Goal: Task Accomplishment & Management: Manage account settings

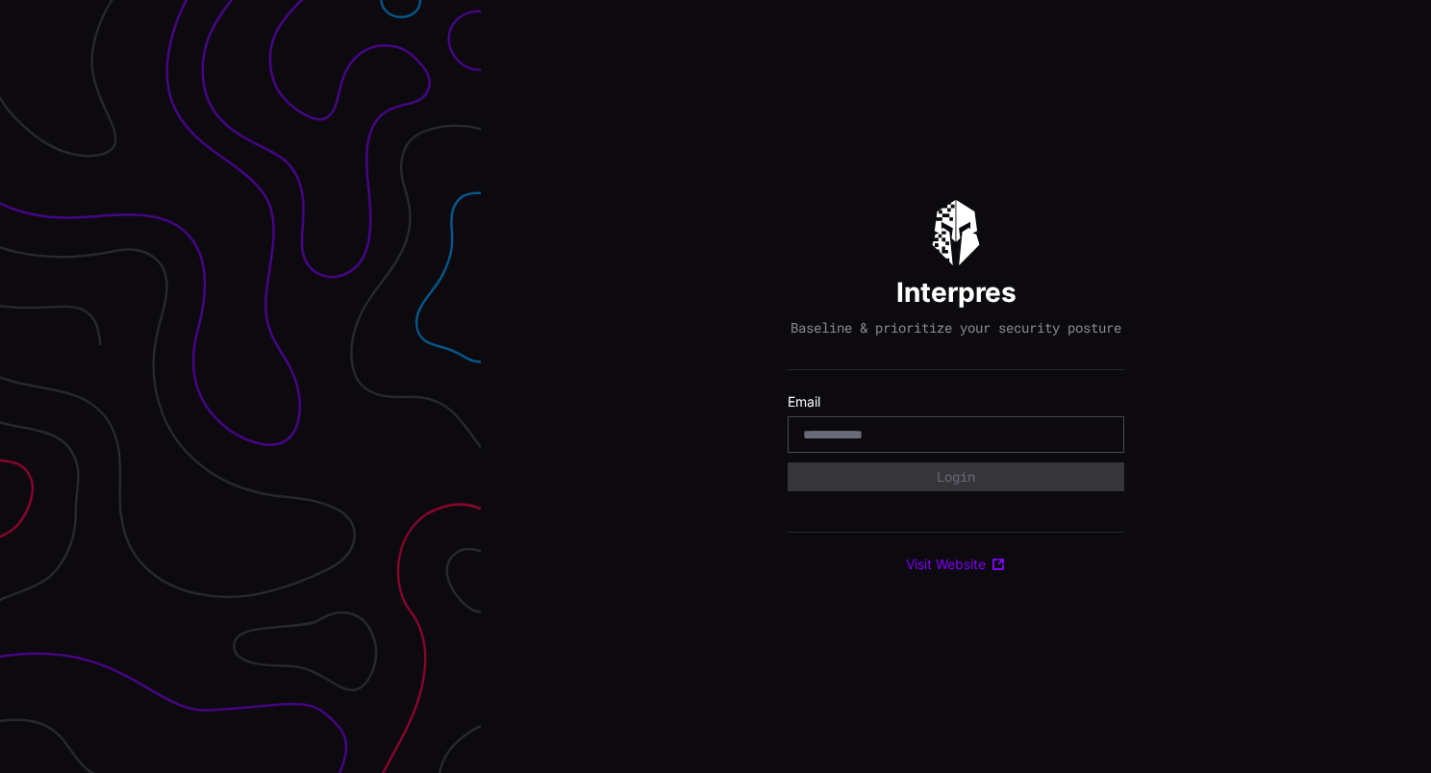
click at [830, 433] on div at bounding box center [955, 434] width 337 height 37
click at [835, 436] on input "email" at bounding box center [956, 434] width 306 height 17
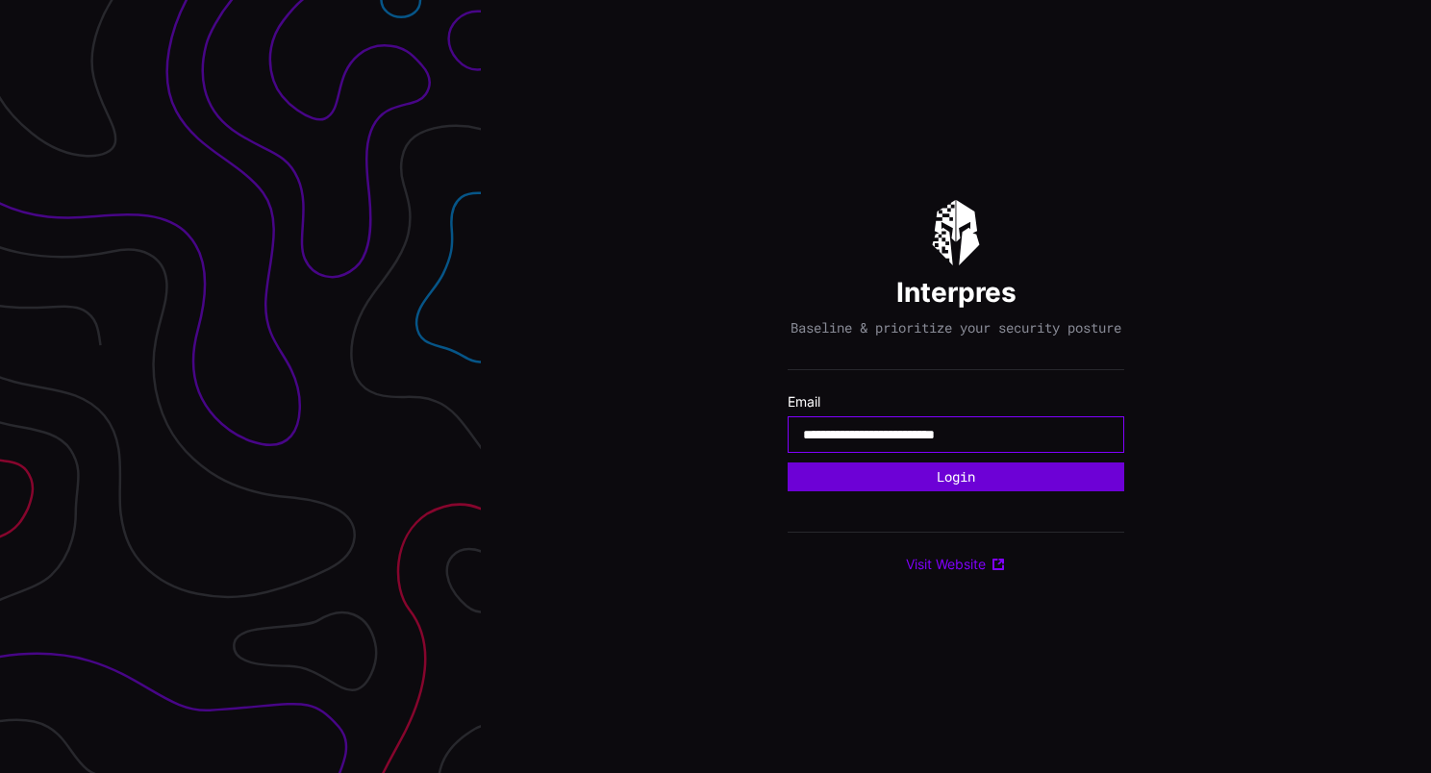
type input "**********"
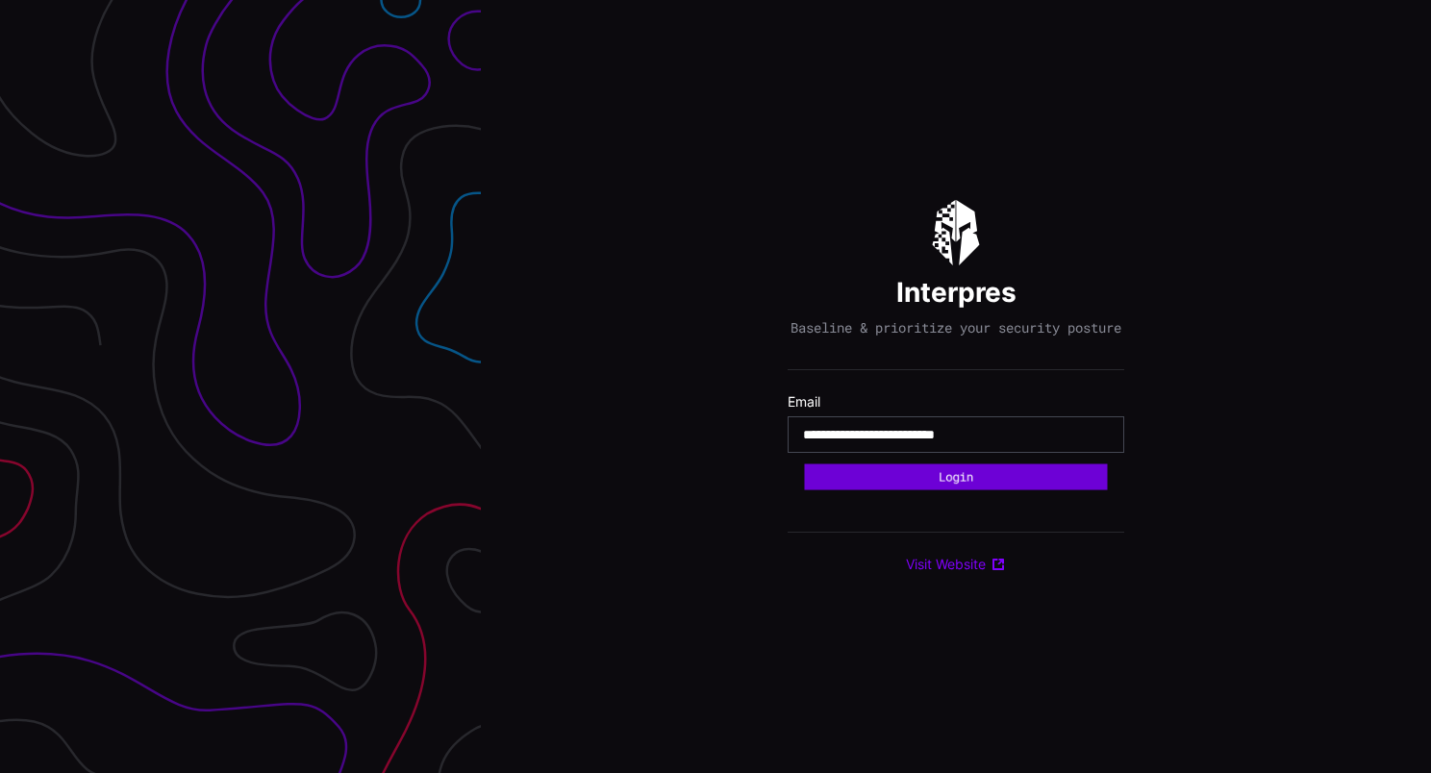
click at [861, 489] on button "Login" at bounding box center [956, 476] width 303 height 26
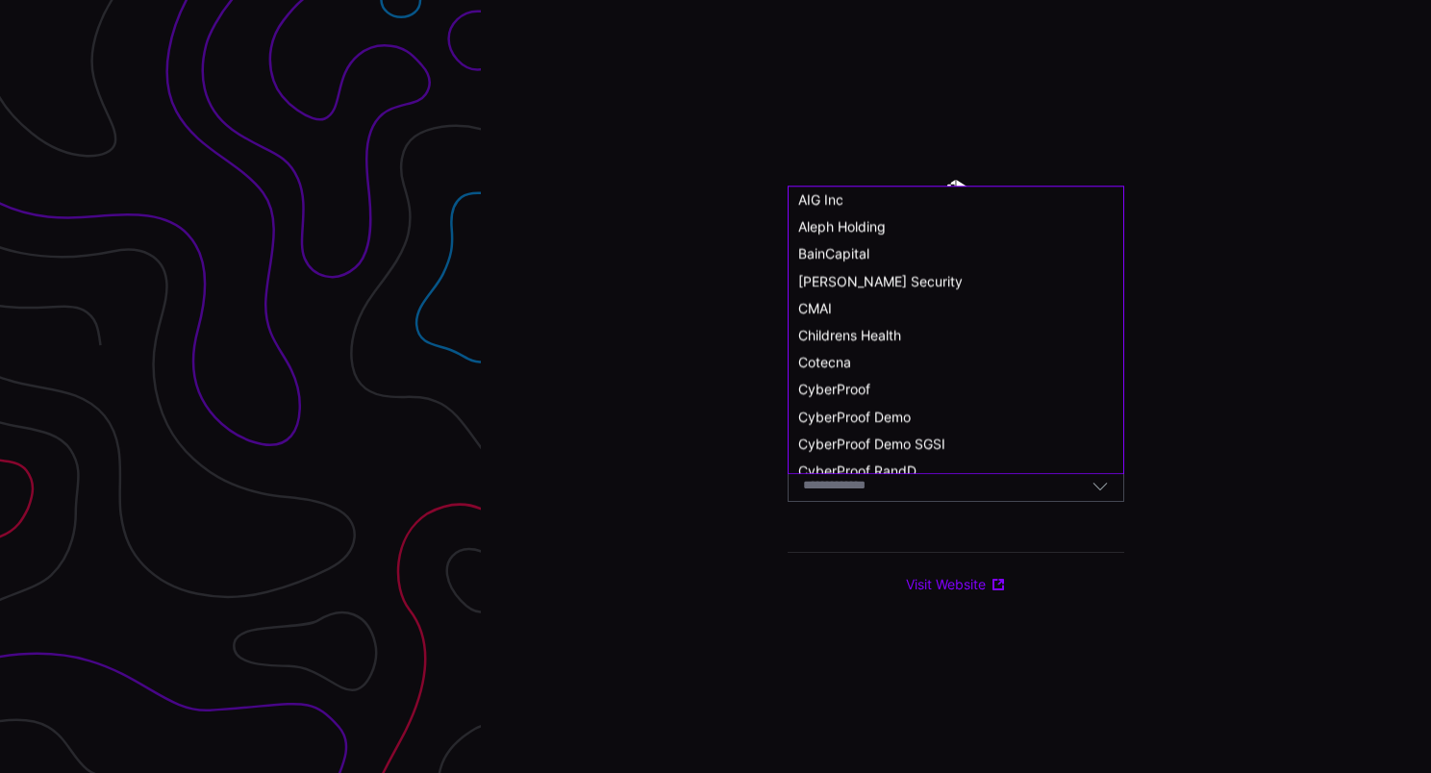
click at [869, 494] on input at bounding box center [852, 486] width 99 height 16
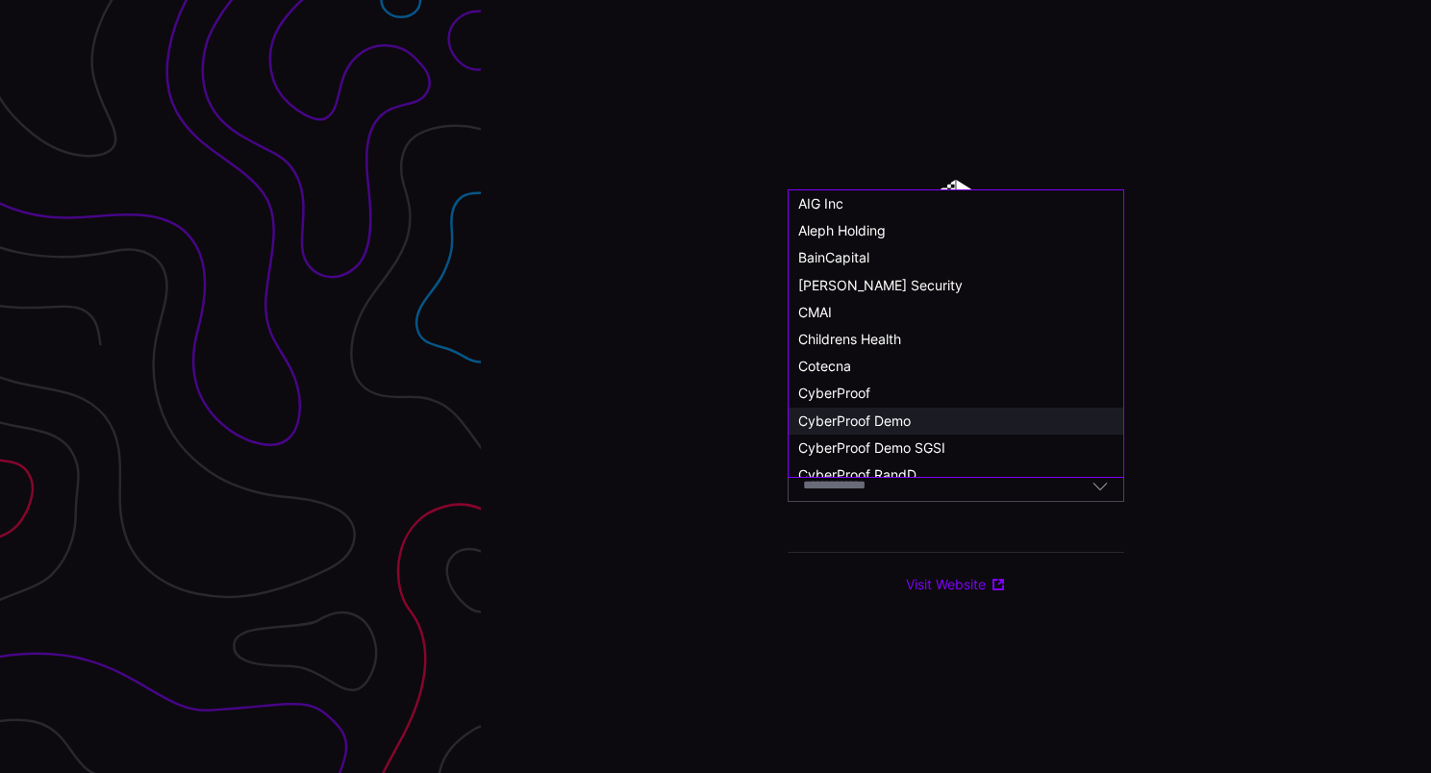
click at [895, 412] on span "CyberProof Demo" at bounding box center [854, 420] width 112 height 16
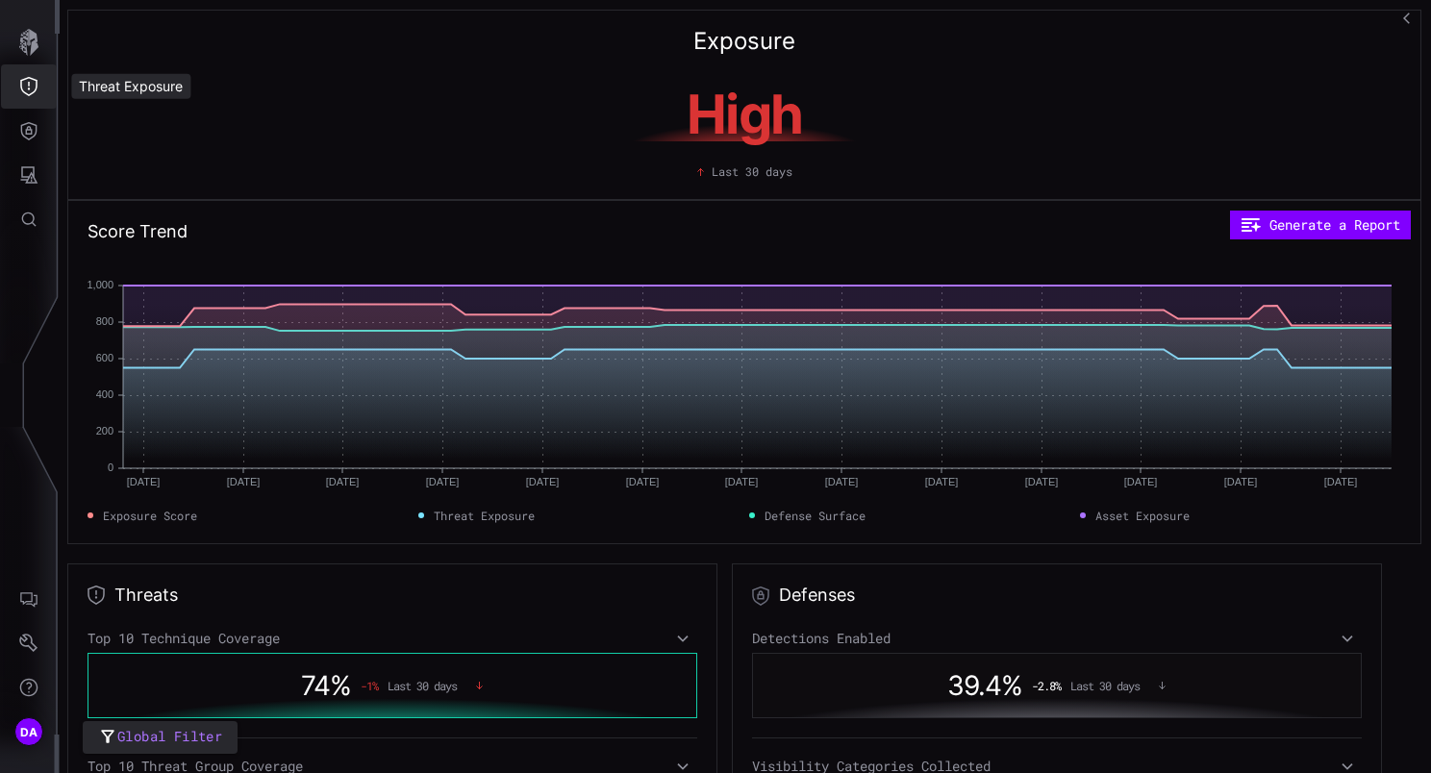
click at [31, 93] on icon "Threat Exposure" at bounding box center [28, 86] width 17 height 19
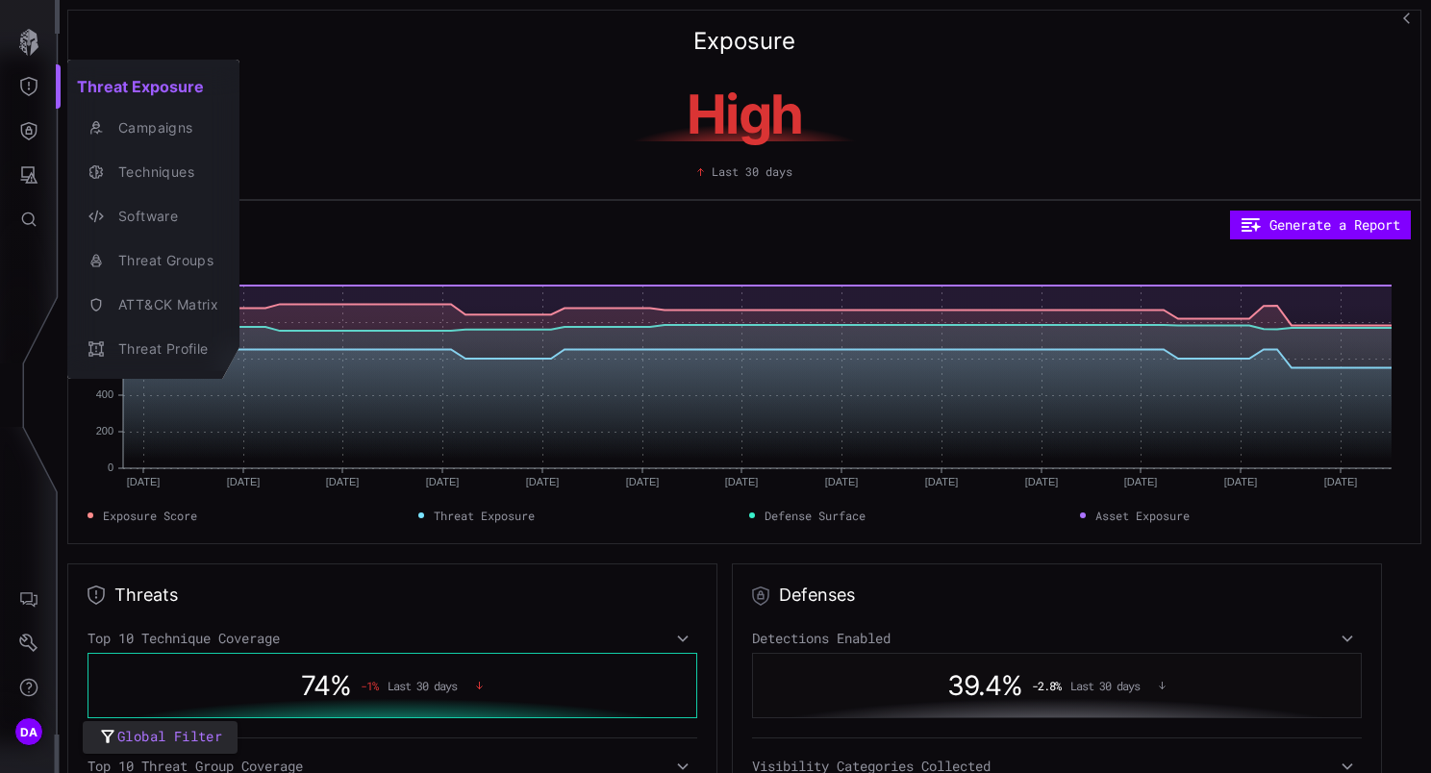
click at [30, 136] on div at bounding box center [715, 386] width 1431 height 773
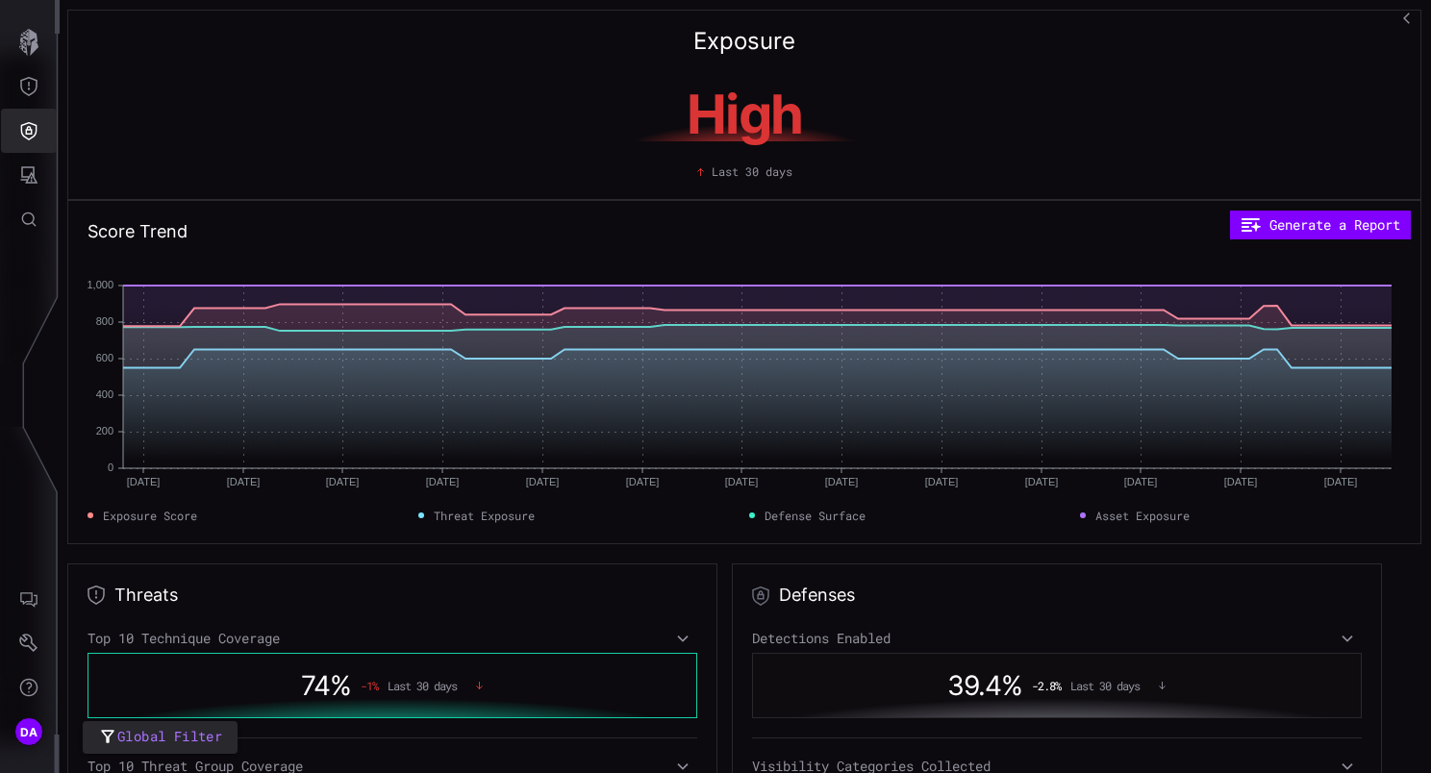
click at [31, 129] on icon "Defense Surface" at bounding box center [29, 131] width 16 height 18
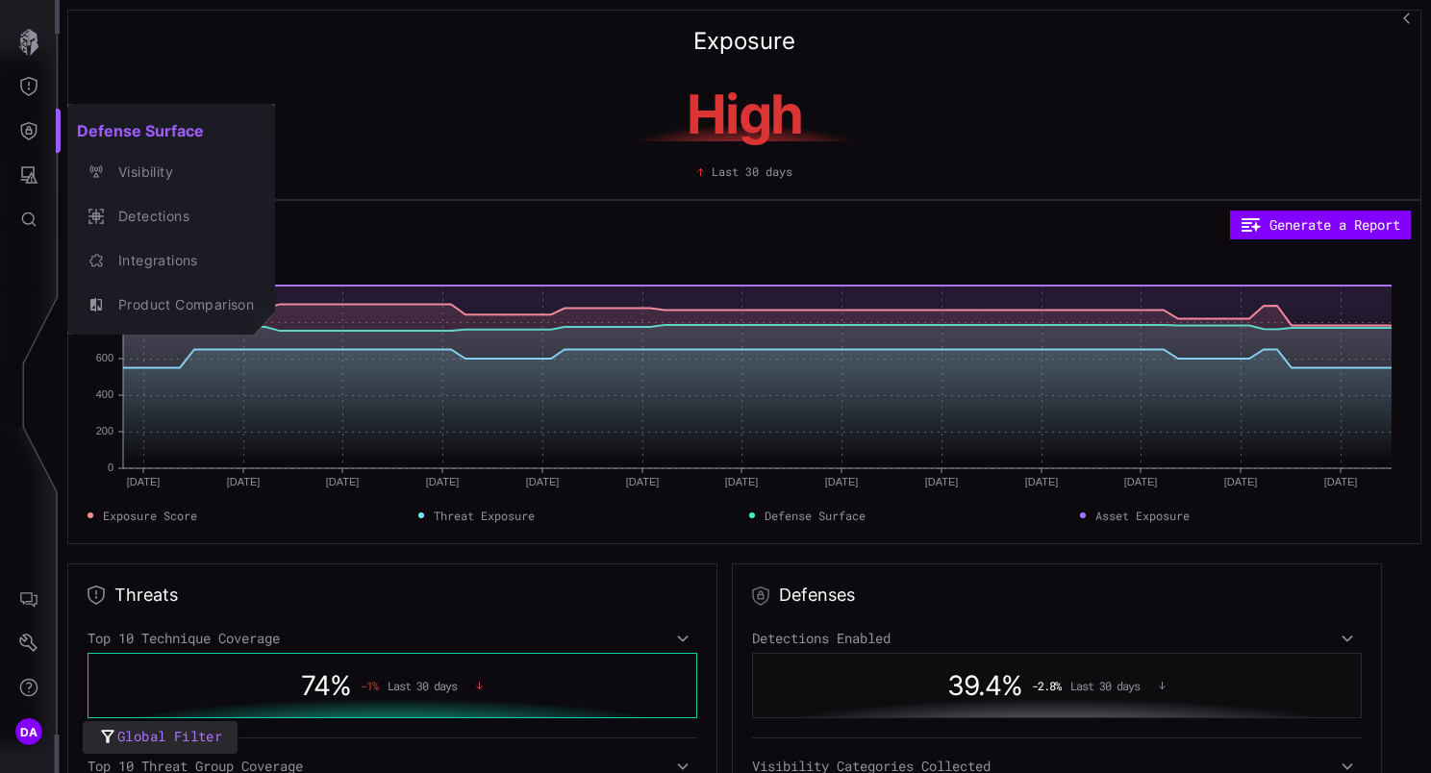
click at [35, 175] on div at bounding box center [715, 386] width 1431 height 773
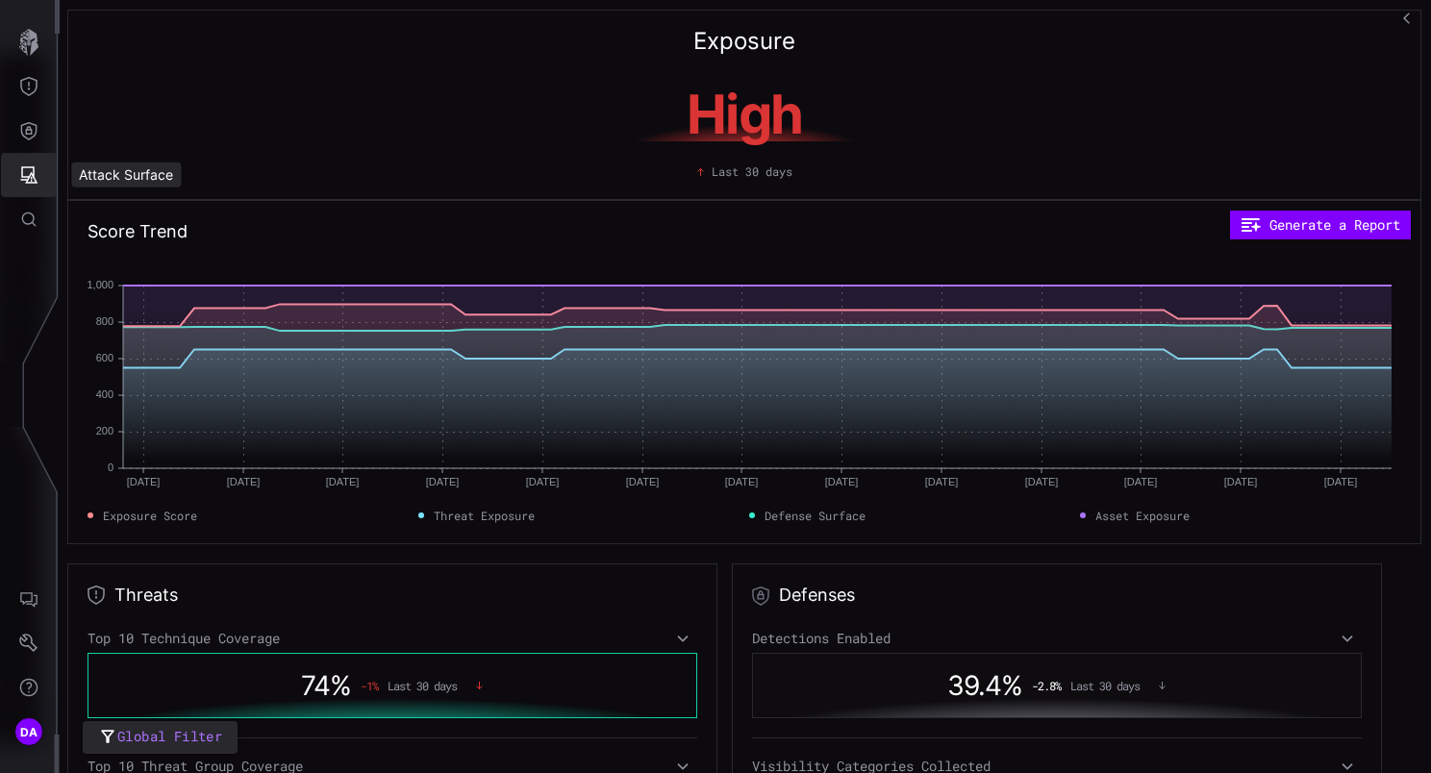
click at [27, 175] on icon "Attack Surface" at bounding box center [28, 174] width 19 height 19
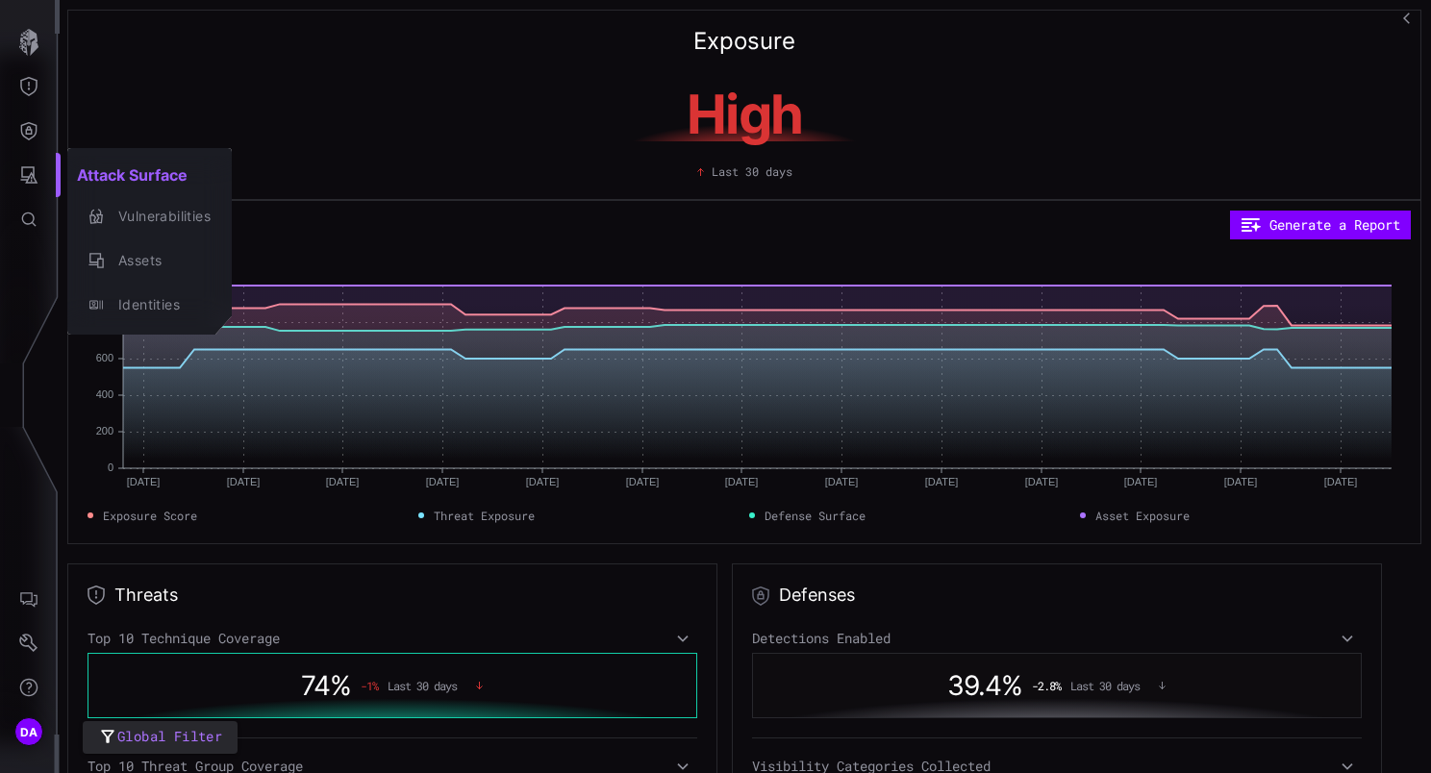
click at [32, 43] on div at bounding box center [715, 386] width 1431 height 773
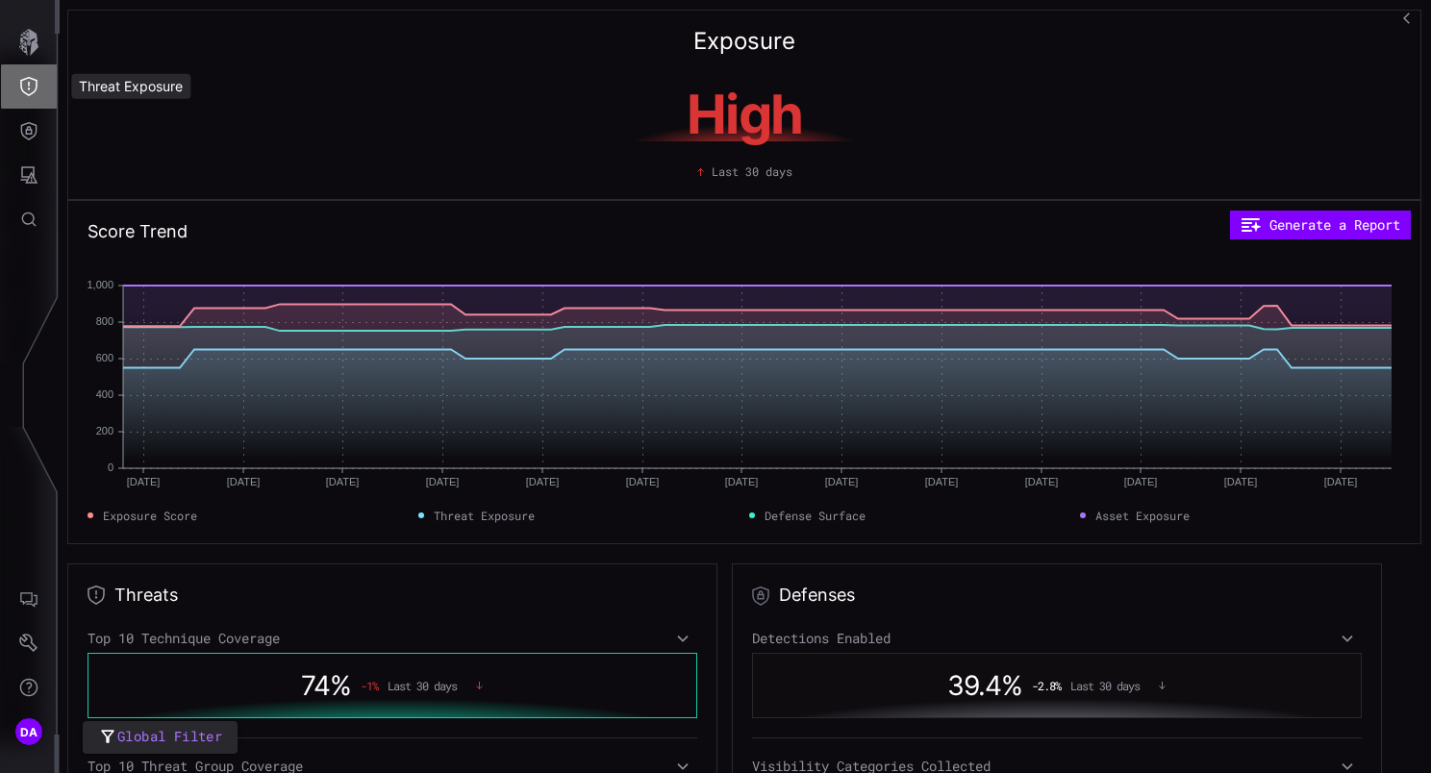
click at [28, 91] on icon "Threat Exposure" at bounding box center [28, 86] width 19 height 19
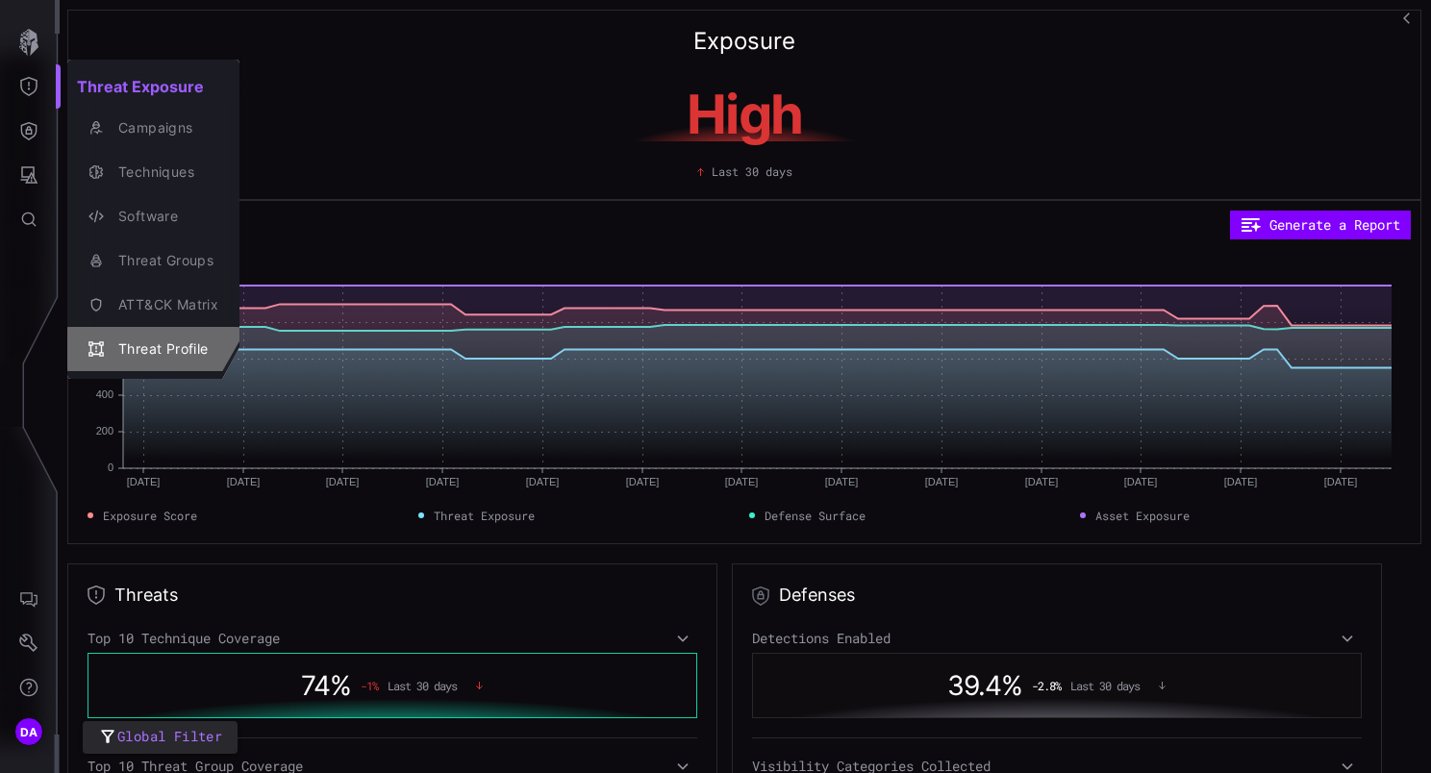
click at [196, 350] on div "Threat Profile" at bounding box center [164, 349] width 110 height 24
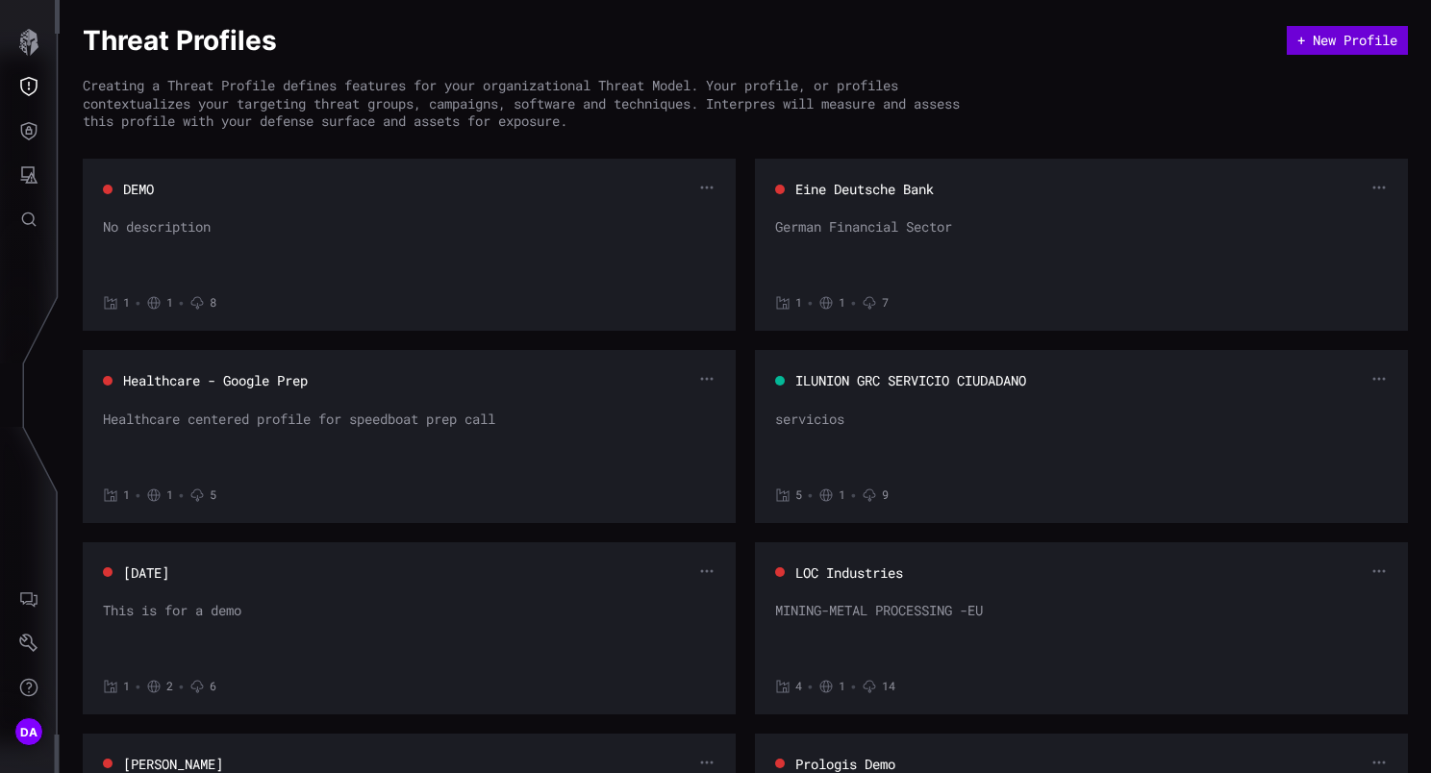
click at [1330, 43] on button "+ New Profile" at bounding box center [1346, 40] width 121 height 29
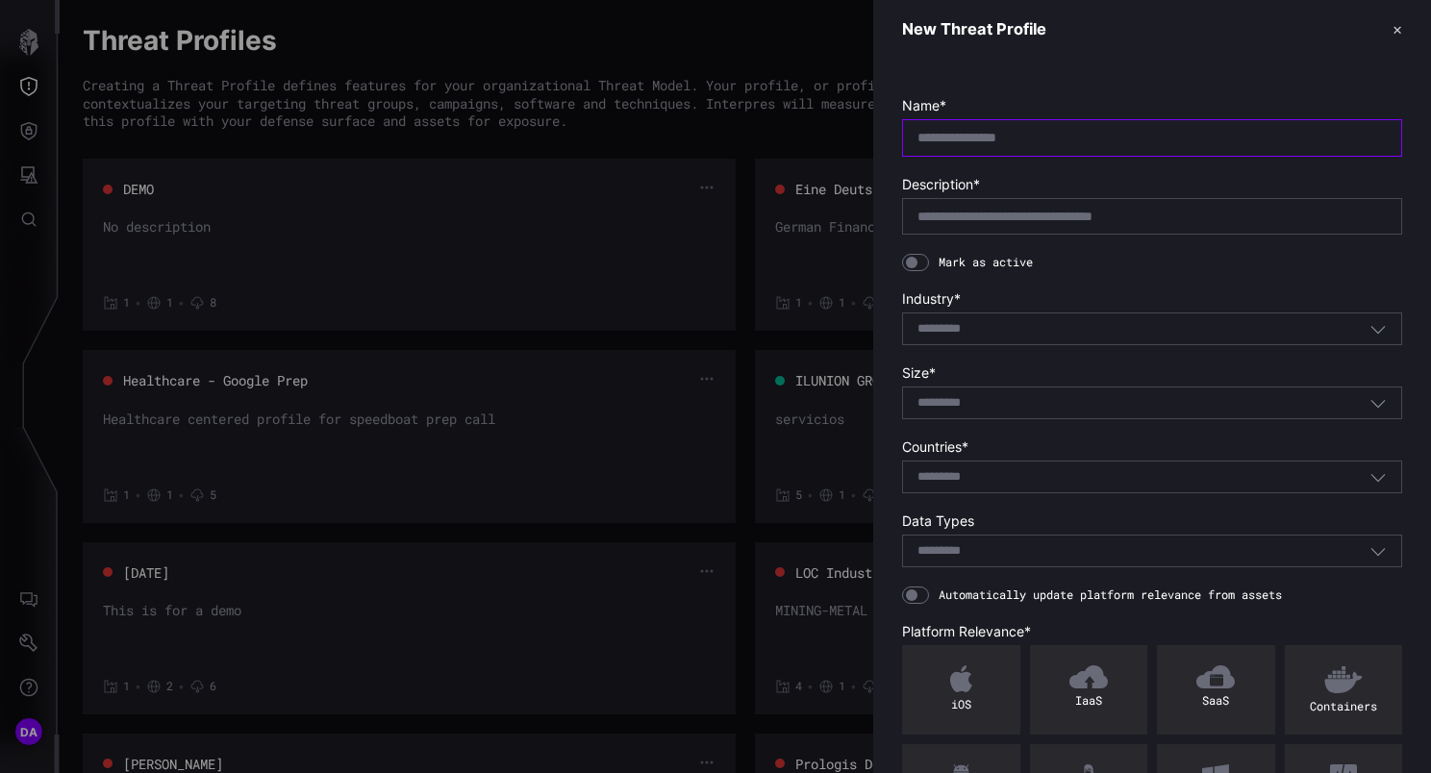
click at [1077, 131] on input "text" at bounding box center [1151, 137] width 469 height 17
type input "*******"
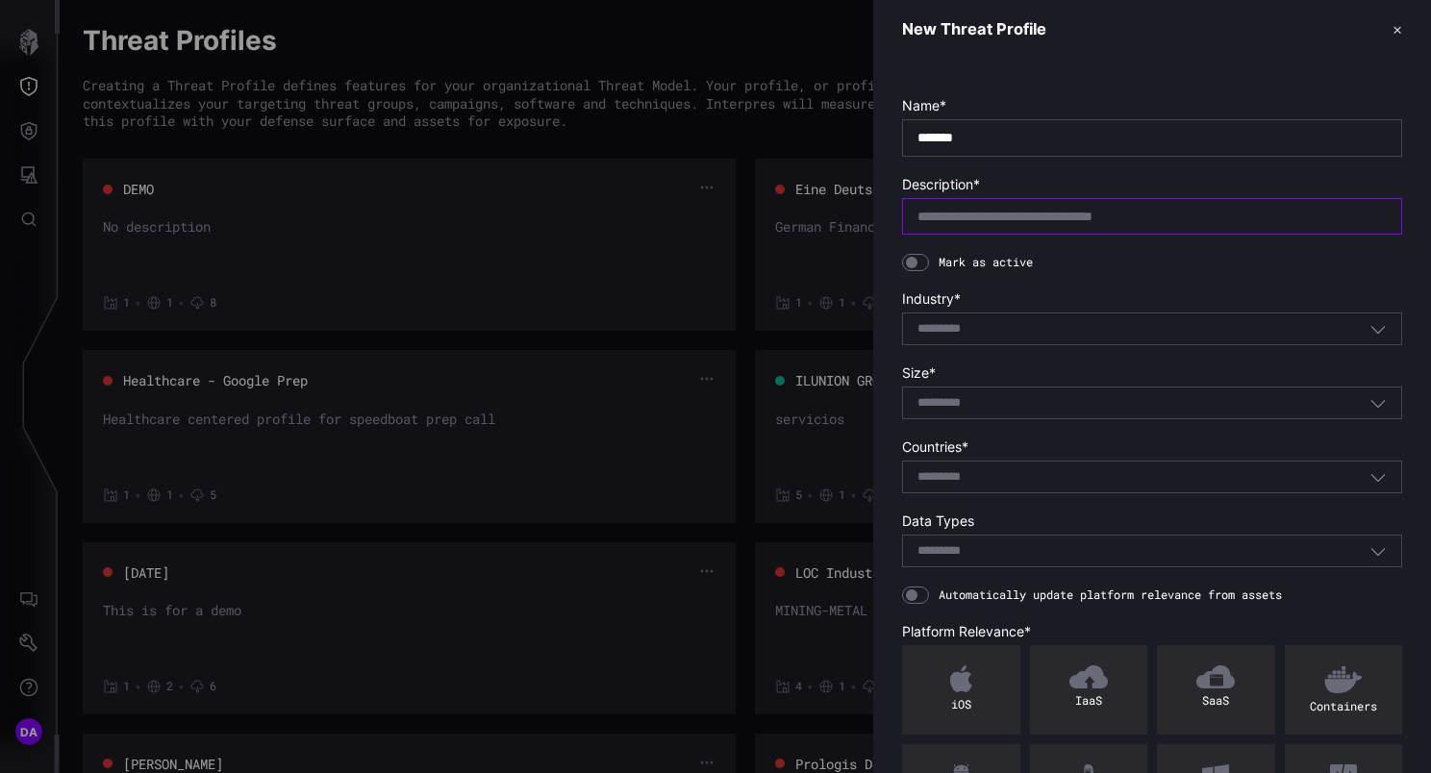
click at [1094, 217] on input "text" at bounding box center [1151, 216] width 469 height 17
type input "*****"
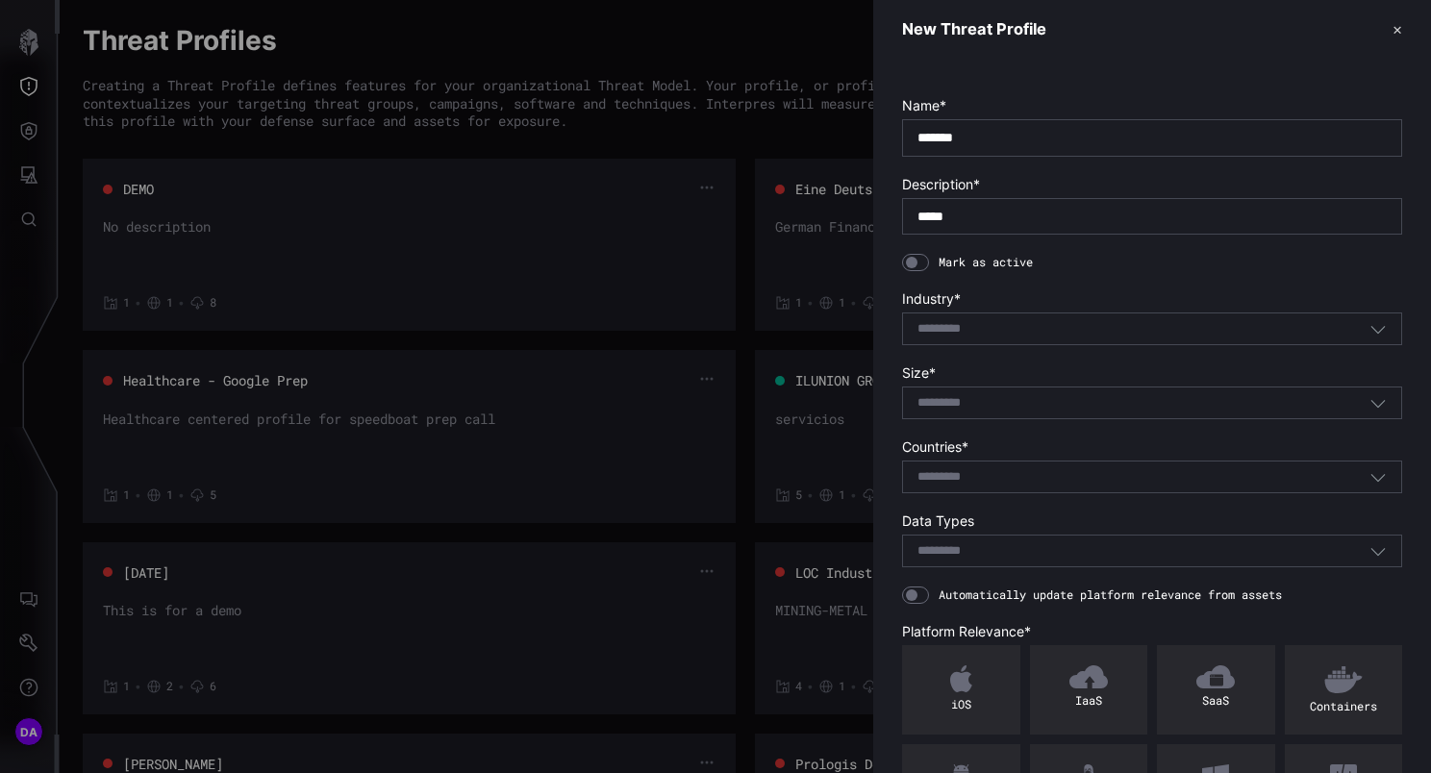
click at [1082, 331] on div "Select..." at bounding box center [1143, 328] width 452 height 17
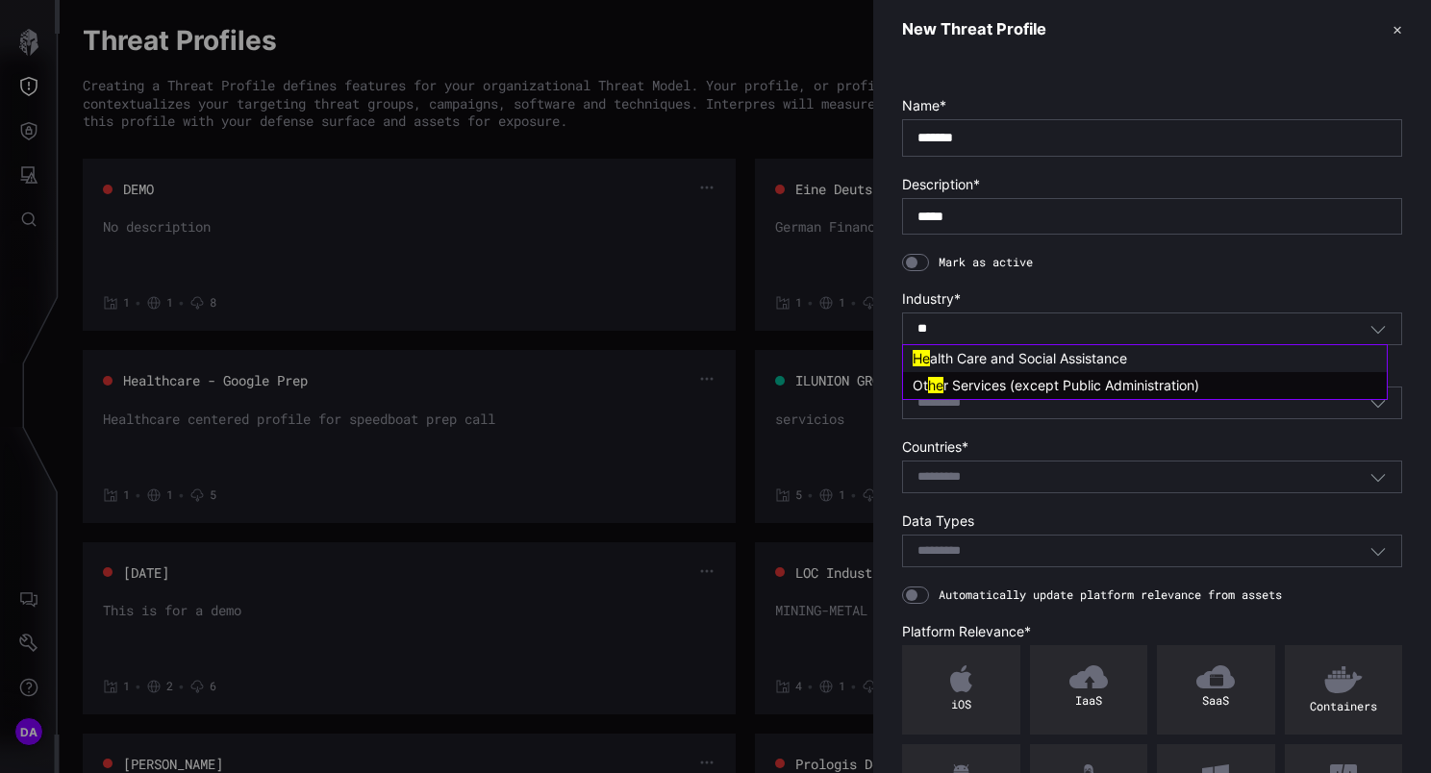
type input "**"
click at [1081, 361] on span "alth Care and Social Assistance" at bounding box center [1028, 358] width 197 height 16
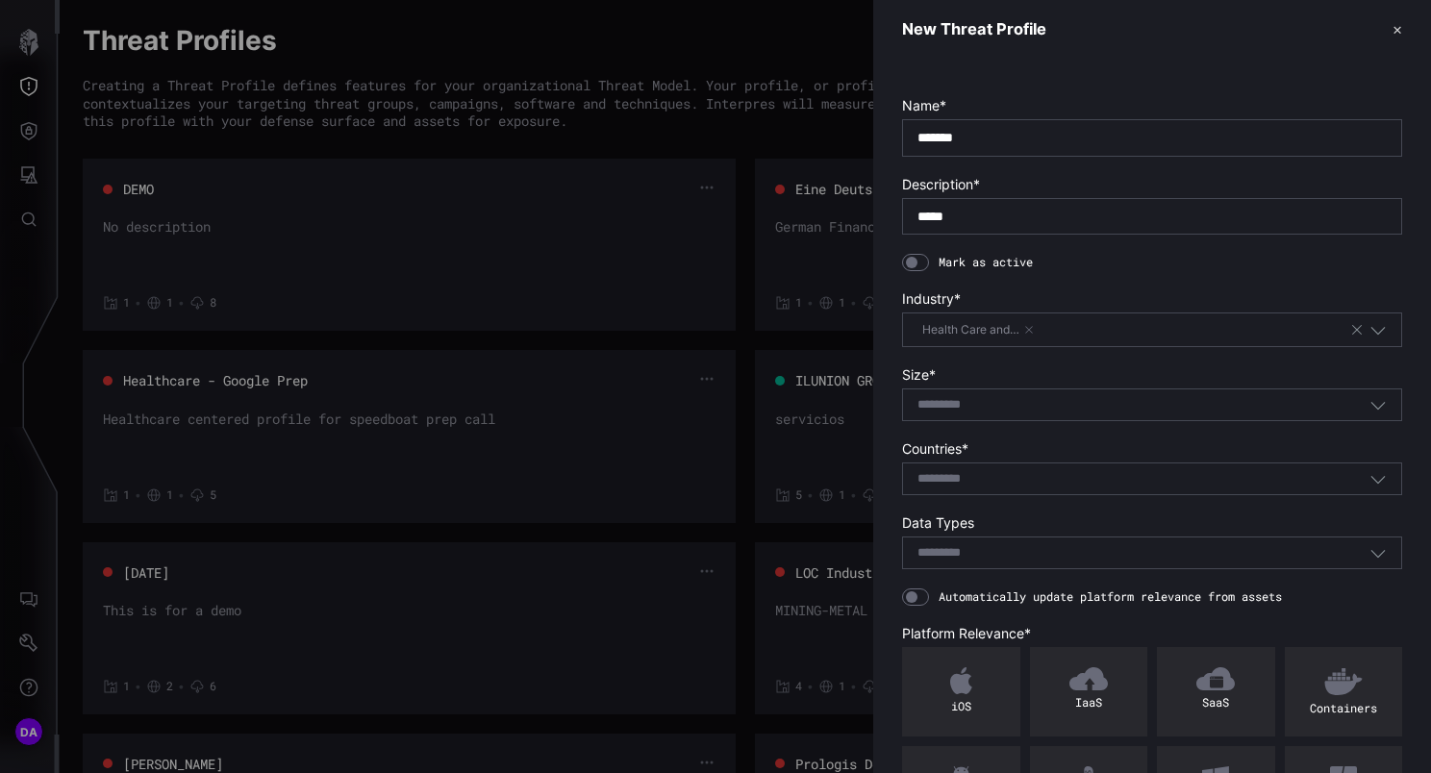
click at [981, 407] on input at bounding box center [951, 405] width 69 height 16
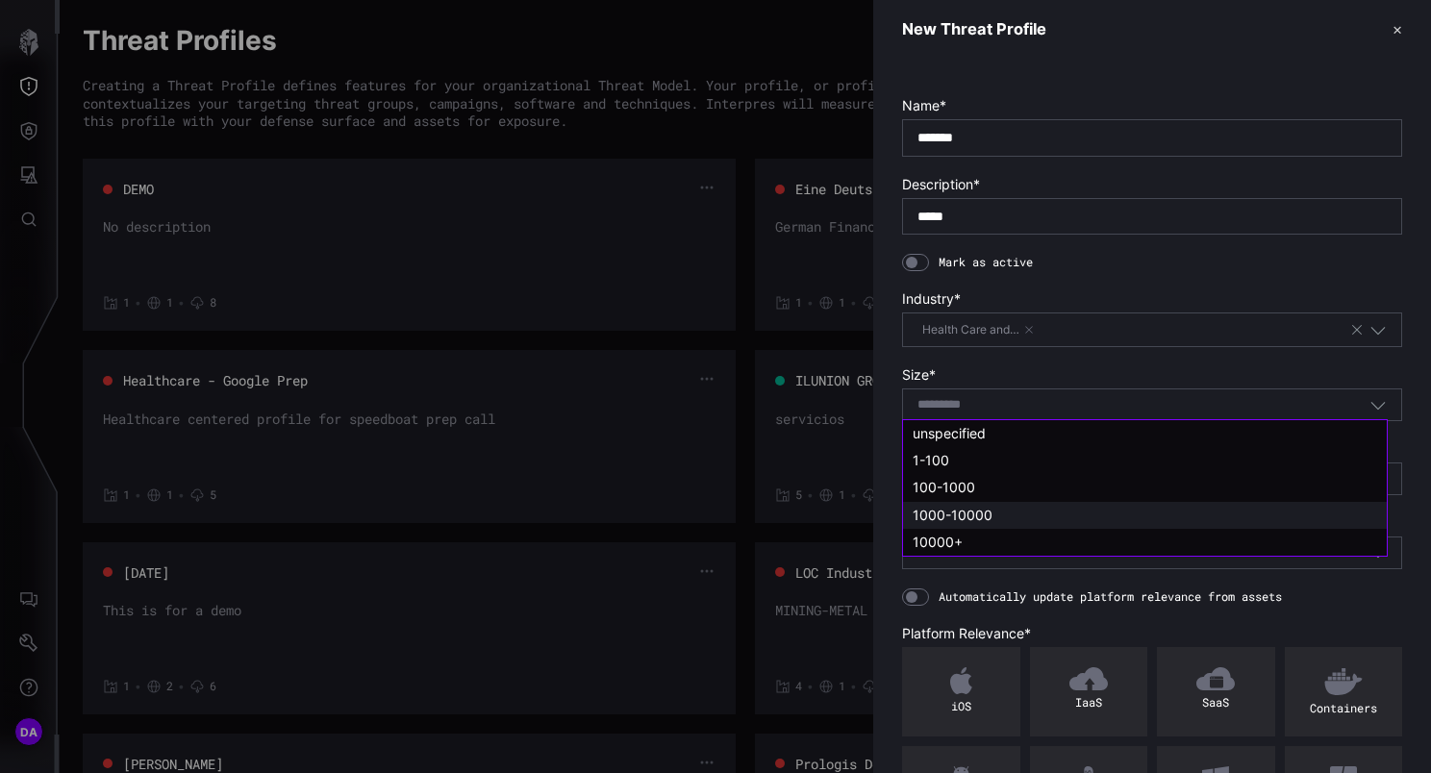
click at [977, 510] on span "1000-10000" at bounding box center [952, 515] width 80 height 16
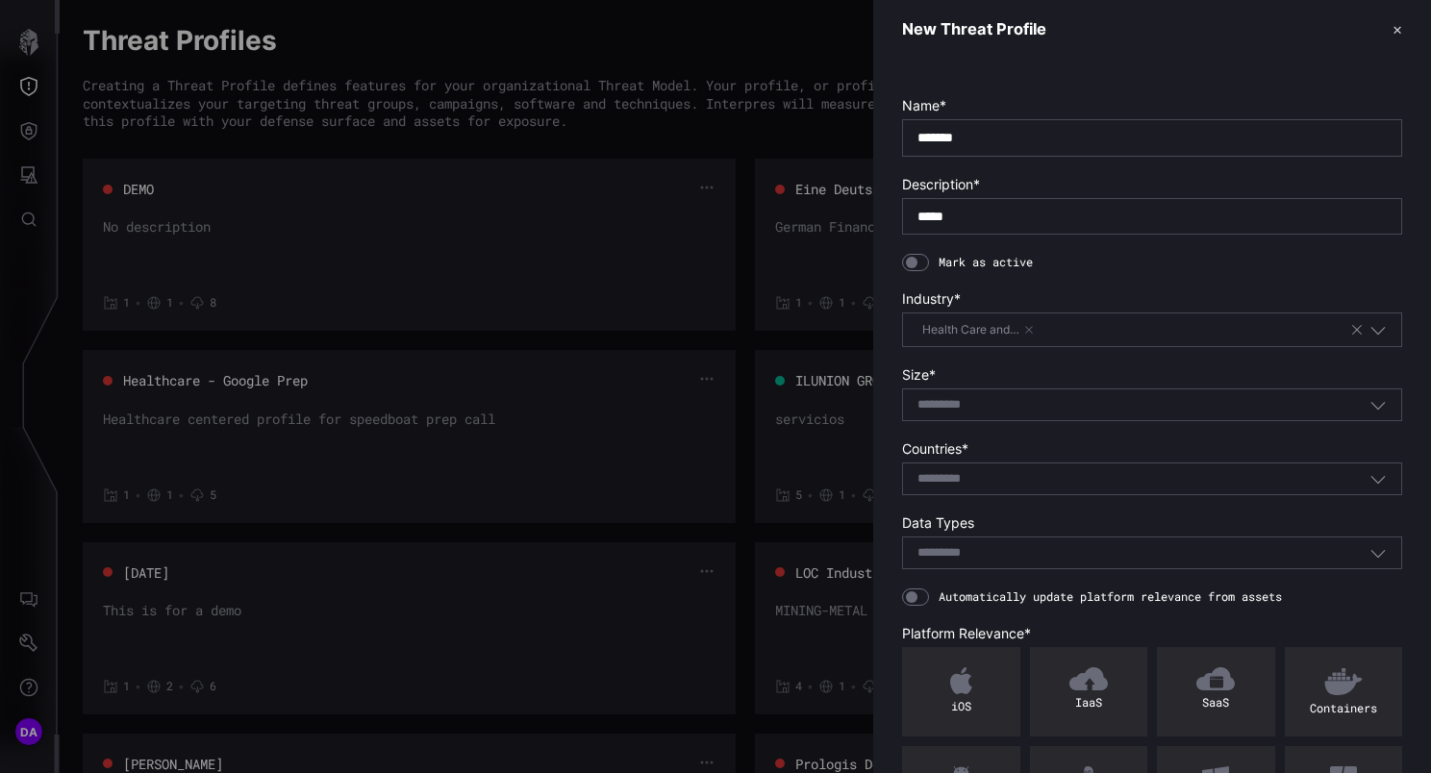
type input "**********"
click at [981, 471] on input at bounding box center [951, 479] width 69 height 16
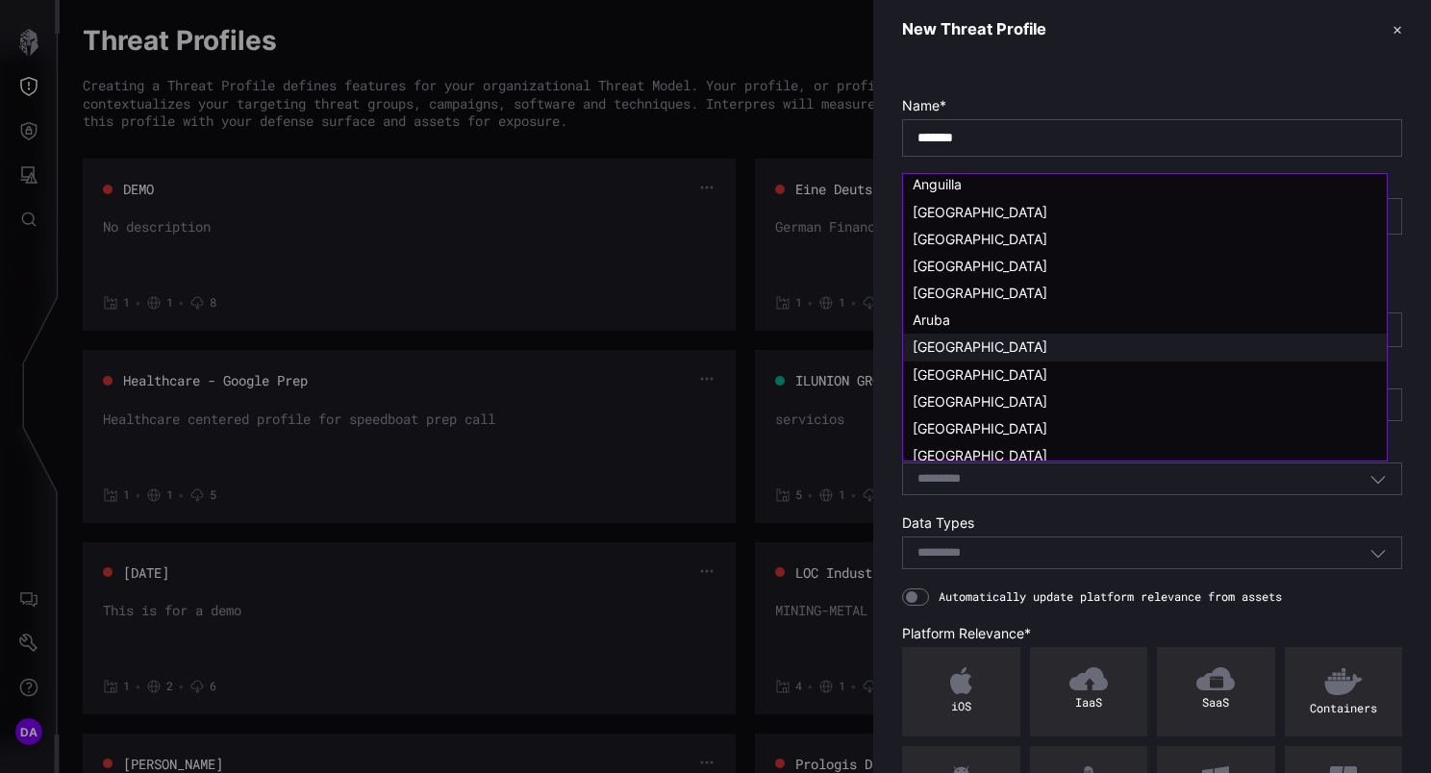
scroll to position [288, 0]
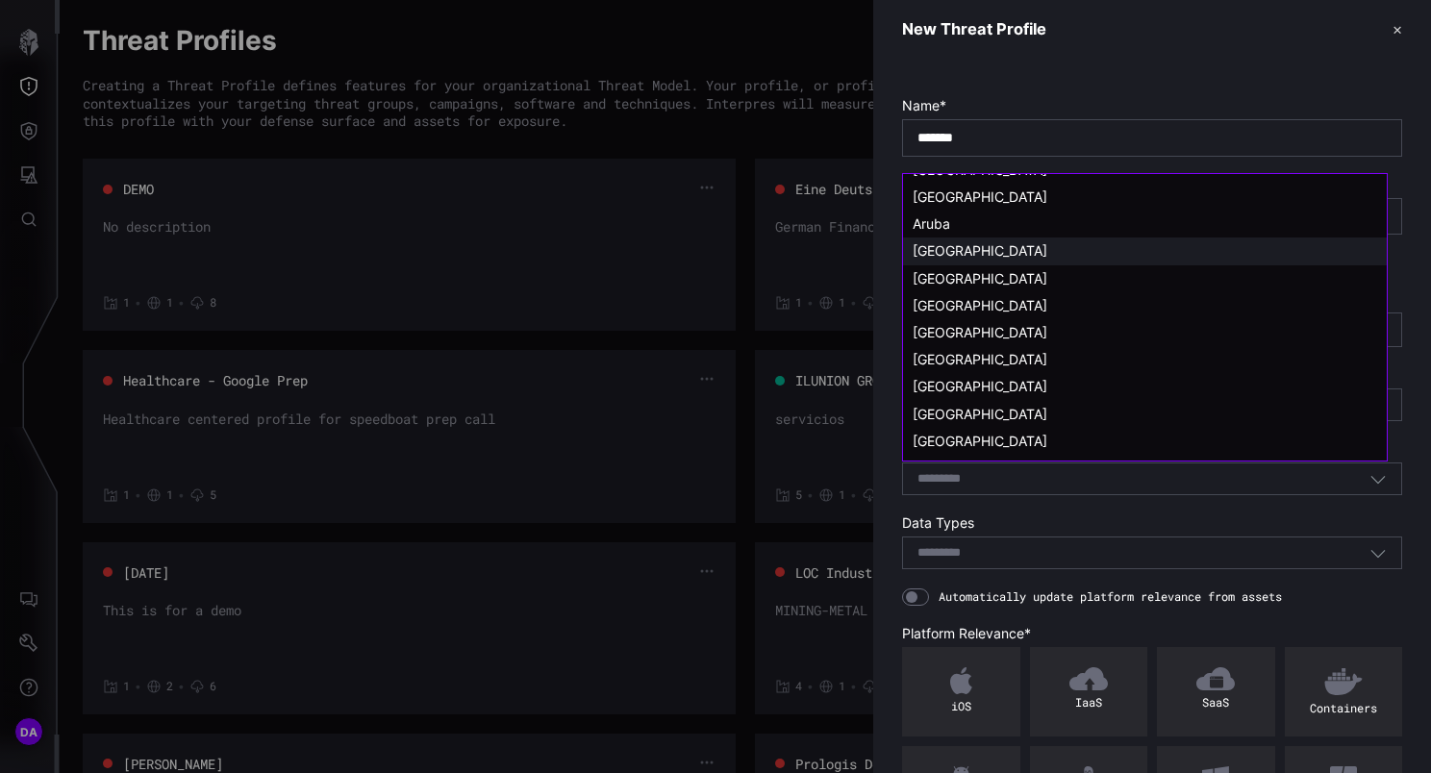
click at [954, 251] on span "[GEOGRAPHIC_DATA]" at bounding box center [979, 250] width 135 height 16
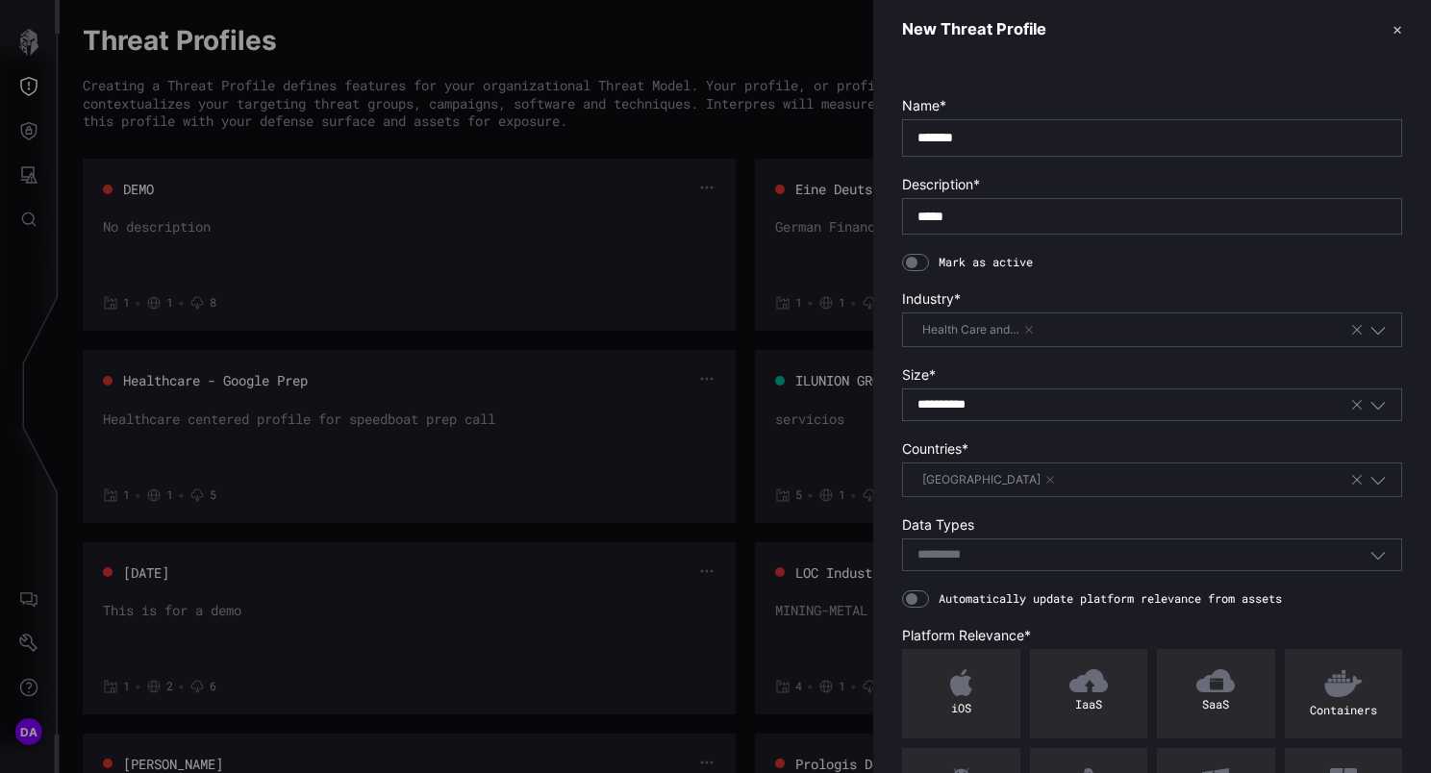
click at [1012, 483] on div "[GEOGRAPHIC_DATA]" at bounding box center [1133, 479] width 432 height 21
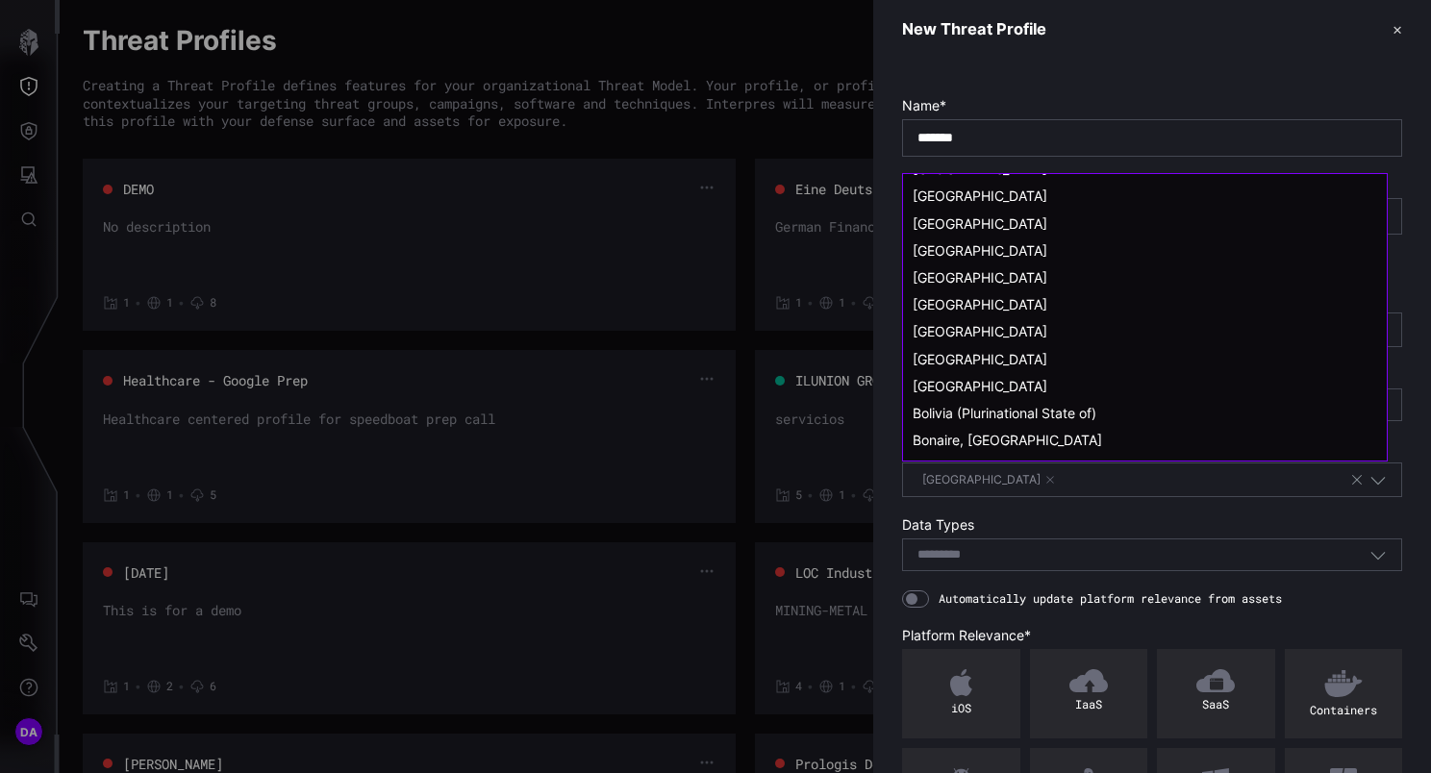
scroll to position [481, 0]
click at [979, 354] on div "[GEOGRAPHIC_DATA]" at bounding box center [1144, 357] width 464 height 17
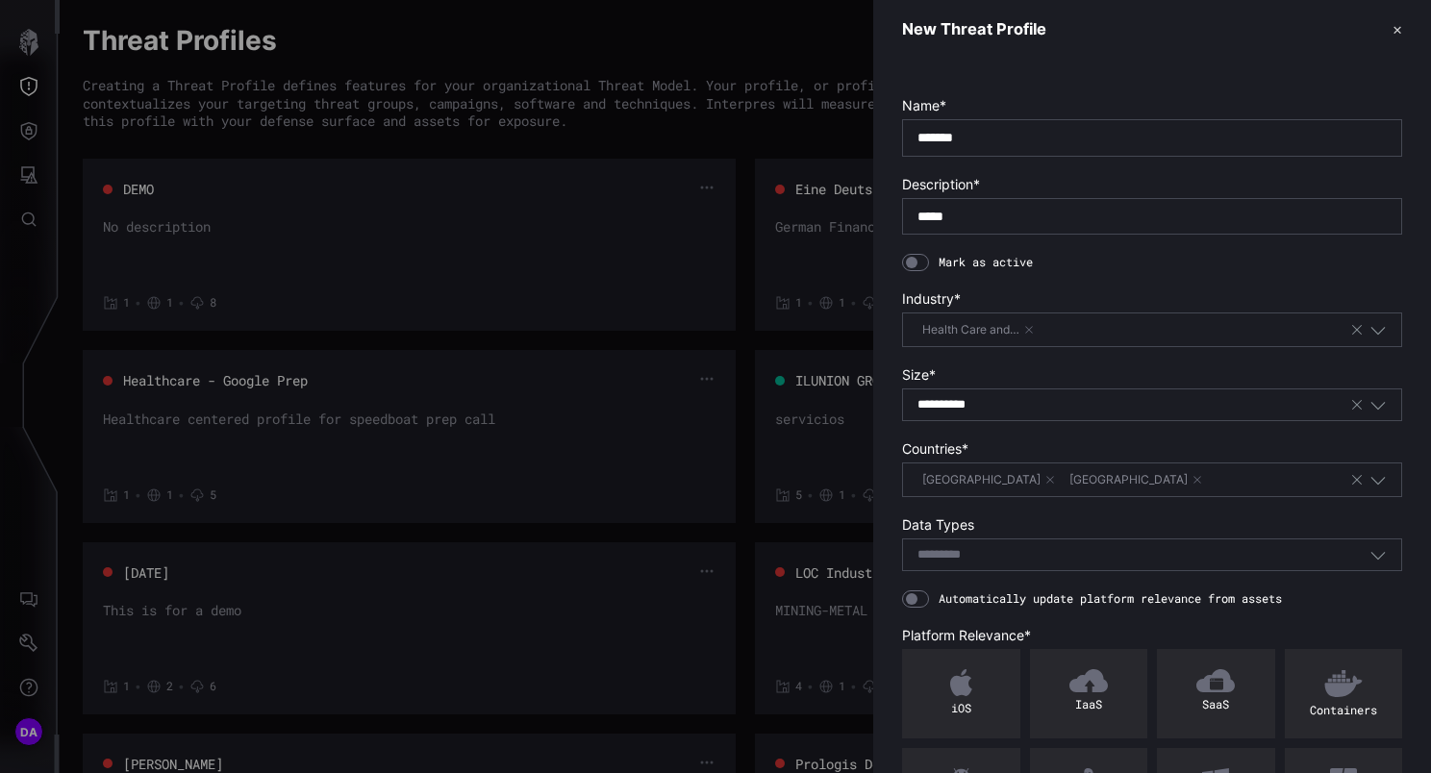
scroll to position [162, 0]
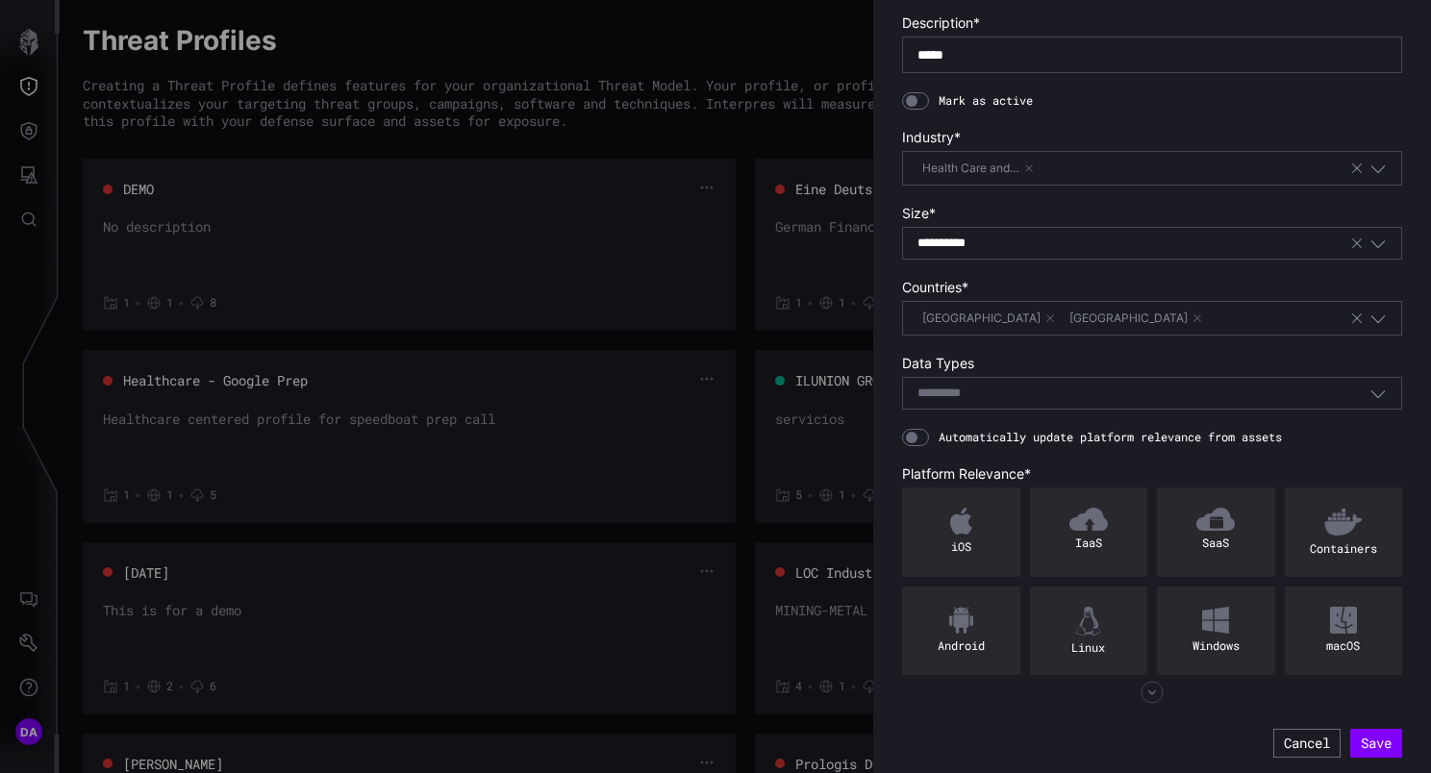
click at [1095, 315] on div "[GEOGRAPHIC_DATA] [GEOGRAPHIC_DATA]" at bounding box center [1133, 318] width 432 height 21
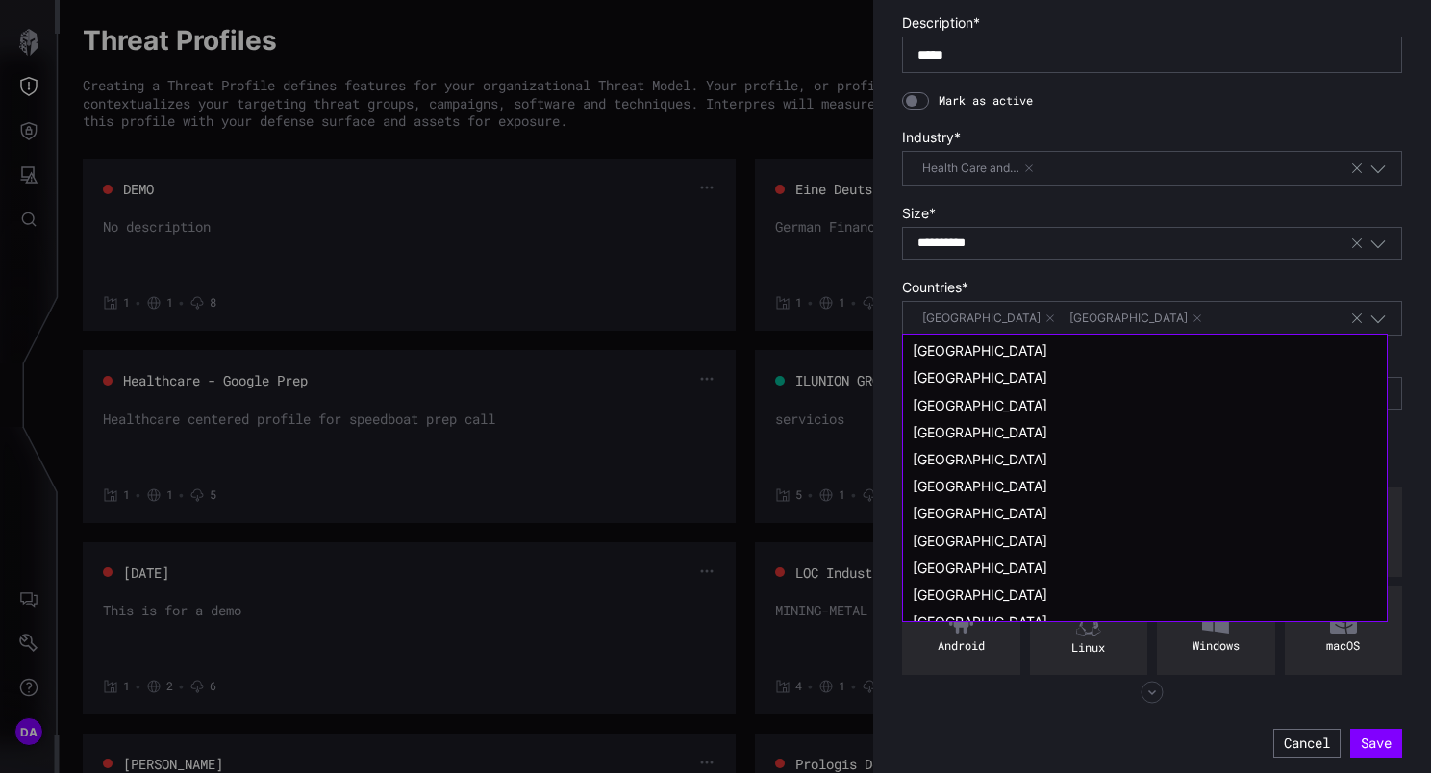
scroll to position [769, 0]
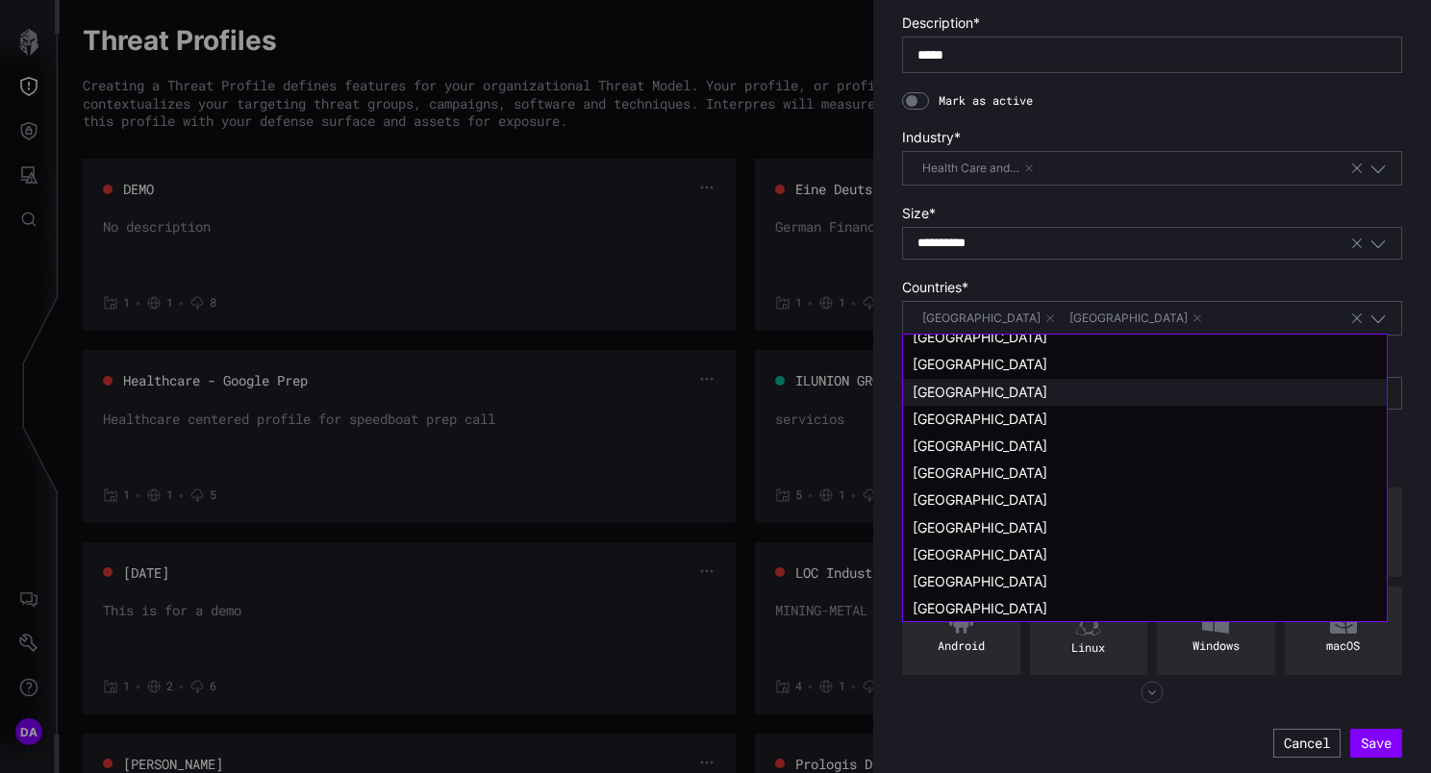
click at [961, 392] on span "[GEOGRAPHIC_DATA]" at bounding box center [979, 392] width 135 height 16
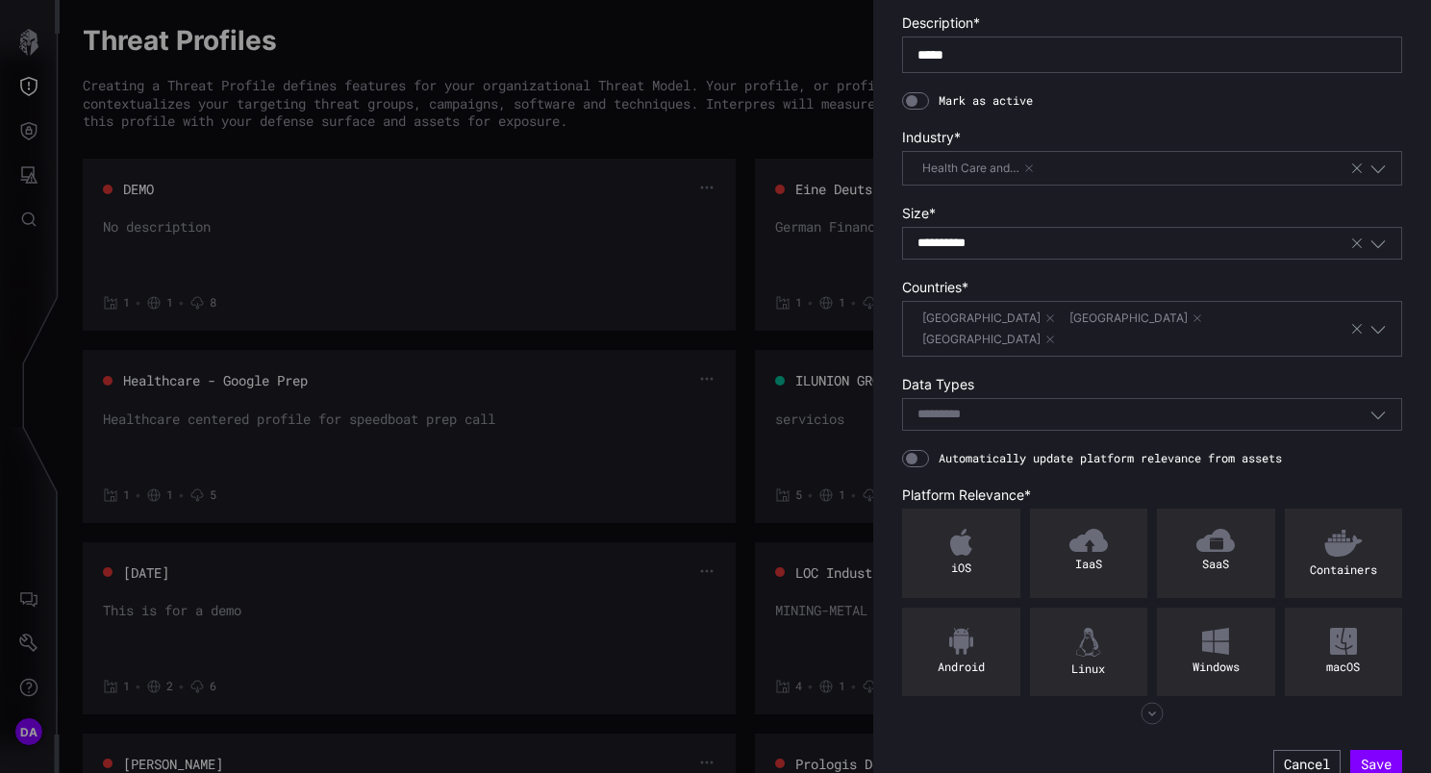
click at [1008, 406] on div "Select..." at bounding box center [1143, 414] width 452 height 17
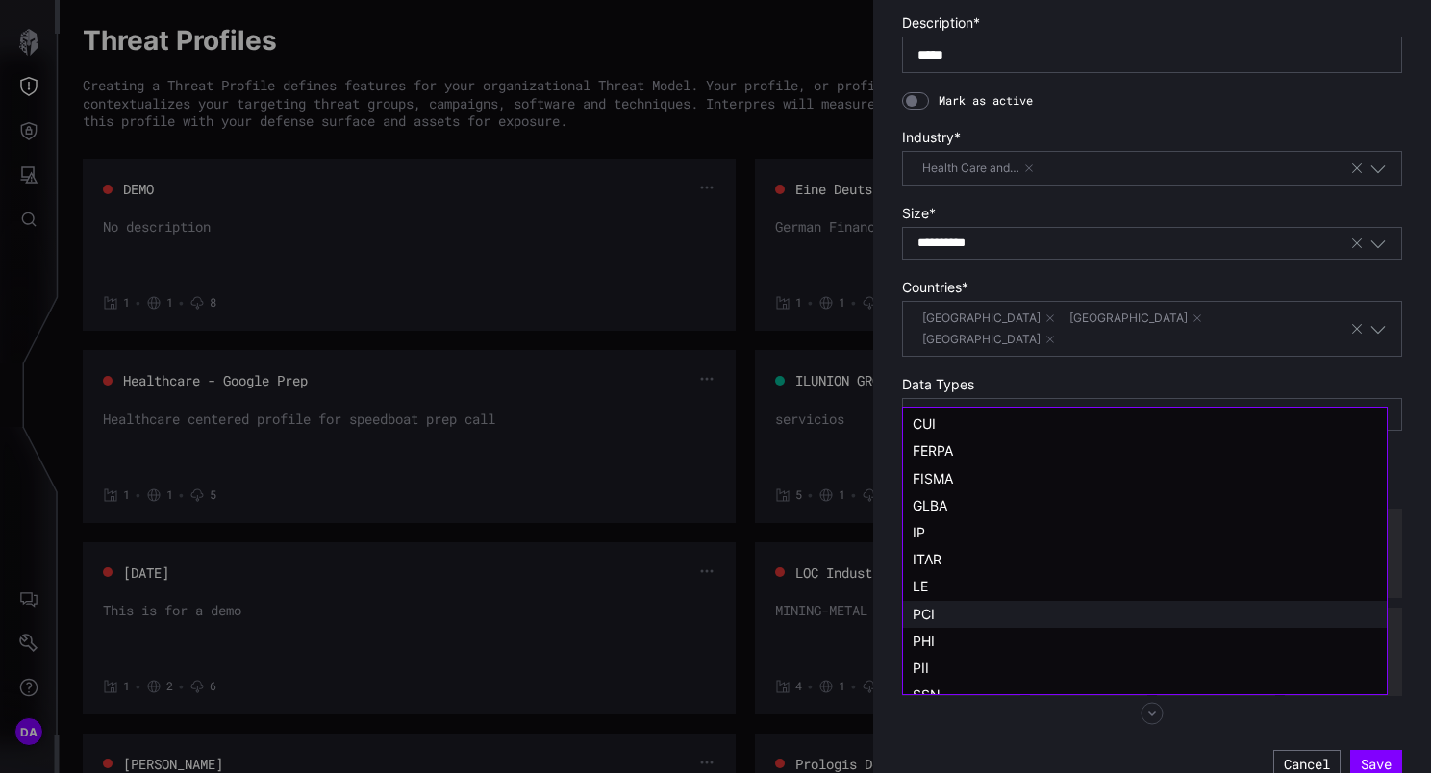
scroll to position [38, 0]
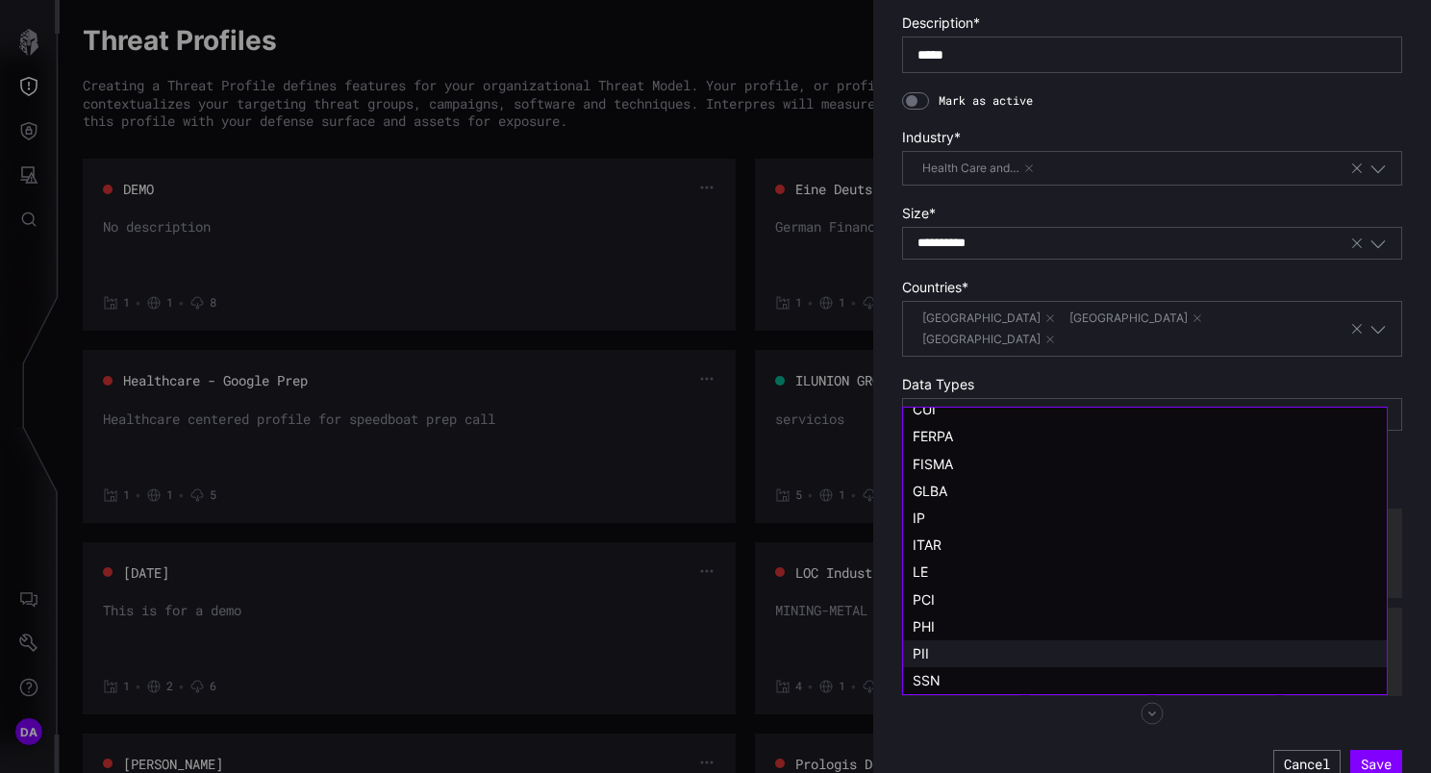
click at [980, 651] on div "PII" at bounding box center [1144, 653] width 464 height 17
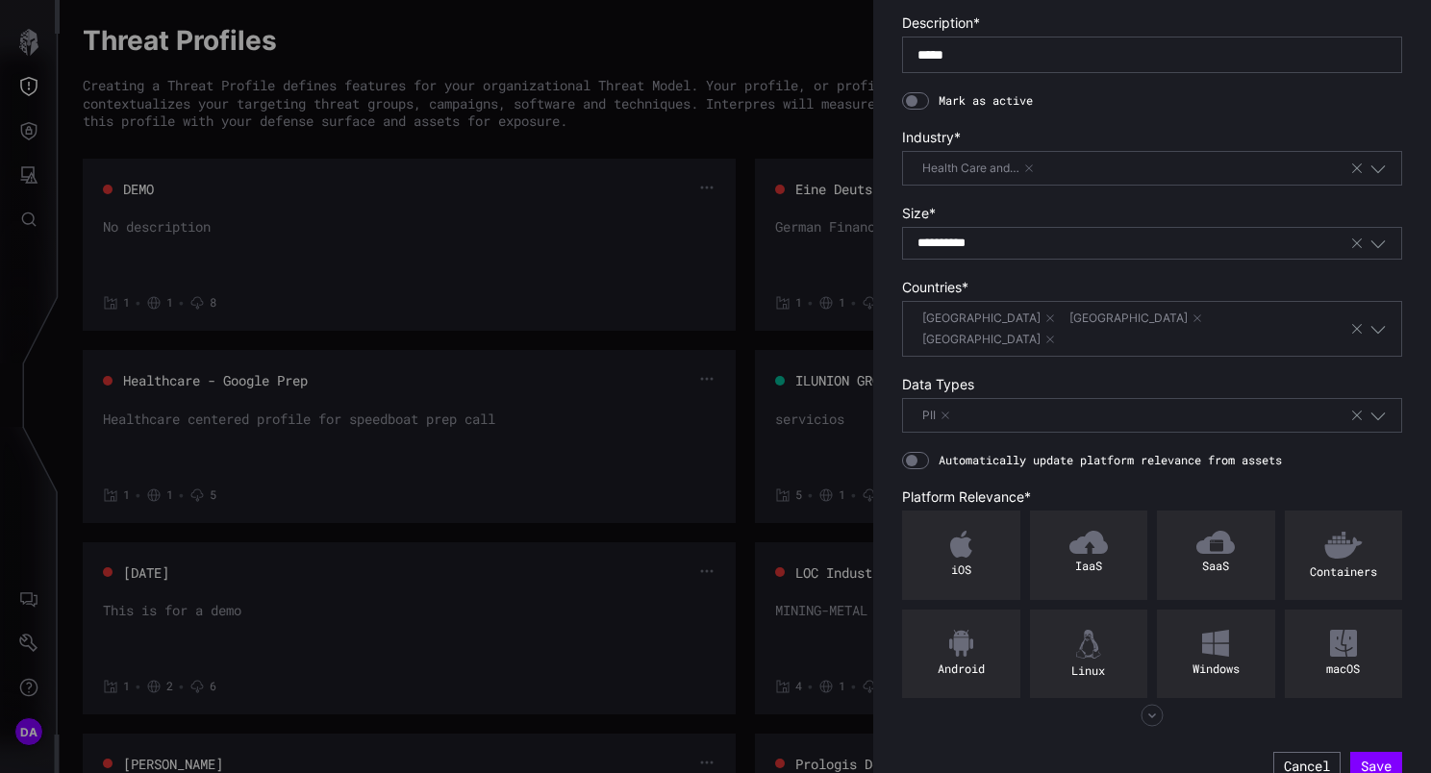
scroll to position [162, 0]
click at [1145, 703] on icon "button" at bounding box center [1151, 714] width 23 height 23
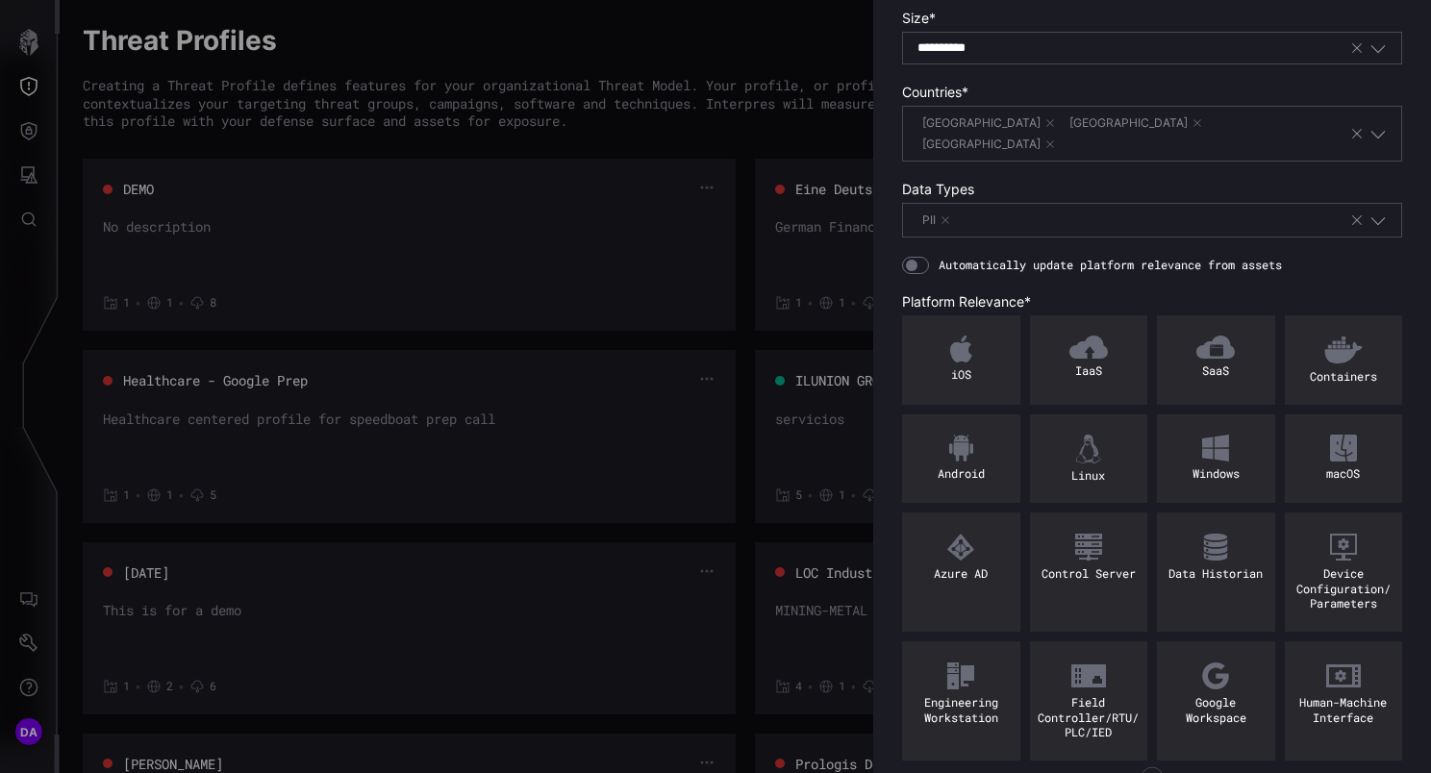
scroll to position [419, 0]
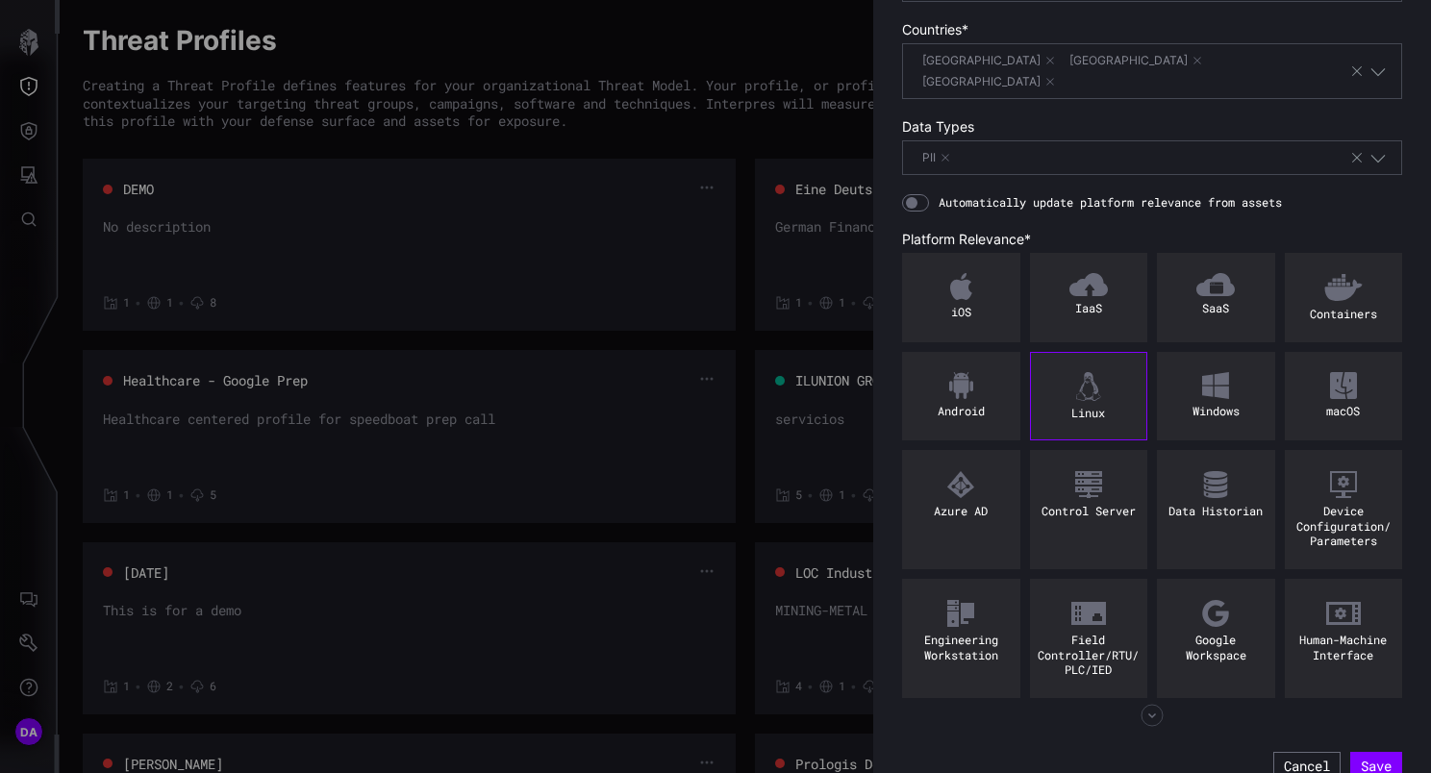
click at [1095, 362] on div "Linux" at bounding box center [1089, 396] width 118 height 89
click at [1208, 372] on img at bounding box center [1215, 385] width 27 height 27
click at [1330, 372] on img at bounding box center [1343, 385] width 27 height 27
click at [1208, 273] on img at bounding box center [1215, 284] width 38 height 23
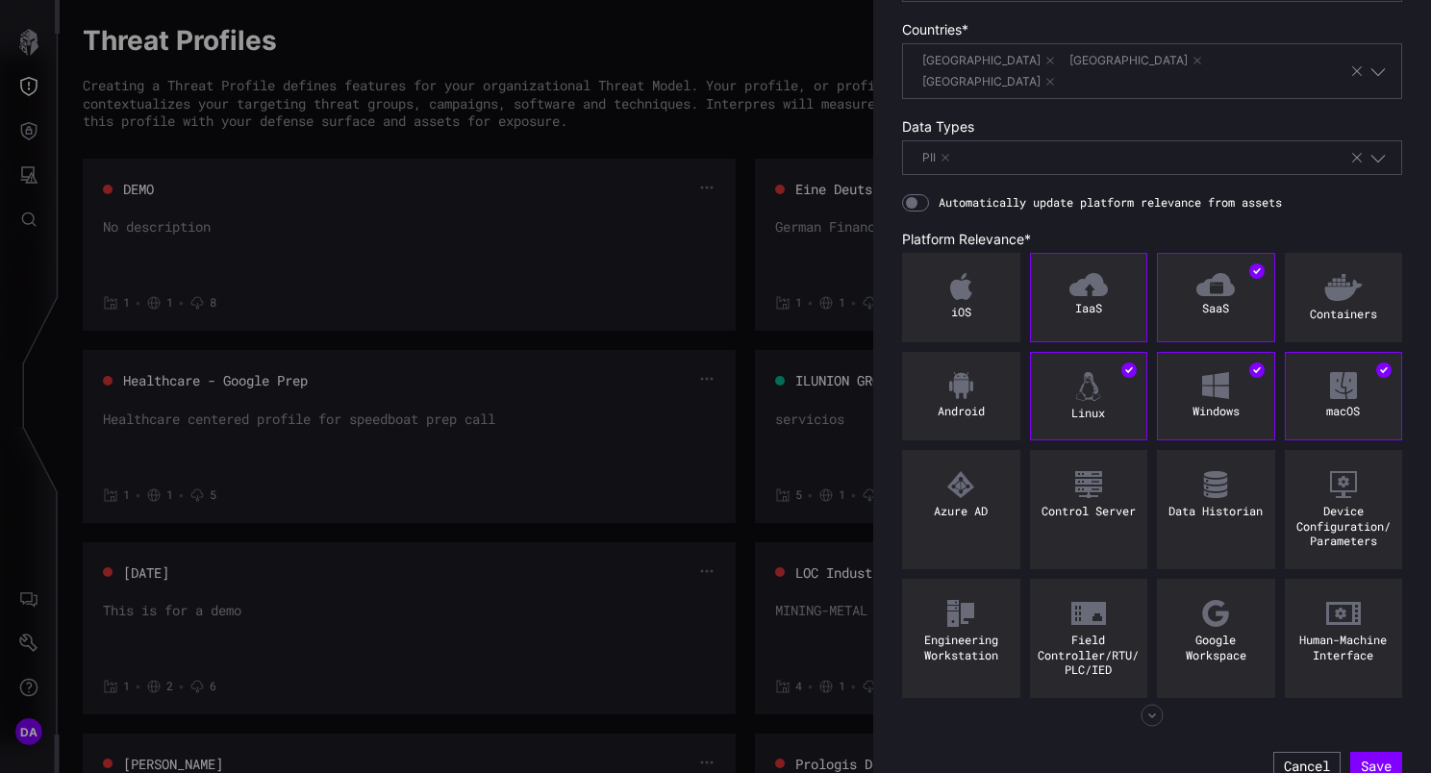
click at [1076, 273] on img at bounding box center [1088, 284] width 38 height 23
click at [1372, 753] on button "Save" at bounding box center [1376, 766] width 47 height 26
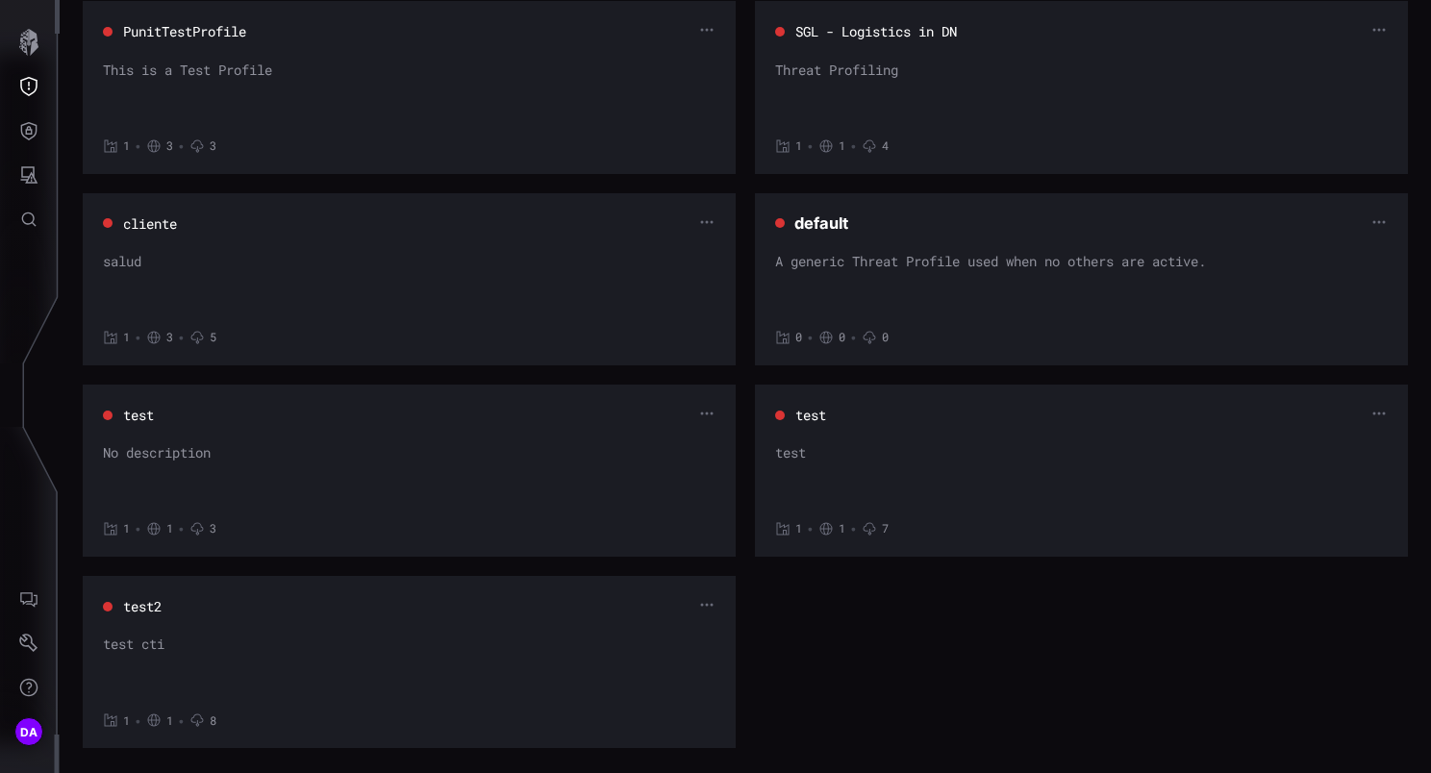
scroll to position [1140, 0]
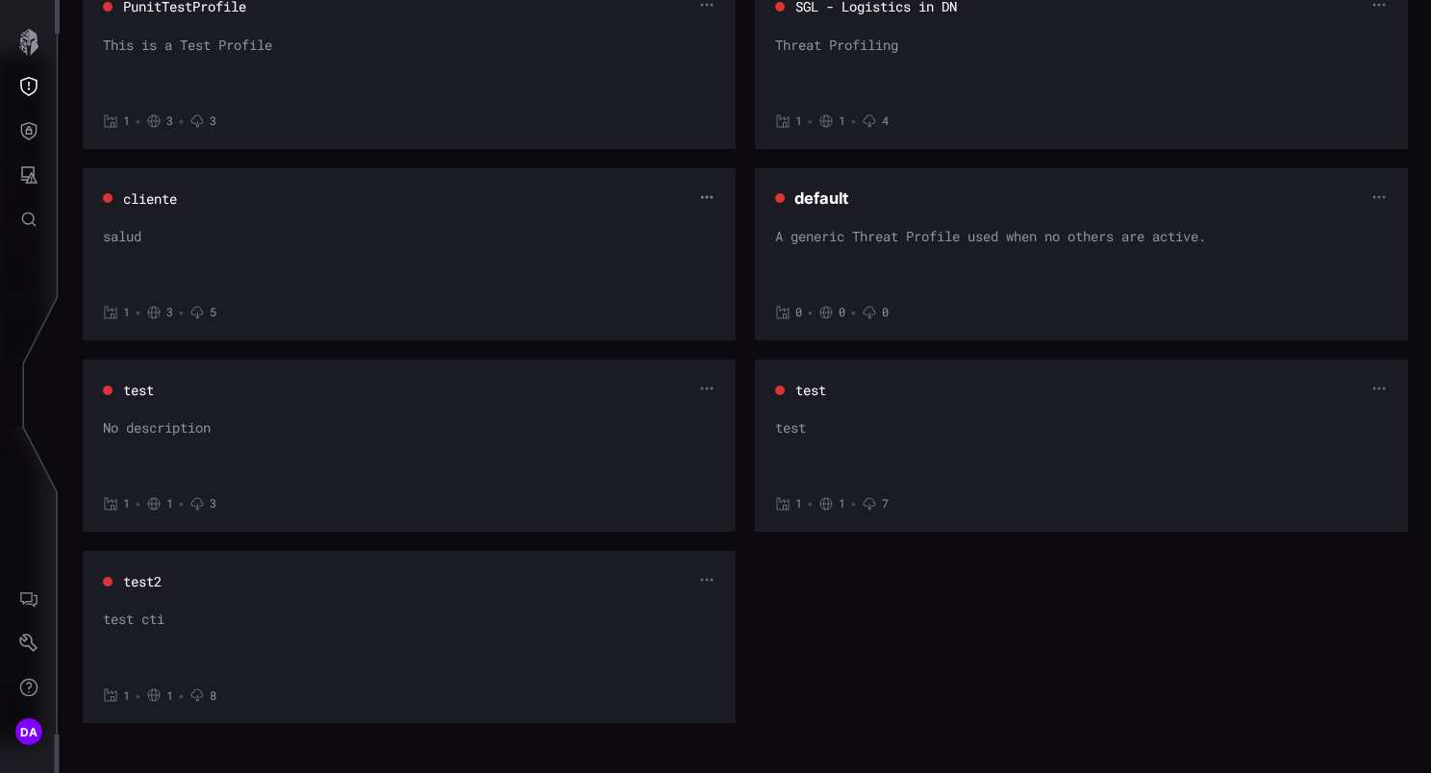
click at [699, 189] on icon "button" at bounding box center [706, 196] width 14 height 14
click at [651, 219] on div "Edit" at bounding box center [663, 225] width 57 height 17
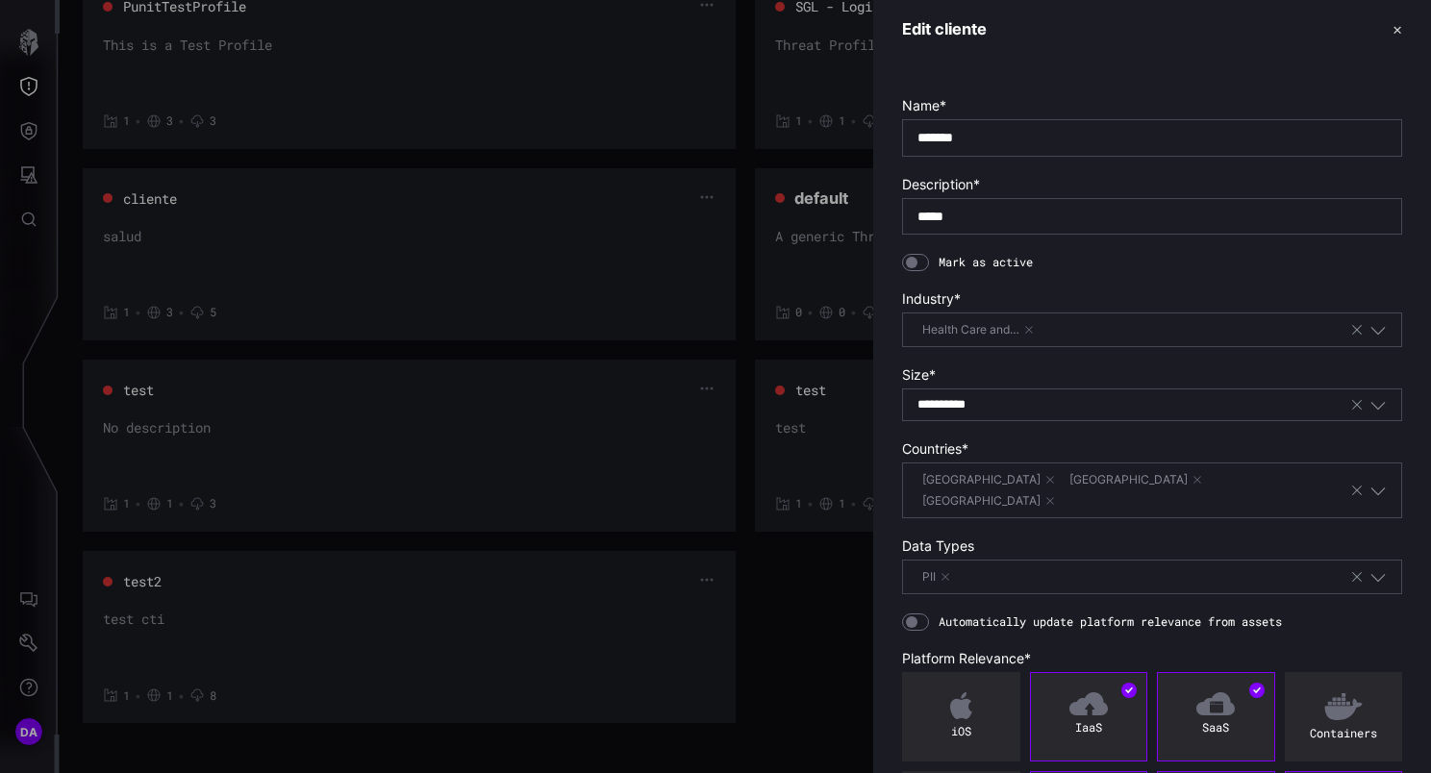
click at [924, 261] on div at bounding box center [915, 262] width 27 height 17
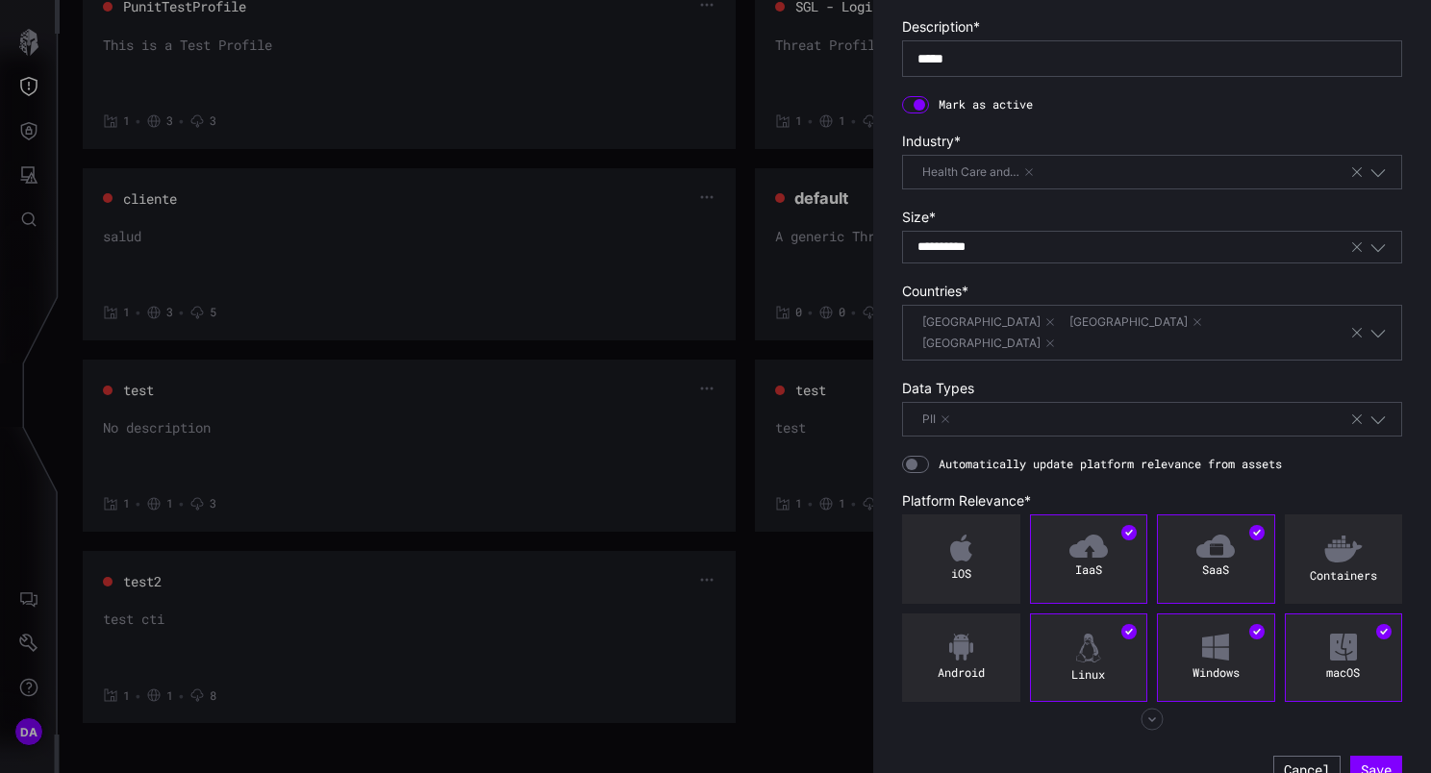
scroll to position [162, 0]
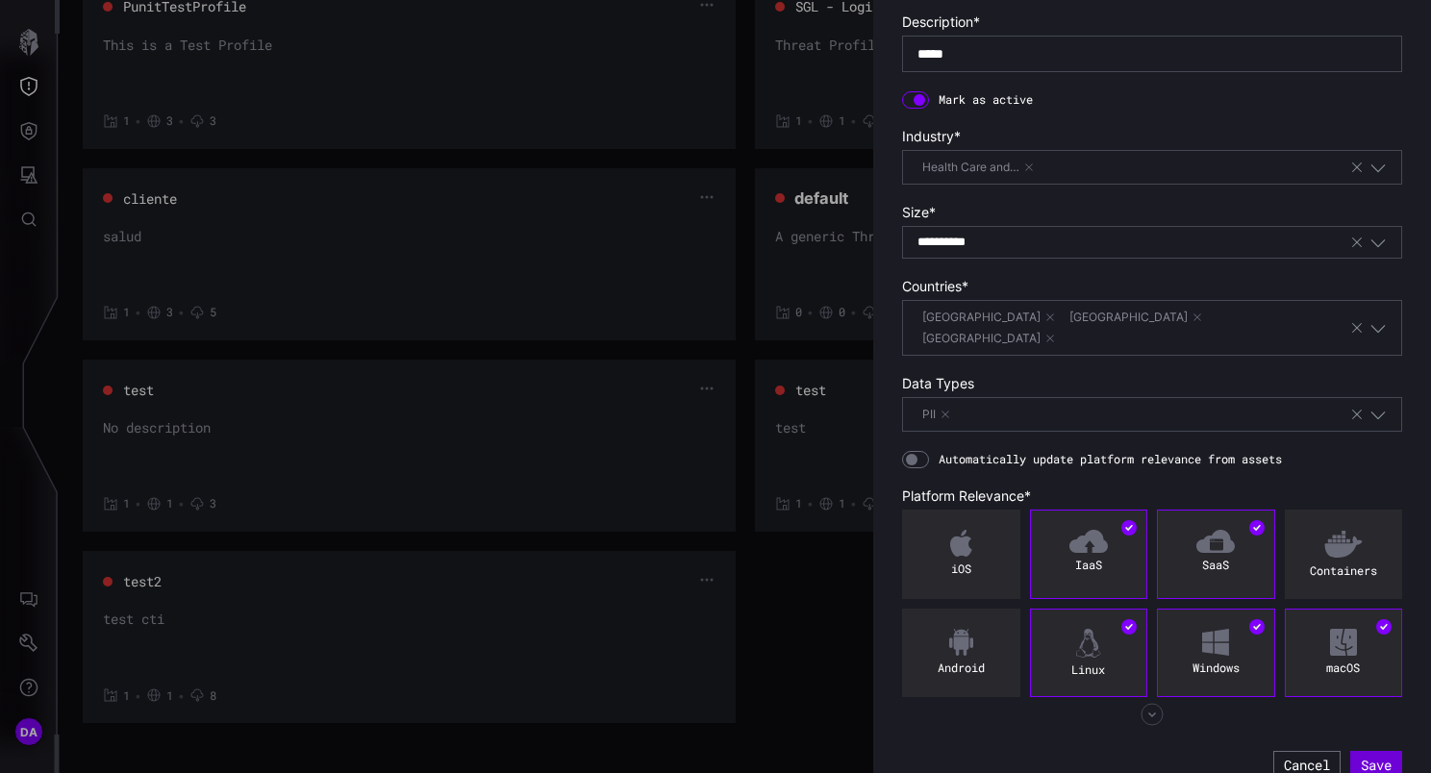
click at [1373, 751] on button "Save" at bounding box center [1376, 765] width 52 height 29
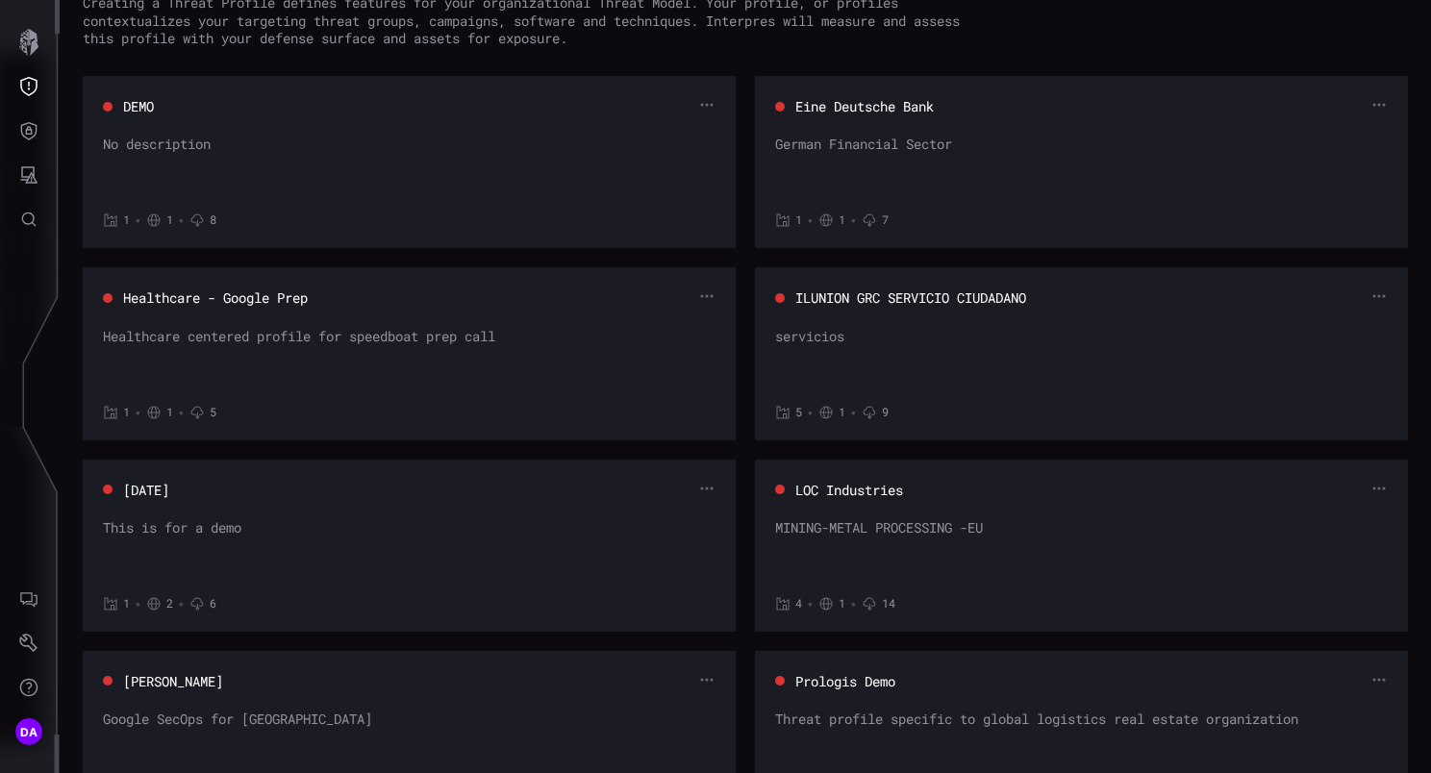
scroll to position [0, 0]
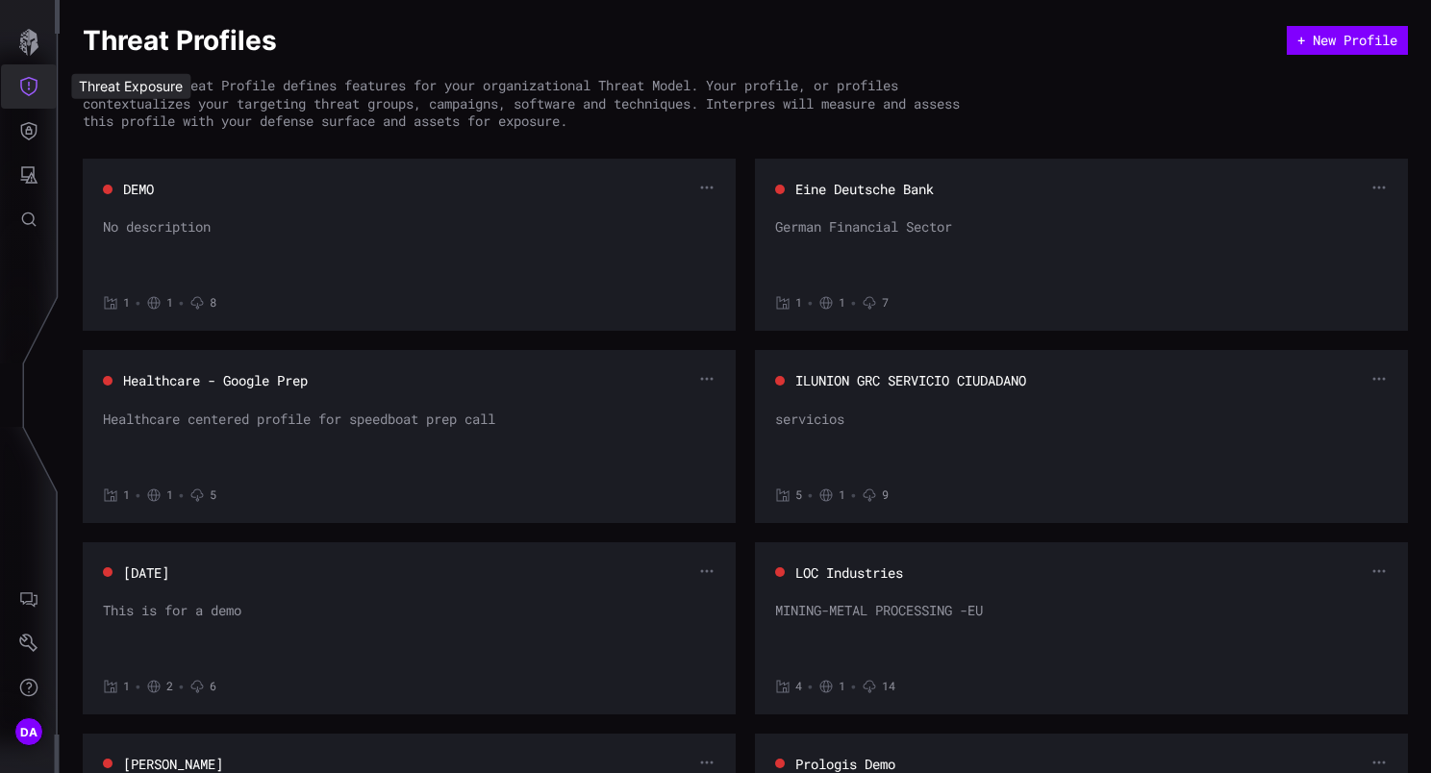
click at [35, 81] on icon "Threat Exposure" at bounding box center [28, 86] width 17 height 19
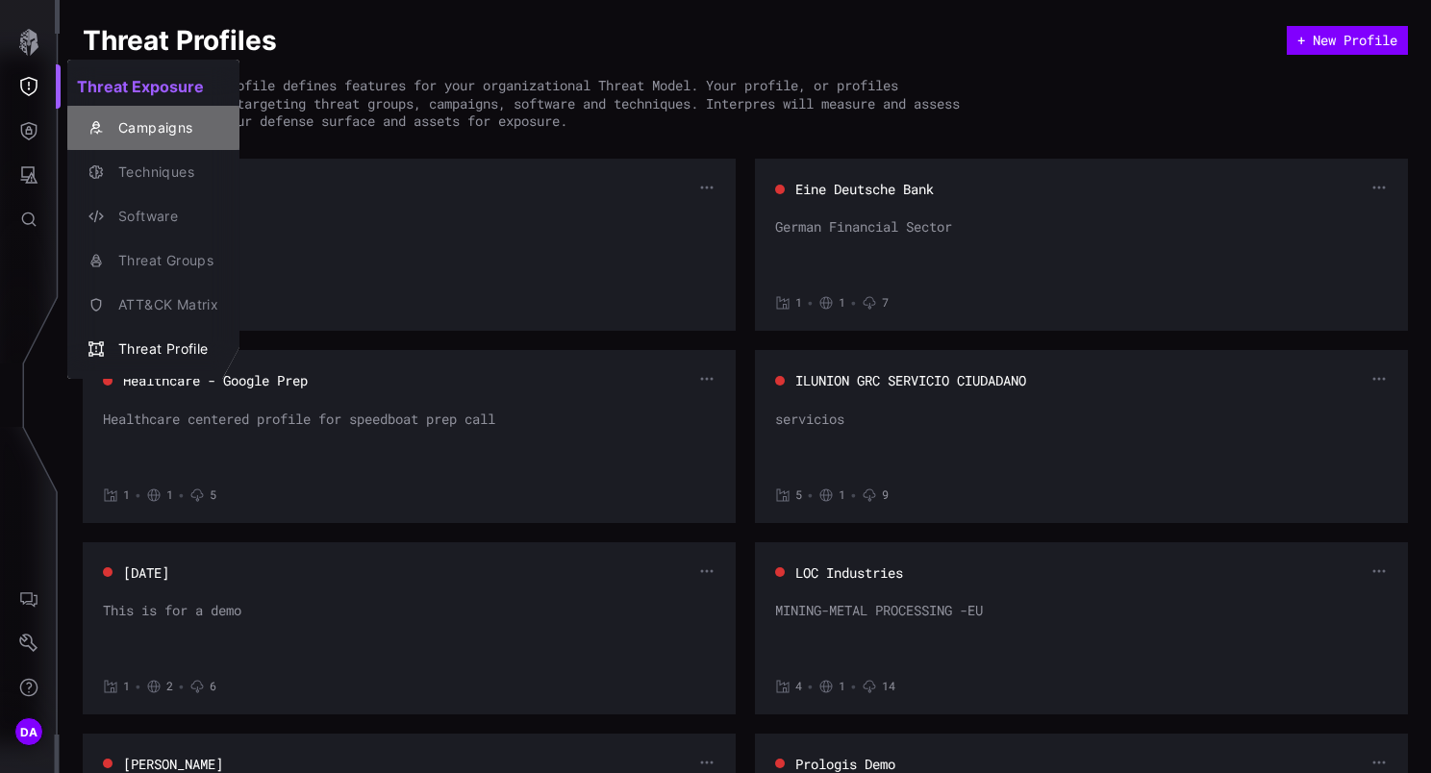
click at [138, 128] on div "Campaigns" at bounding box center [164, 128] width 110 height 24
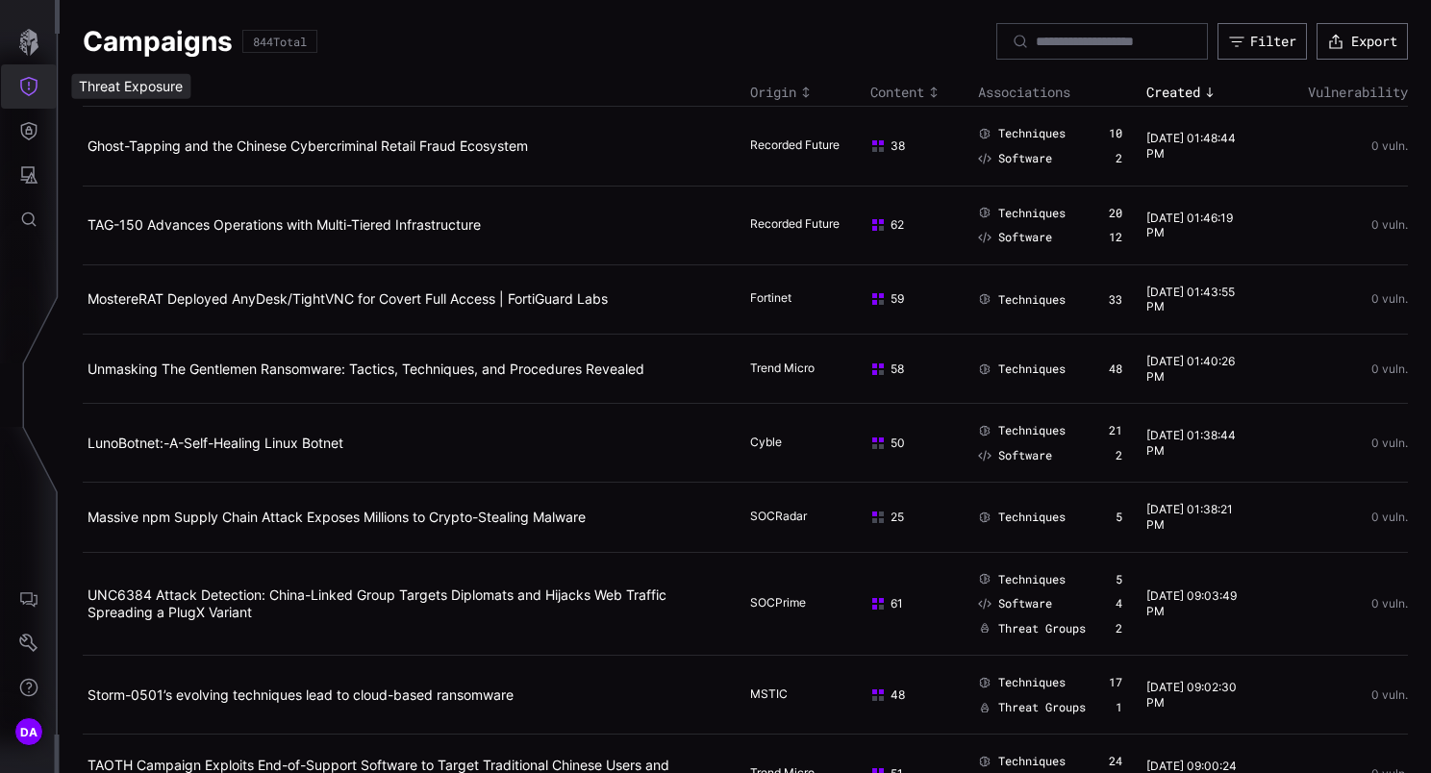
click at [37, 85] on icon "Threat Exposure" at bounding box center [28, 86] width 19 height 19
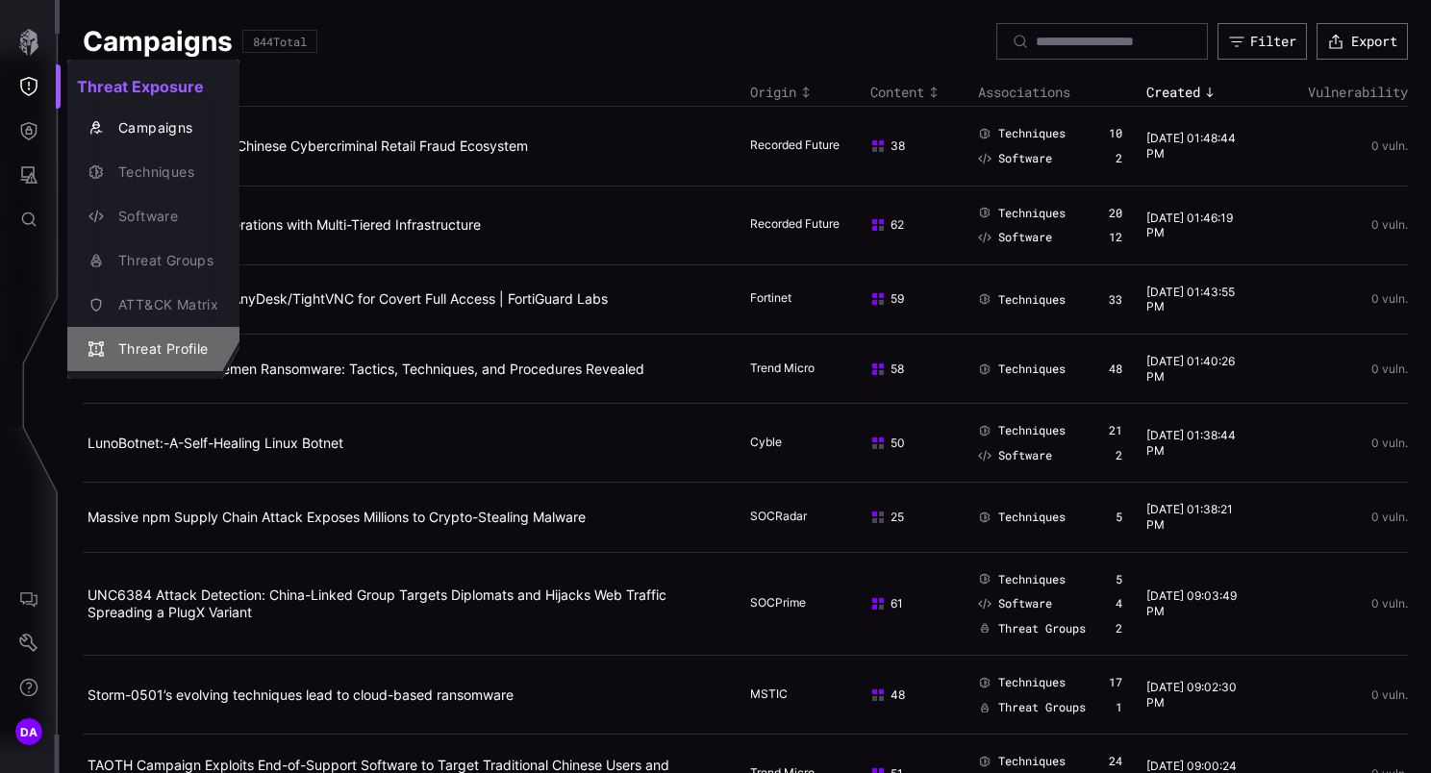
click at [165, 346] on div "Threat Profile" at bounding box center [164, 349] width 110 height 24
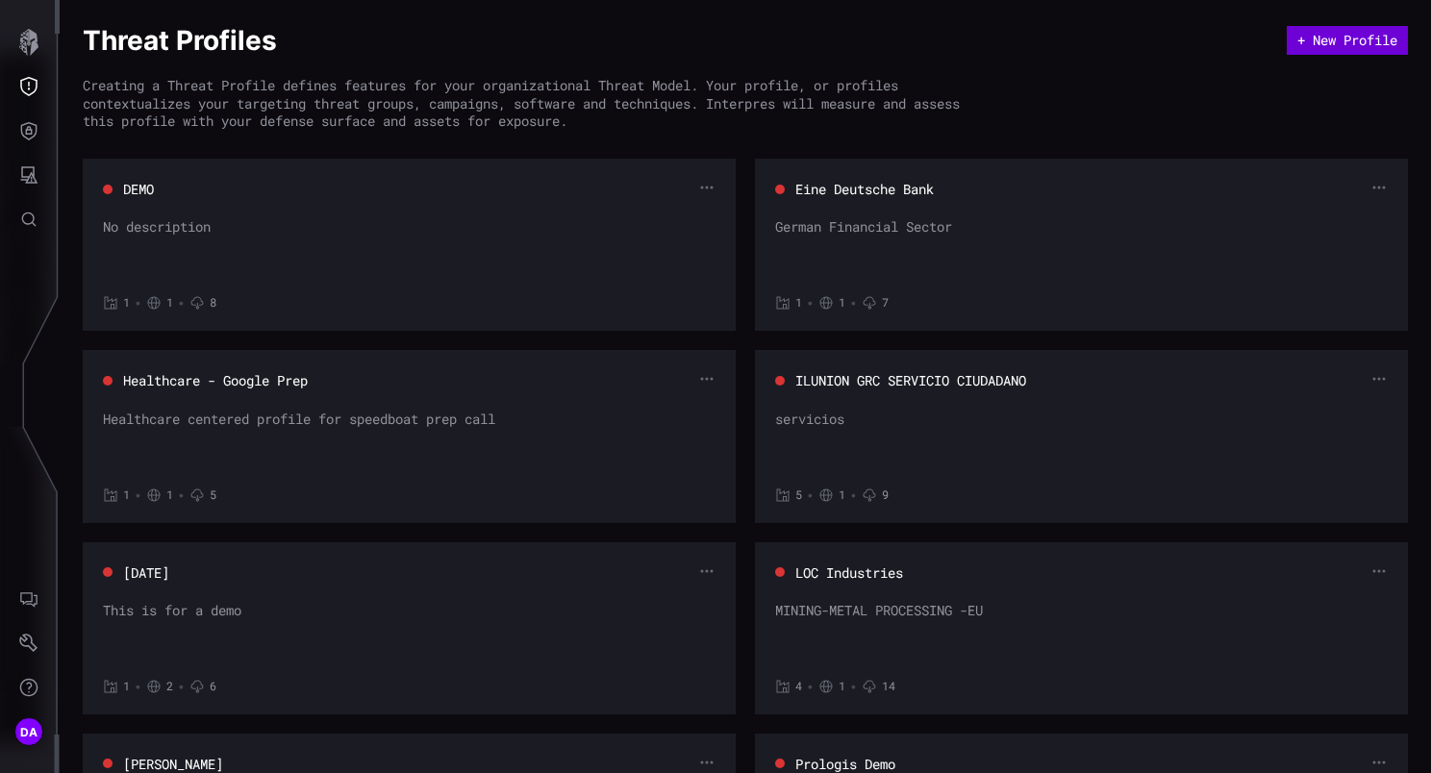
click at [1356, 38] on button "+ New Profile" at bounding box center [1346, 40] width 121 height 29
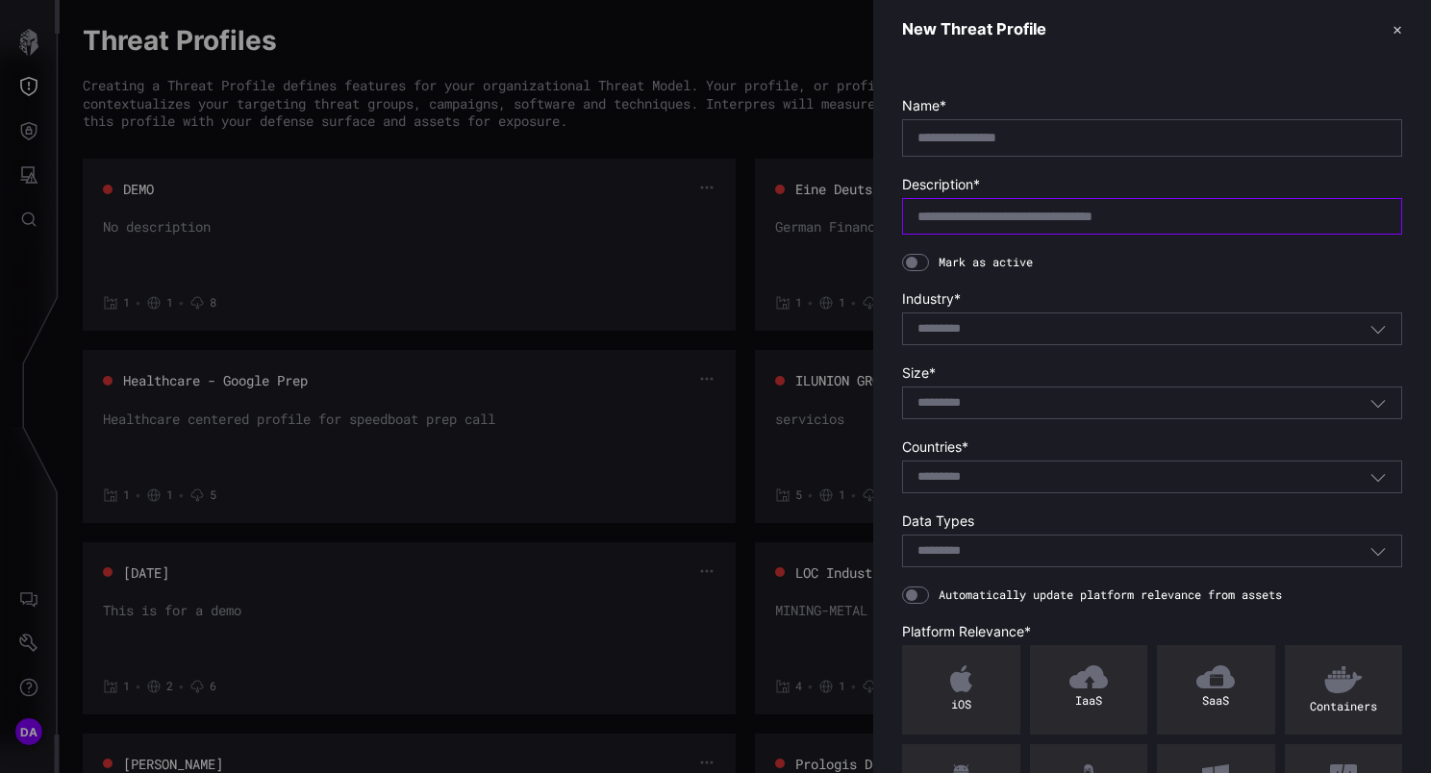
click at [966, 212] on input "text" at bounding box center [1151, 216] width 469 height 17
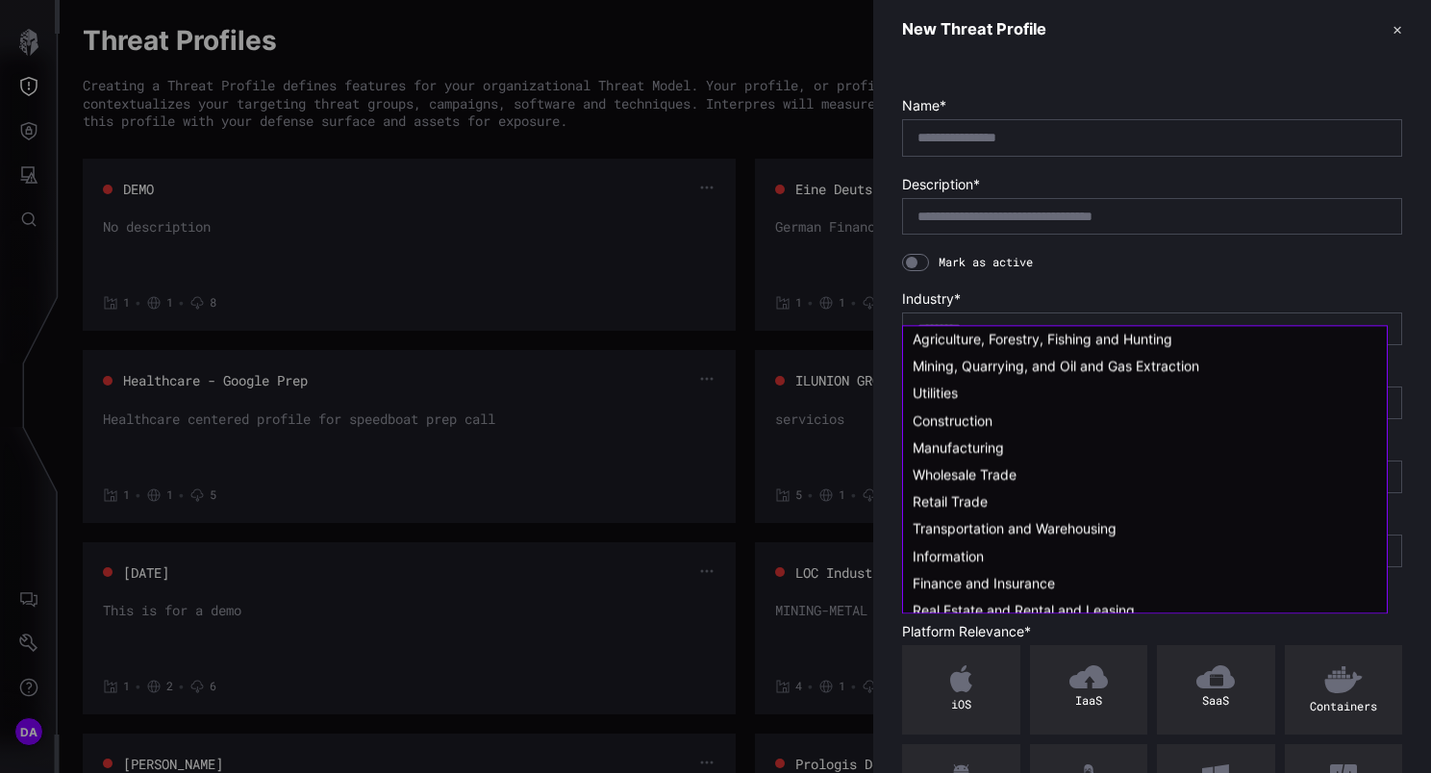
click at [959, 321] on input at bounding box center [951, 329] width 69 height 16
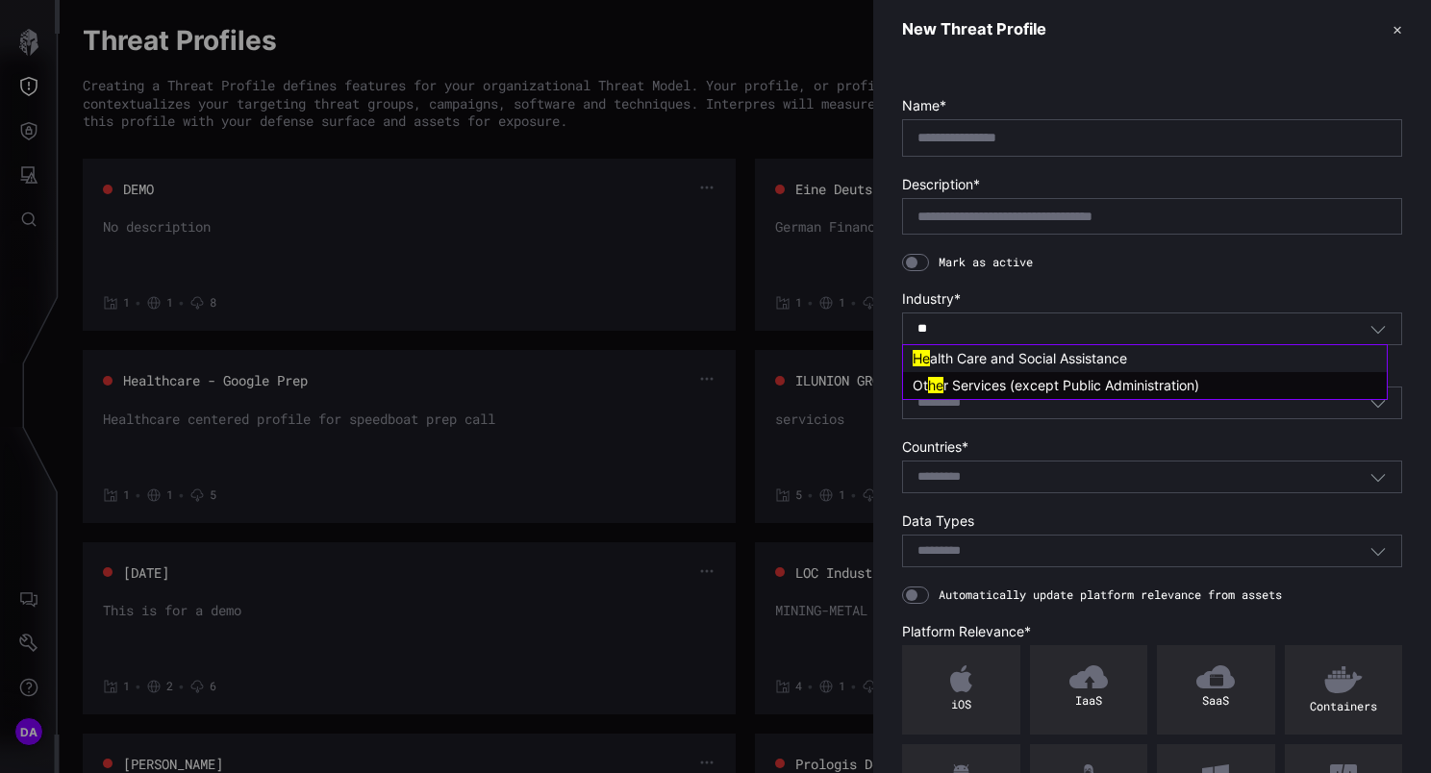
type input "**"
click at [977, 361] on span "alth Care and Social Assistance" at bounding box center [1028, 358] width 197 height 16
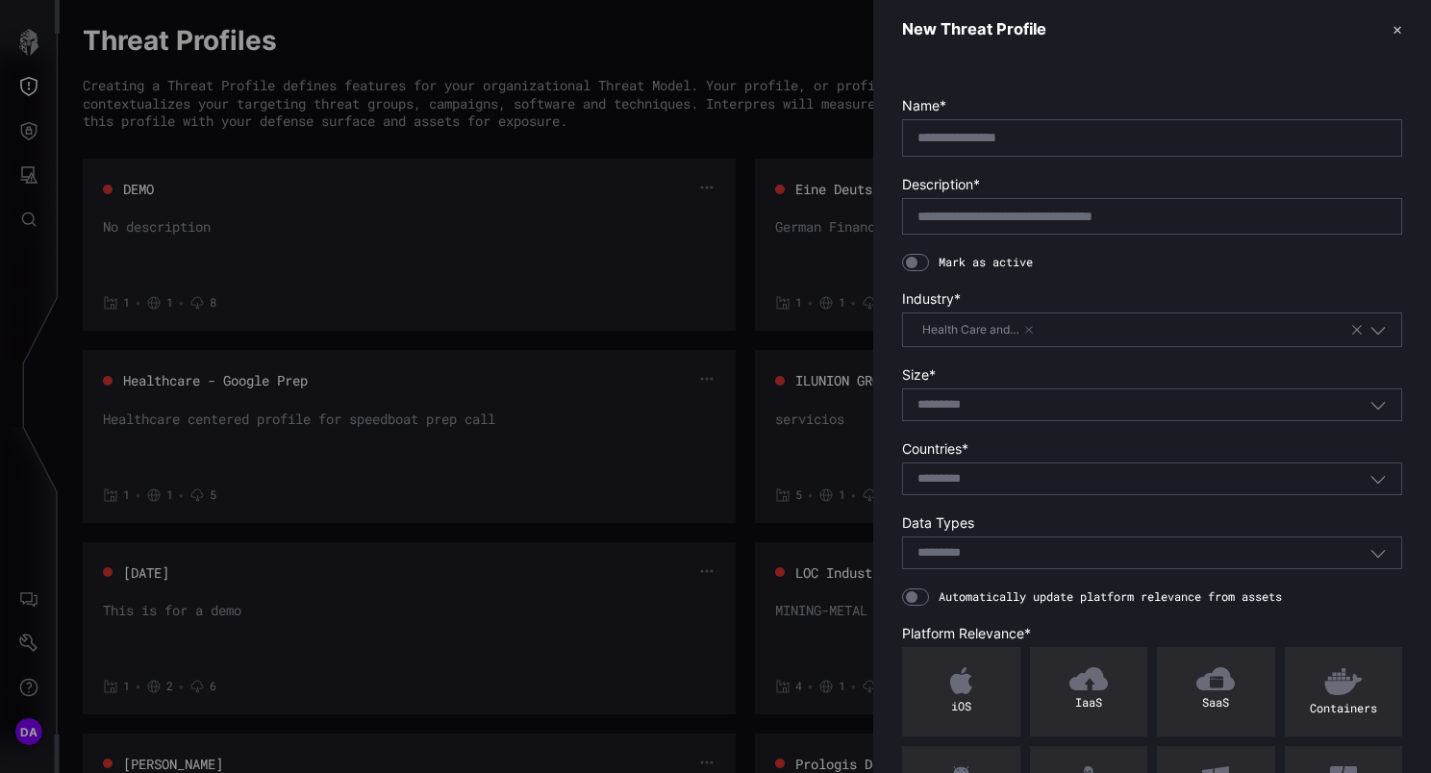
click at [981, 404] on input at bounding box center [951, 405] width 69 height 16
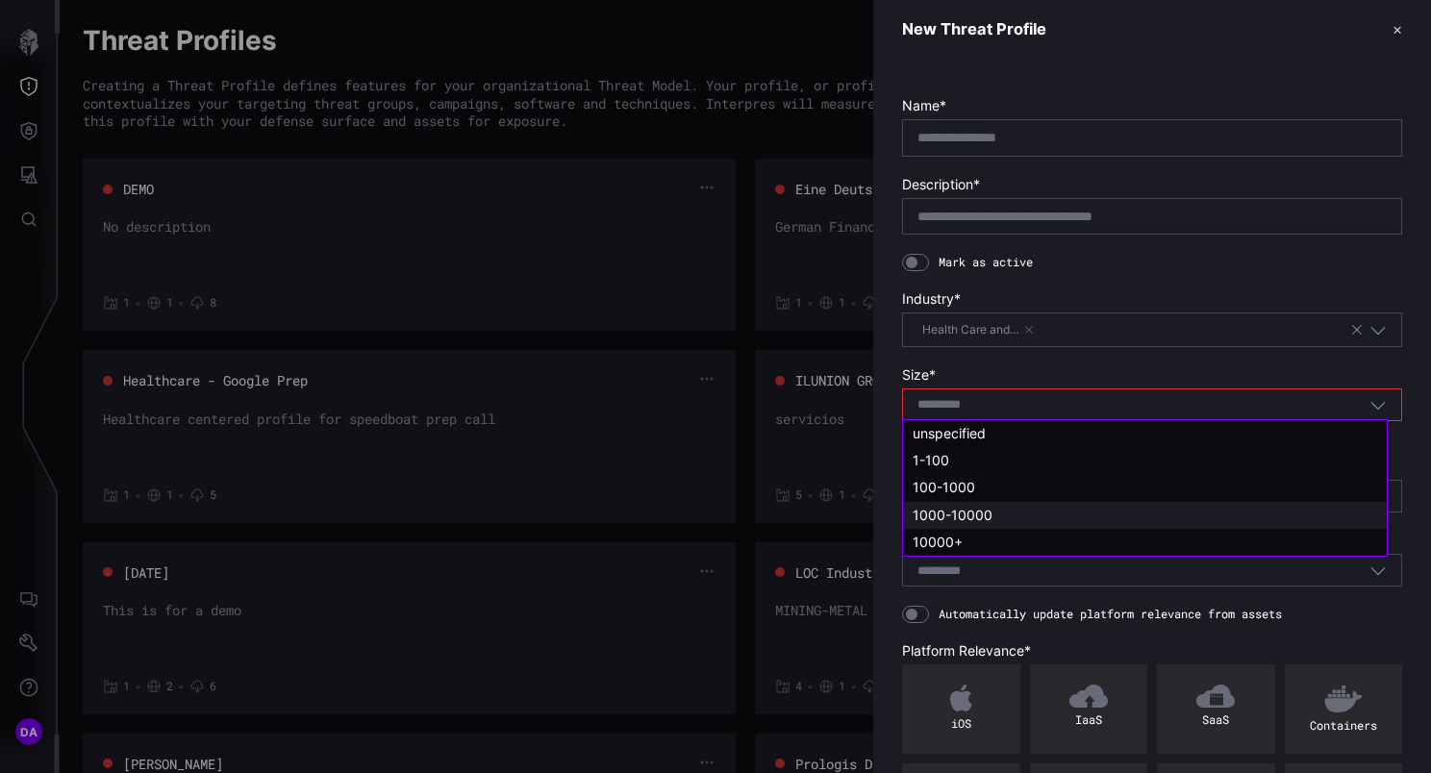
click at [957, 516] on span "1000-10000" at bounding box center [952, 515] width 80 height 16
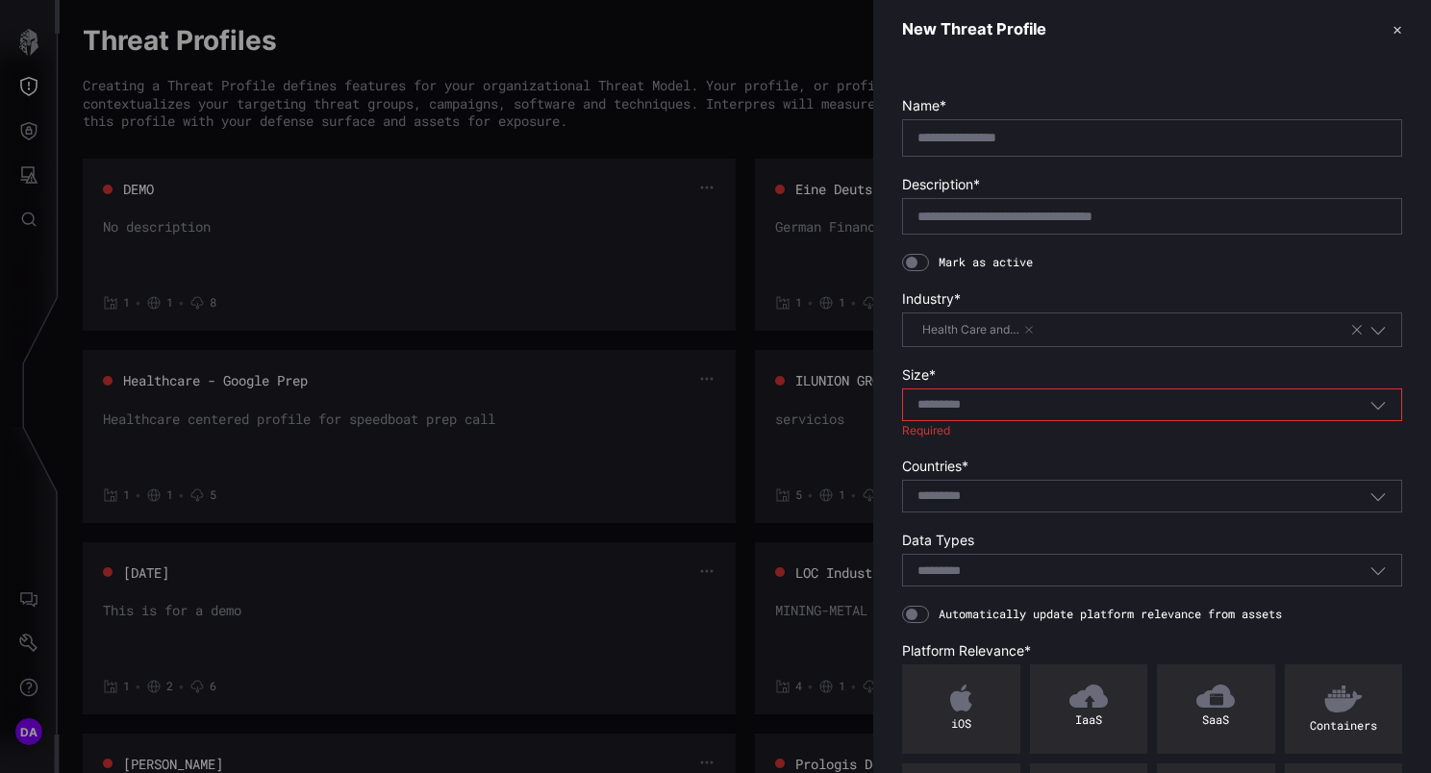
type input "**********"
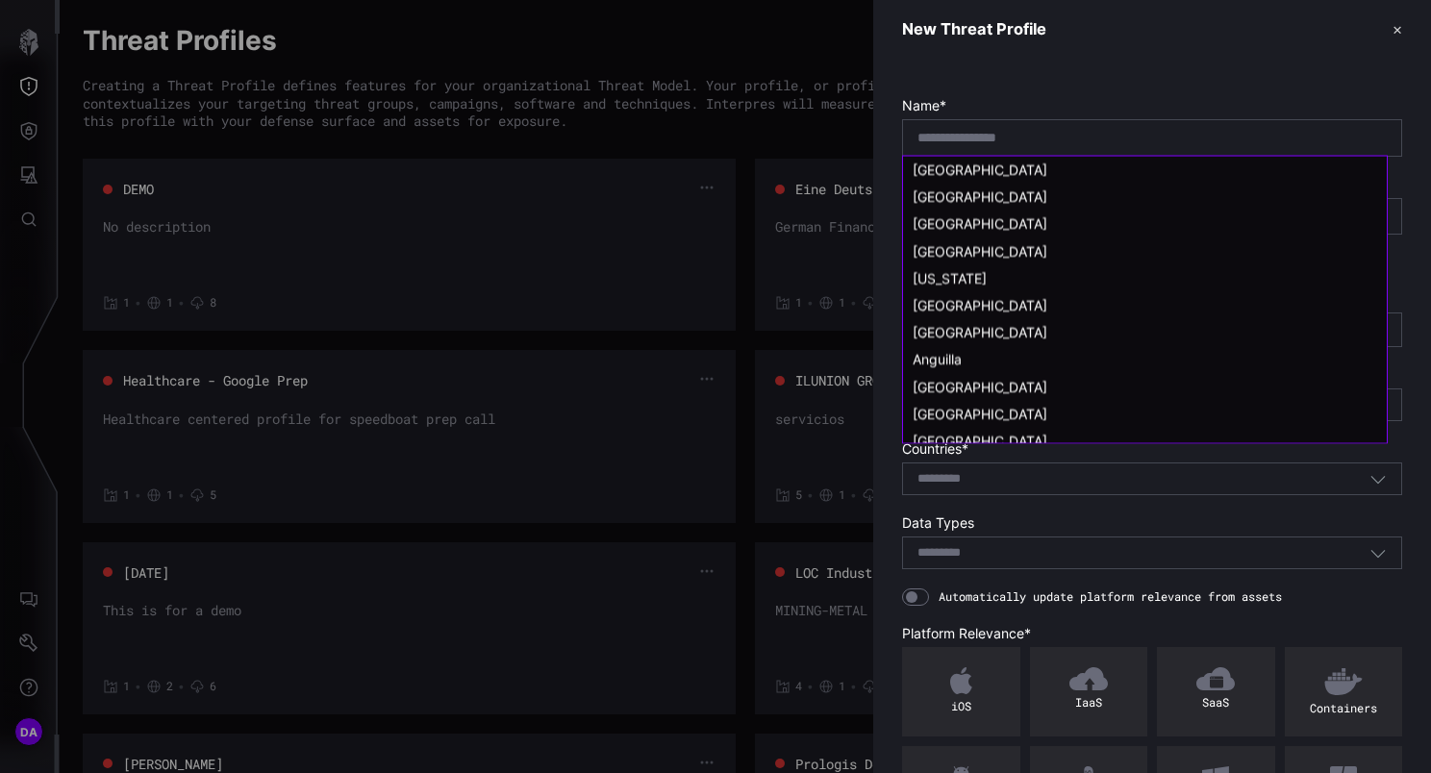
click at [976, 472] on input at bounding box center [951, 479] width 69 height 16
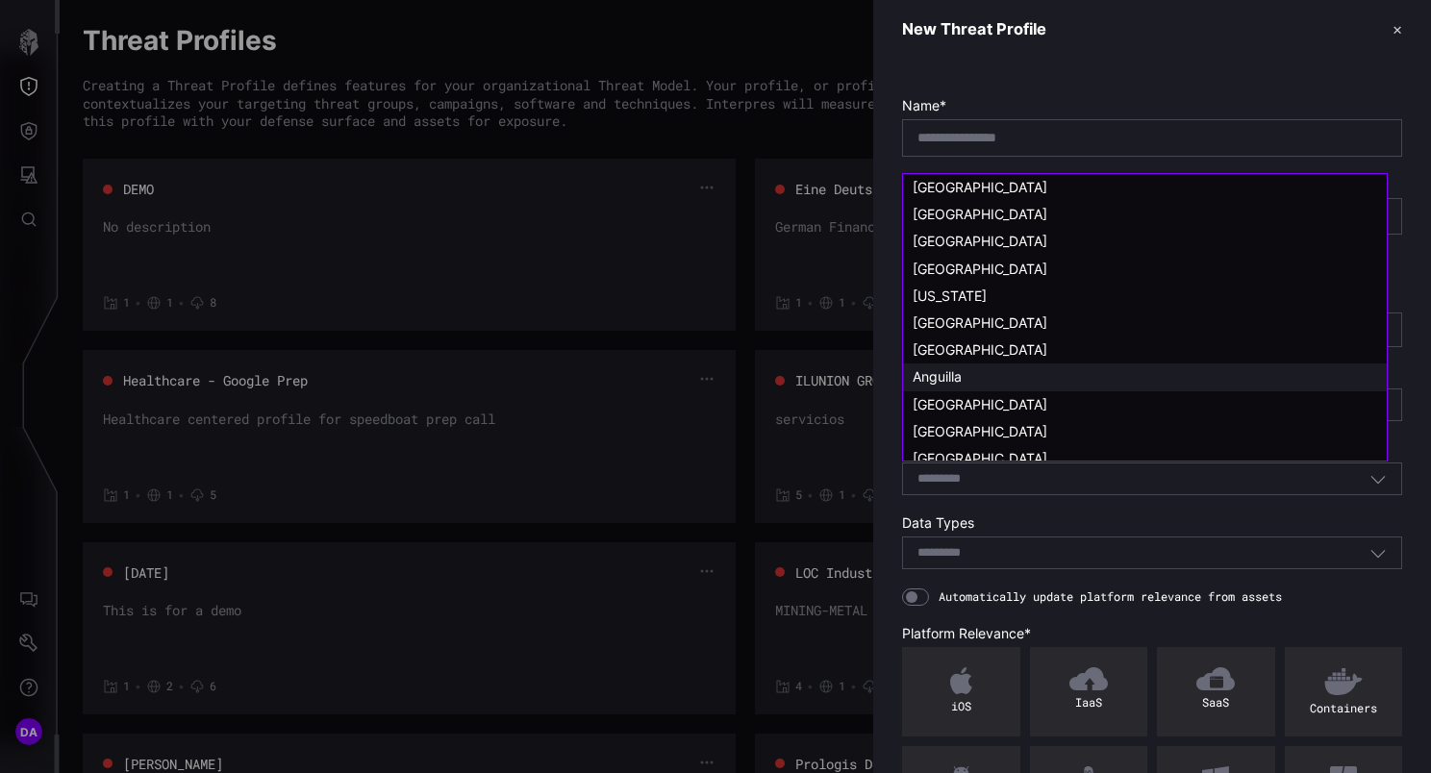
click at [953, 384] on span "Anguilla" at bounding box center [936, 376] width 49 height 16
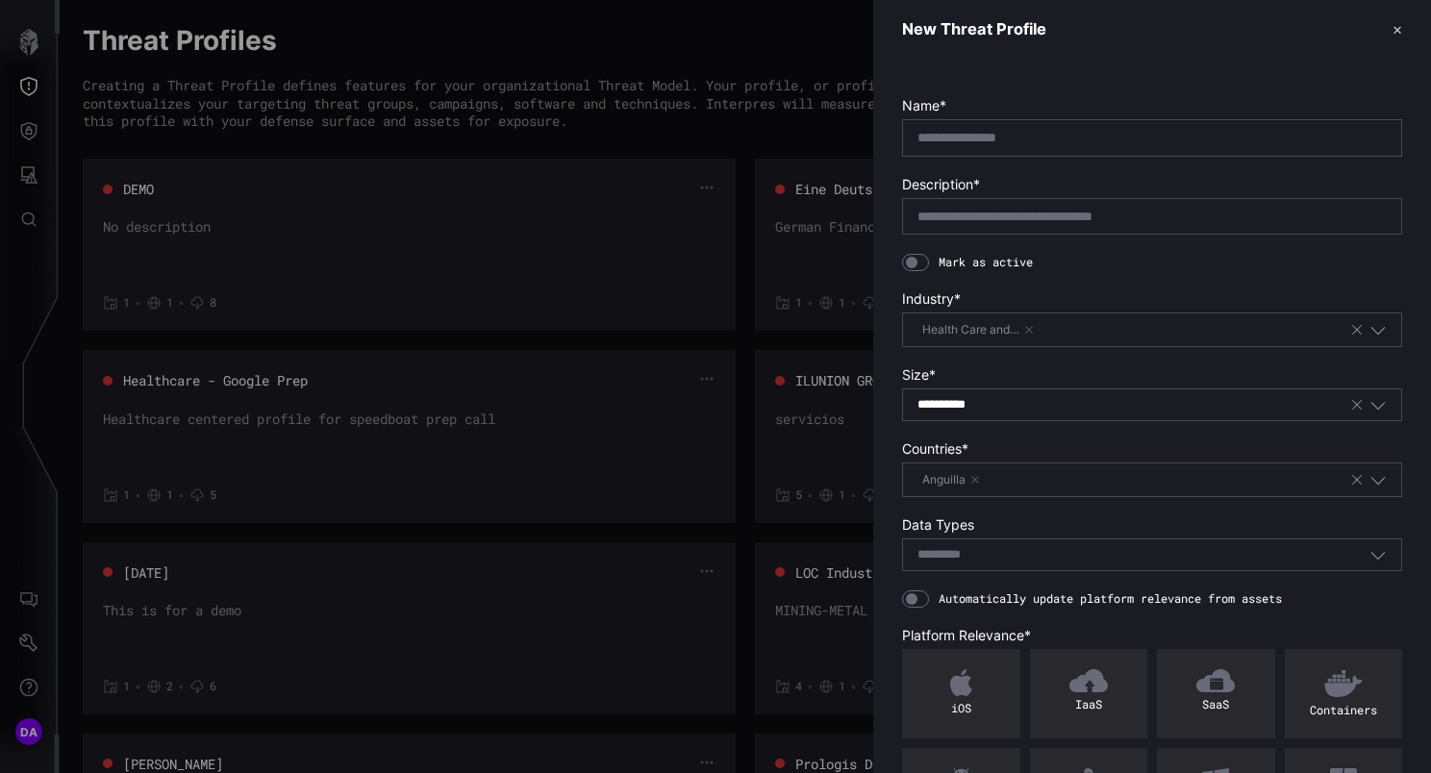
click at [991, 475] on div "Anguilla" at bounding box center [1133, 479] width 432 height 21
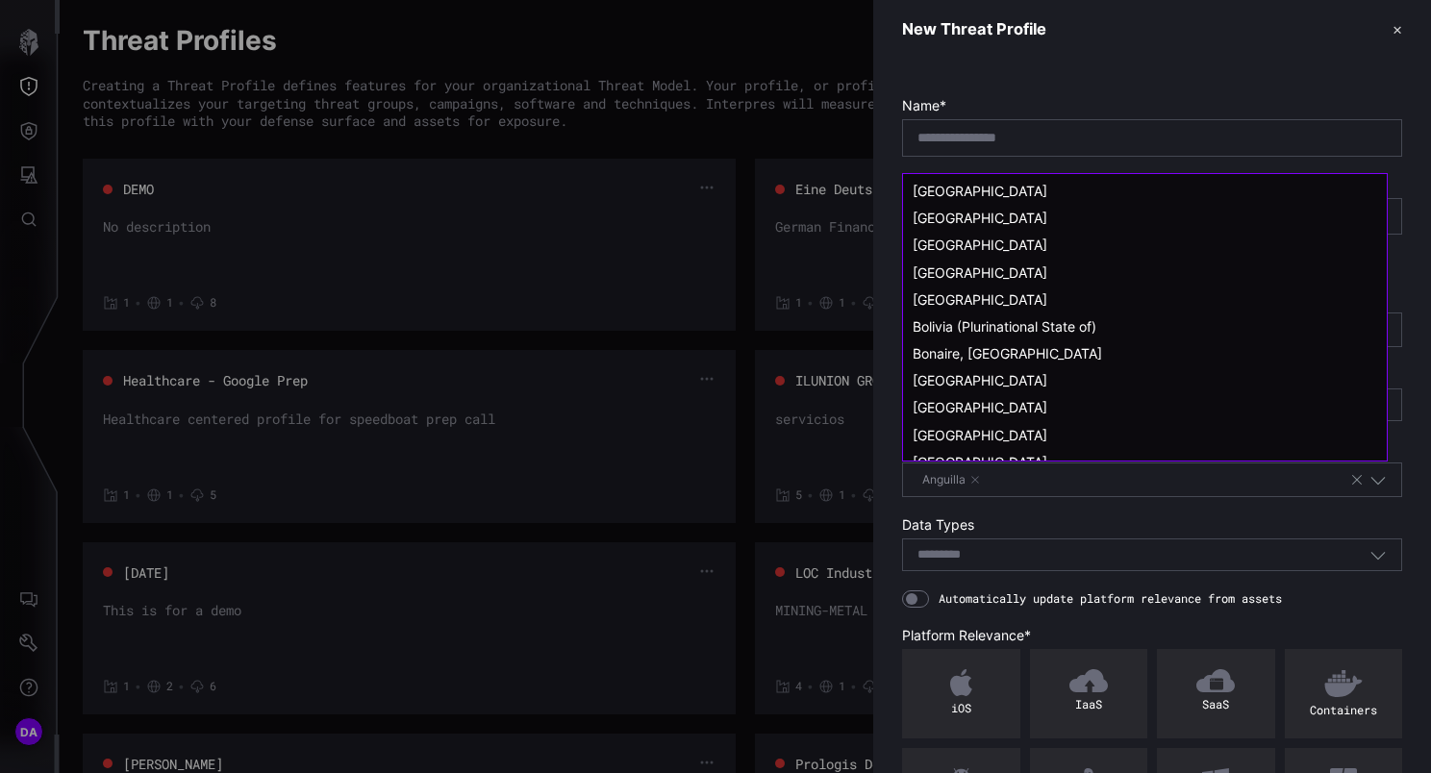
scroll to position [577, 0]
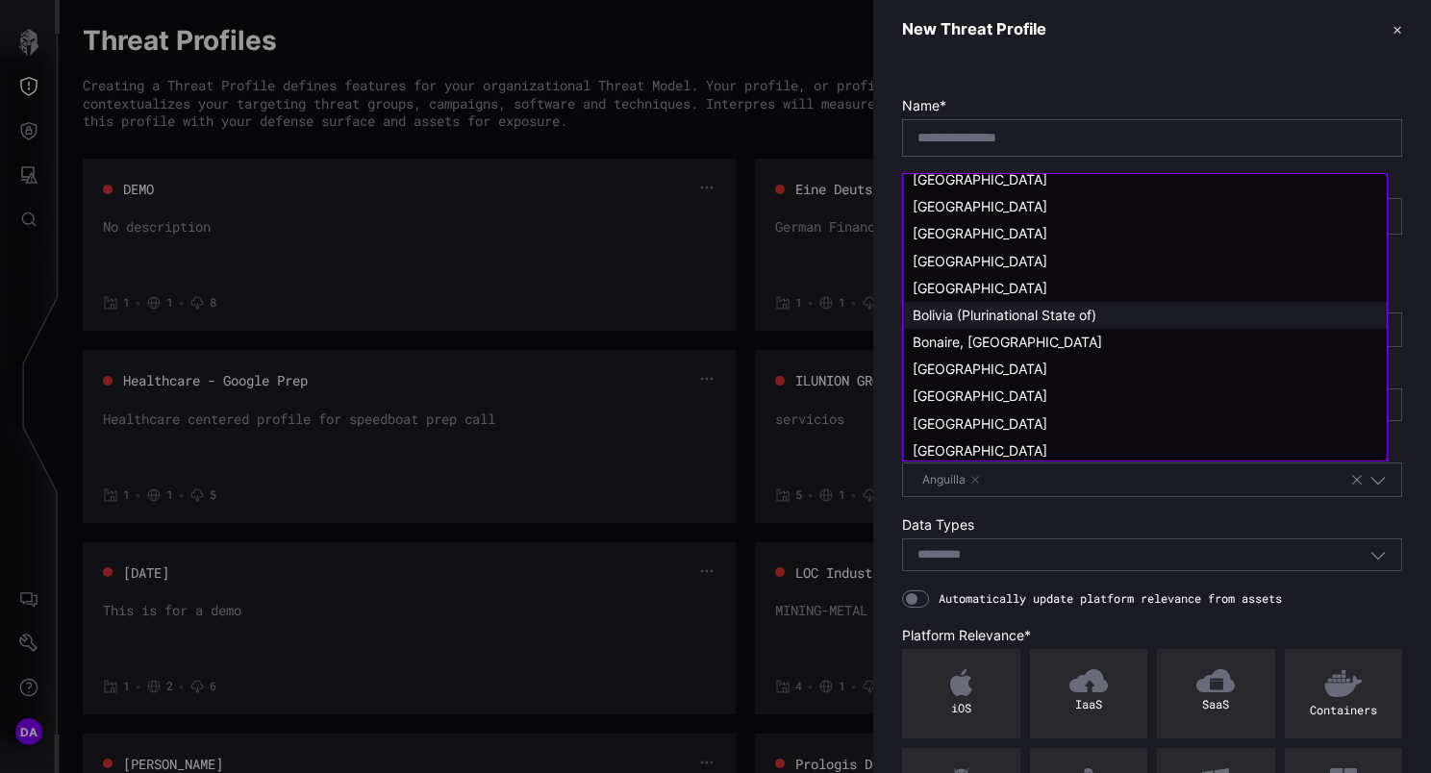
click at [962, 314] on span "Bolivia (Plurinational State of)" at bounding box center [1004, 315] width 184 height 16
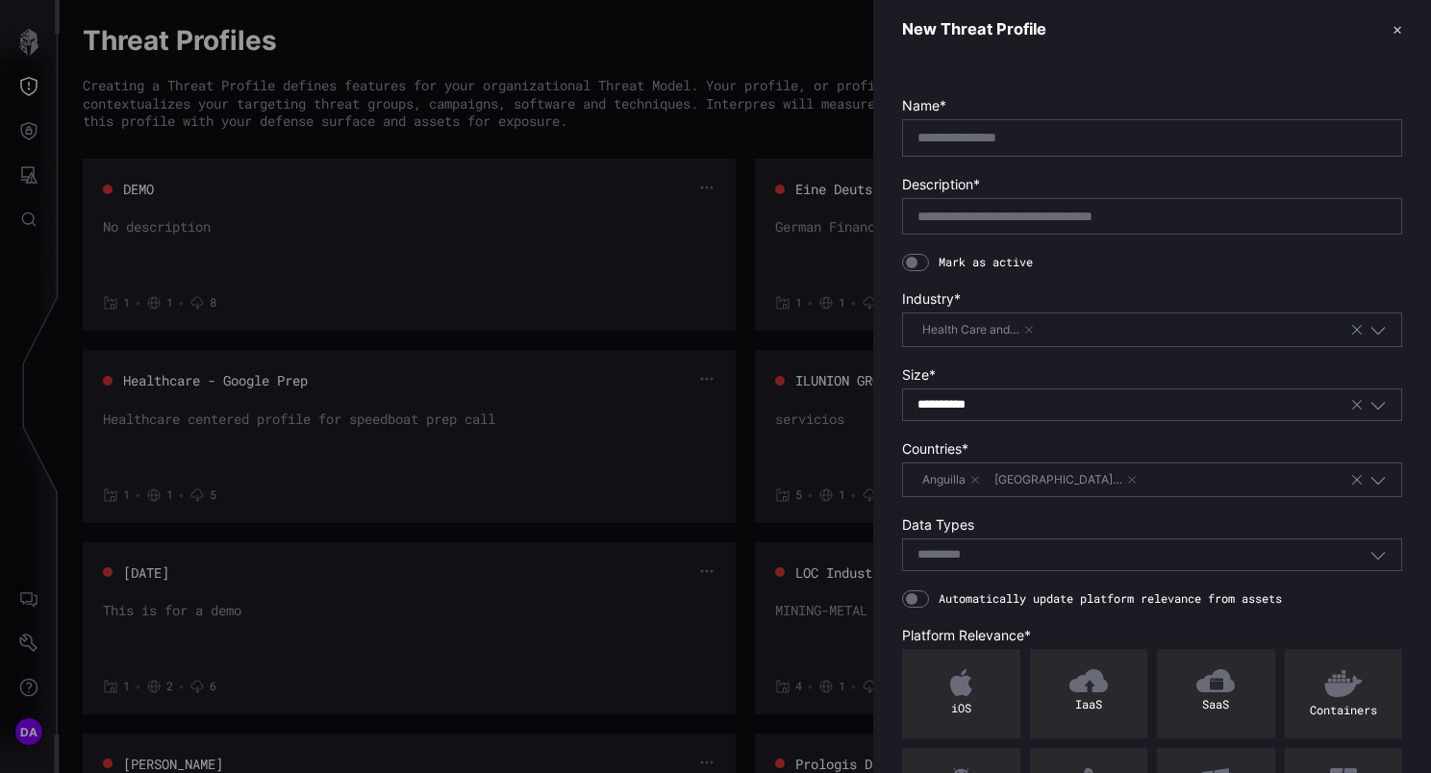
click at [1010, 552] on div "Select..." at bounding box center [1143, 554] width 452 height 17
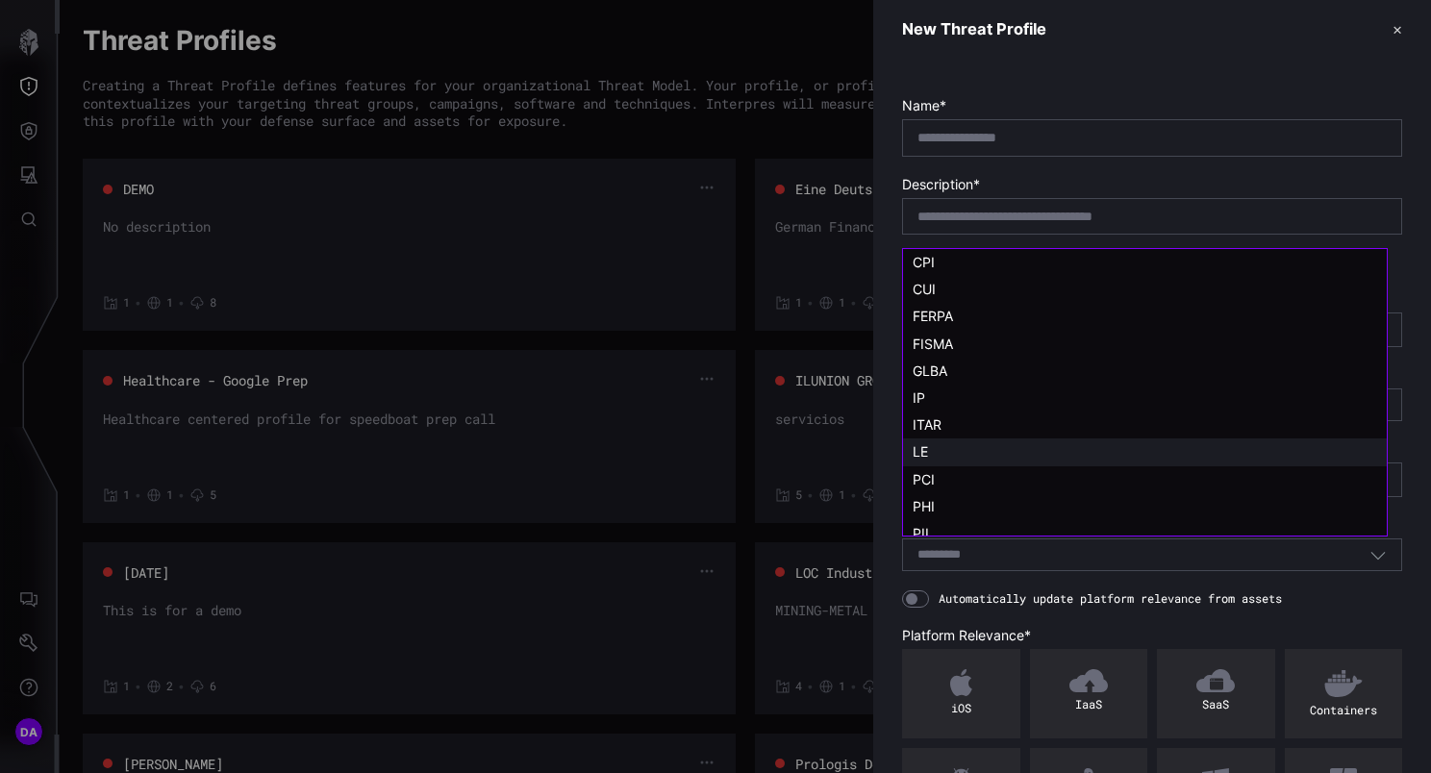
scroll to position [38, 0]
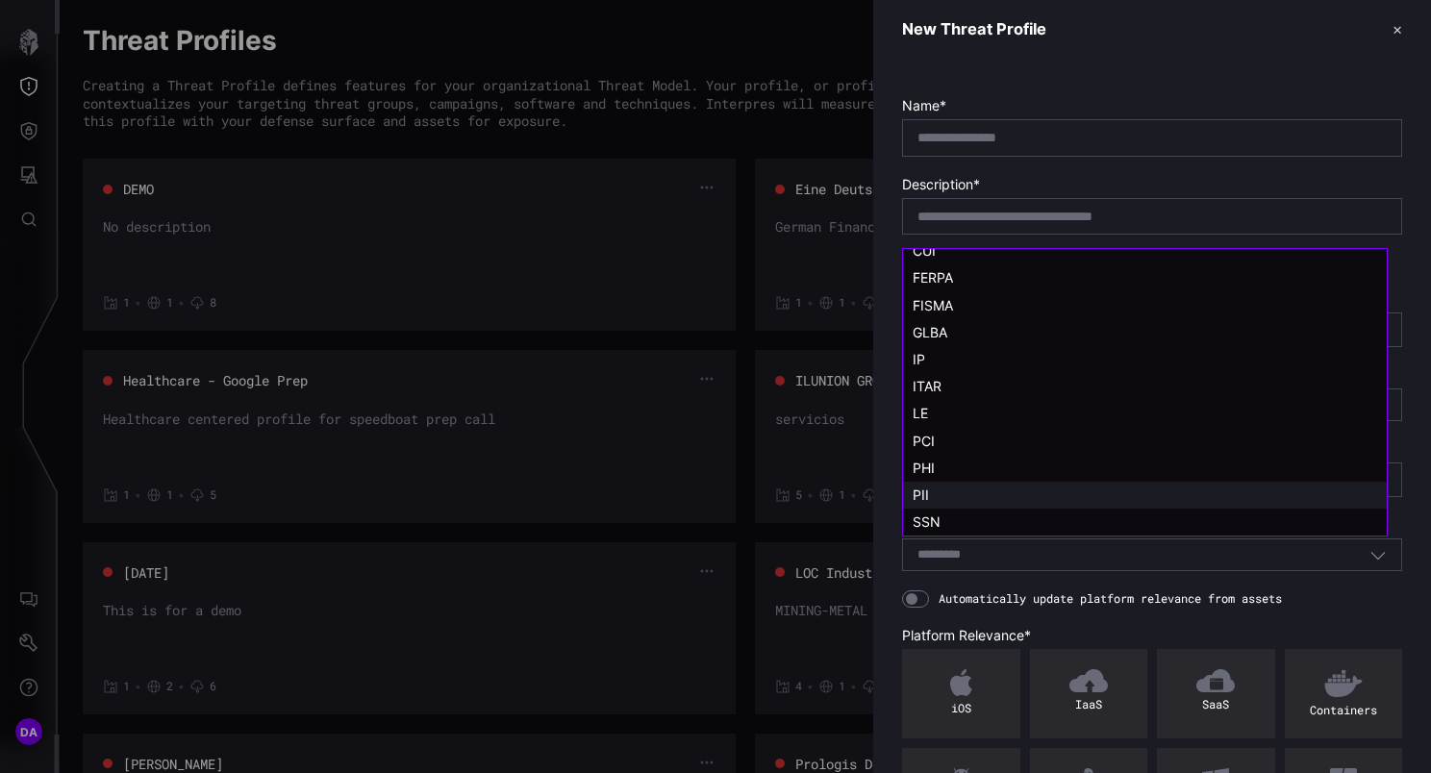
click at [947, 491] on div "PII" at bounding box center [1144, 494] width 464 height 17
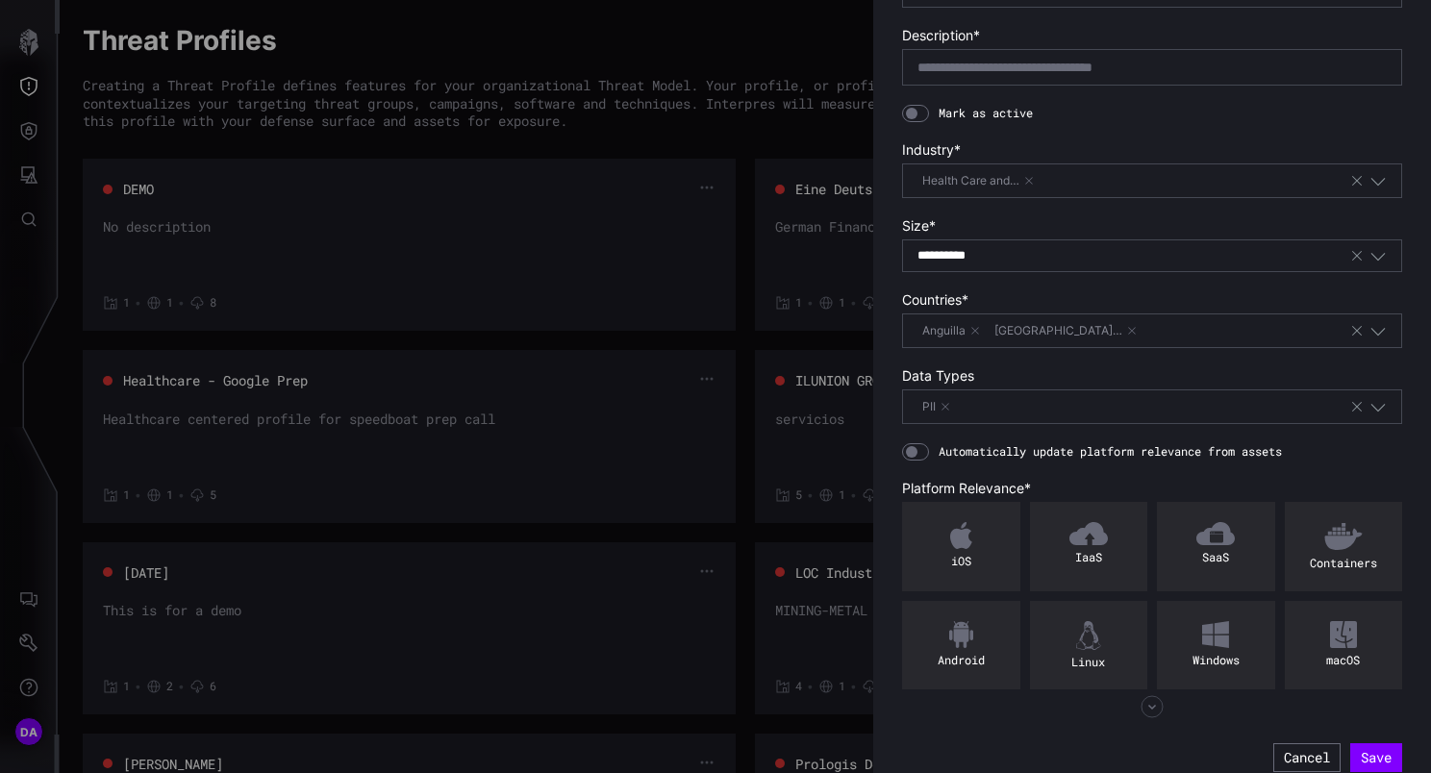
scroll to position [162, 0]
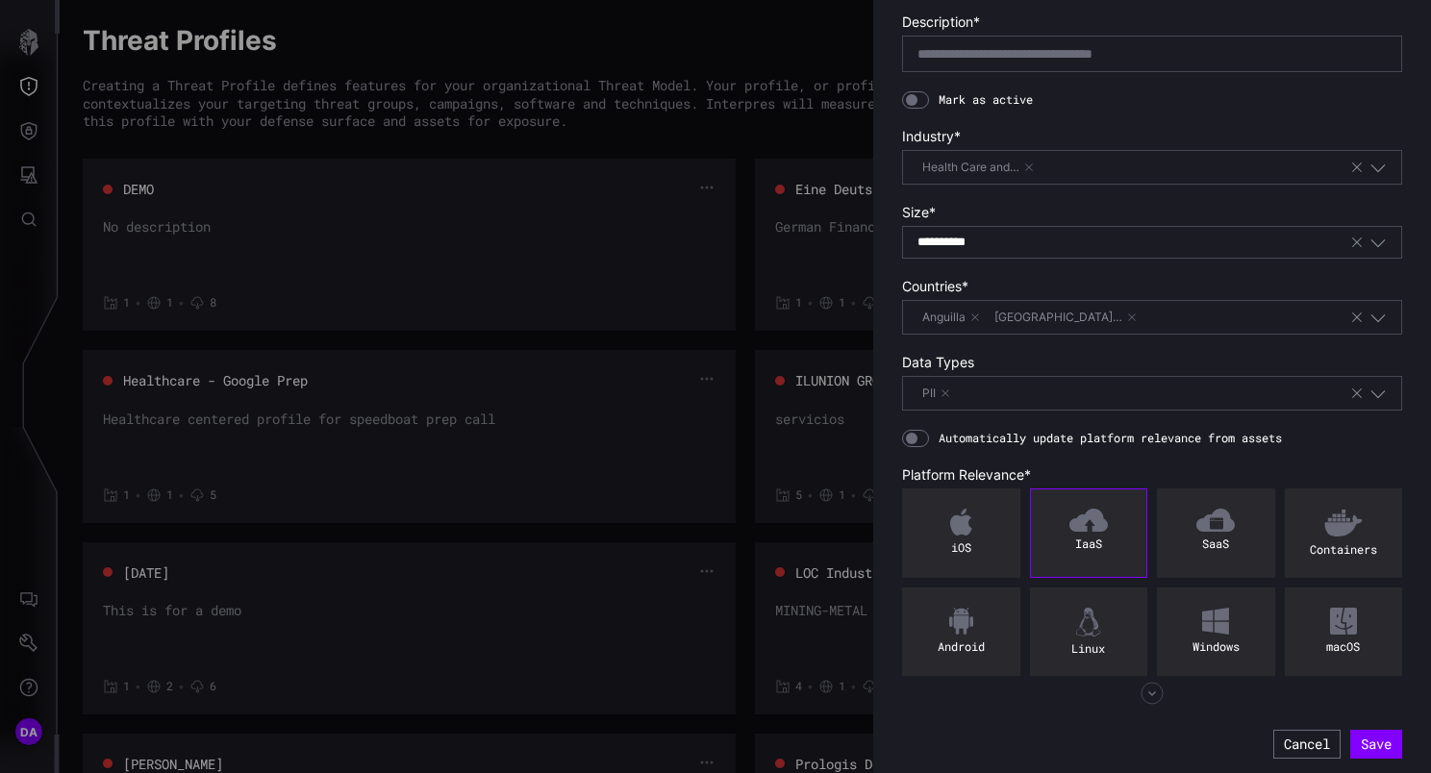
click at [1086, 519] on img at bounding box center [1088, 520] width 38 height 23
click at [1141, 689] on icon "button" at bounding box center [1151, 693] width 23 height 23
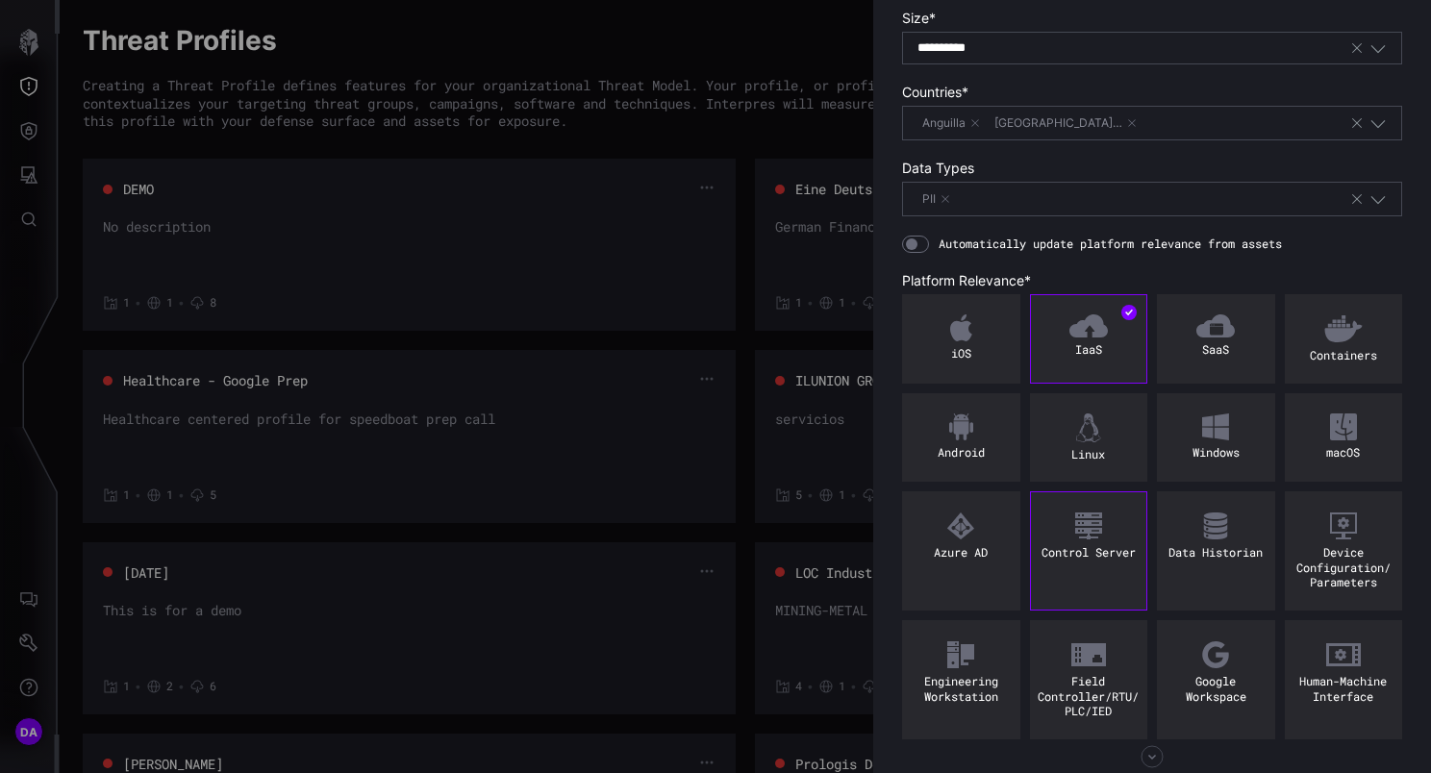
scroll to position [419, 0]
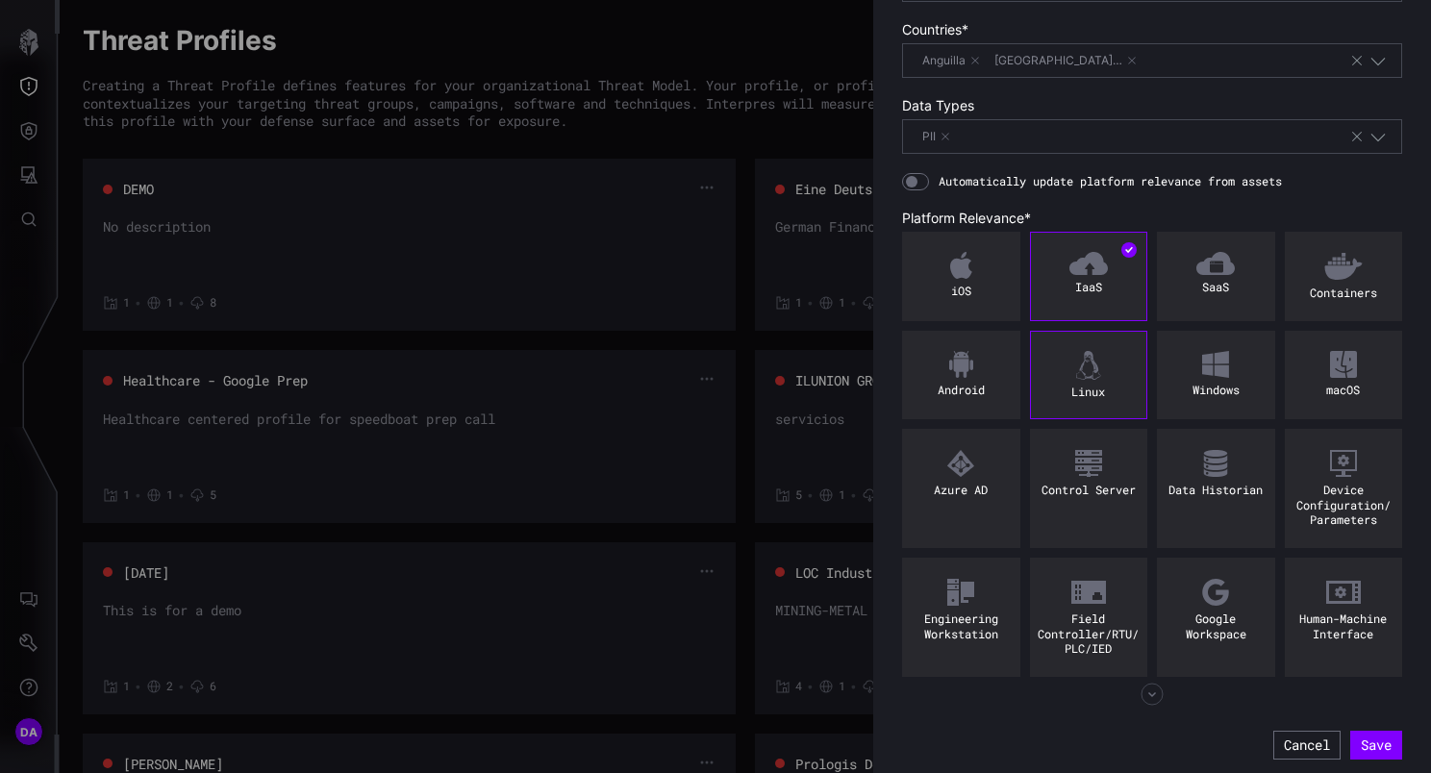
click at [1086, 370] on img at bounding box center [1088, 365] width 25 height 29
click at [1207, 360] on img at bounding box center [1215, 364] width 27 height 27
click at [969, 362] on img at bounding box center [961, 364] width 24 height 27
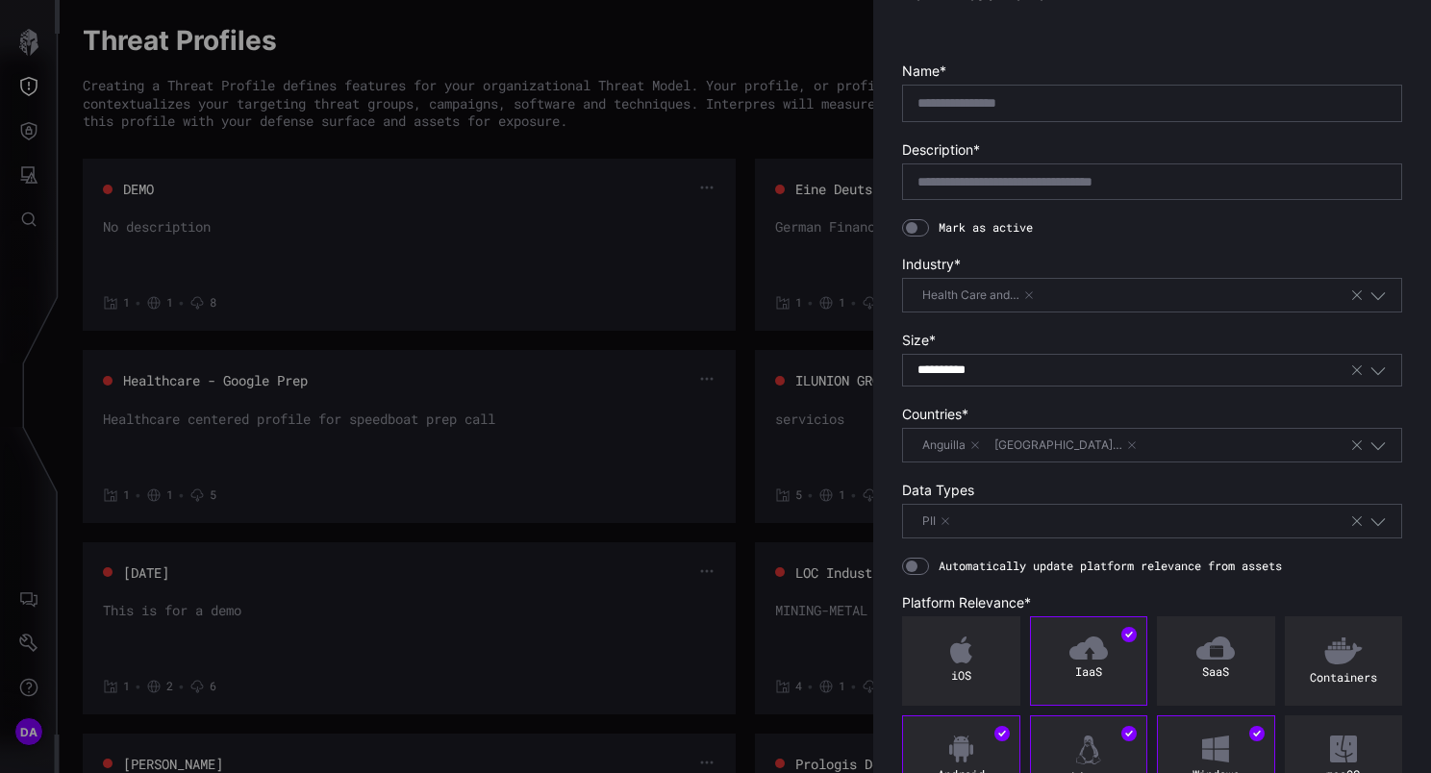
scroll to position [0, 0]
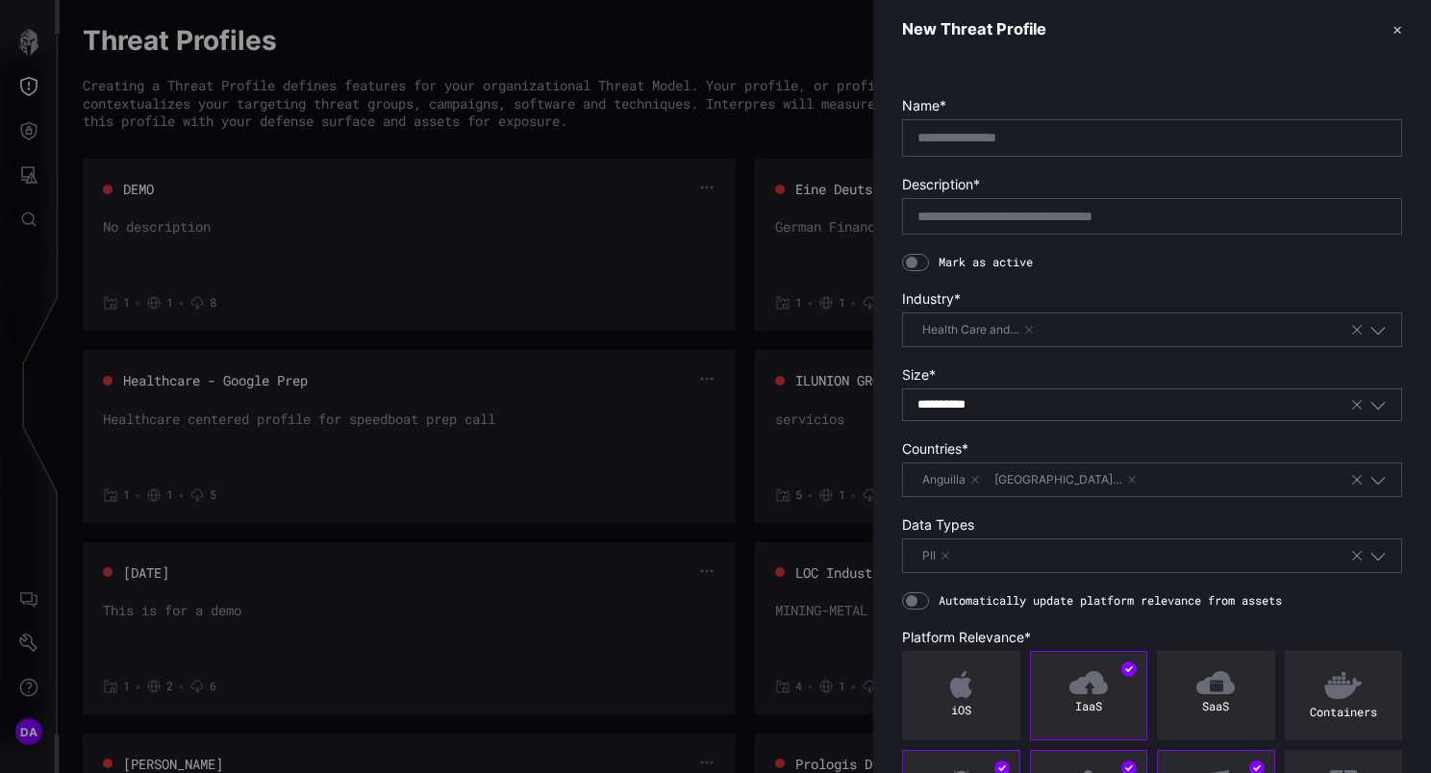
click at [927, 259] on div at bounding box center [915, 262] width 27 height 17
click at [1392, 30] on button "✕" at bounding box center [1397, 29] width 10 height 20
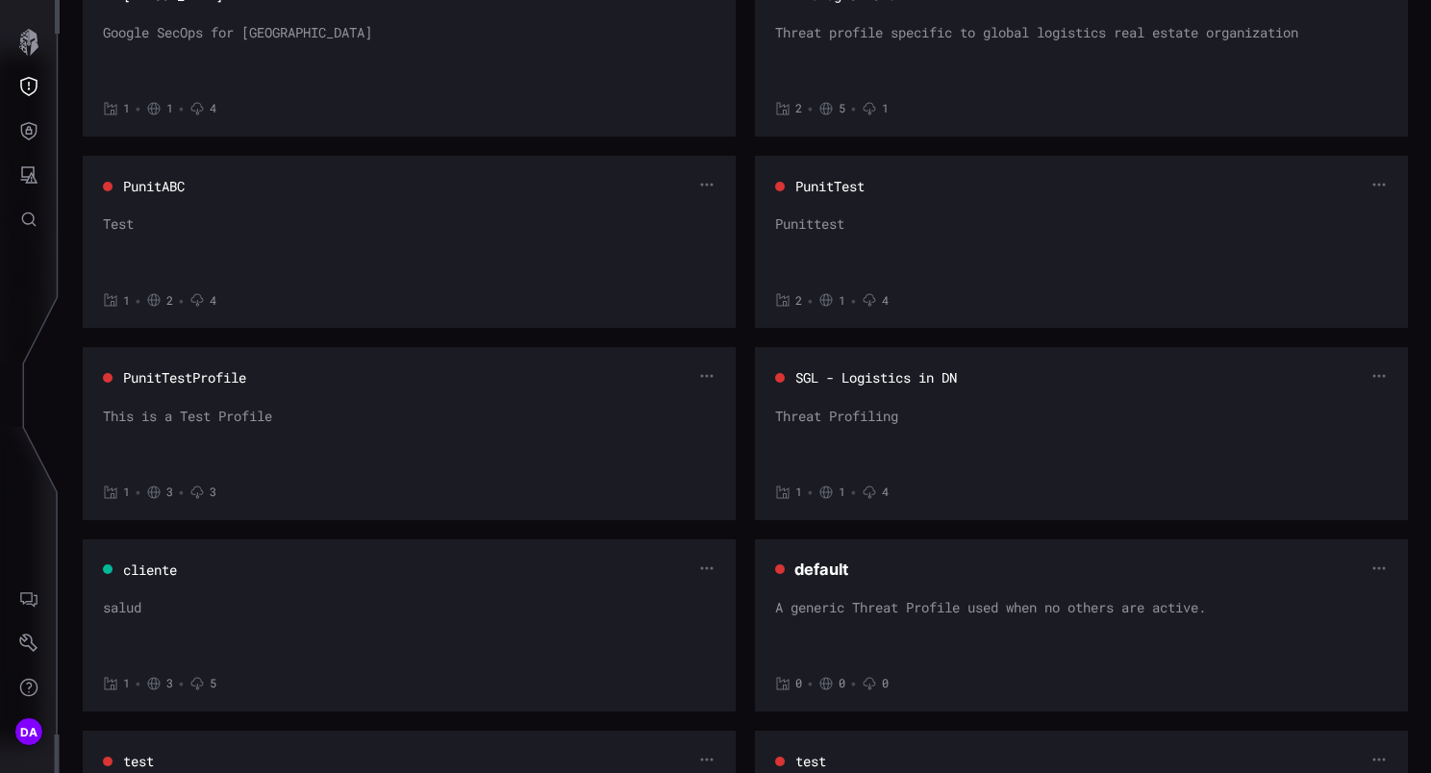
scroll to position [961, 0]
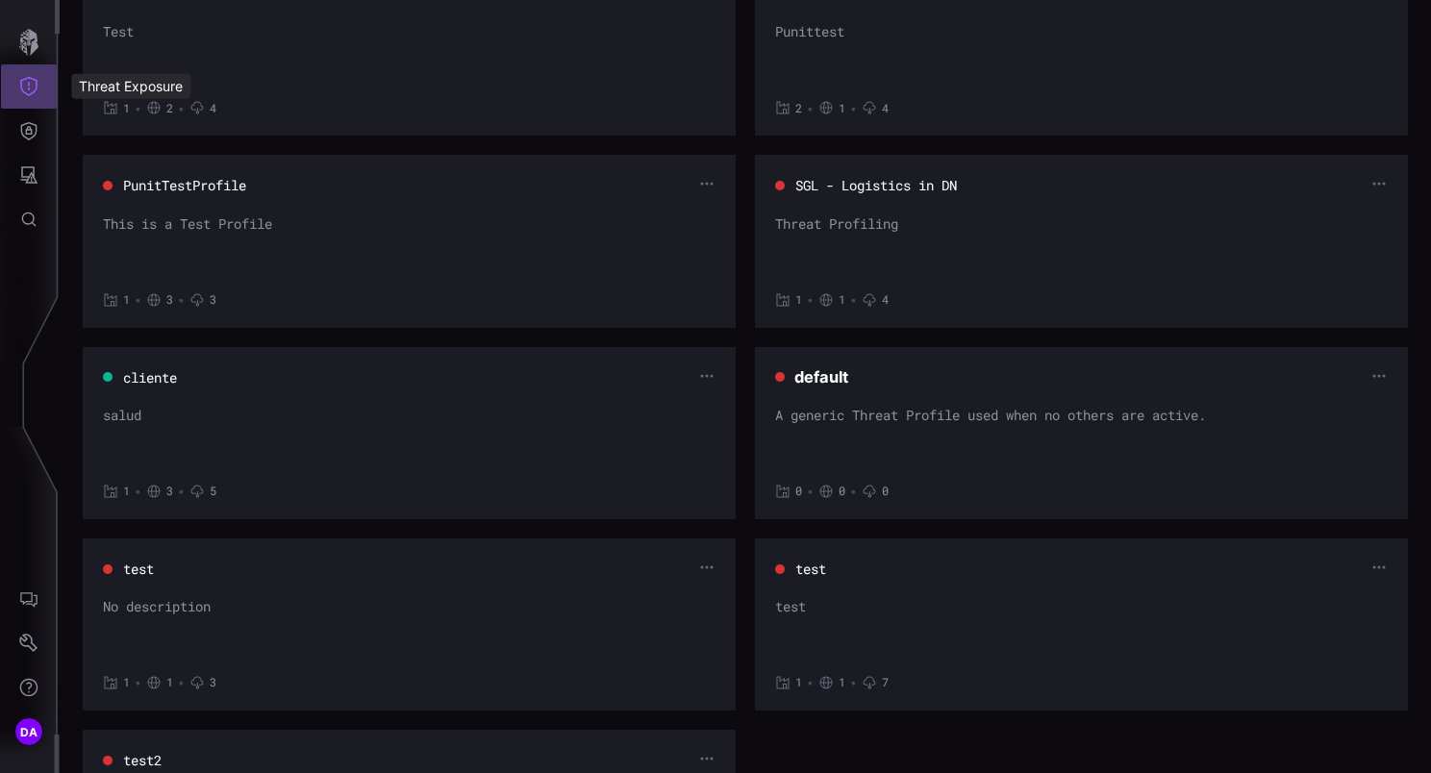
click at [28, 85] on icon "Threat Exposure" at bounding box center [28, 86] width 17 height 19
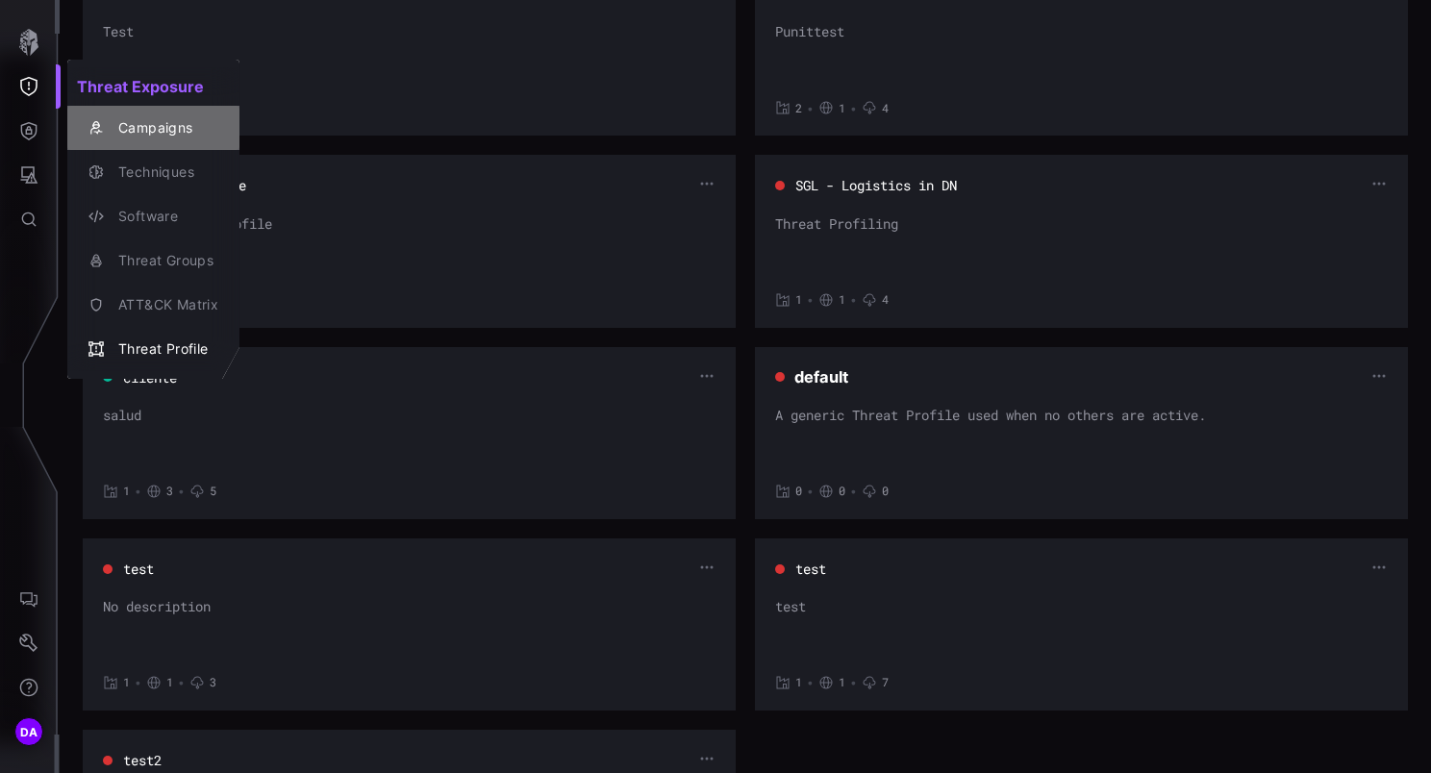
click at [185, 131] on div "Campaigns" at bounding box center [164, 128] width 110 height 24
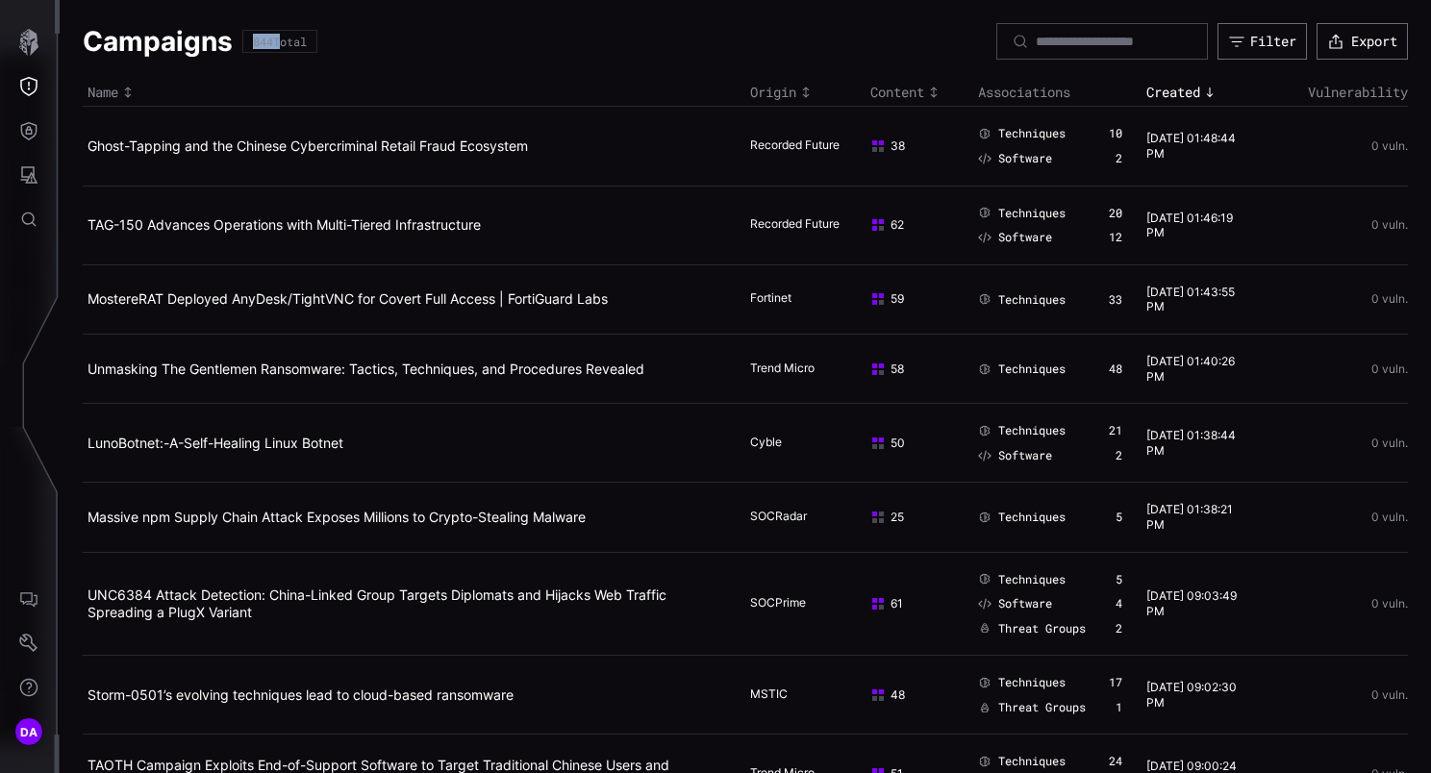
drag, startPoint x: 277, startPoint y: 41, endPoint x: 245, endPoint y: 42, distance: 31.7
click at [245, 42] on div "844 Total" at bounding box center [279, 41] width 75 height 23
click at [1253, 38] on div "Filter" at bounding box center [1272, 41] width 45 height 17
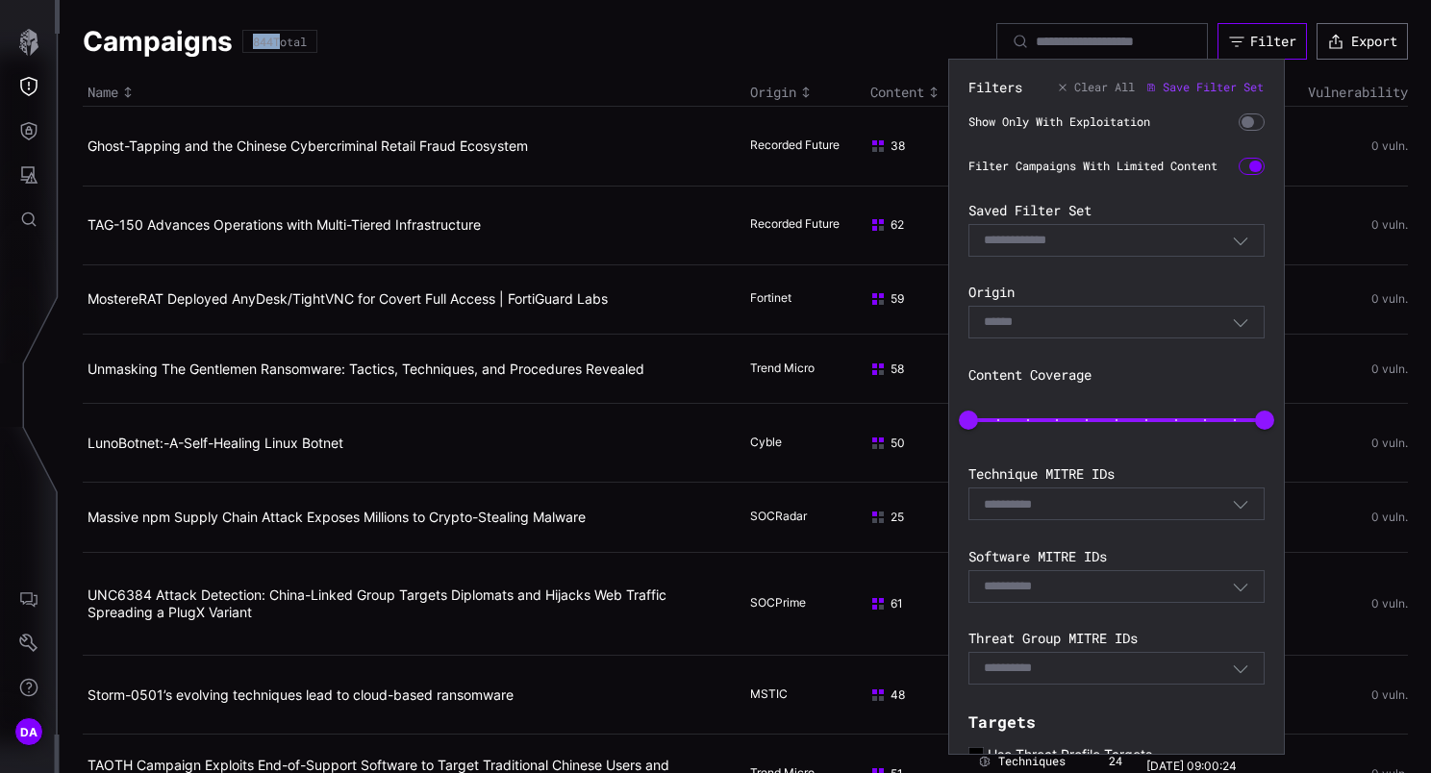
scroll to position [259, 0]
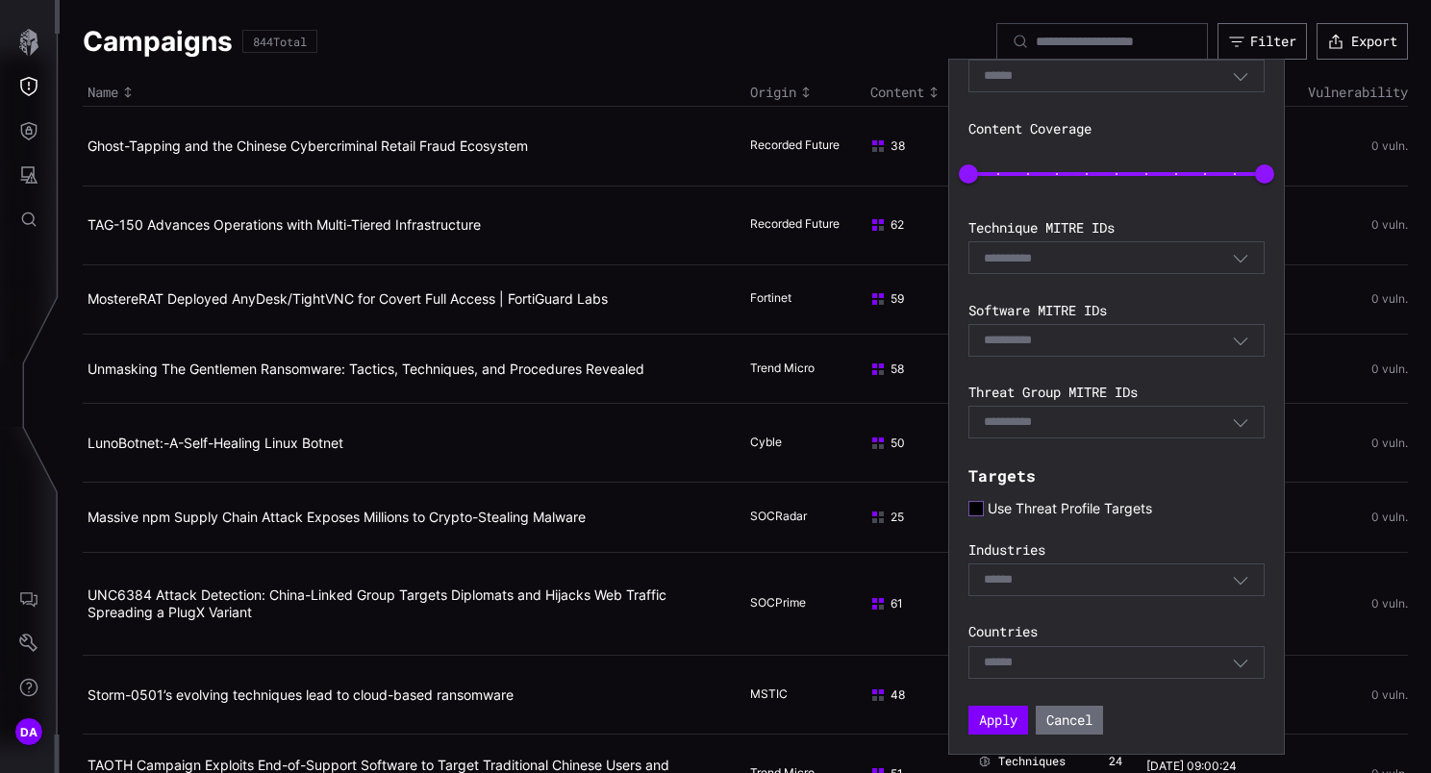
click at [978, 511] on icon at bounding box center [975, 508] width 15 height 15
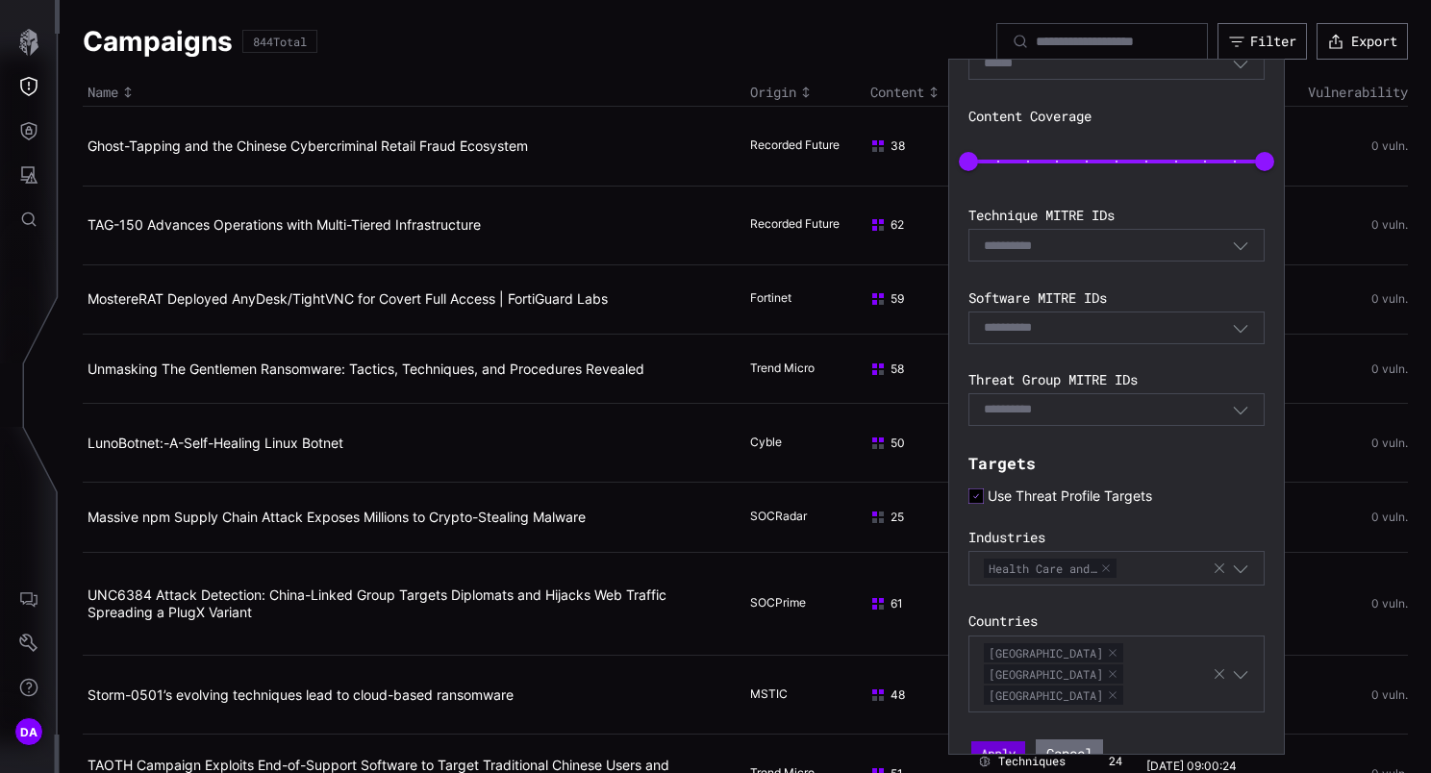
click at [1008, 746] on button "Apply" at bounding box center [998, 753] width 54 height 26
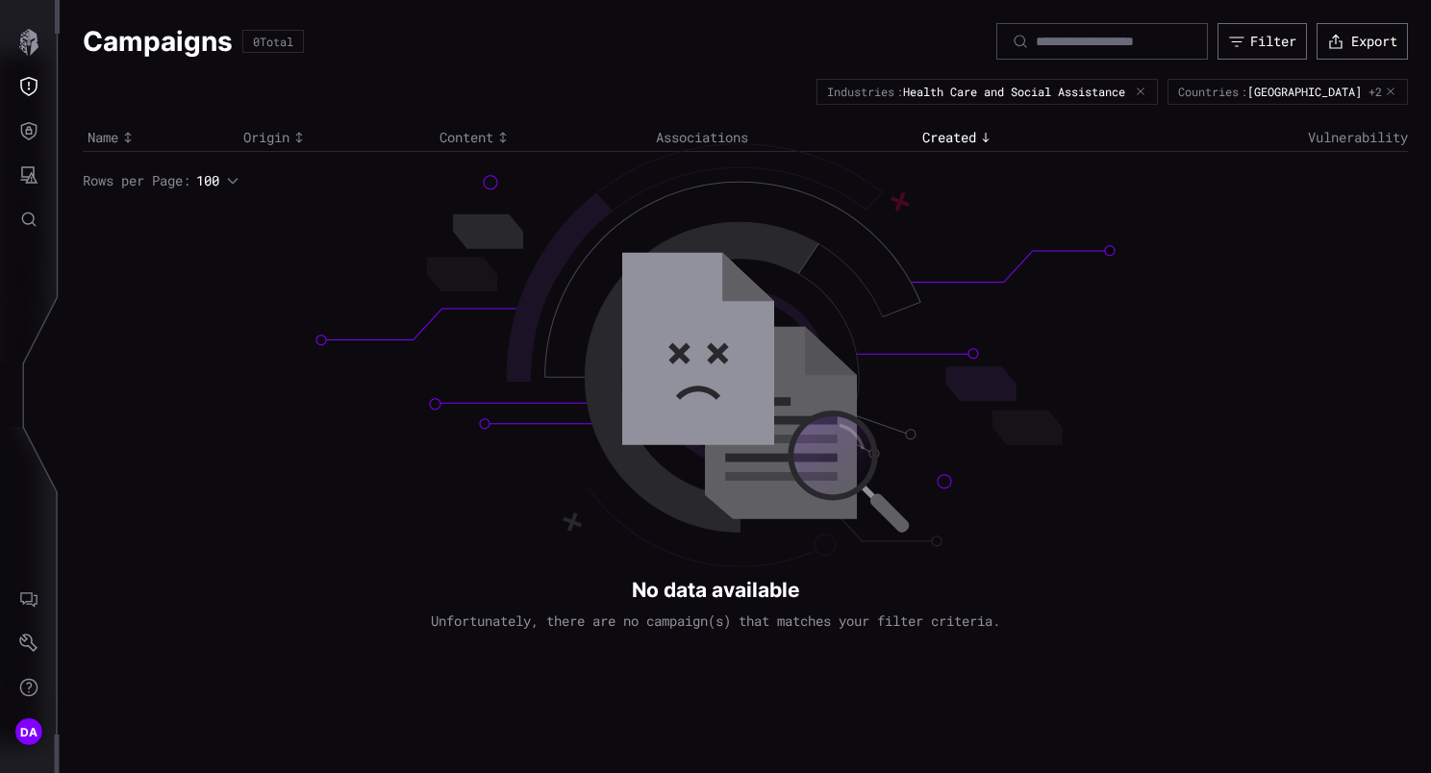
click at [1393, 90] on icon "button" at bounding box center [1390, 92] width 12 height 12
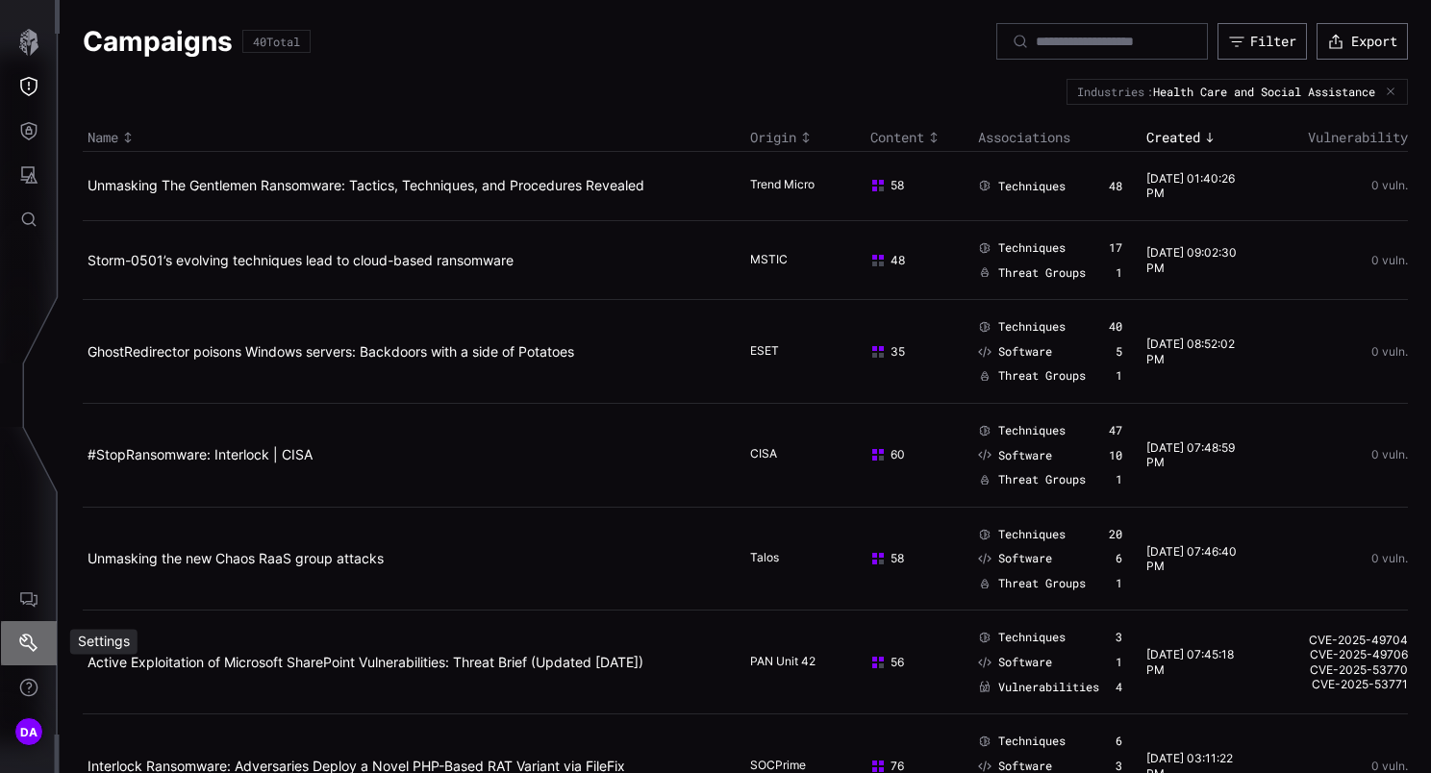
click at [26, 648] on icon "Settings" at bounding box center [28, 643] width 19 height 19
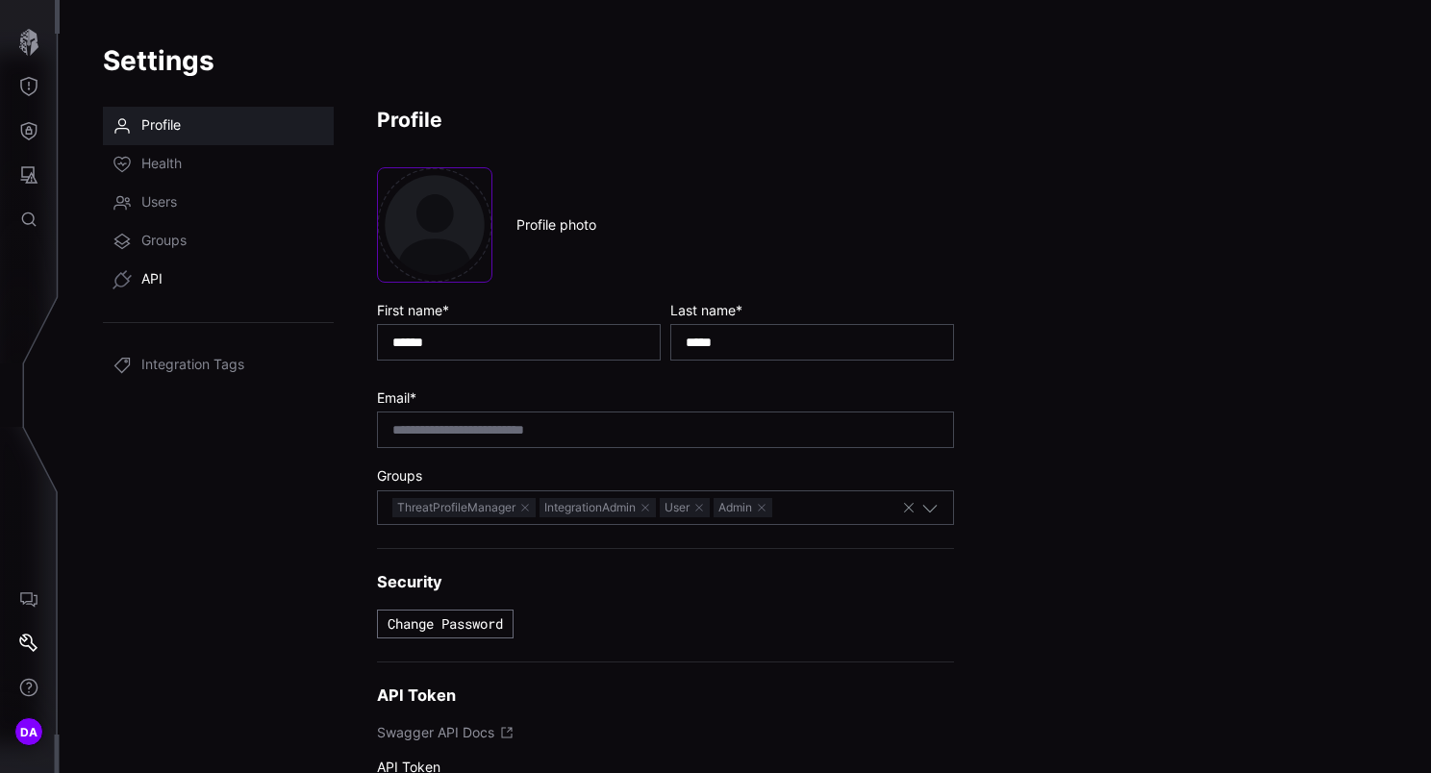
click at [158, 282] on span "API" at bounding box center [151, 279] width 21 height 19
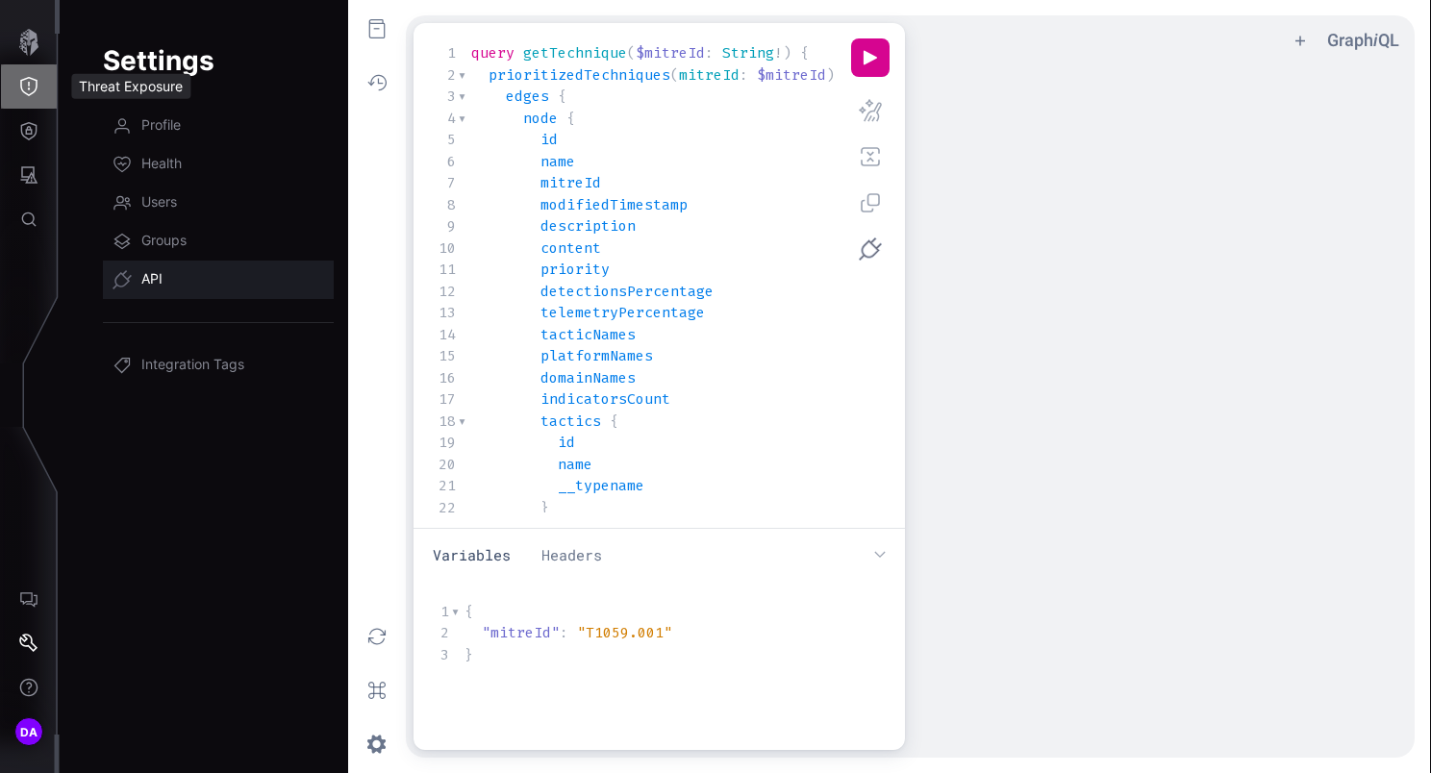
click at [34, 86] on icon "Threat Exposure" at bounding box center [28, 86] width 19 height 19
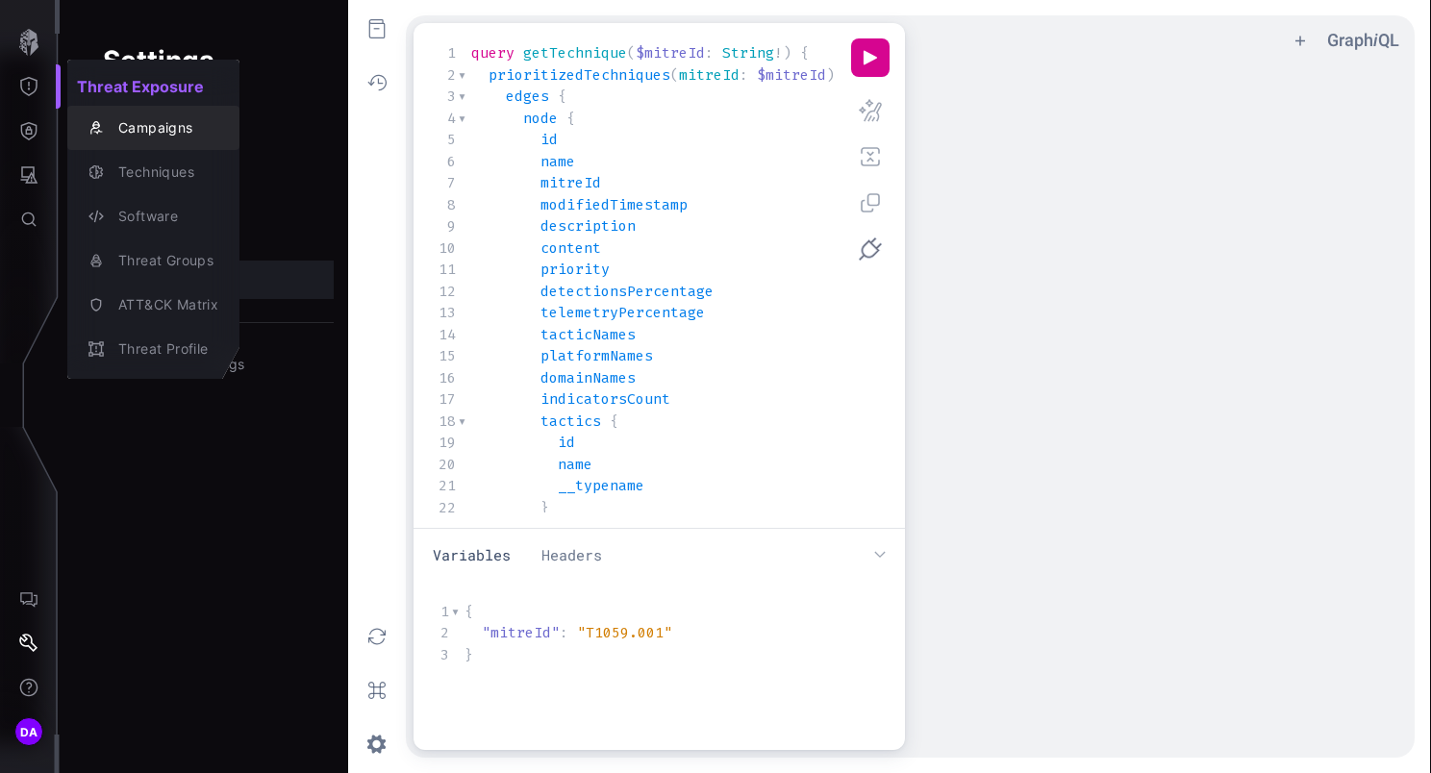
click at [164, 122] on div "Campaigns" at bounding box center [164, 128] width 110 height 24
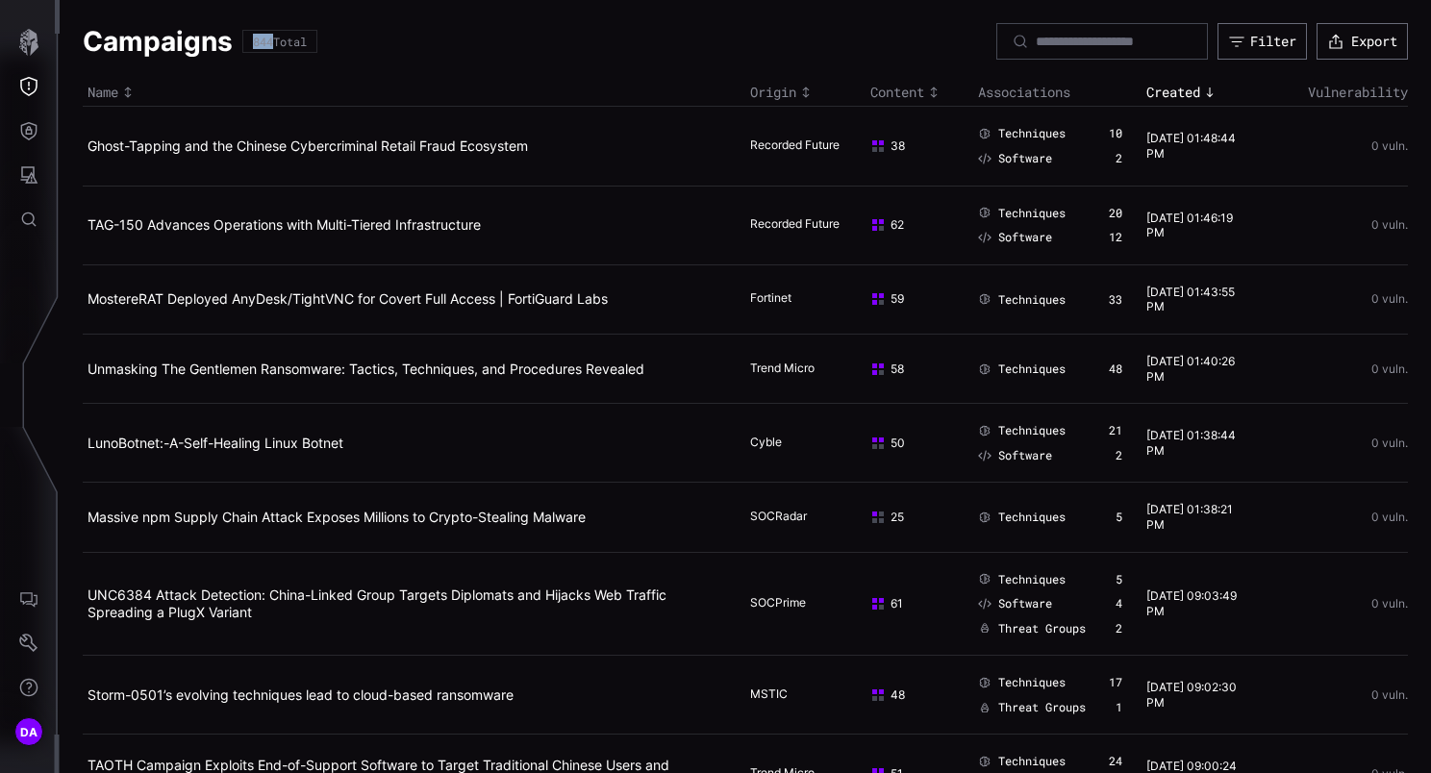
drag, startPoint x: 276, startPoint y: 37, endPoint x: 243, endPoint y: 38, distance: 32.7
click at [243, 38] on div "844 Total" at bounding box center [279, 41] width 75 height 23
click at [1231, 41] on button "Filter" at bounding box center [1262, 42] width 82 height 34
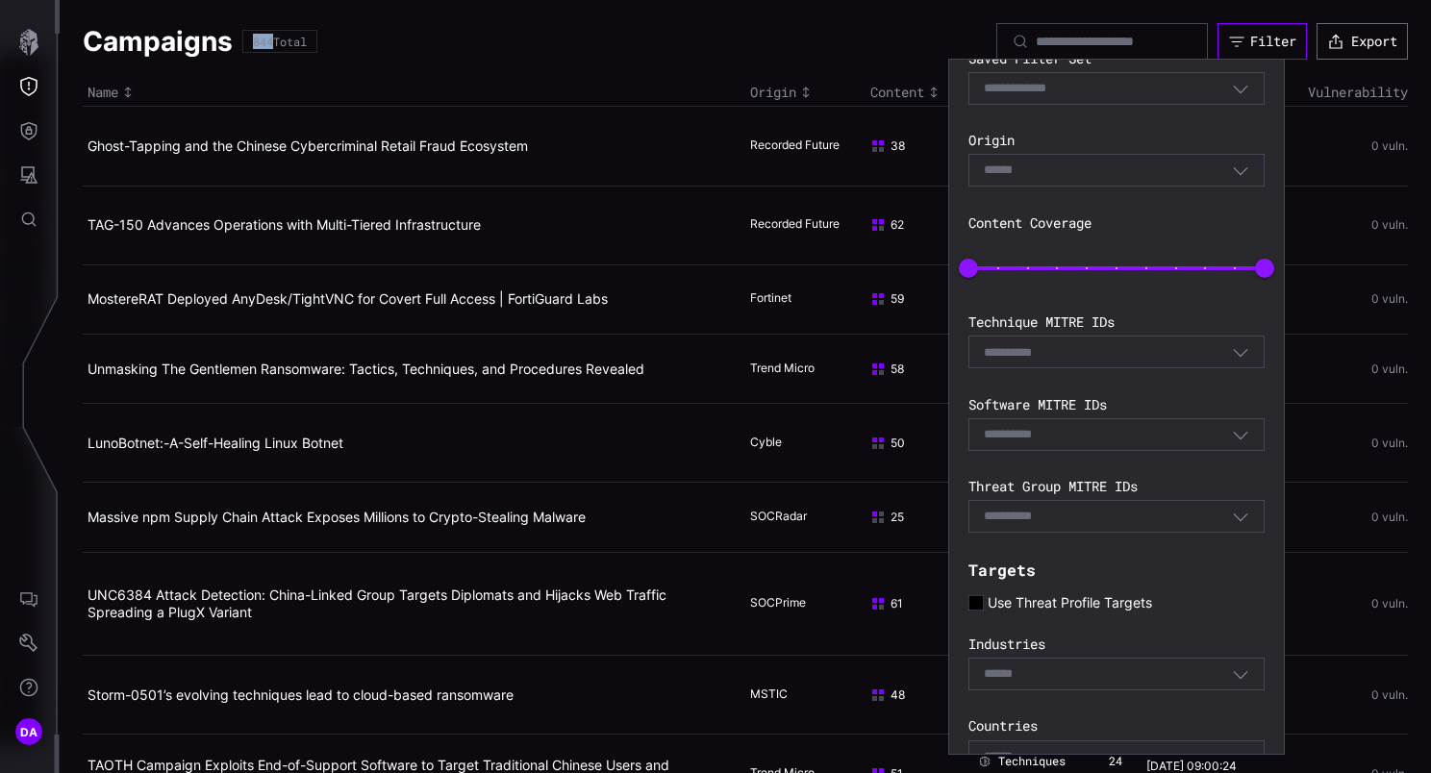
scroll to position [259, 0]
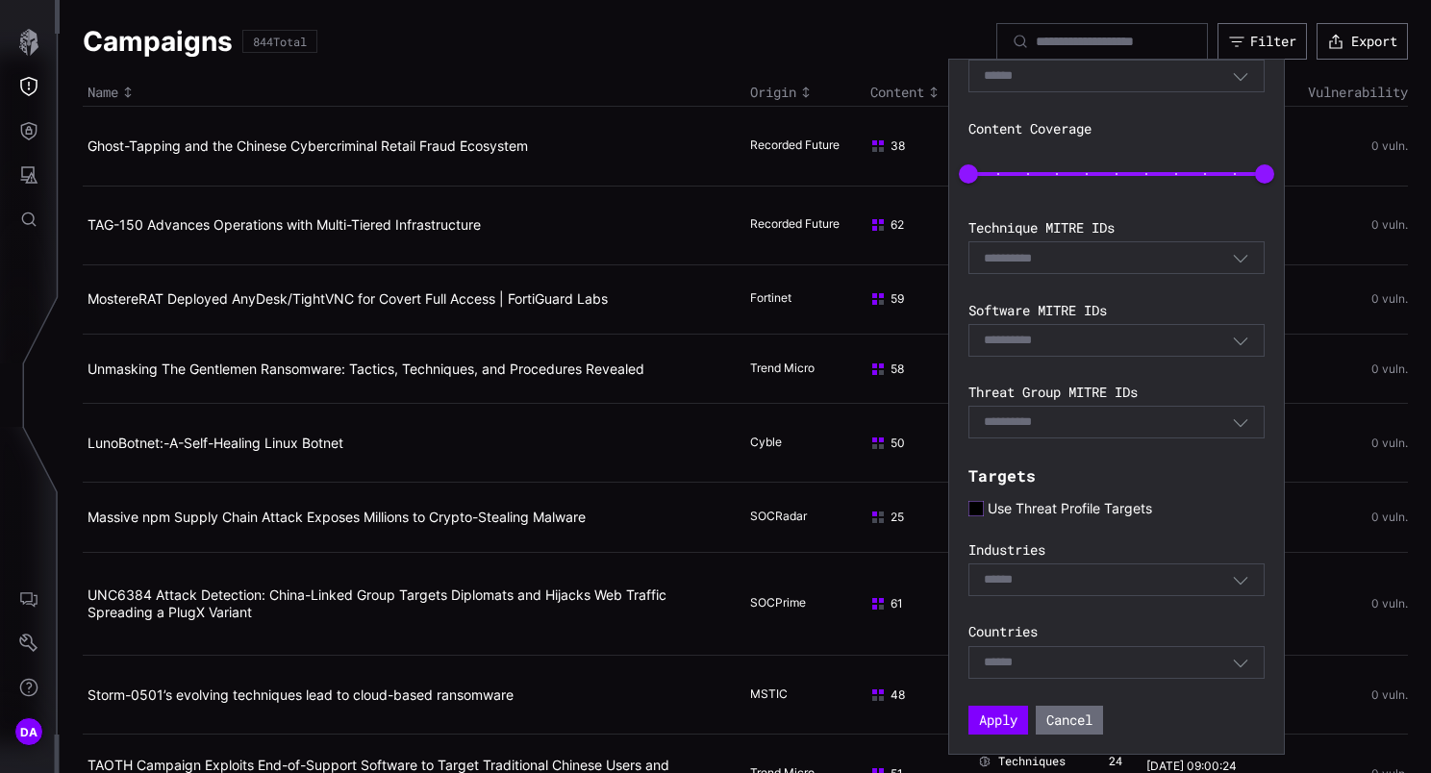
click at [977, 507] on icon at bounding box center [975, 508] width 15 height 15
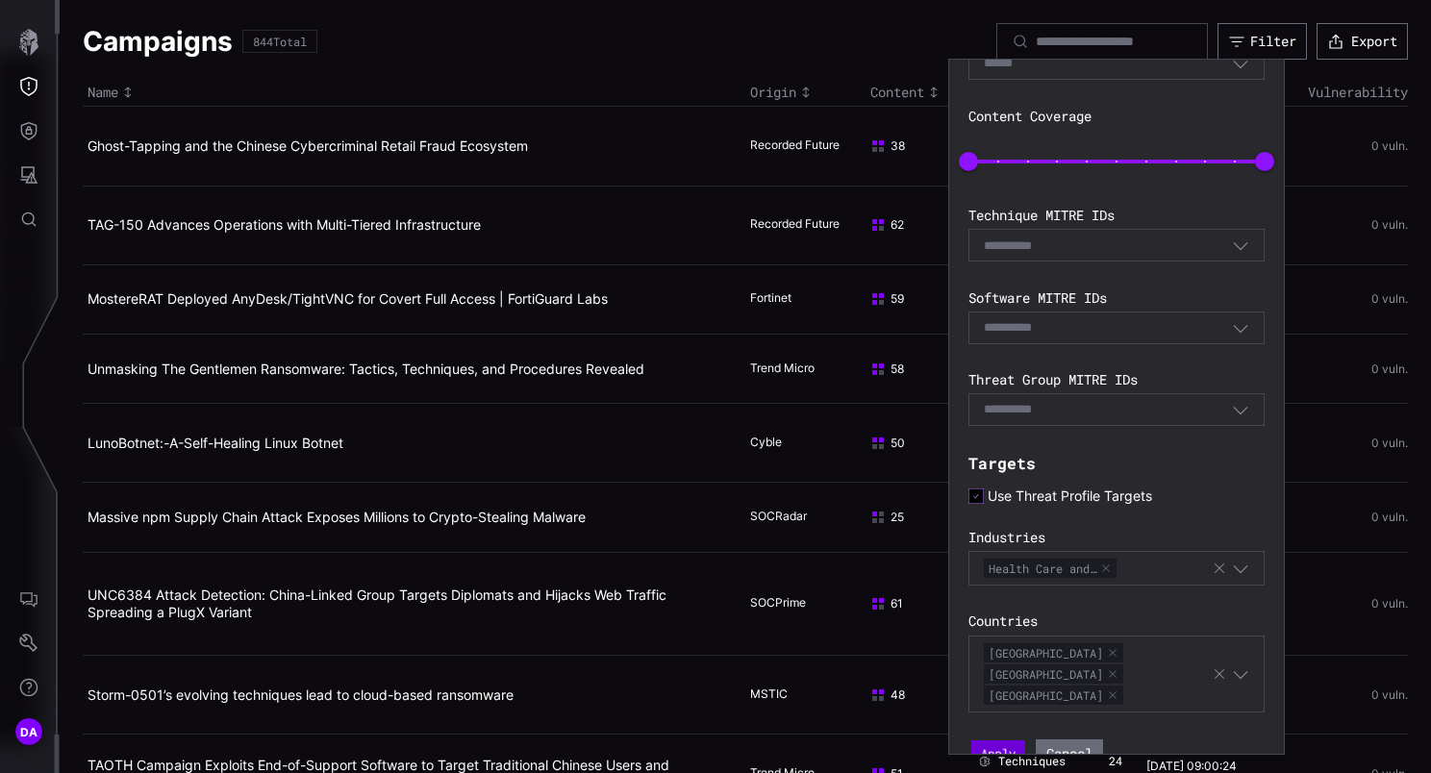
click at [1008, 740] on button "Apply" at bounding box center [998, 753] width 54 height 26
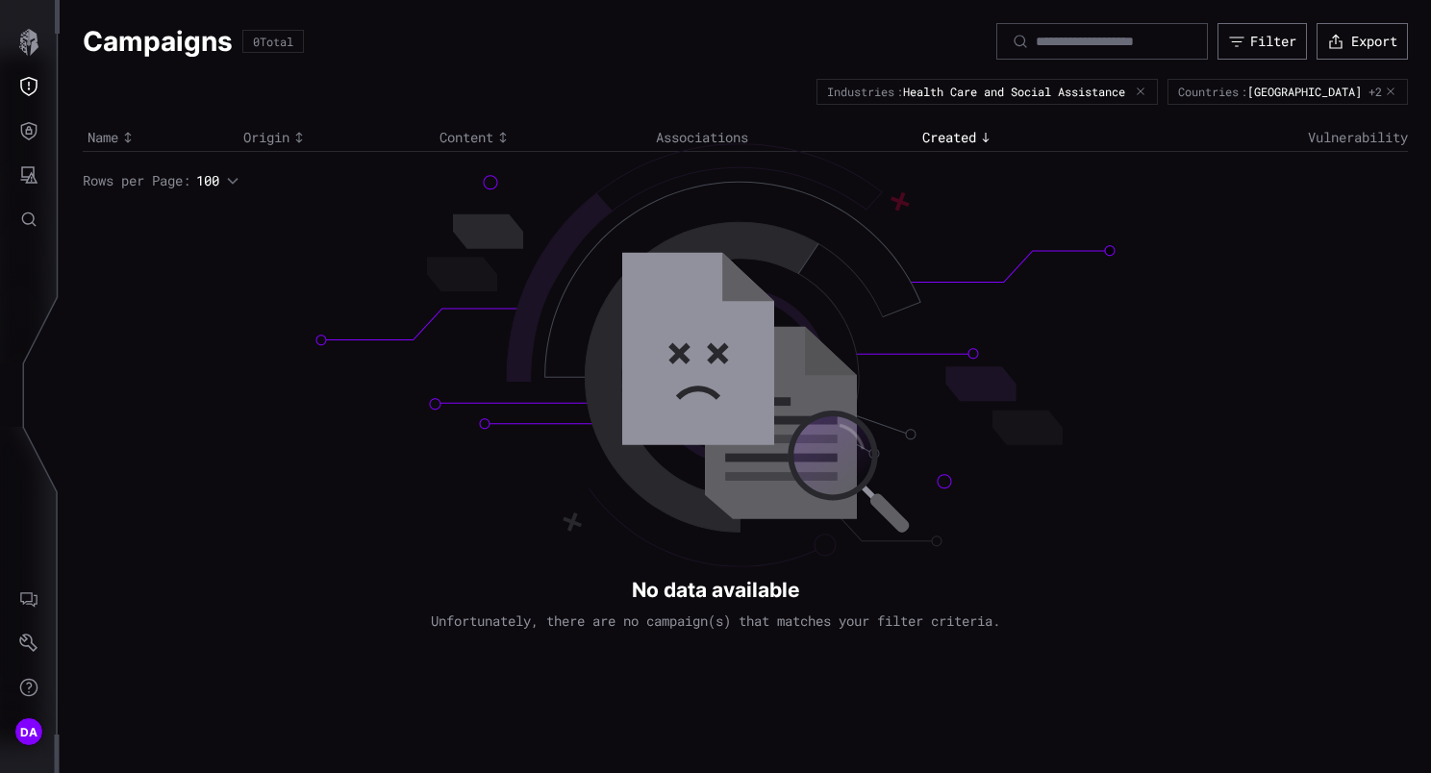
click at [1388, 88] on icon "button" at bounding box center [1390, 92] width 8 height 8
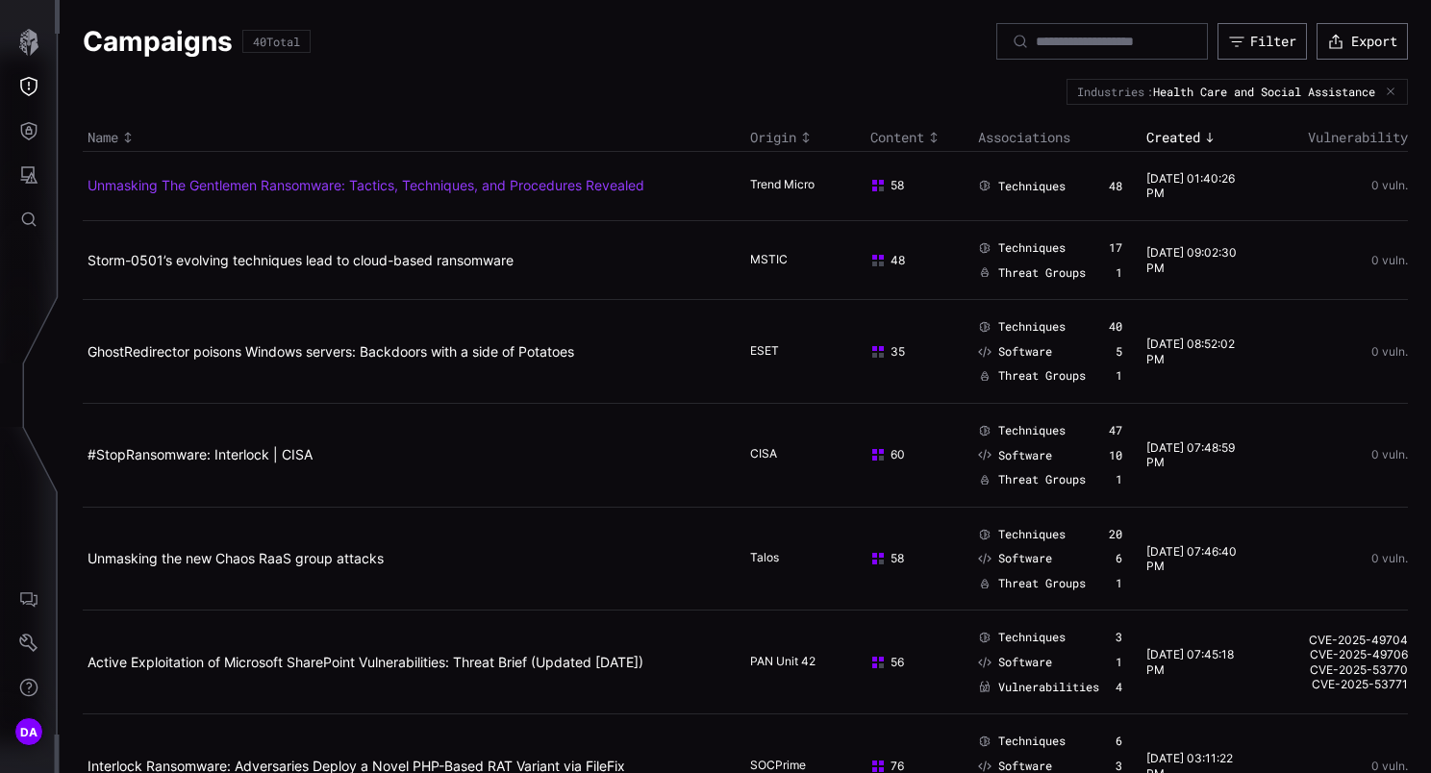
click at [358, 184] on link "Unmasking The Gentlemen Ransomware: Tactics, Techniques, and Procedures Revealed" at bounding box center [365, 185] width 557 height 16
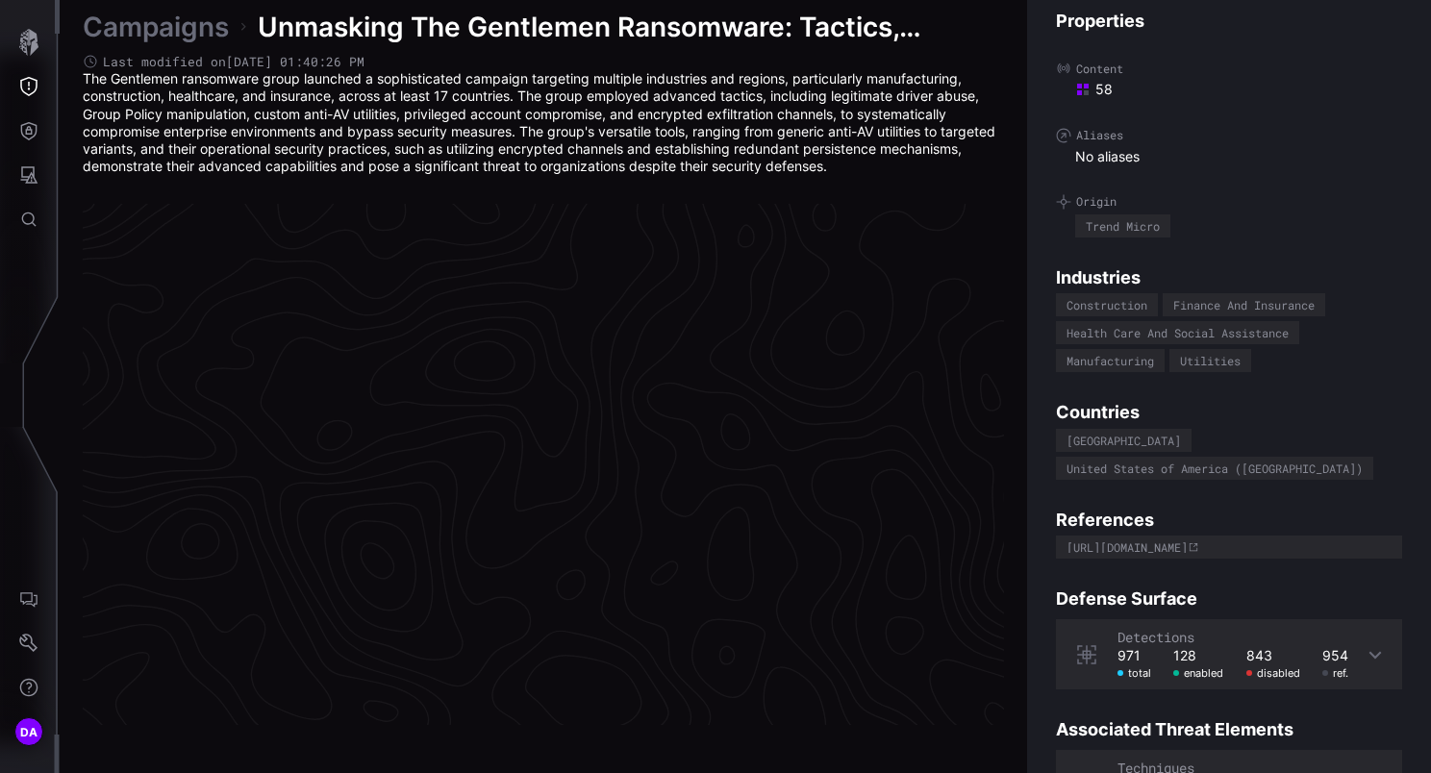
scroll to position [4073, 988]
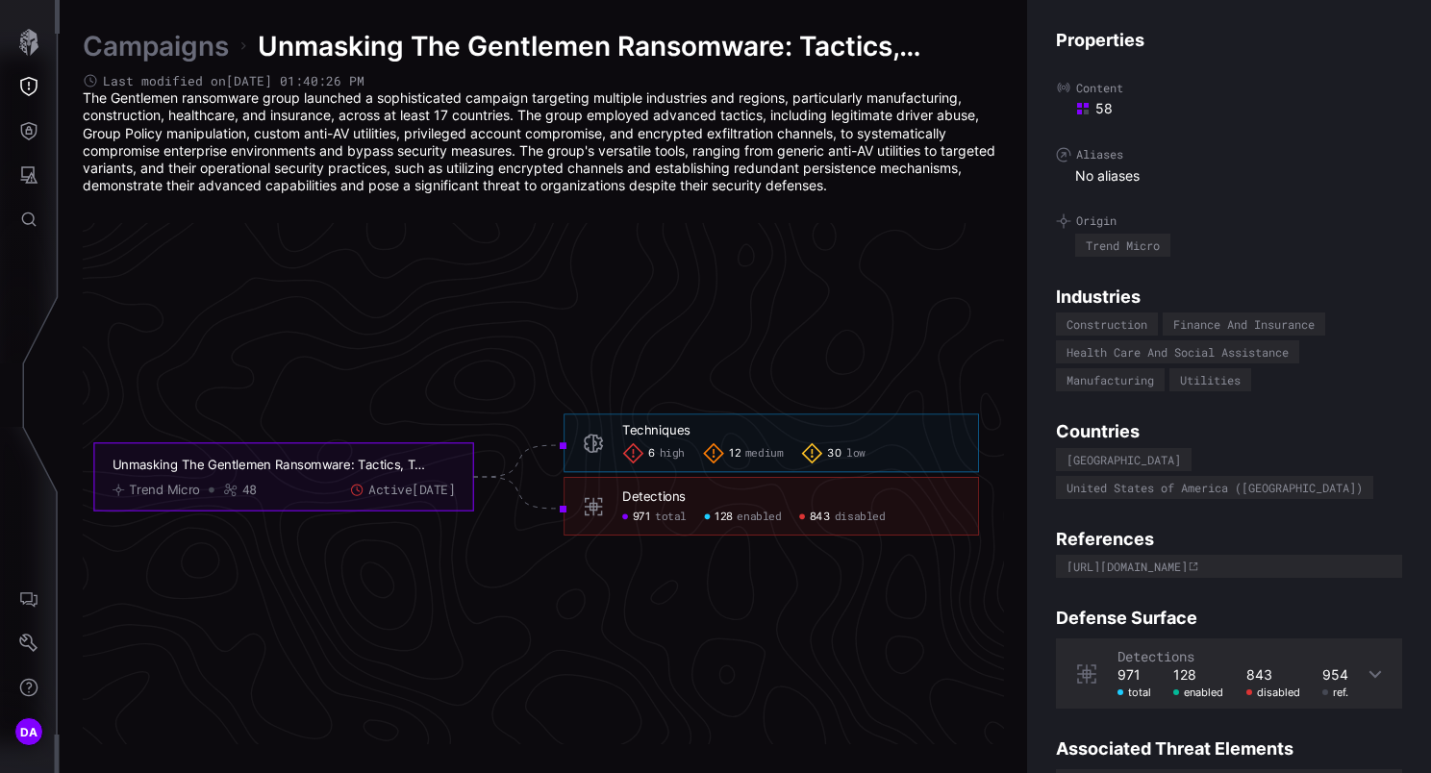
click at [1367, 666] on icon at bounding box center [1374, 673] width 15 height 15
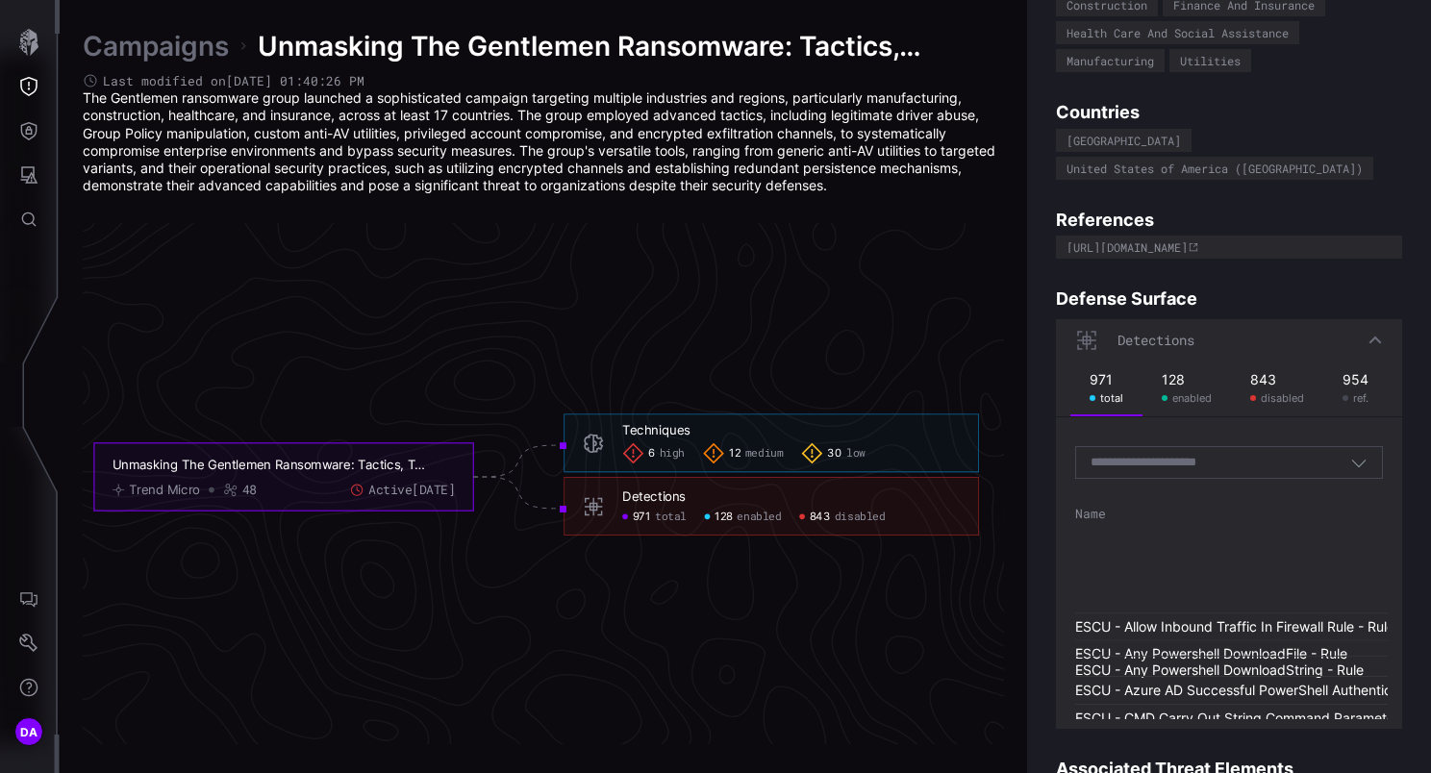
scroll to position [385, 0]
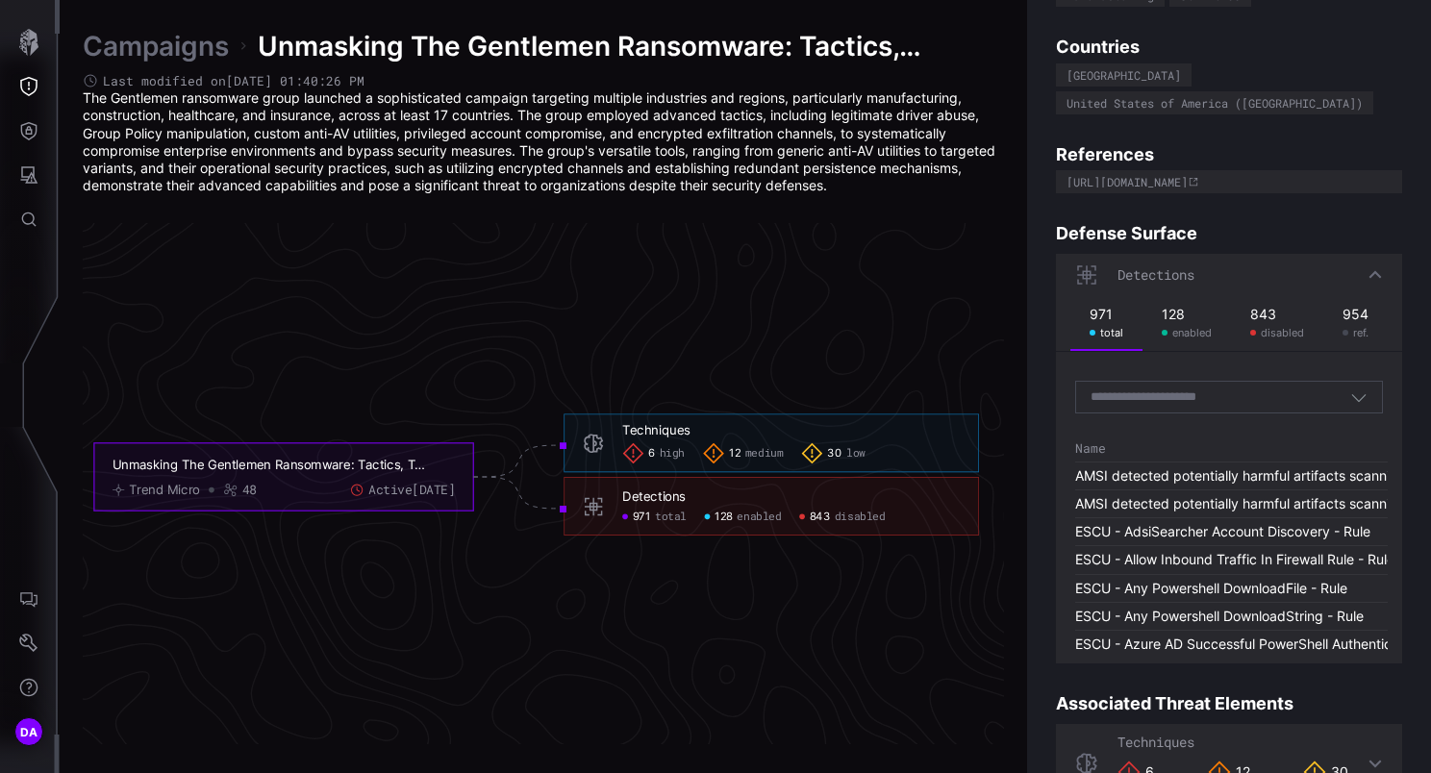
click at [1350, 388] on icon "button" at bounding box center [1358, 396] width 17 height 17
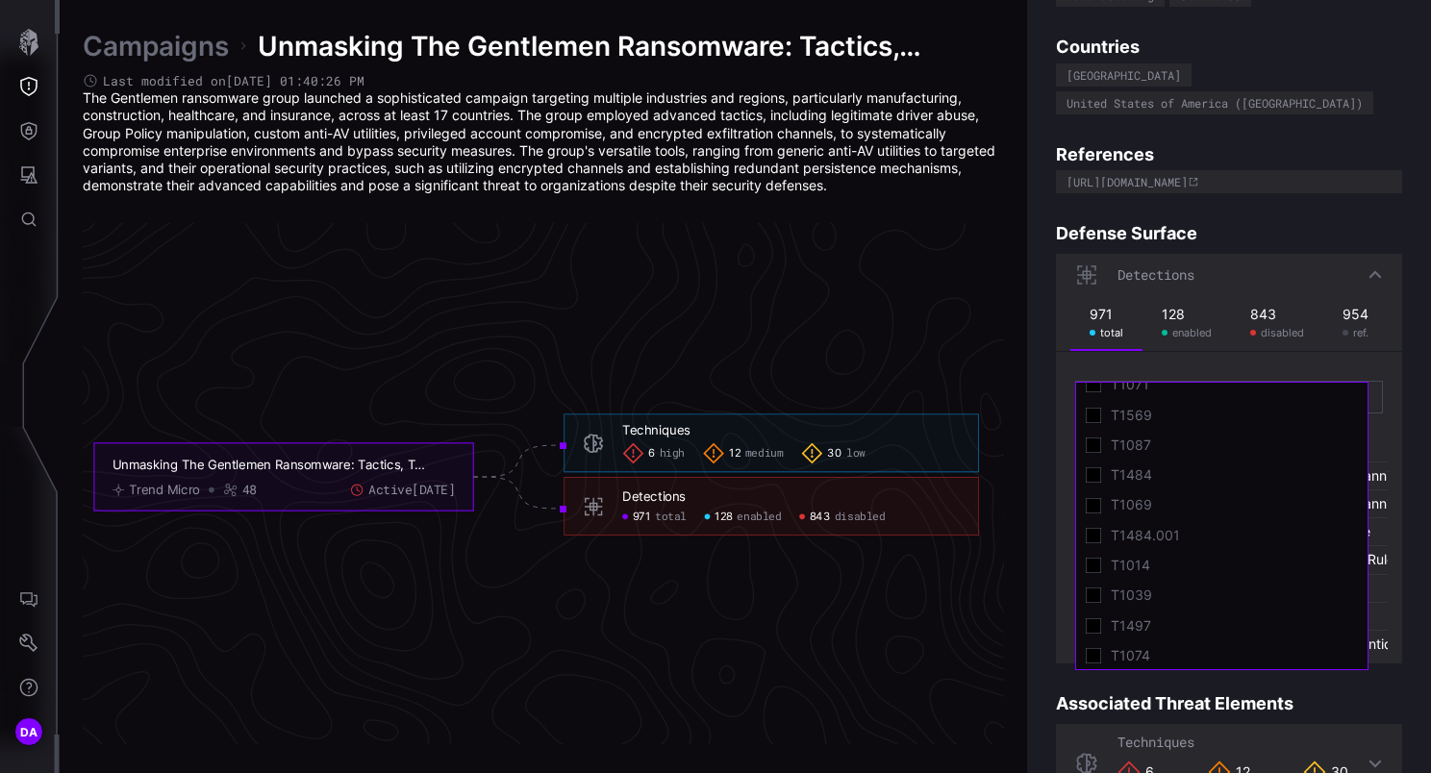
scroll to position [1023, 0]
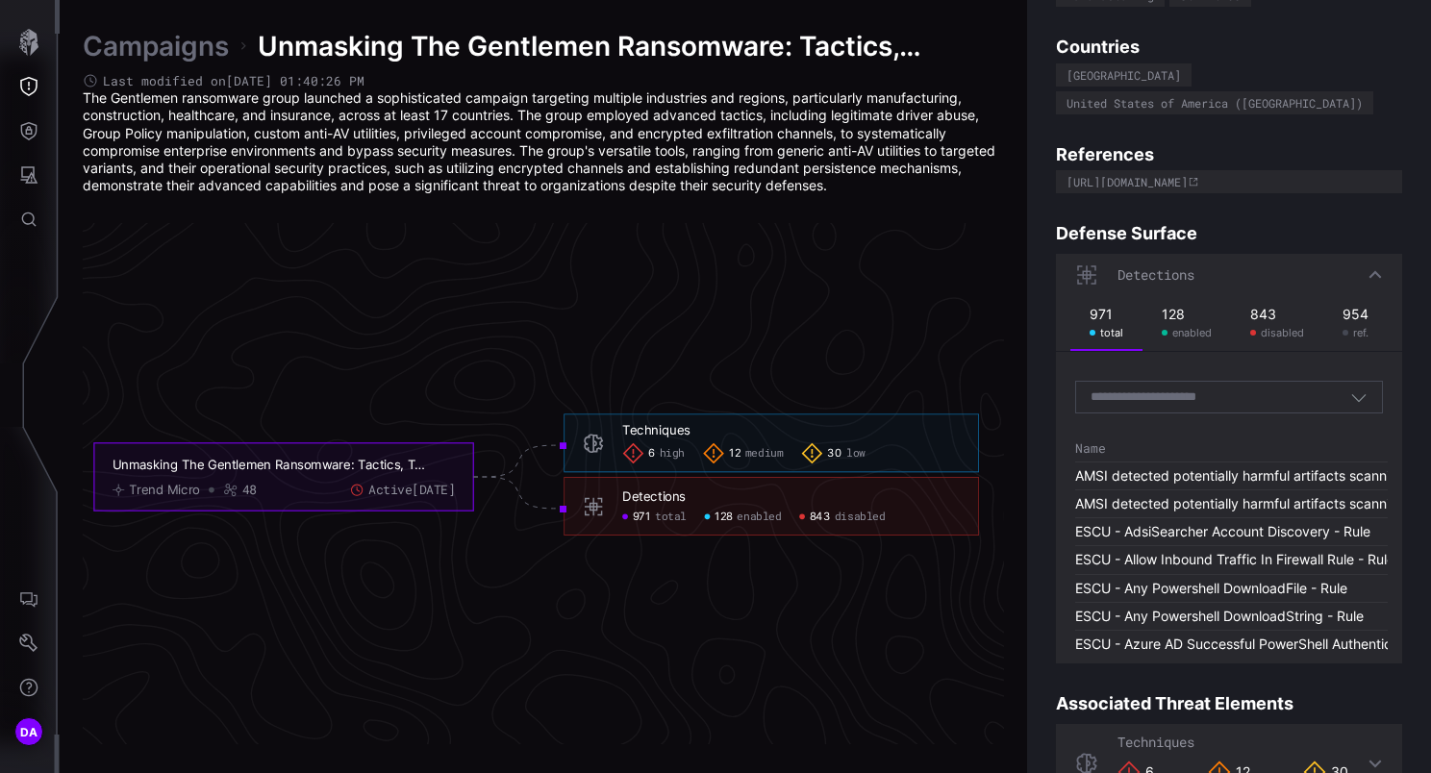
click at [1054, 335] on div "Properties Content 58 Aliases No aliases Origin Trend Micro Industries Construc…" at bounding box center [1229, 386] width 404 height 773
click at [752, 516] on span "enabled" at bounding box center [758, 517] width 44 height 14
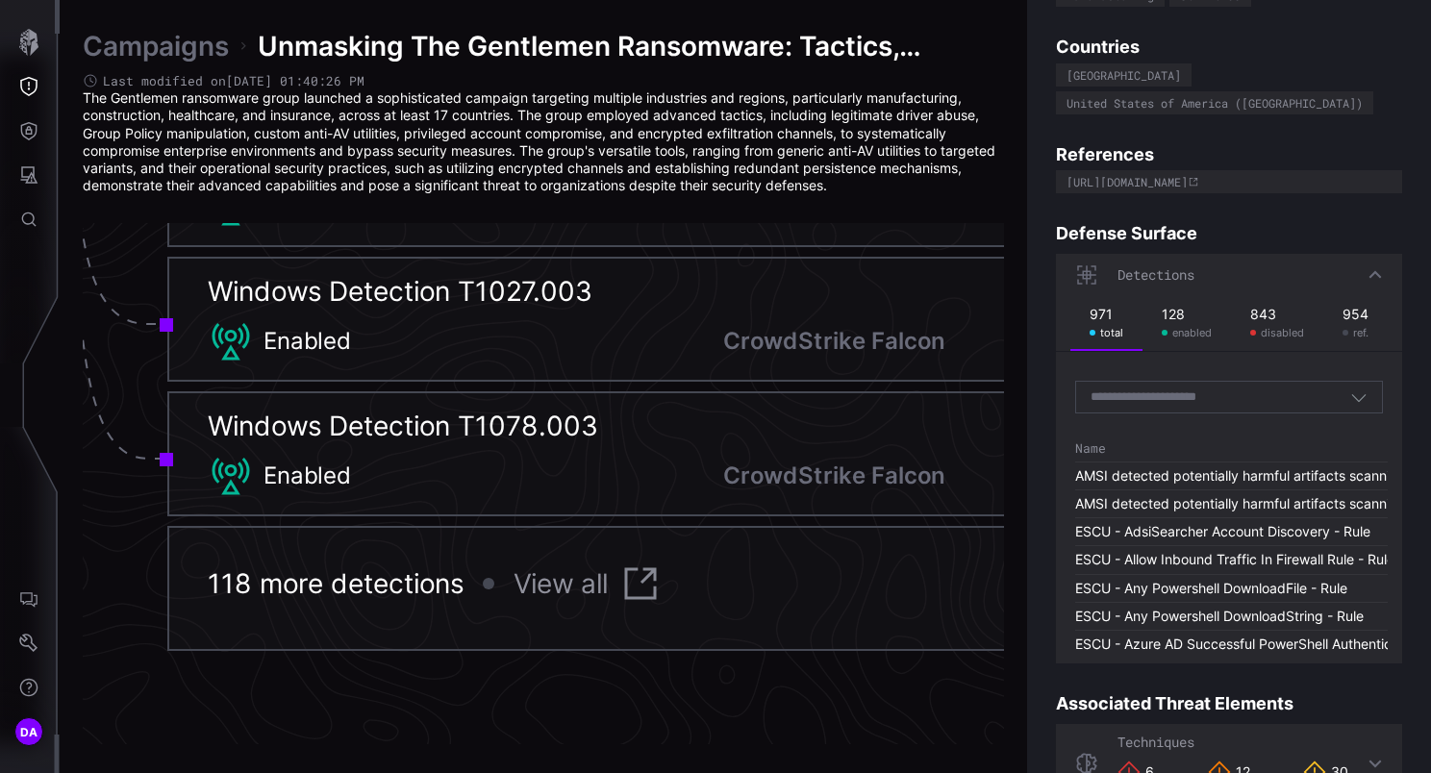
scroll to position [4746, 1977]
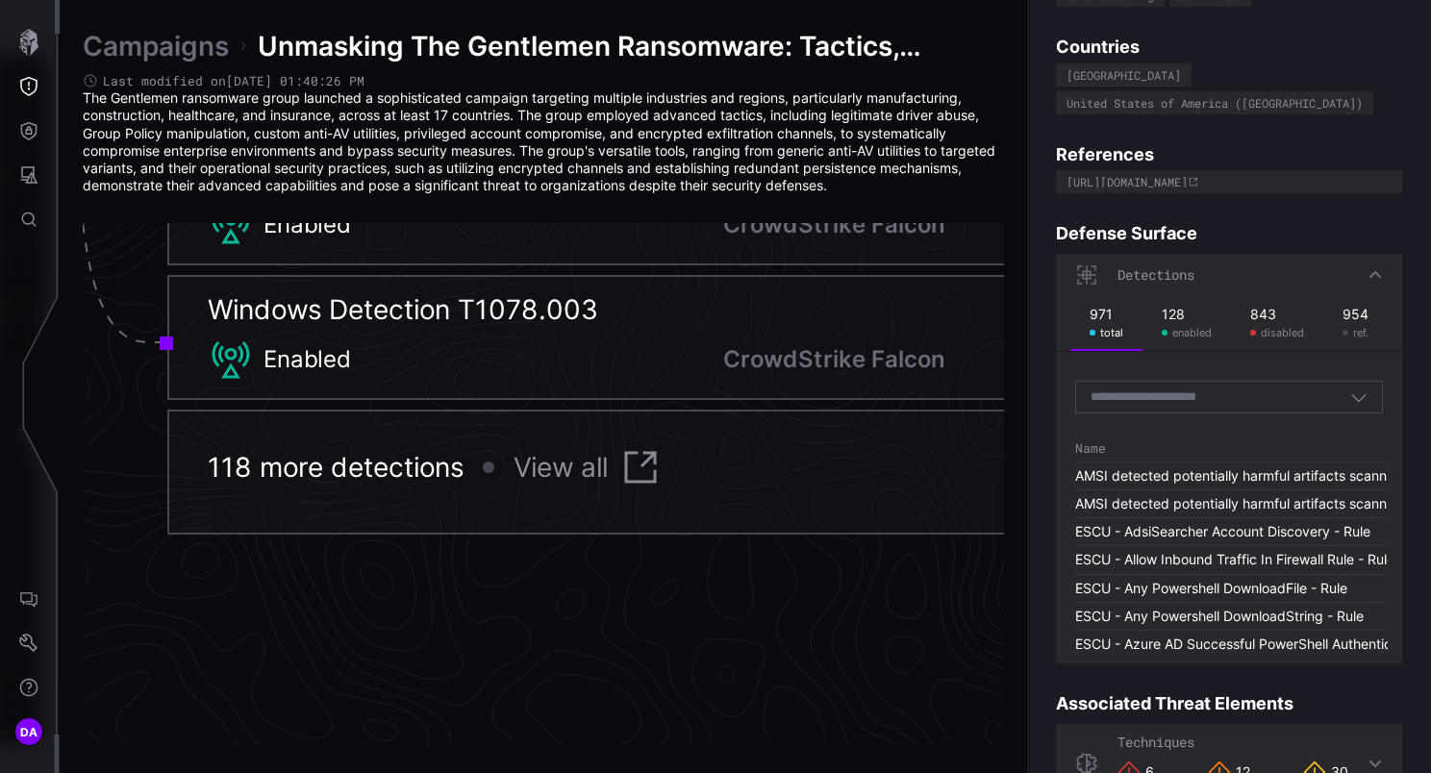
click at [590, 461] on link "View all" at bounding box center [588, 467] width 150 height 46
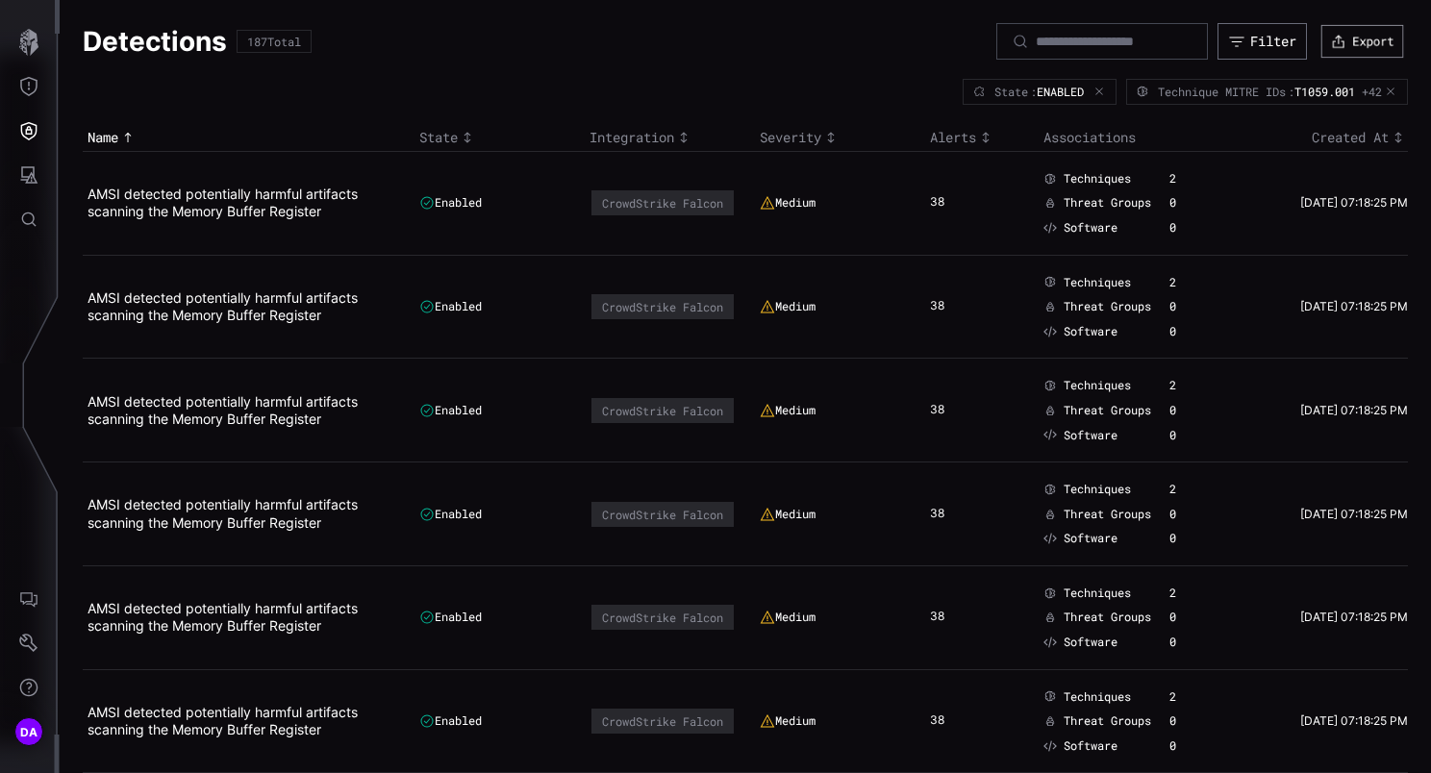
click at [1331, 34] on div "button" at bounding box center [1342, 41] width 22 height 15
click at [803, 49] on div "Detections 187 Total Filter Export" at bounding box center [745, 41] width 1325 height 37
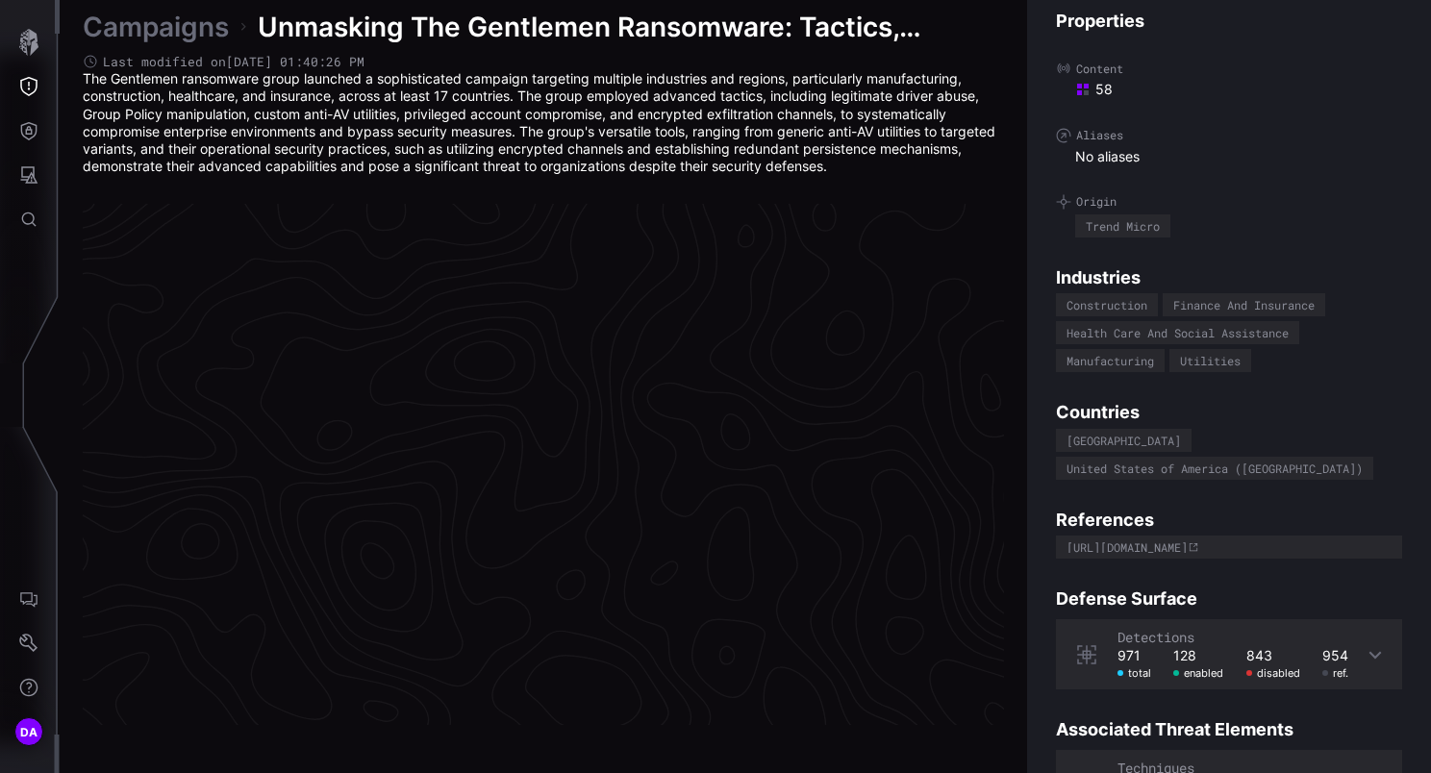
scroll to position [4073, 988]
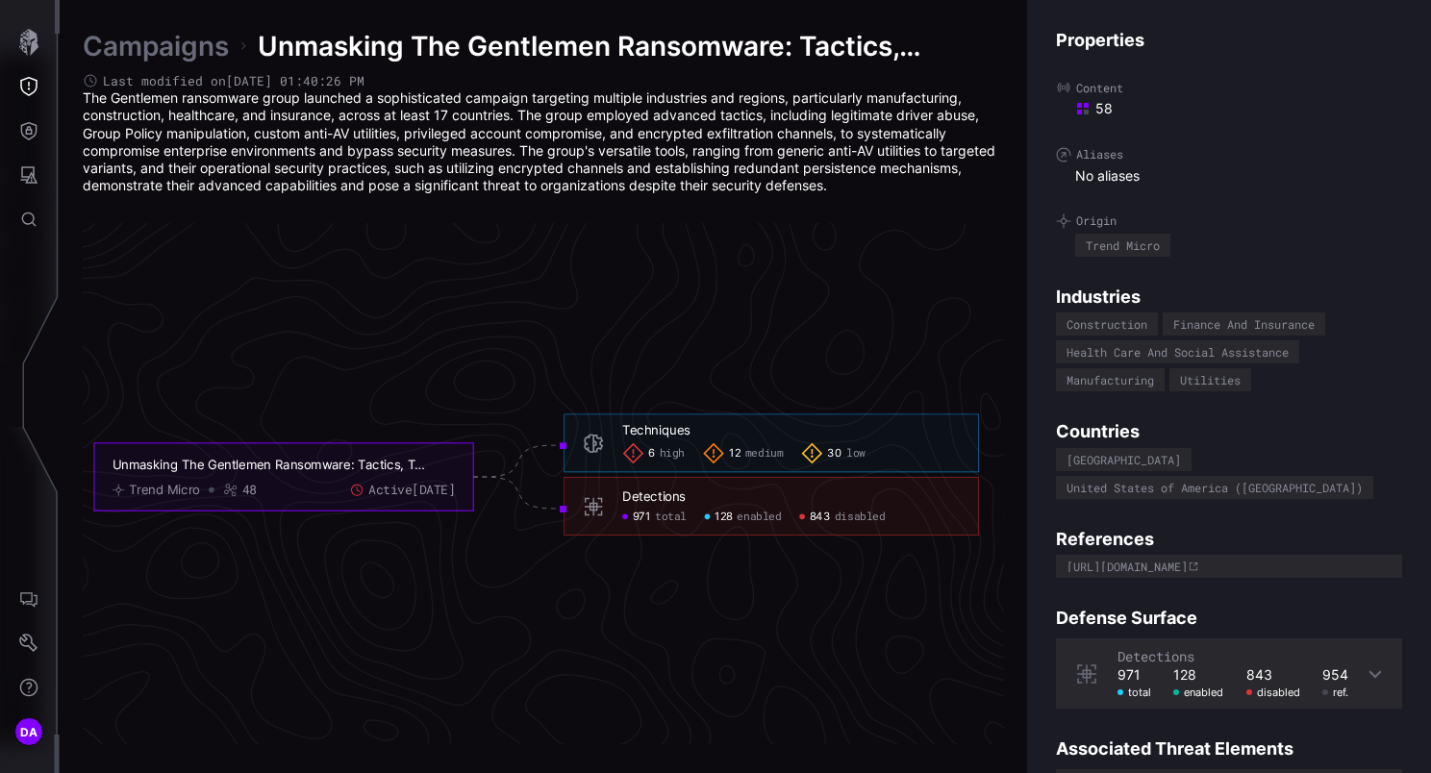
click at [853, 515] on span "disabled" at bounding box center [860, 517] width 51 height 14
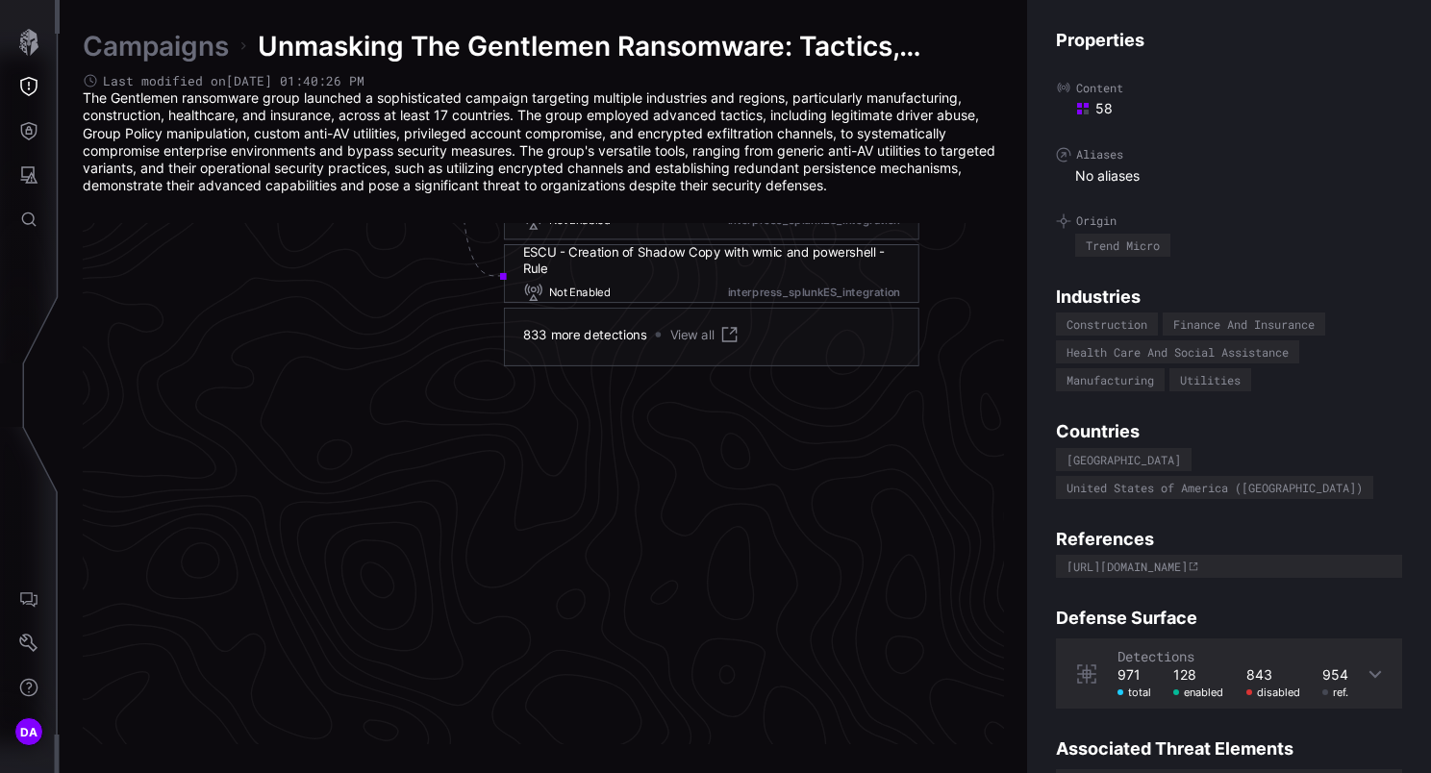
scroll to position [4457, 1306]
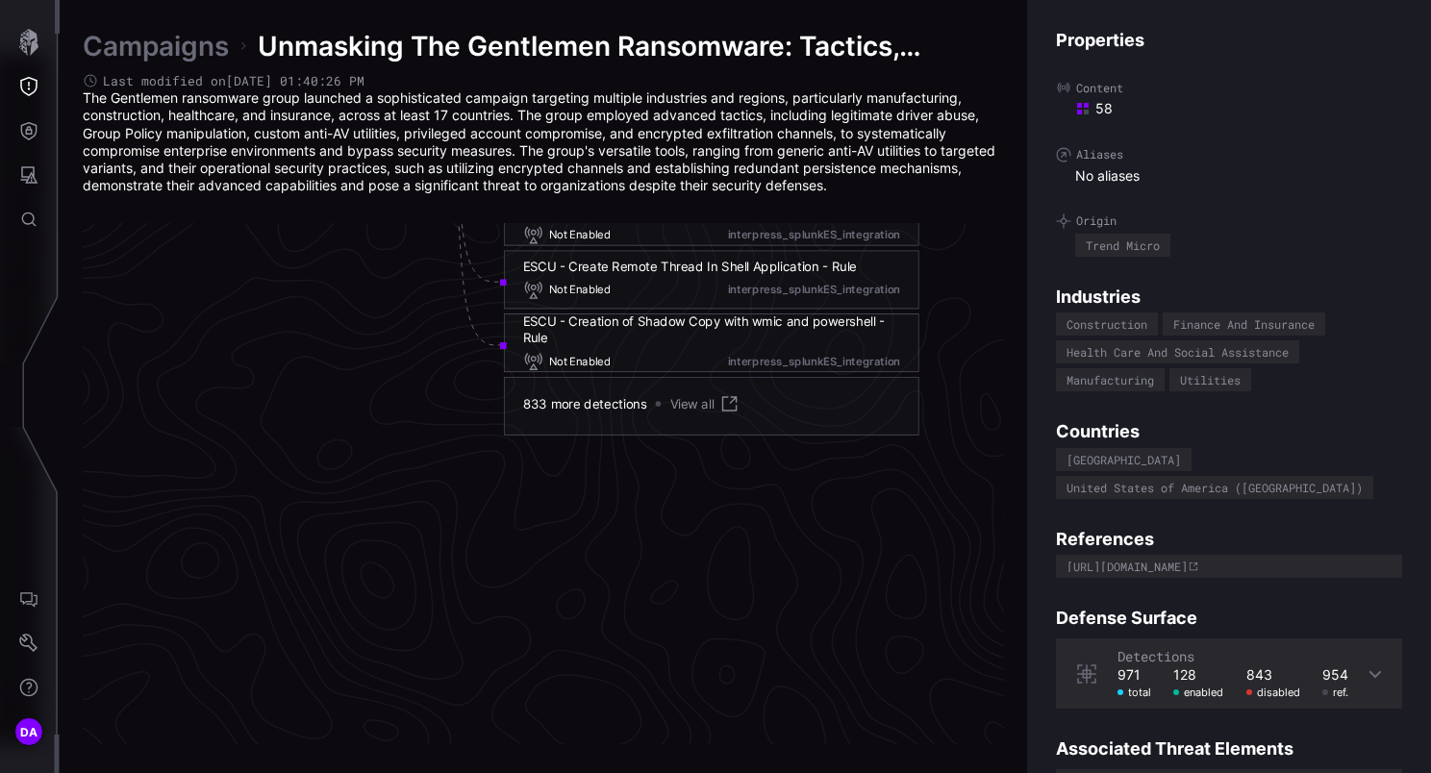
click at [700, 402] on link "View all" at bounding box center [705, 404] width 70 height 22
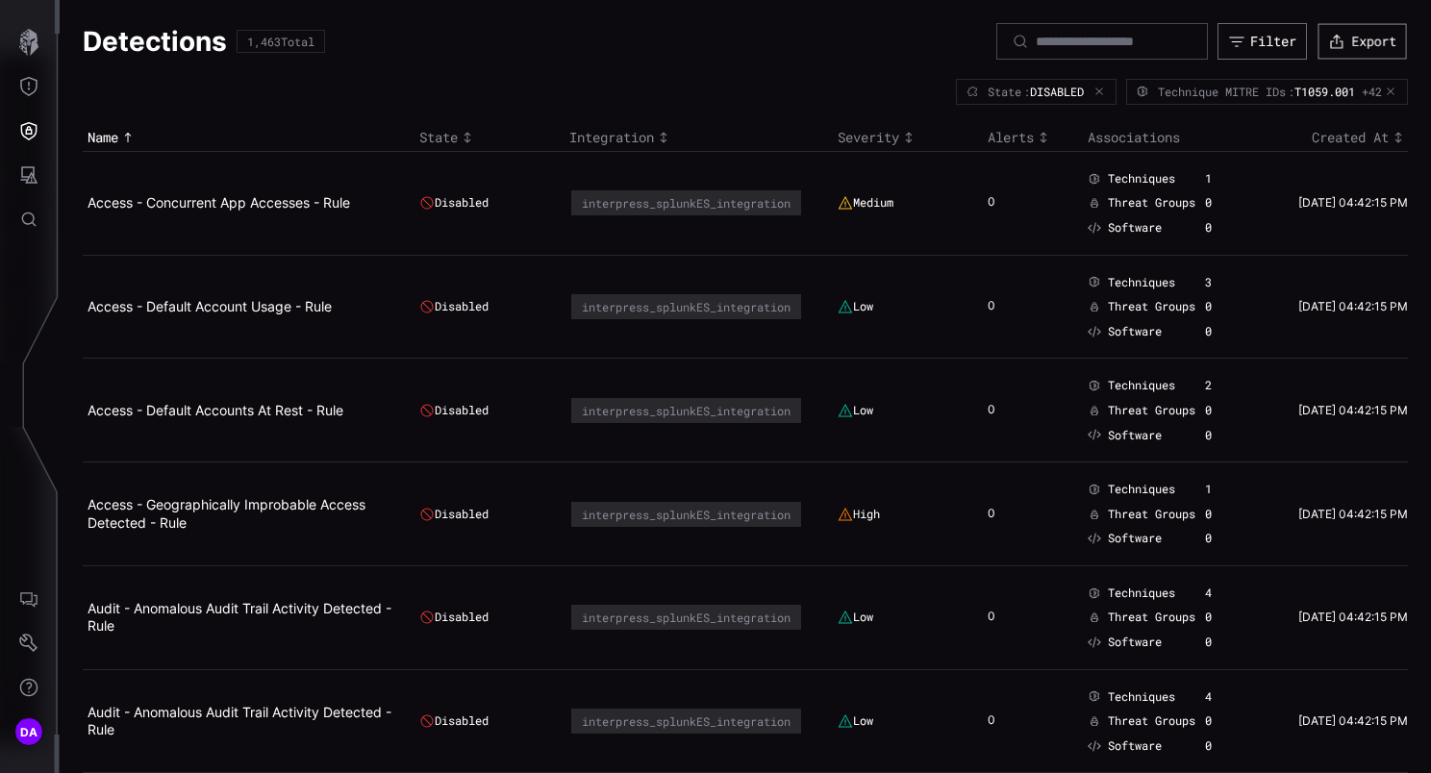
click at [1366, 38] on button "Export" at bounding box center [1361, 42] width 88 height 36
click at [218, 206] on link "Access - Concurrent App Accesses - Rule" at bounding box center [218, 202] width 262 height 16
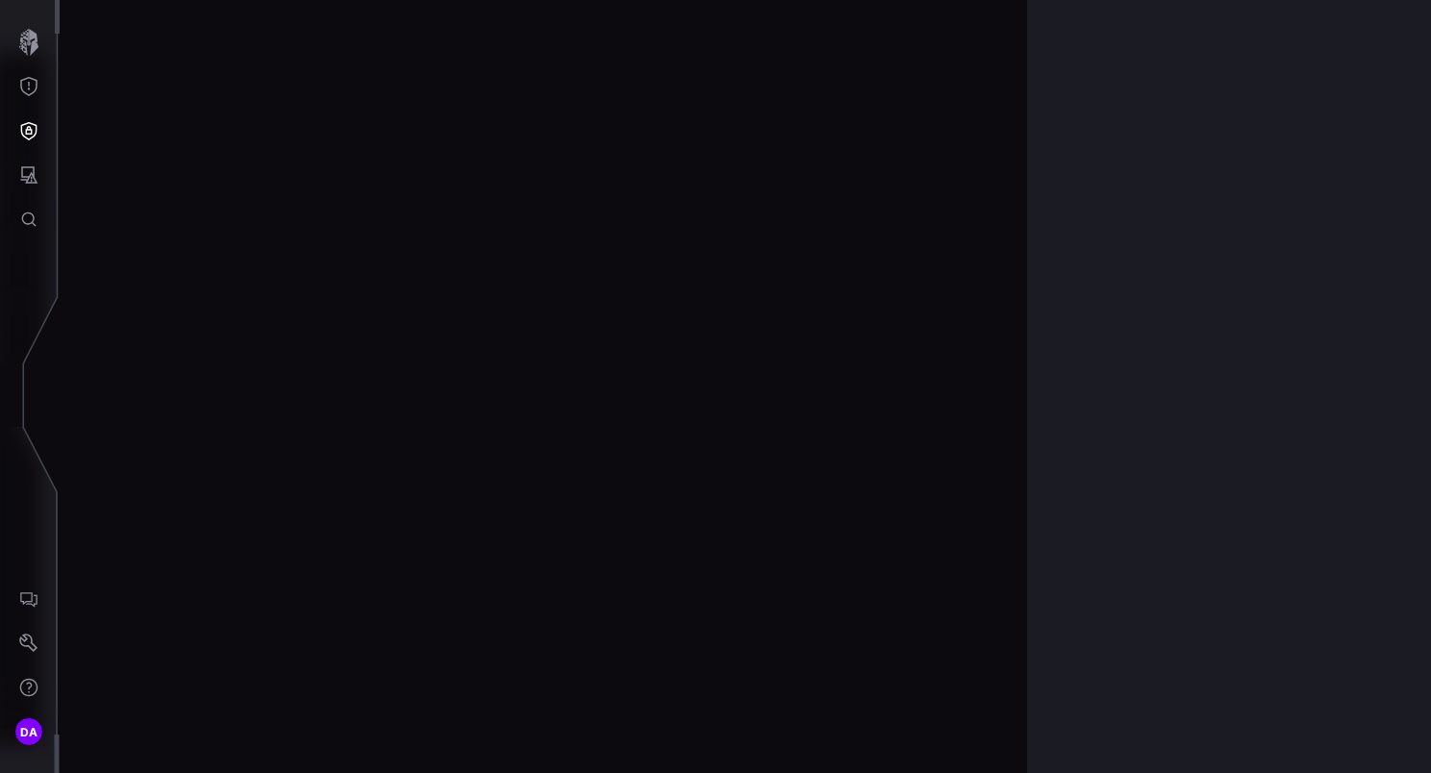
scroll to position [4073, 988]
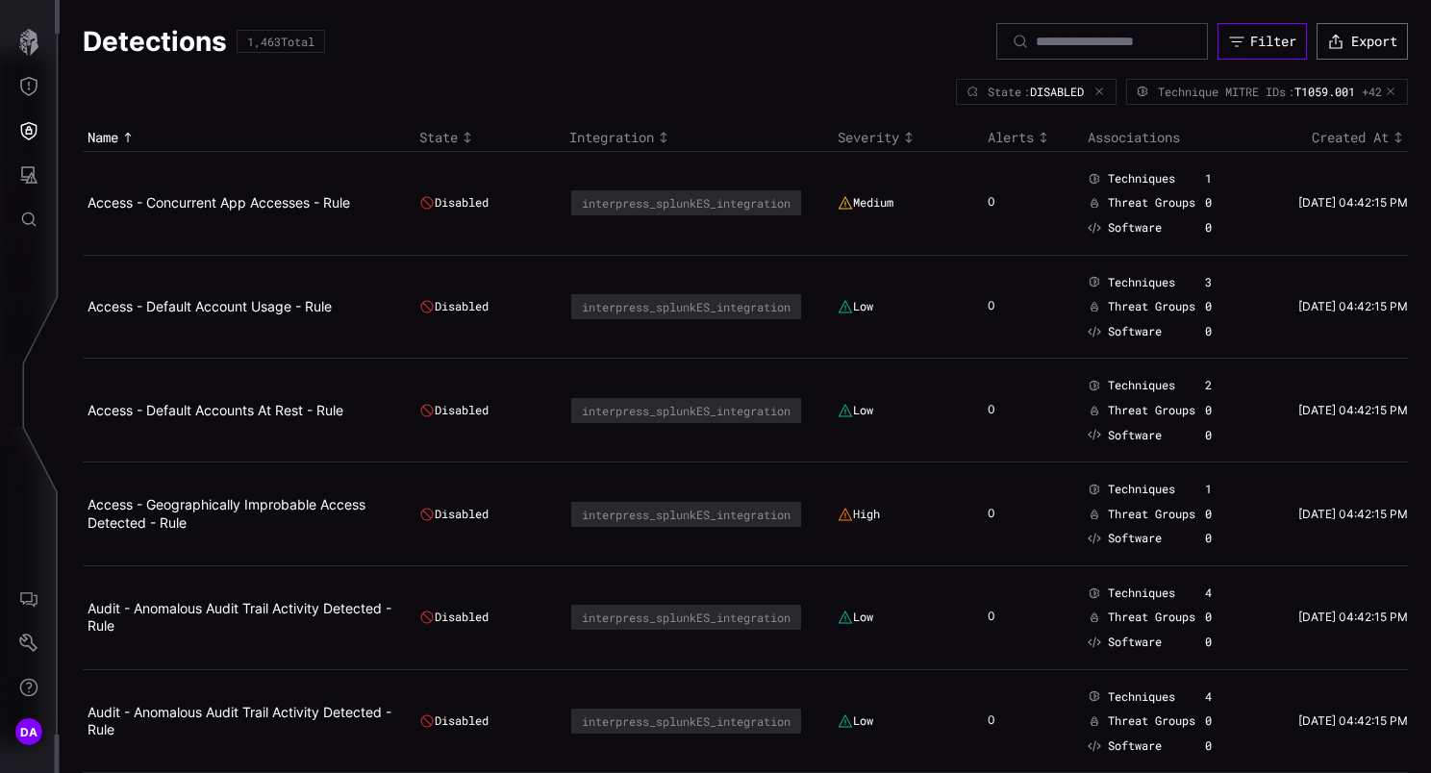
click at [1250, 48] on div "Filter" at bounding box center [1273, 41] width 46 height 17
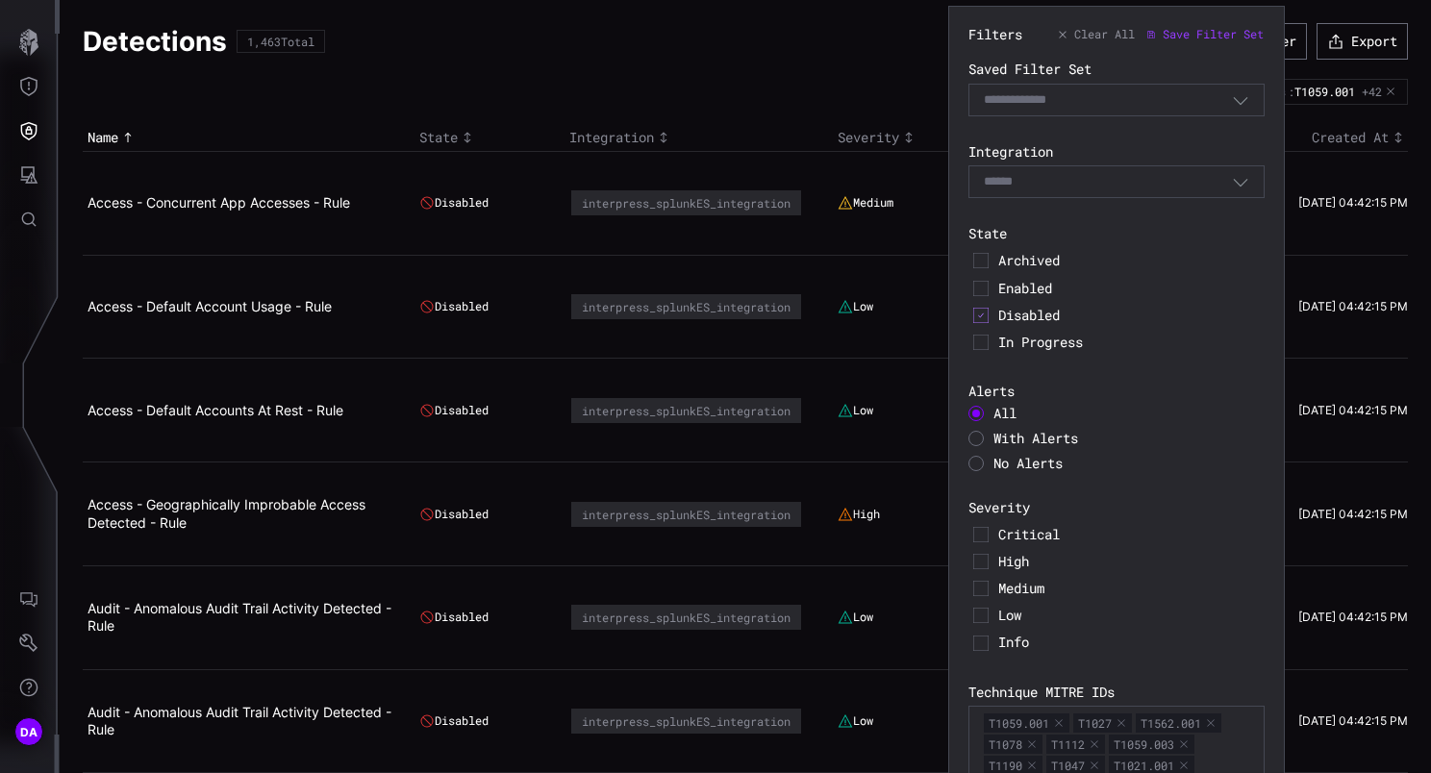
click at [1059, 181] on div "Select" at bounding box center [1108, 181] width 248 height 17
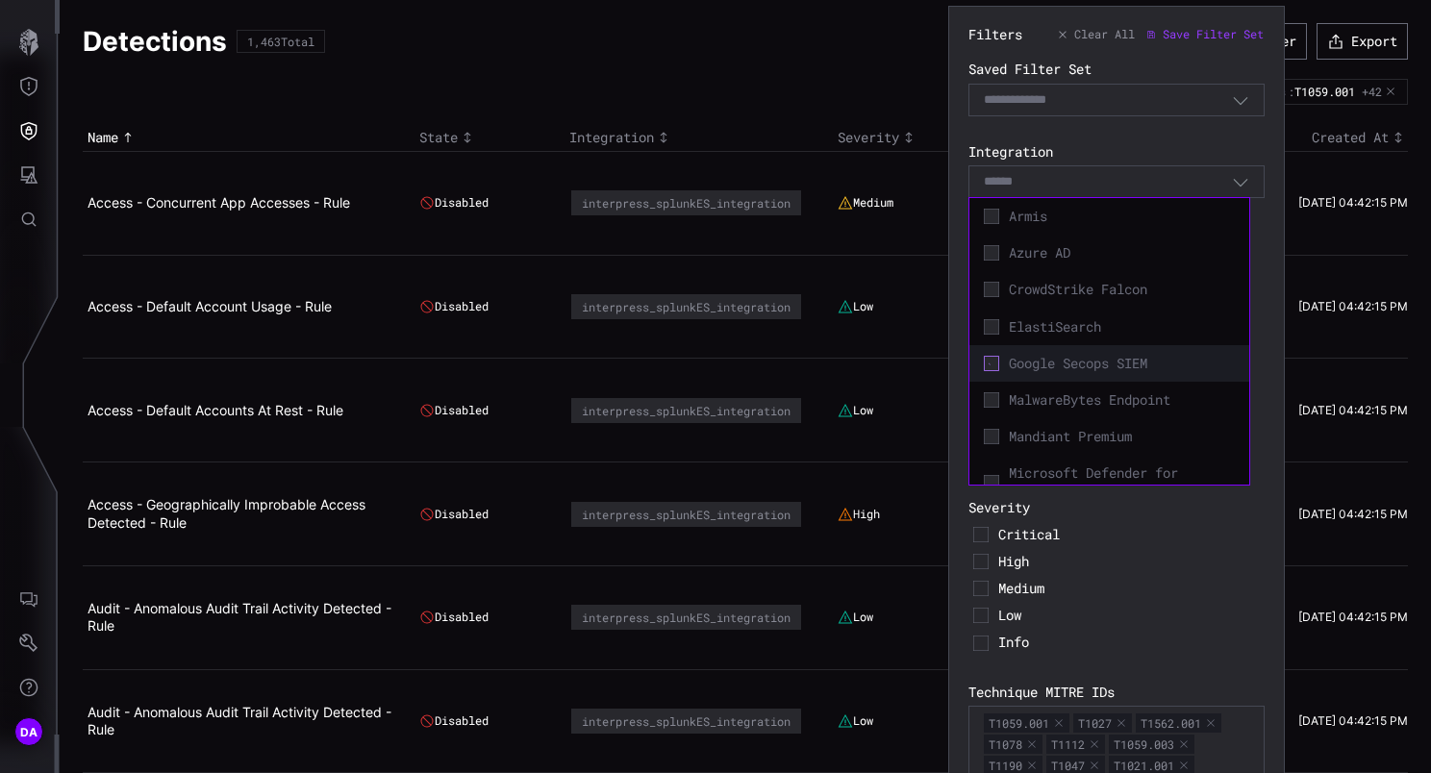
click at [996, 360] on icon at bounding box center [991, 363] width 14 height 14
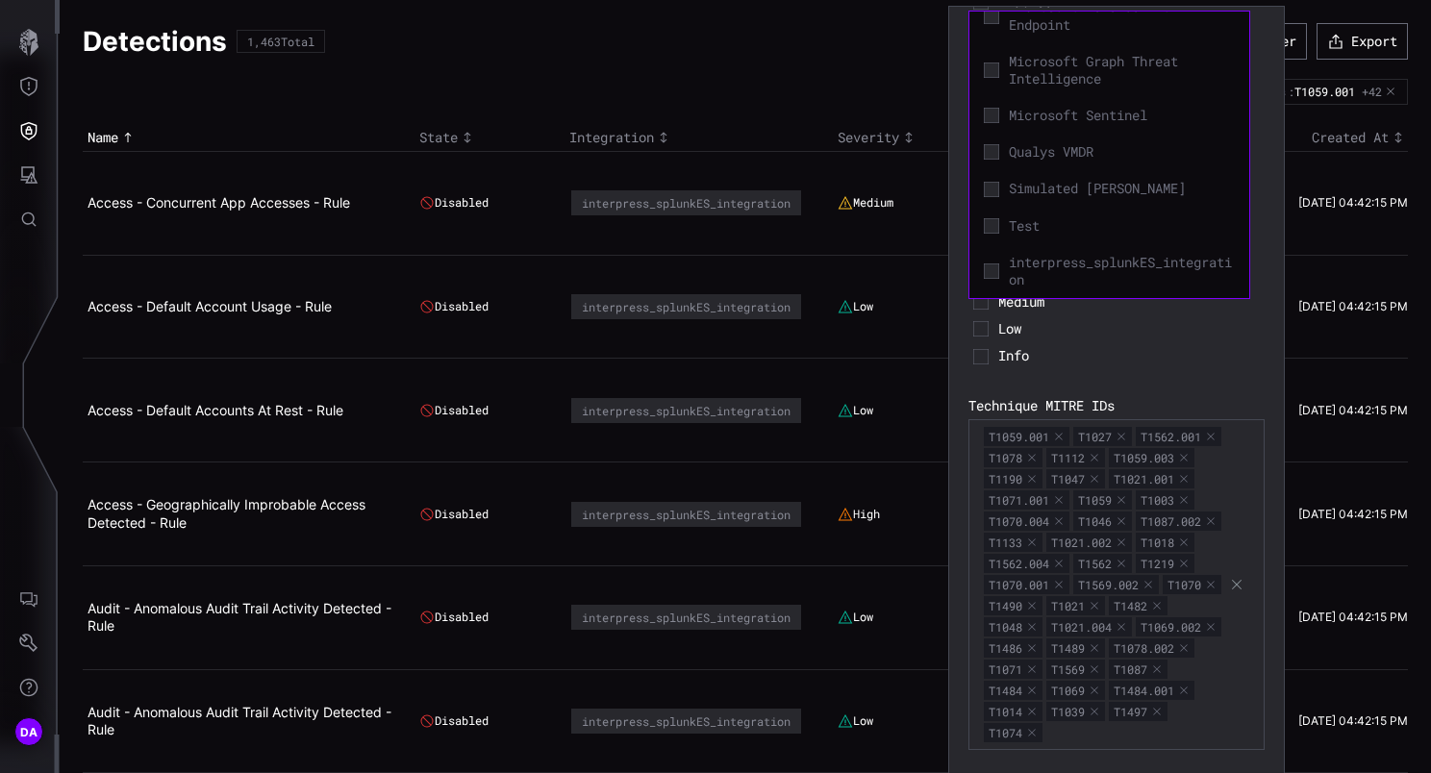
scroll to position [349, 0]
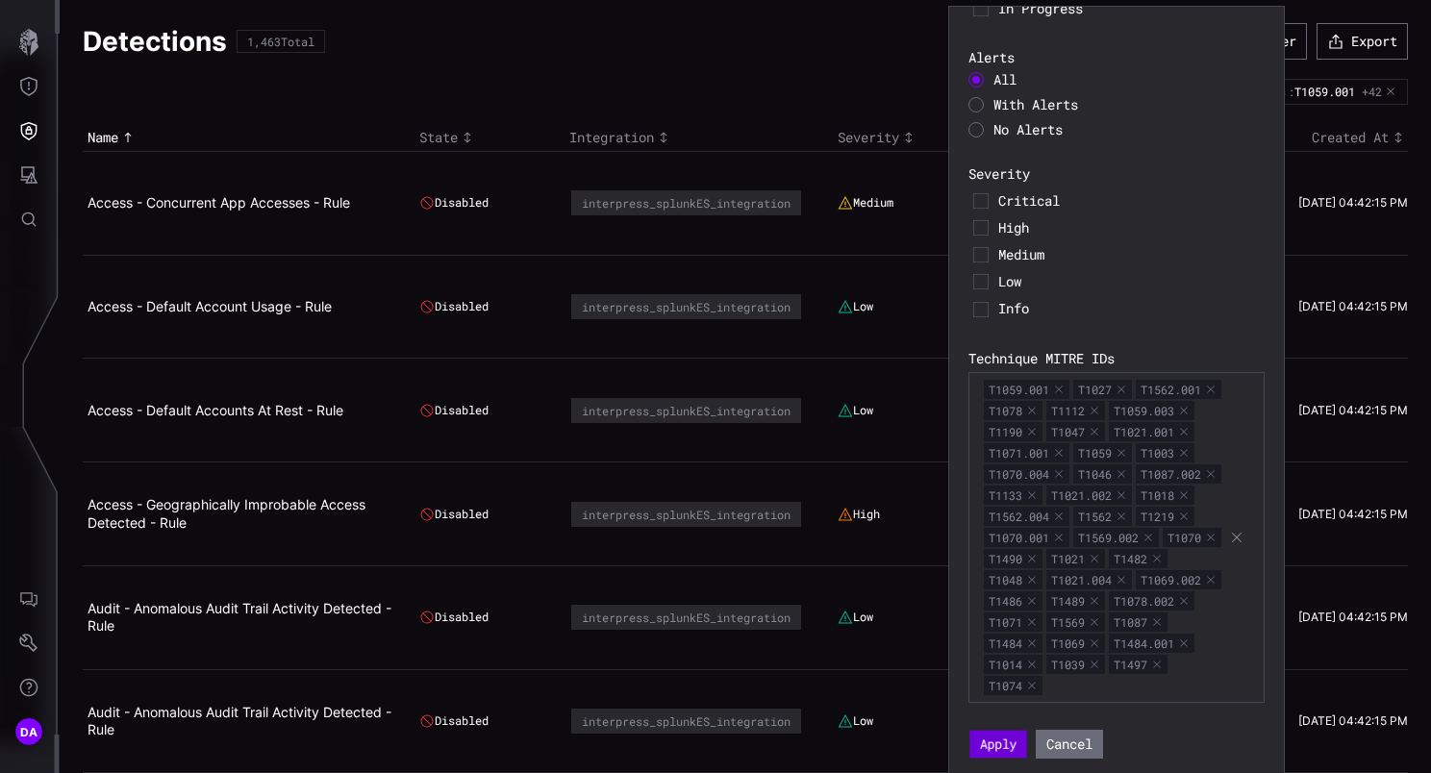
click at [998, 744] on button "Apply" at bounding box center [997, 745] width 57 height 28
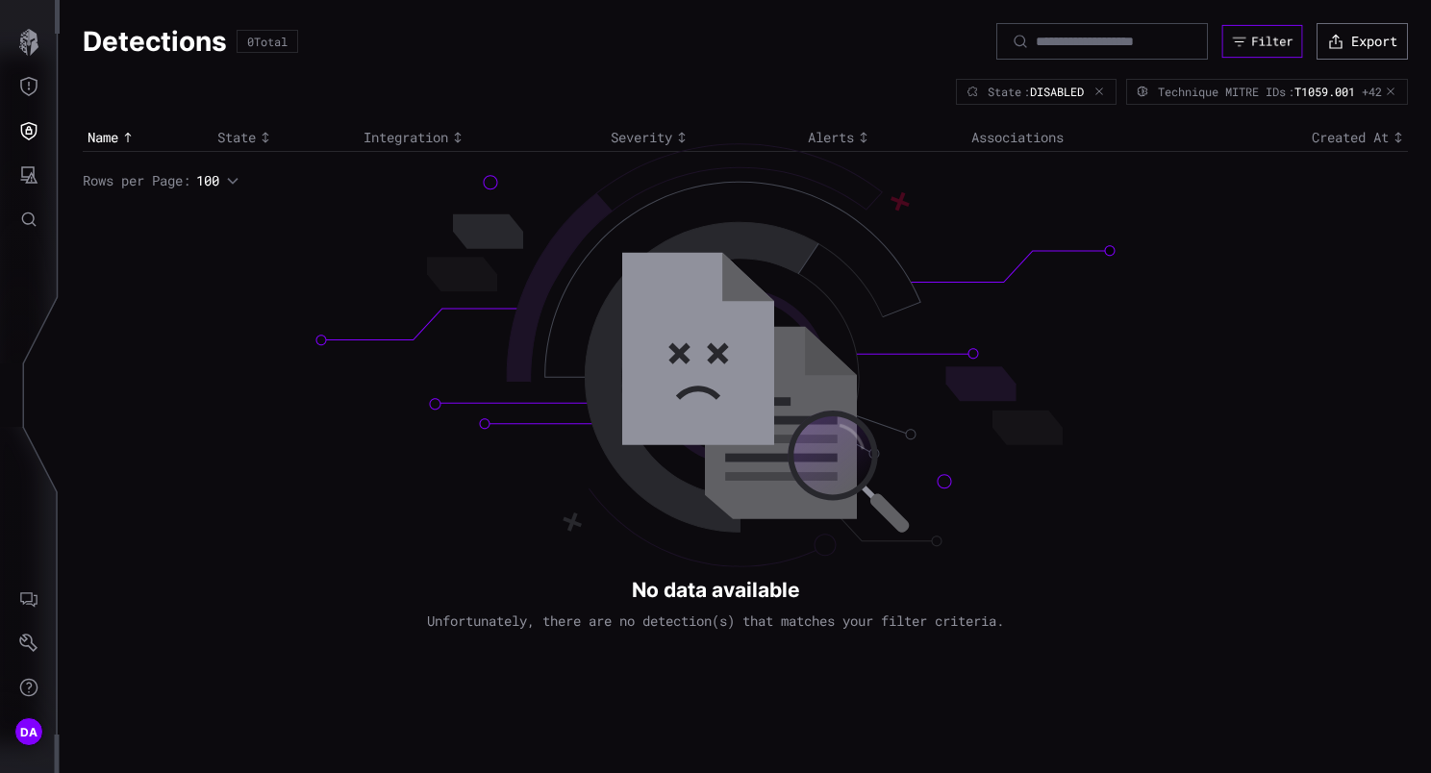
click at [1269, 46] on div "Filter" at bounding box center [1271, 41] width 41 height 15
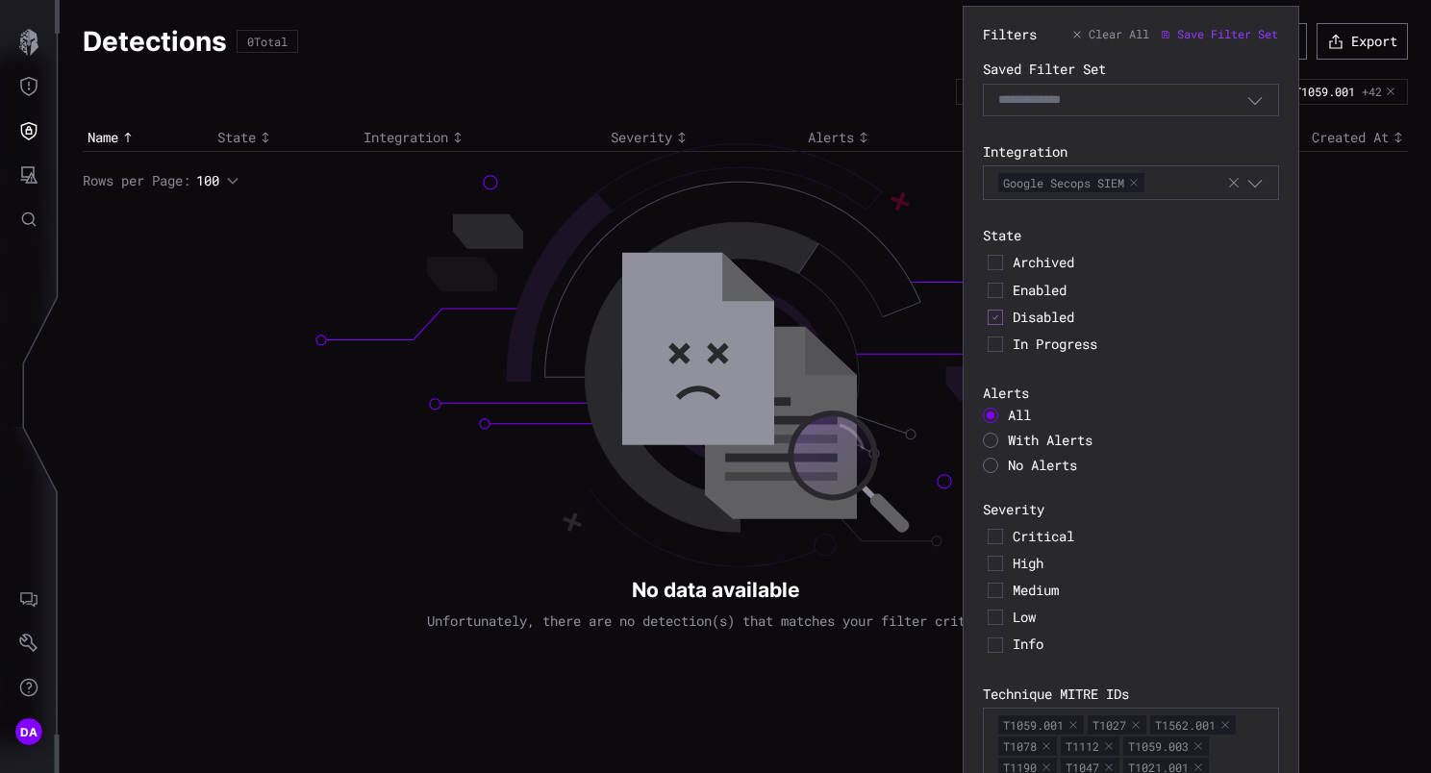
click at [1139, 180] on button "button" at bounding box center [1134, 183] width 12 height 12
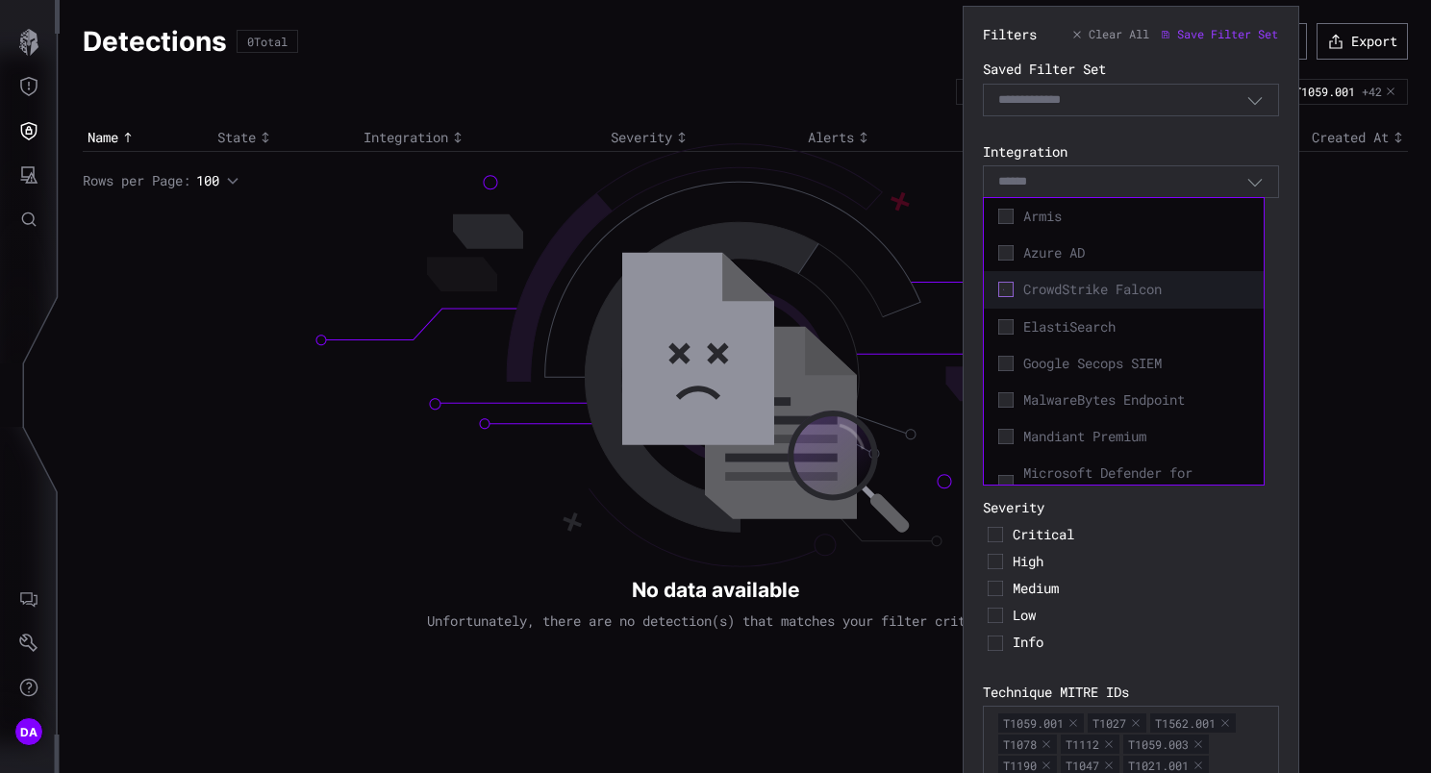
click at [1007, 291] on icon at bounding box center [1005, 290] width 14 height 14
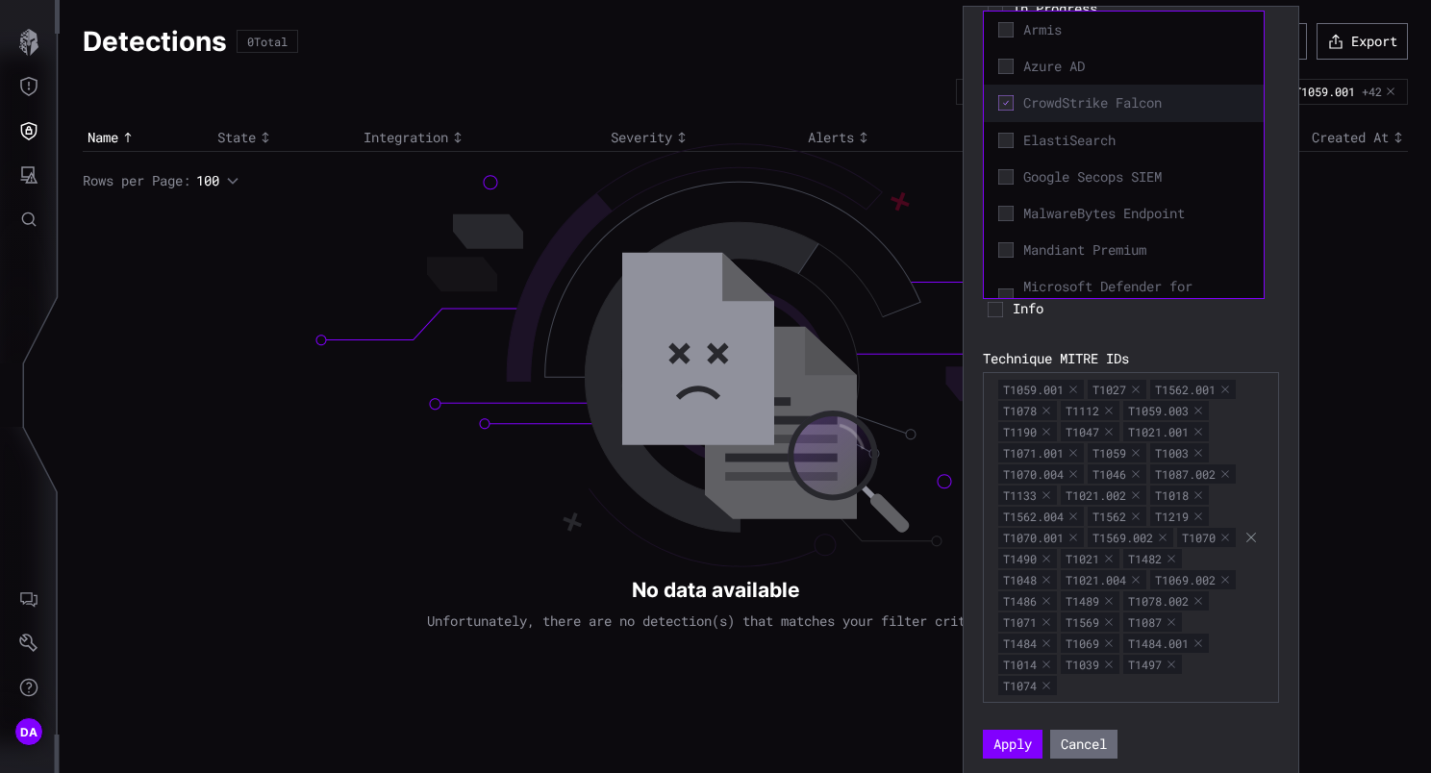
scroll to position [349, 0]
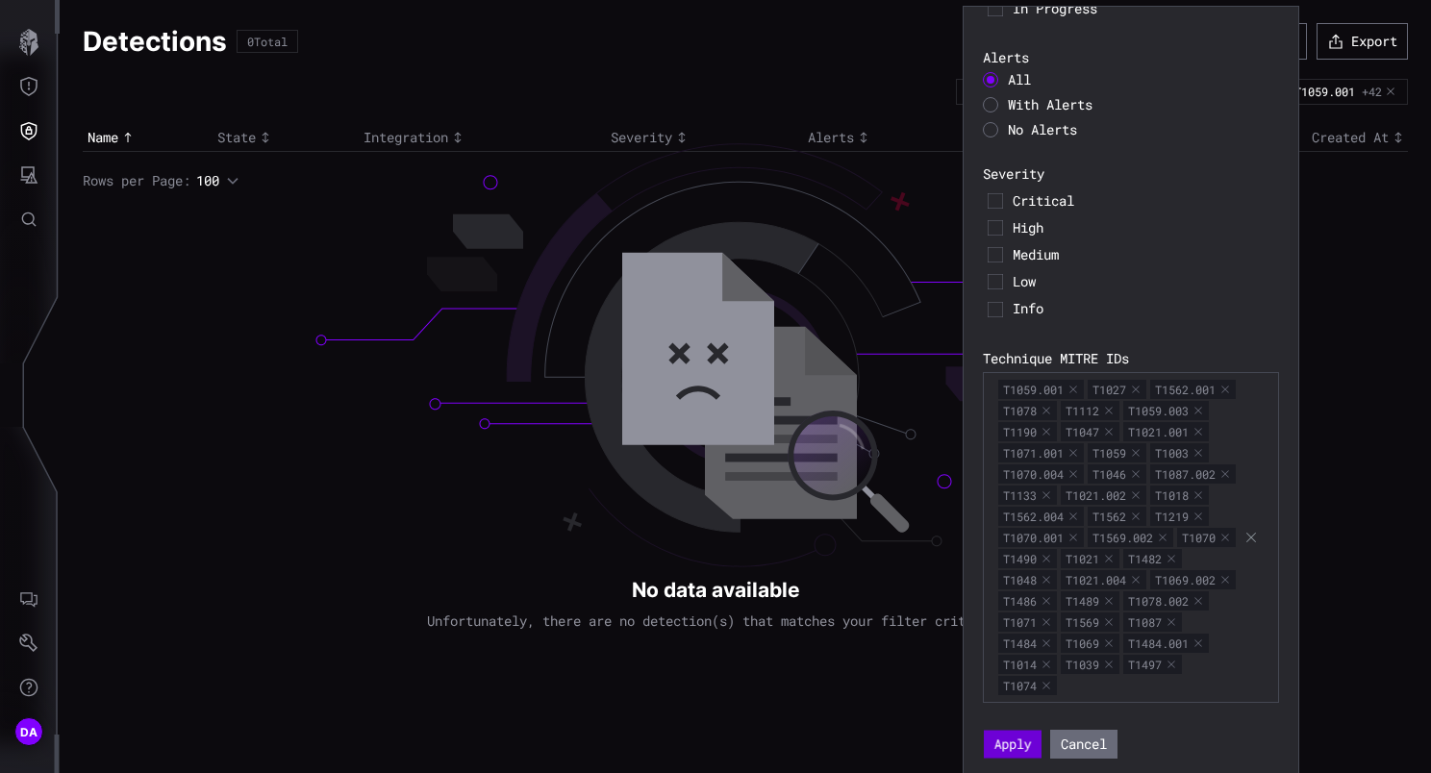
click at [1015, 742] on button "Apply" at bounding box center [1013, 745] width 58 height 28
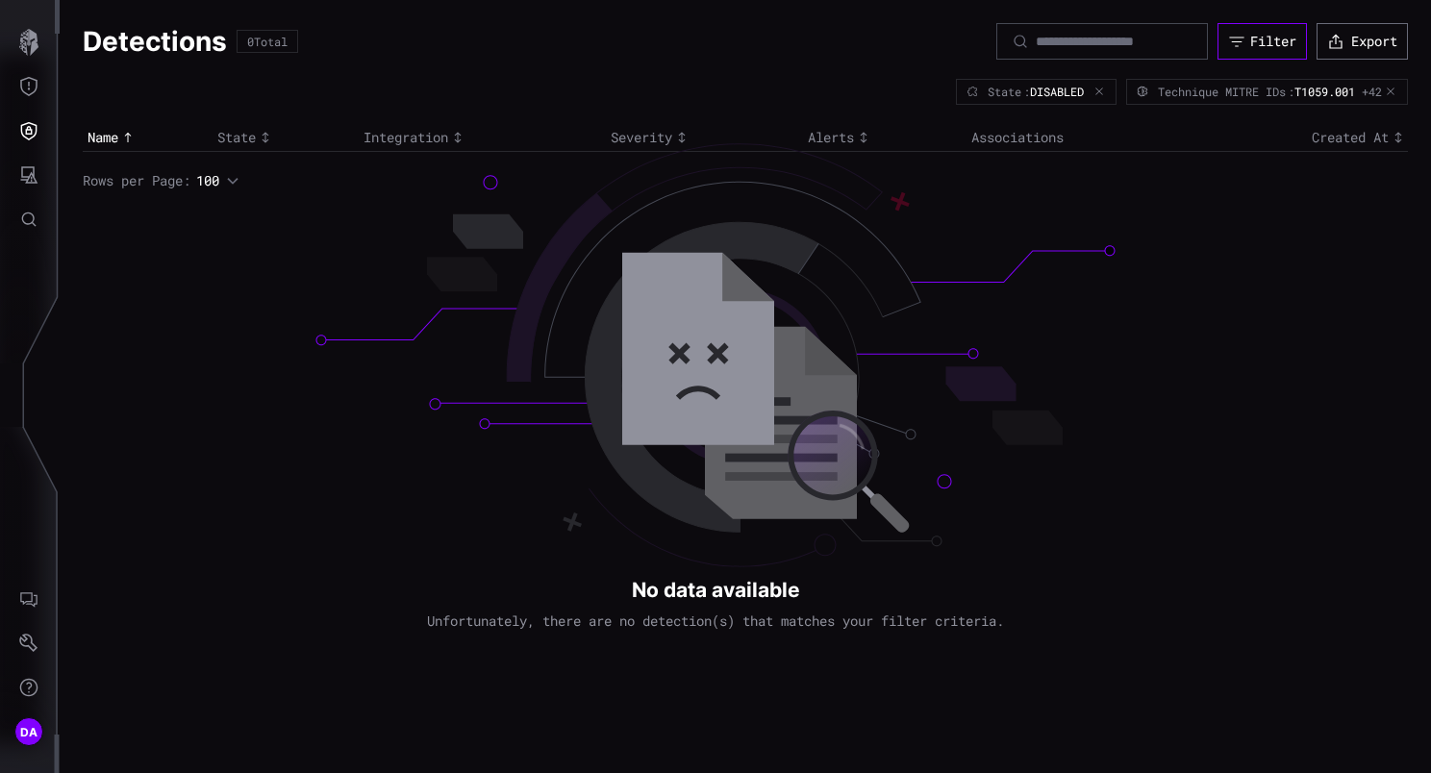
click at [1250, 37] on div "Filter" at bounding box center [1273, 41] width 46 height 17
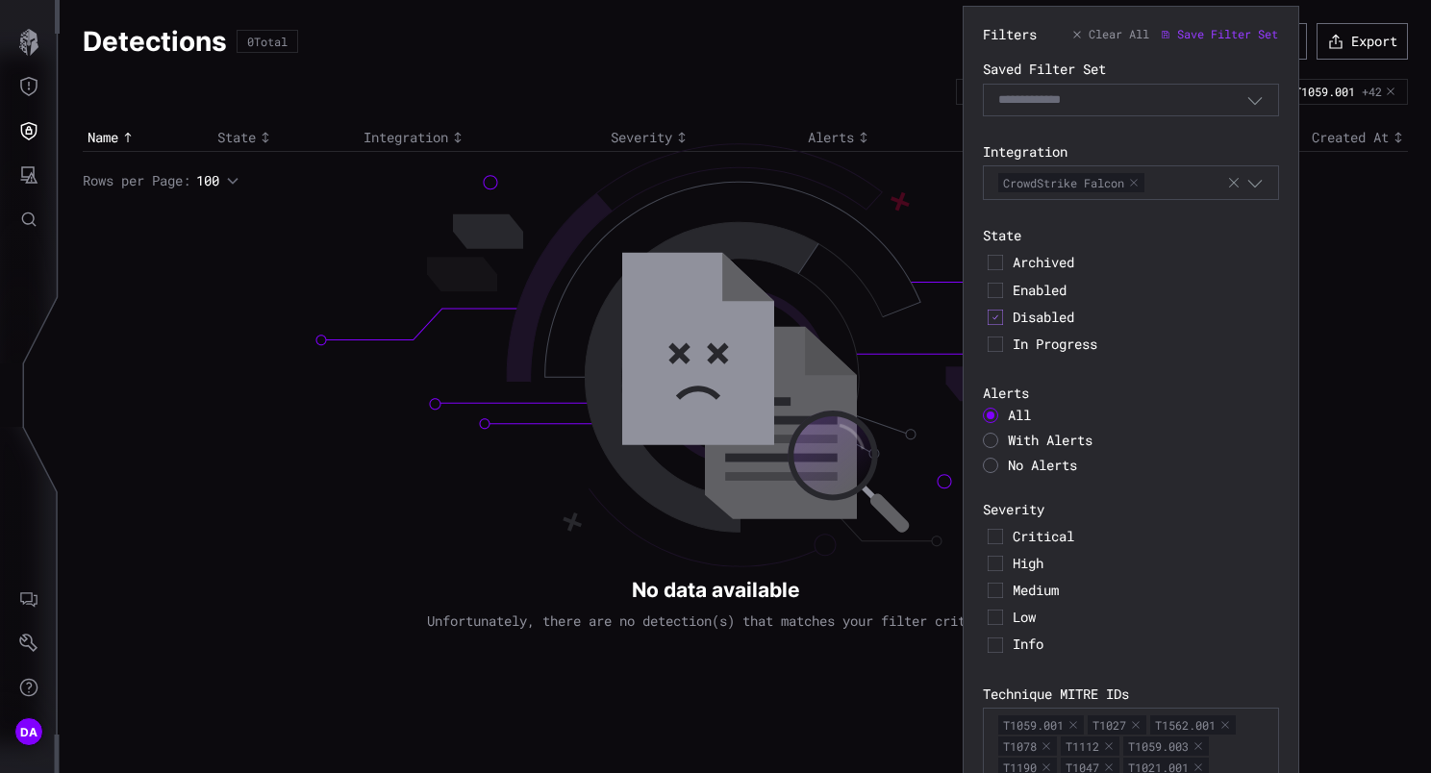
click at [1137, 179] on button "button" at bounding box center [1134, 183] width 12 height 12
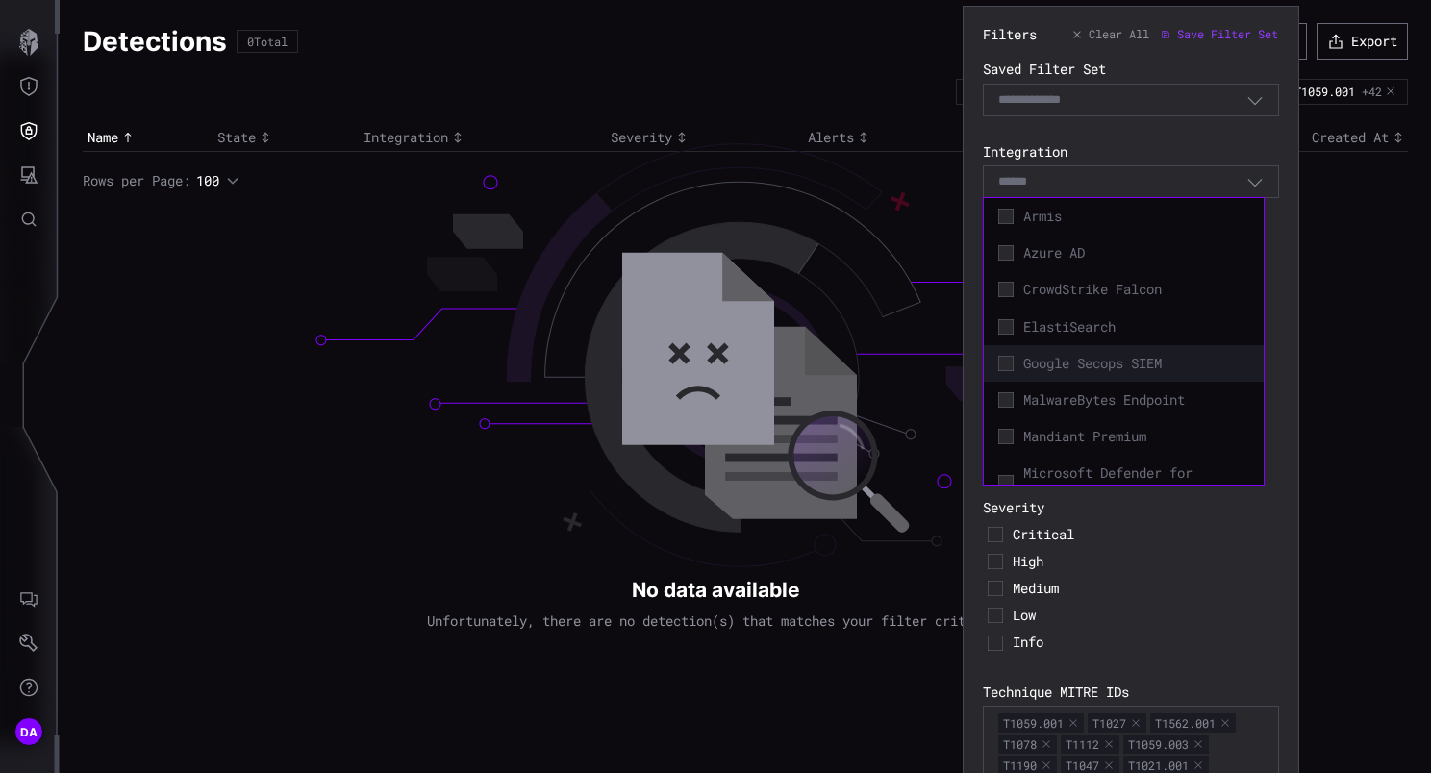
scroll to position [192, 0]
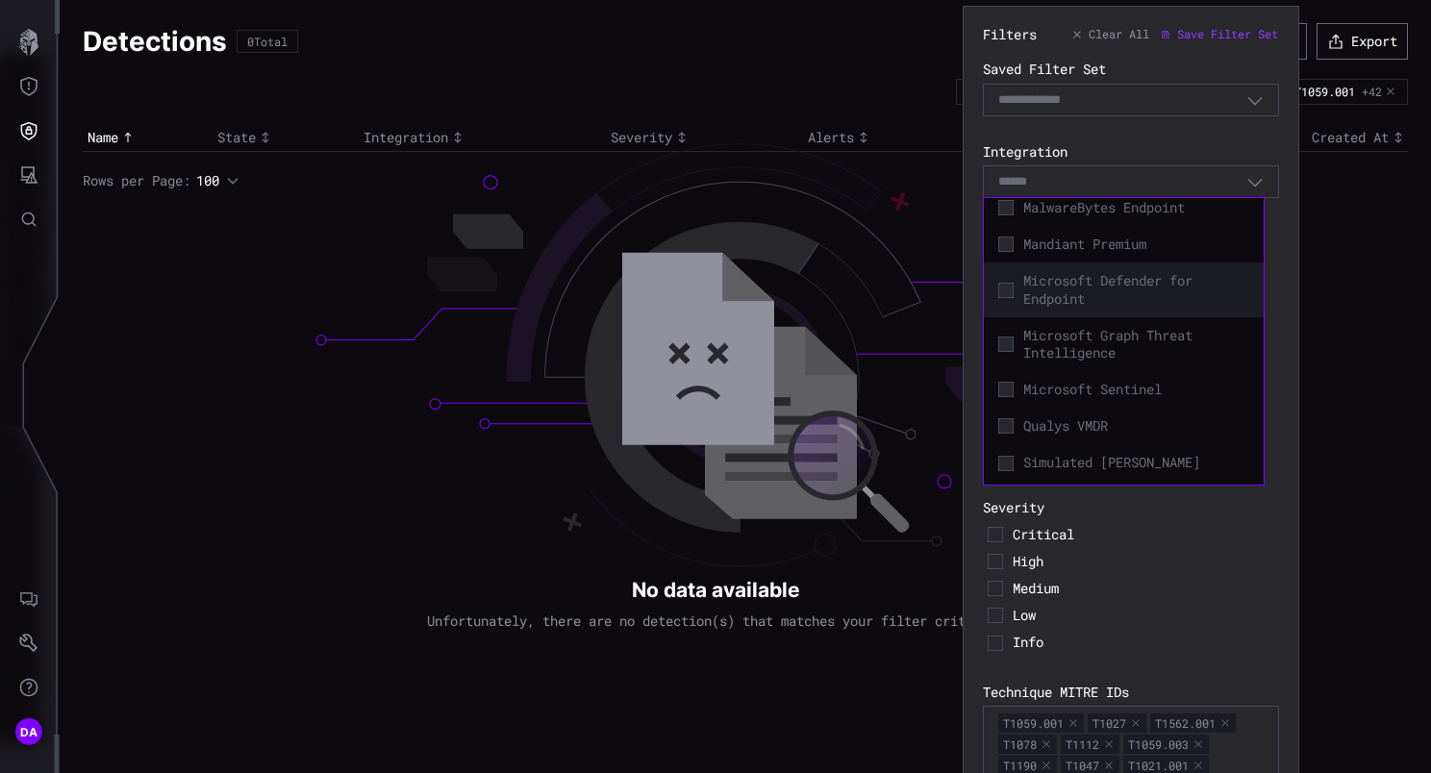
click at [1115, 288] on span "Microsoft Defender for Endpoint" at bounding box center [1136, 289] width 226 height 35
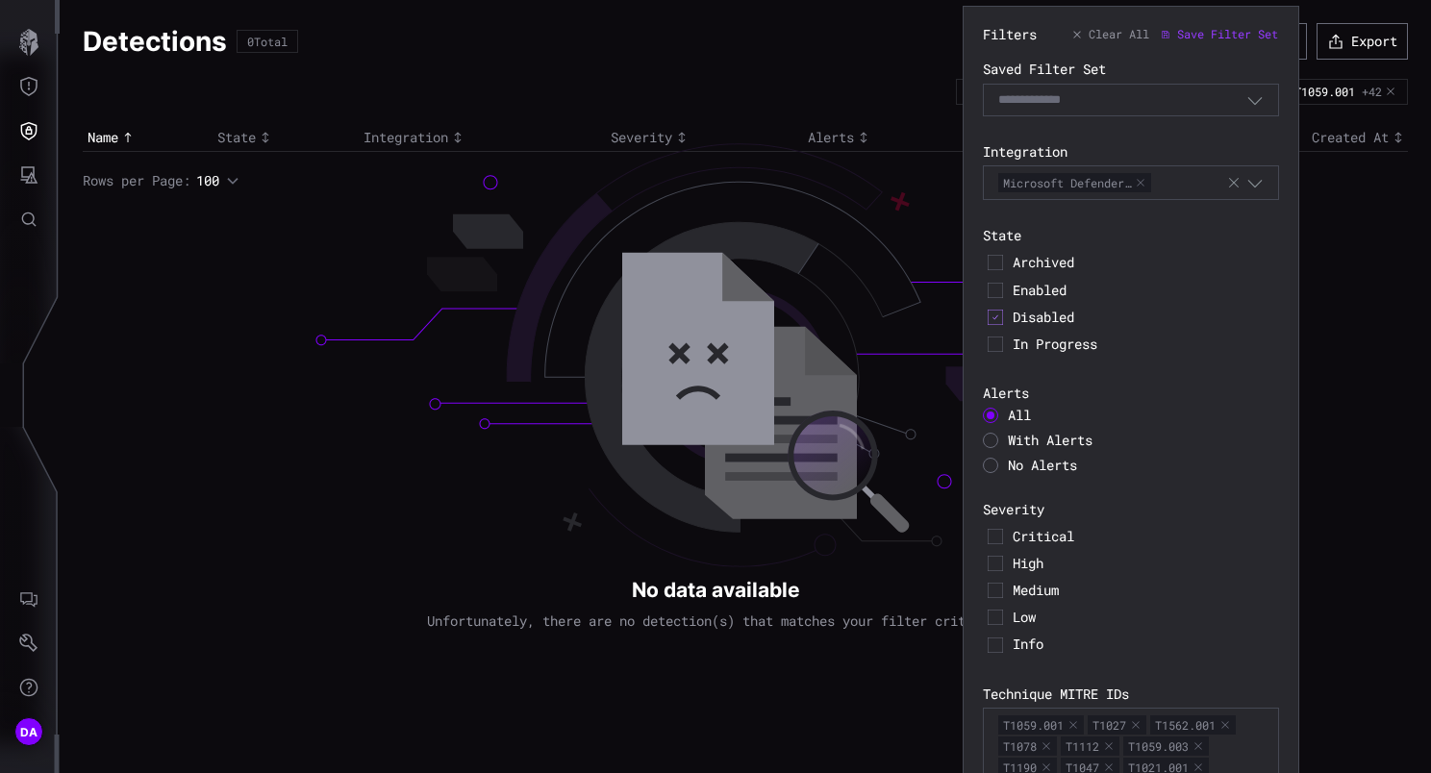
click at [1188, 571] on div "High" at bounding box center [1131, 563] width 296 height 27
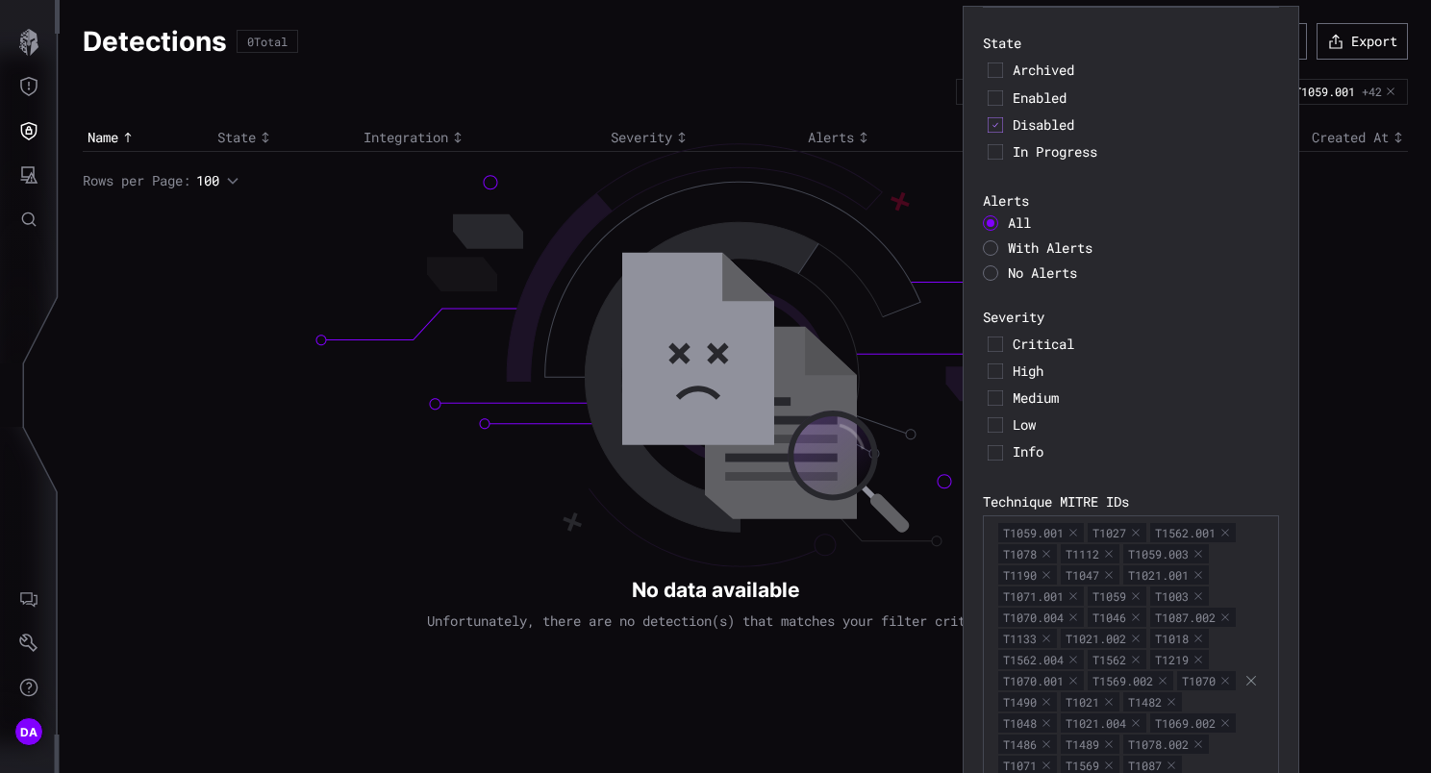
scroll to position [349, 0]
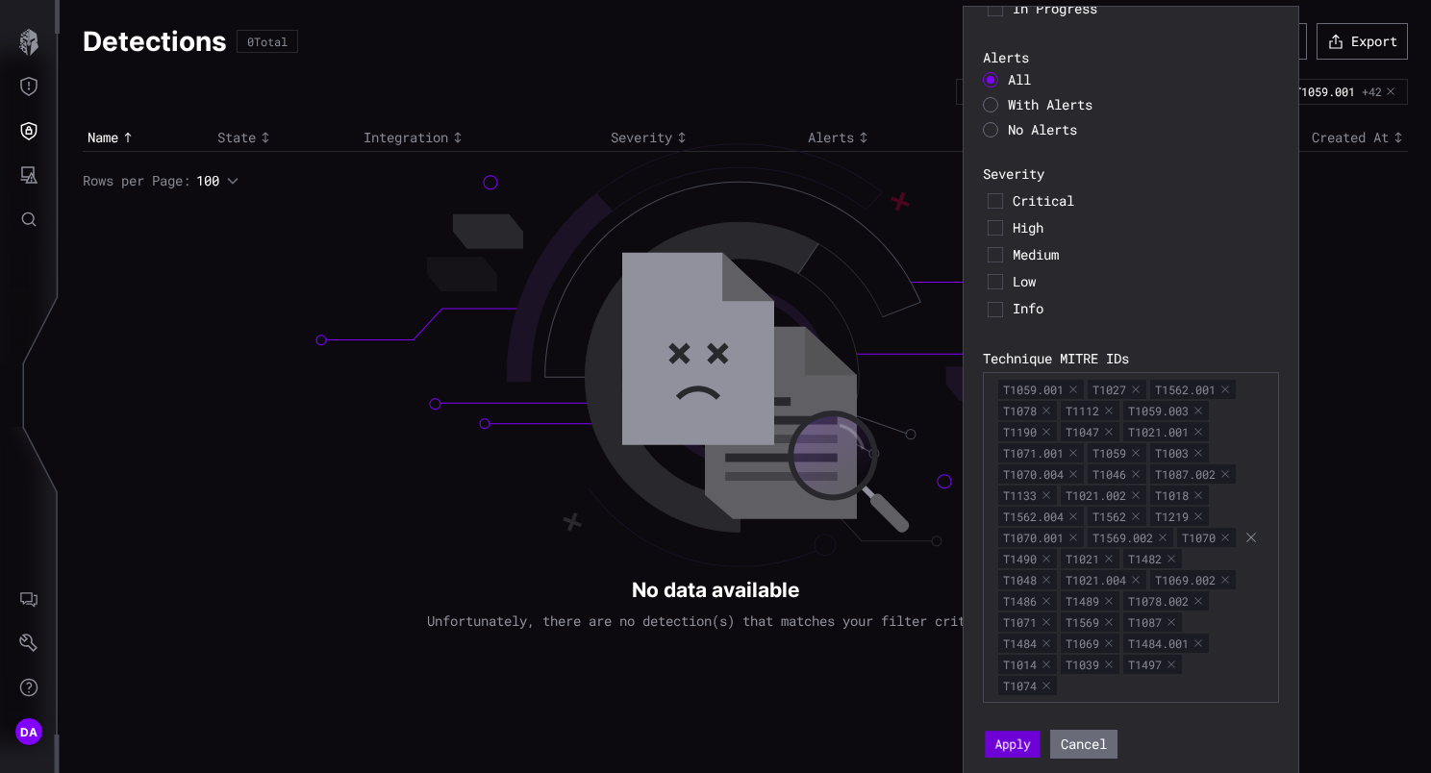
click at [1020, 739] on button "Apply" at bounding box center [1012, 744] width 55 height 27
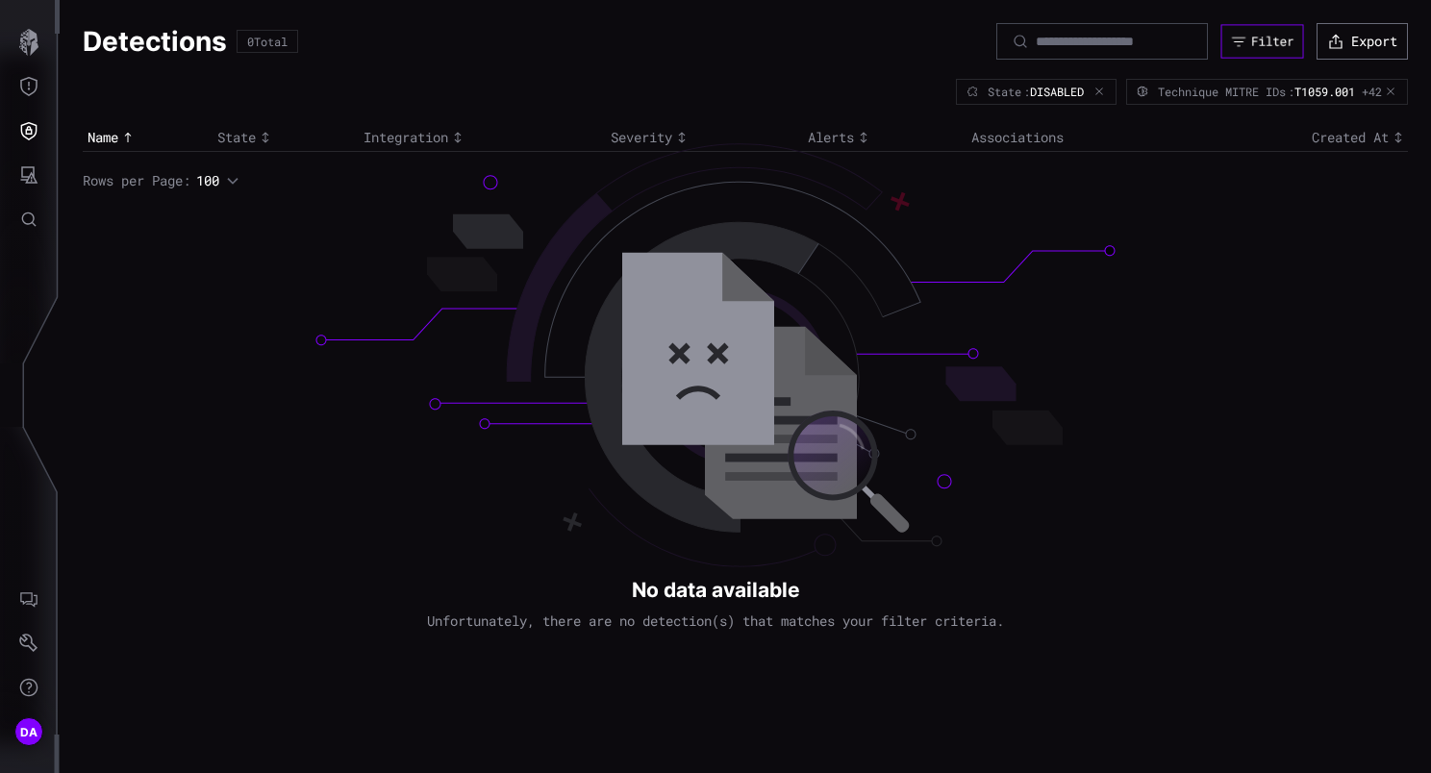
click at [1262, 37] on div "Filter" at bounding box center [1272, 42] width 42 height 16
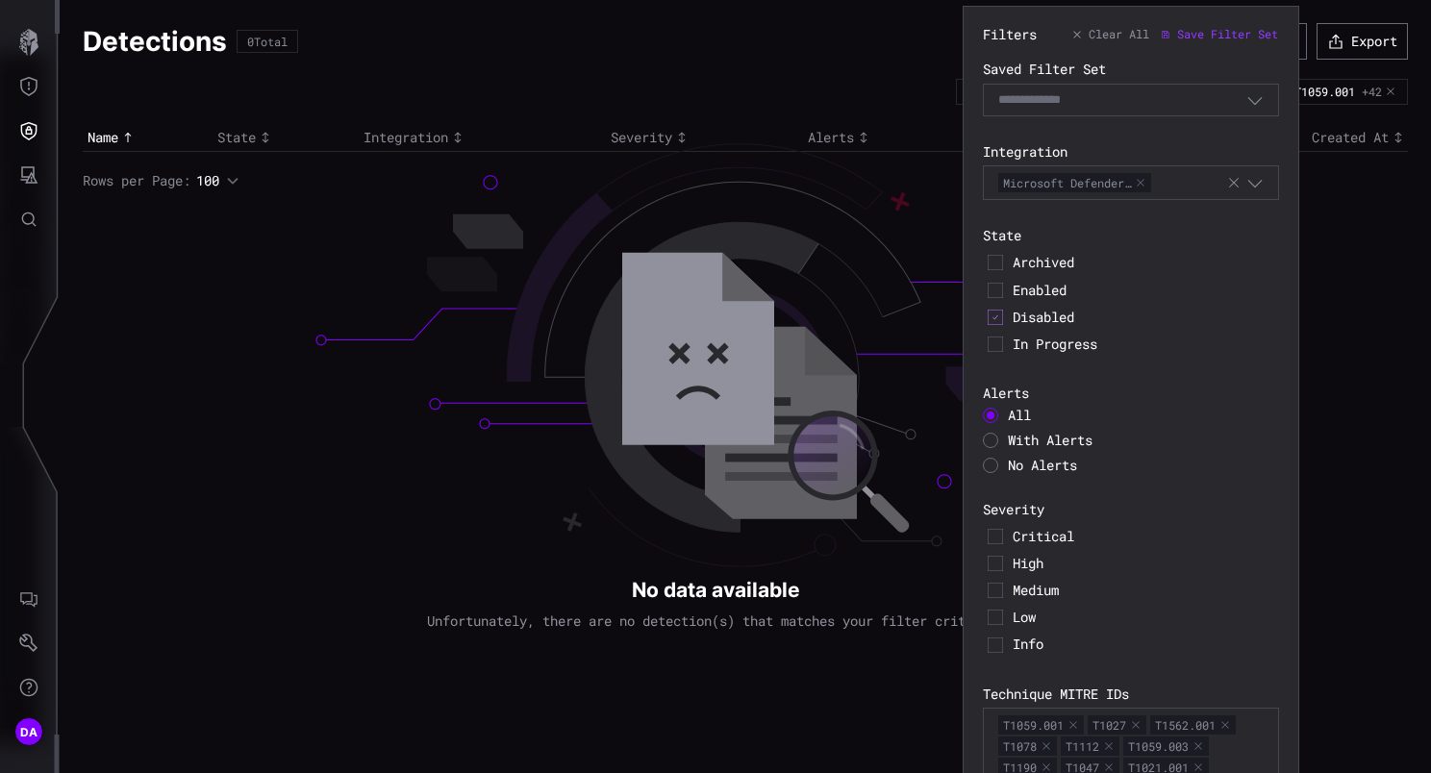
click at [1148, 175] on span "Microsoft Defender…" at bounding box center [1074, 182] width 153 height 19
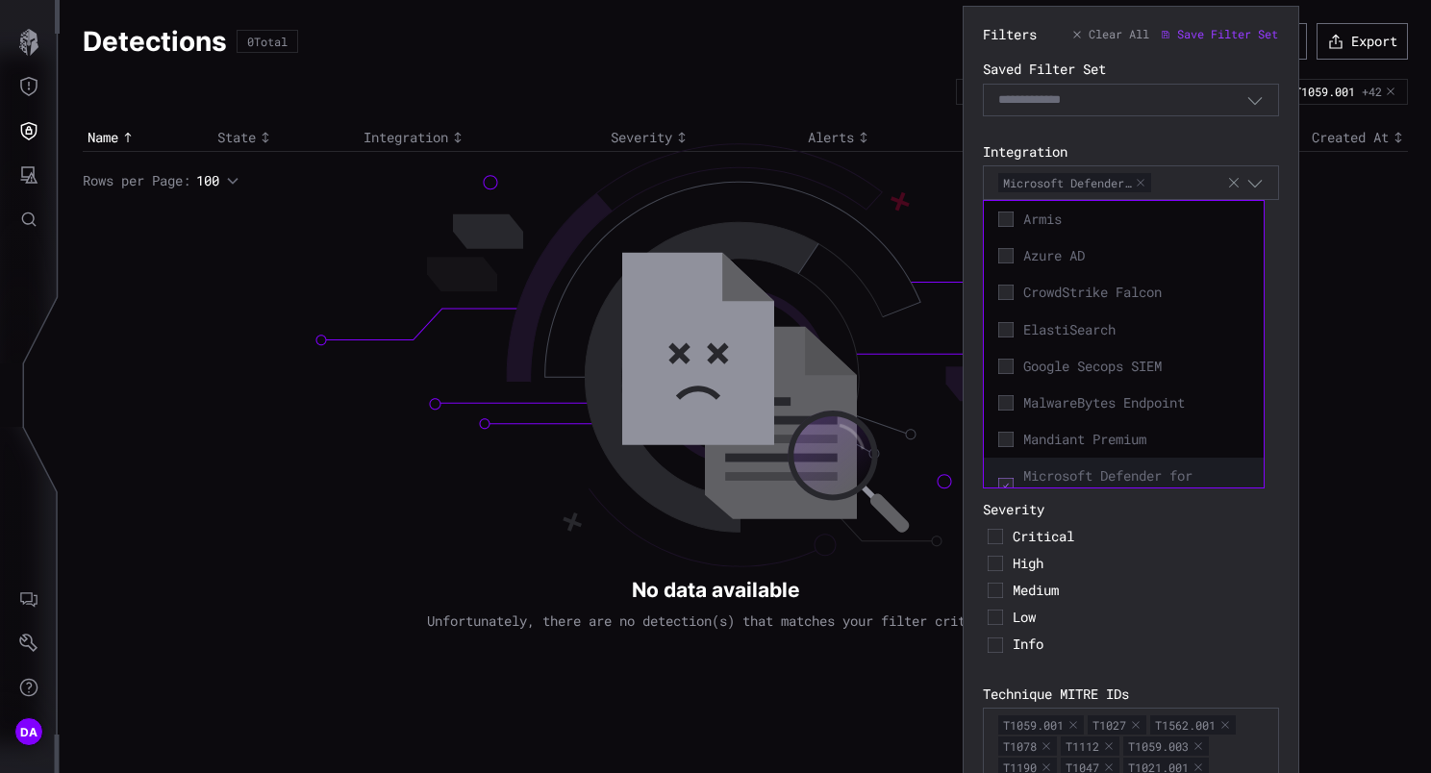
click at [1146, 183] on button "button" at bounding box center [1140, 183] width 12 height 12
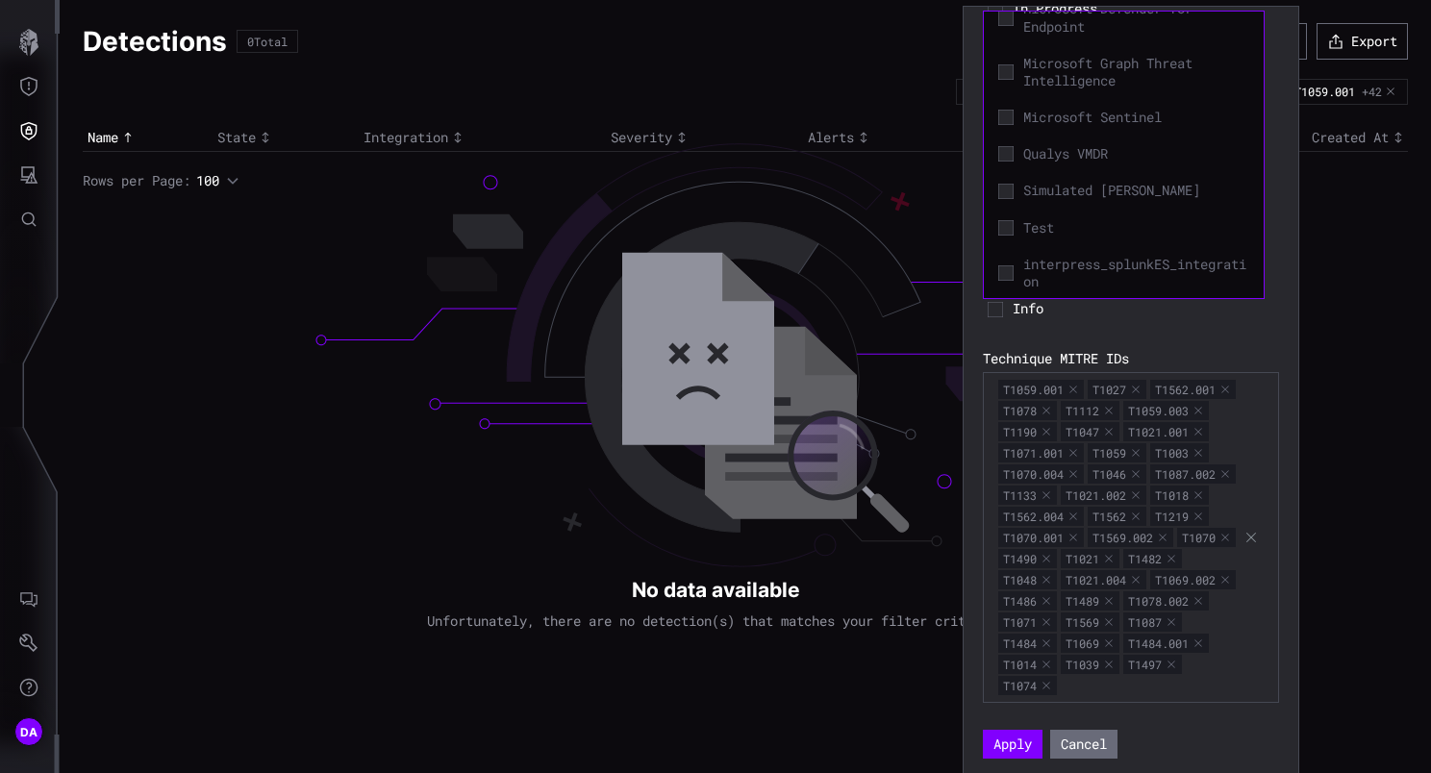
scroll to position [280, 0]
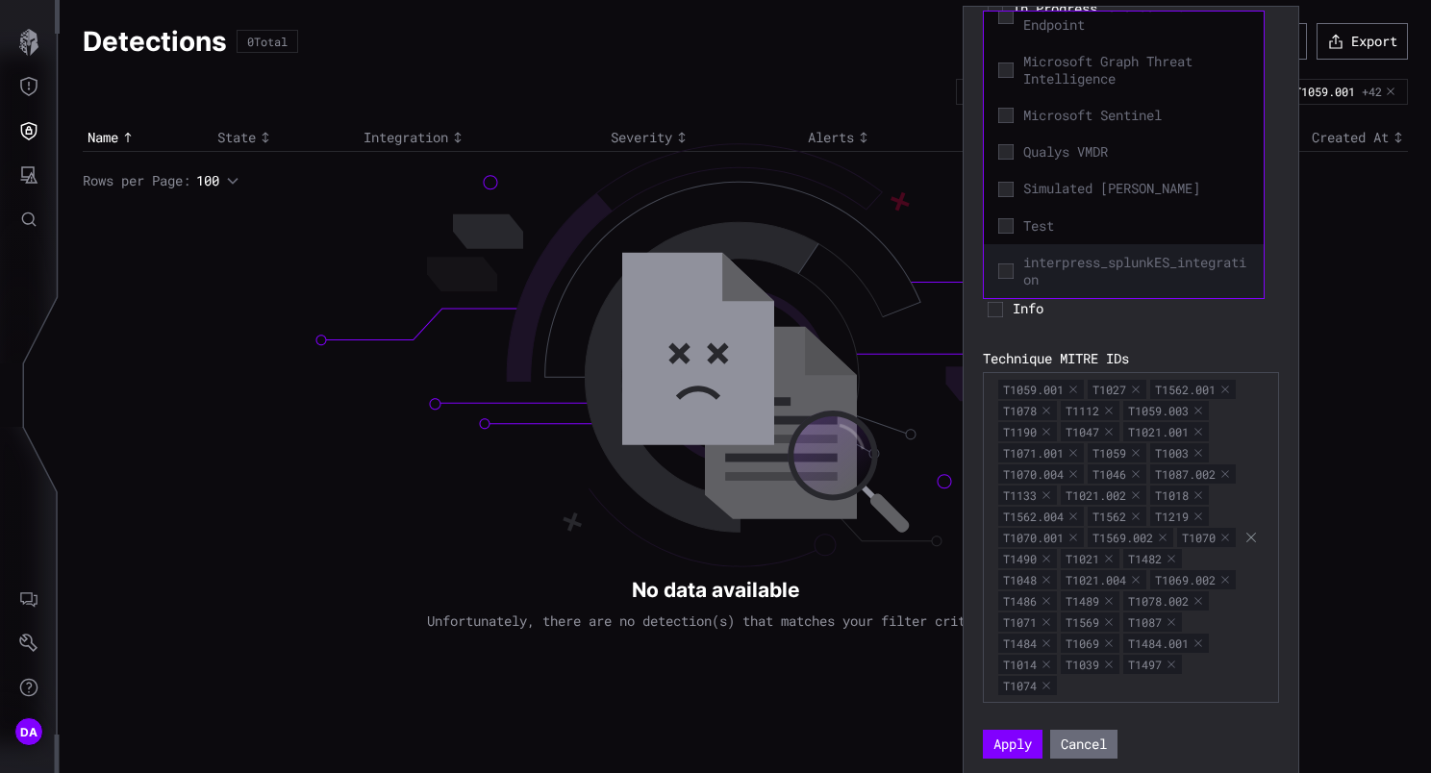
click at [1152, 257] on span "interpress_splunkES_integration" at bounding box center [1136, 271] width 226 height 35
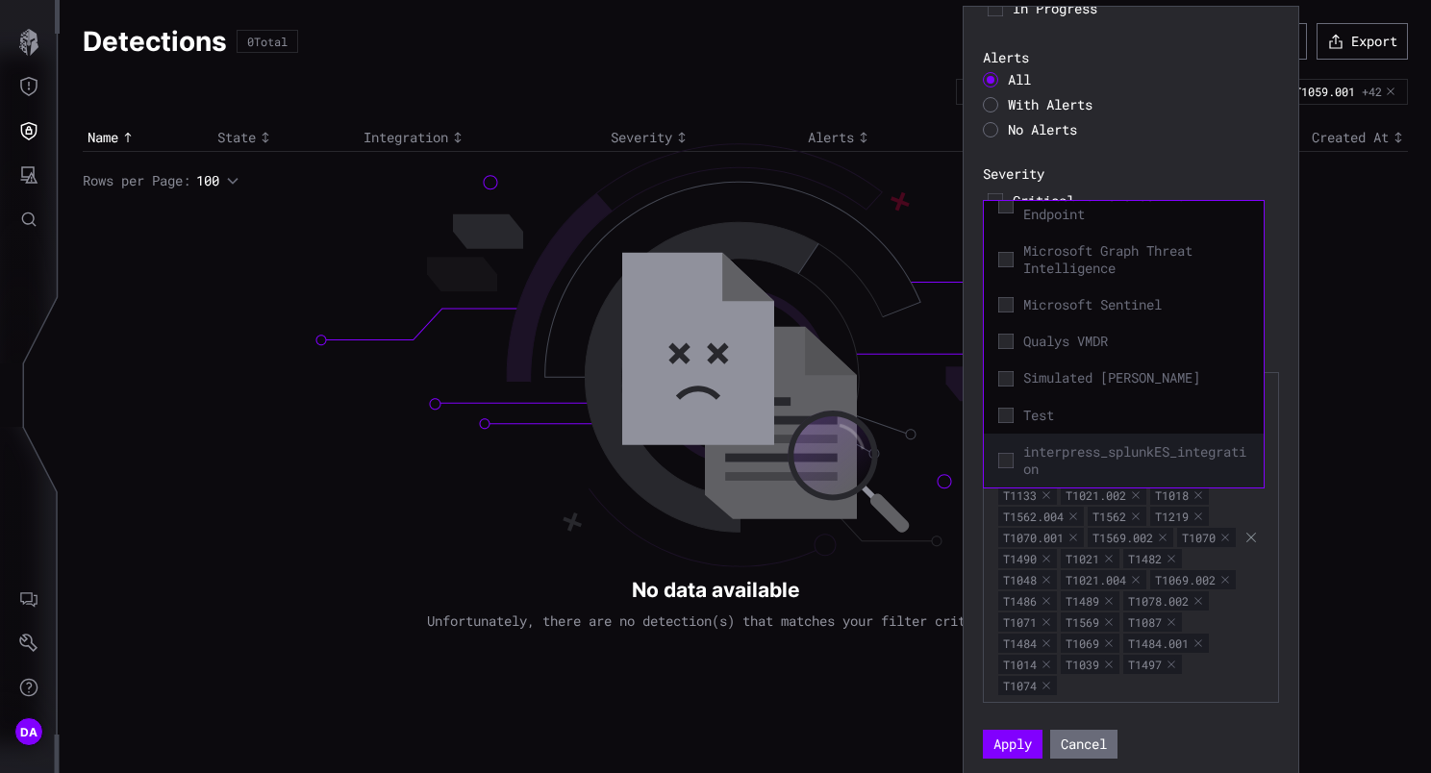
scroll to position [0, 0]
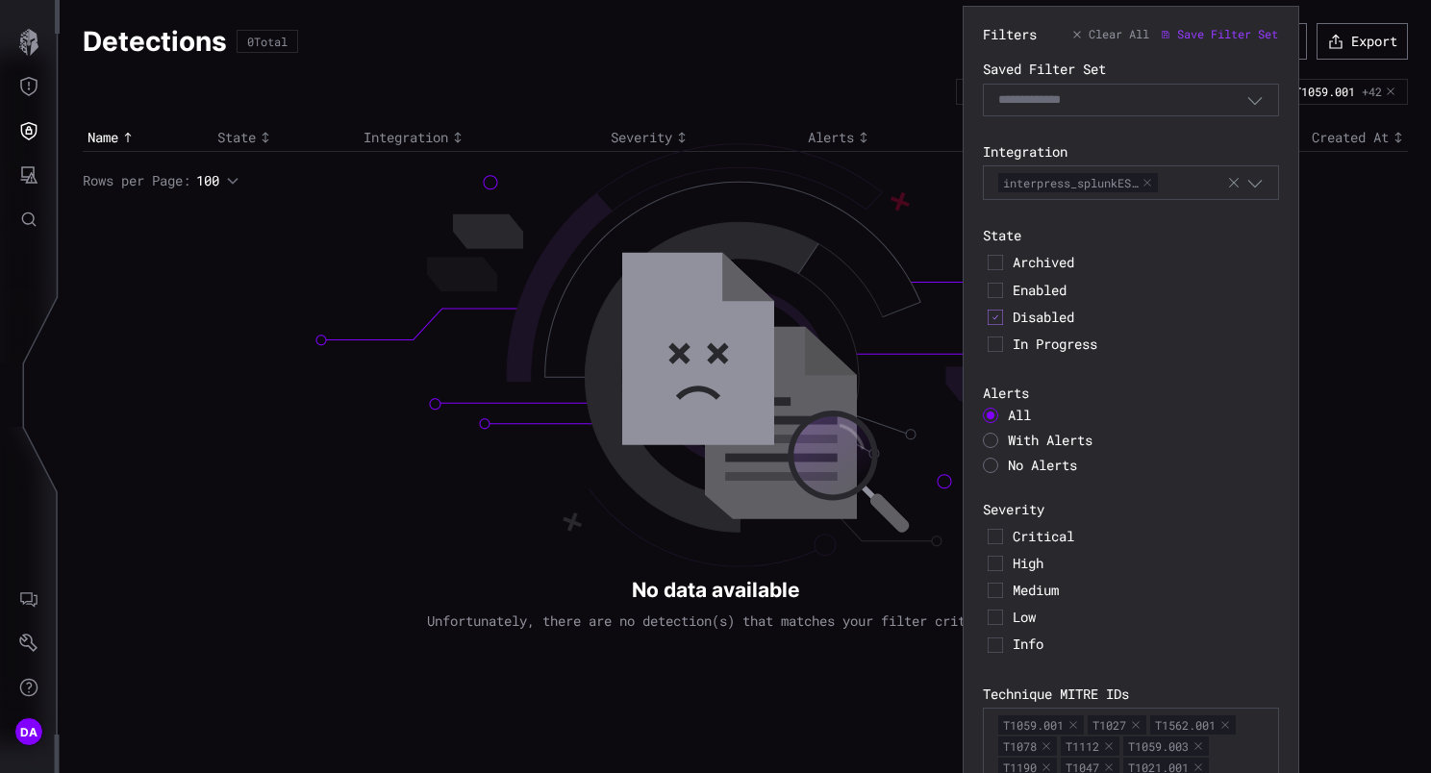
click at [1227, 598] on span "Medium" at bounding box center [1143, 590] width 262 height 17
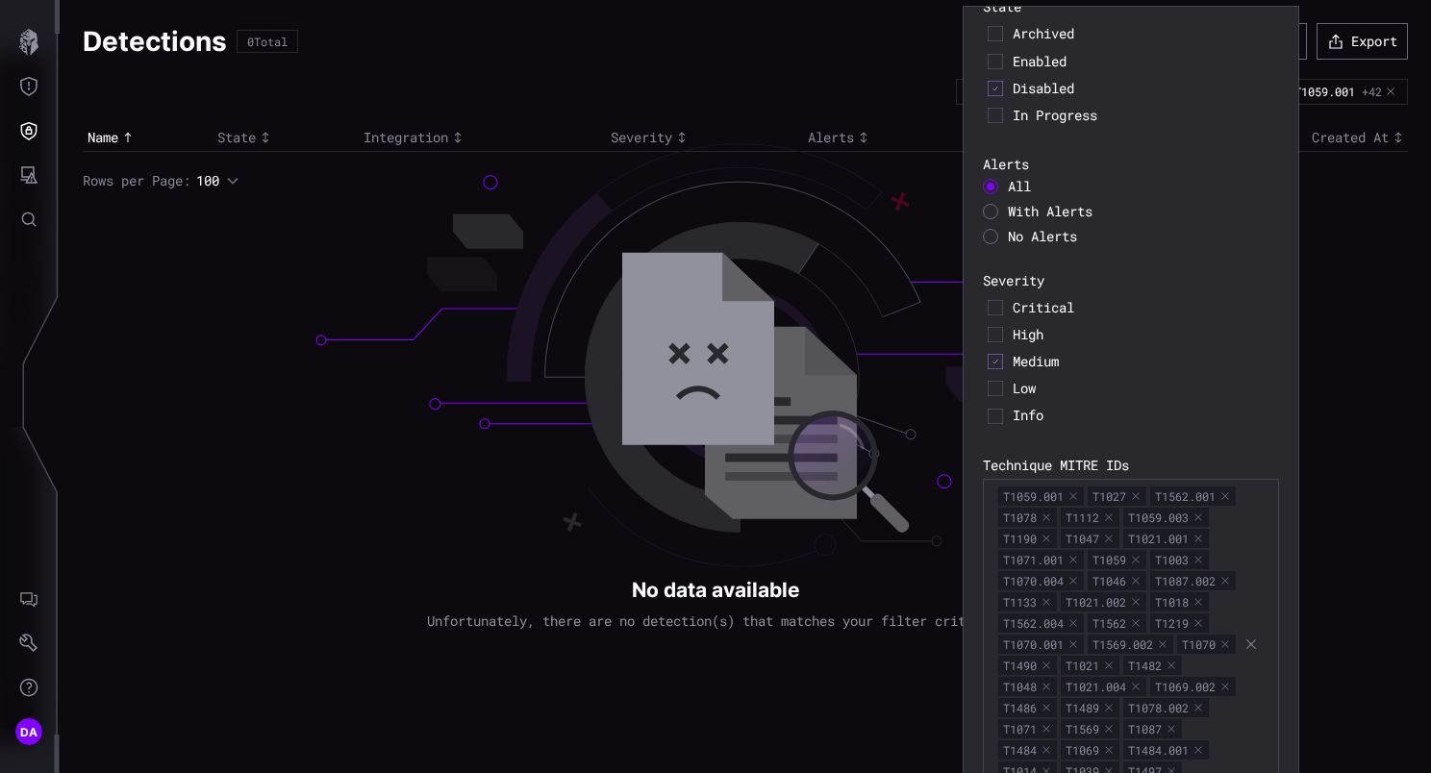
scroll to position [349, 0]
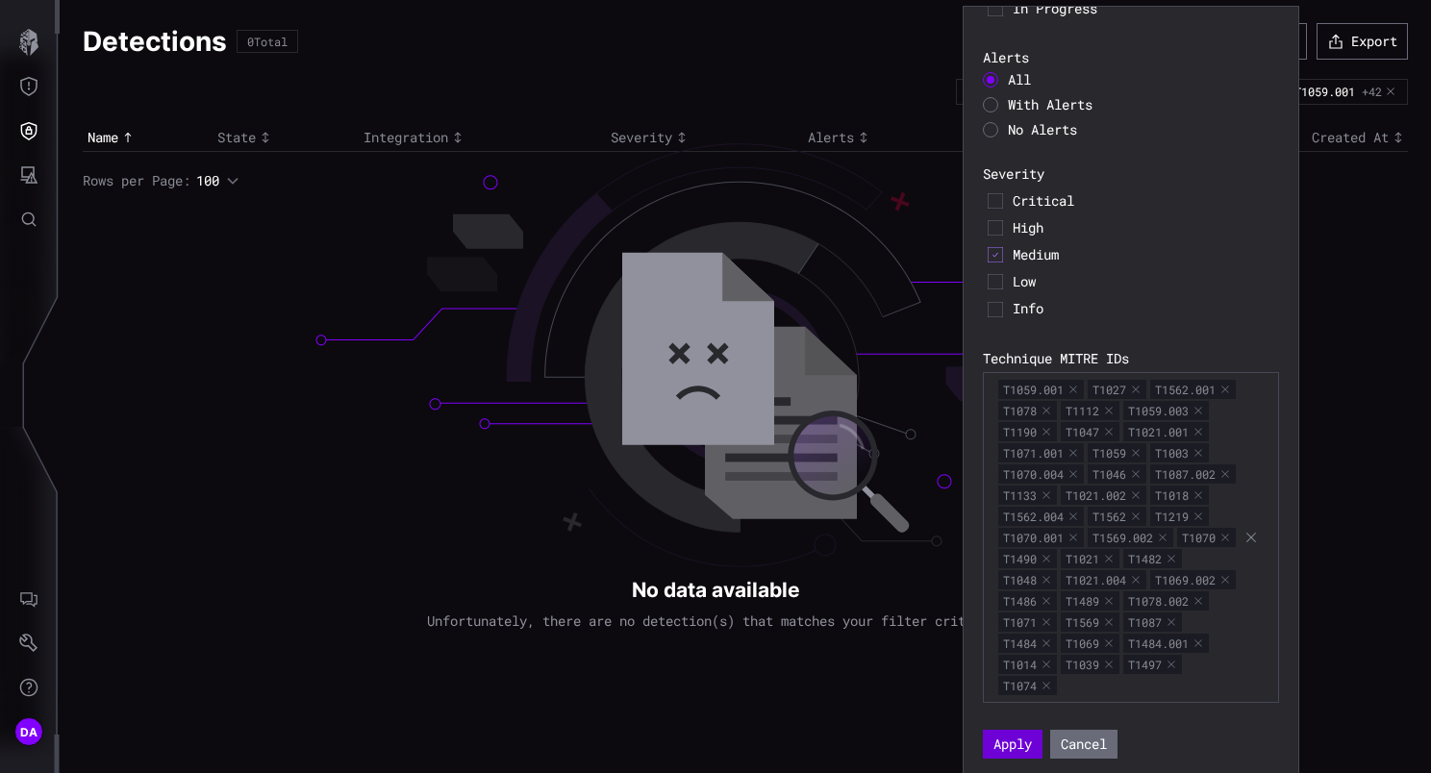
click at [1003, 743] on button "Apply" at bounding box center [1013, 744] width 60 height 29
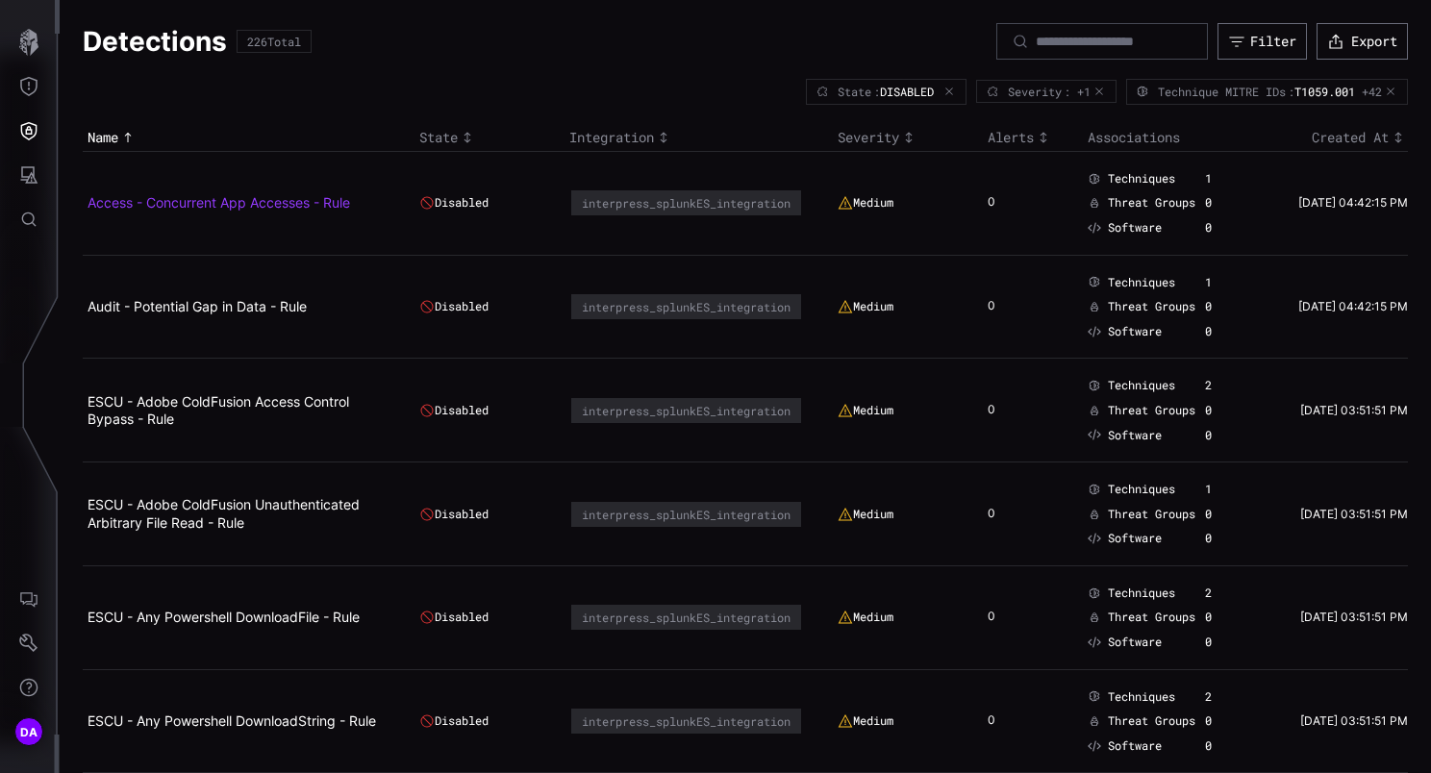
click at [230, 201] on link "Access - Concurrent App Accesses - Rule" at bounding box center [218, 202] width 262 height 16
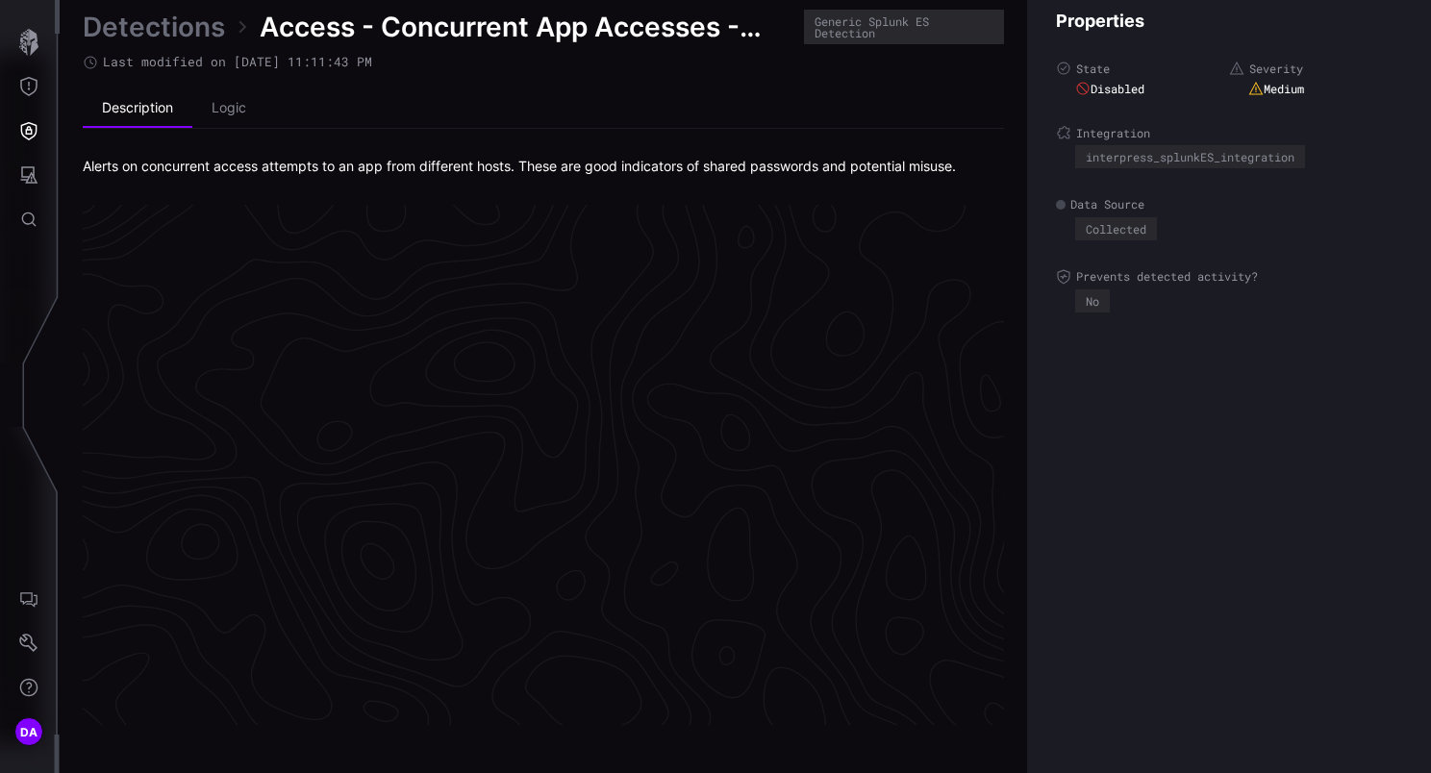
scroll to position [4073, 988]
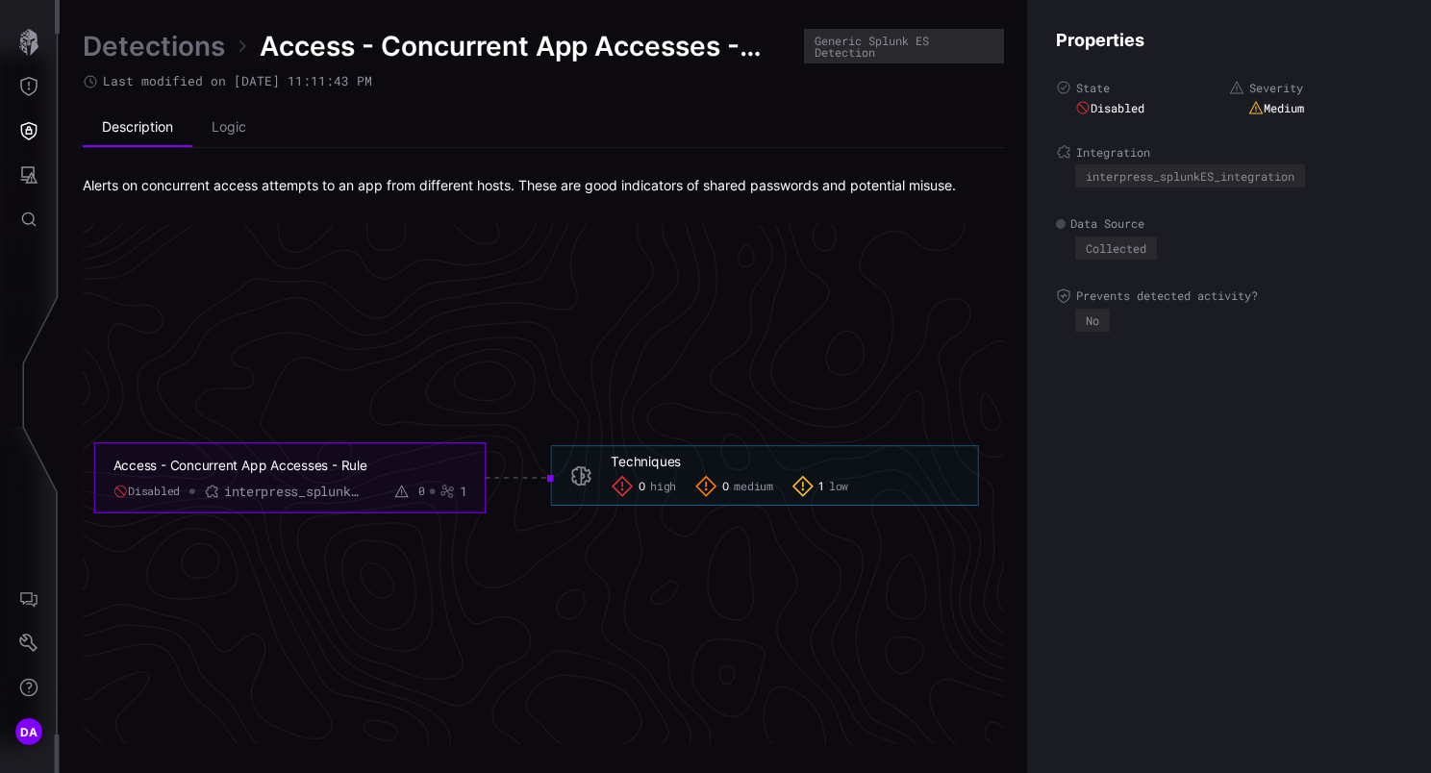
drag, startPoint x: 244, startPoint y: 486, endPoint x: 383, endPoint y: 488, distance: 138.5
click at [383, 488] on div "Disabled interpress_splunkES_integration 0 1" at bounding box center [290, 491] width 354 height 17
click at [227, 131] on li "Logic" at bounding box center [228, 128] width 73 height 38
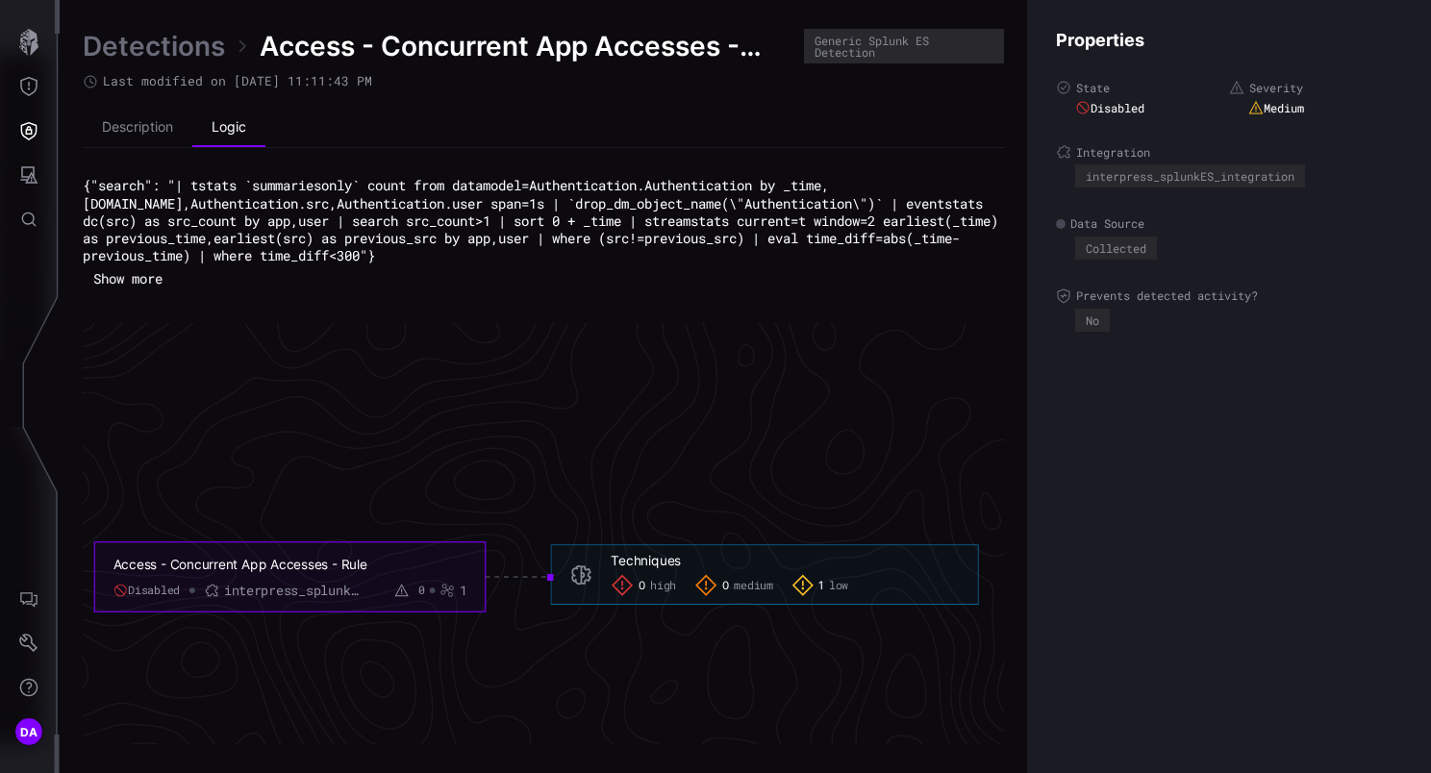
click at [145, 280] on button "Show more" at bounding box center [128, 278] width 90 height 29
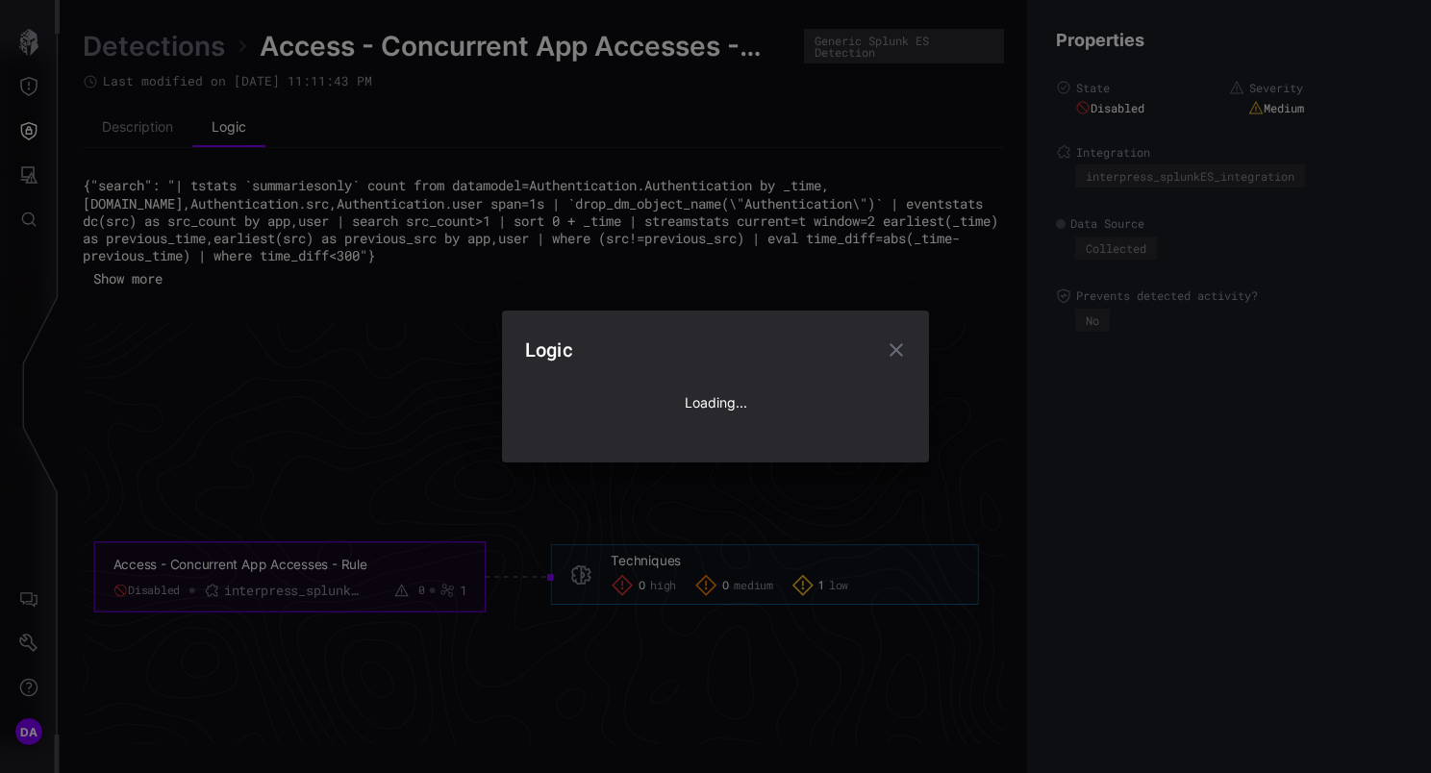
type textarea "**********"
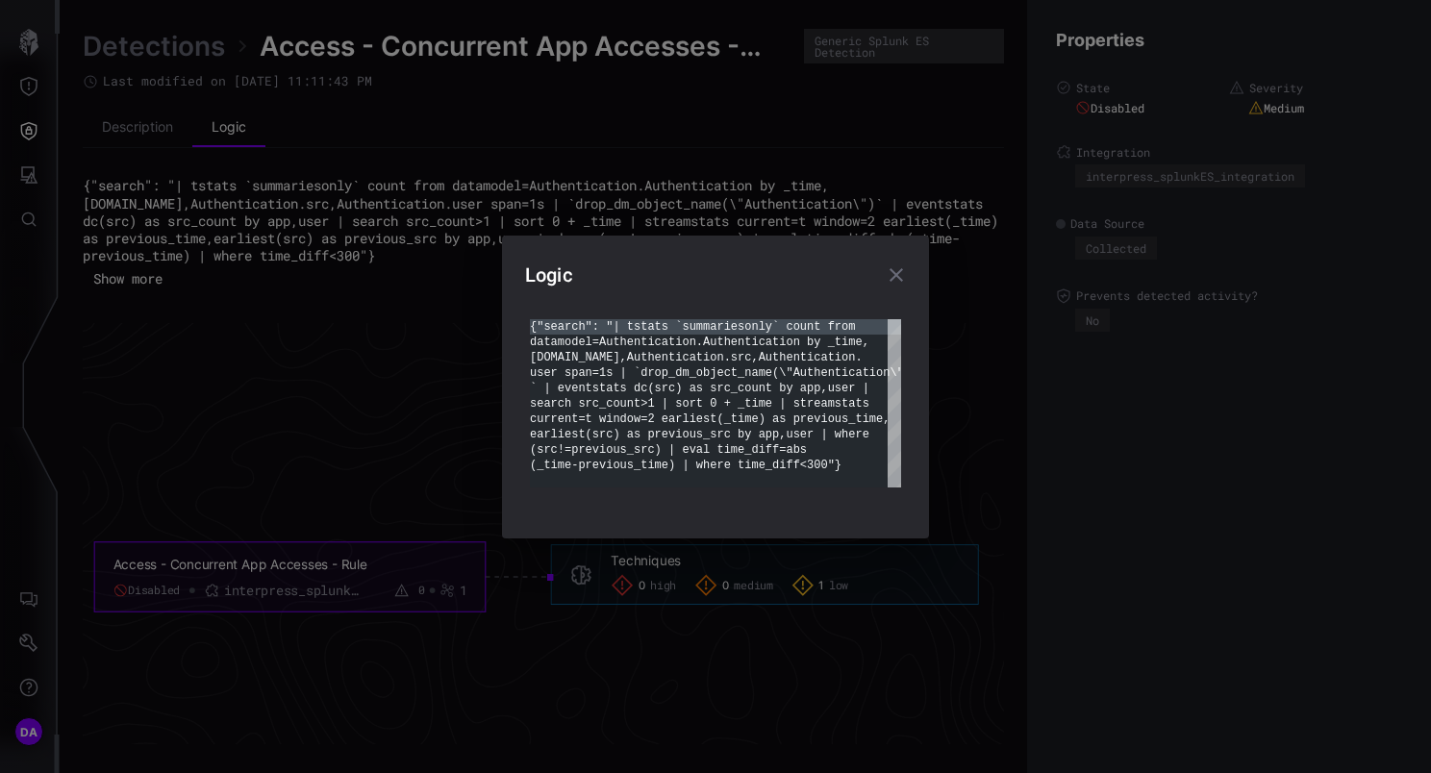
click at [894, 273] on icon "button" at bounding box center [895, 274] width 13 height 13
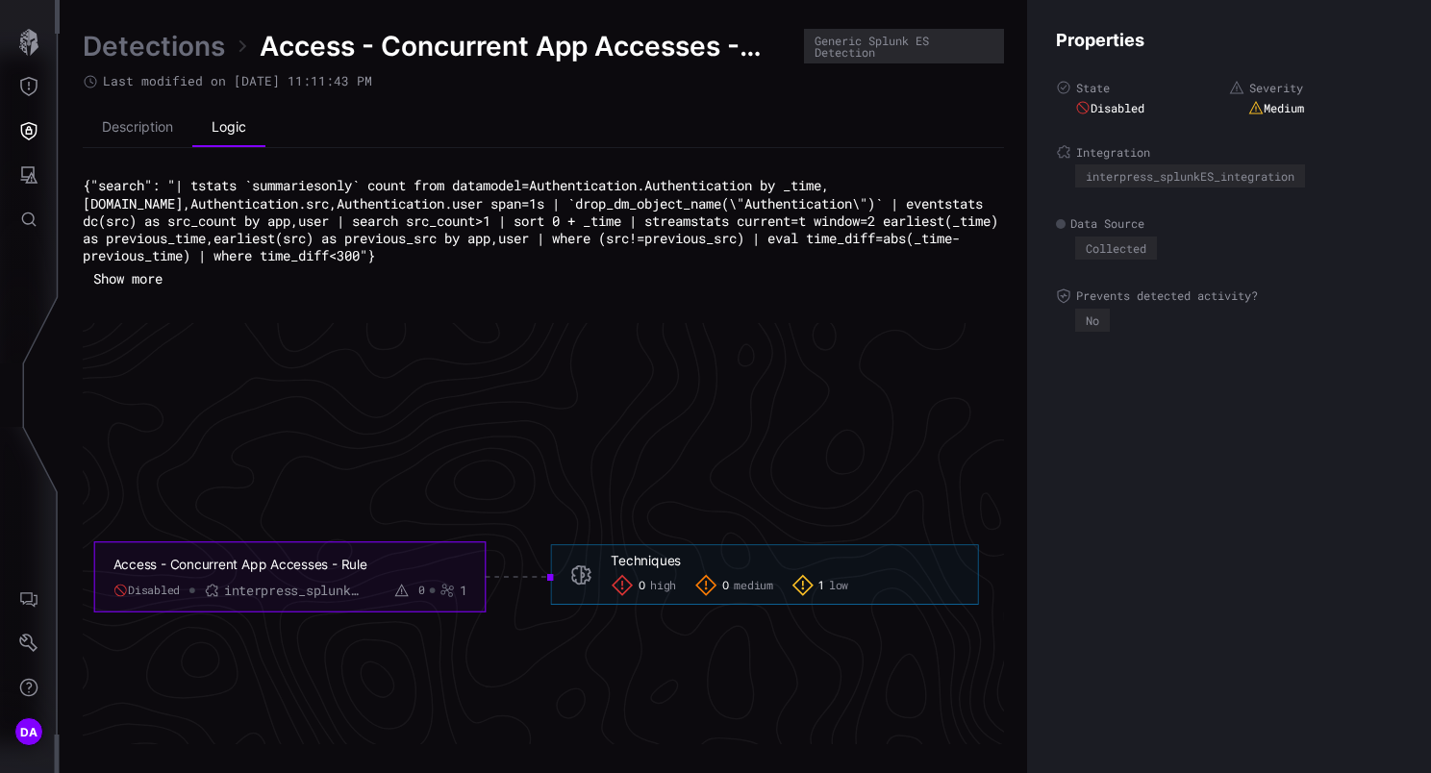
click at [154, 48] on link "Detections" at bounding box center [154, 46] width 142 height 35
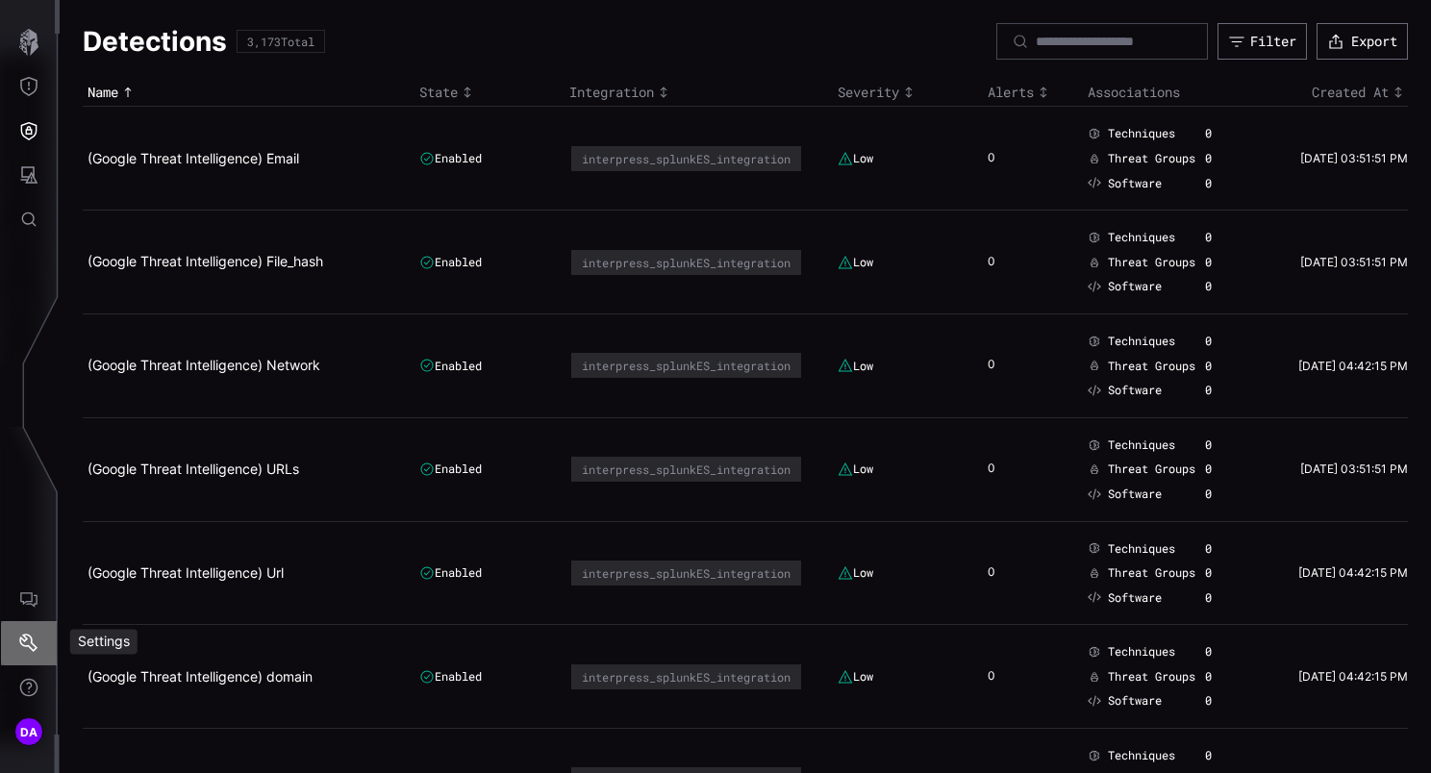
click at [28, 643] on icon "Settings" at bounding box center [28, 643] width 19 height 19
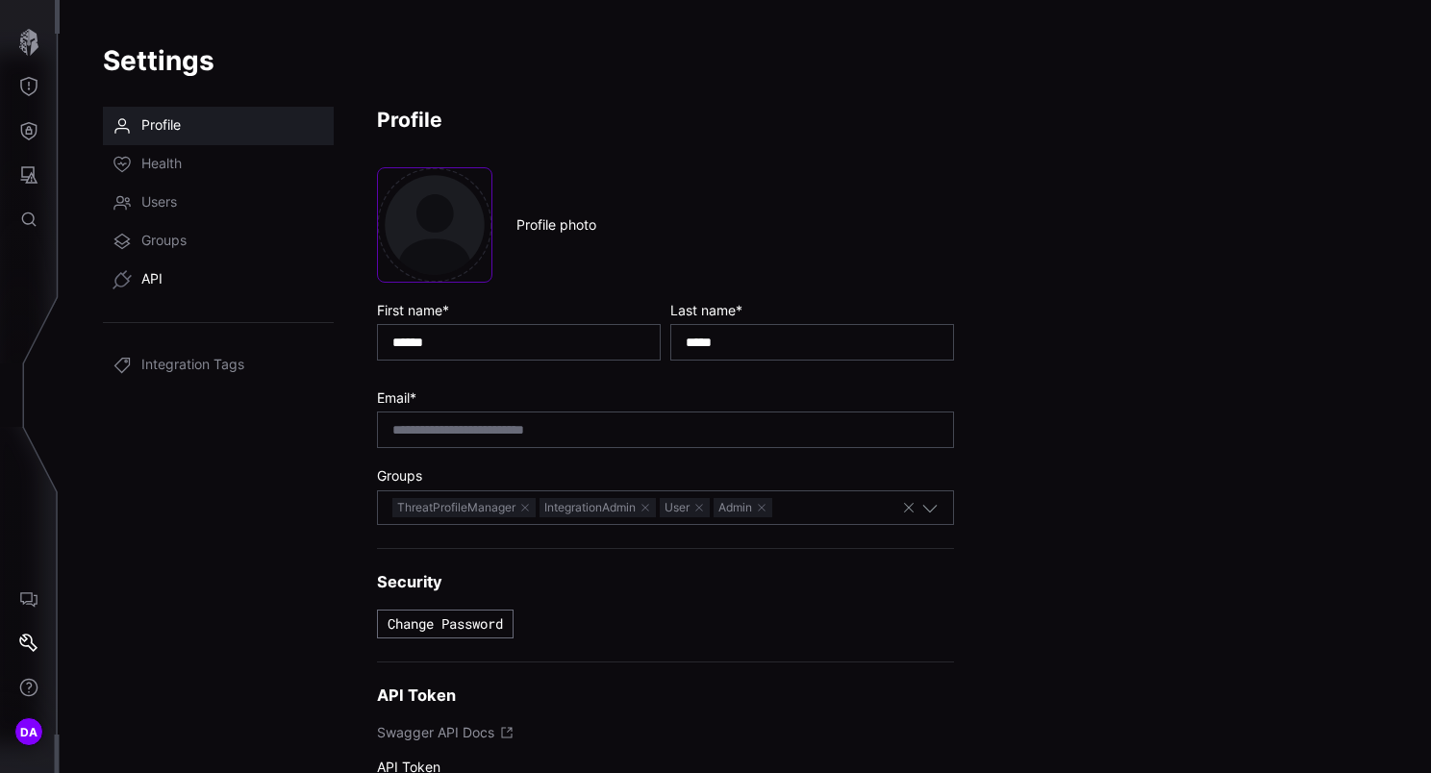
click at [148, 281] on span "API" at bounding box center [151, 279] width 21 height 19
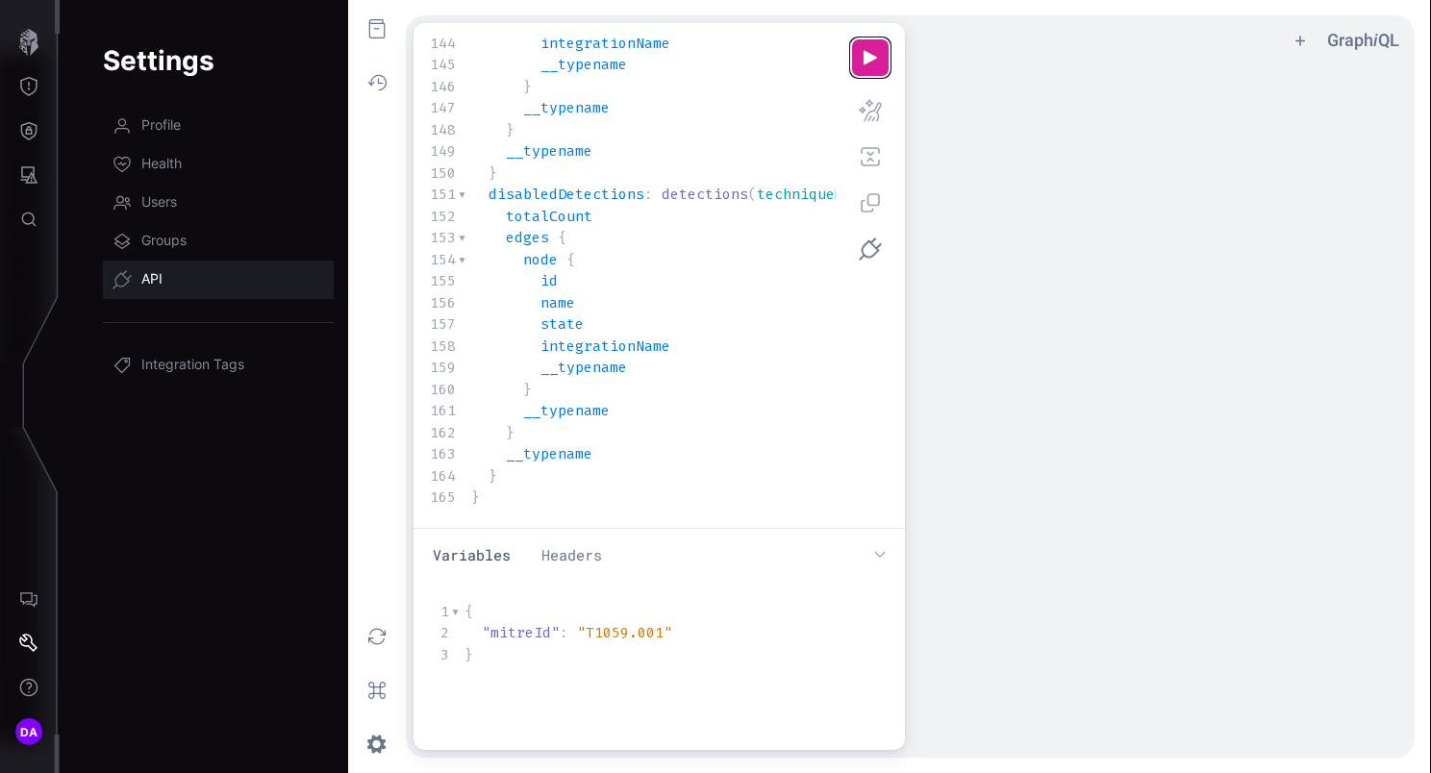
click at [869, 57] on button "u ee icon" at bounding box center [870, 57] width 38 height 38
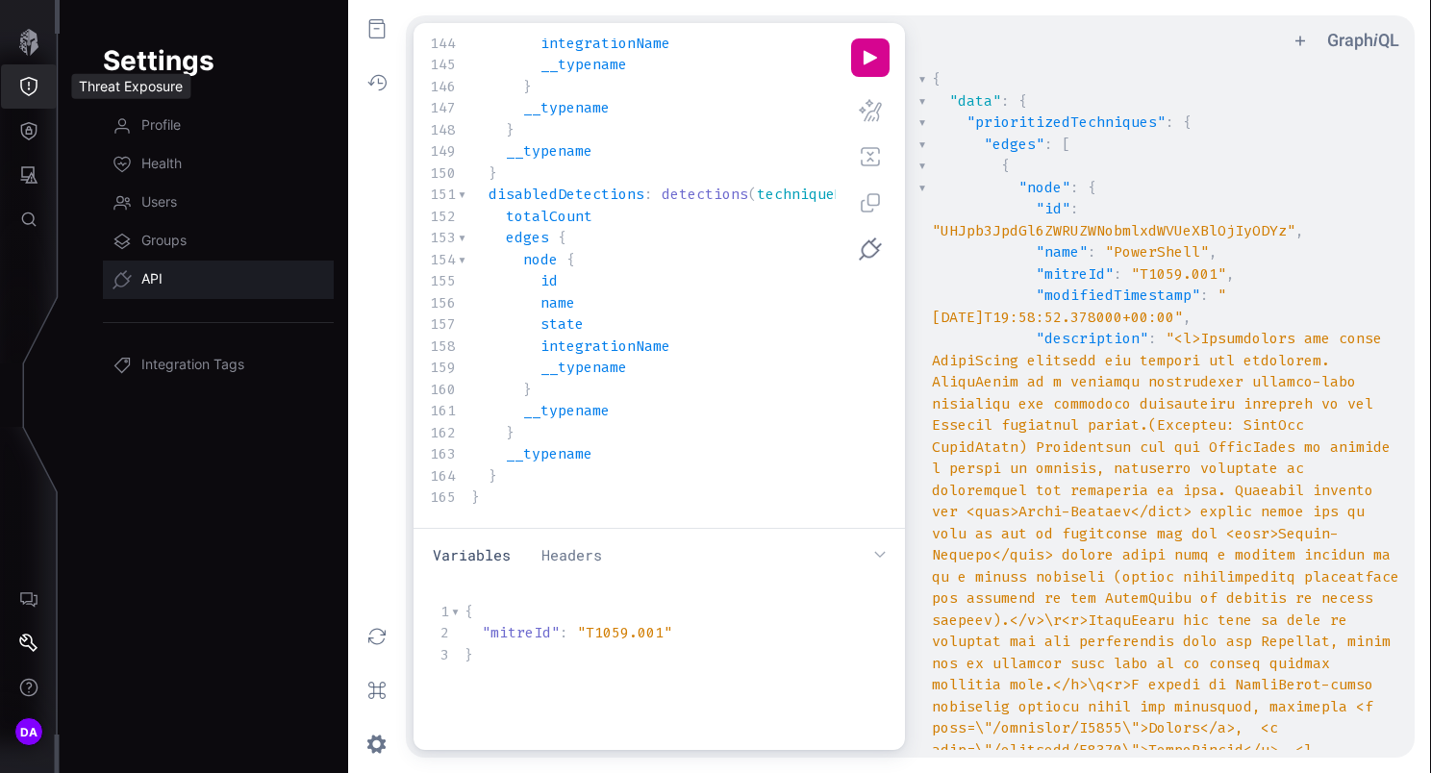
click at [30, 88] on icon "Threat Exposure" at bounding box center [28, 86] width 19 height 19
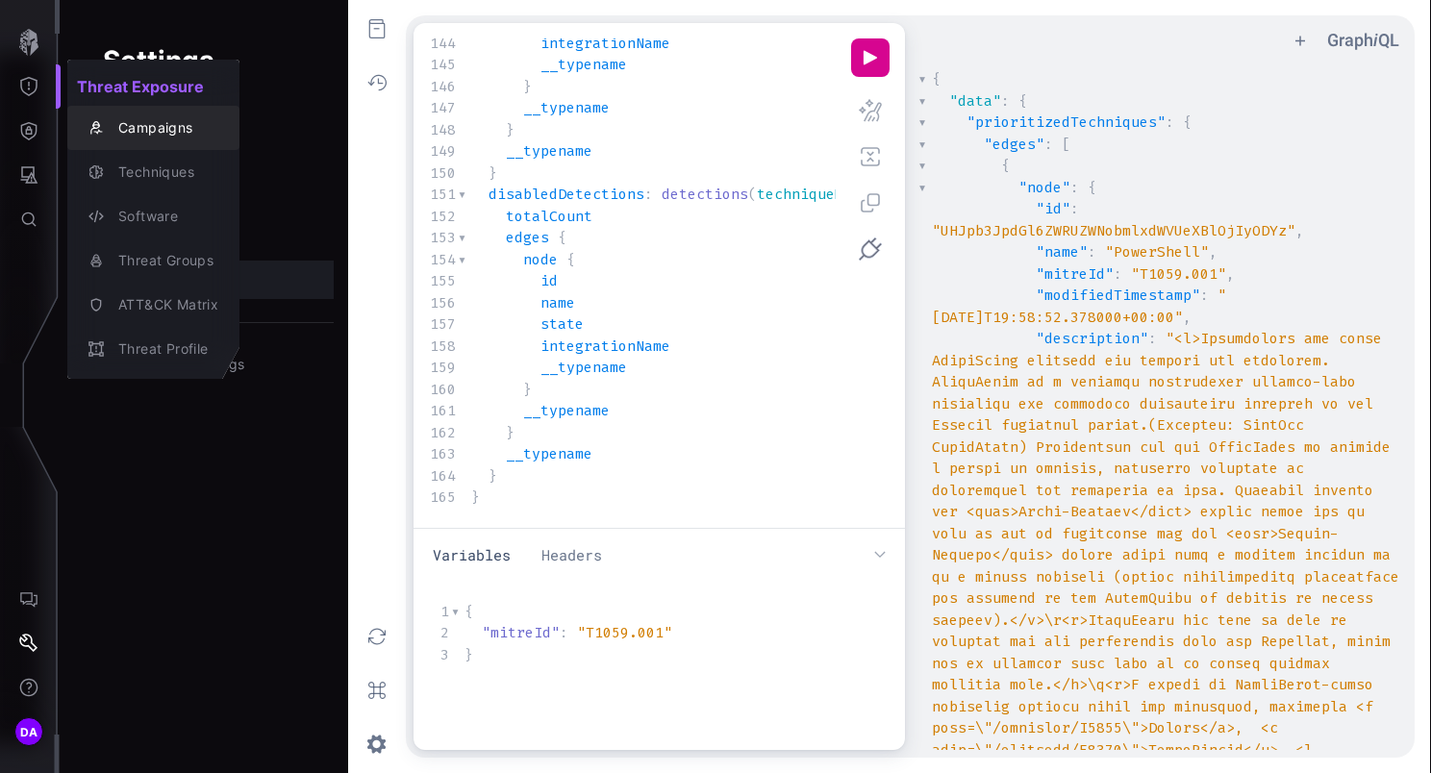
click at [160, 124] on div "Campaigns" at bounding box center [164, 128] width 110 height 24
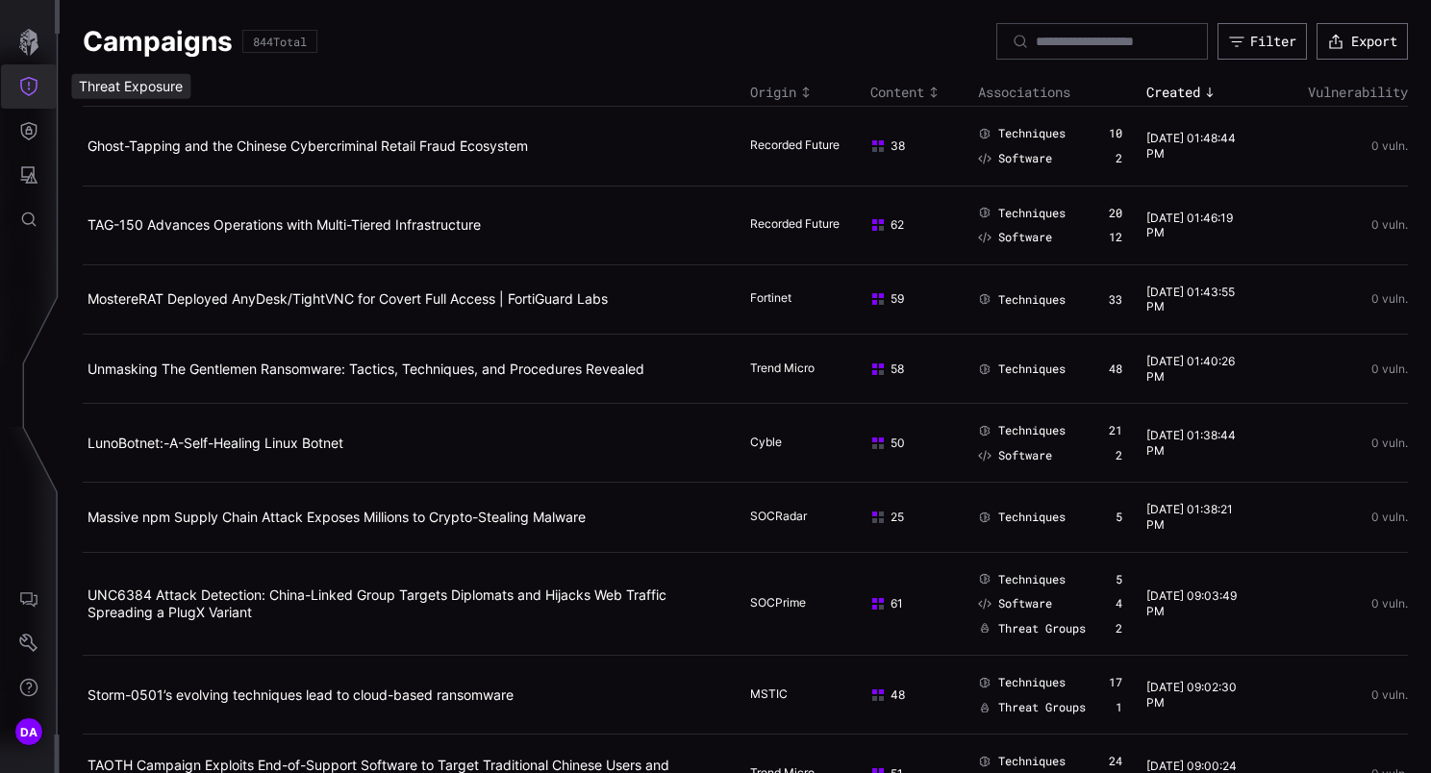
click at [22, 92] on icon "Threat Exposure" at bounding box center [28, 86] width 19 height 19
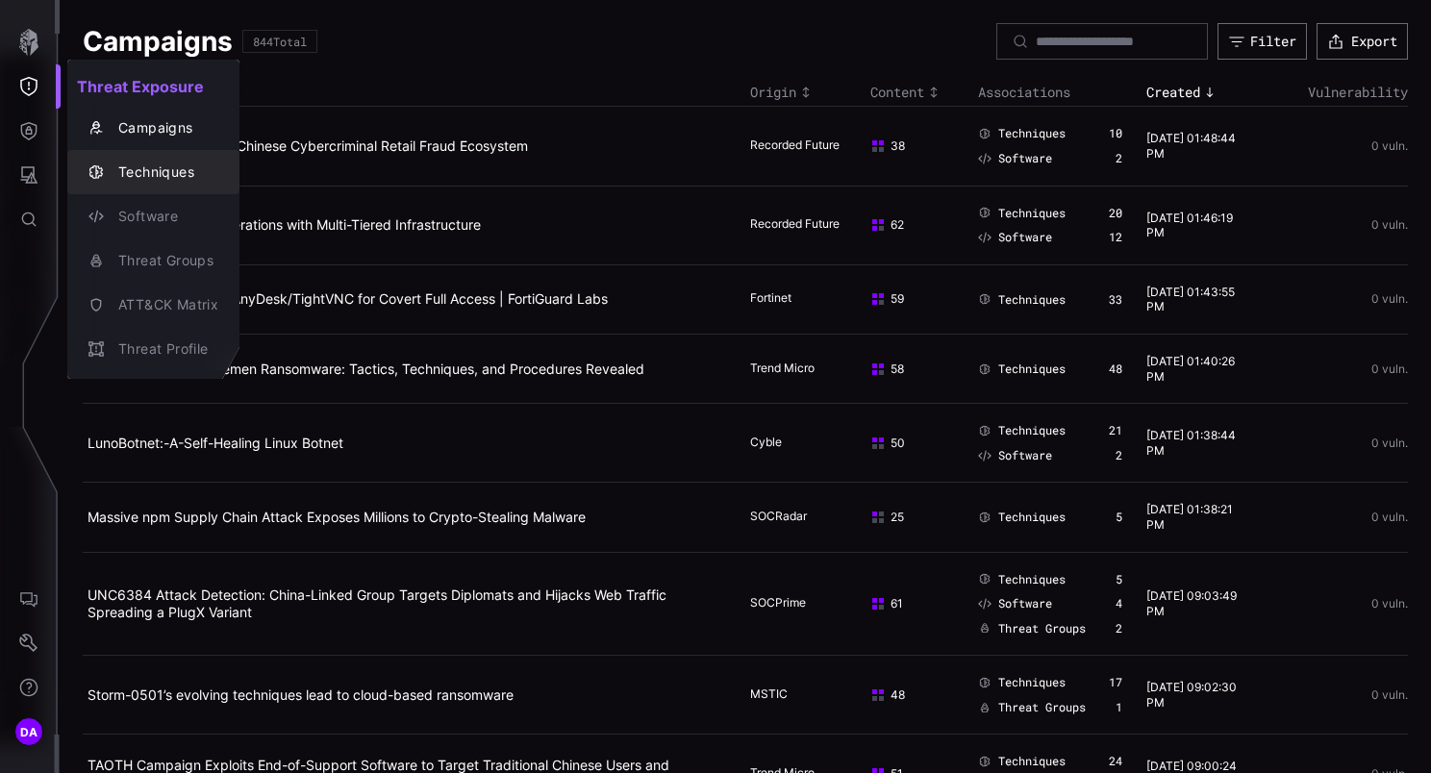
click at [147, 175] on div "Techniques" at bounding box center [164, 173] width 110 height 24
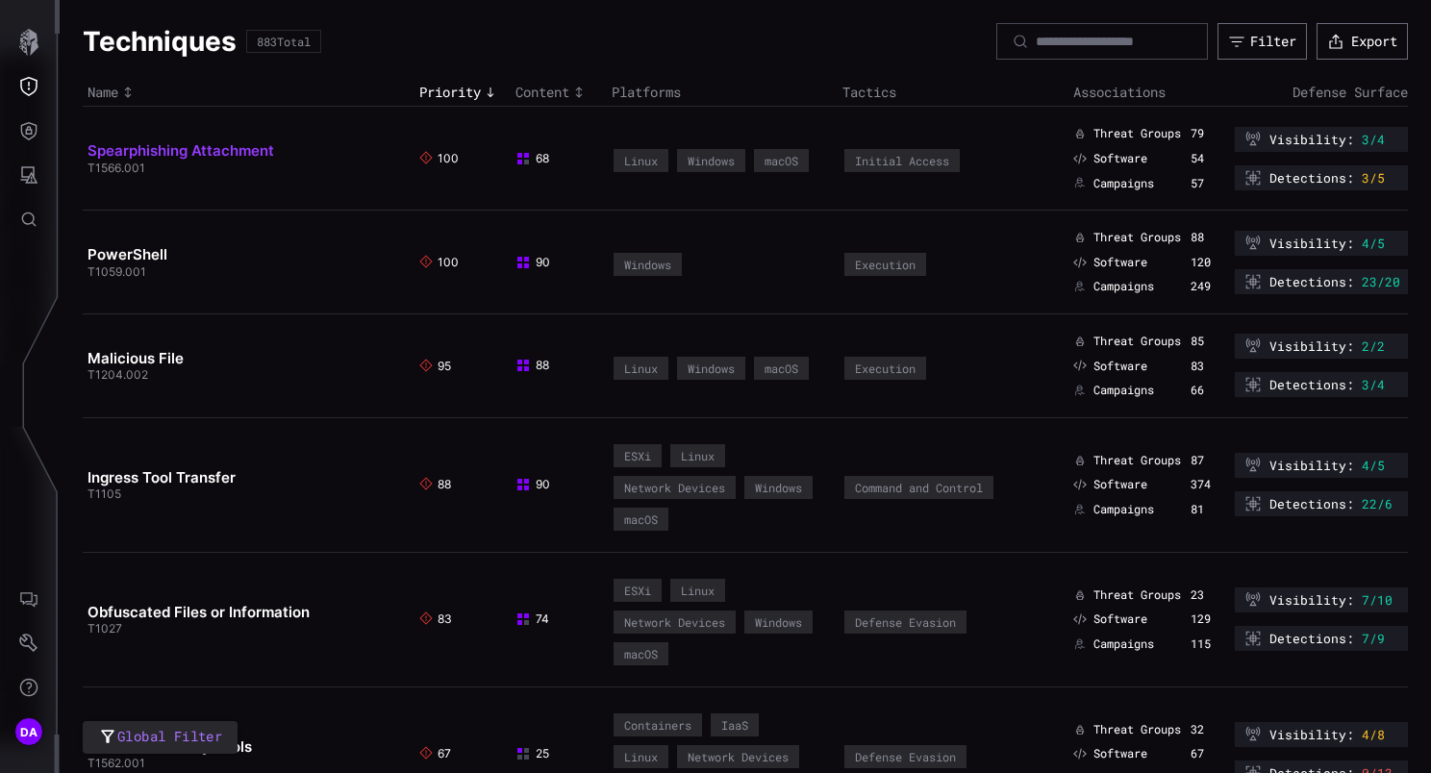
click at [219, 149] on link "Spearphishing Attachment" at bounding box center [180, 150] width 187 height 18
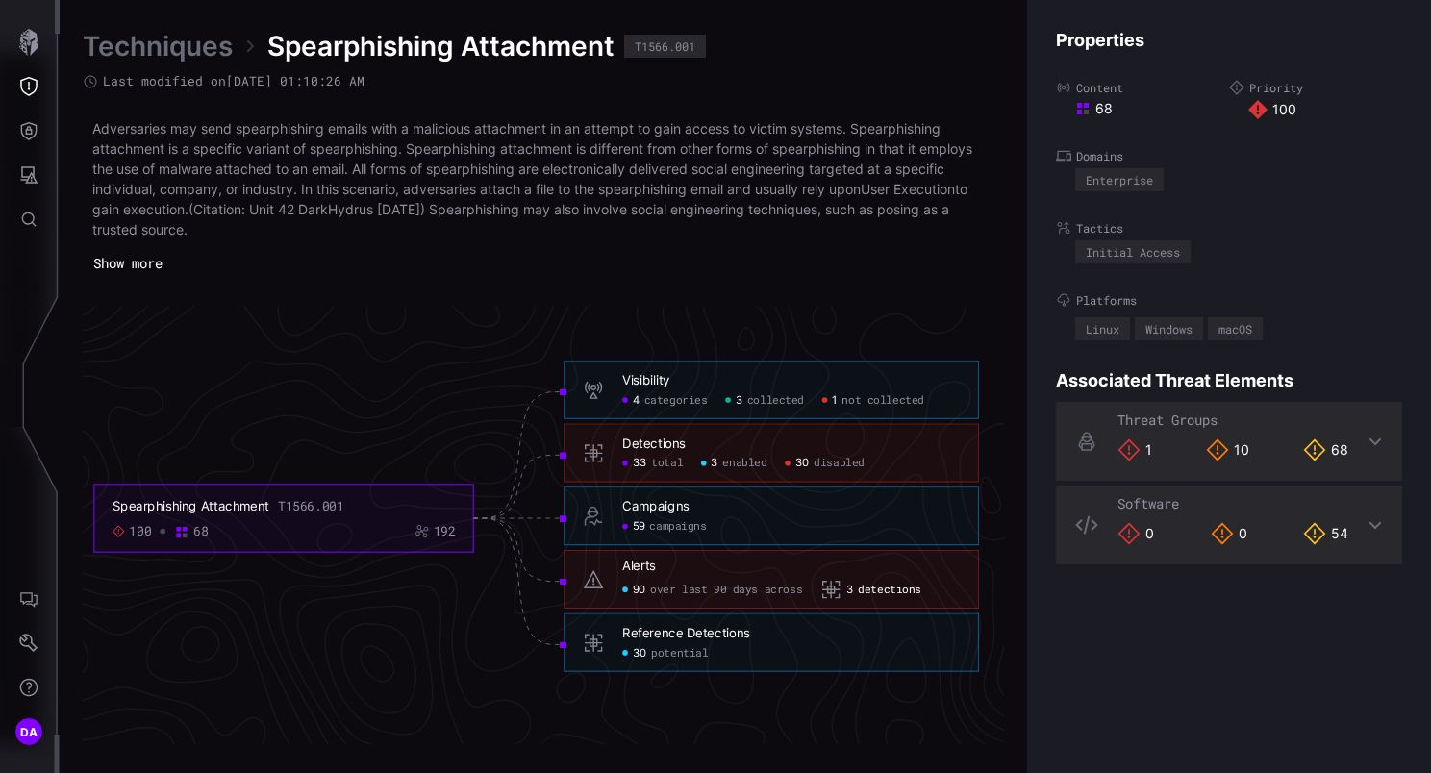
click at [887, 591] on span "detections" at bounding box center [889, 590] width 63 height 14
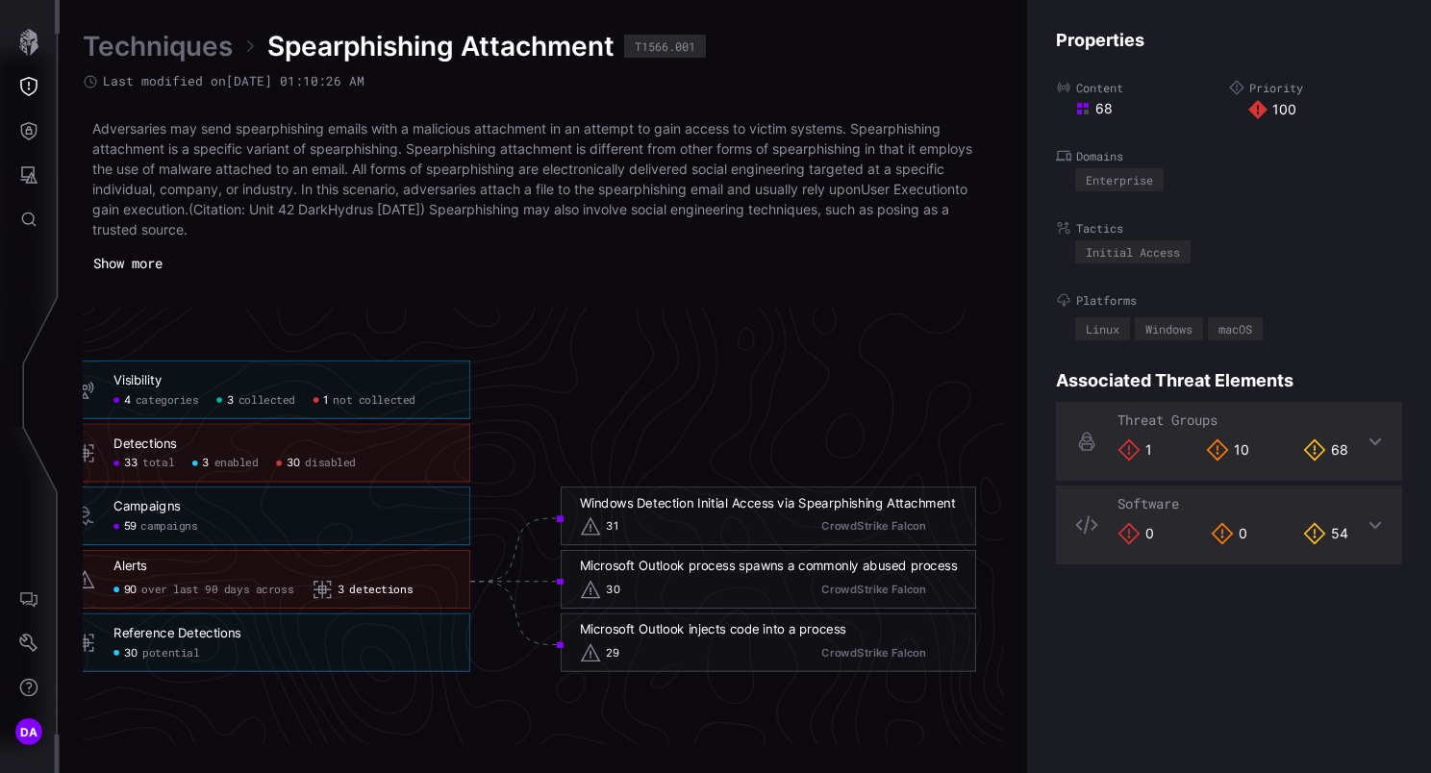
click at [181, 520] on span "campaigns" at bounding box center [168, 527] width 57 height 14
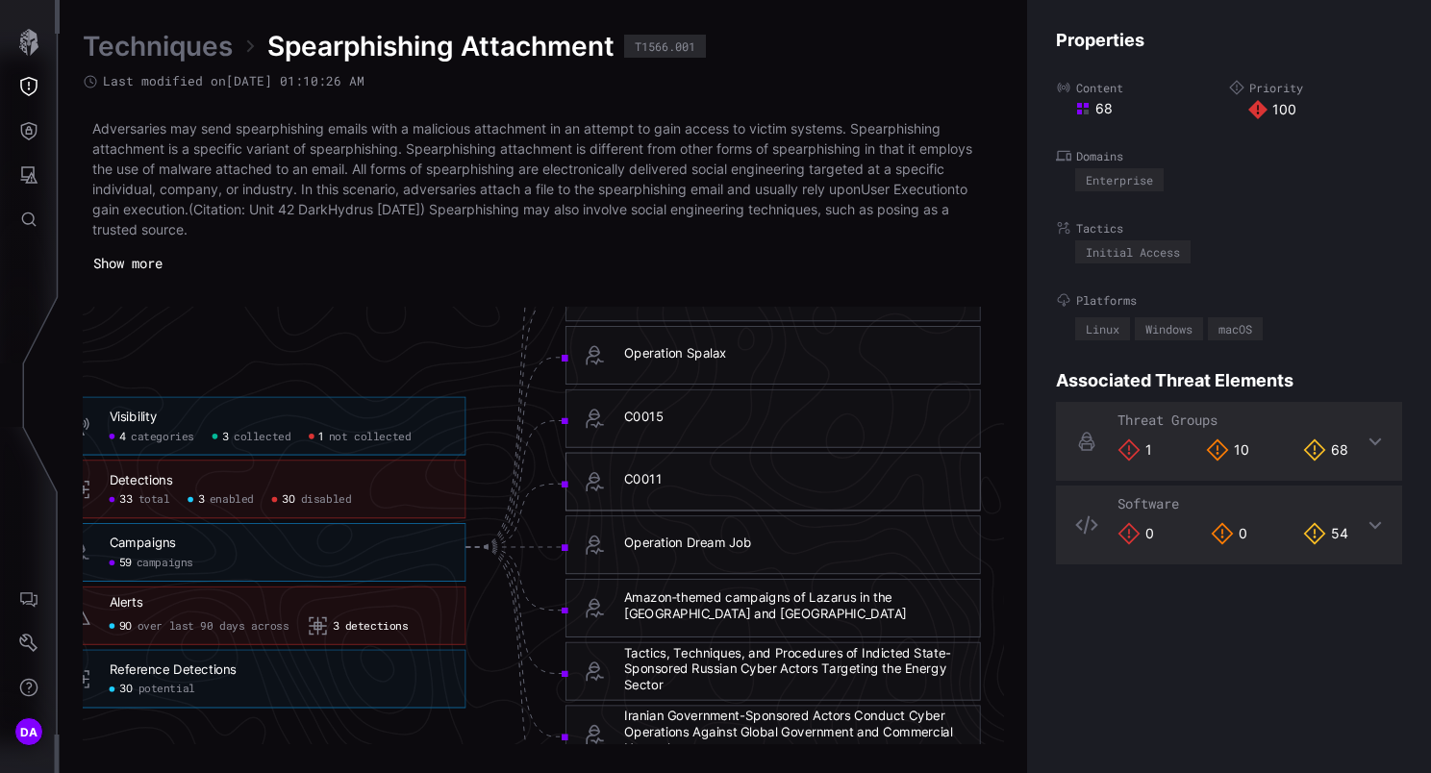
scroll to position [4115, 1244]
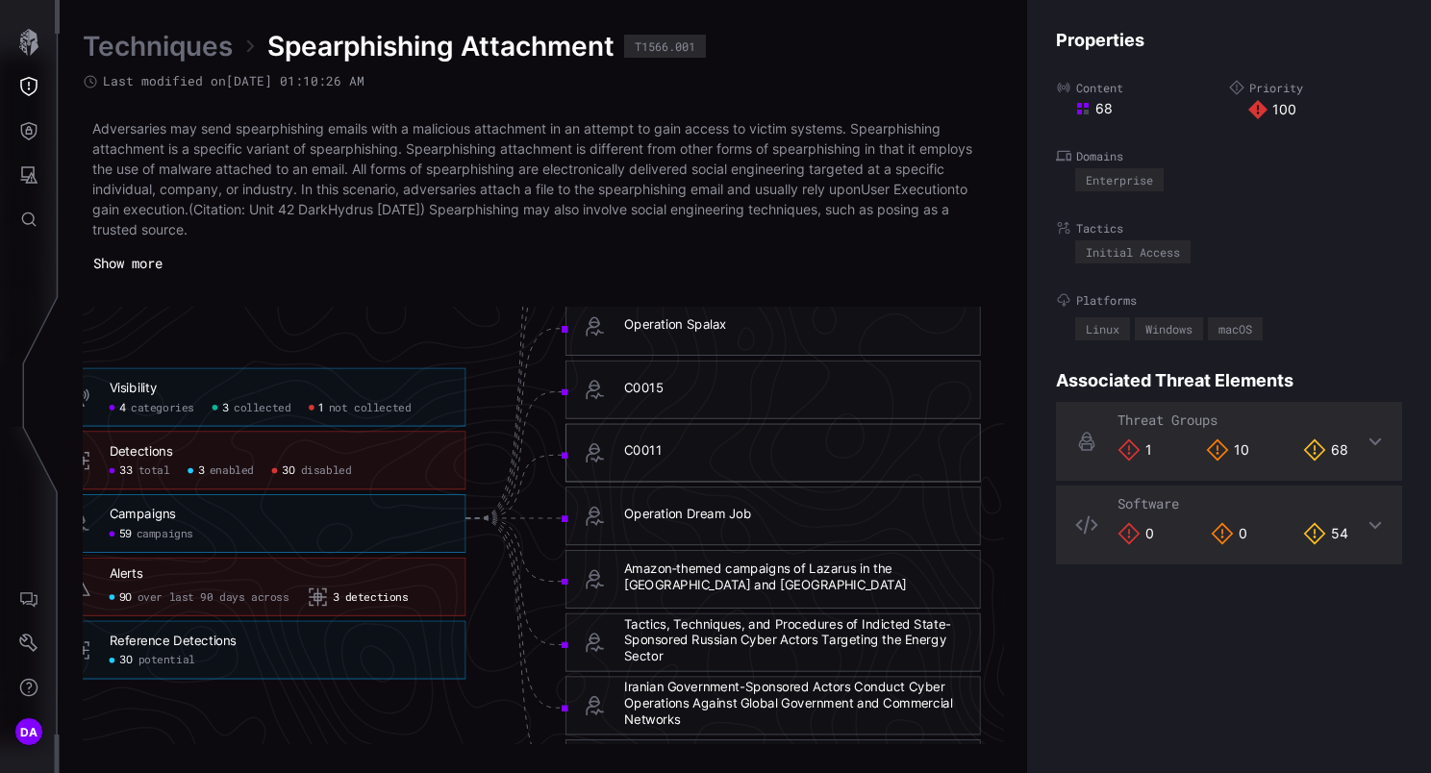
click at [139, 470] on span "total" at bounding box center [154, 471] width 32 height 14
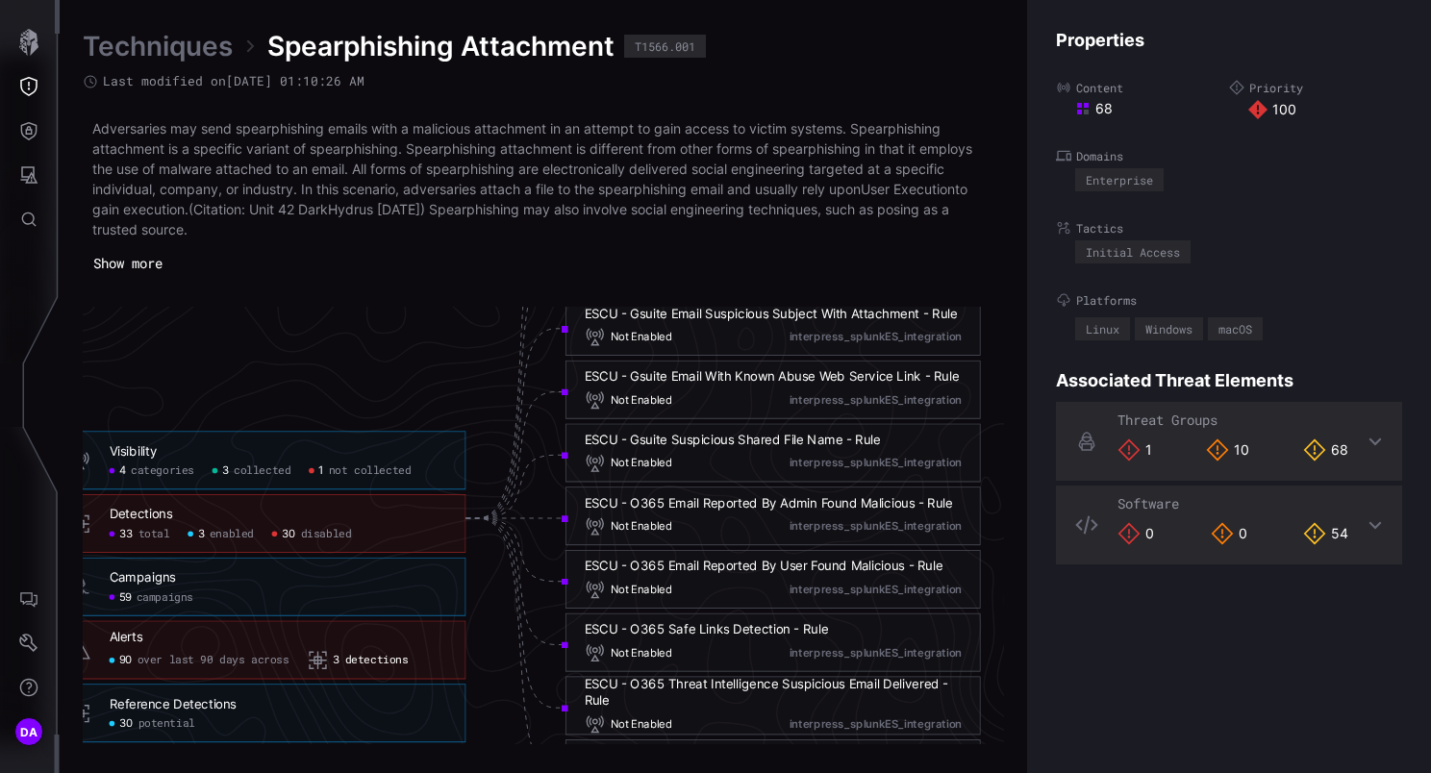
click at [312, 537] on span "disabled" at bounding box center [326, 535] width 51 height 14
click span "disabled"
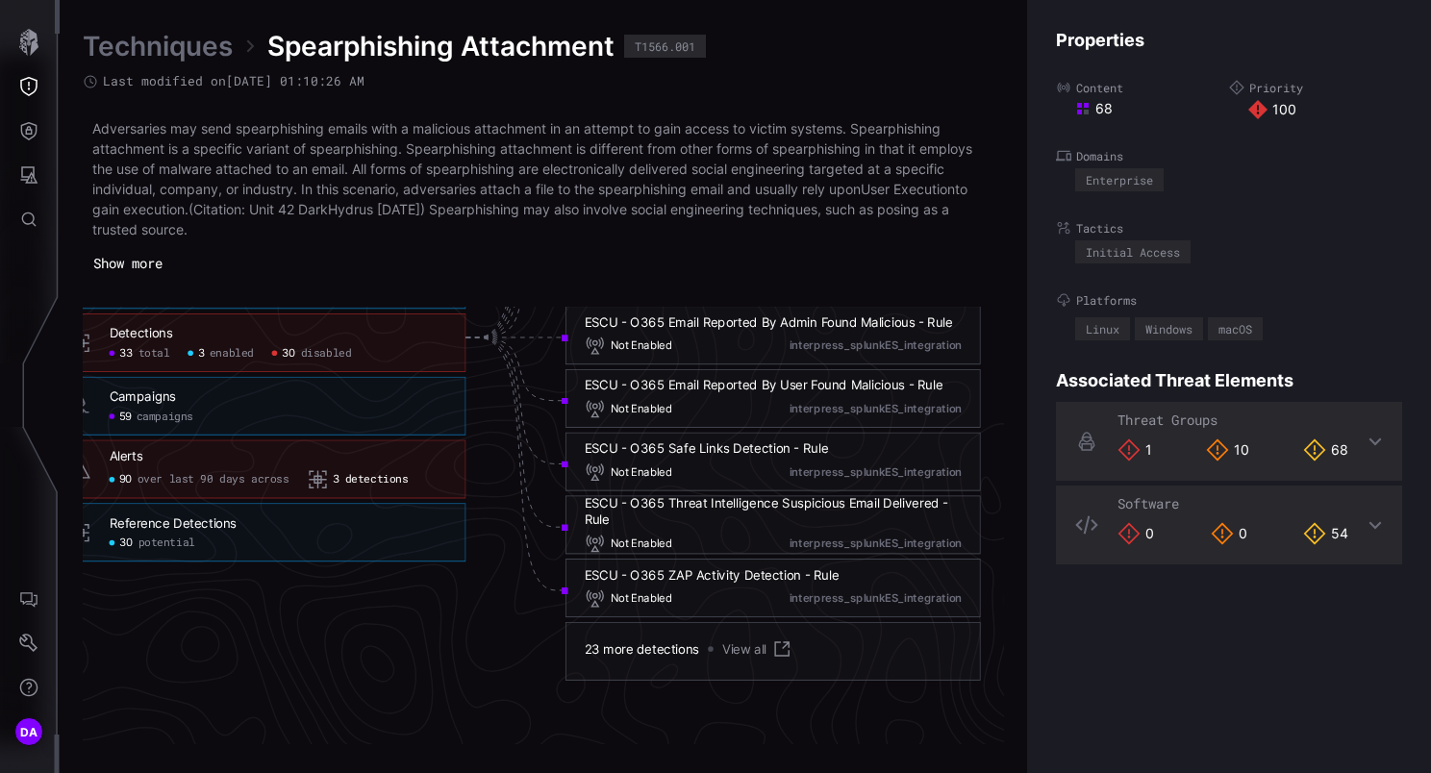
scroll to position [4403, 1244]
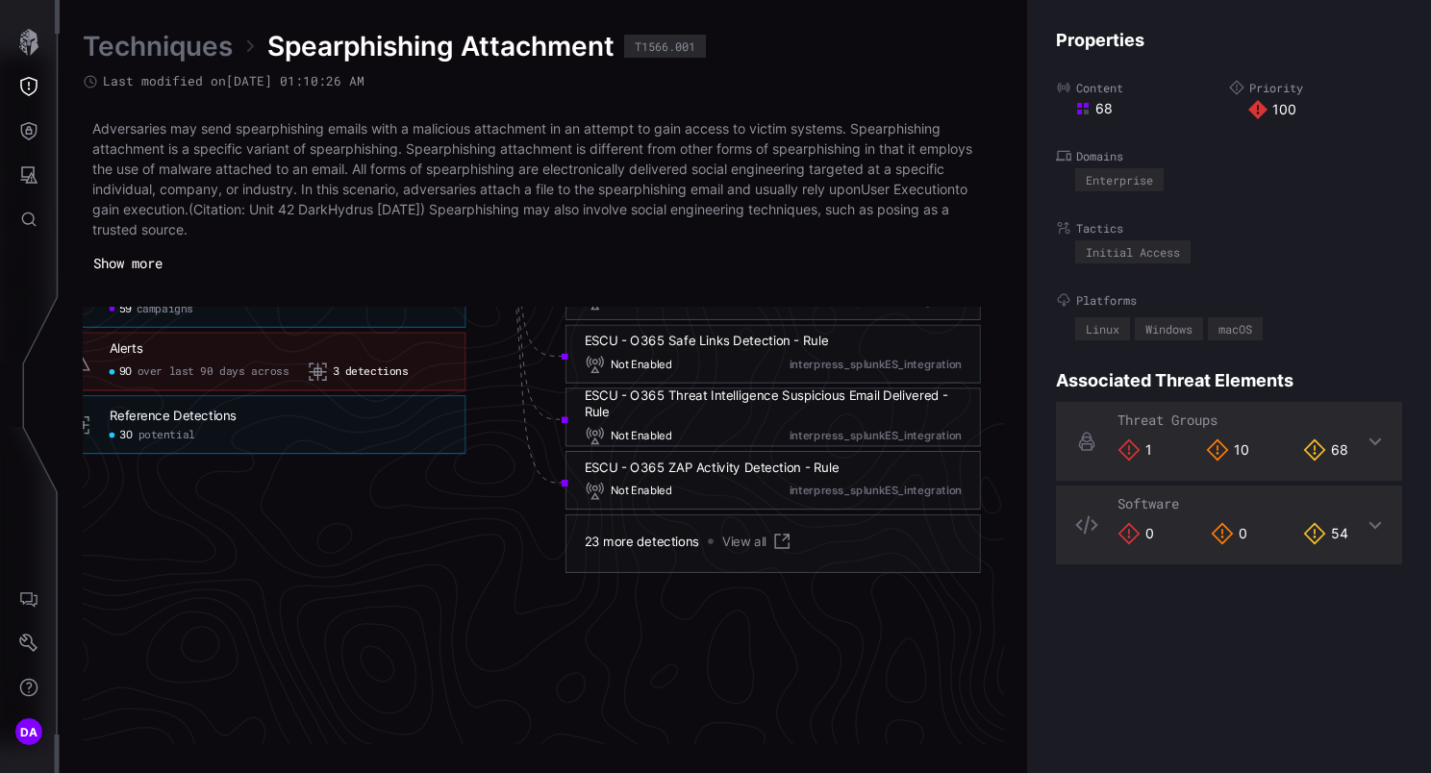
click link "View all"
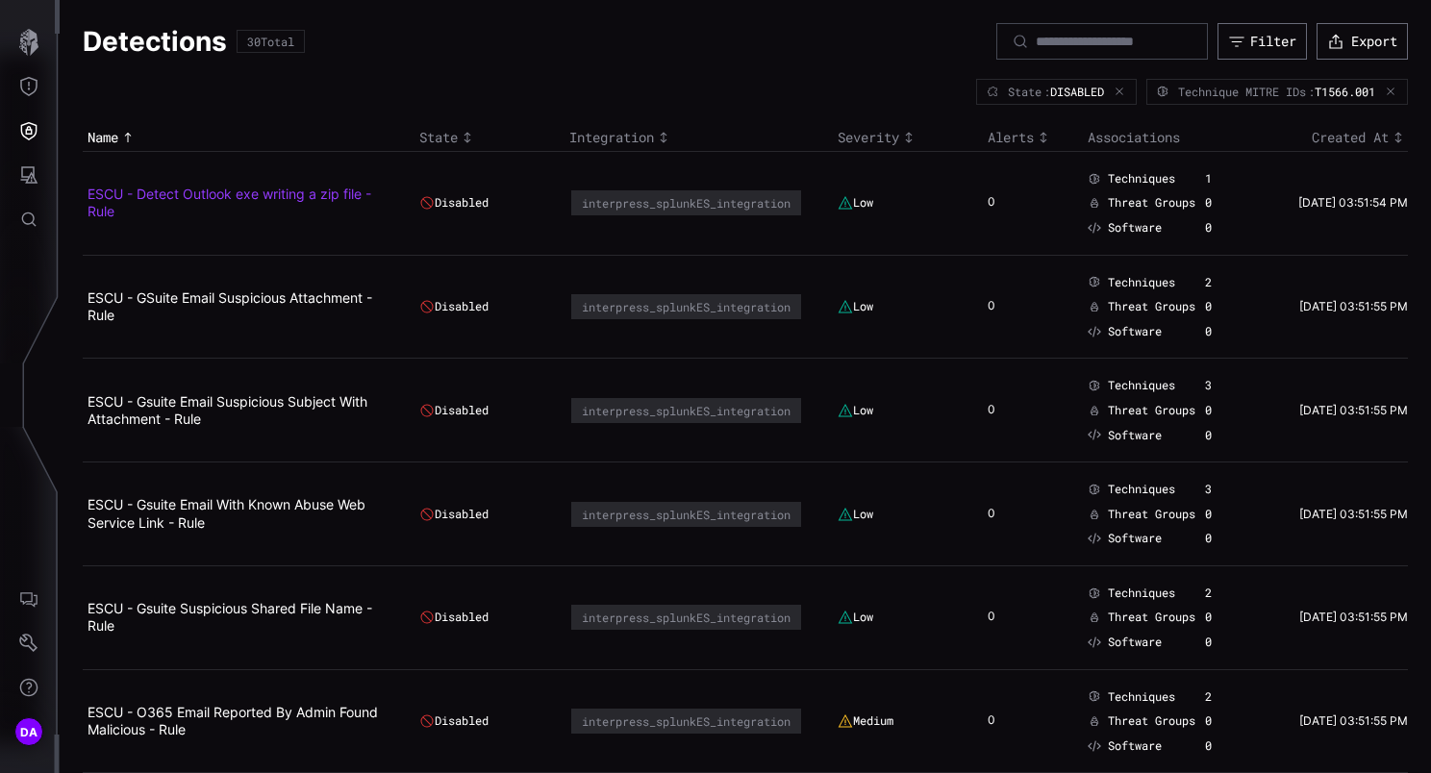
click at [273, 196] on link "ESCU - Detect Outlook exe writing a zip file - Rule" at bounding box center [229, 203] width 284 height 34
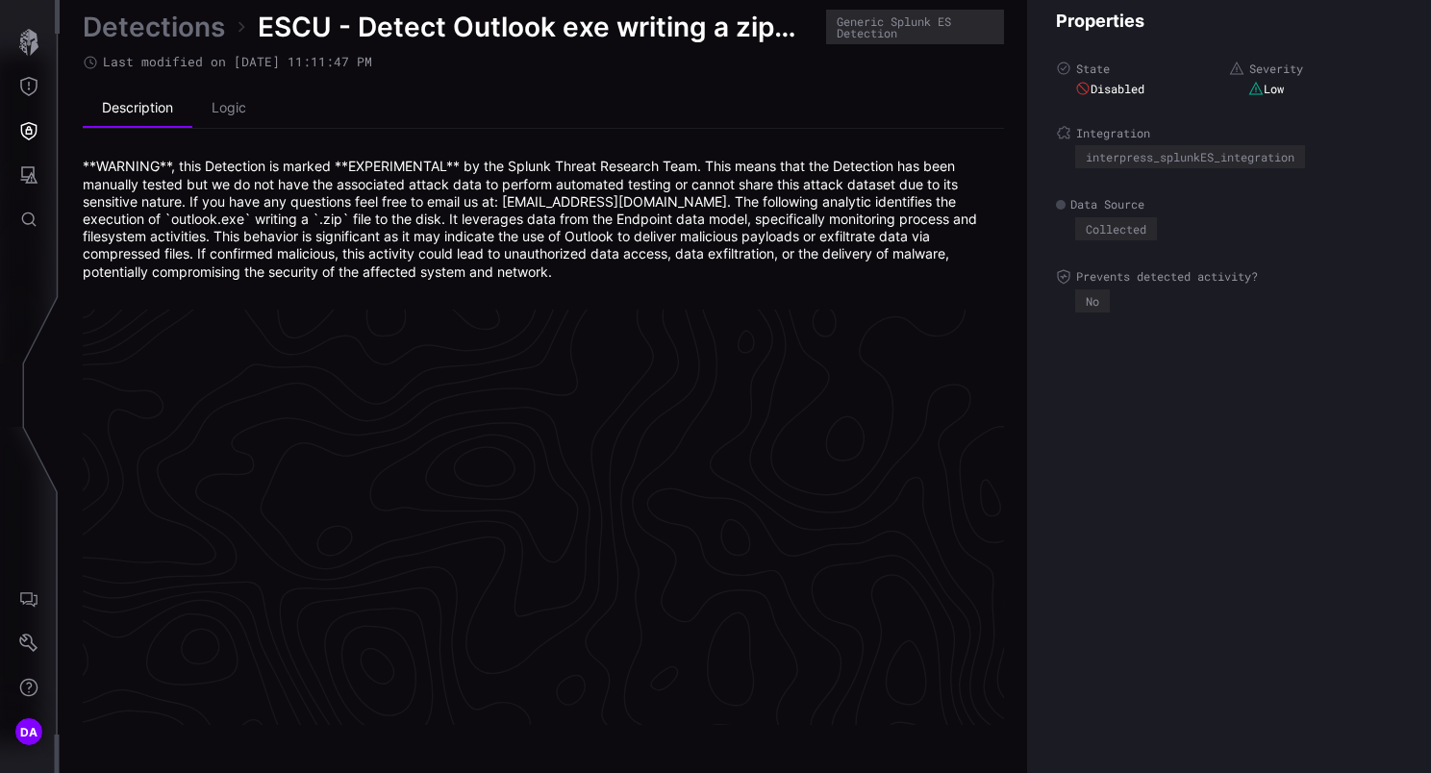
scroll to position [4126, 988]
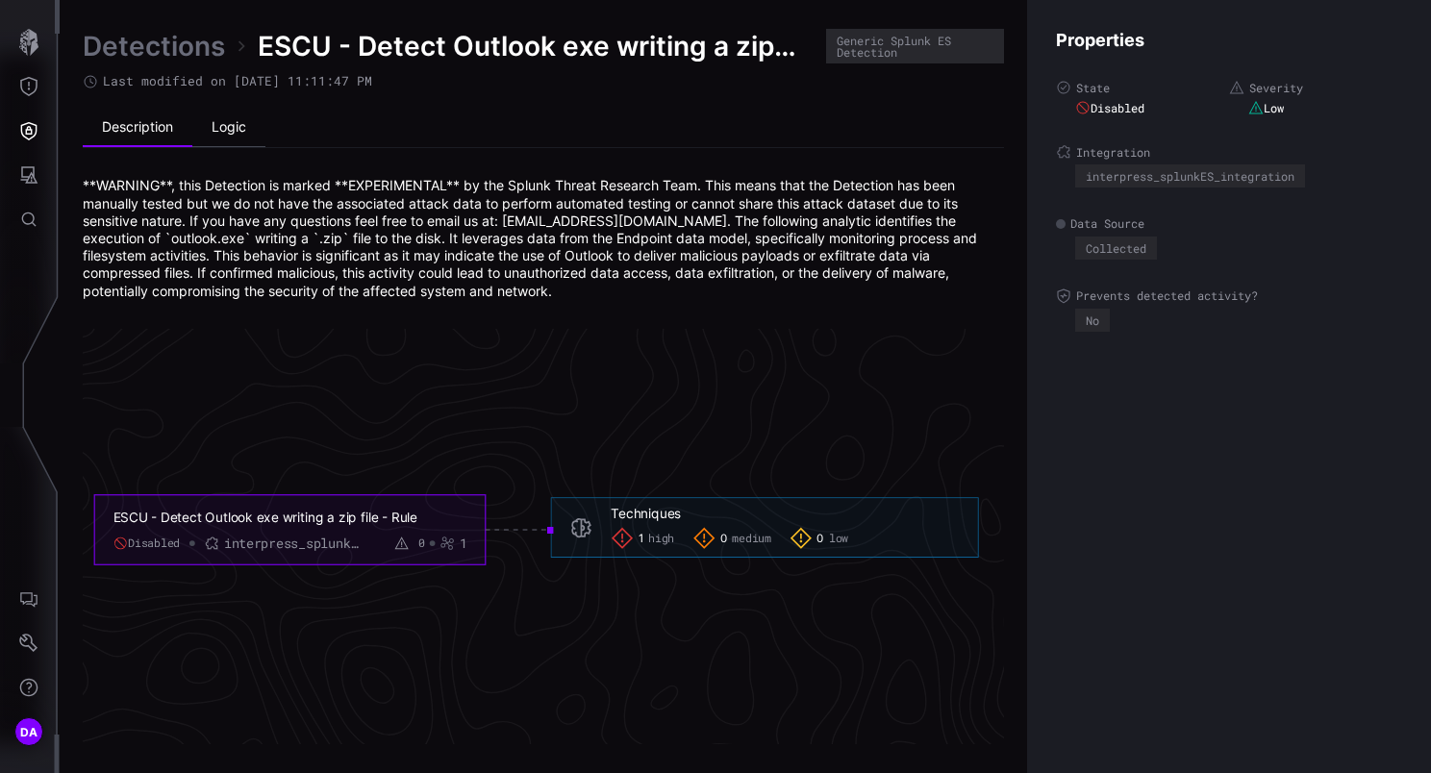
click at [234, 123] on li "Logic" at bounding box center [228, 128] width 73 height 38
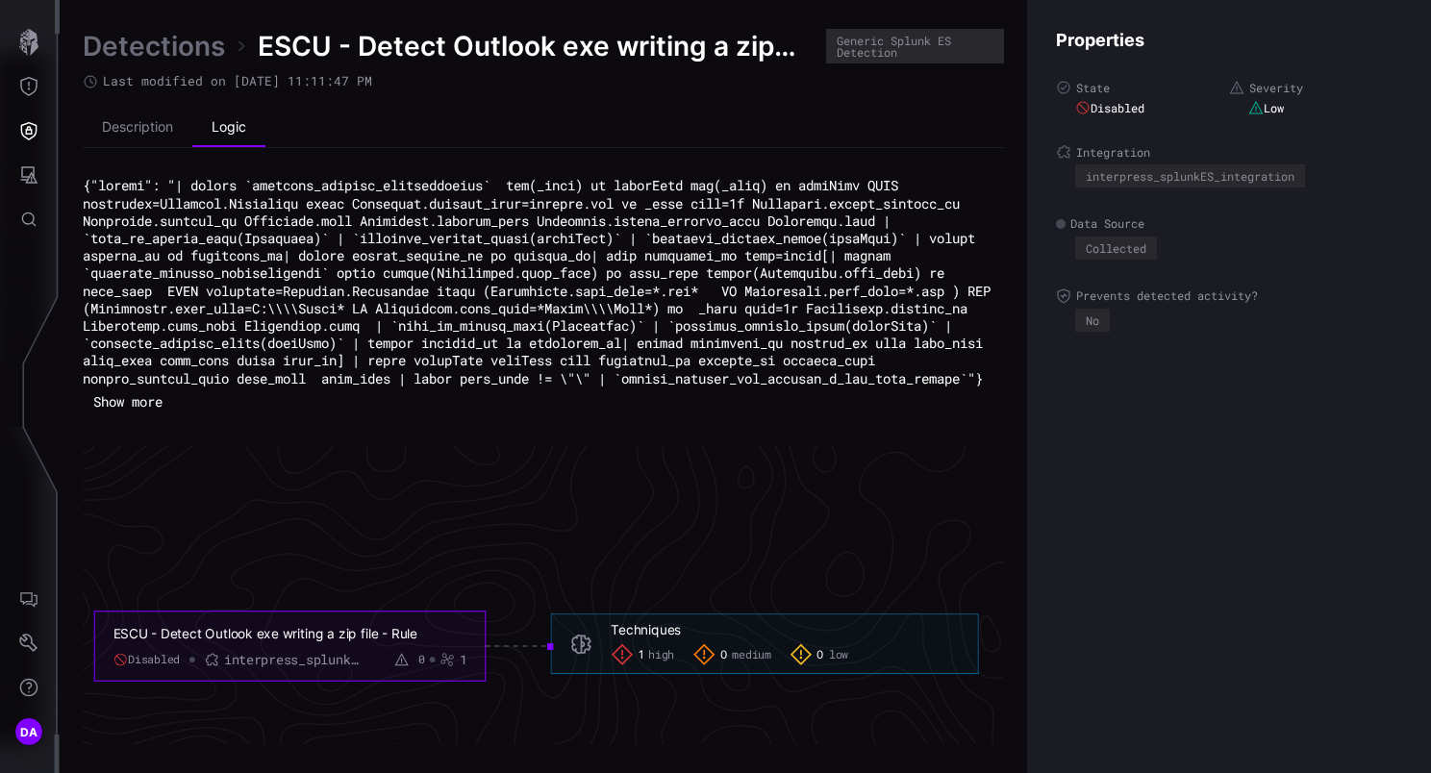
click at [183, 45] on link "Detections" at bounding box center [154, 46] width 142 height 35
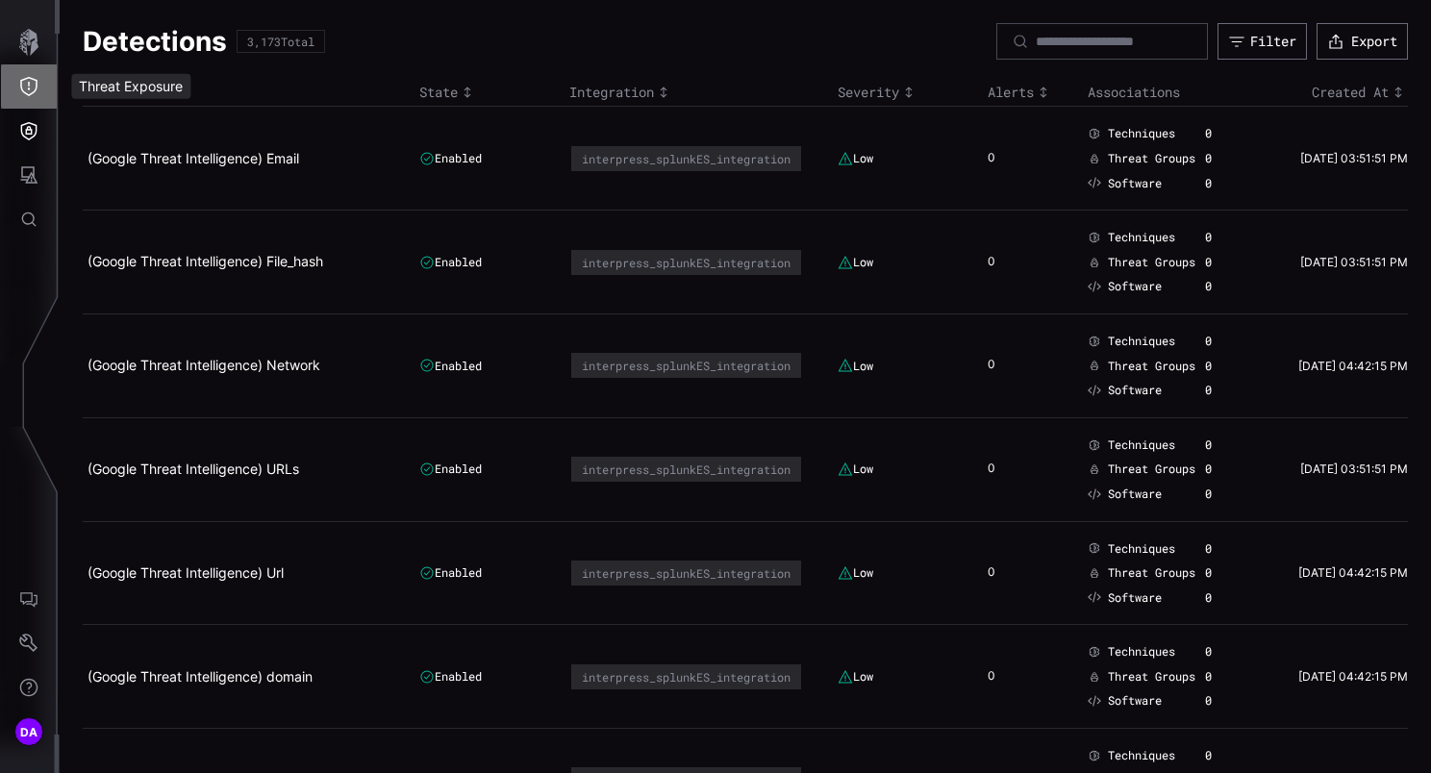
click at [29, 88] on icon "Threat Exposure" at bounding box center [28, 86] width 17 height 19
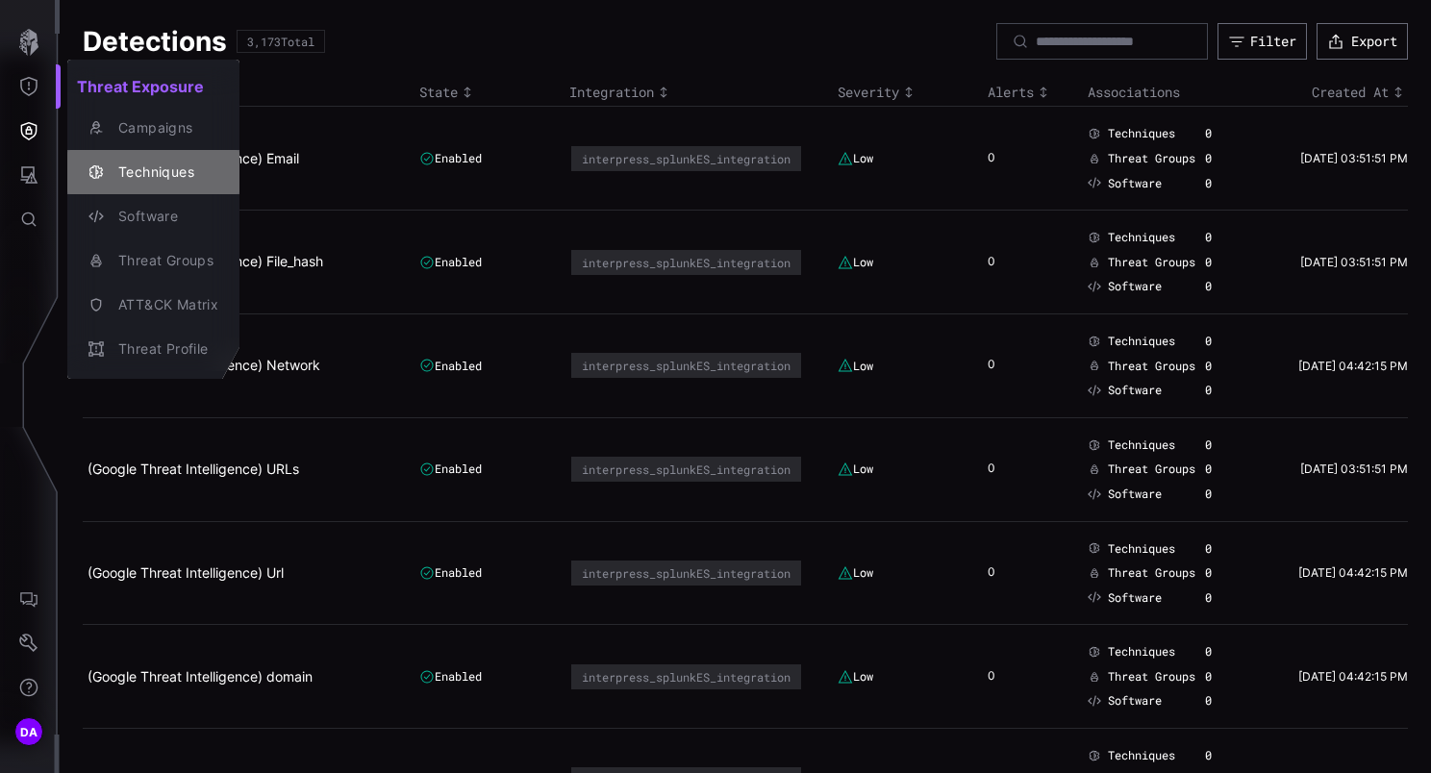
click at [165, 171] on div "Techniques" at bounding box center [164, 173] width 110 height 24
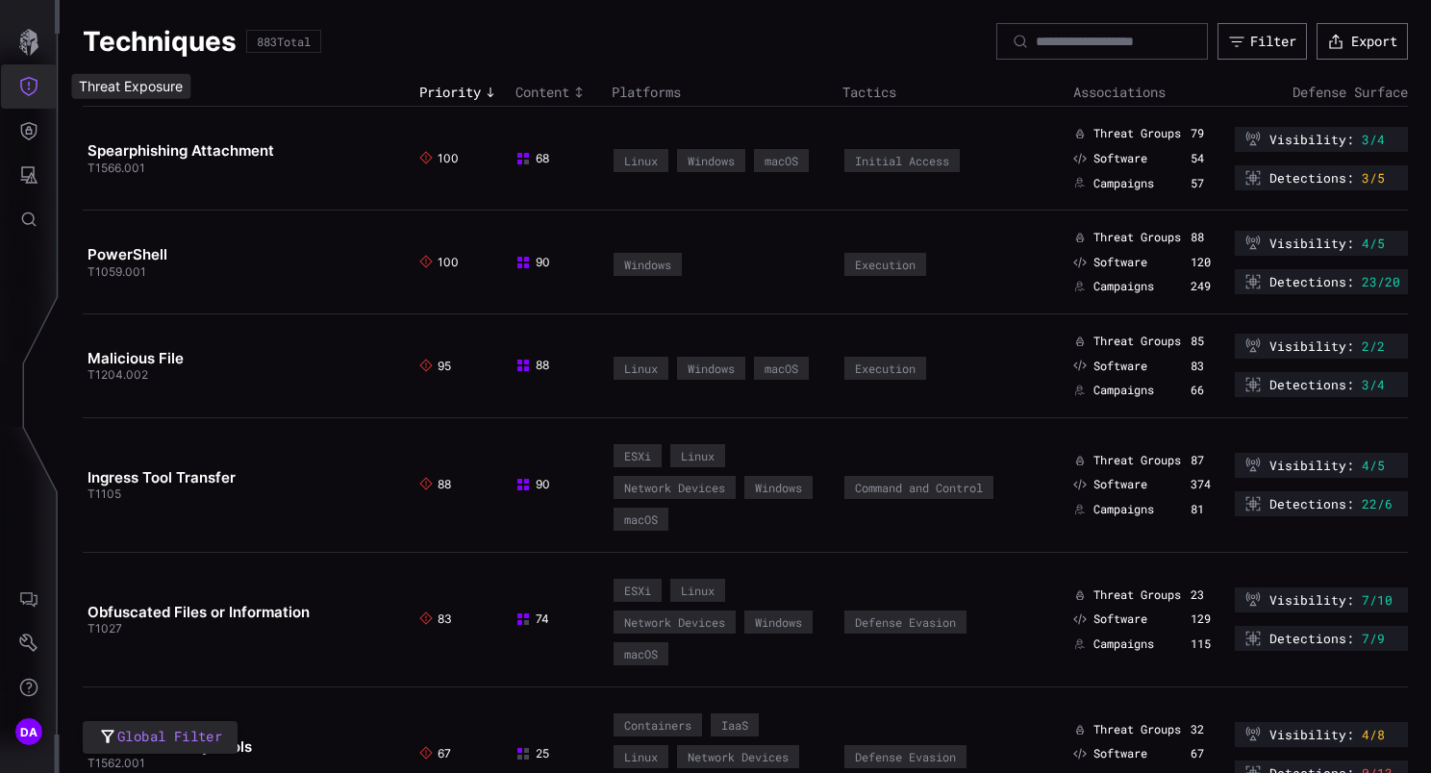
click at [36, 82] on icon "Threat Exposure" at bounding box center [28, 86] width 17 height 19
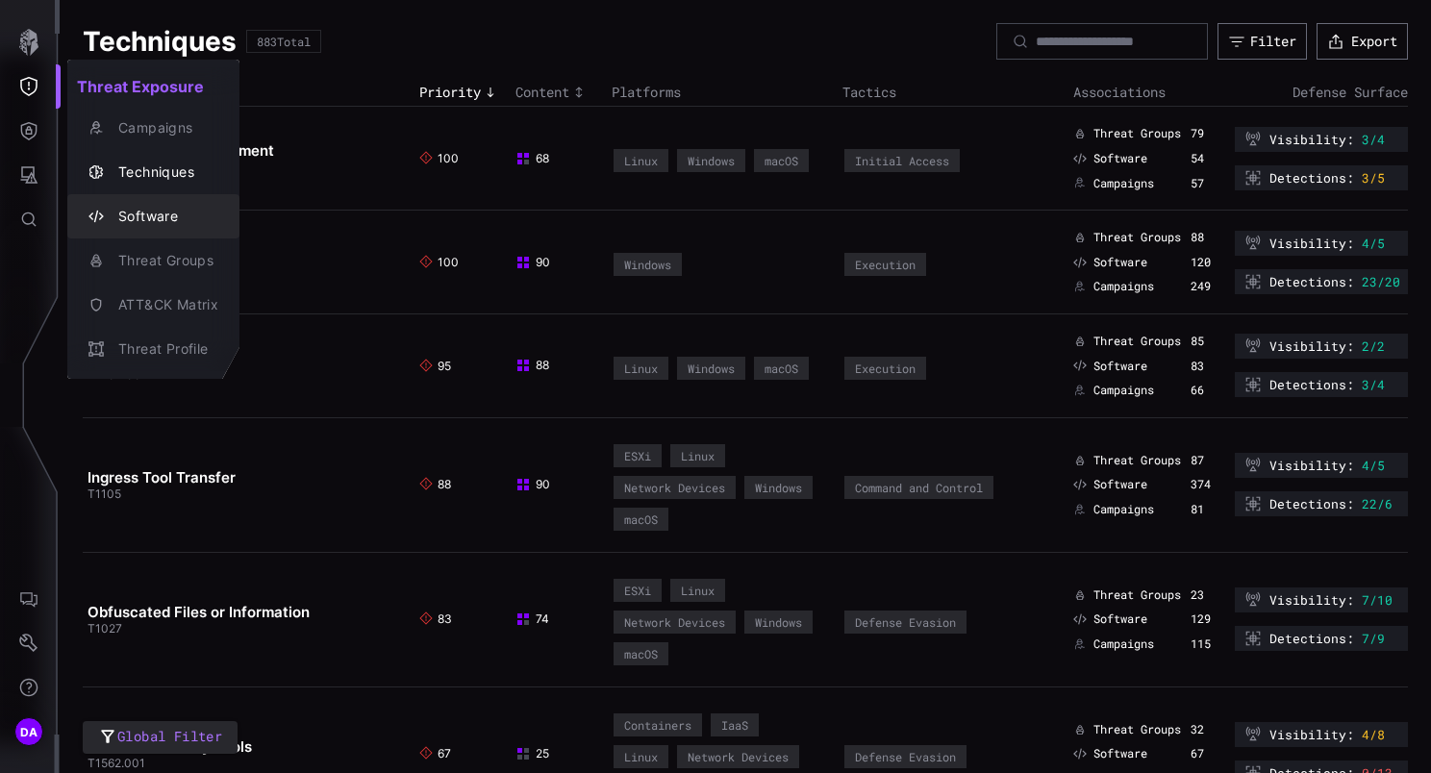
click at [145, 216] on div "Software" at bounding box center [164, 217] width 110 height 24
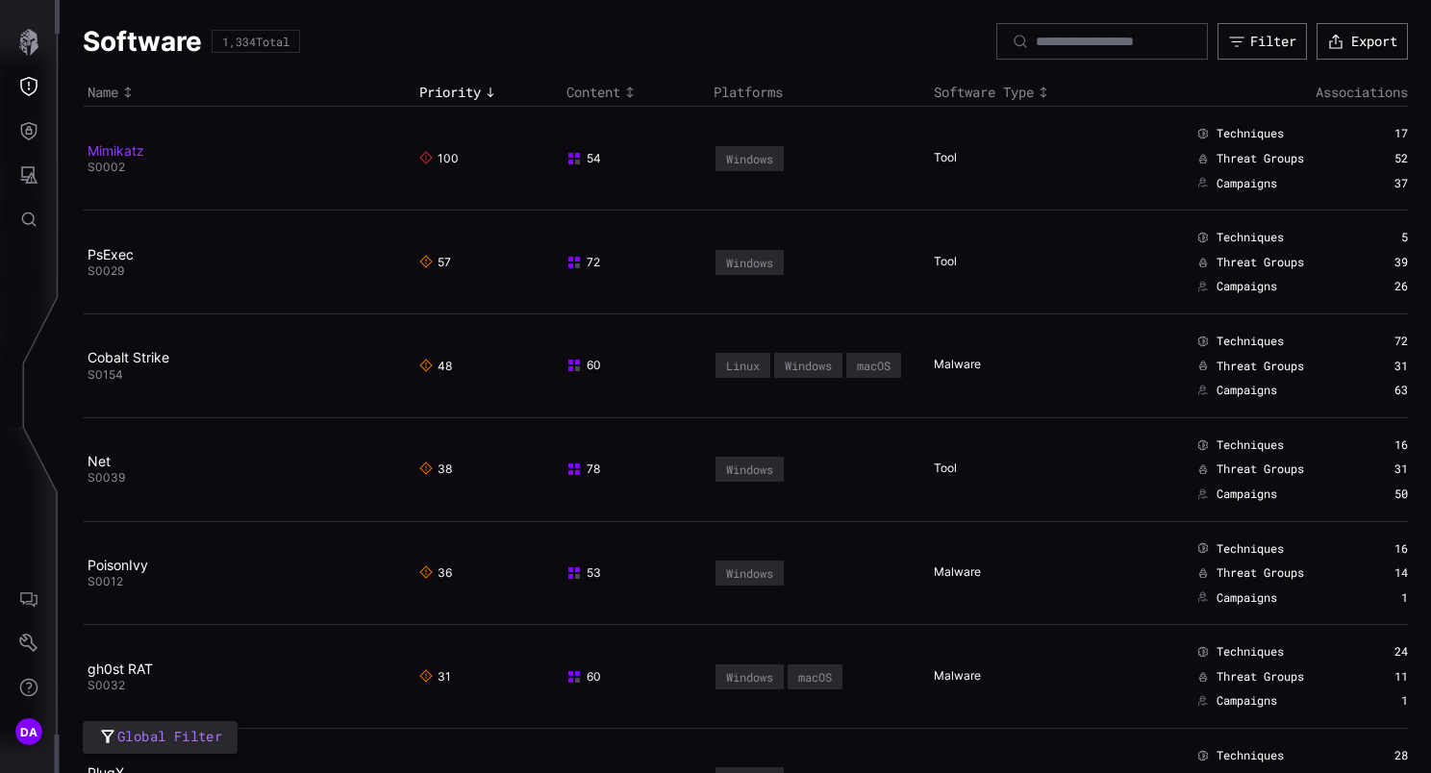
click at [127, 155] on link "Mimikatz" at bounding box center [115, 150] width 57 height 16
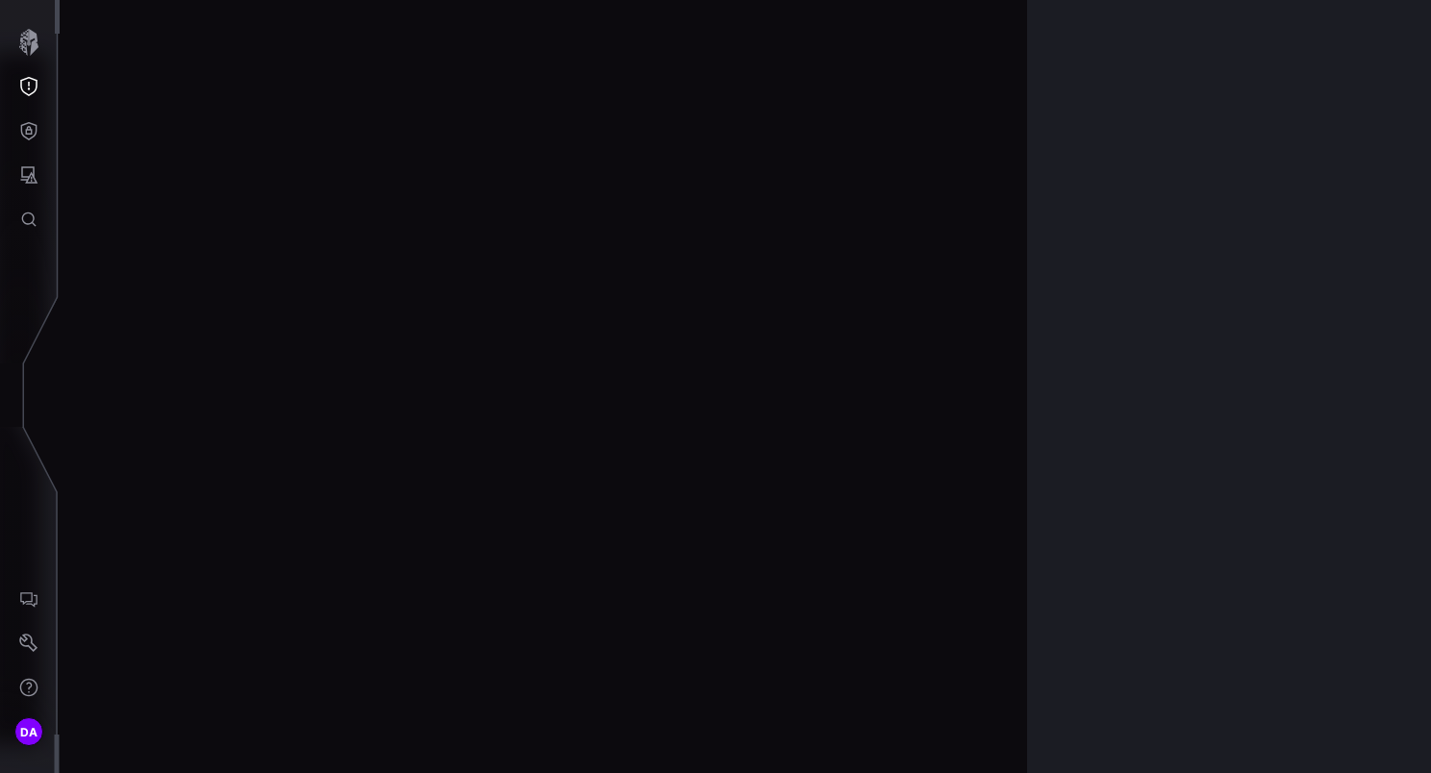
scroll to position [4060, 988]
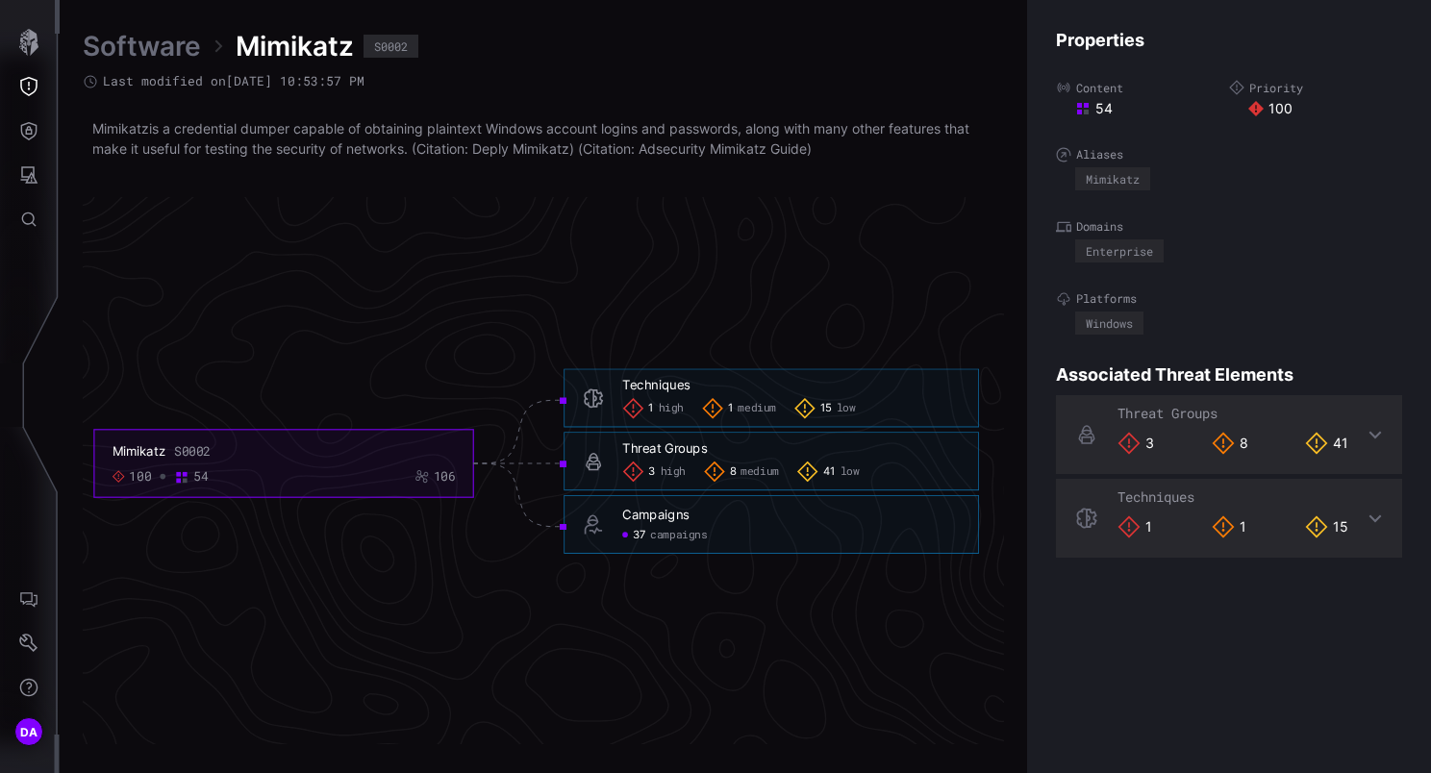
click at [665, 536] on span "campaigns" at bounding box center [678, 535] width 57 height 14
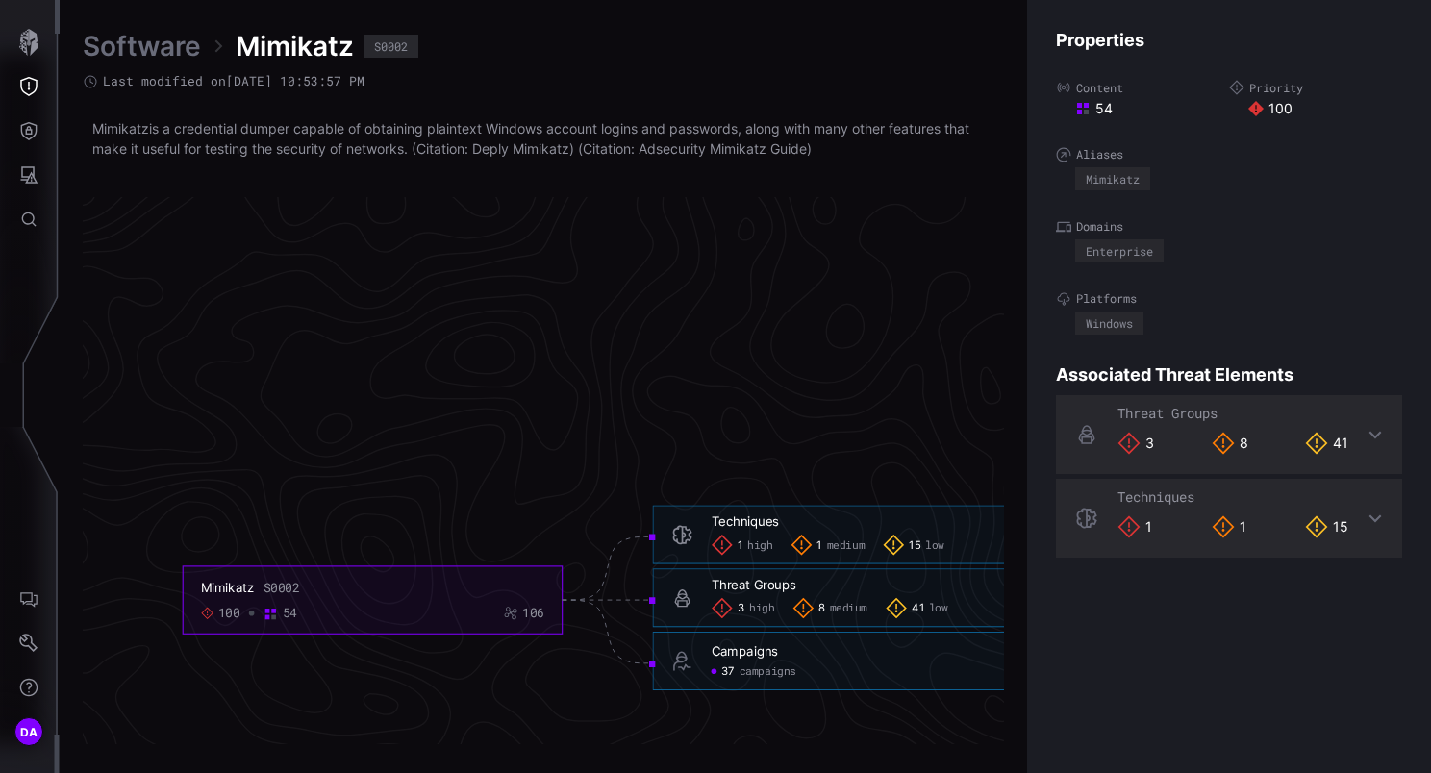
scroll to position [3868, 378]
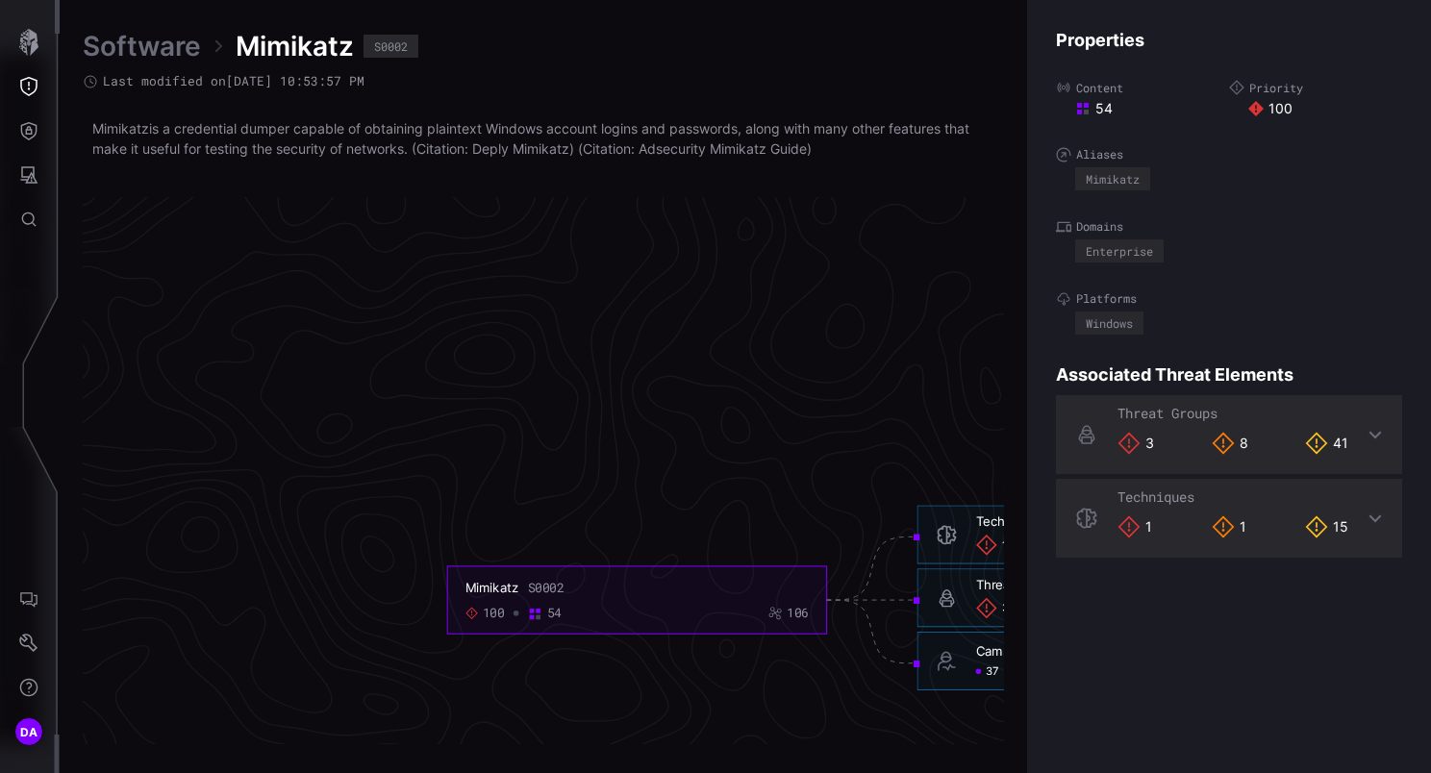
click at [123, 48] on link "Software" at bounding box center [142, 46] width 118 height 35
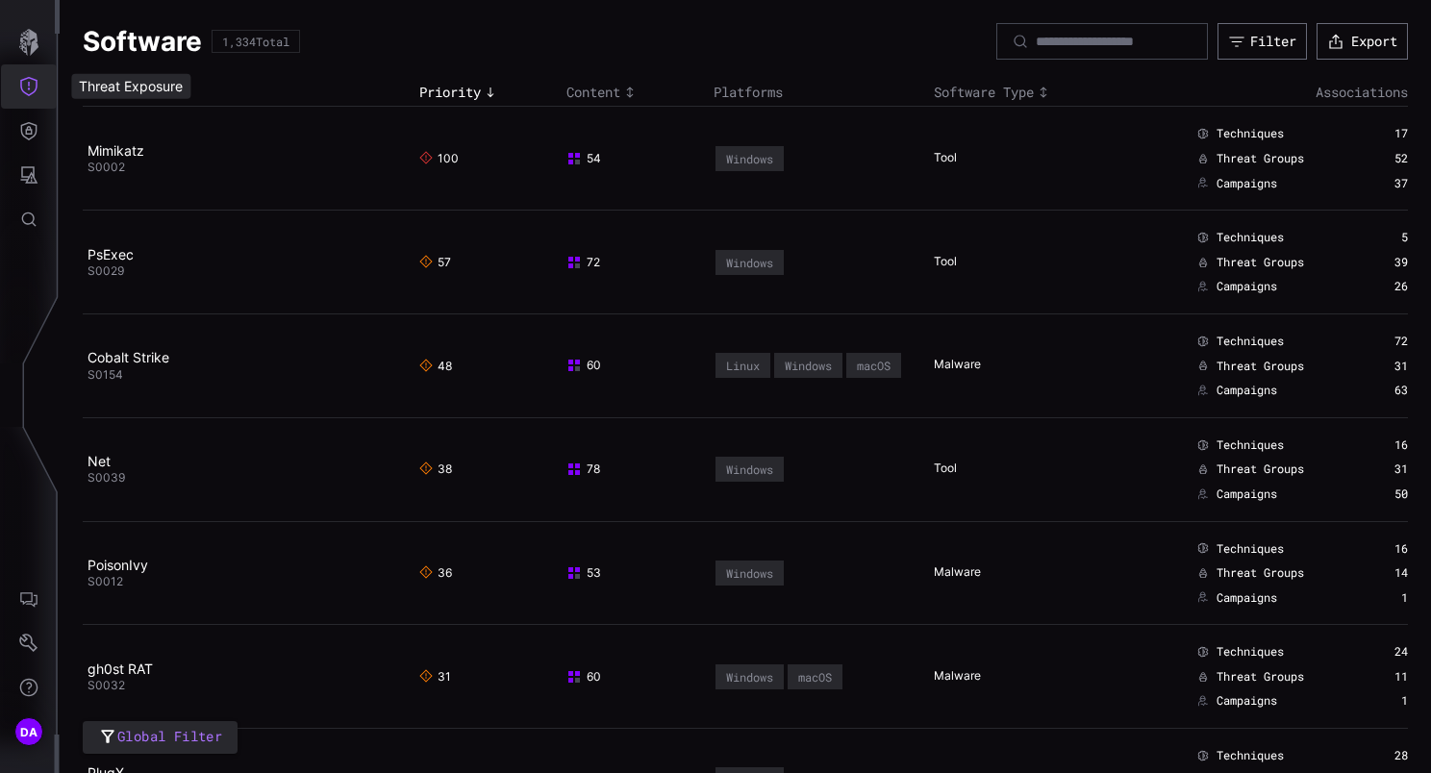
click at [30, 87] on icon "Threat Exposure" at bounding box center [28, 86] width 19 height 19
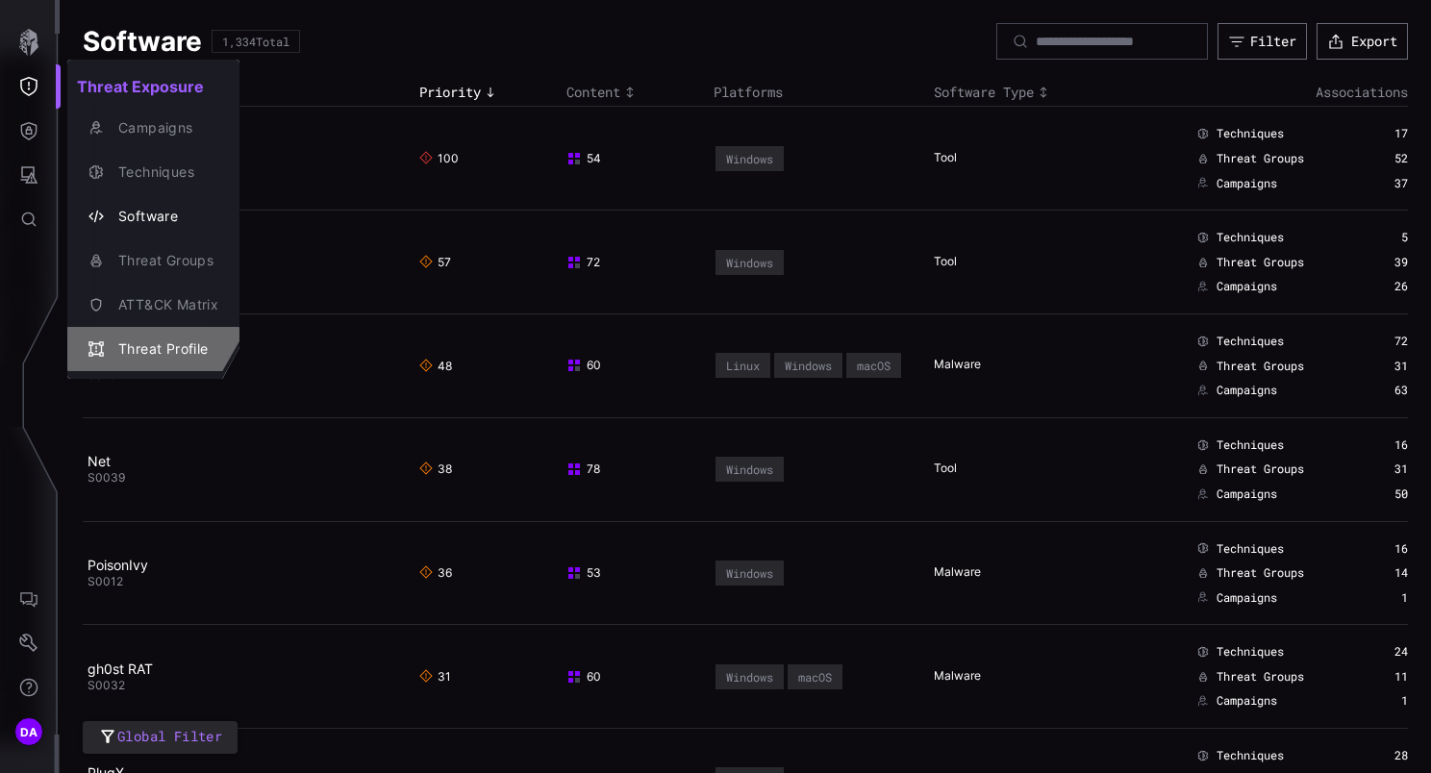
click at [166, 350] on div "Threat Profile" at bounding box center [164, 349] width 110 height 24
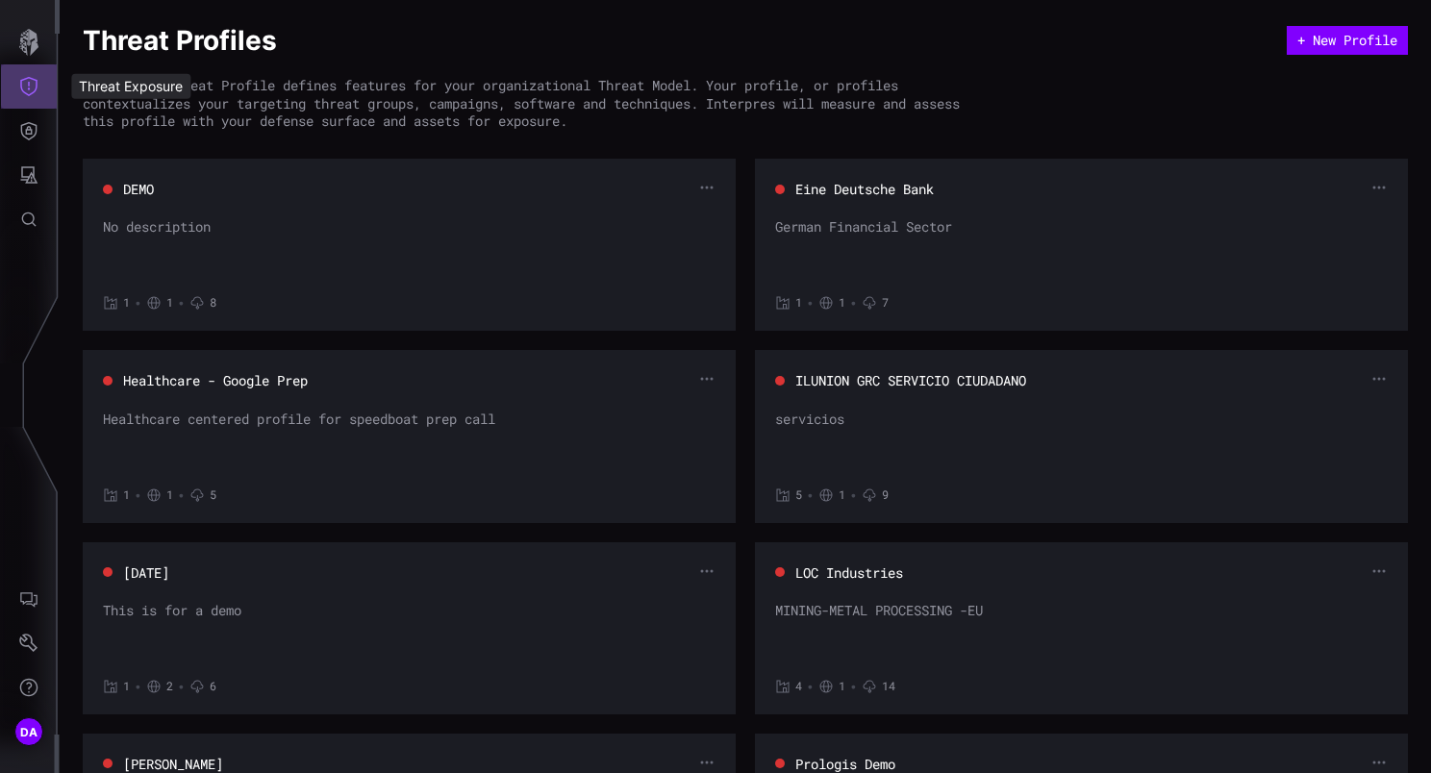
click at [19, 92] on icon "Threat Exposure" at bounding box center [28, 86] width 19 height 19
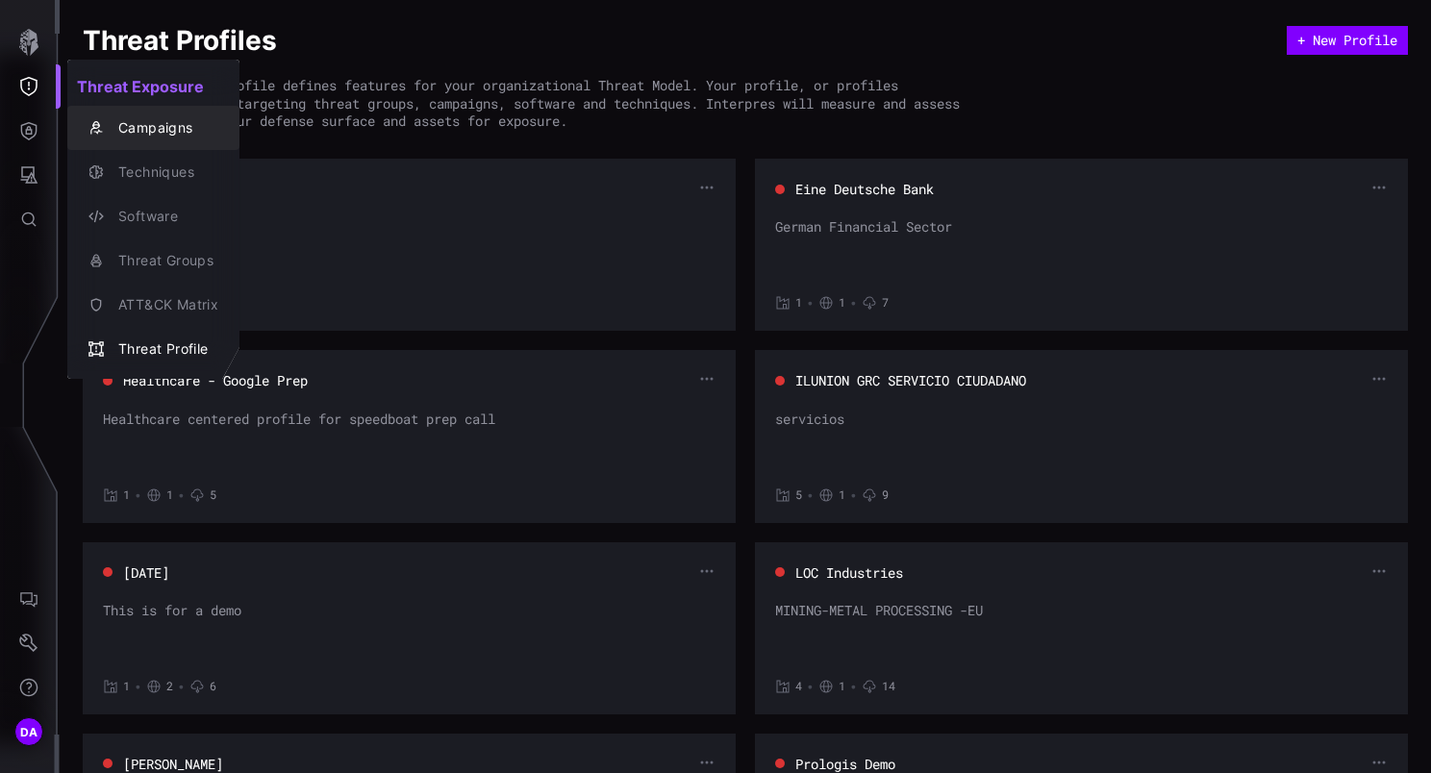
click at [172, 123] on div "Campaigns" at bounding box center [164, 128] width 110 height 24
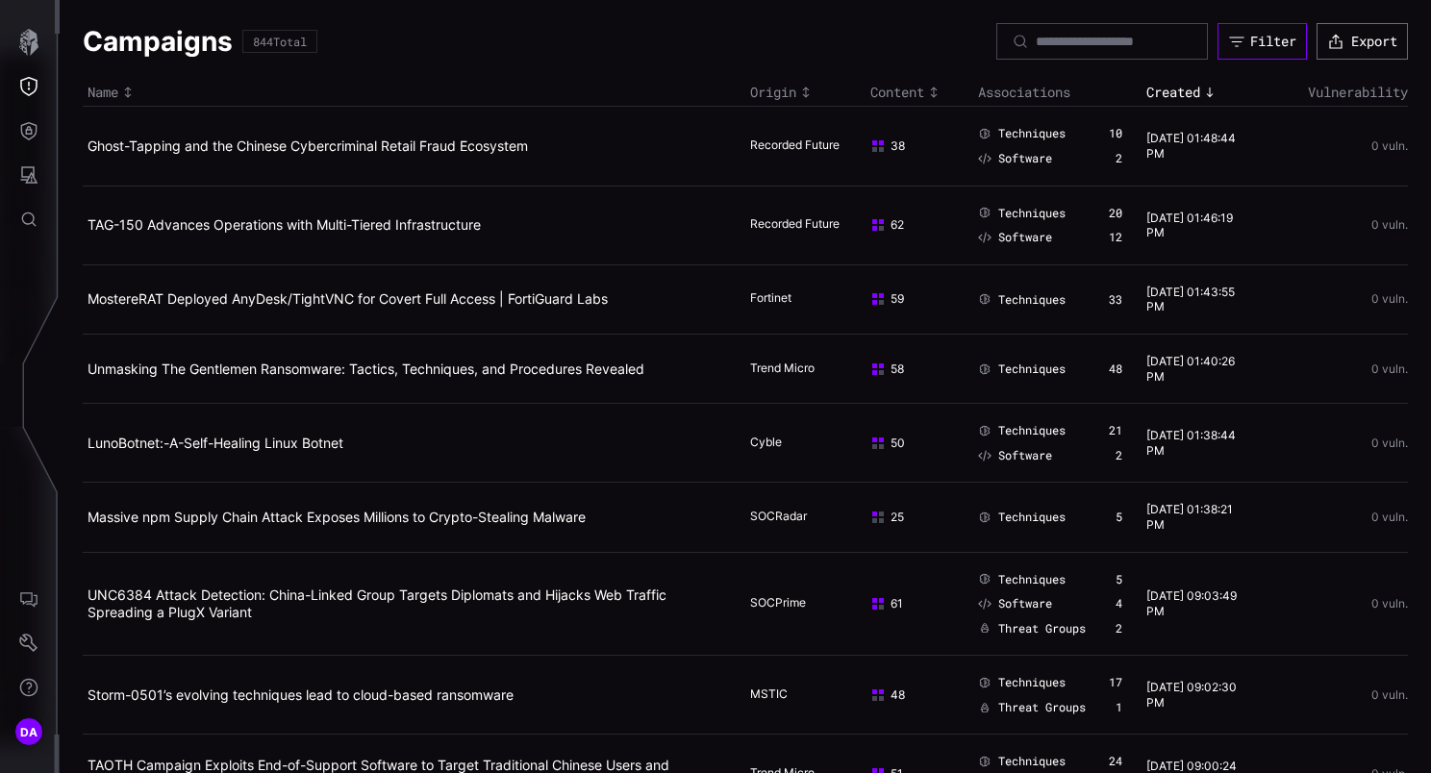
click at [1230, 45] on button "Filter" at bounding box center [1261, 41] width 89 height 37
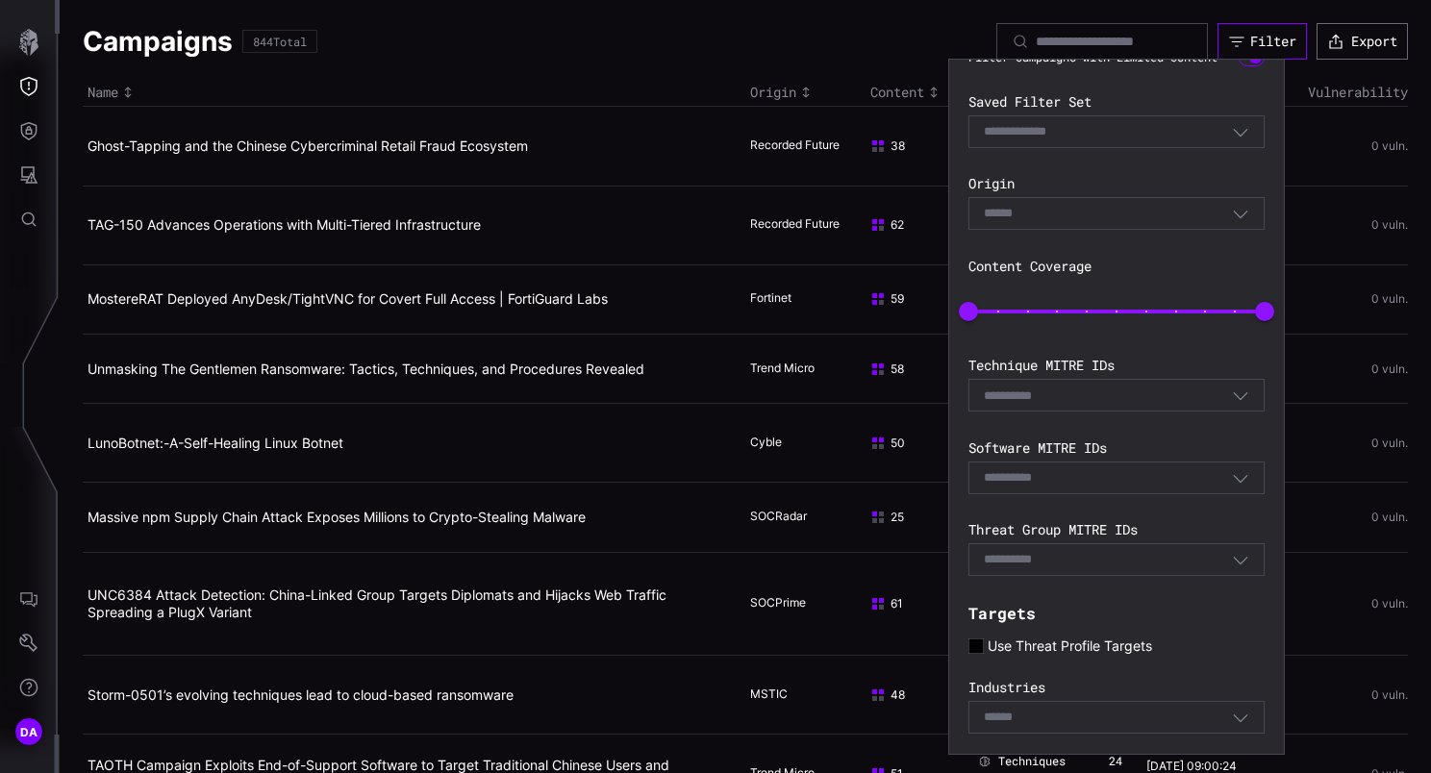
scroll to position [259, 0]
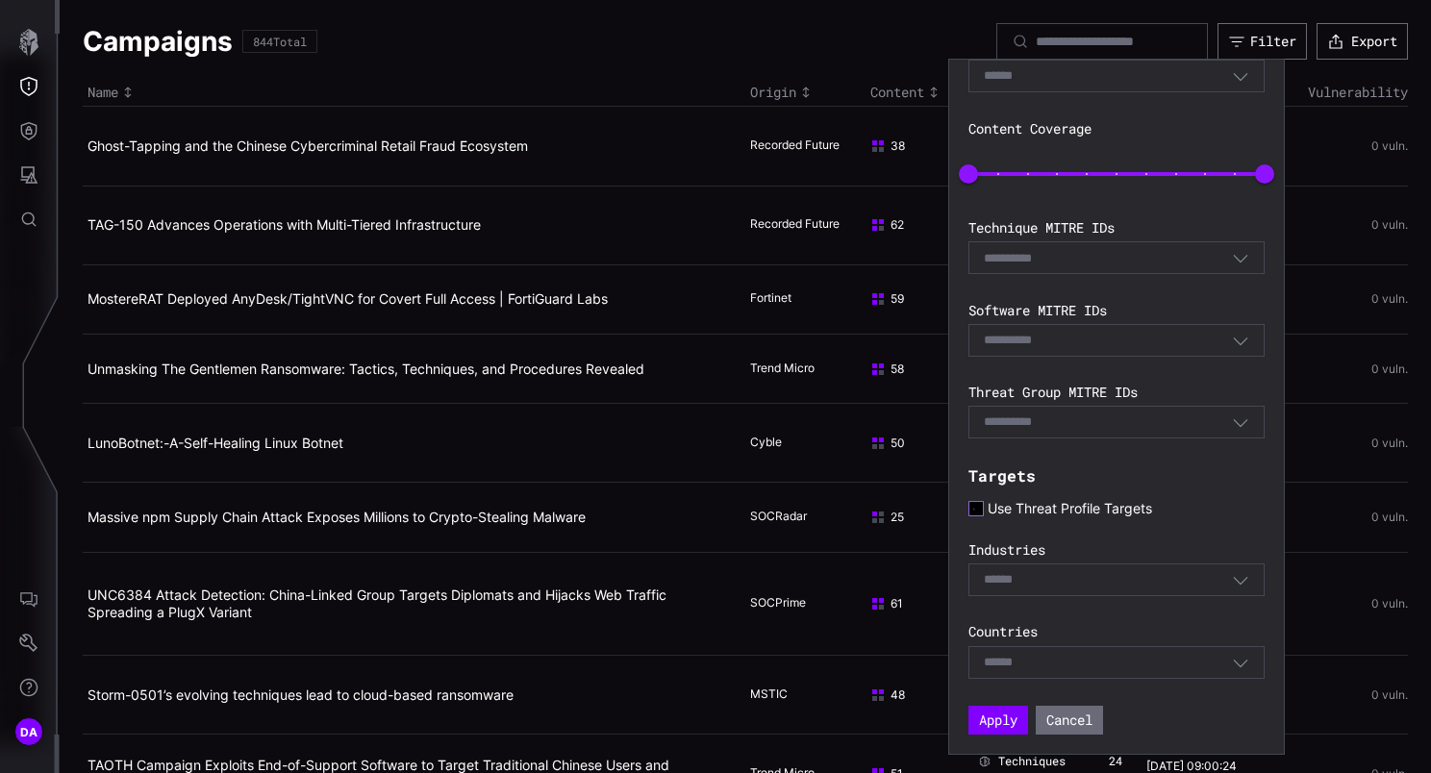
click at [976, 507] on icon at bounding box center [975, 508] width 14 height 14
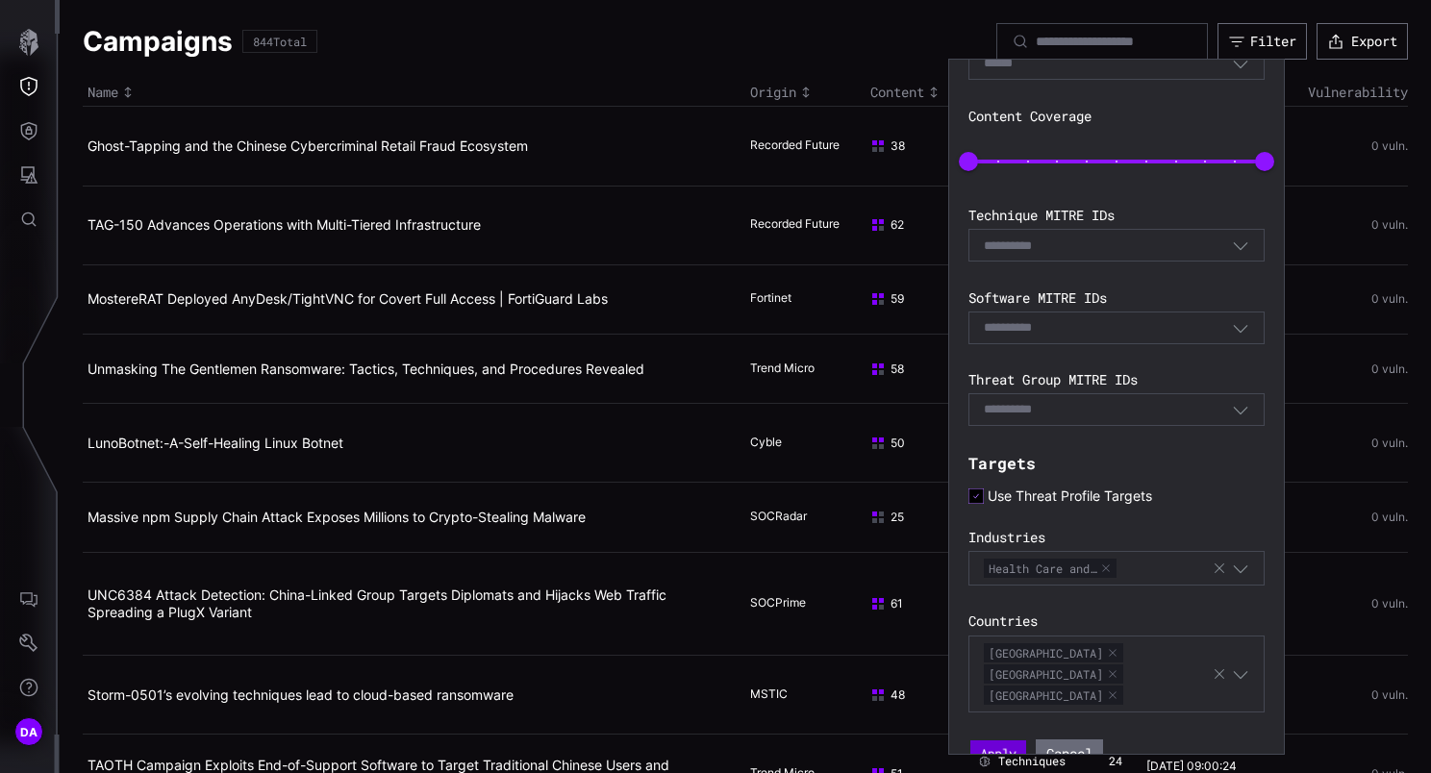
click at [1006, 740] on button "Apply" at bounding box center [998, 753] width 56 height 27
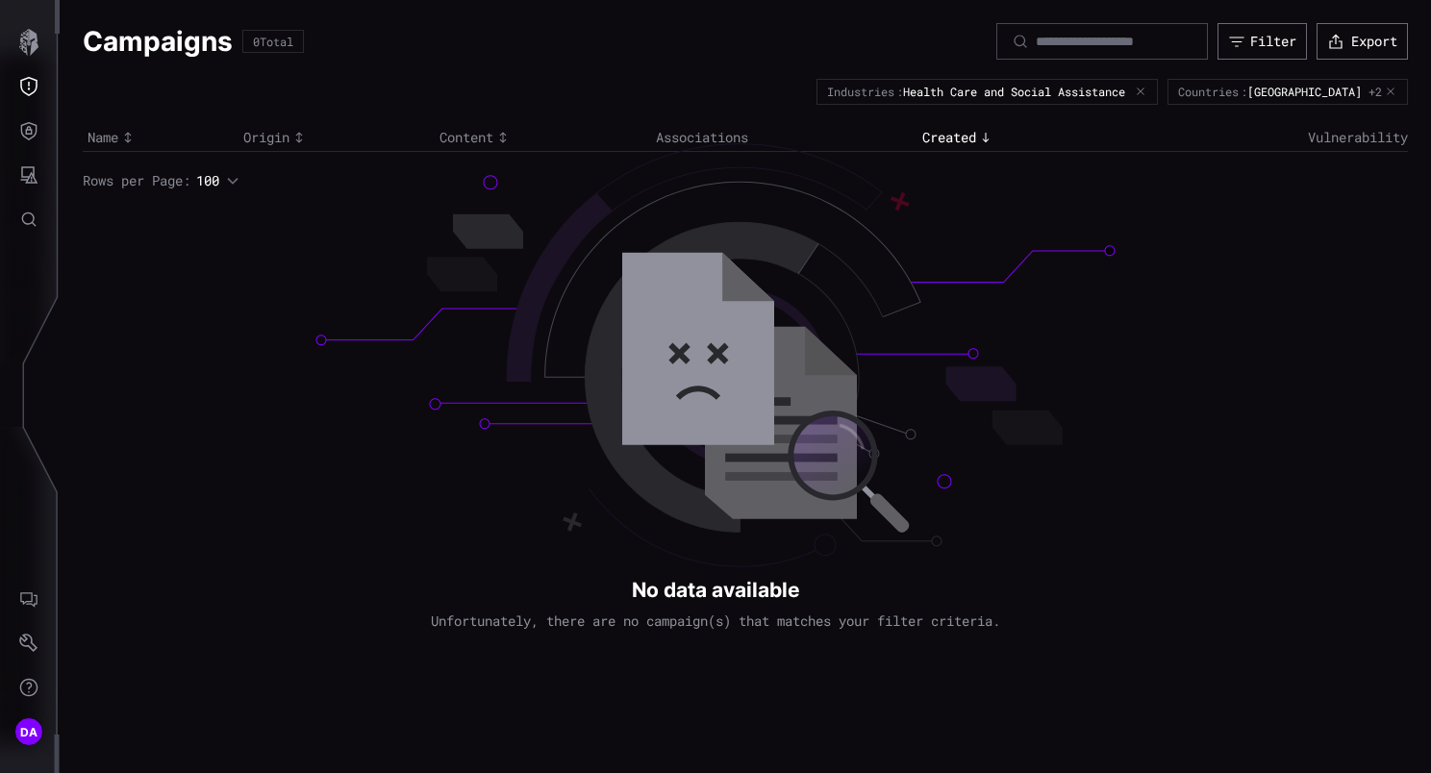
click at [1393, 91] on icon "button" at bounding box center [1390, 93] width 12 height 12
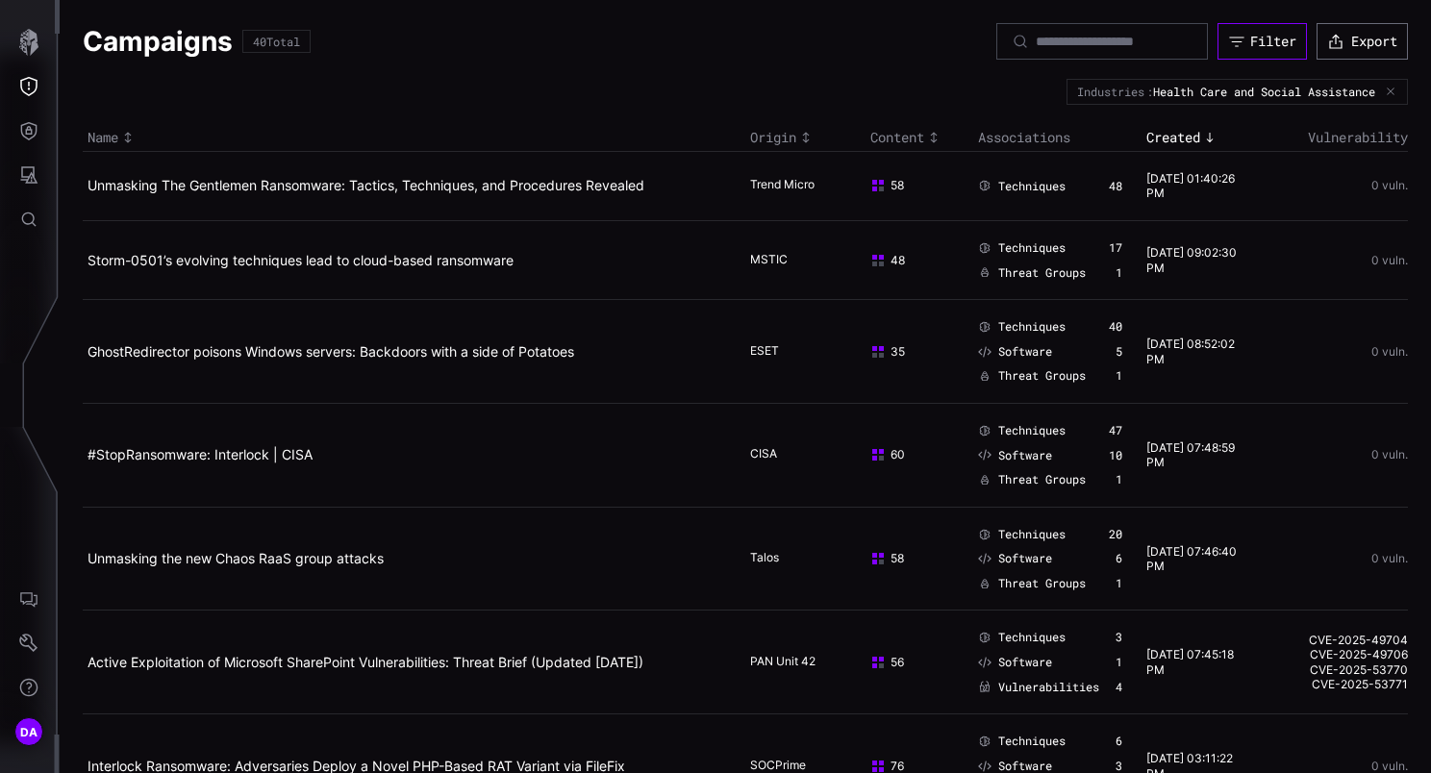
click at [1284, 28] on div "Filter Export" at bounding box center [1201, 41] width 411 height 37
click at [347, 182] on link "Unmasking The Gentlemen Ransomware: Tactics, Techniques, and Procedures Revealed" at bounding box center [365, 185] width 557 height 16
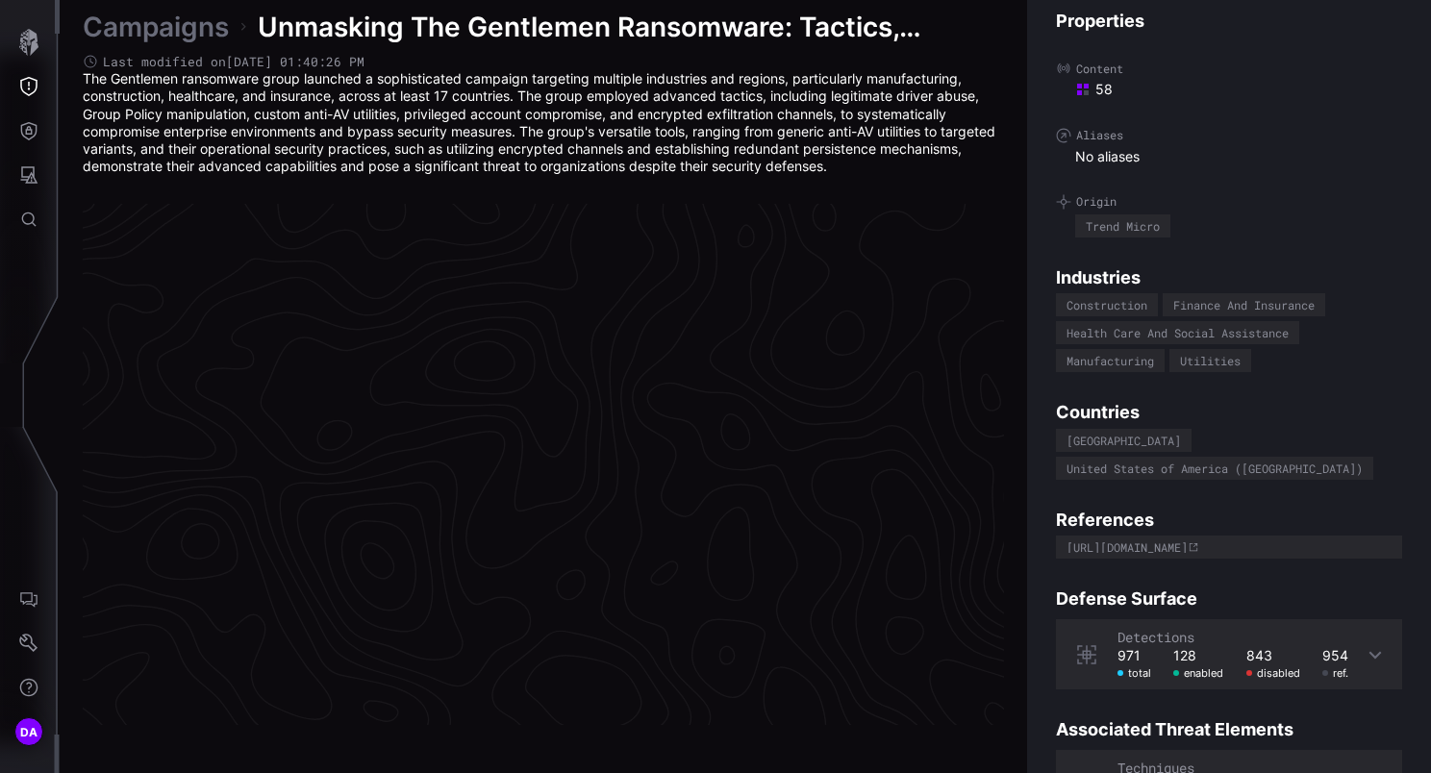
scroll to position [4073, 988]
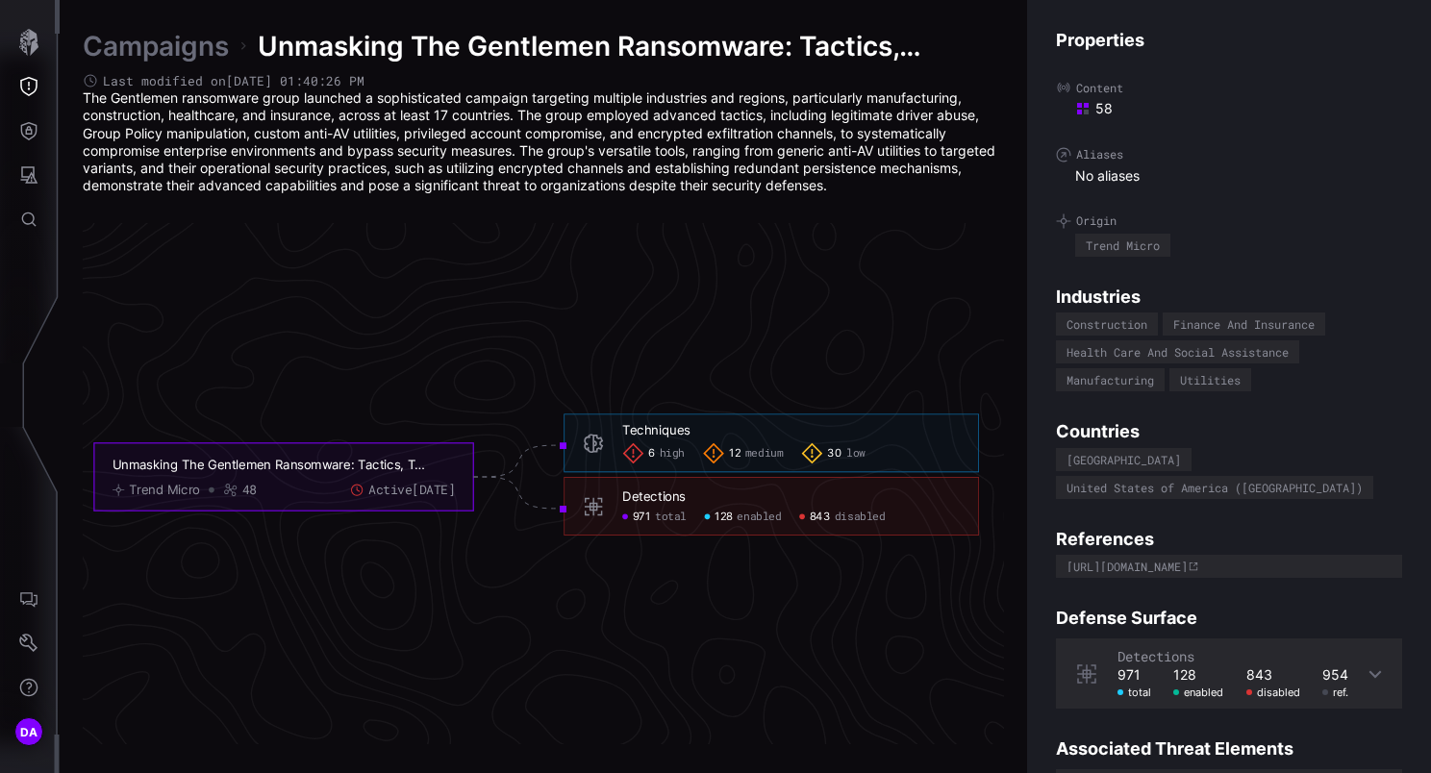
click at [858, 521] on span "disabled" at bounding box center [860, 517] width 51 height 14
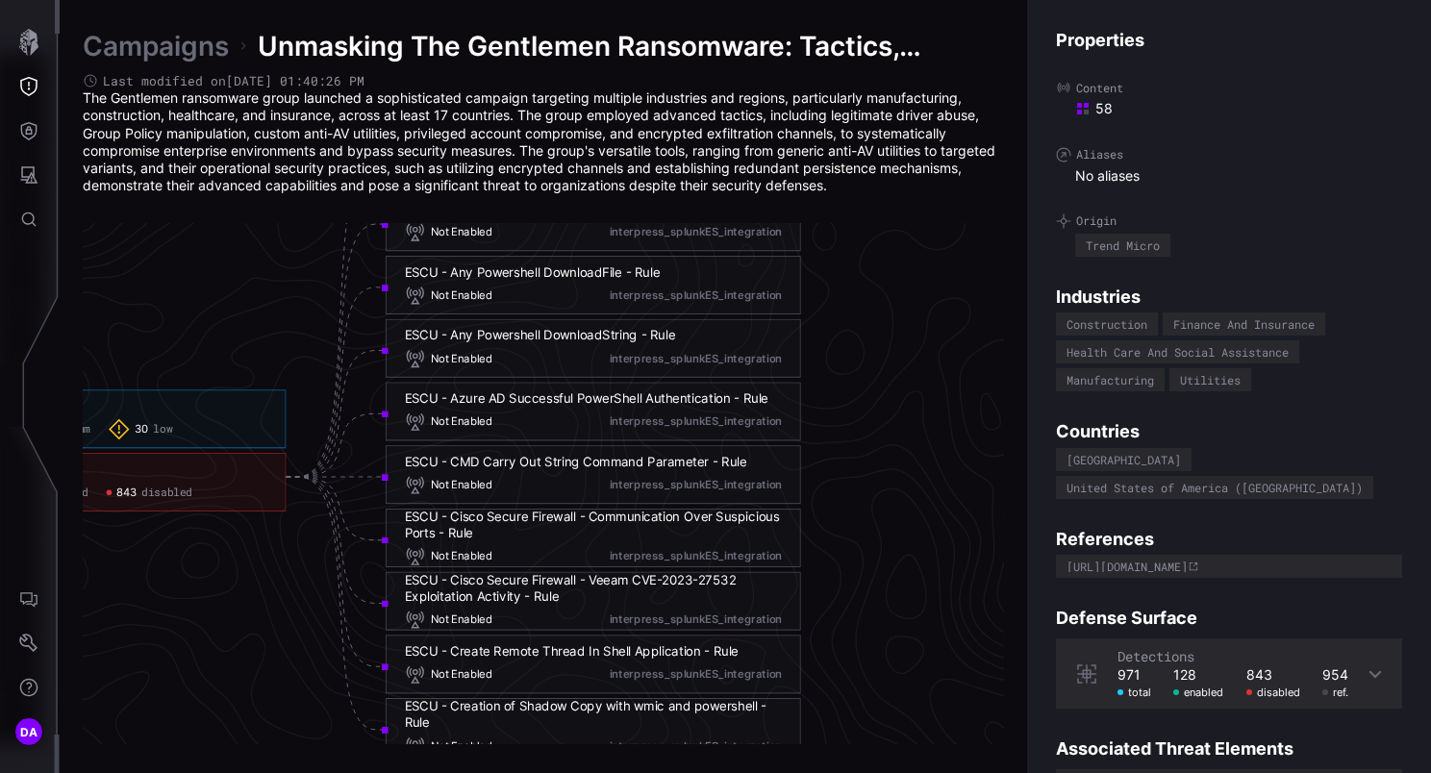
scroll to position [4073, 1430]
click at [178, 42] on link "Campaigns" at bounding box center [156, 46] width 146 height 35
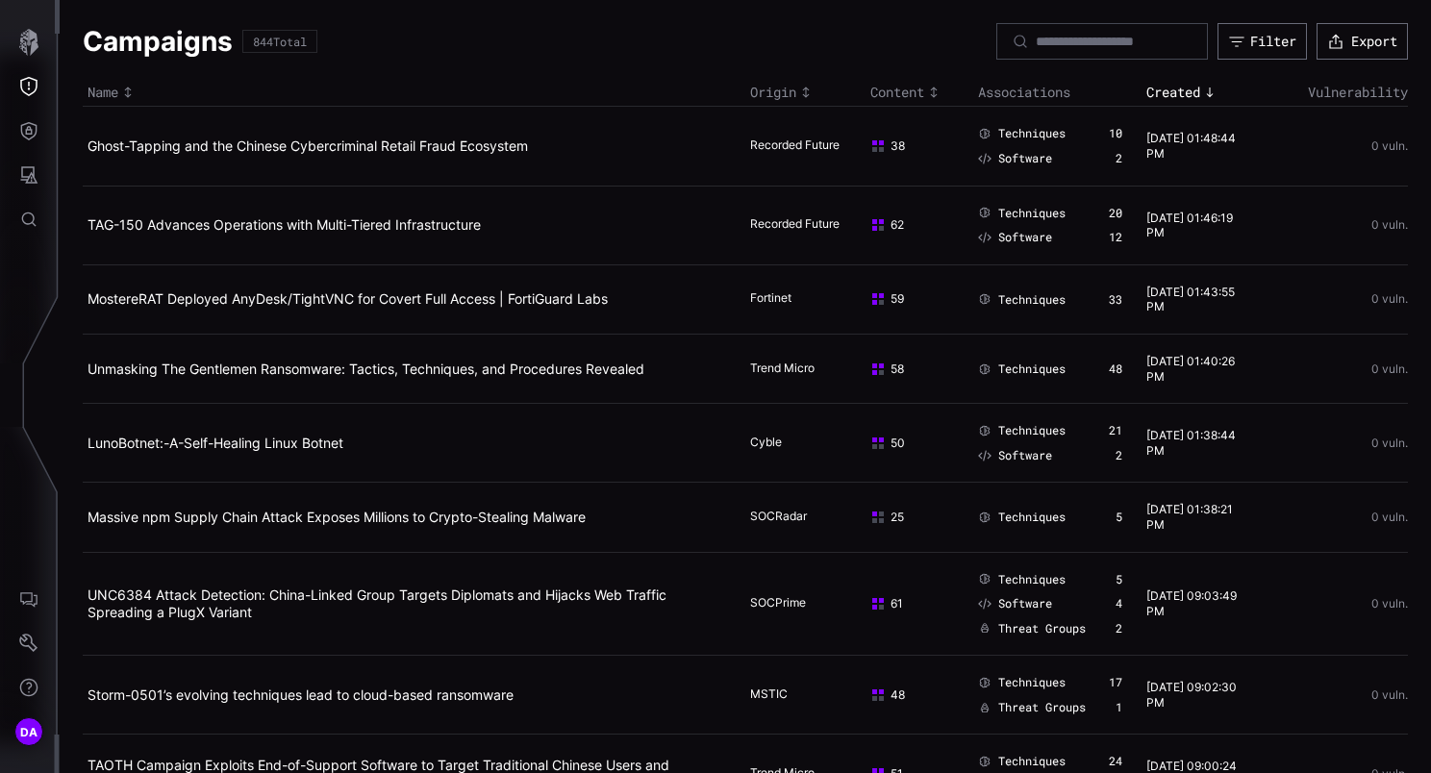
scroll to position [96, 0]
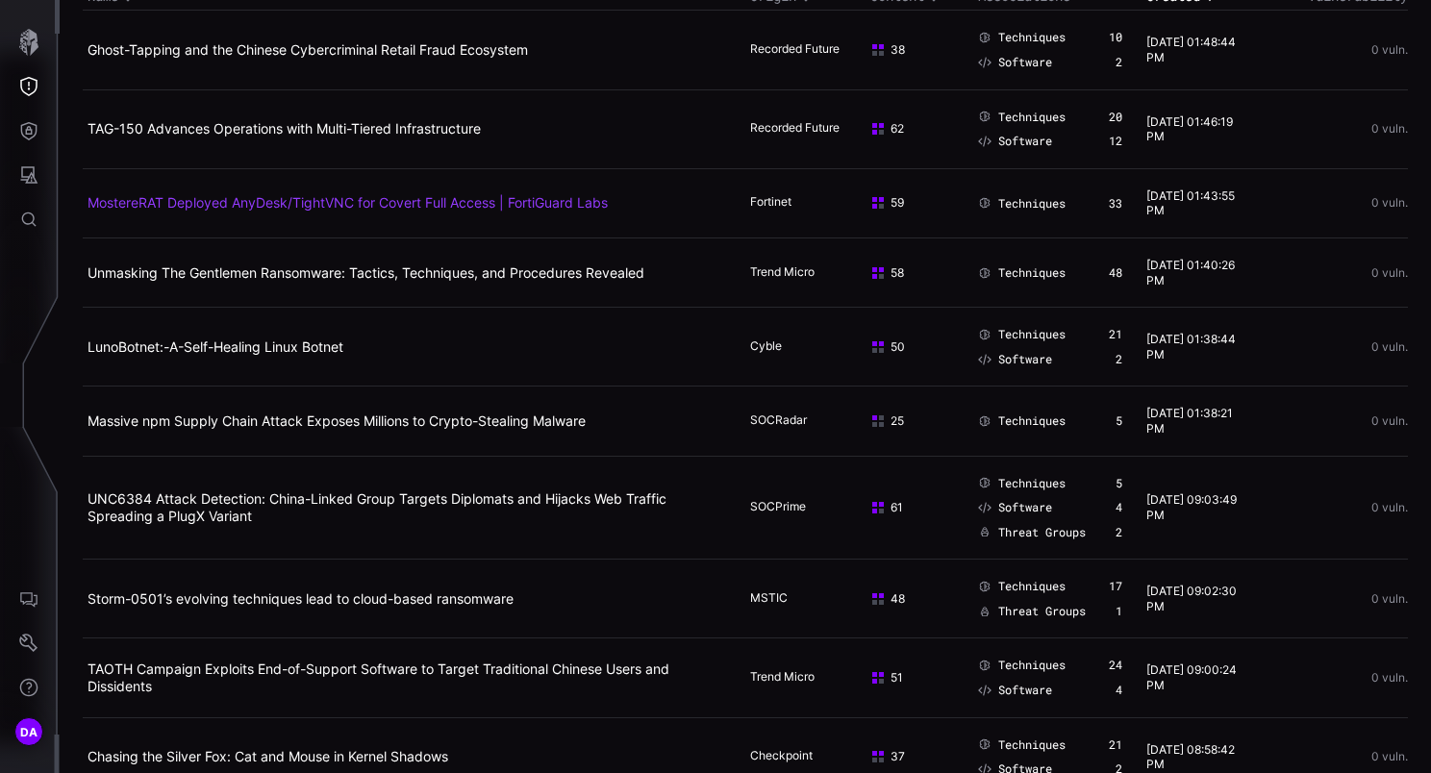
click at [212, 201] on link "MostereRAT Deployed AnyDesk/TightVNC for Covert Full Access | FortiGuard Labs" at bounding box center [347, 202] width 520 height 16
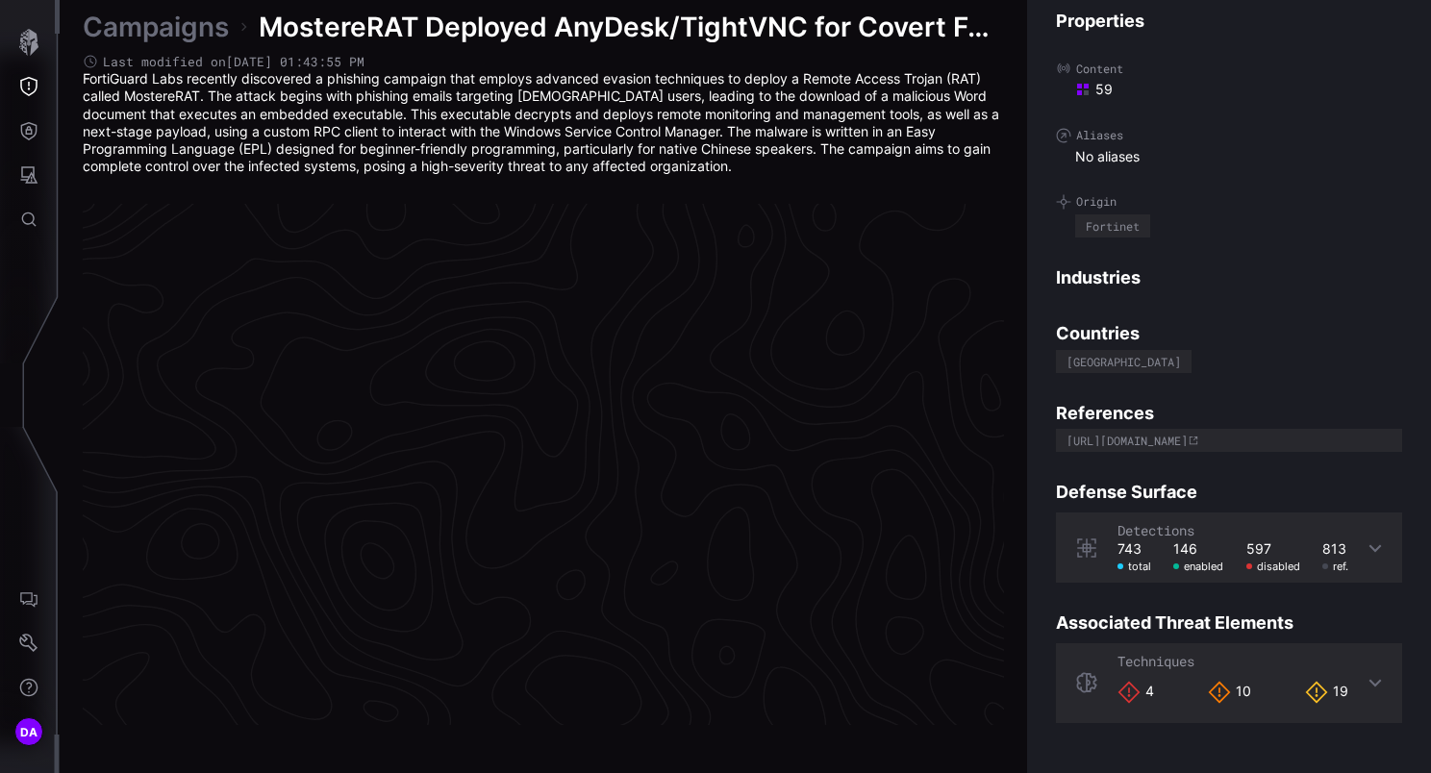
scroll to position [4073, 988]
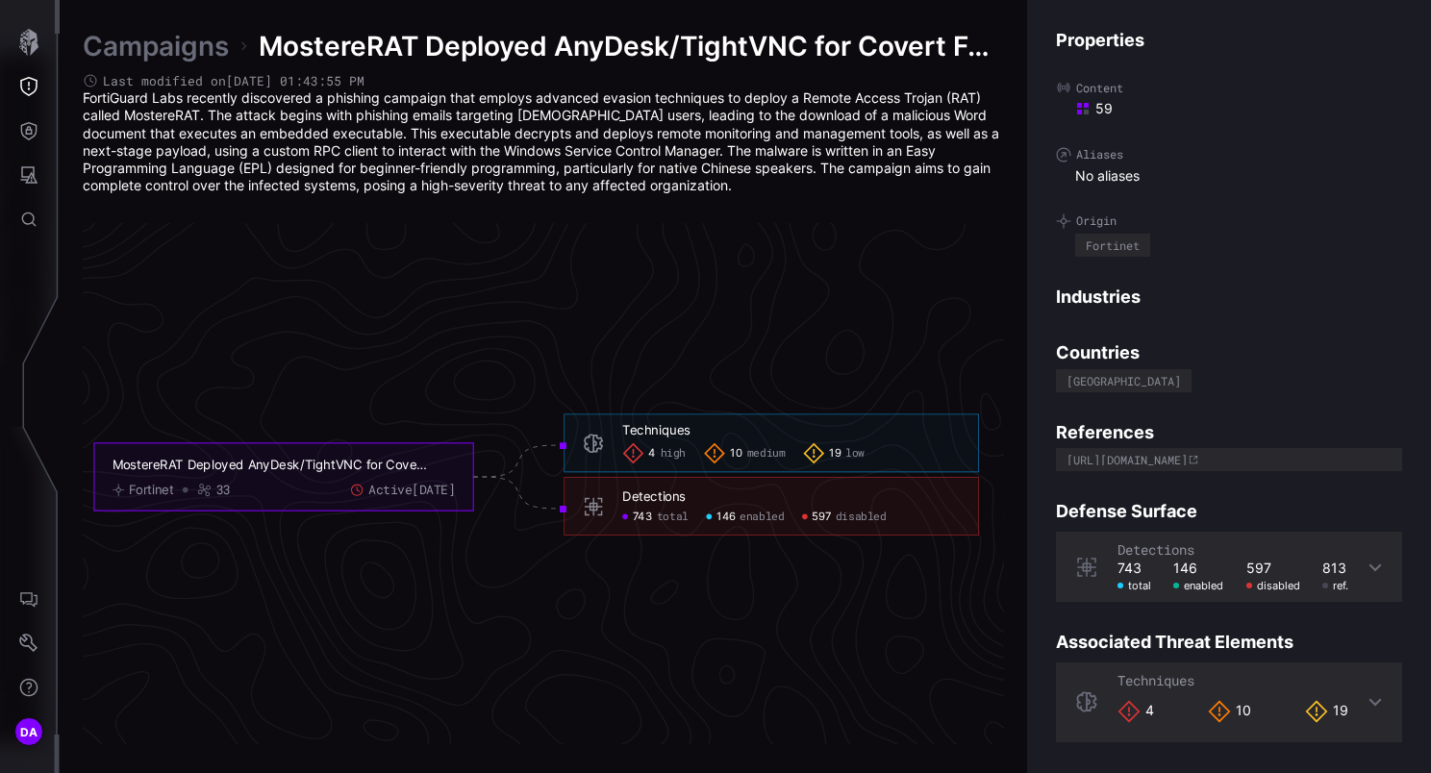
click at [1369, 566] on icon at bounding box center [1375, 567] width 12 height 8
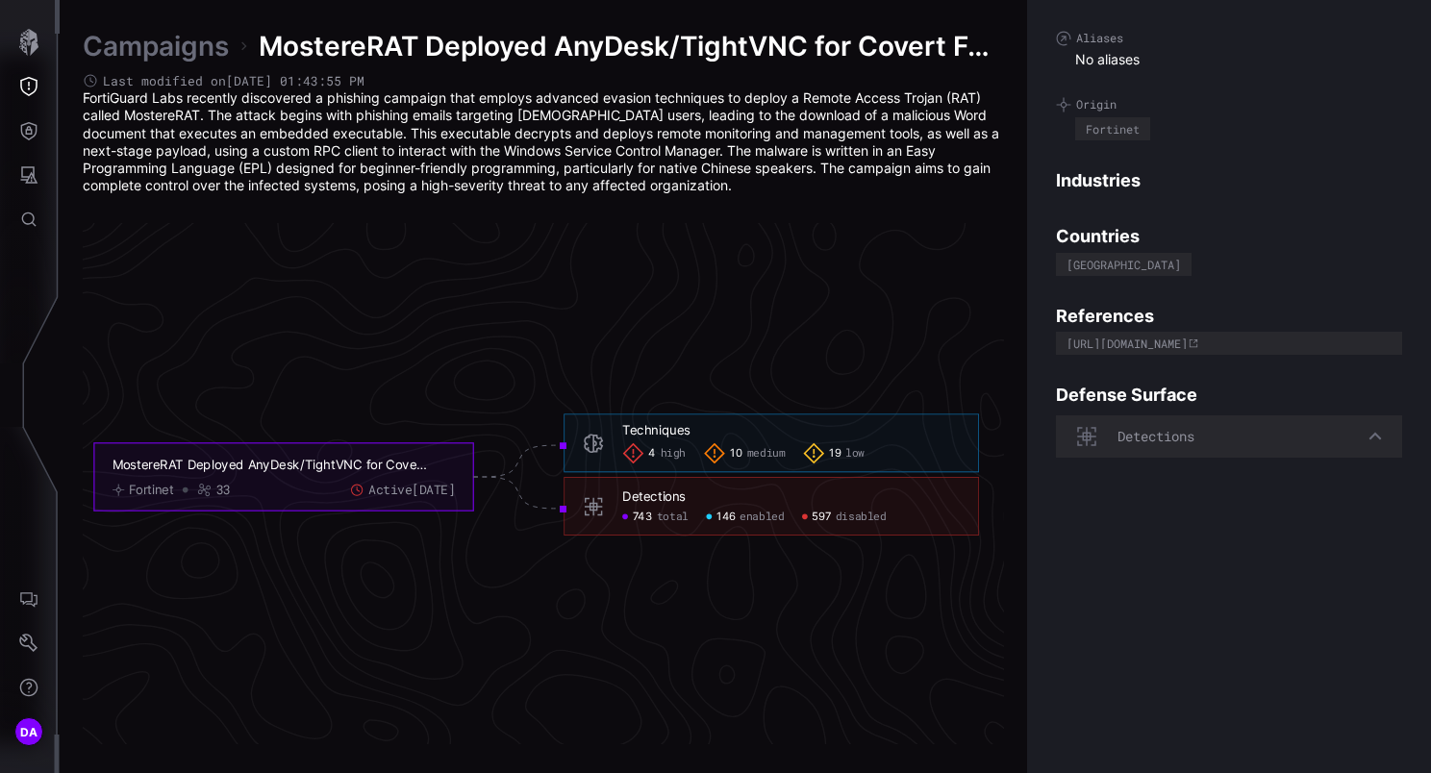
scroll to position [288, 0]
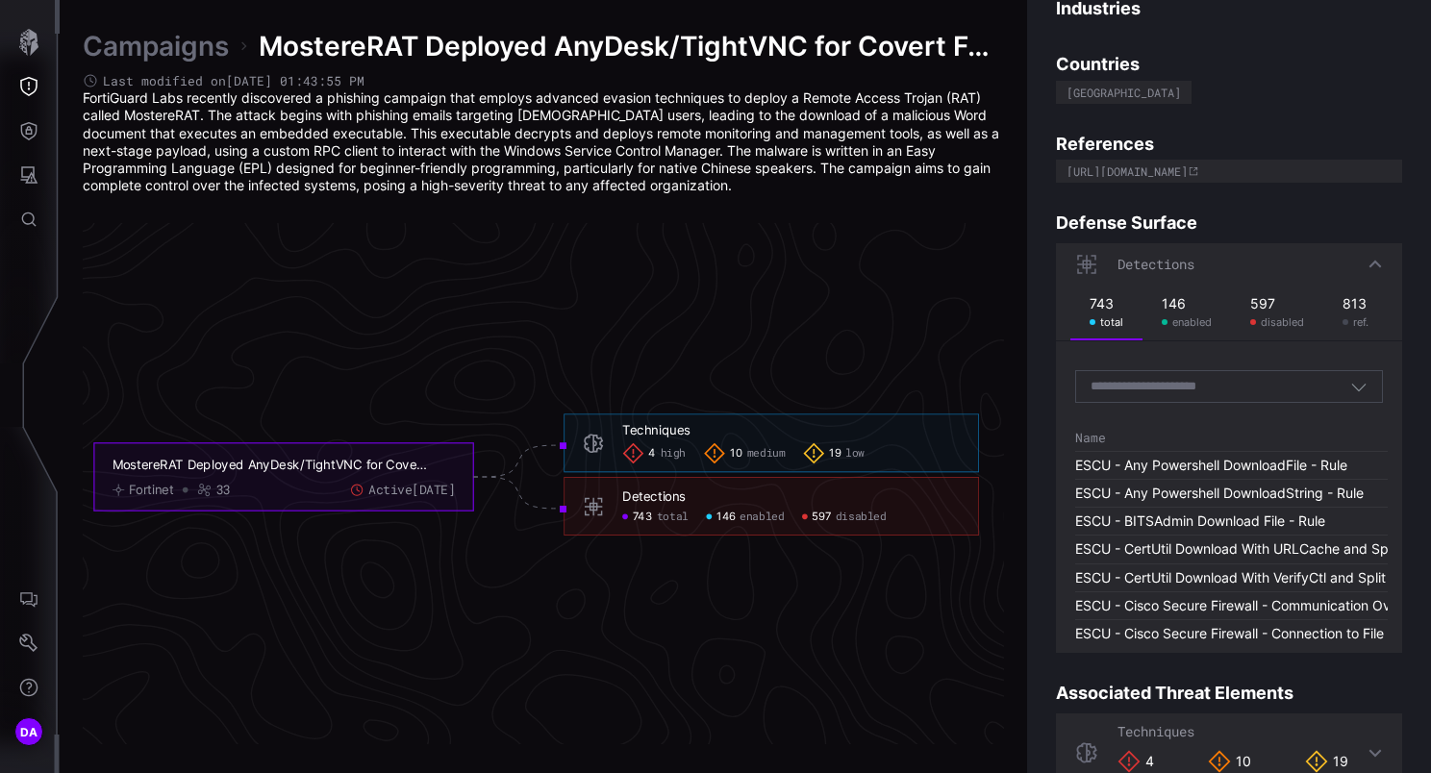
click at [1352, 385] on icon "button" at bounding box center [1359, 388] width 14 height 8
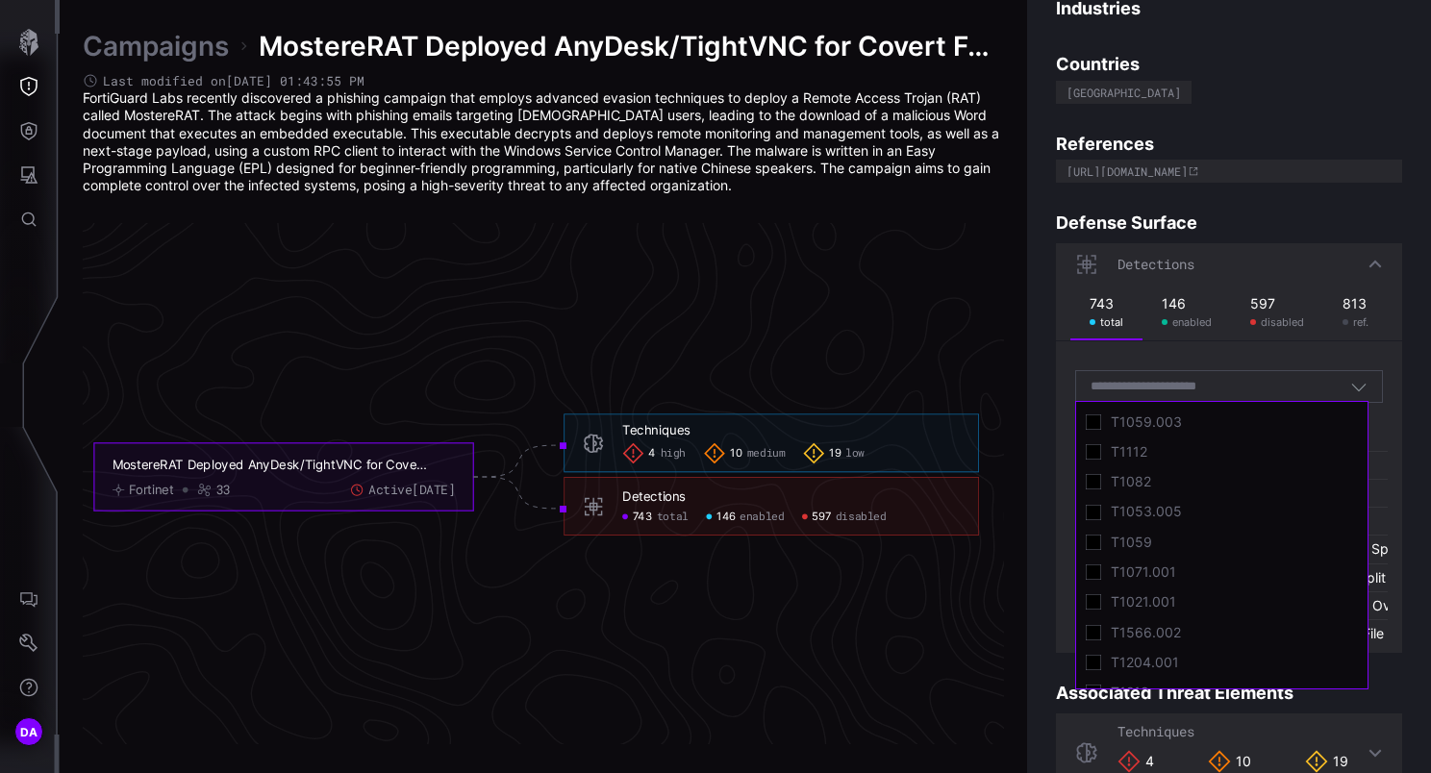
scroll to position [0, 0]
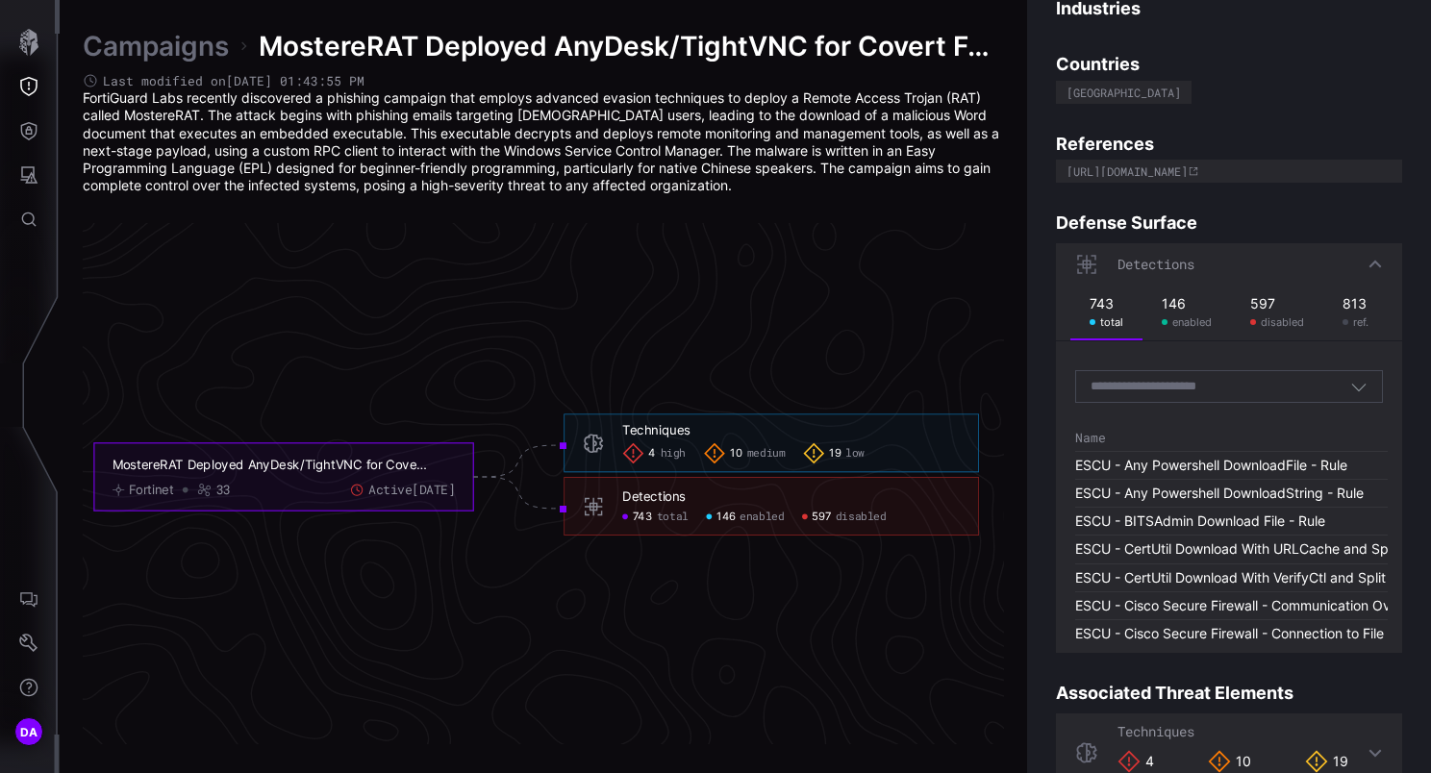
click at [1277, 346] on div "743 total 146 enabled 597 disabled 813 ref. Search by Technique(s) Name ESCU - …" at bounding box center [1229, 469] width 346 height 367
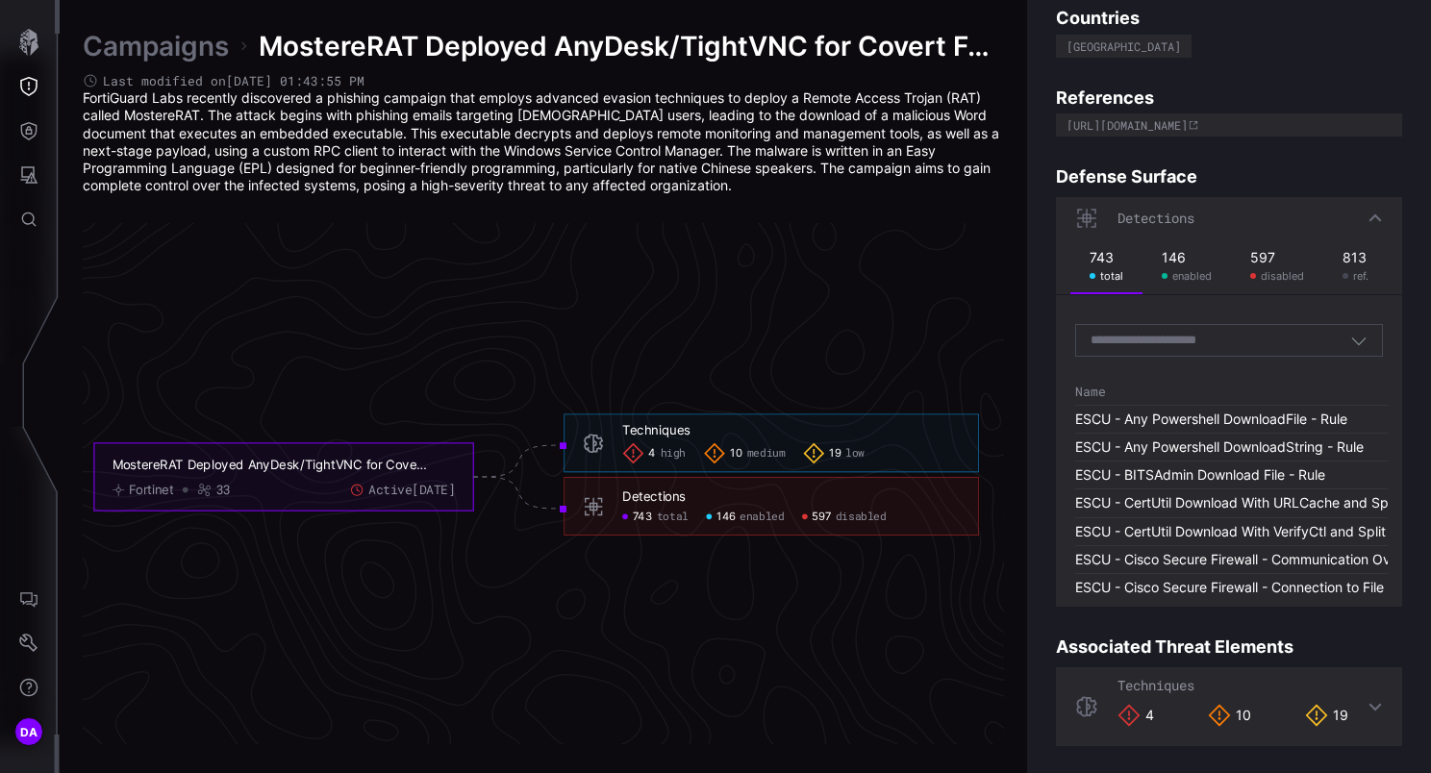
click at [1369, 706] on icon at bounding box center [1375, 708] width 12 height 8
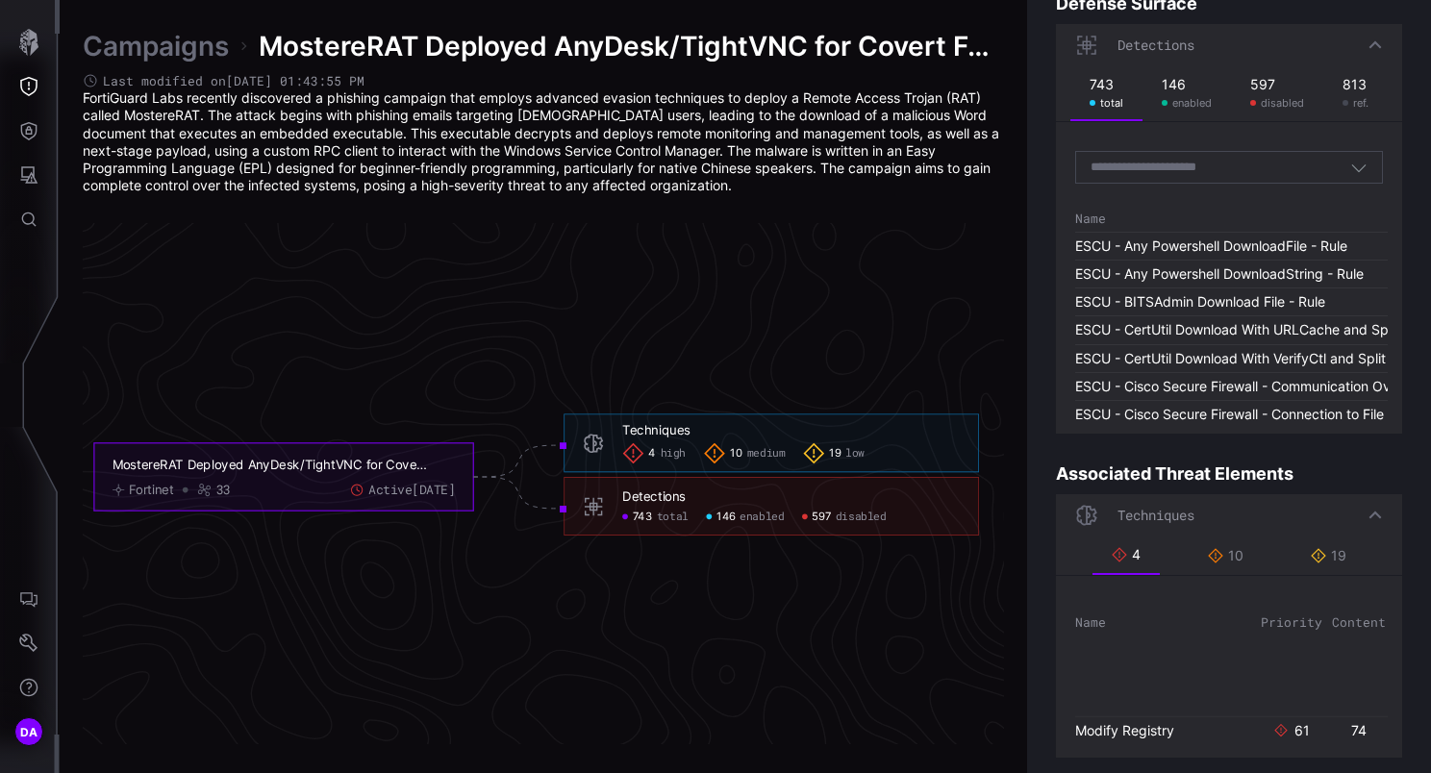
scroll to position [518, 0]
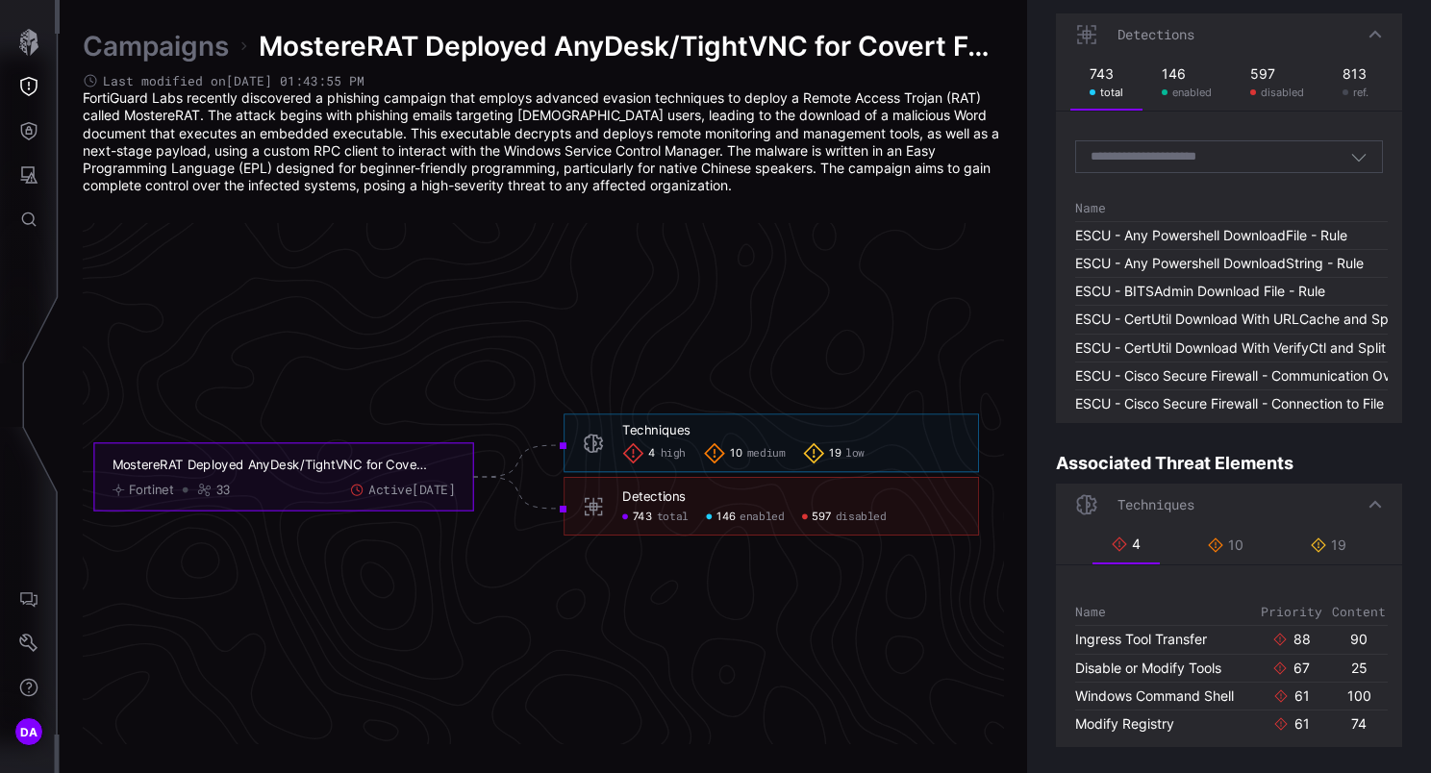
click at [140, 42] on link "Campaigns" at bounding box center [156, 46] width 146 height 35
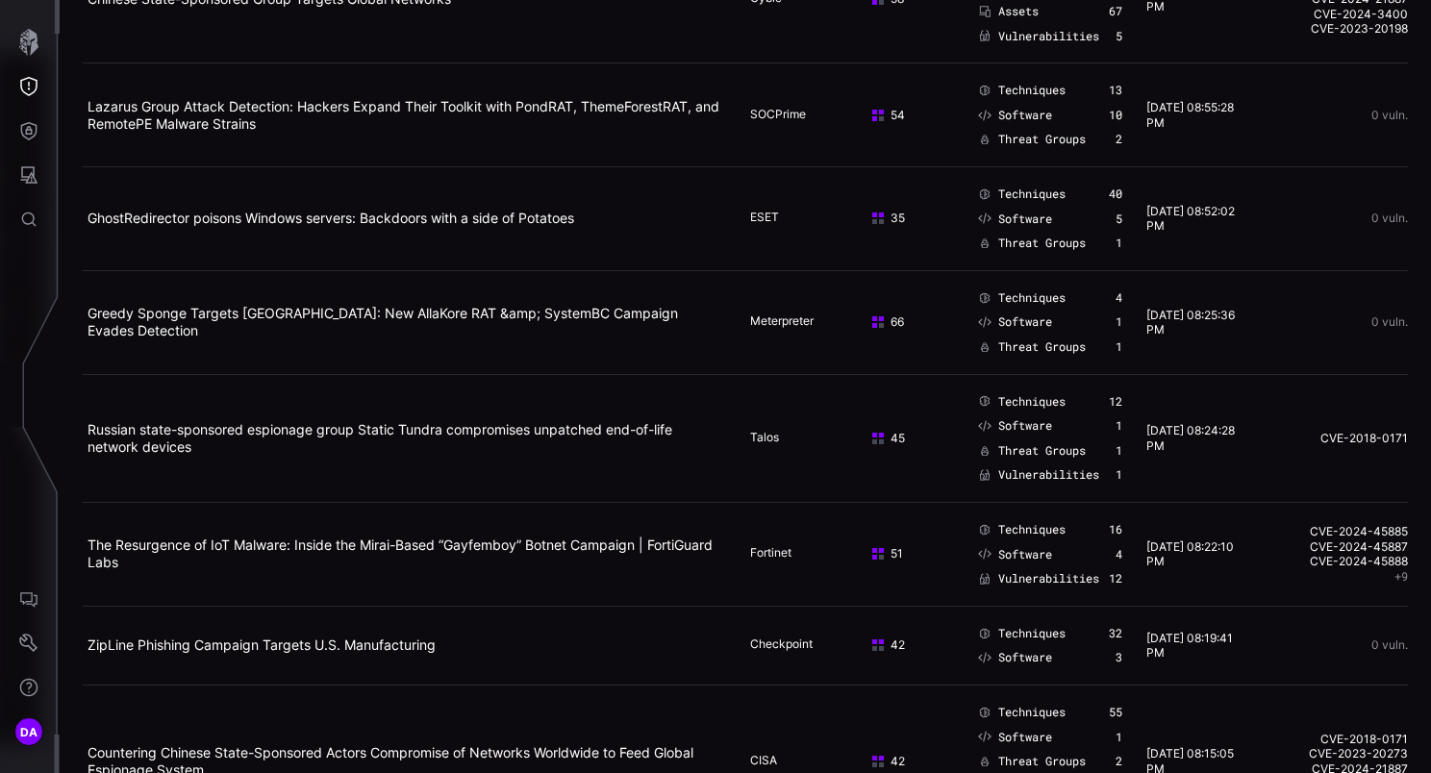
scroll to position [961, 0]
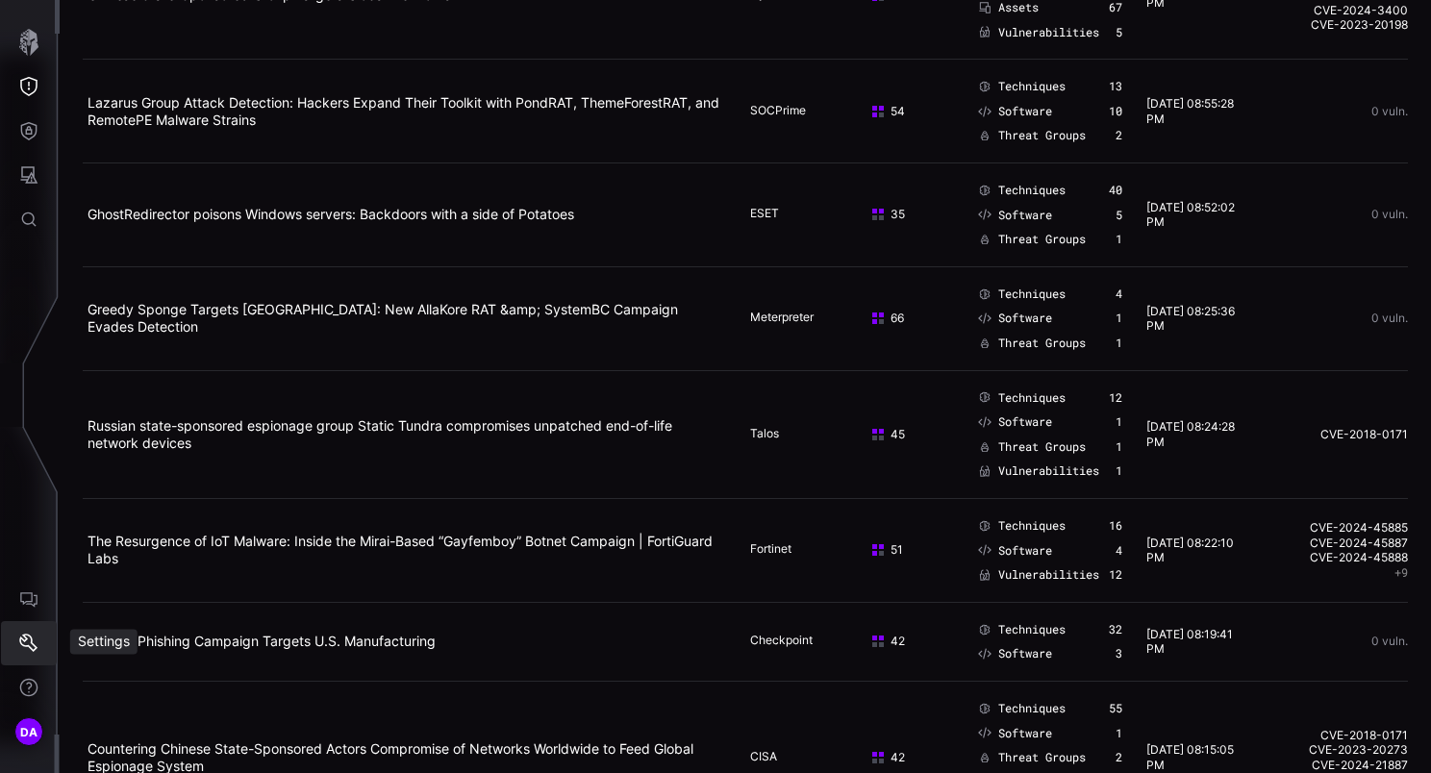
click at [36, 643] on icon "Settings" at bounding box center [28, 643] width 19 height 19
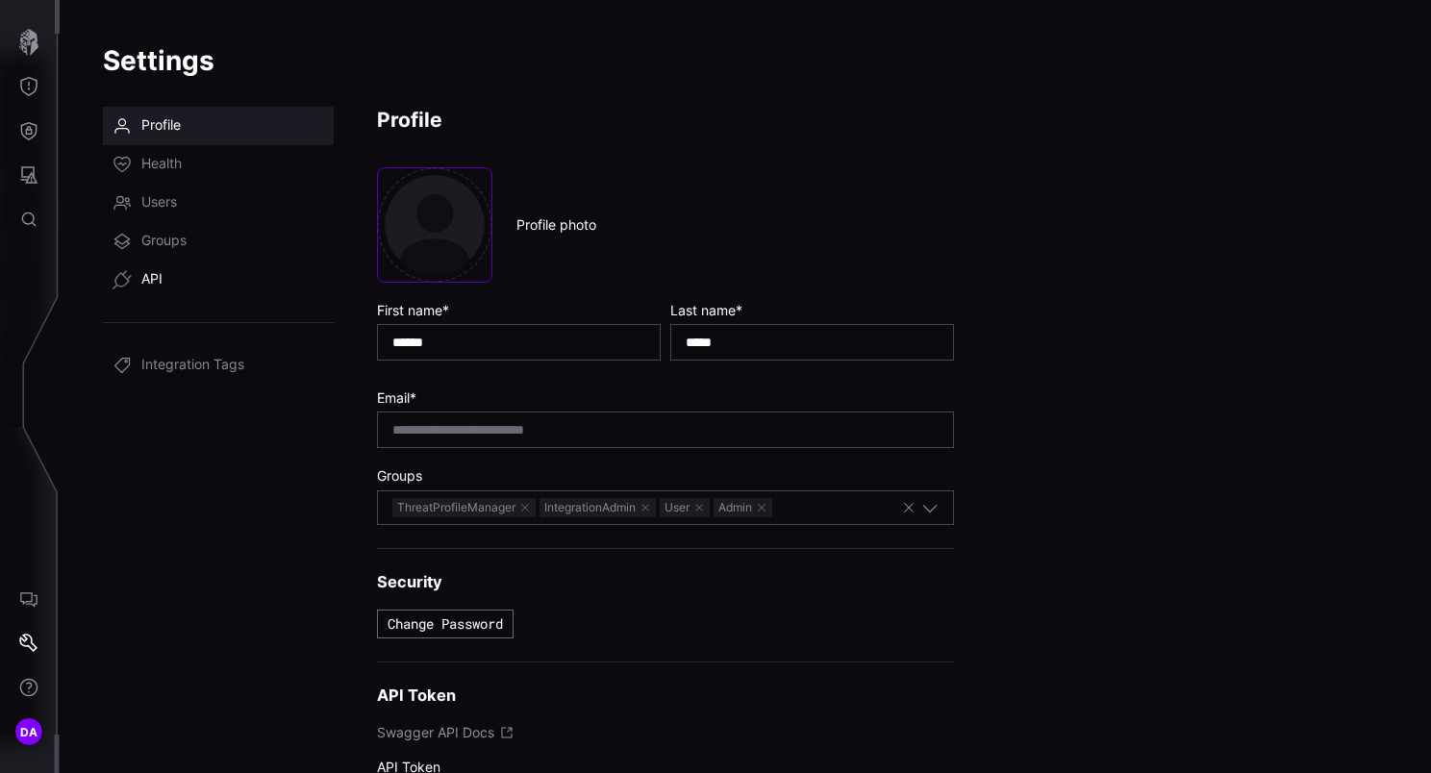
click at [164, 281] on link "API" at bounding box center [218, 280] width 231 height 38
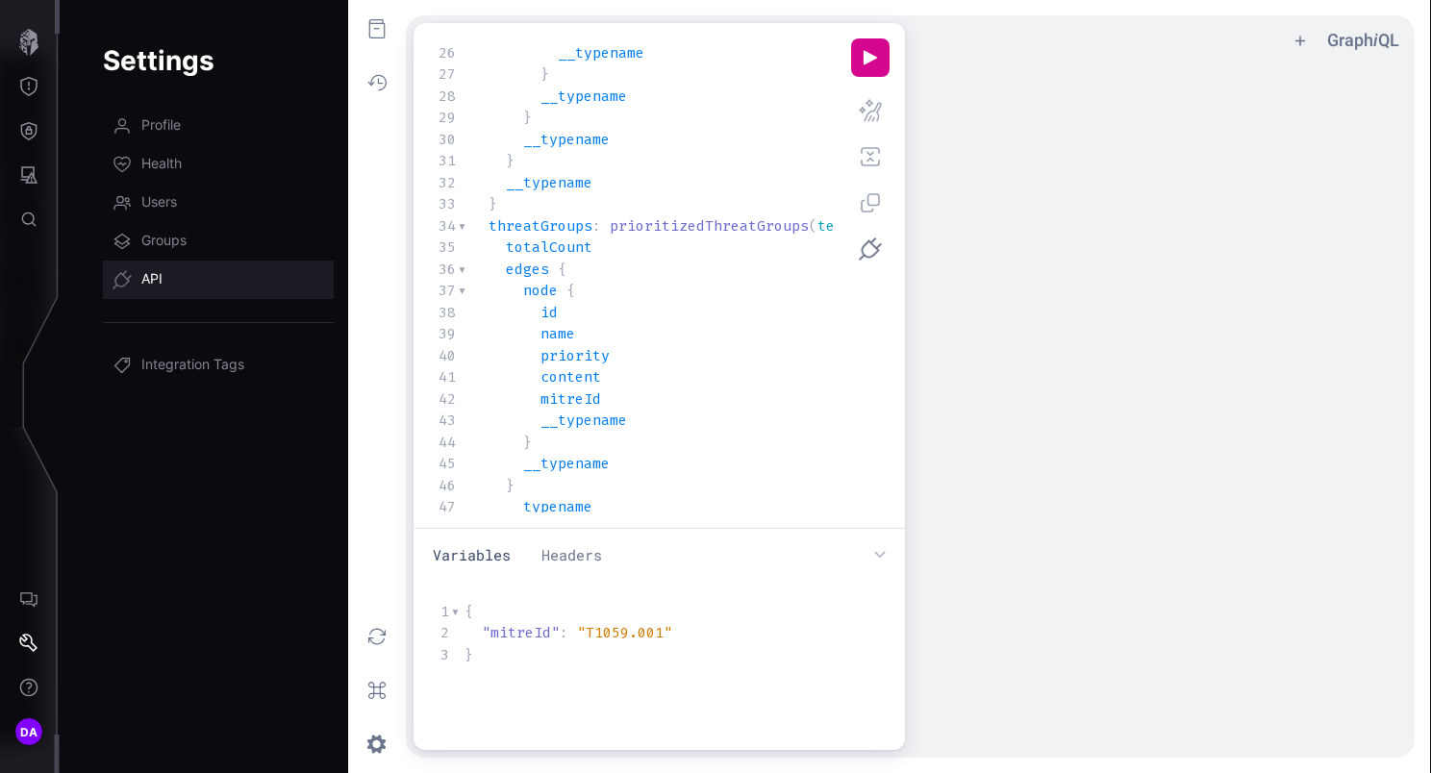
scroll to position [385, 0]
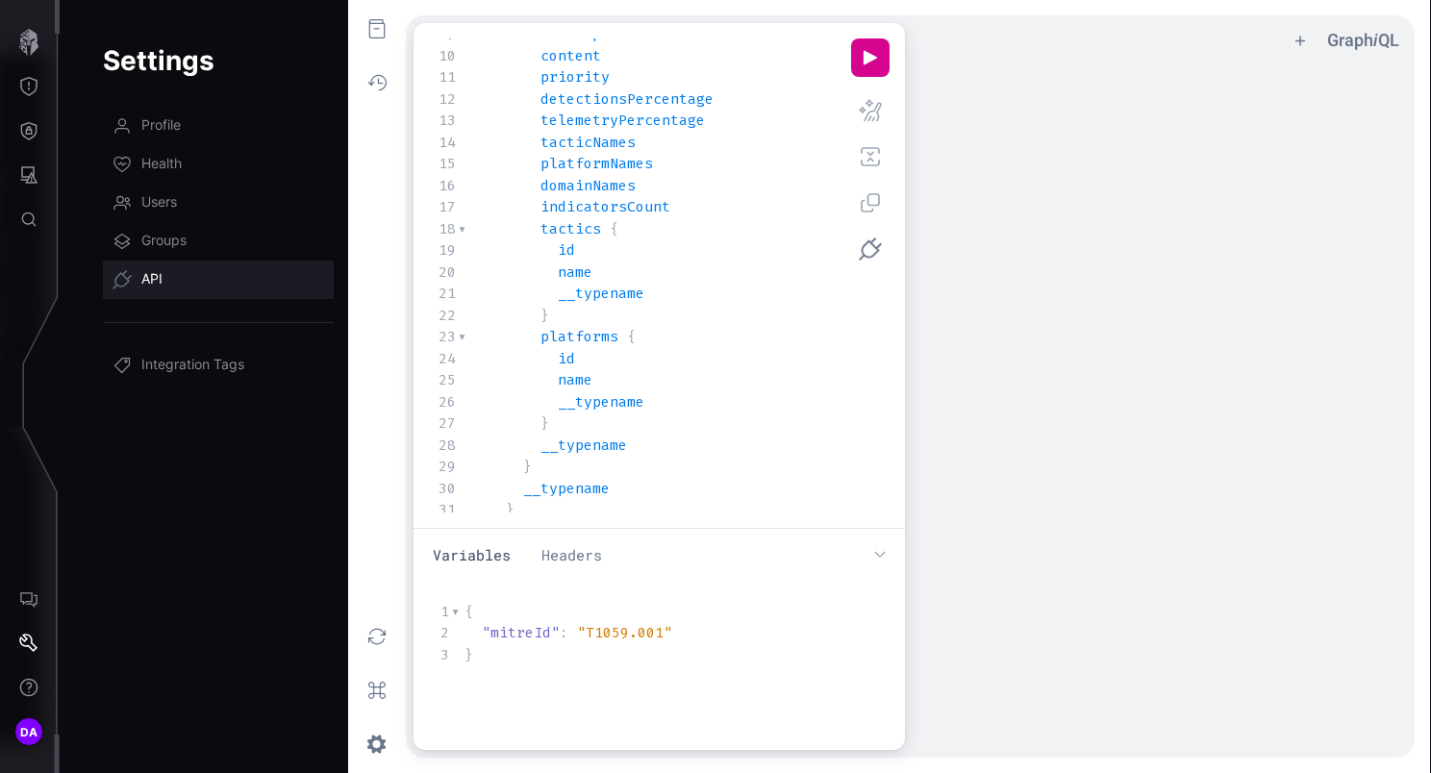
click at [561, 225] on span "tactics" at bounding box center [570, 228] width 61 height 19
type textarea "*******"
click at [561, 225] on span "tactics" at bounding box center [570, 228] width 61 height 19
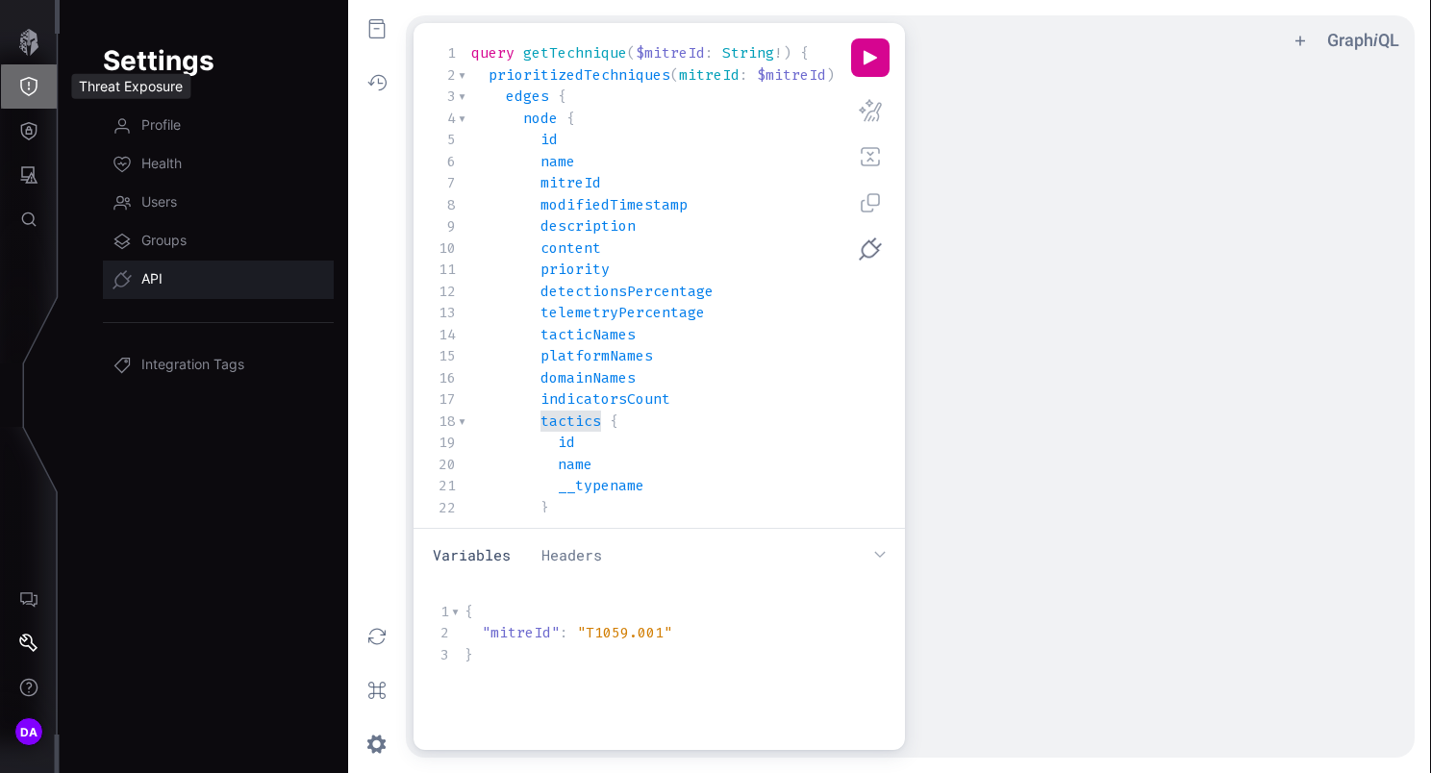
click at [29, 84] on icon "Threat Exposure" at bounding box center [28, 86] width 17 height 19
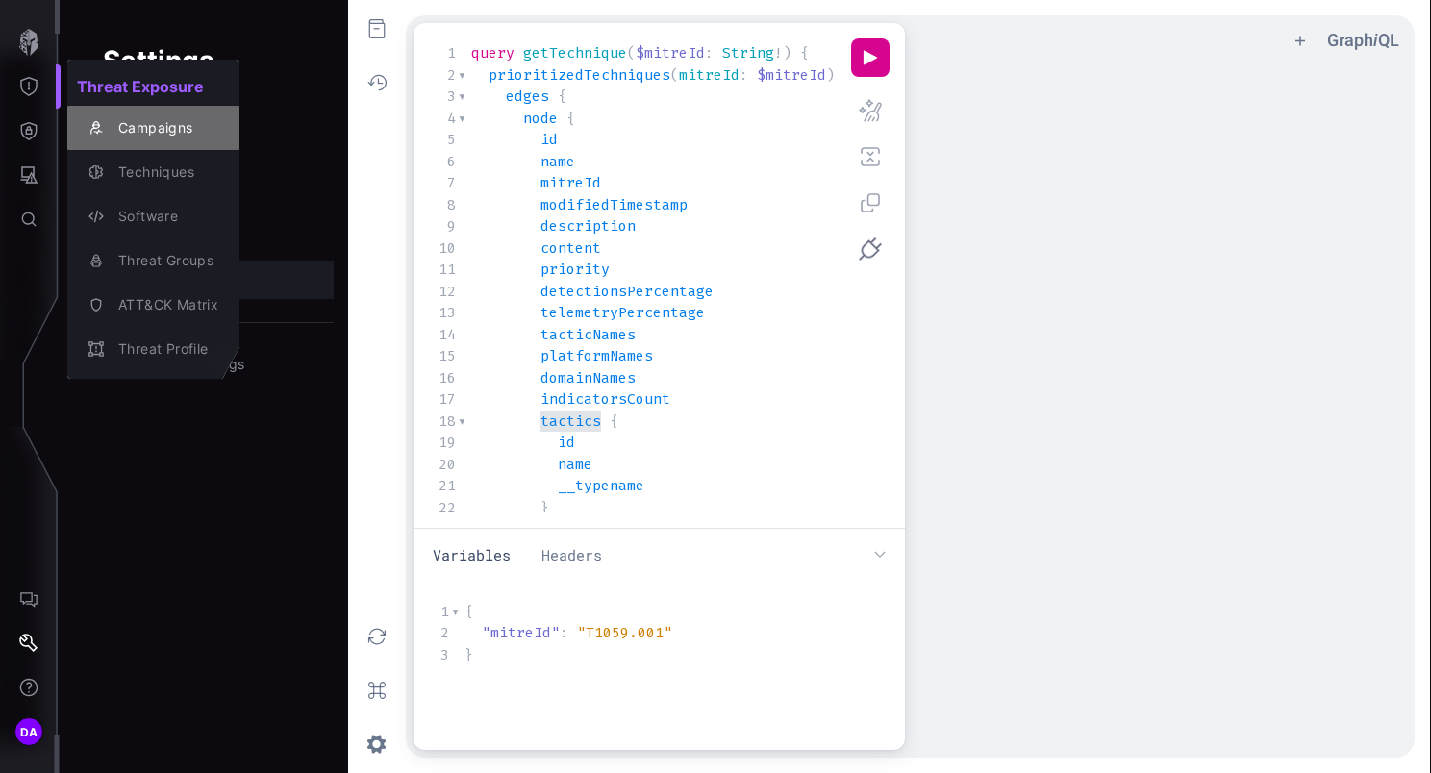
click at [158, 125] on div "Campaigns" at bounding box center [164, 128] width 110 height 24
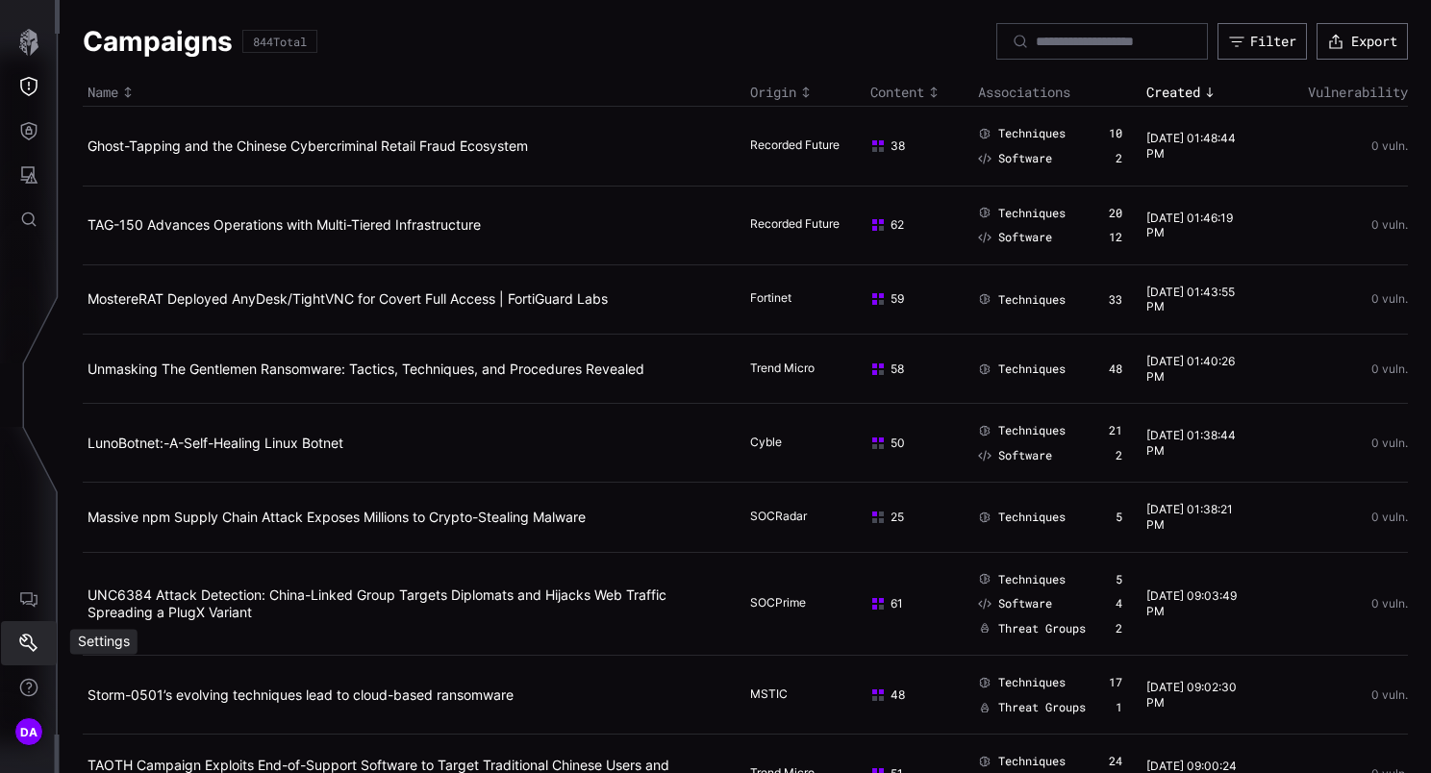
click at [30, 638] on icon "Settings" at bounding box center [28, 643] width 19 height 19
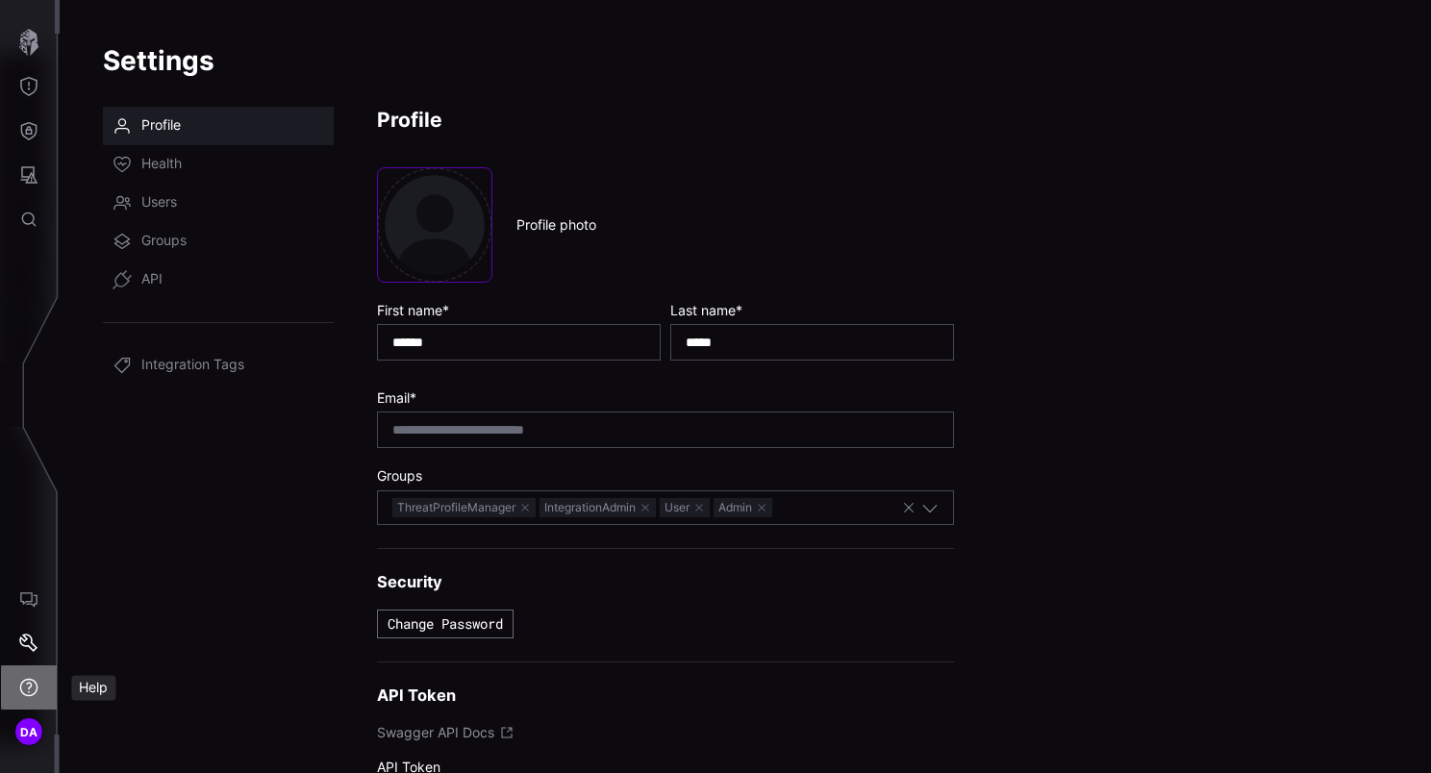
click at [29, 689] on icon "Help" at bounding box center [28, 687] width 19 height 19
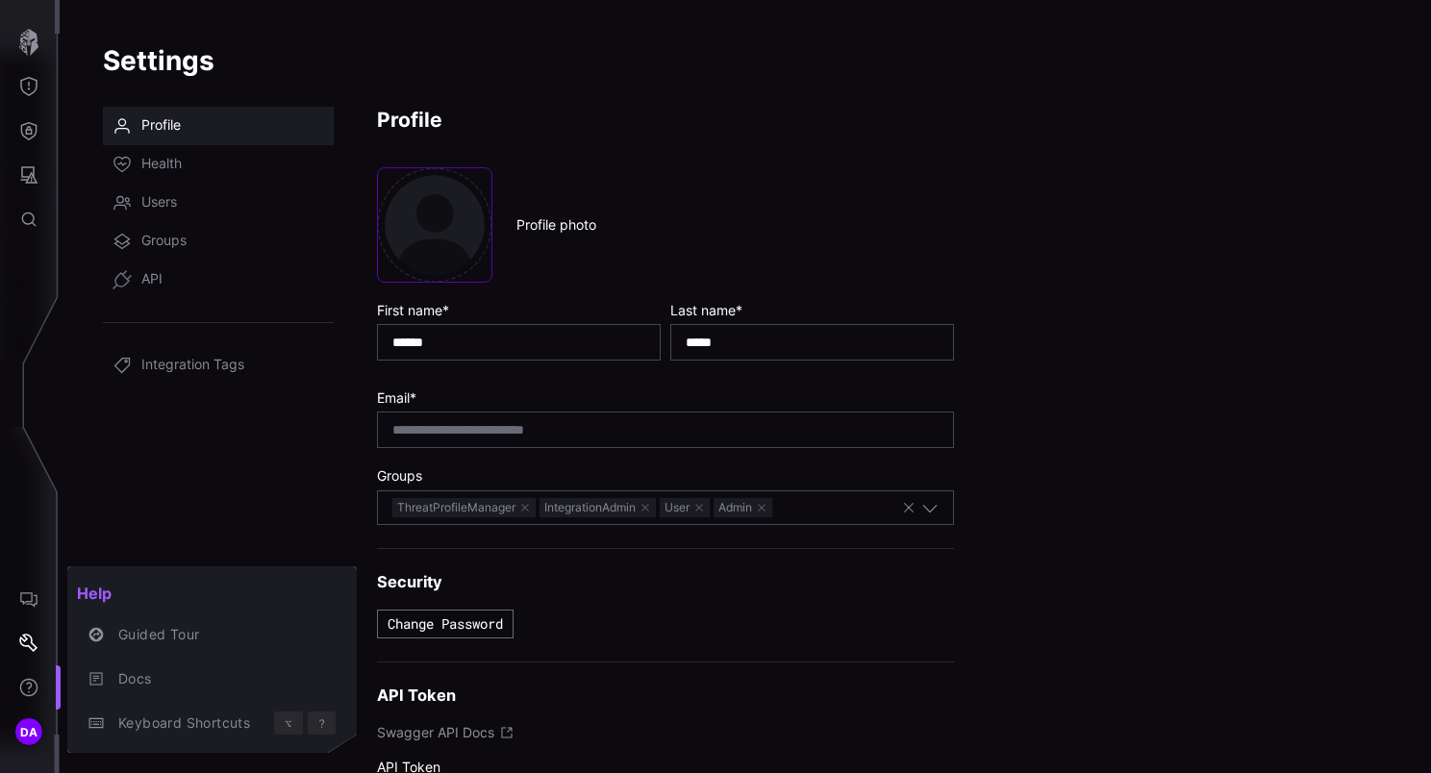
click at [31, 587] on div at bounding box center [715, 386] width 1431 height 773
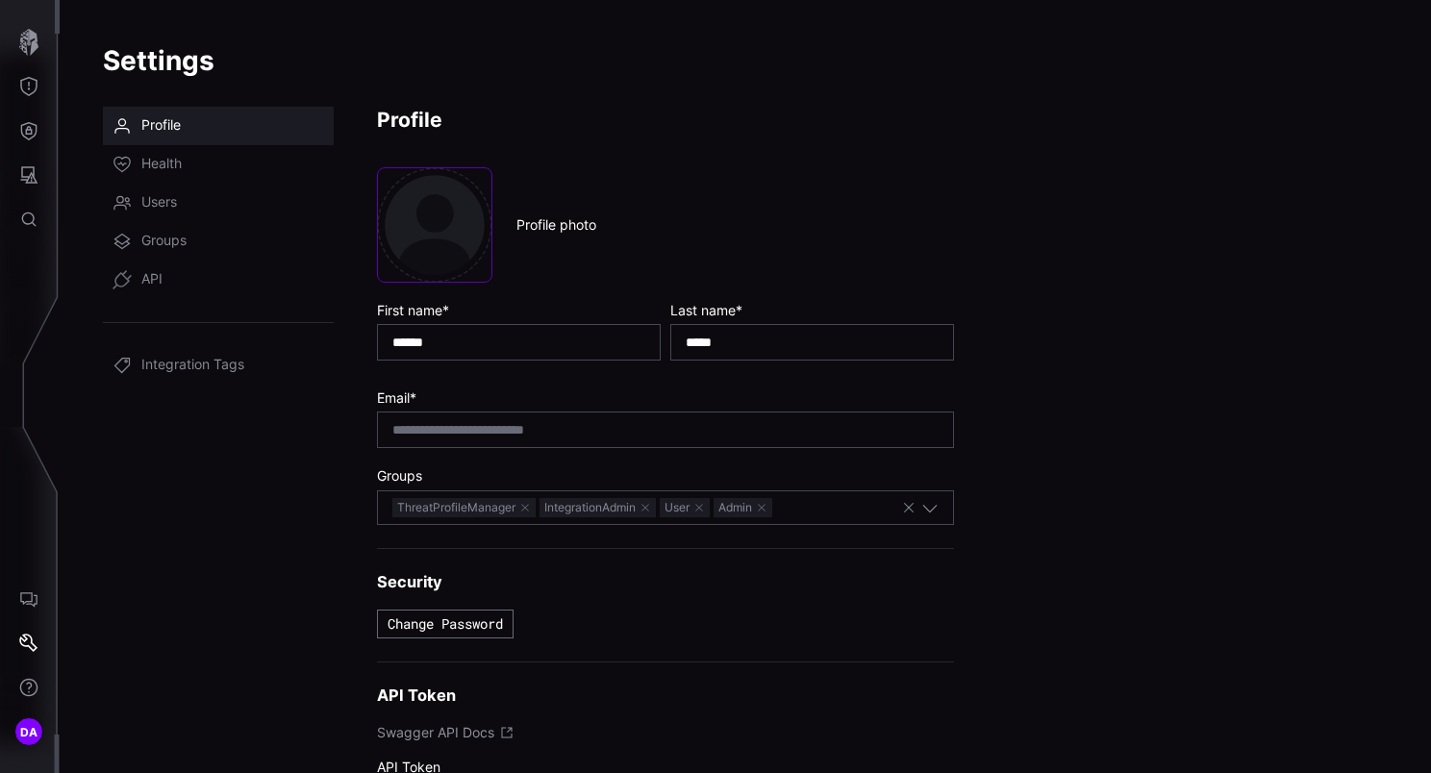
click at [33, 606] on icon "AI Chat" at bounding box center [28, 598] width 19 height 19
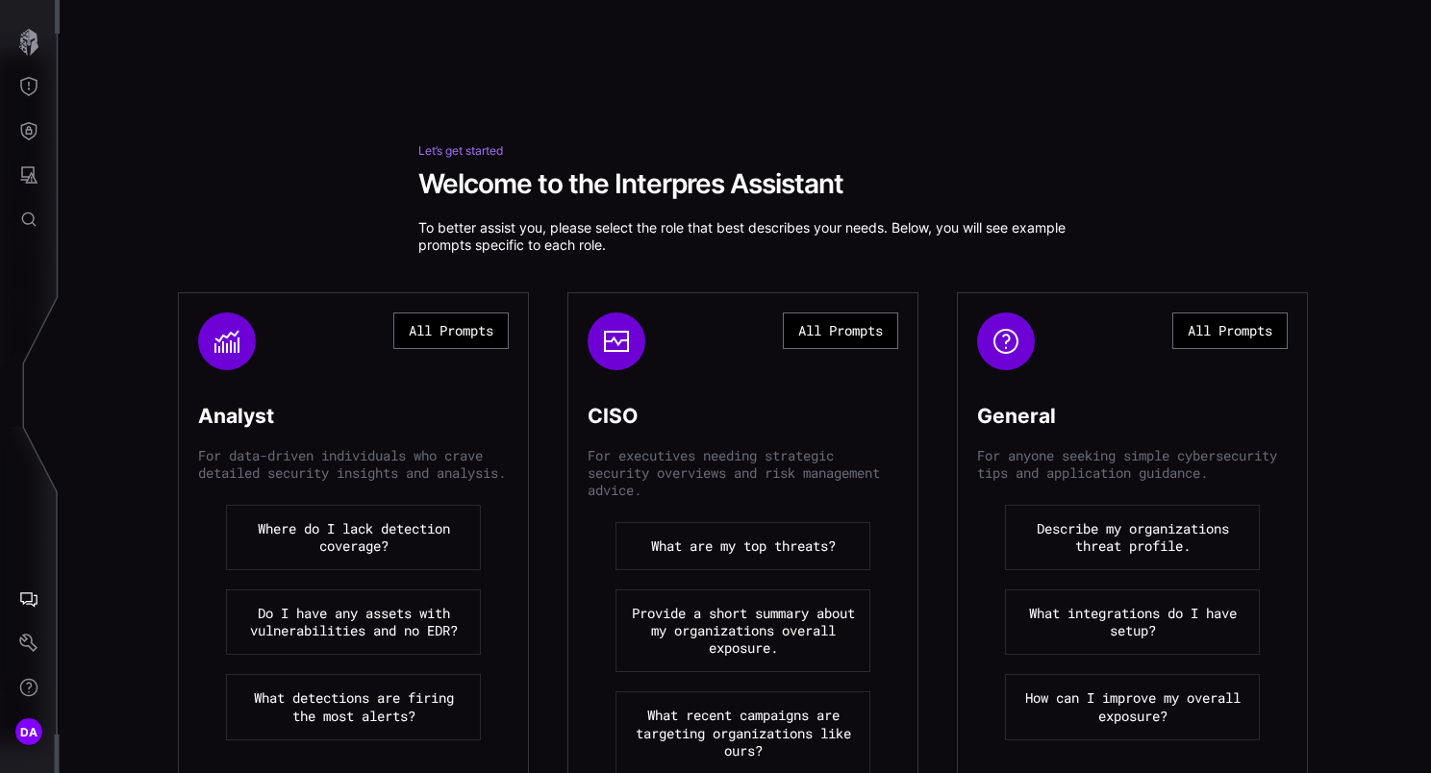
click at [455, 327] on button "All Prompts" at bounding box center [450, 330] width 115 height 37
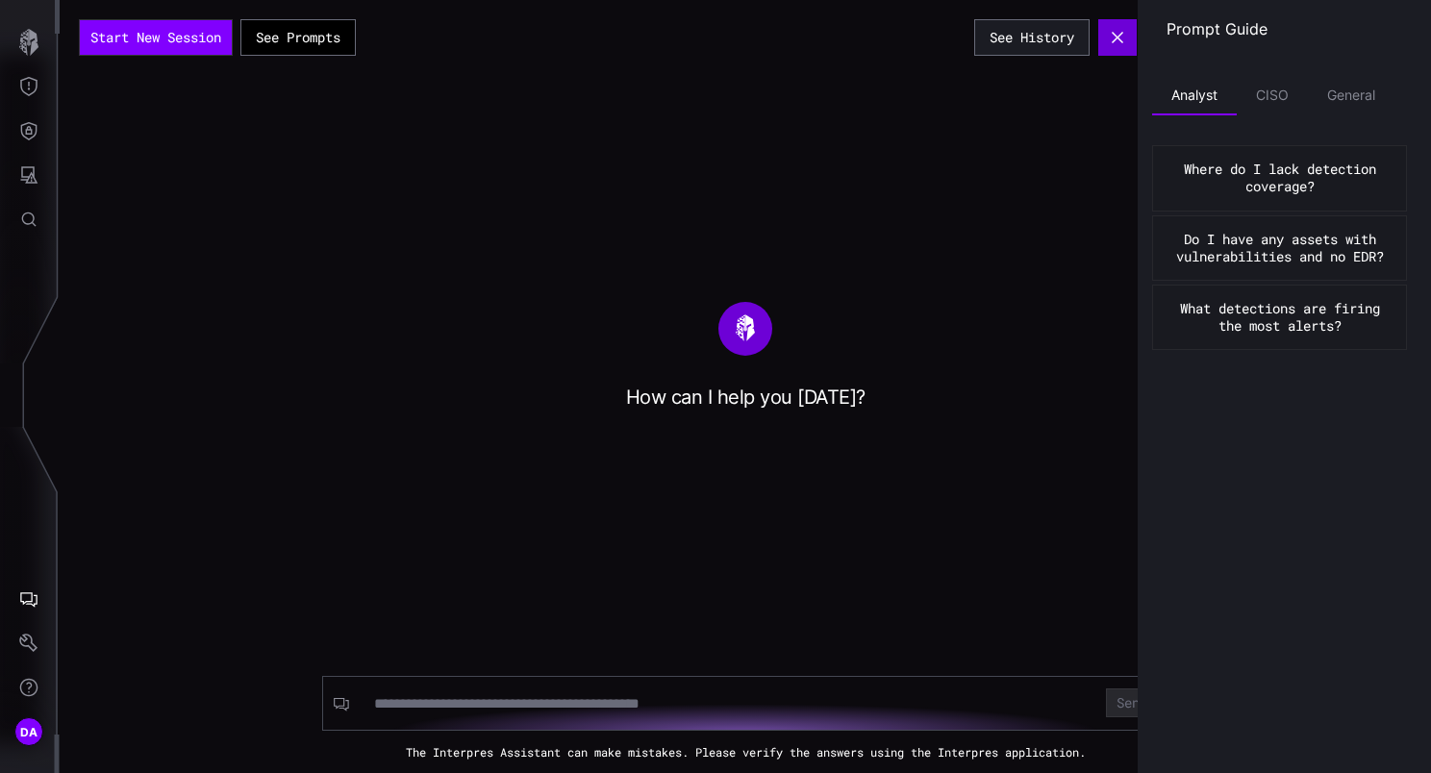
click at [1119, 41] on icon "button" at bounding box center [1116, 37] width 15 height 15
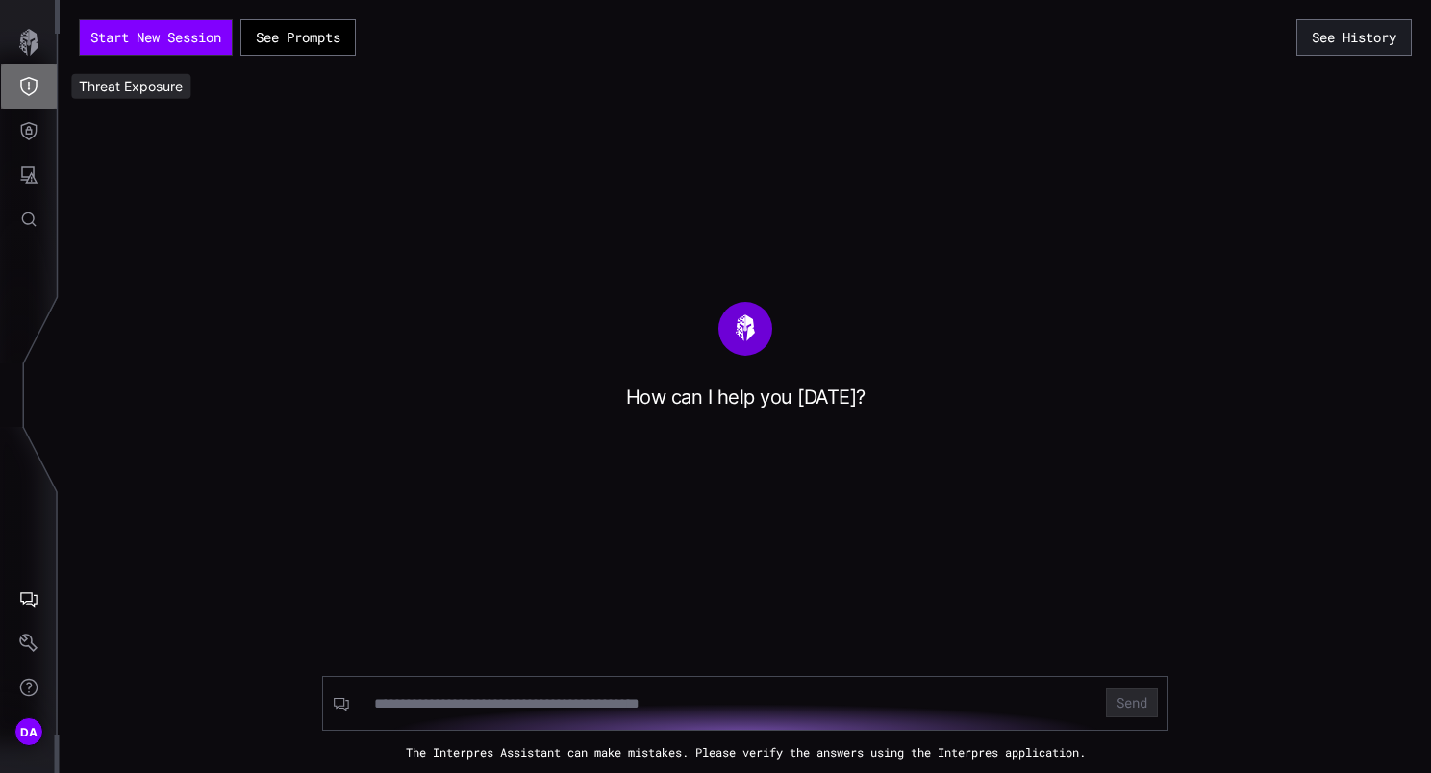
click at [41, 85] on button "Threat Exposure" at bounding box center [29, 86] width 56 height 44
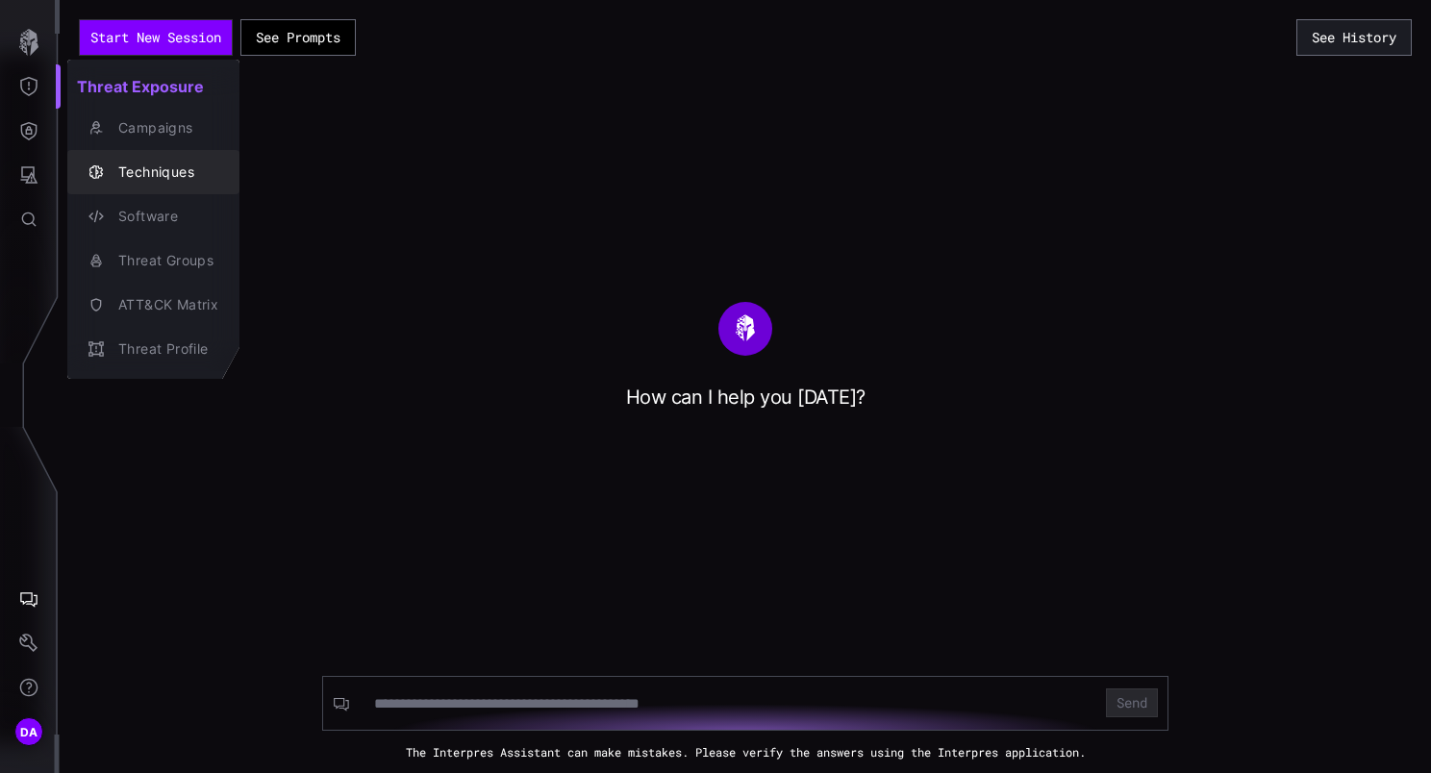
click at [175, 177] on div "Techniques" at bounding box center [164, 173] width 110 height 24
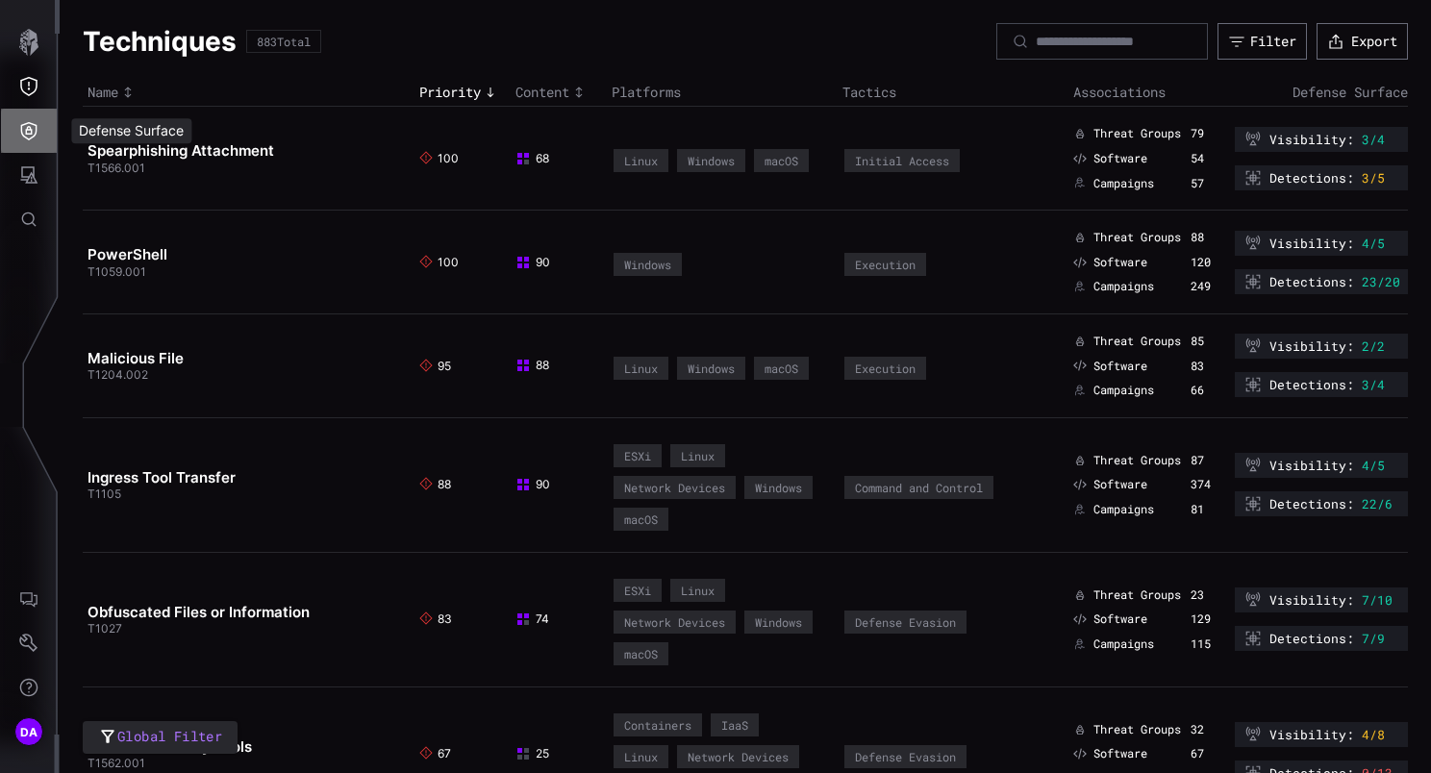
click at [25, 138] on icon "Defense Surface" at bounding box center [28, 130] width 19 height 19
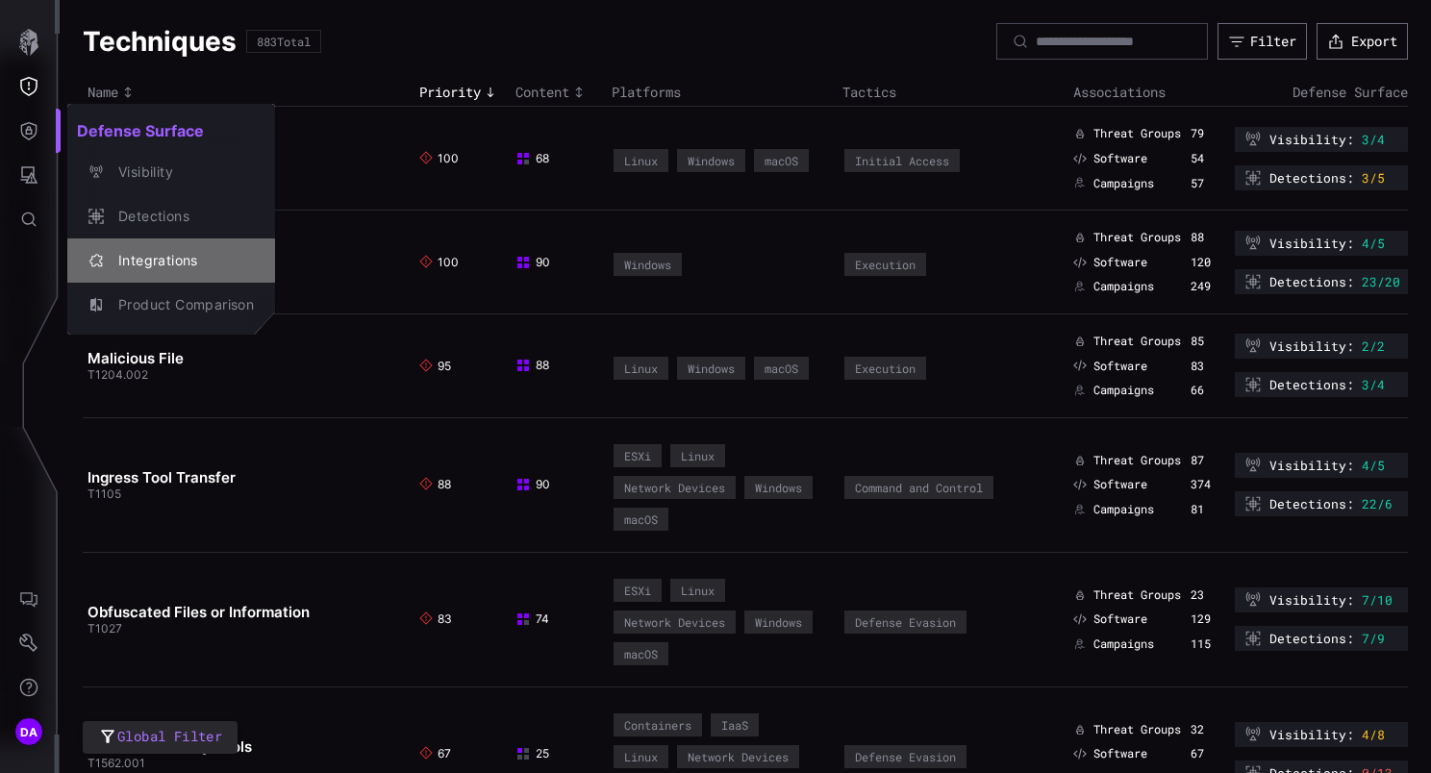
click at [153, 258] on div "Integrations" at bounding box center [181, 261] width 145 height 24
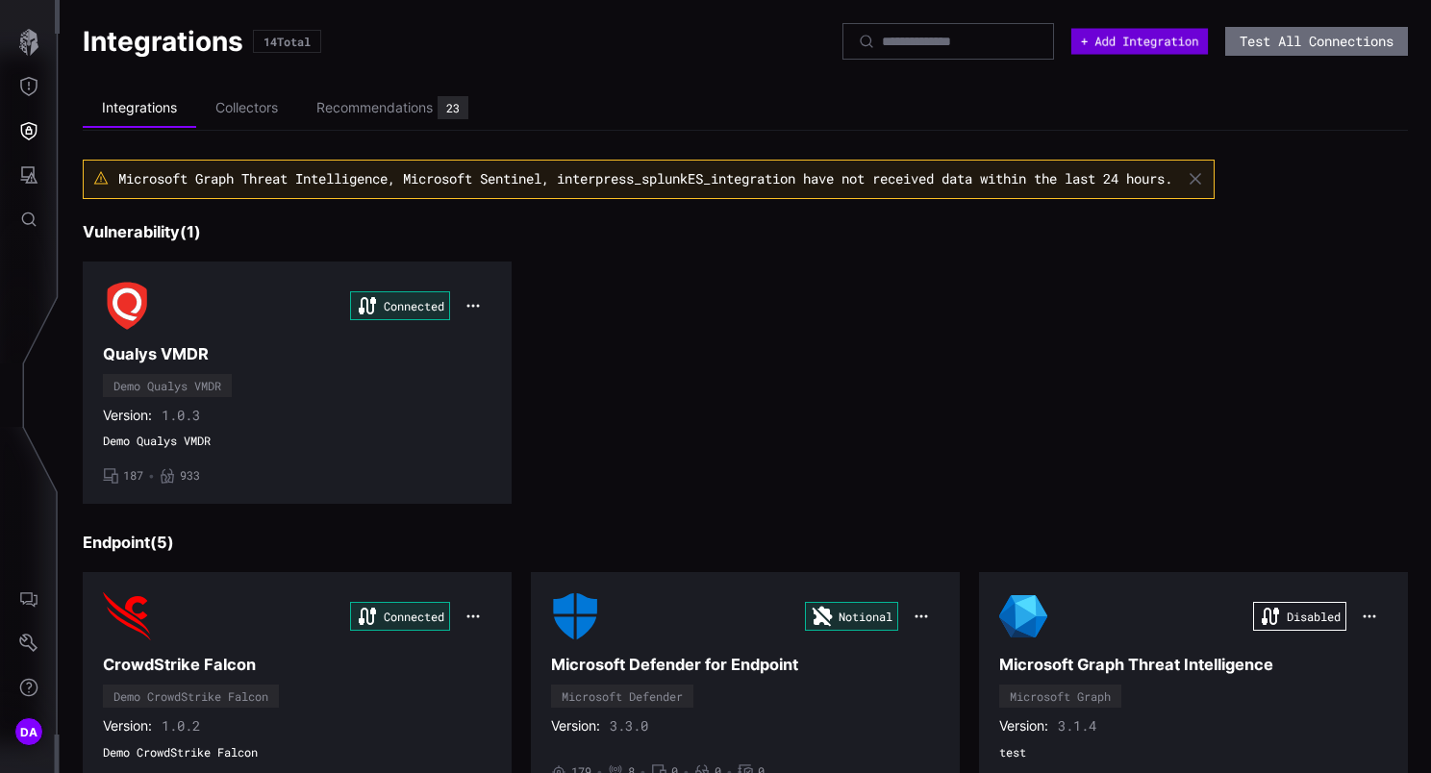
click at [1134, 41] on button "+ Add Integration" at bounding box center [1139, 42] width 137 height 26
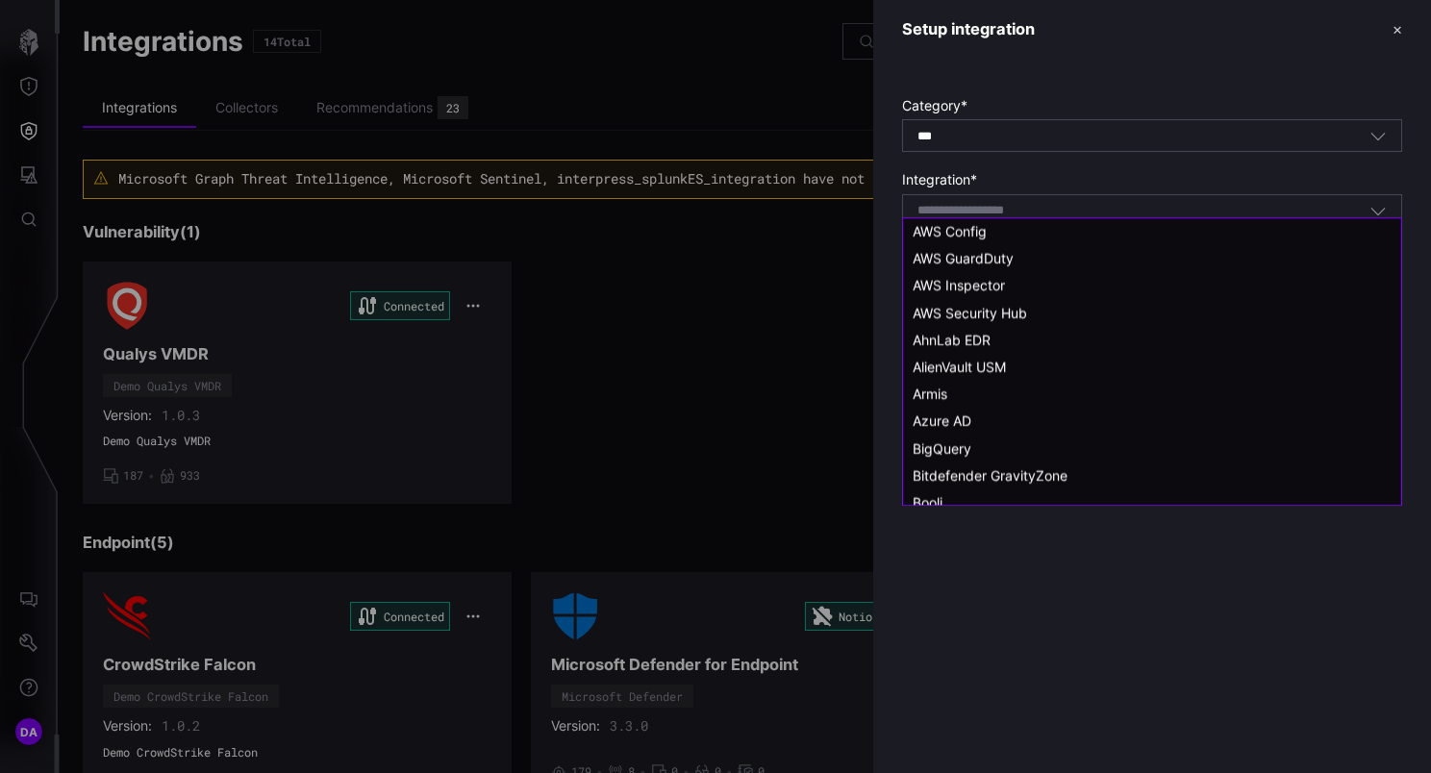
click at [1027, 207] on input at bounding box center [985, 211] width 137 height 16
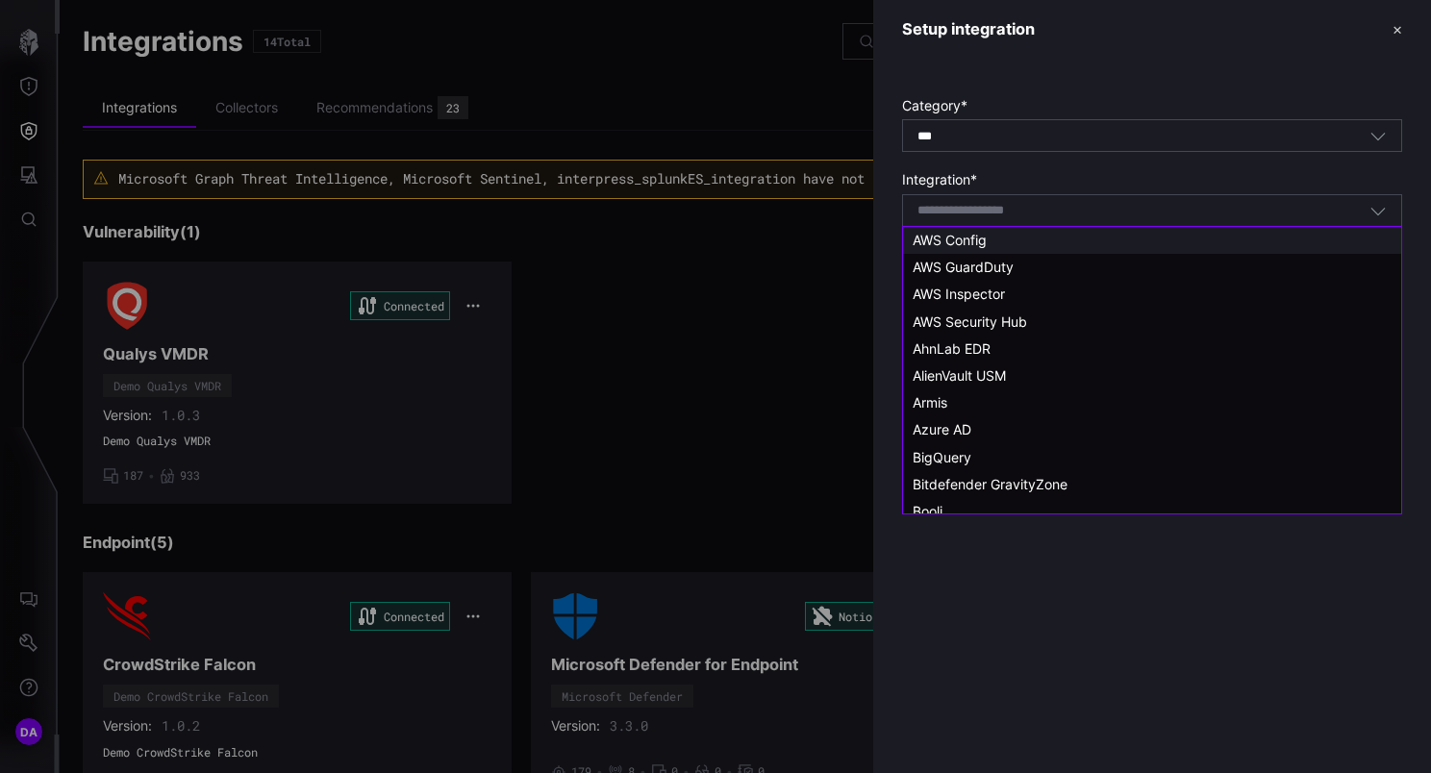
click at [977, 244] on span "AWS Config" at bounding box center [949, 240] width 74 height 16
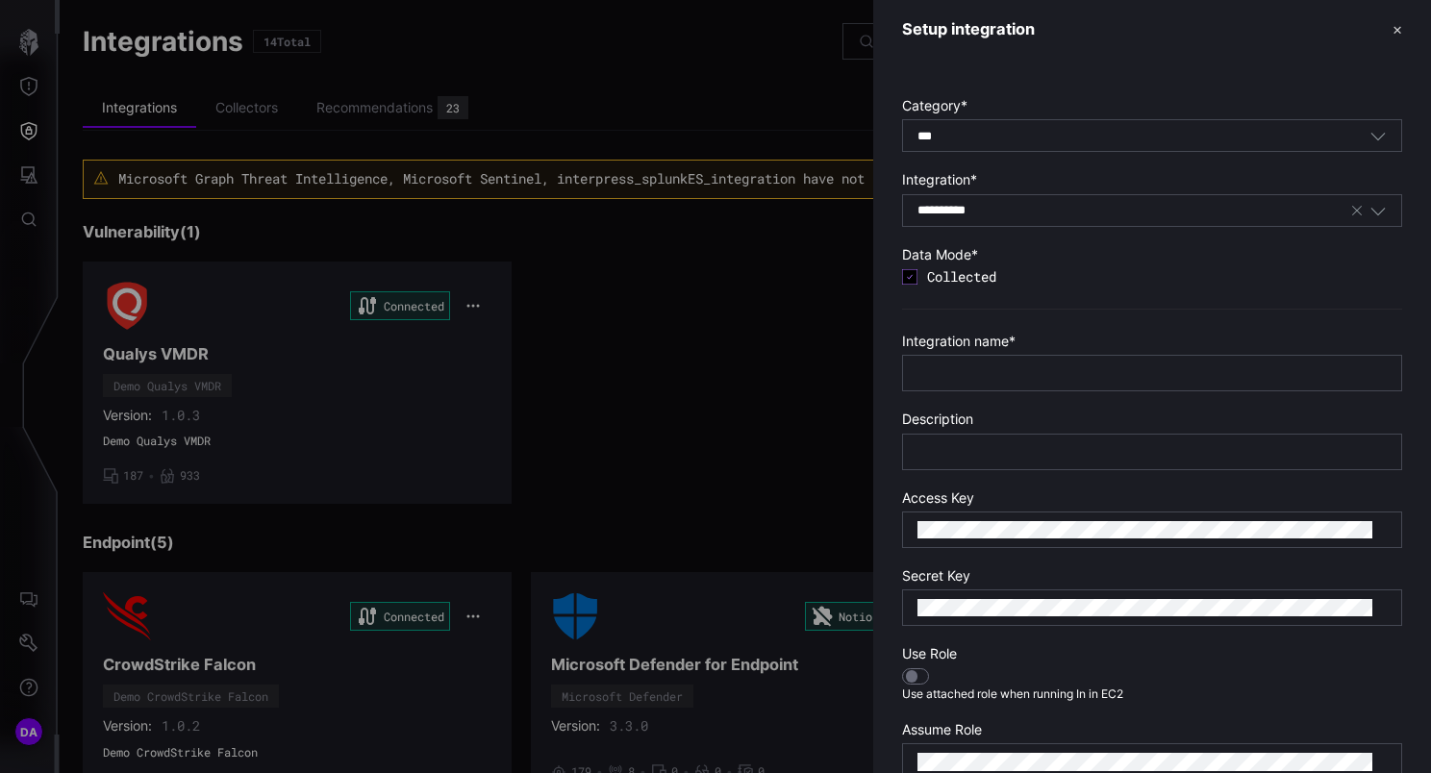
click at [1132, 216] on div "**********" at bounding box center [1133, 210] width 432 height 17
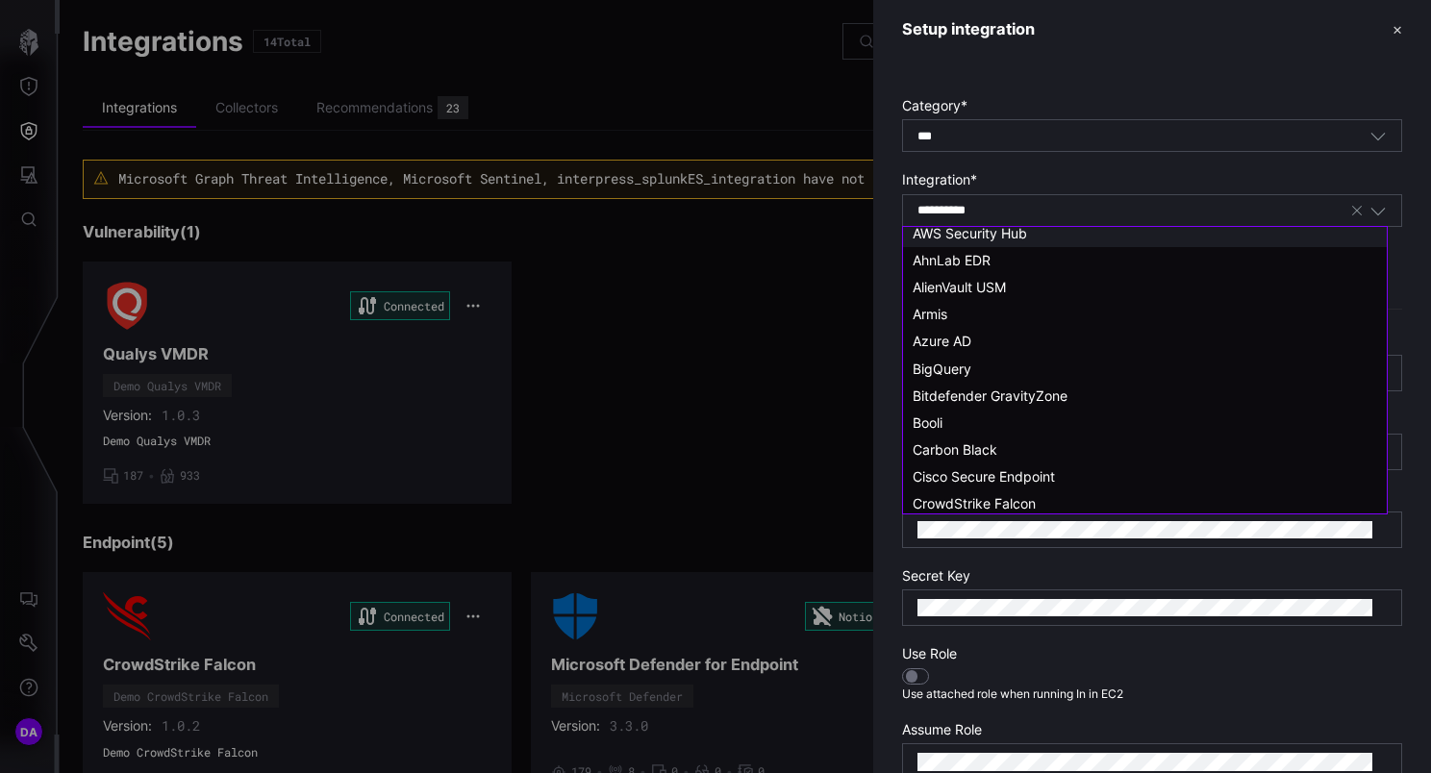
scroll to position [192, 0]
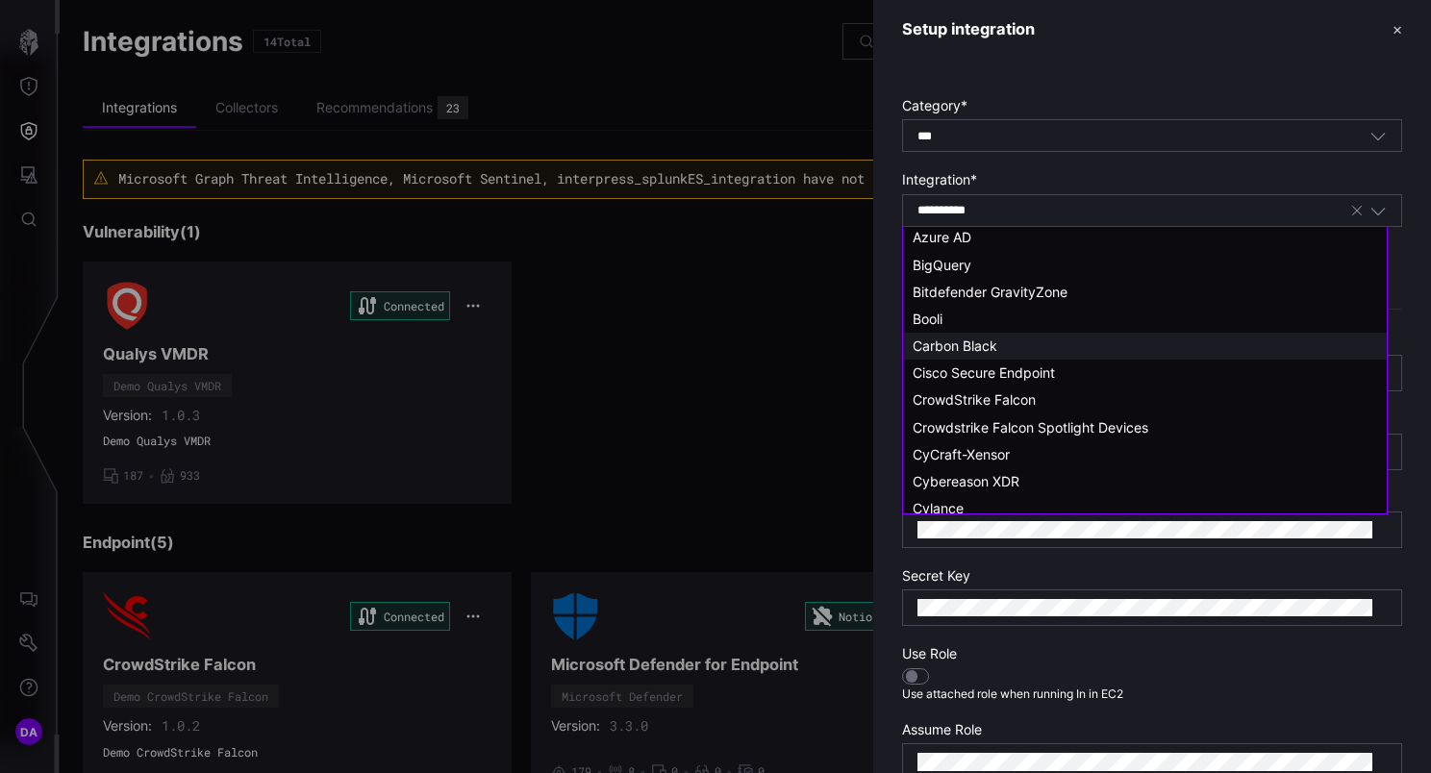
click at [1014, 347] on div "Carbon Black" at bounding box center [1144, 345] width 464 height 17
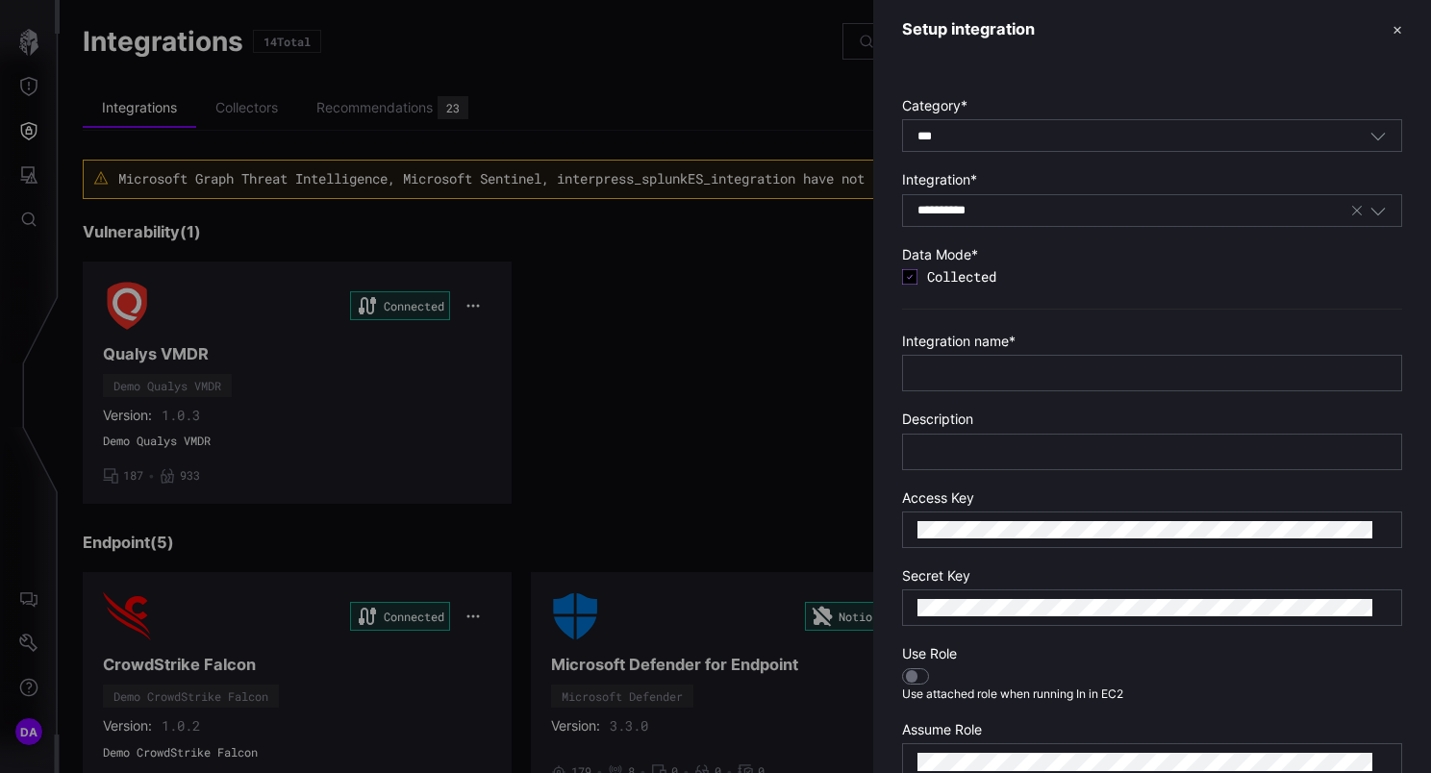
type input "**********"
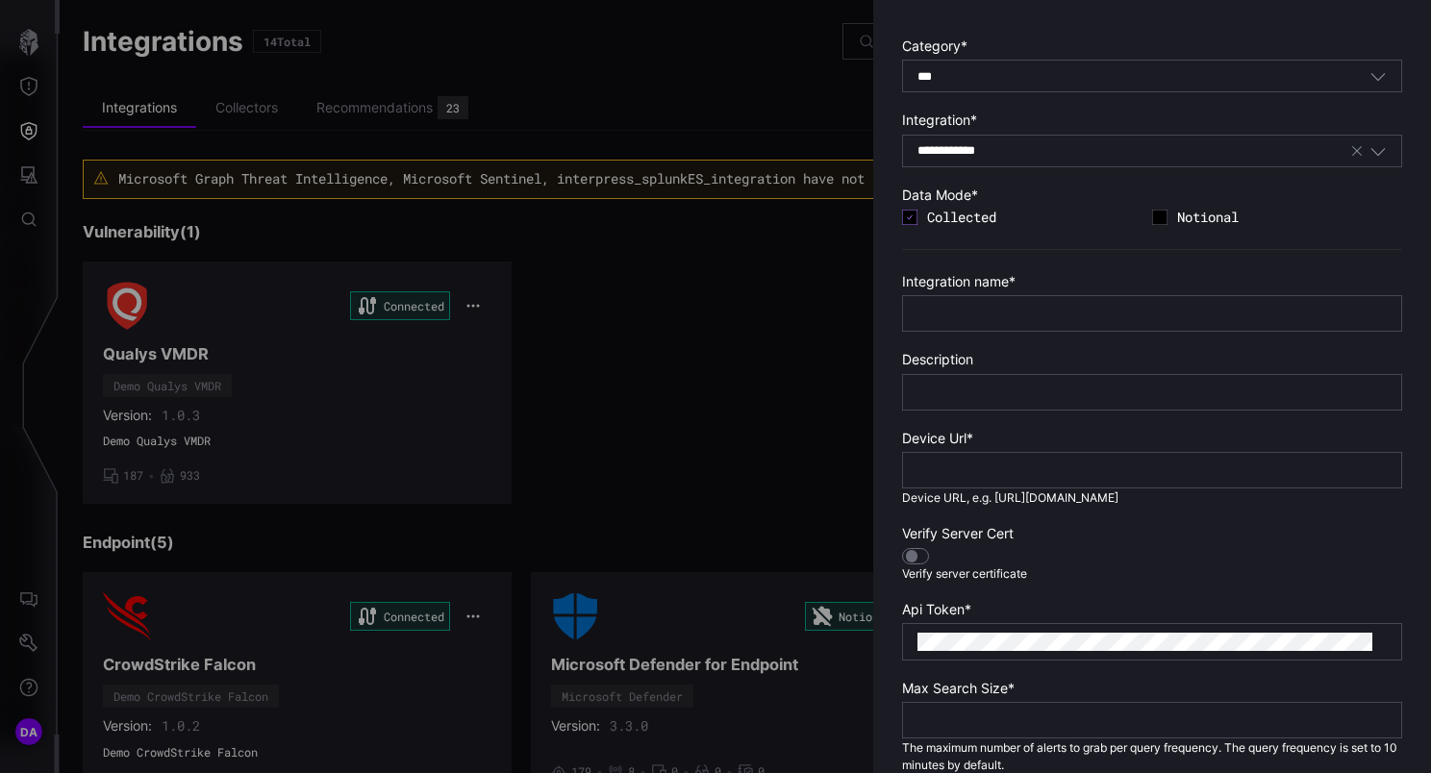
scroll to position [0, 0]
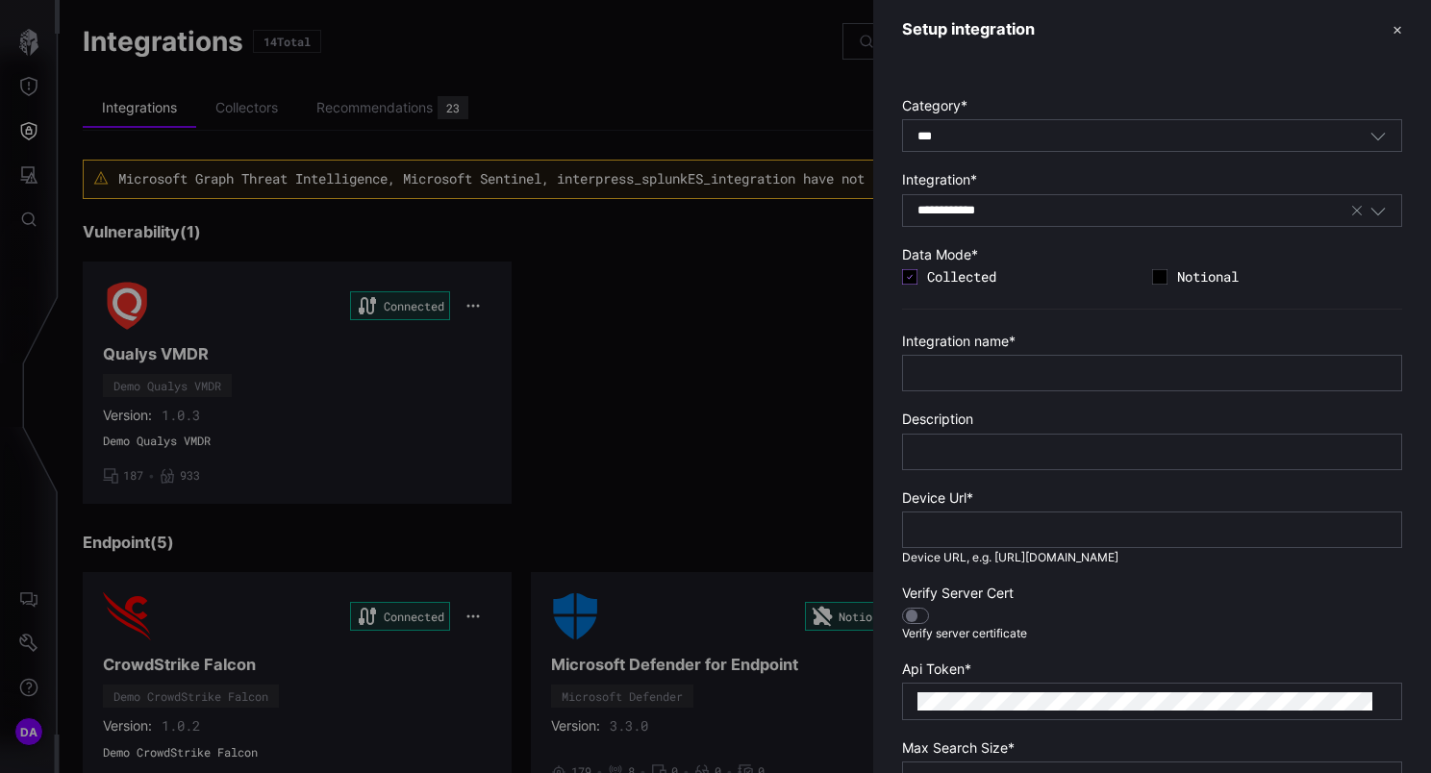
click at [1392, 35] on button "✕" at bounding box center [1397, 29] width 10 height 20
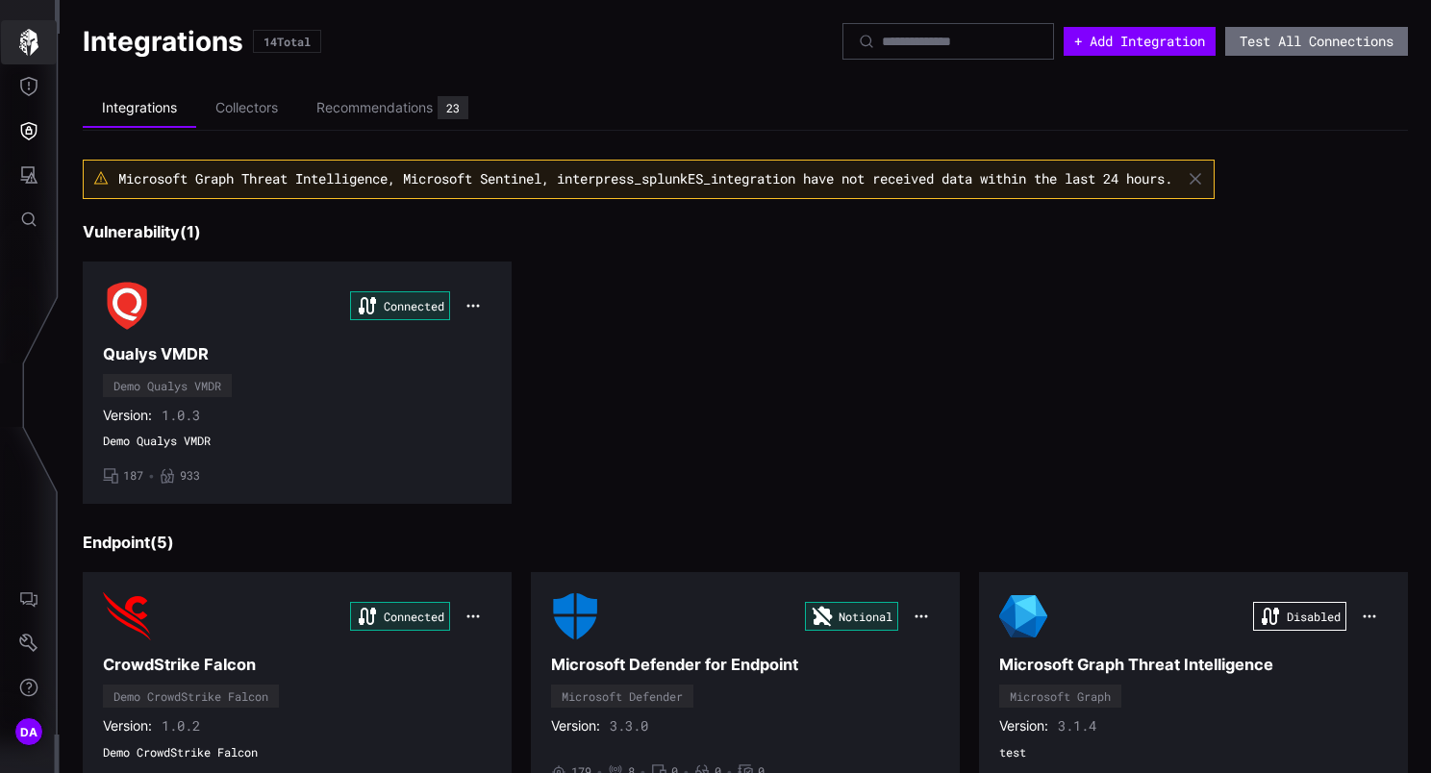
click at [30, 52] on icon "button" at bounding box center [28, 42] width 27 height 27
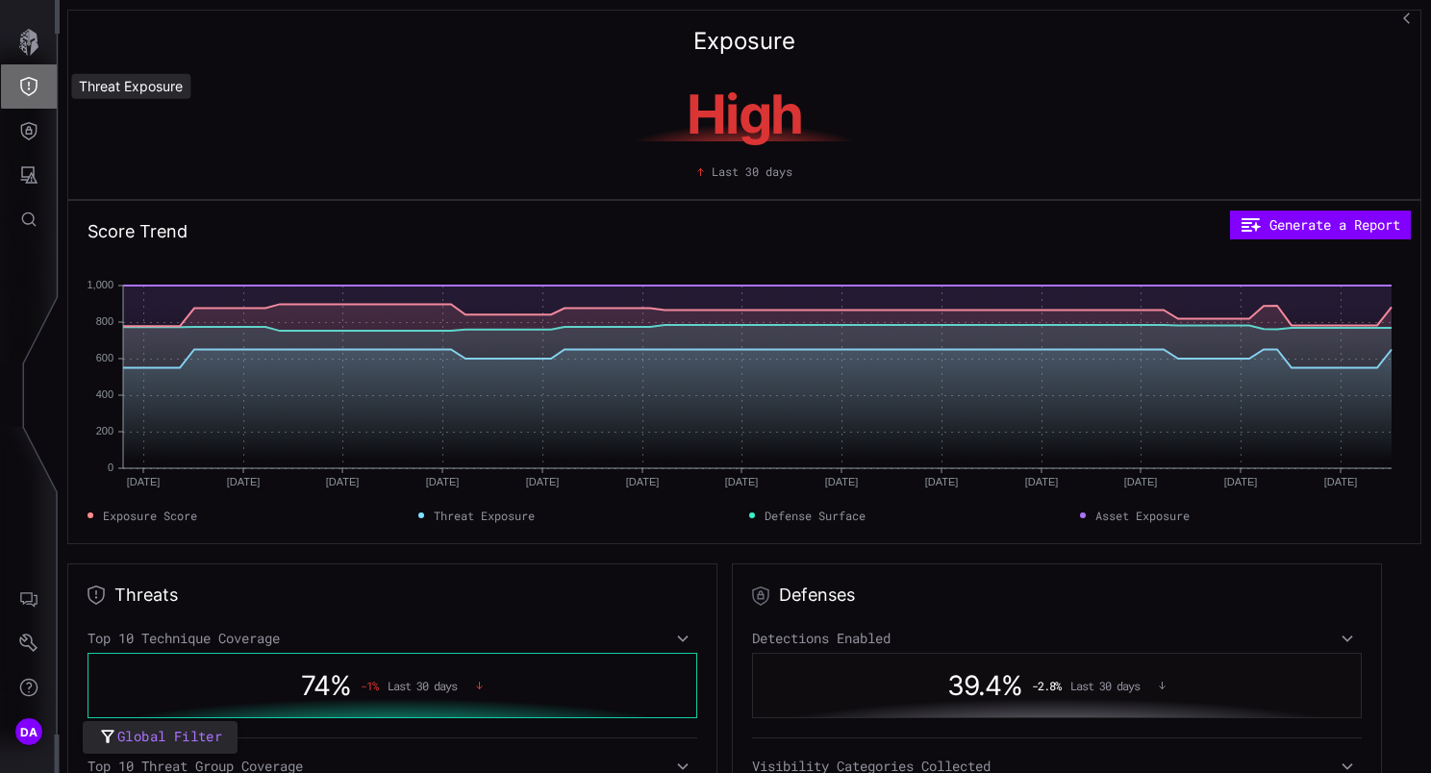
click at [36, 84] on icon "Threat Exposure" at bounding box center [28, 86] width 17 height 19
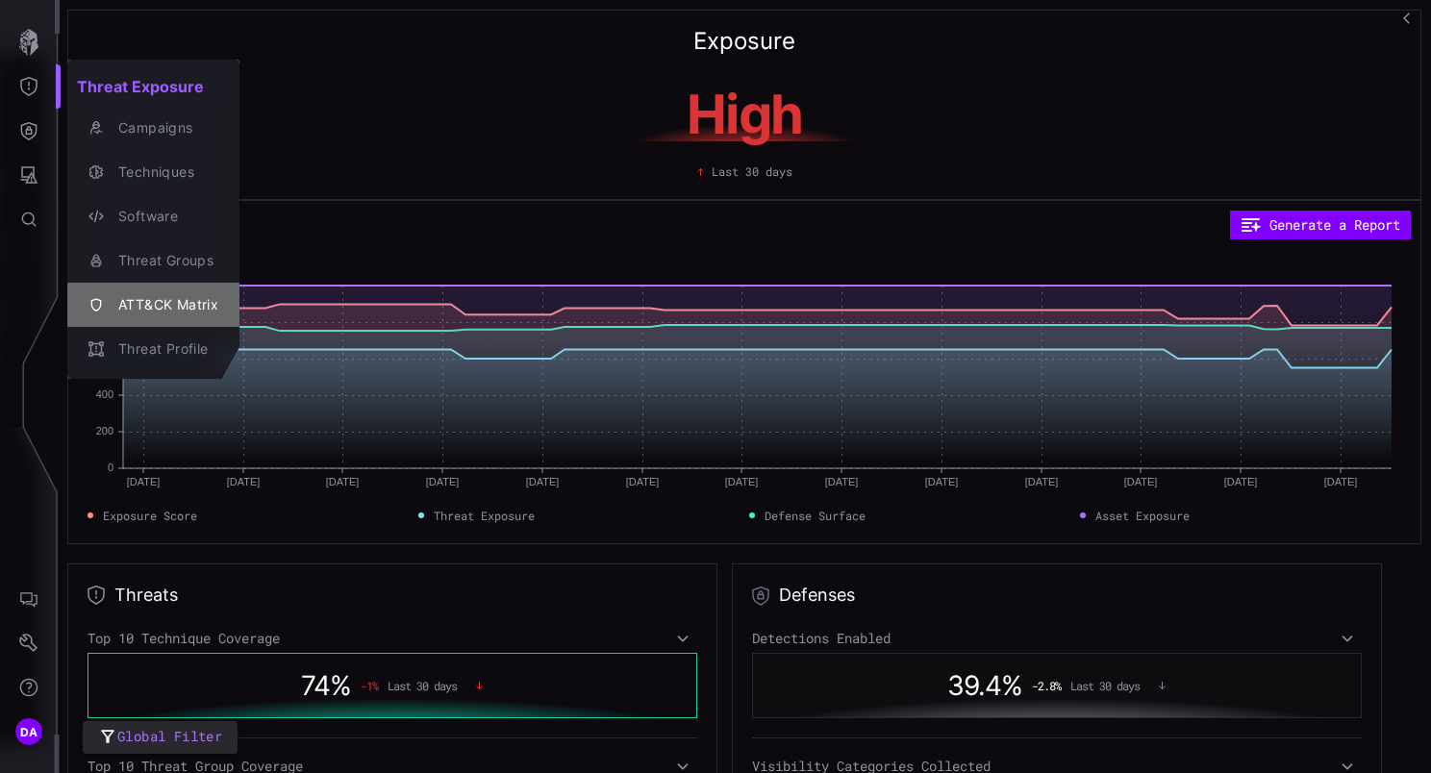
click at [189, 304] on div "ATT&CK Matrix" at bounding box center [164, 305] width 110 height 24
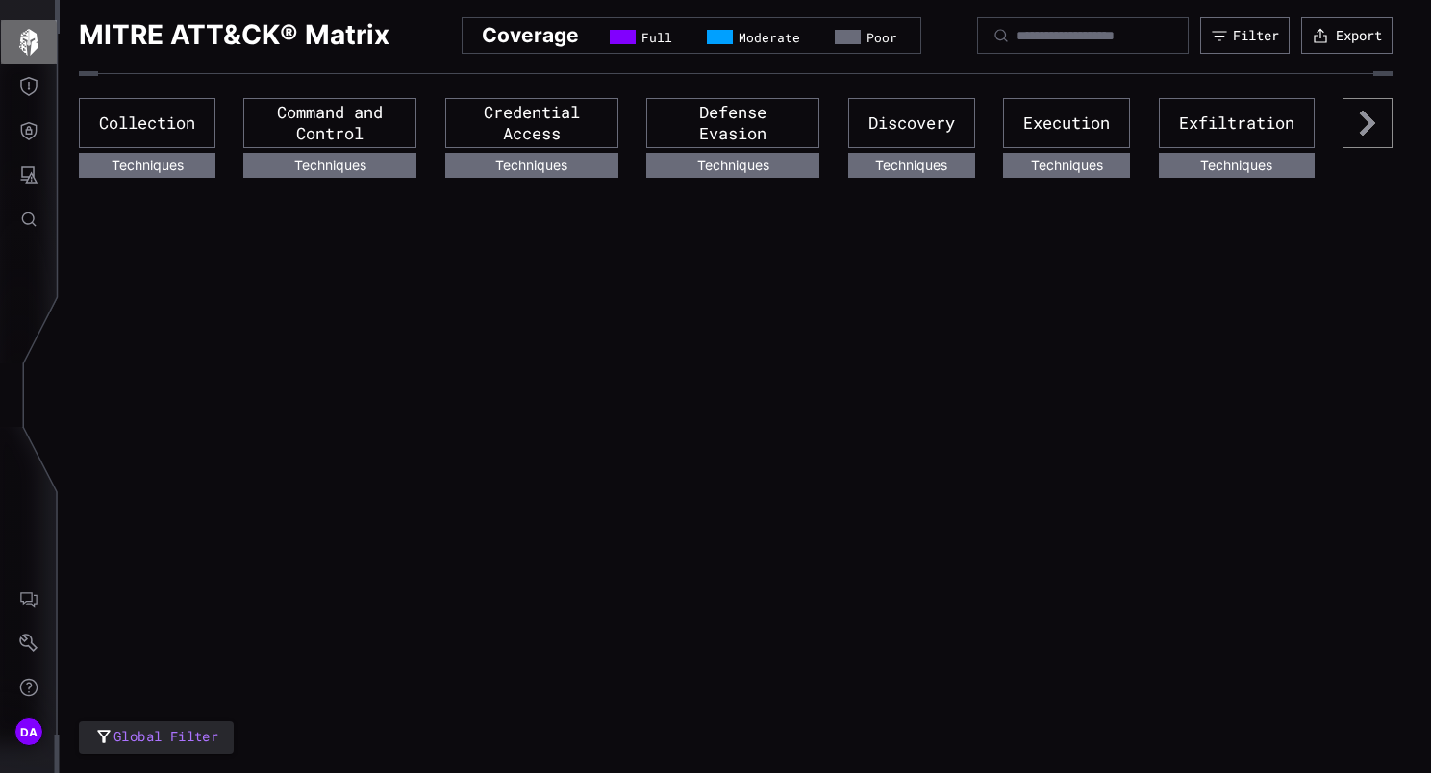
click at [23, 35] on icon "button" at bounding box center [28, 42] width 27 height 27
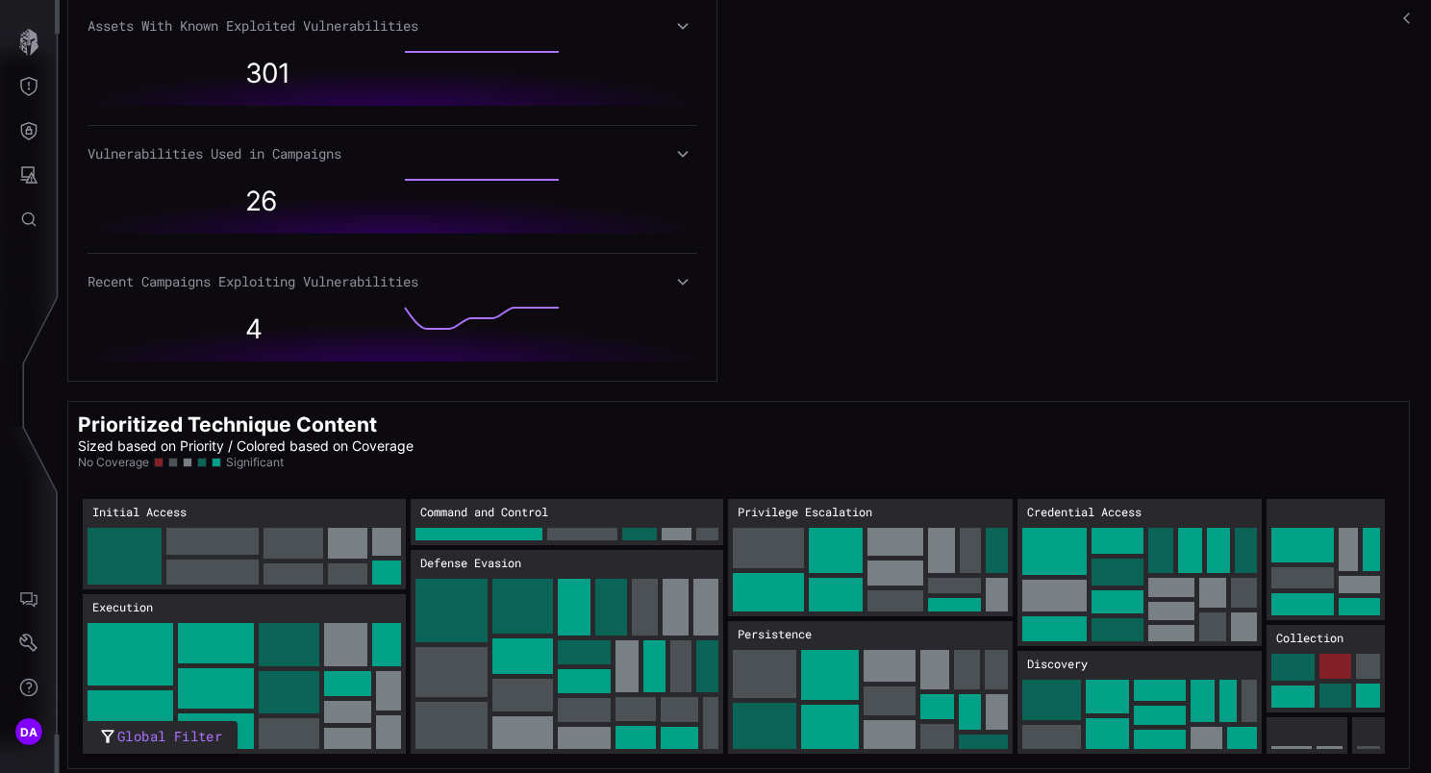
scroll to position [1061, 0]
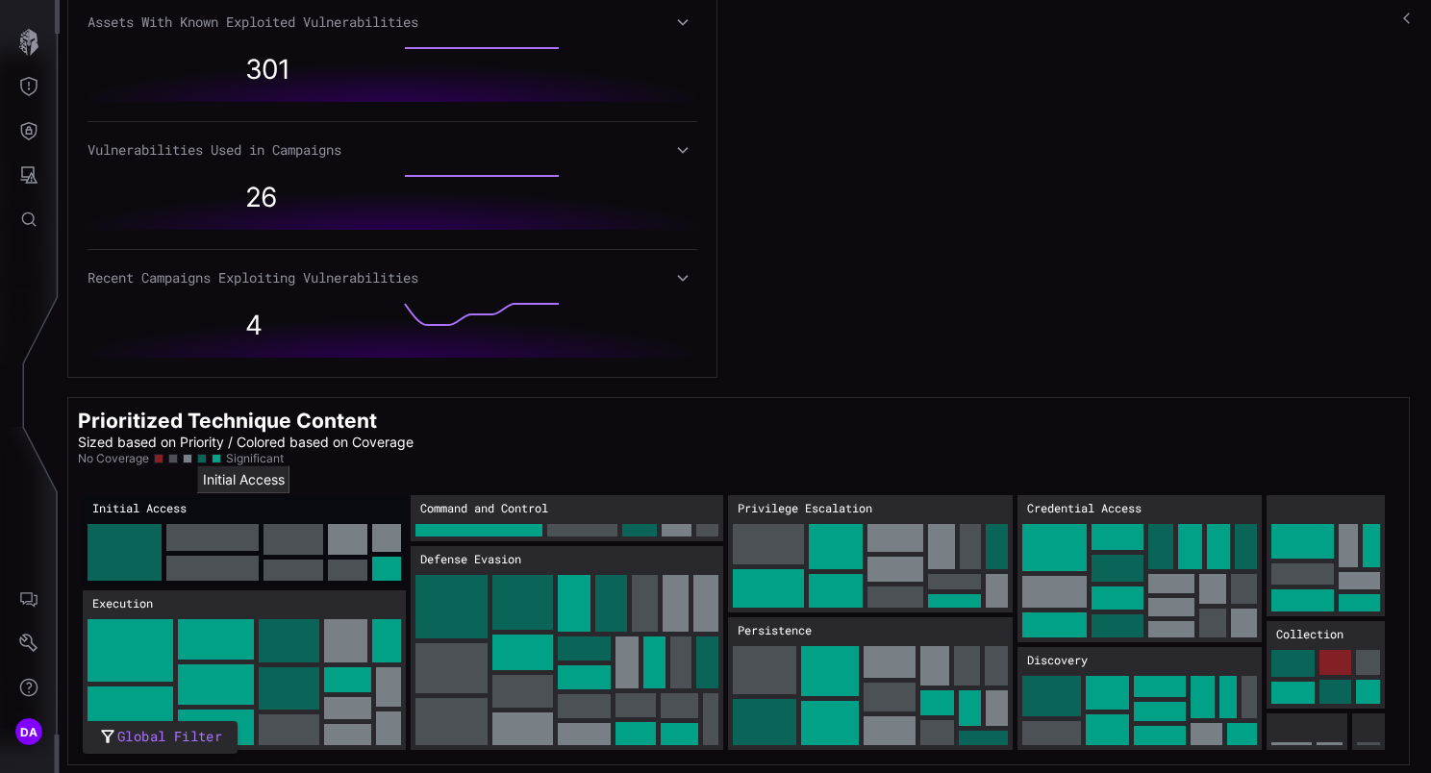
click at [192, 507] on rect "Initial Access: 403" at bounding box center [244, 540] width 323 height 90
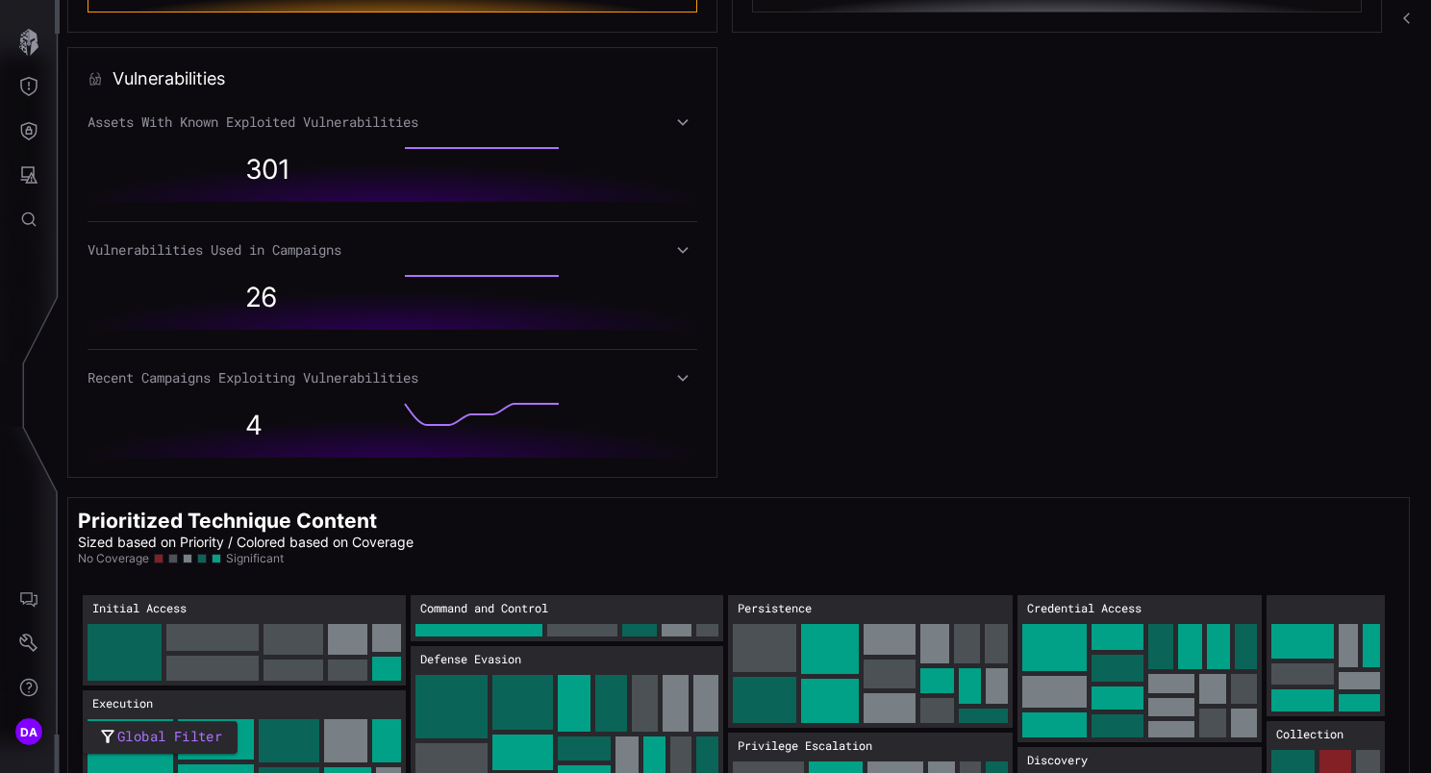
scroll to position [1061, 0]
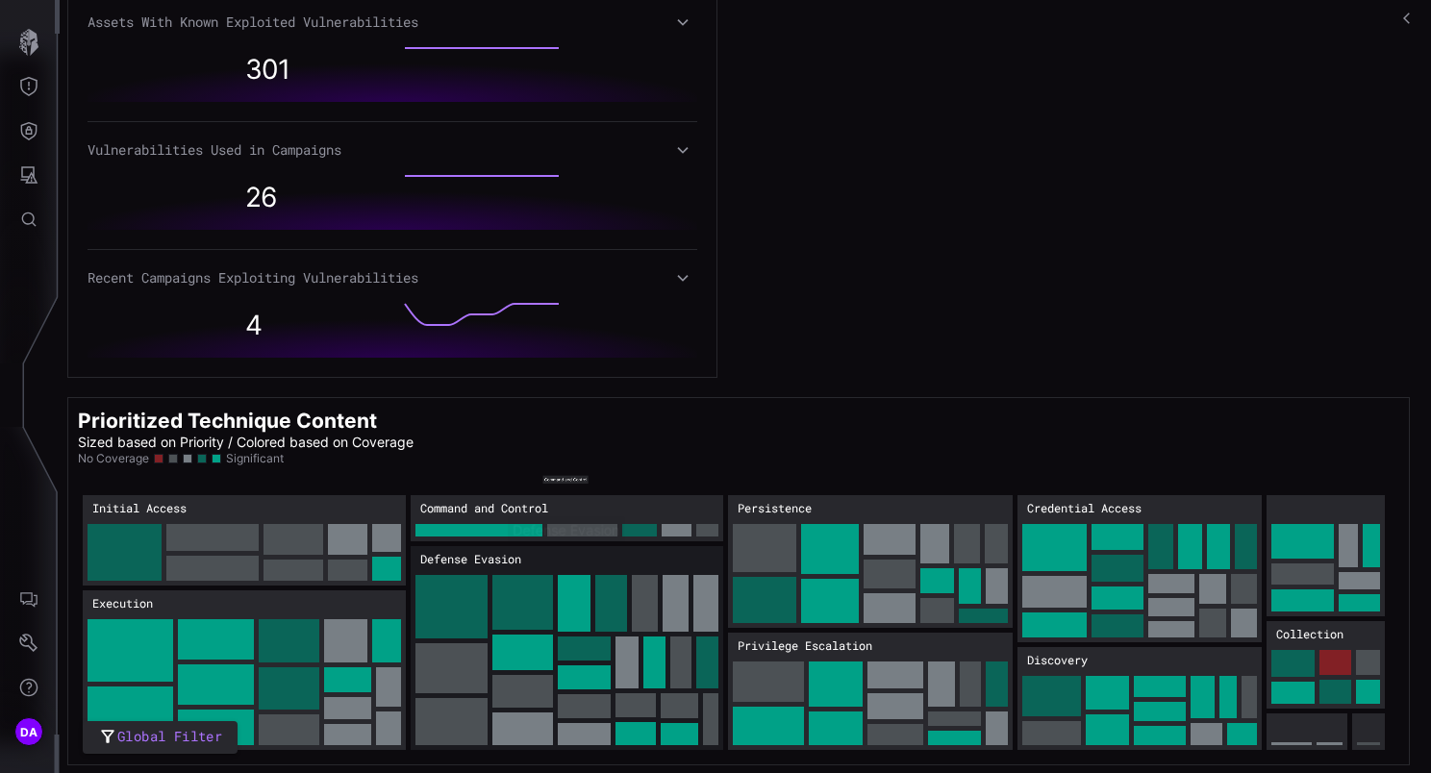
click at [554, 606] on rect "Defense Evasion: 851" at bounding box center [567, 648] width 312 height 204
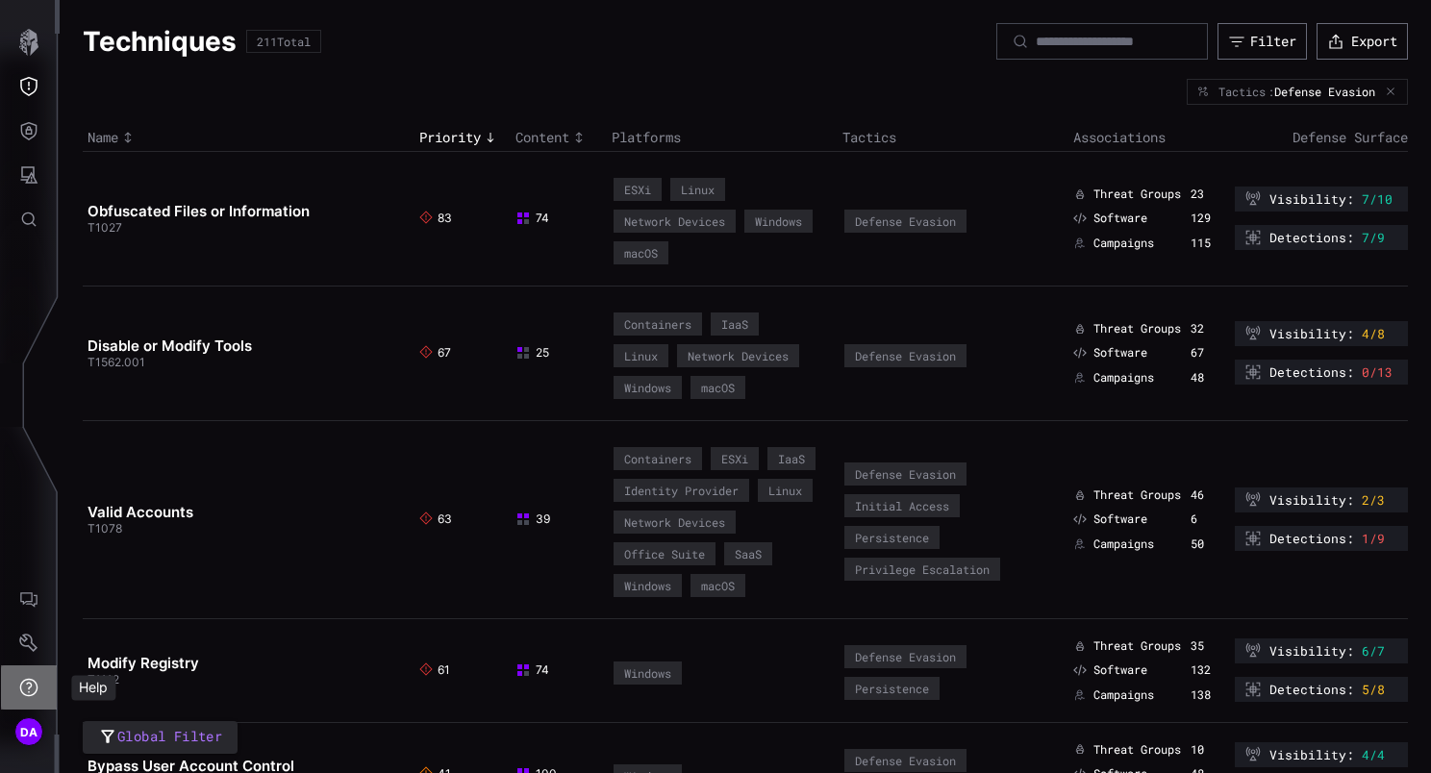
click at [37, 688] on icon "Help" at bounding box center [29, 688] width 18 height 18
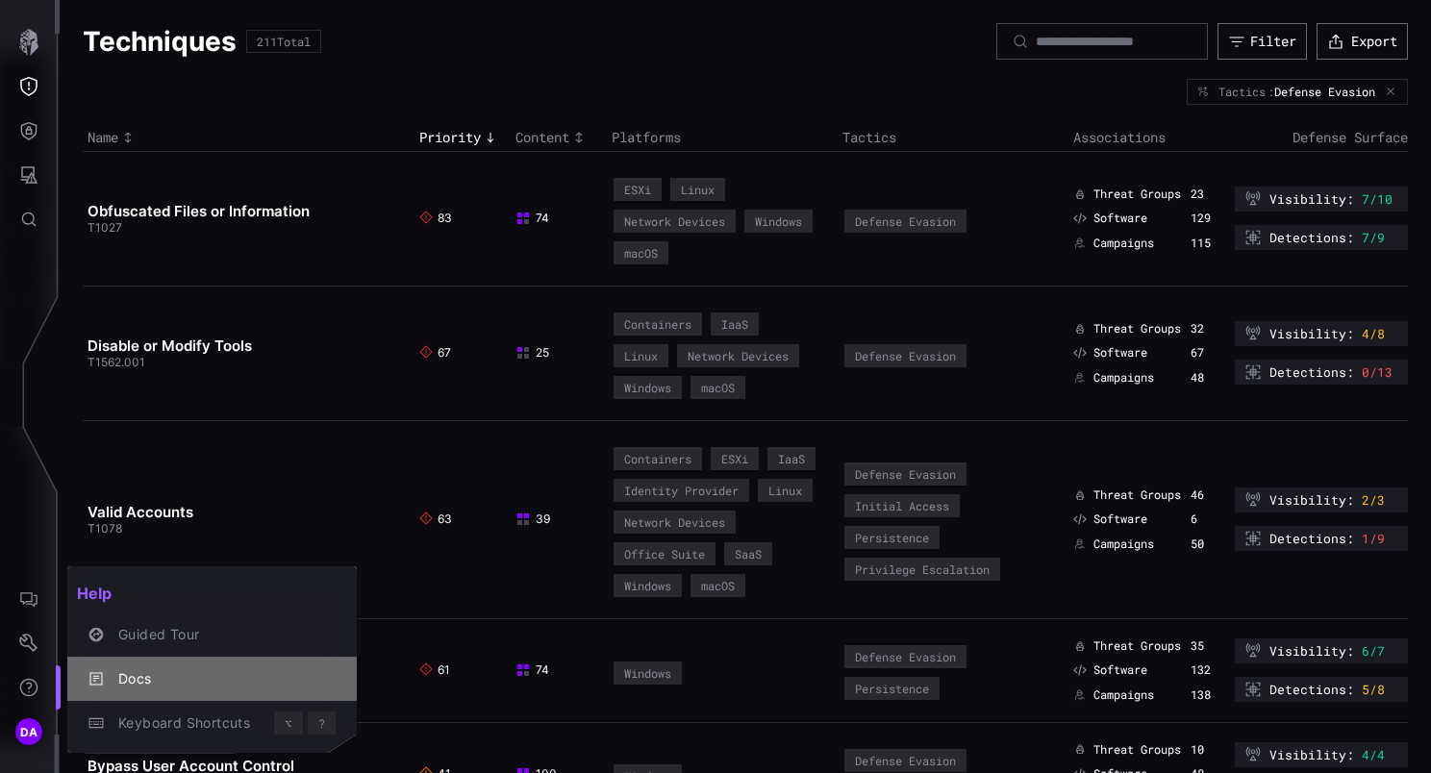
click at [153, 680] on div "Docs" at bounding box center [222, 679] width 227 height 24
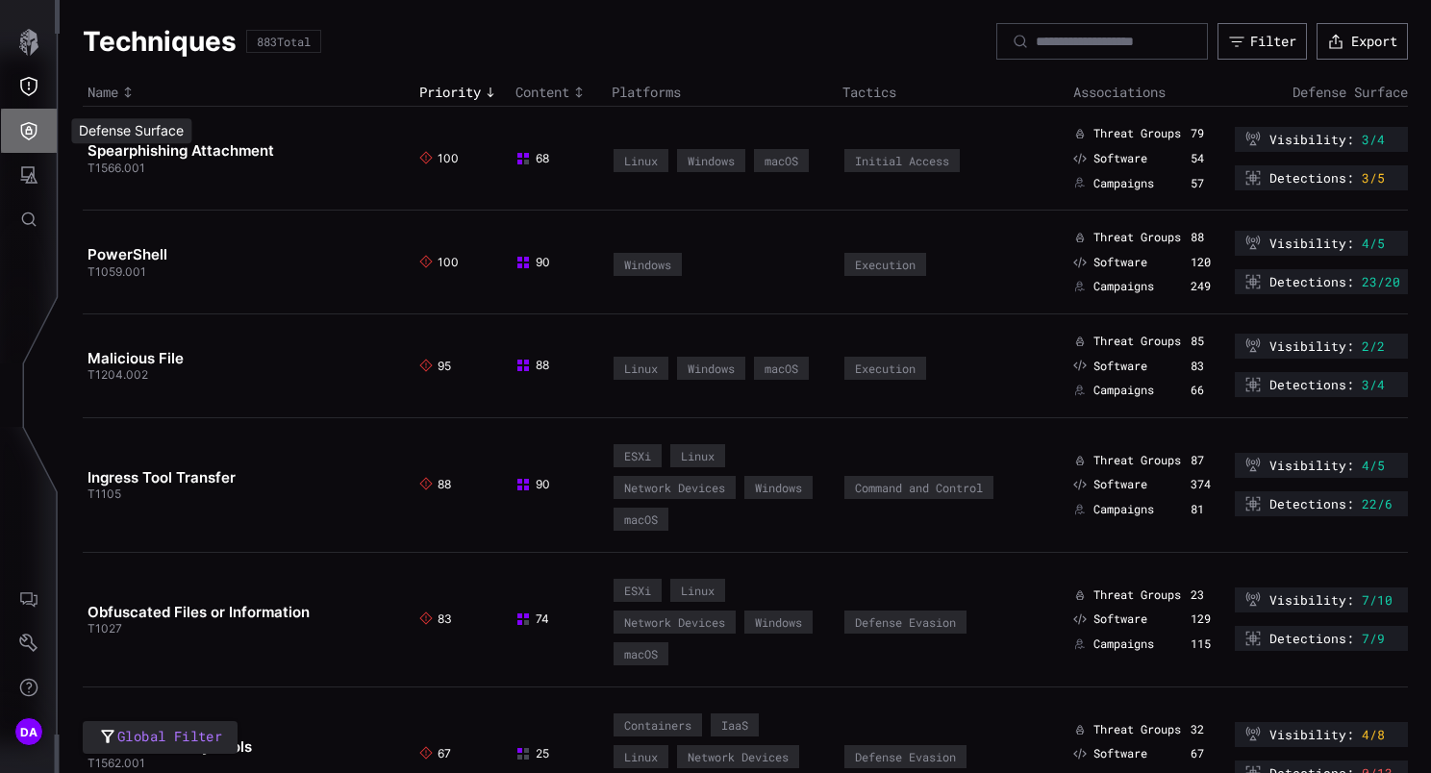
click at [28, 135] on icon "Defense Surface" at bounding box center [28, 130] width 19 height 19
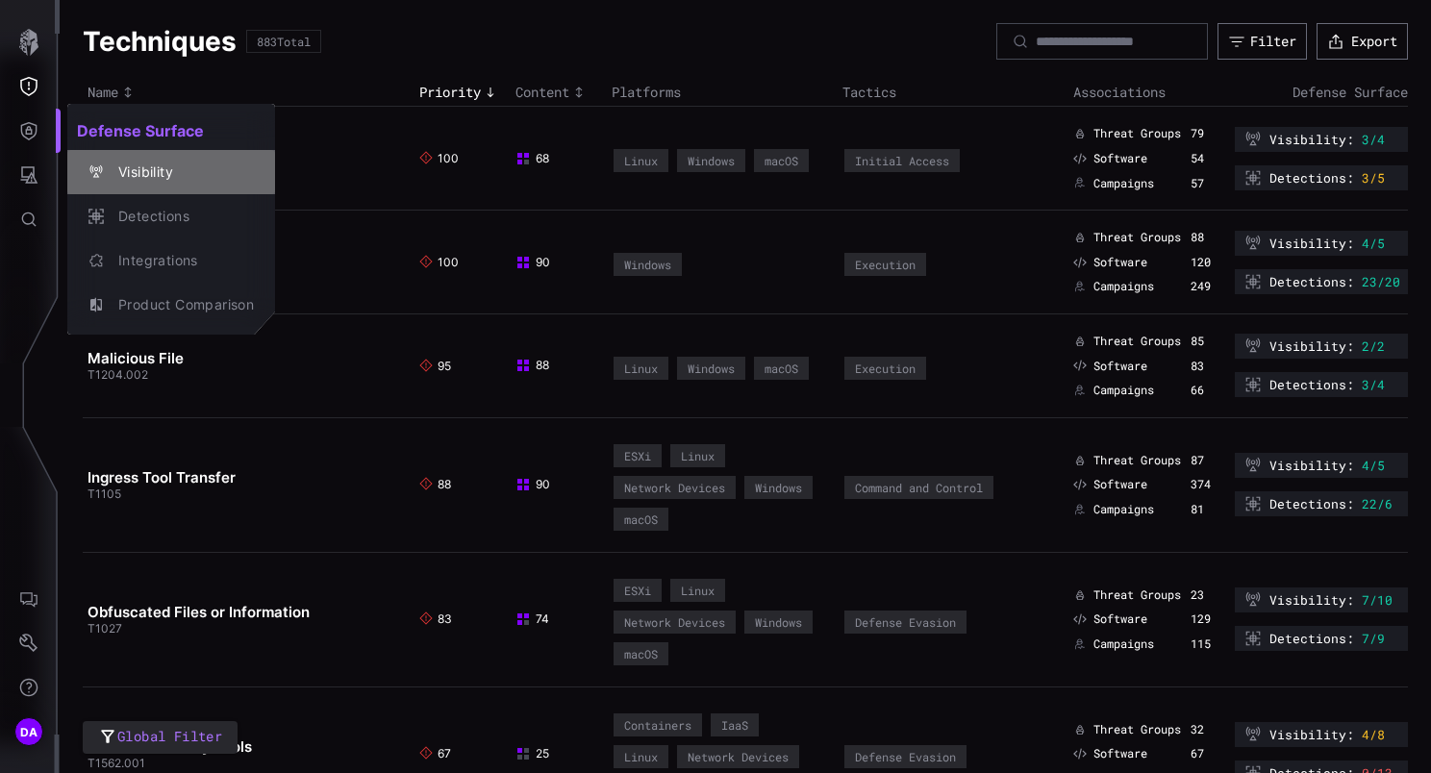
click at [141, 165] on div "Visibility" at bounding box center [181, 173] width 145 height 24
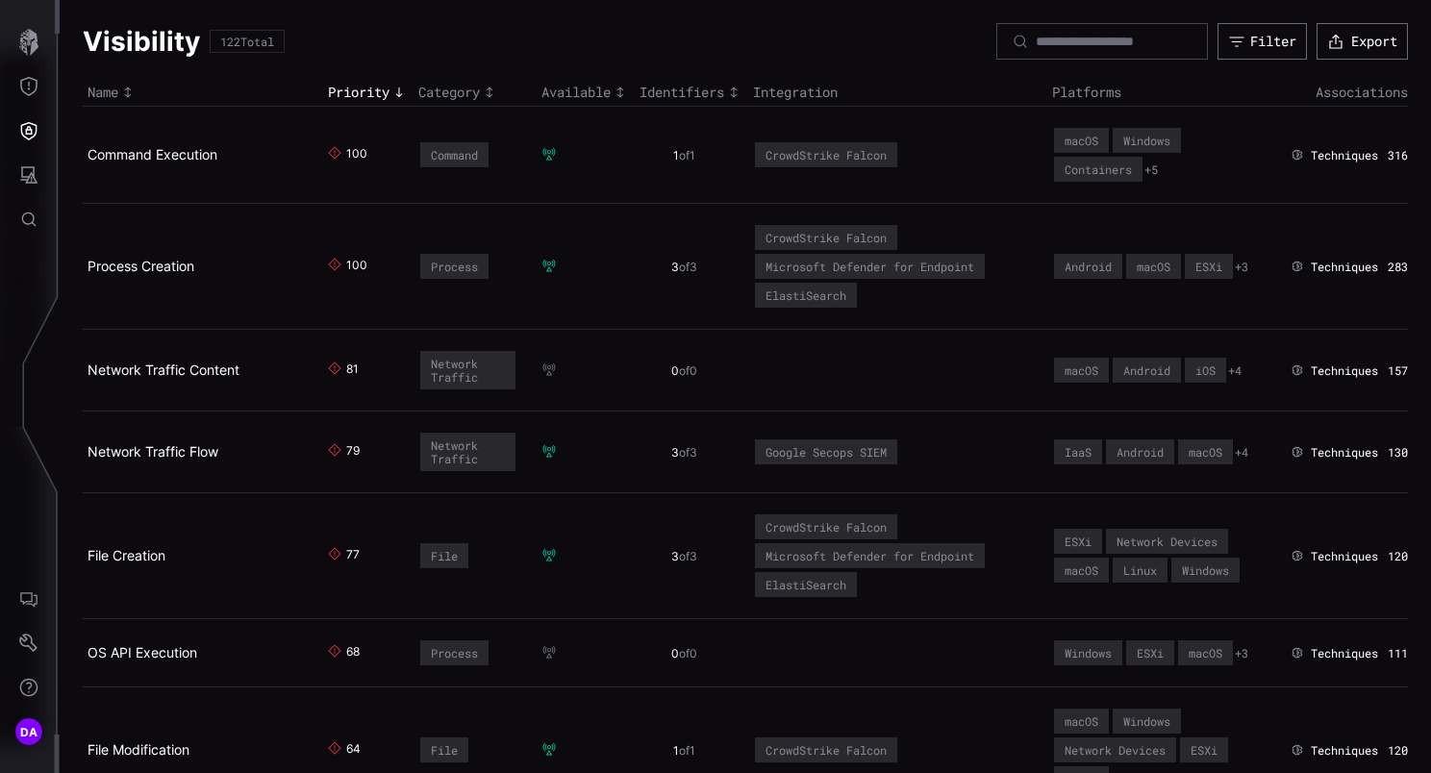
click at [180, 144] on td "Command Execution" at bounding box center [203, 155] width 240 height 97
click at [188, 154] on link "Command Execution" at bounding box center [152, 154] width 130 height 16
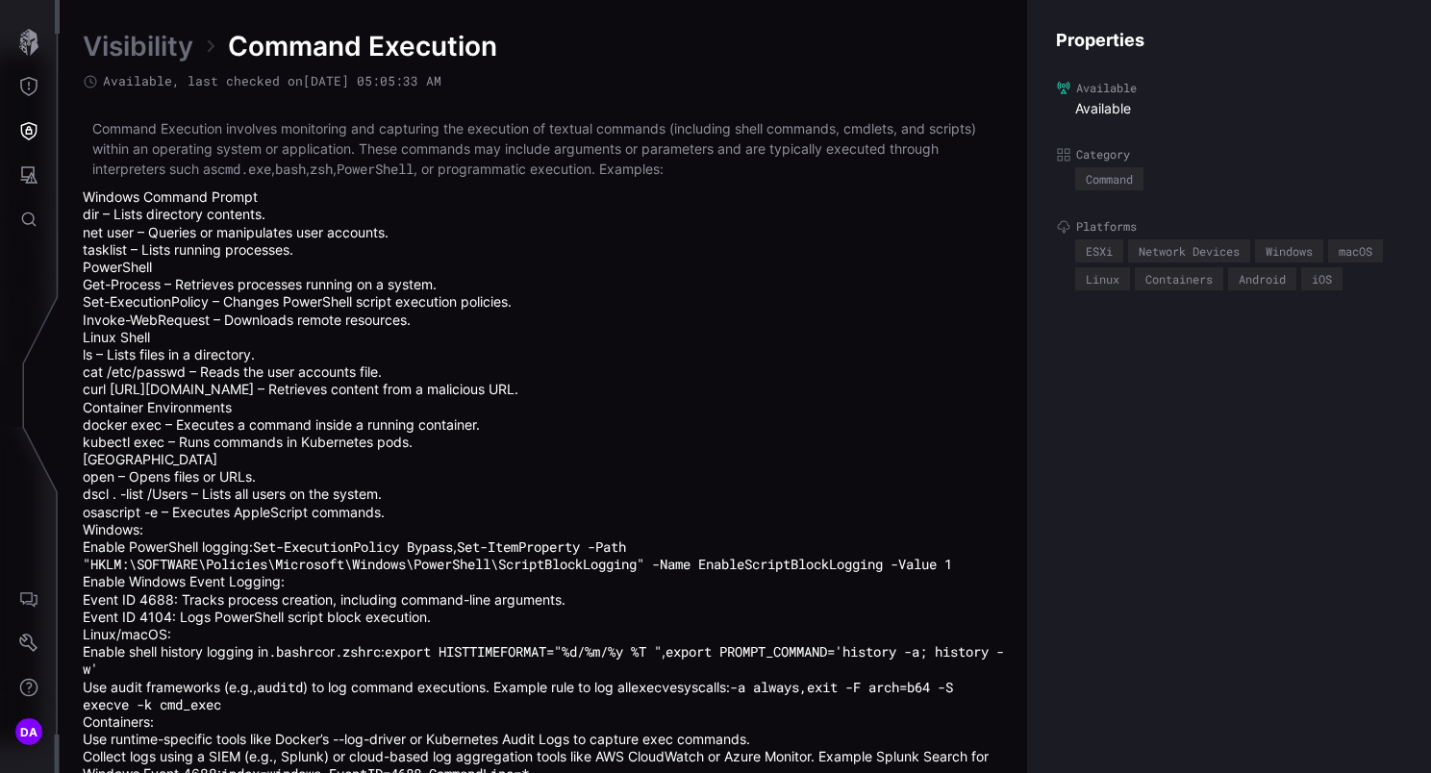
click at [137, 53] on link "Visibility" at bounding box center [138, 46] width 111 height 35
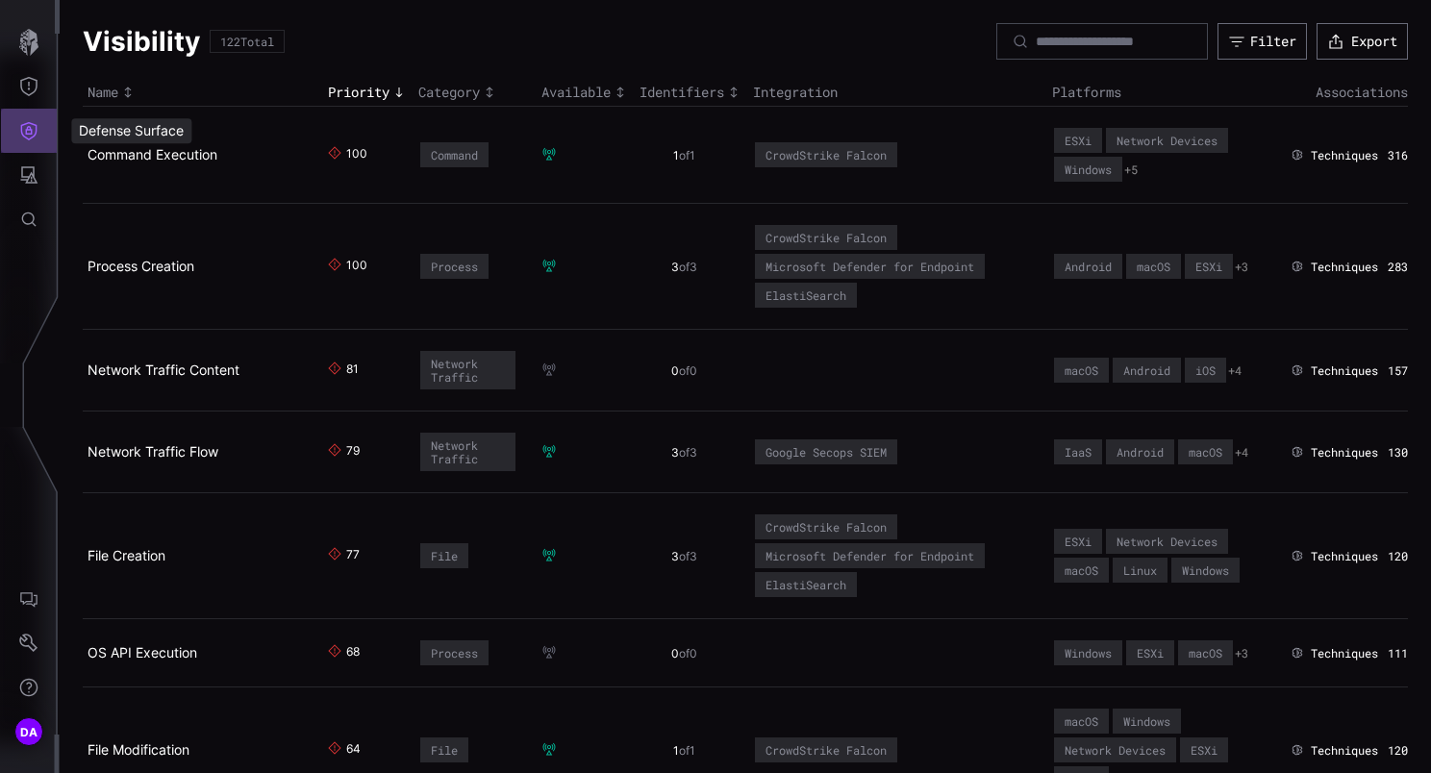
click at [31, 130] on icon "Defense Surface" at bounding box center [29, 131] width 16 height 18
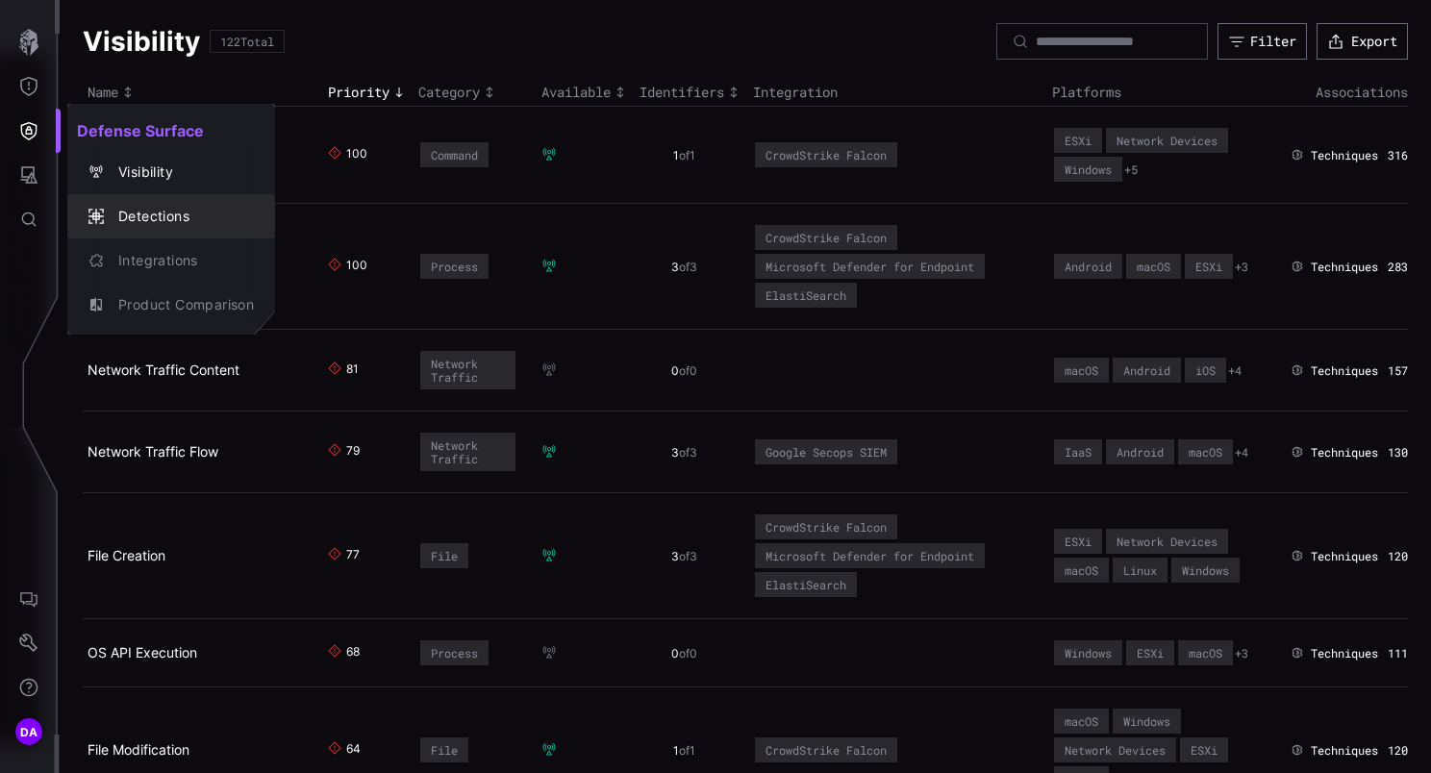
click at [173, 212] on div "Detections" at bounding box center [181, 217] width 145 height 24
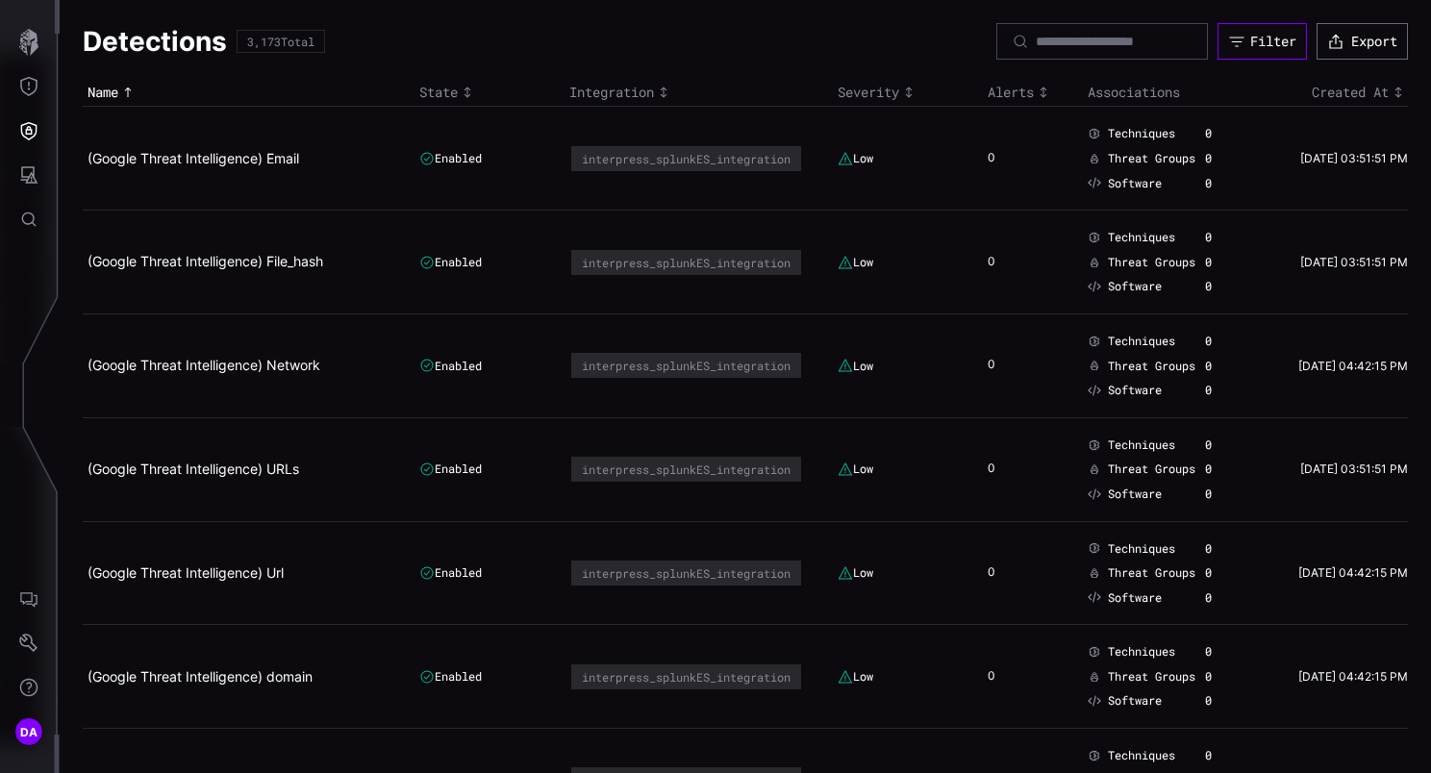
click at [1268, 28] on button "Filter" at bounding box center [1261, 41] width 89 height 37
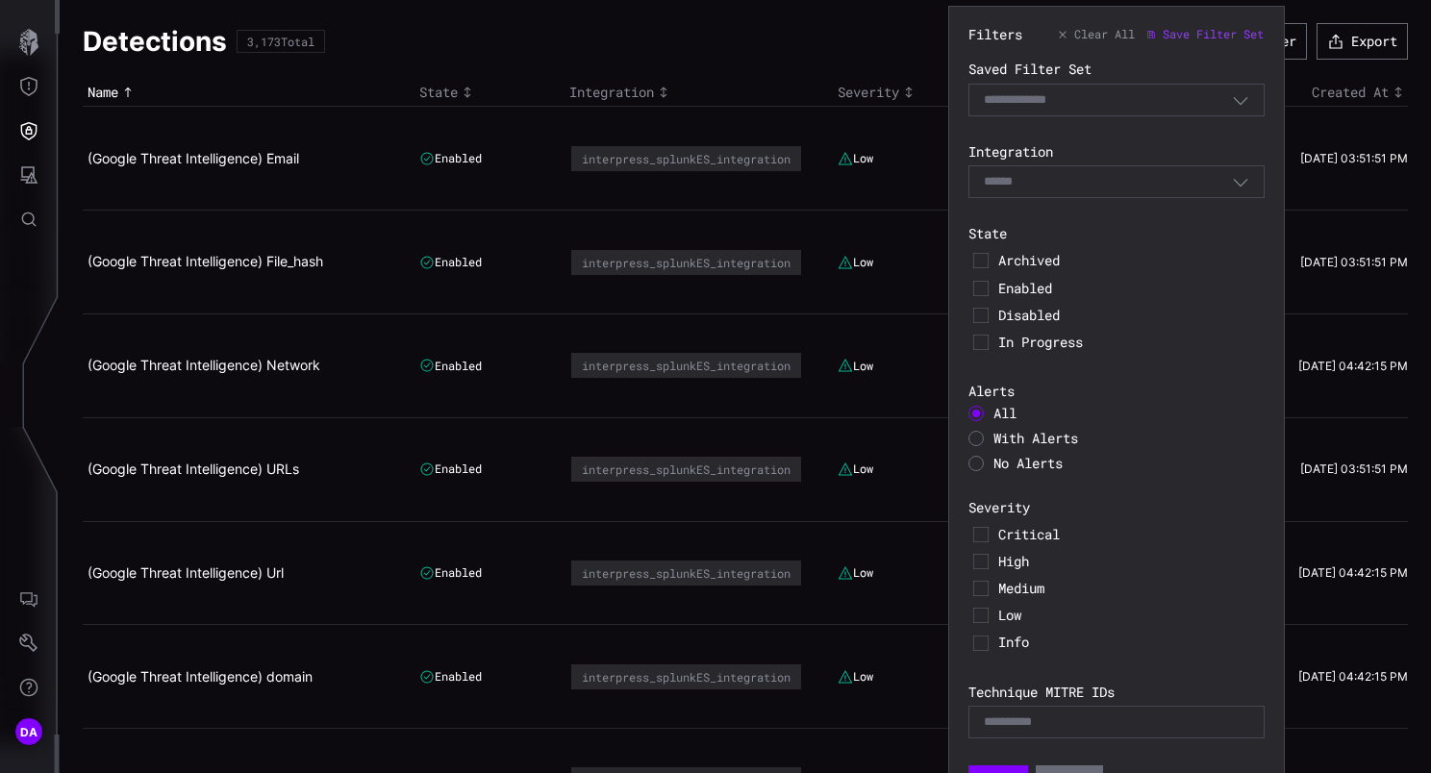
click at [1070, 184] on div "Select" at bounding box center [1108, 181] width 248 height 17
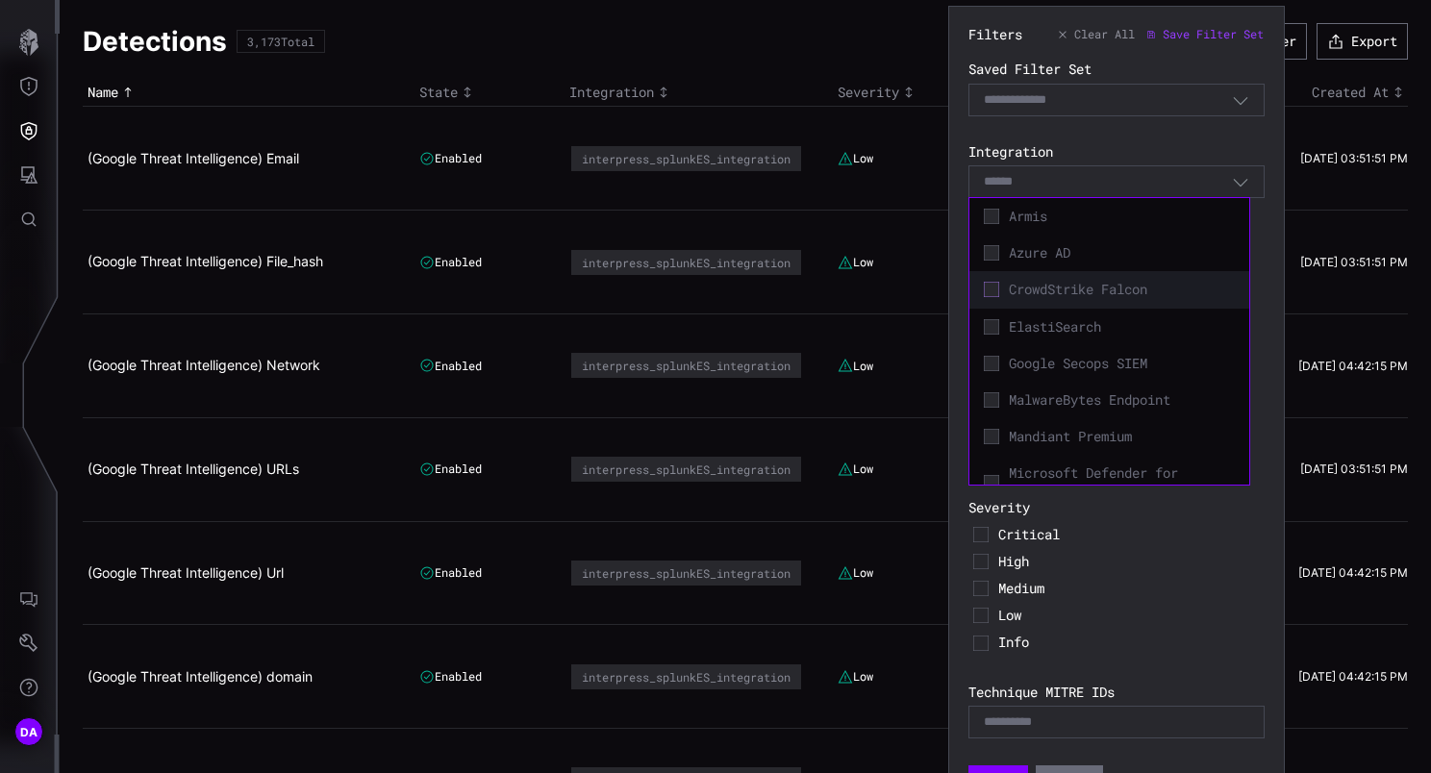
click at [993, 291] on icon at bounding box center [991, 289] width 15 height 15
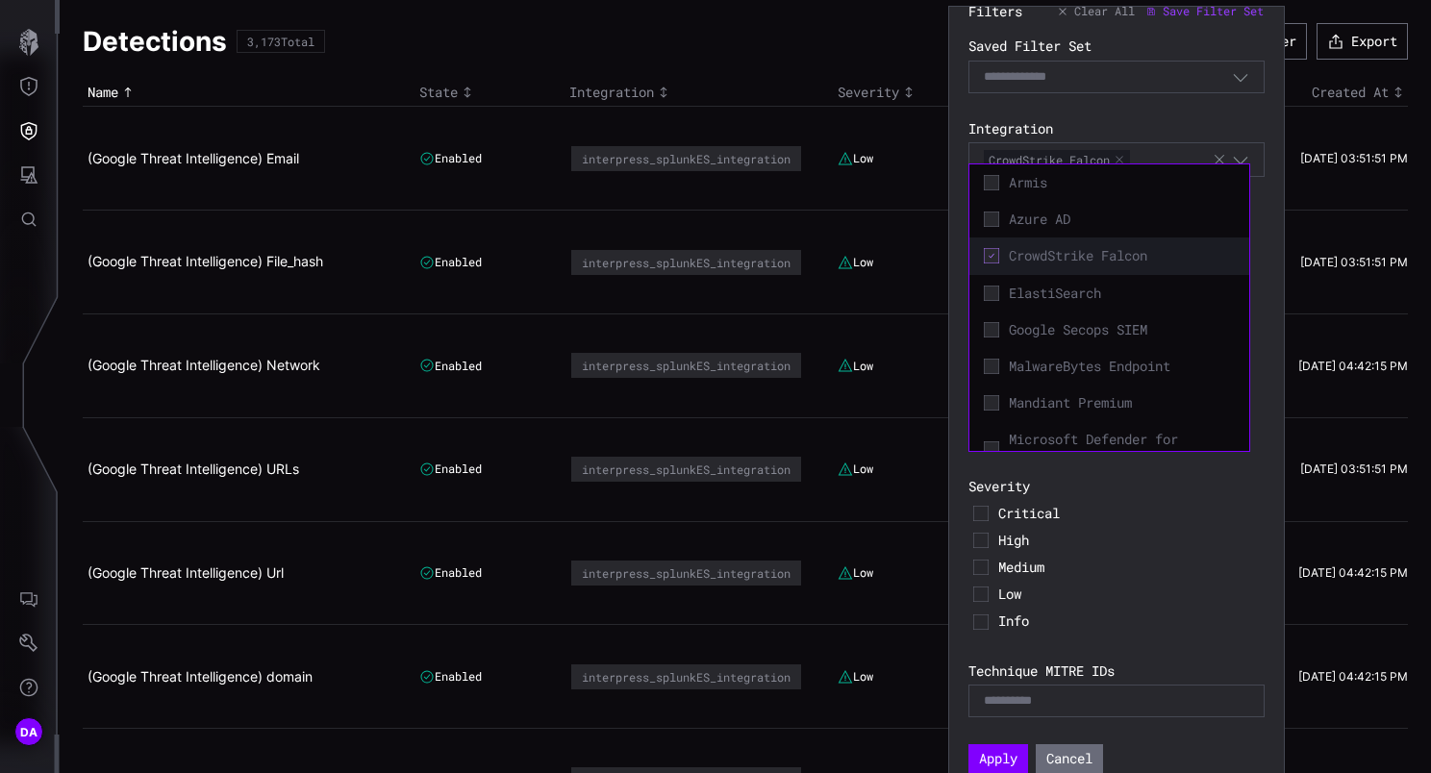
scroll to position [37, 0]
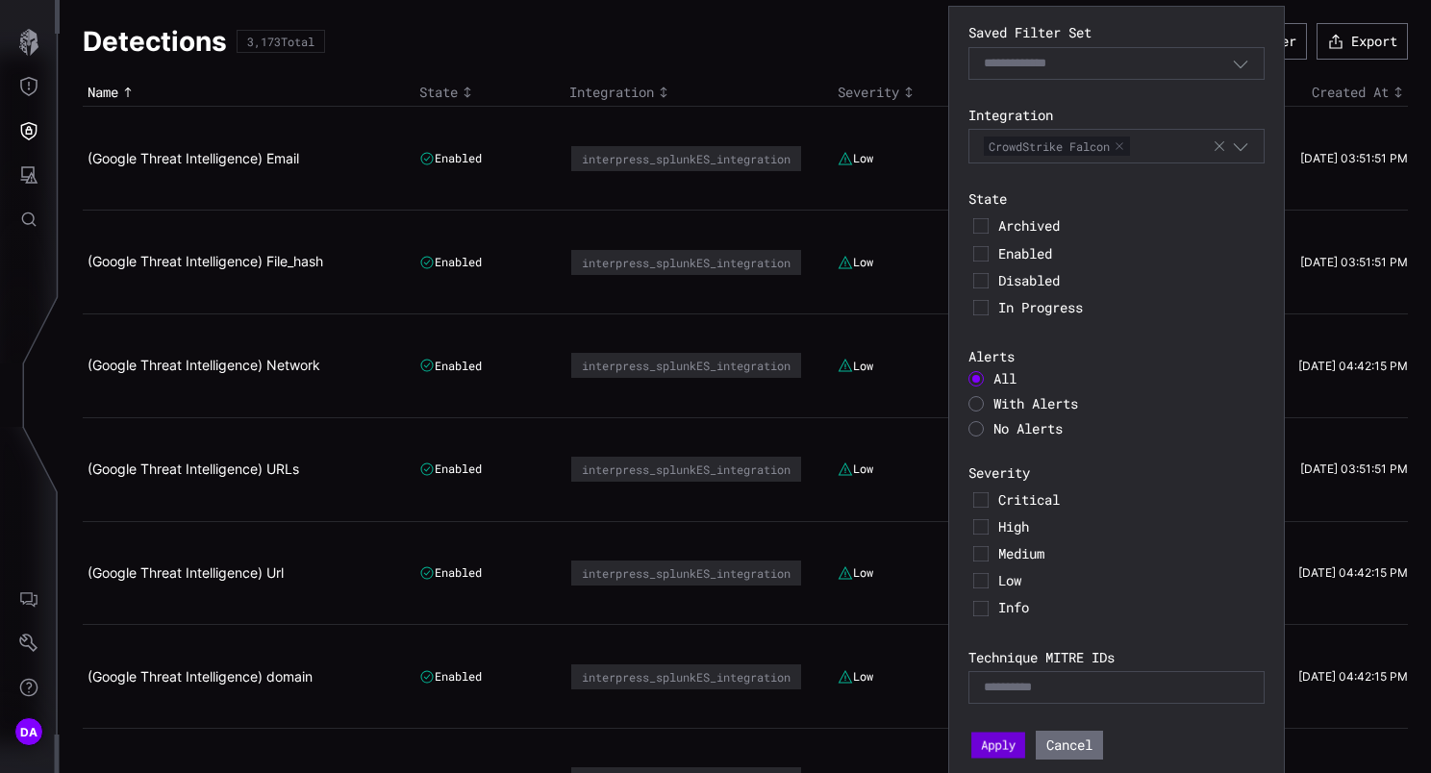
click at [1008, 747] on button "Apply" at bounding box center [998, 746] width 54 height 26
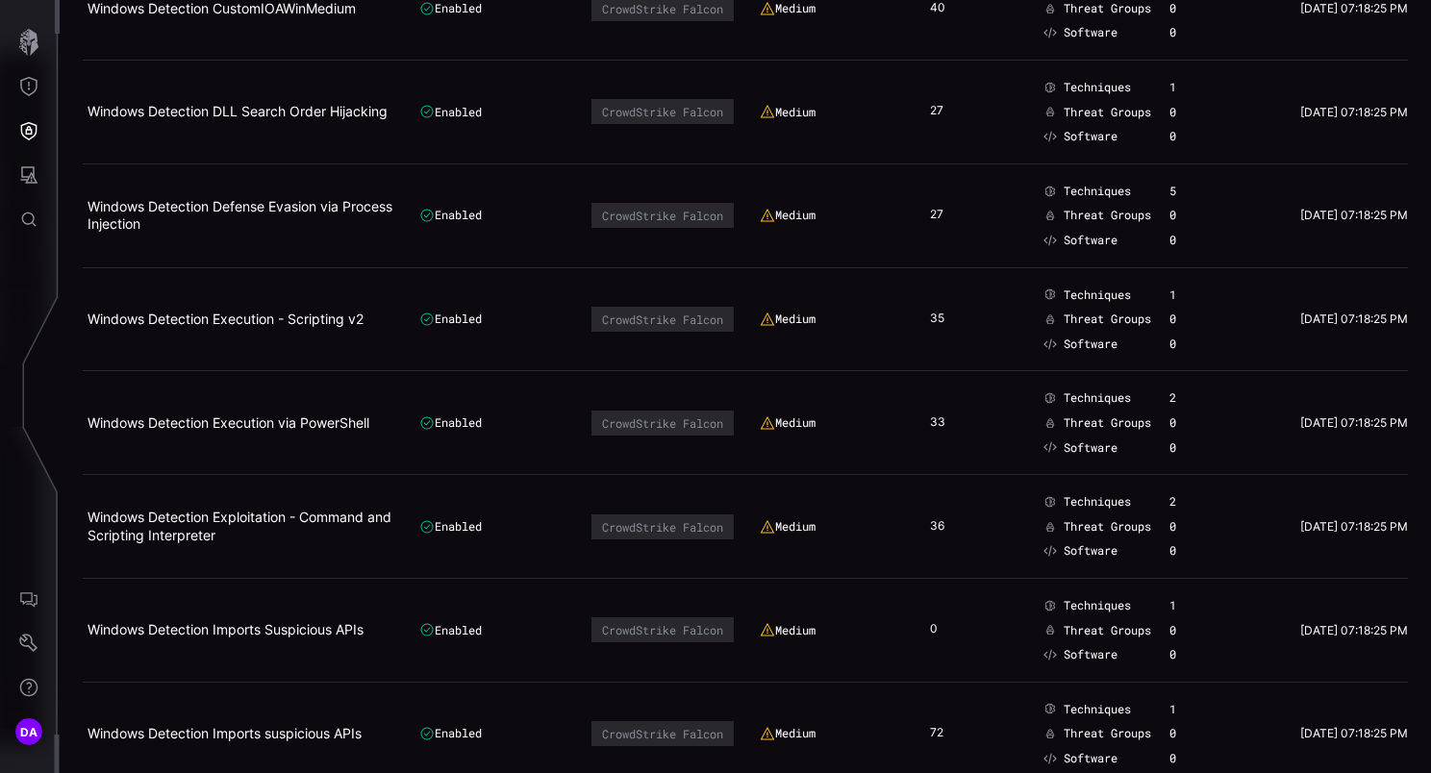
scroll to position [2211, 0]
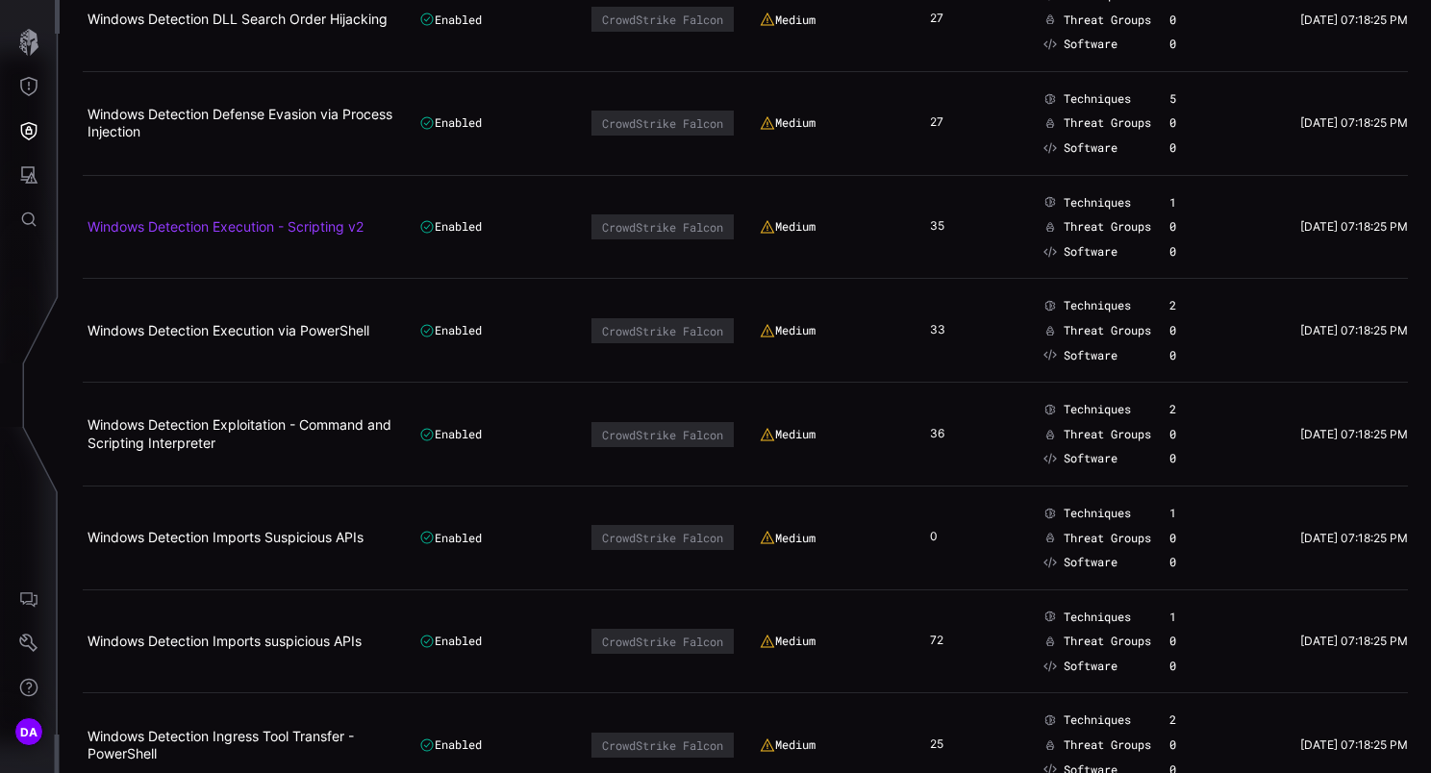
click at [246, 219] on link "Windows Detection Execution - Scripting v2" at bounding box center [225, 226] width 276 height 16
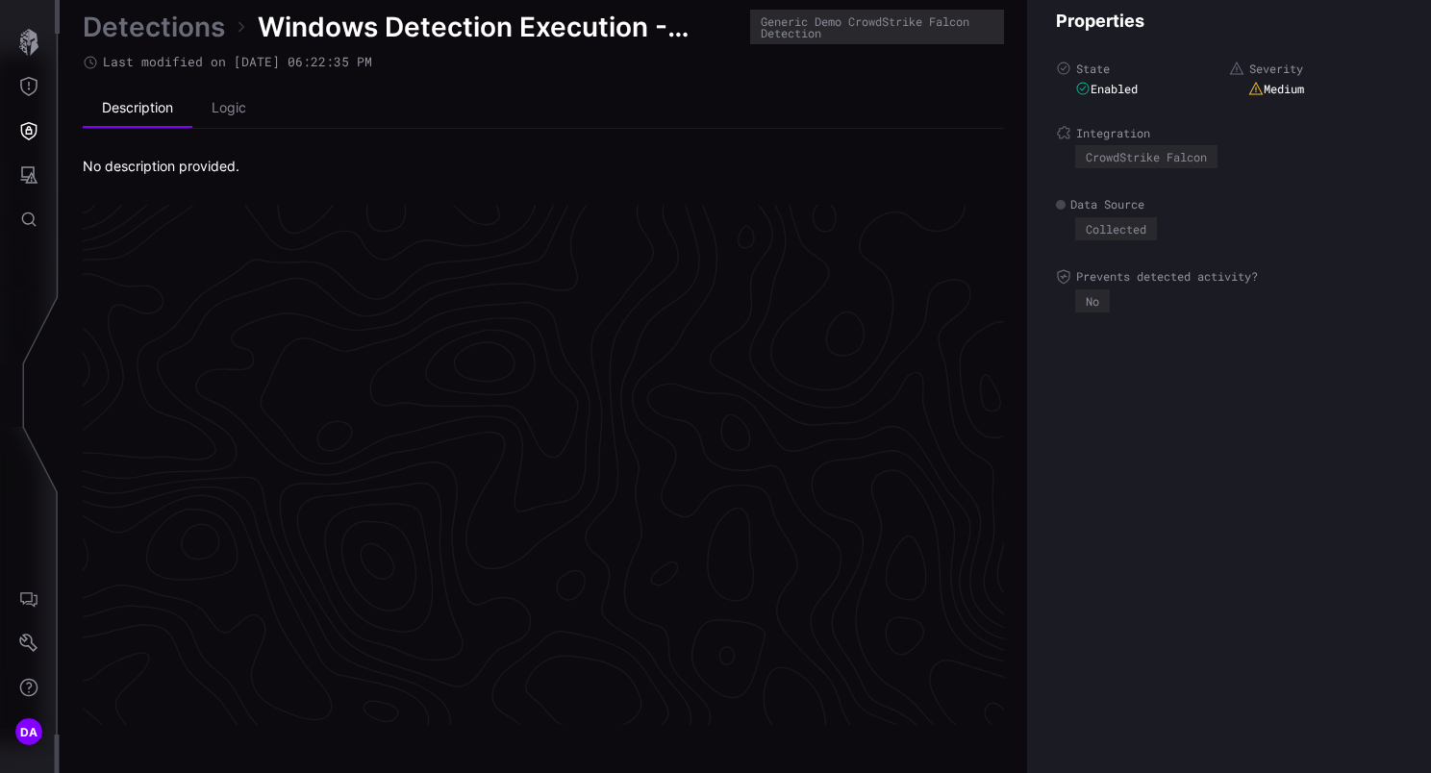
scroll to position [4073, 988]
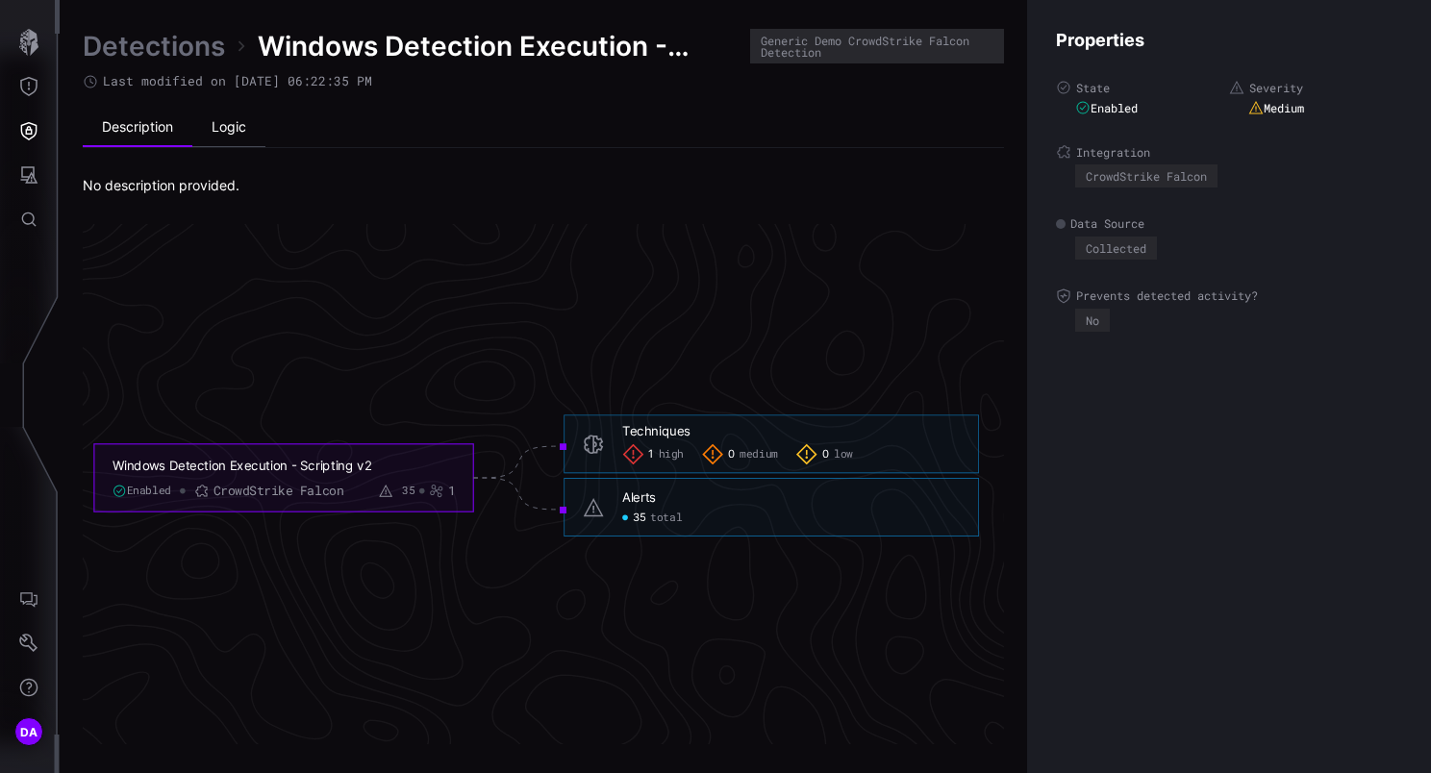
click at [242, 129] on li "Logic" at bounding box center [228, 128] width 73 height 38
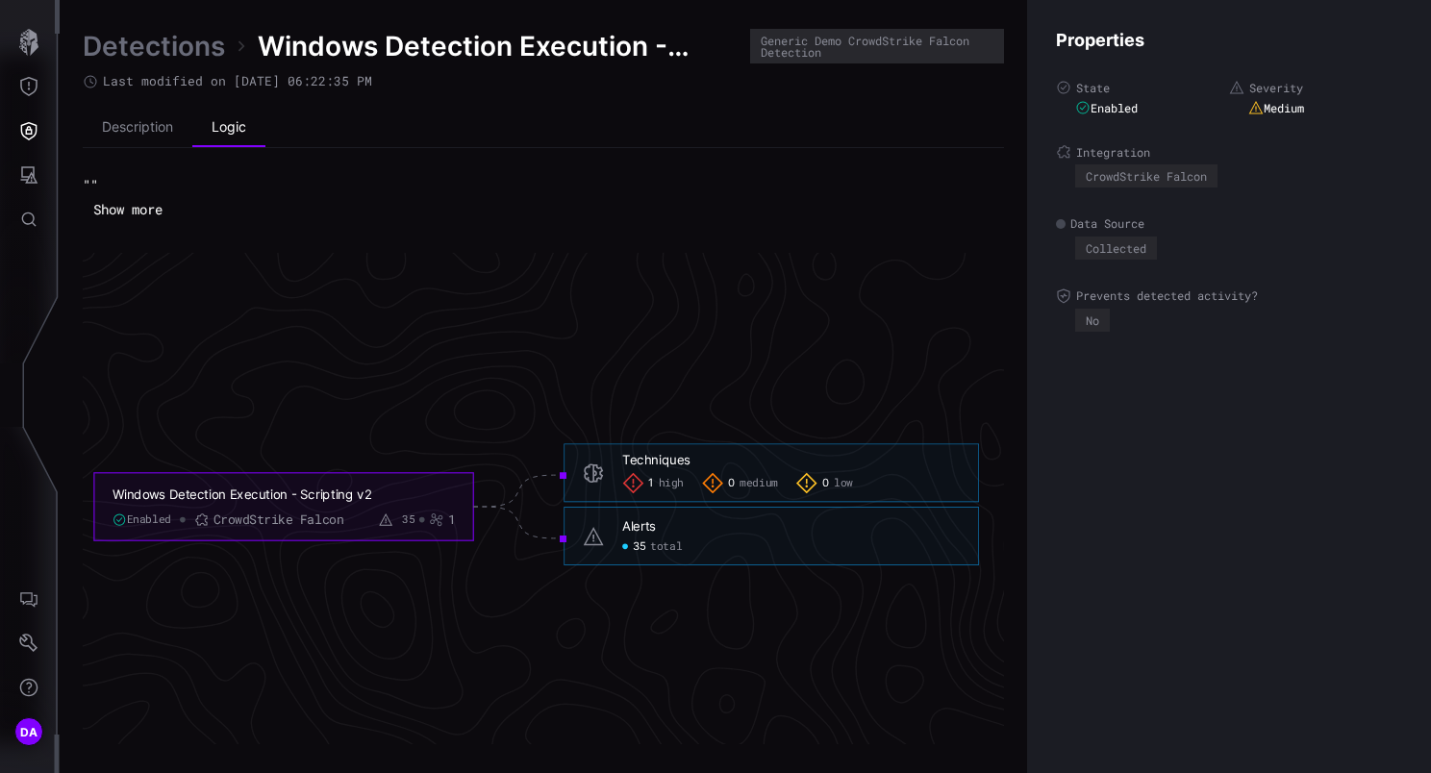
click at [144, 210] on button "Show more" at bounding box center [128, 209] width 90 height 29
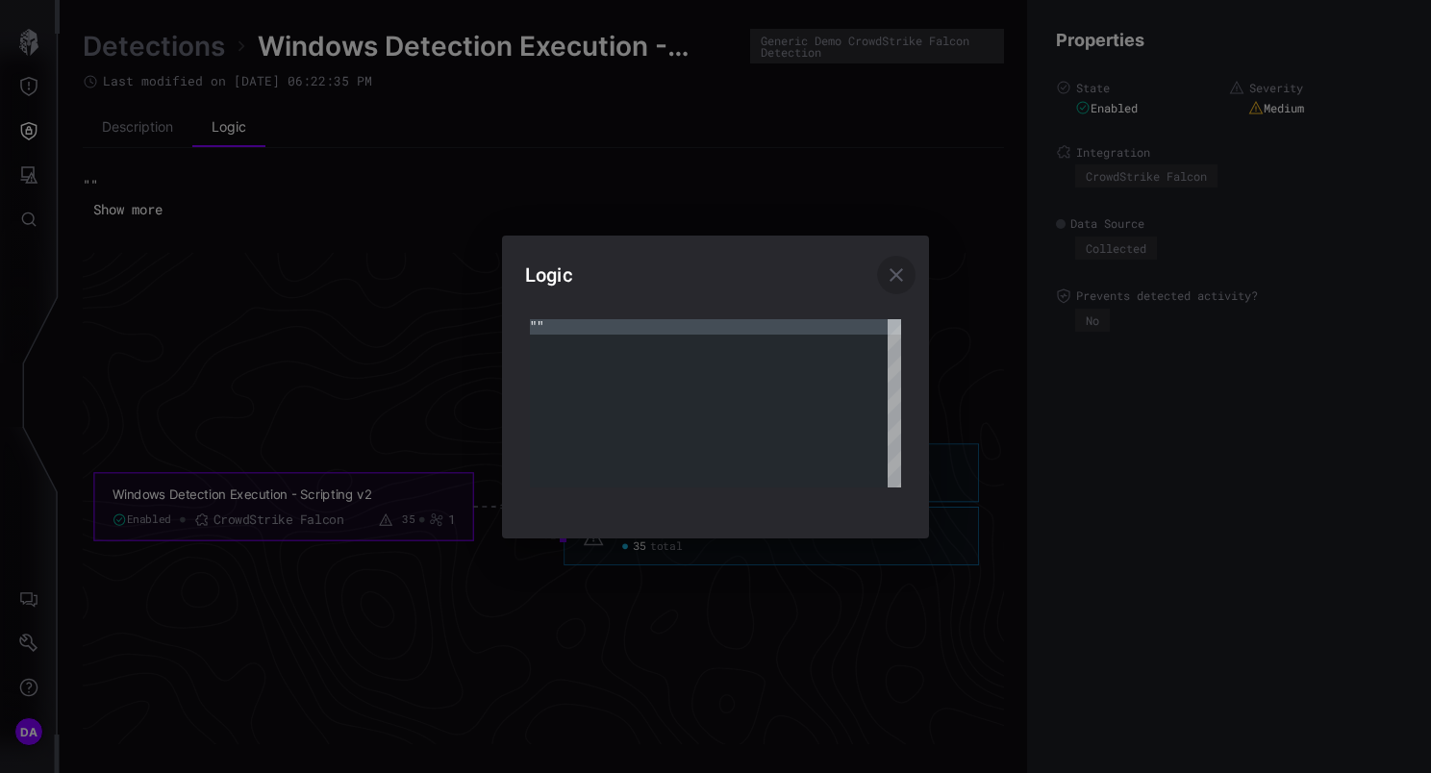
click at [897, 268] on icon "button" at bounding box center [896, 274] width 23 height 23
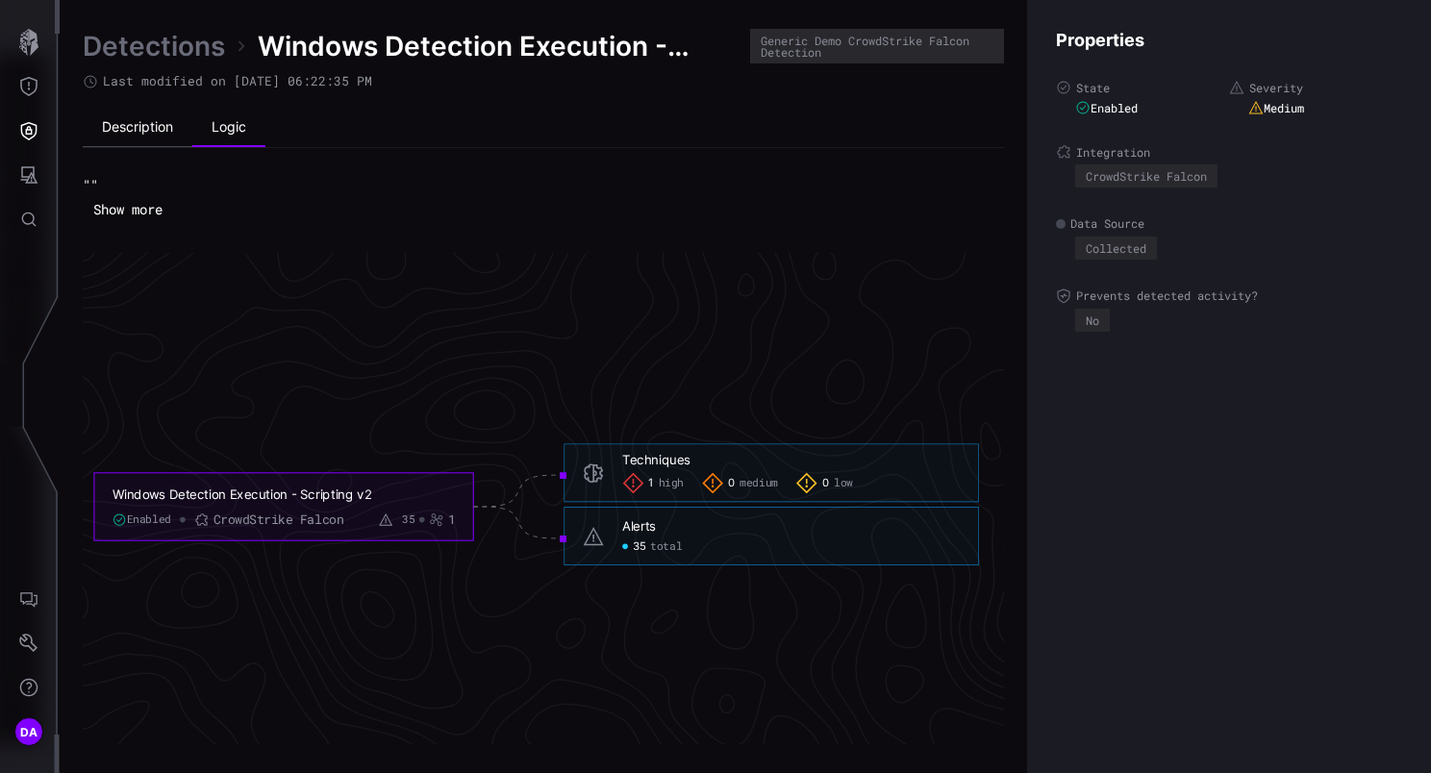
click at [145, 123] on li "Description" at bounding box center [138, 128] width 110 height 38
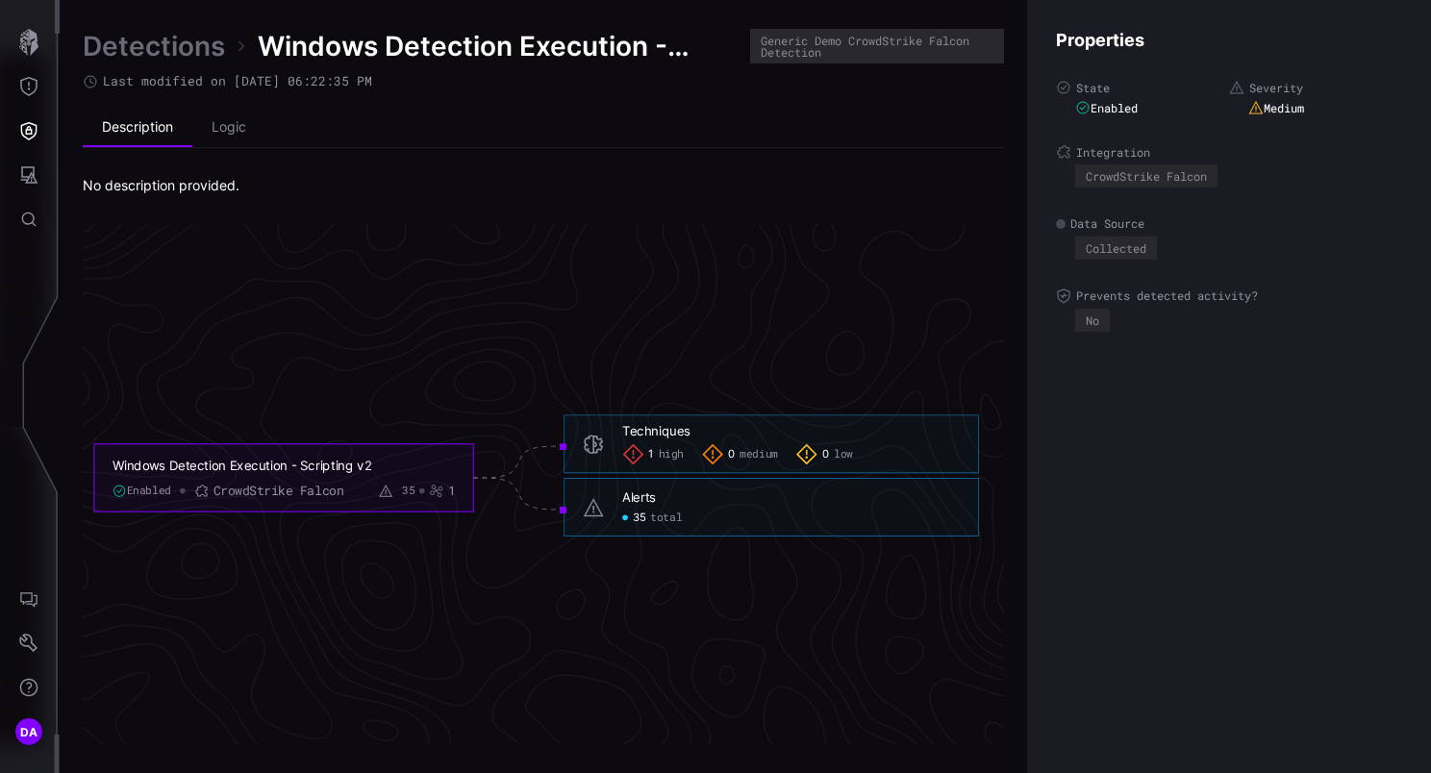
click at [157, 46] on link "Detections" at bounding box center [154, 46] width 142 height 35
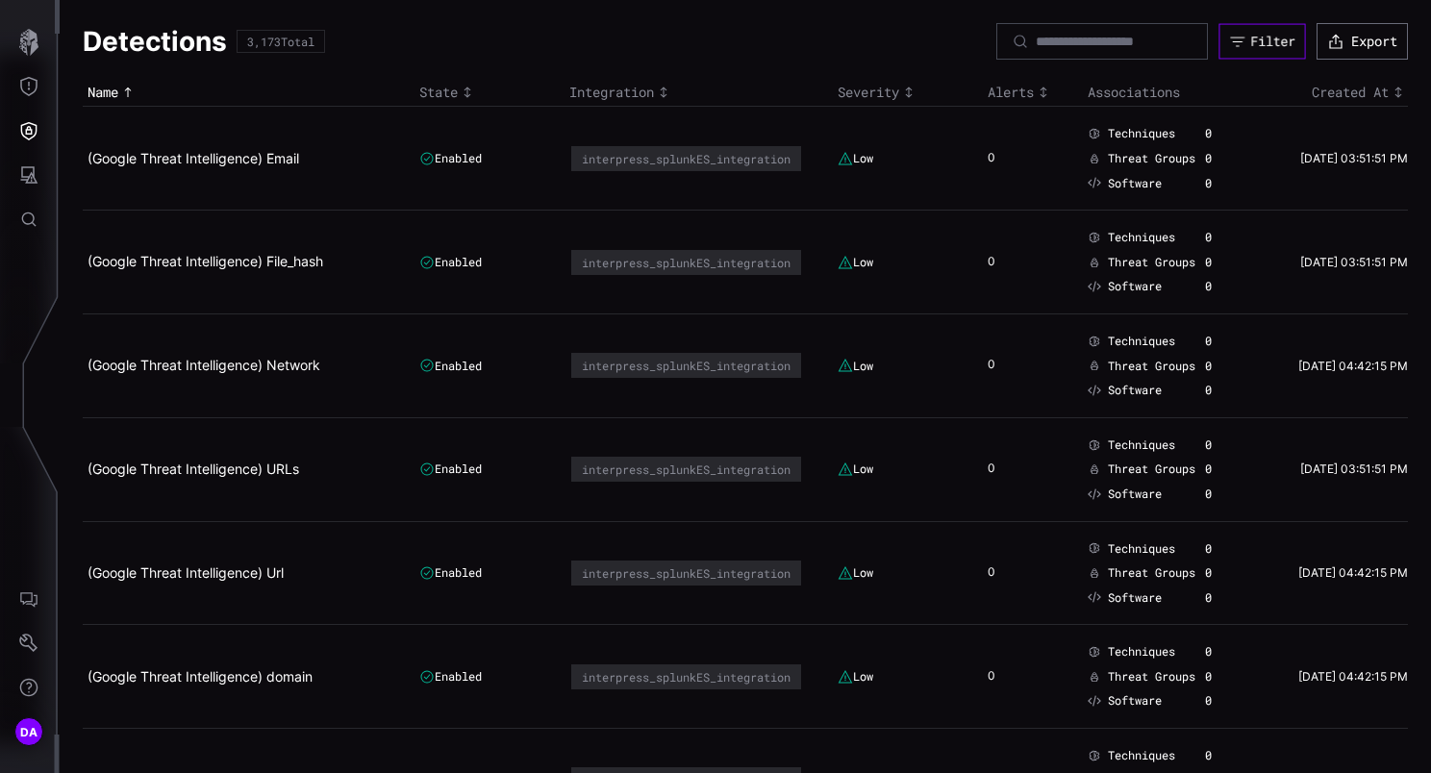
click at [1250, 42] on div "Filter" at bounding box center [1272, 41] width 45 height 17
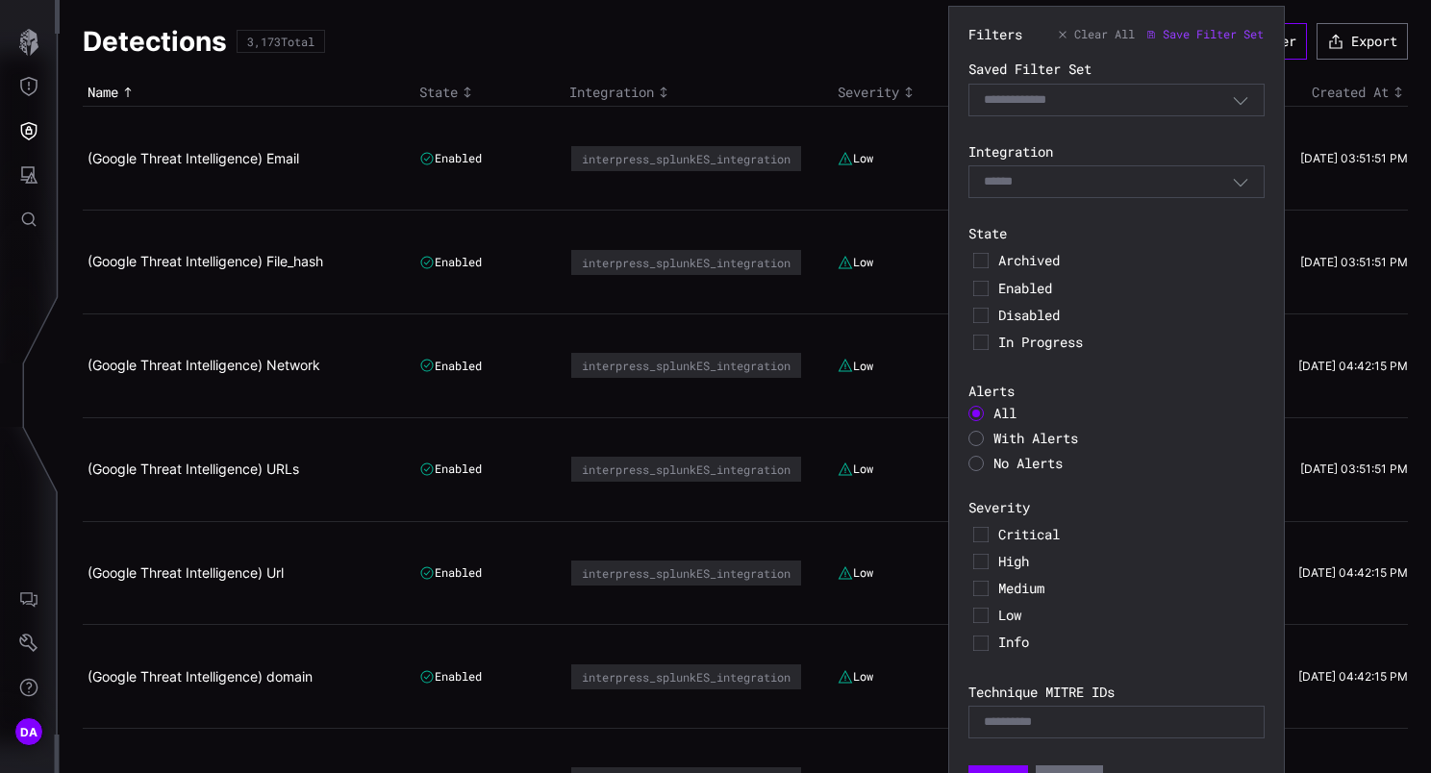
scroll to position [35, 0]
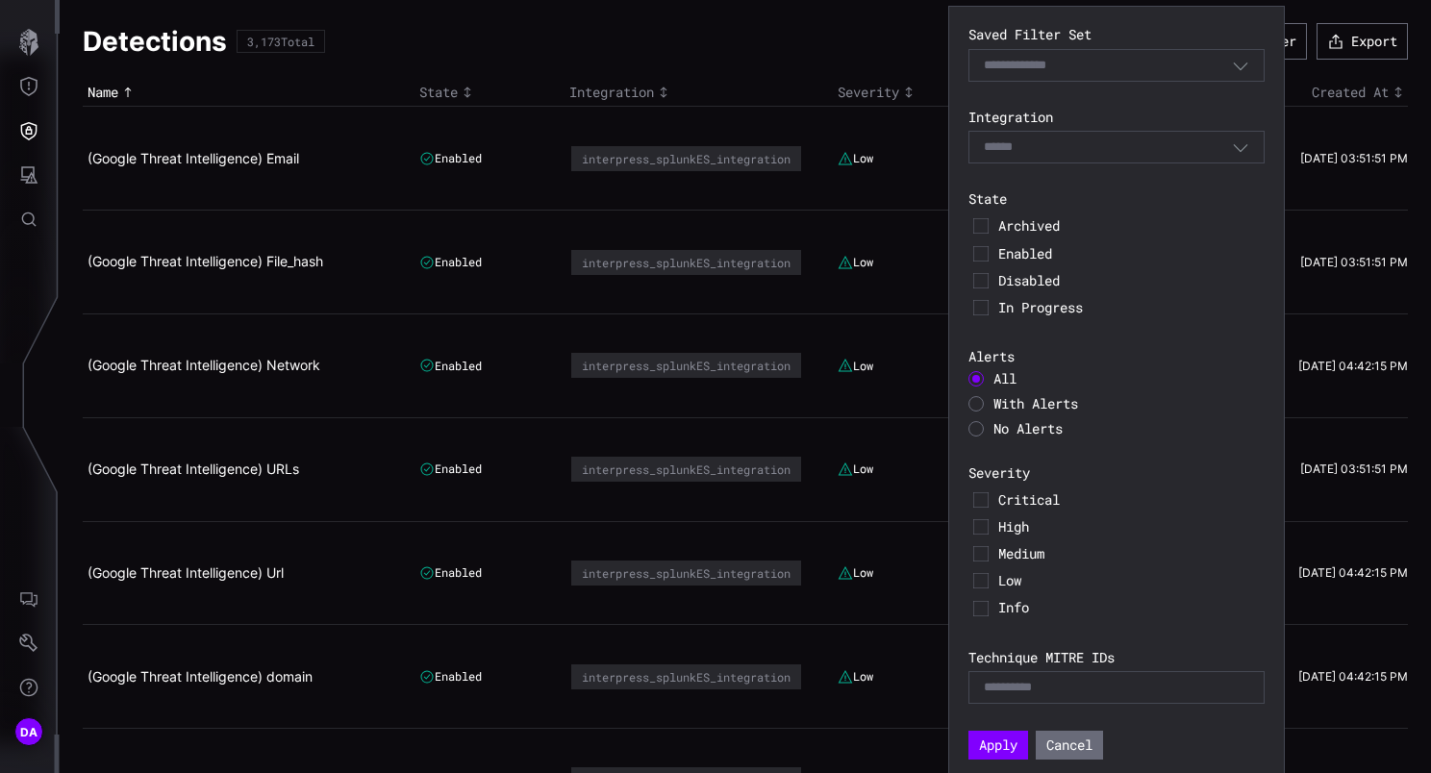
click at [1092, 146] on div "Select" at bounding box center [1108, 146] width 248 height 17
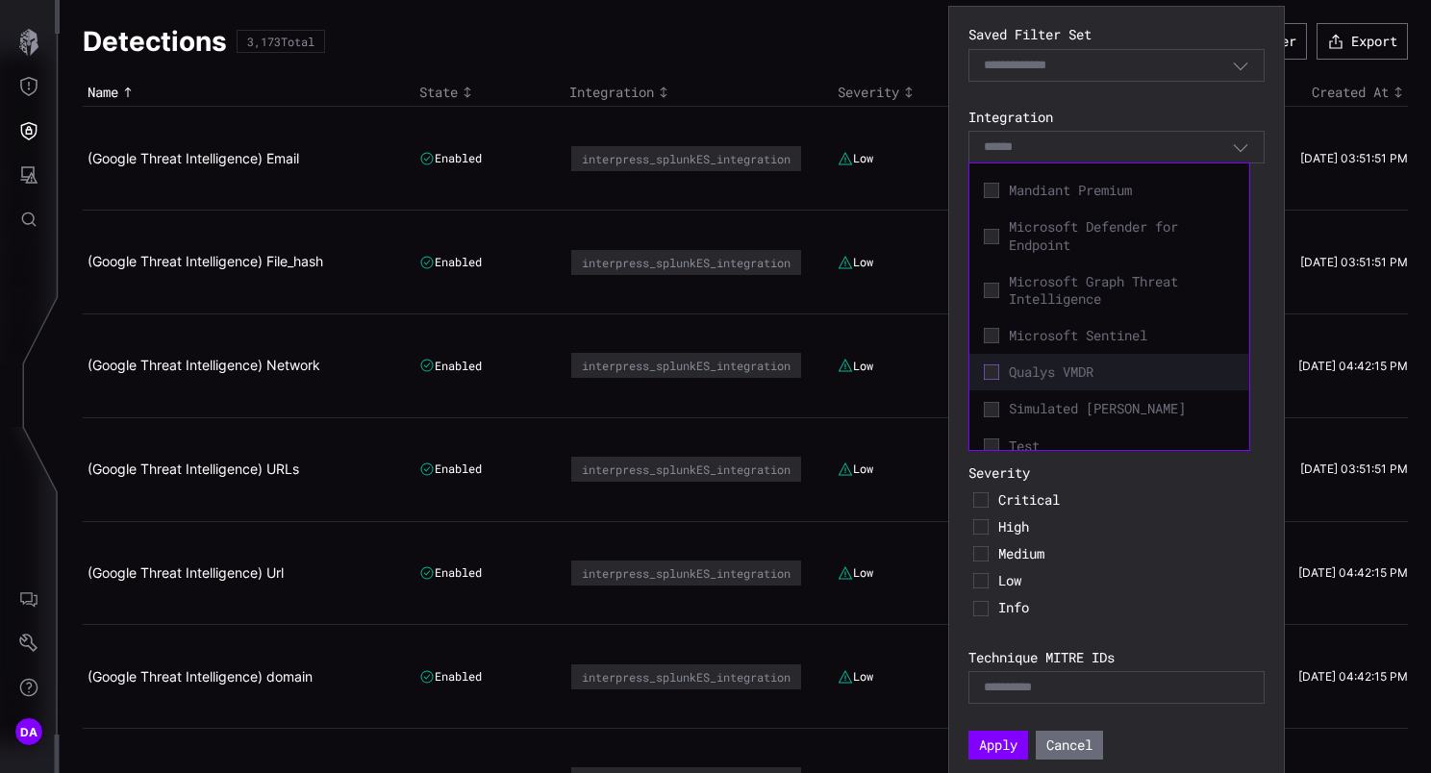
scroll to position [184, 0]
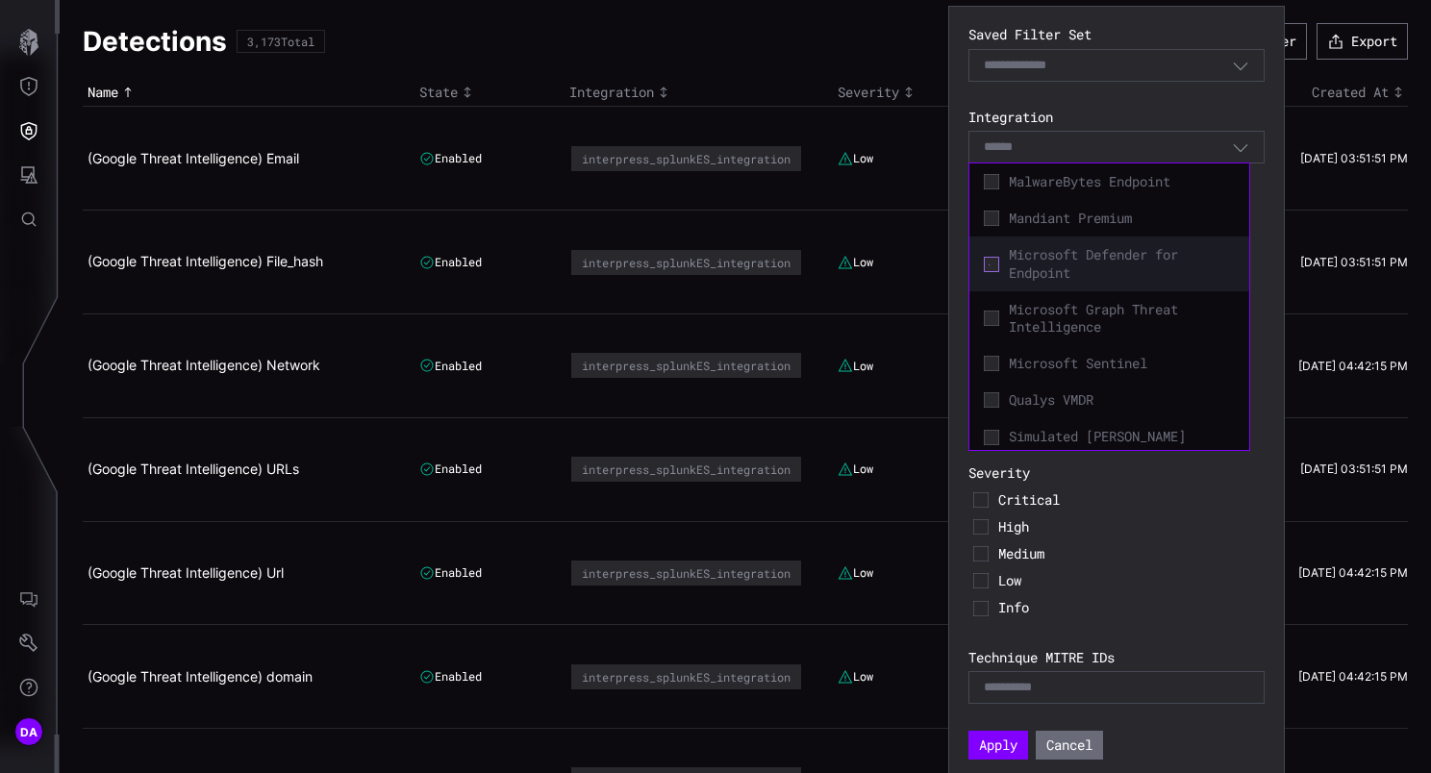
click at [989, 267] on icon at bounding box center [991, 264] width 14 height 14
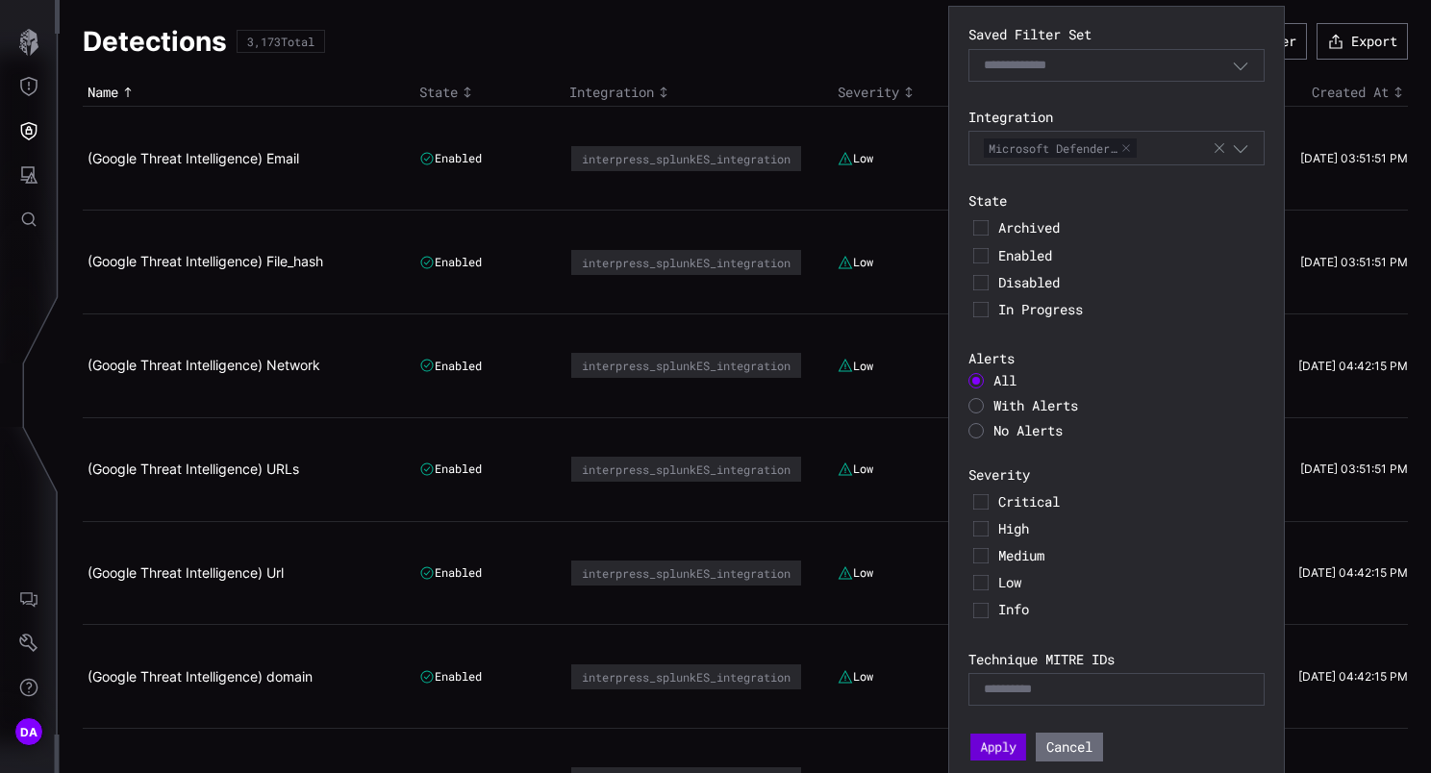
click at [1013, 742] on button "Apply" at bounding box center [998, 747] width 56 height 27
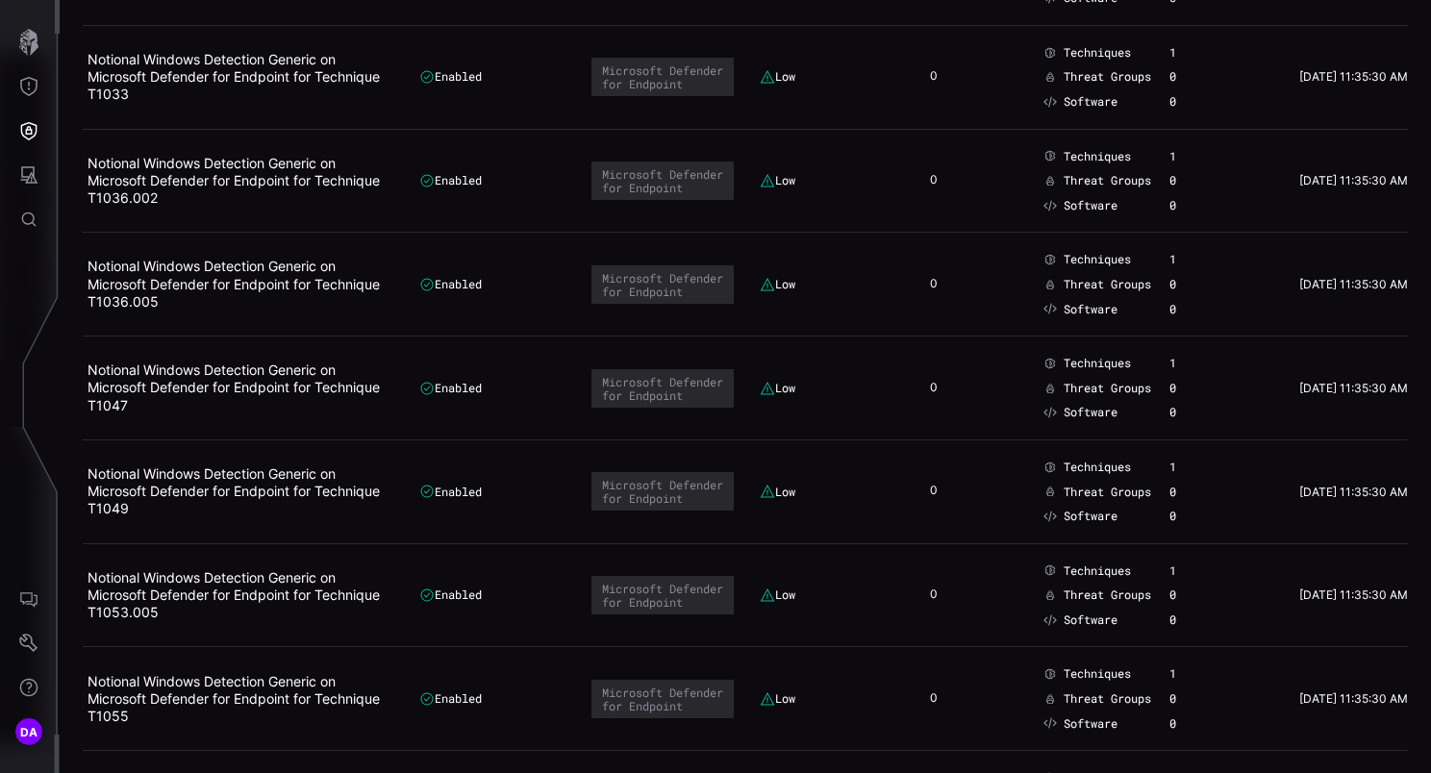
scroll to position [4711, 0]
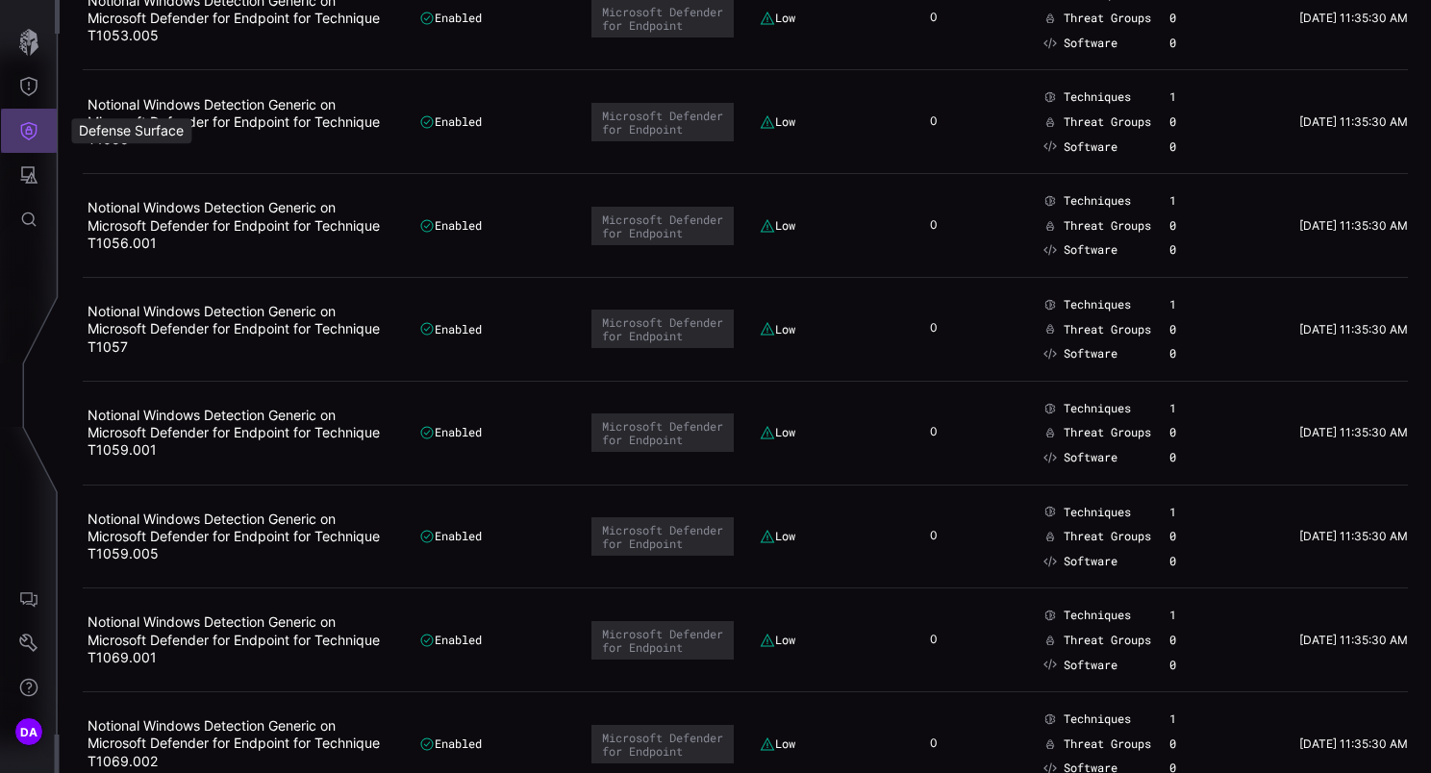
click at [23, 135] on icon "Defense Surface" at bounding box center [28, 130] width 19 height 19
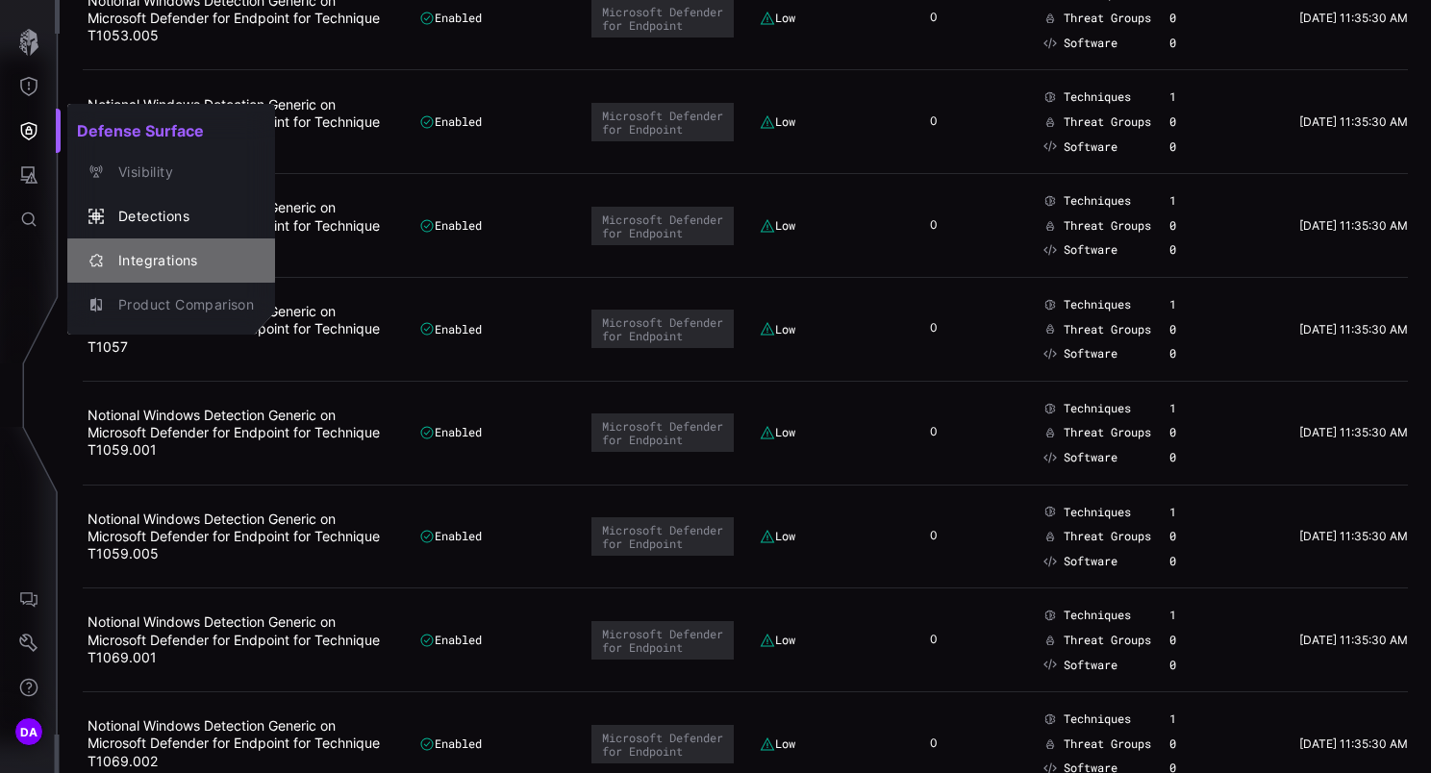
click at [162, 265] on div "Integrations" at bounding box center [181, 261] width 145 height 24
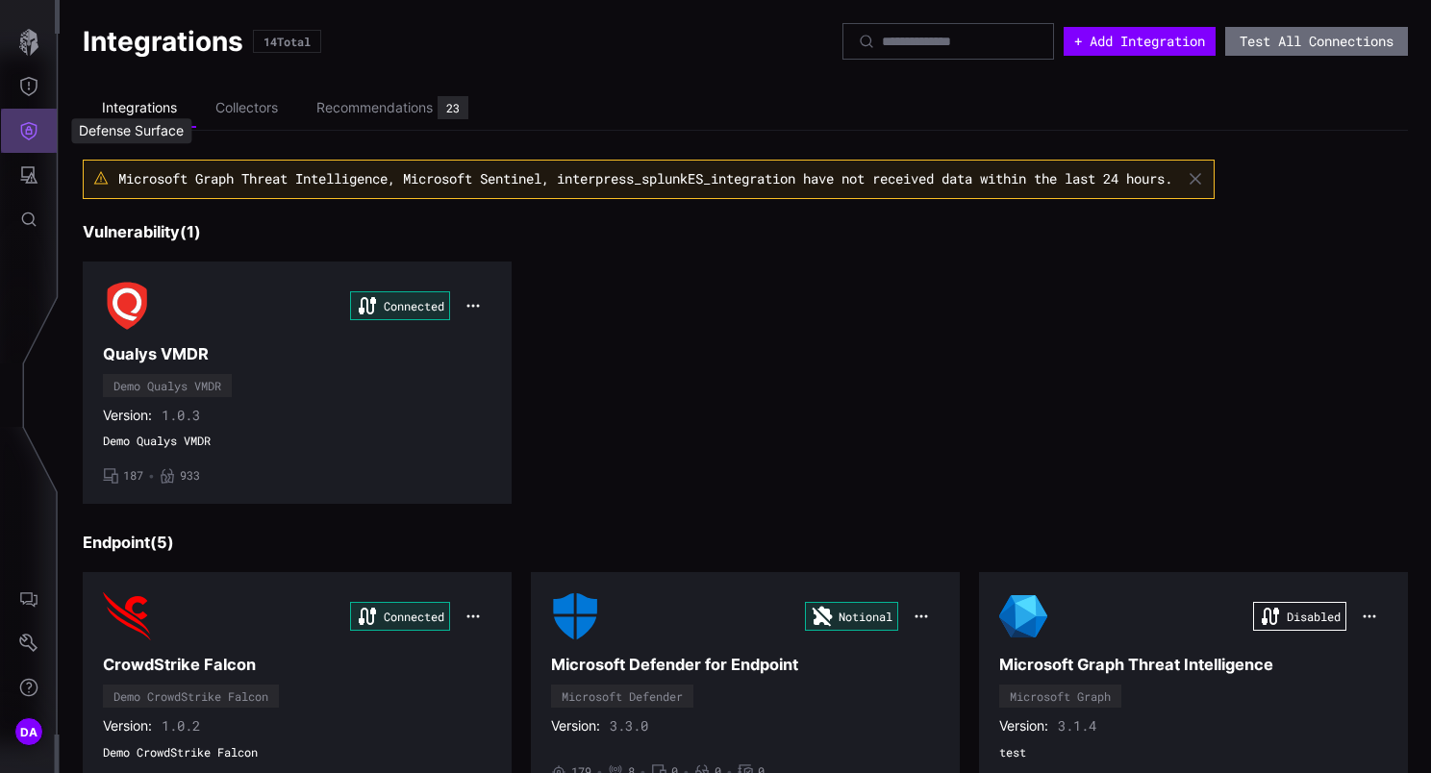
click at [30, 134] on icon "Defense Surface" at bounding box center [29, 131] width 16 height 18
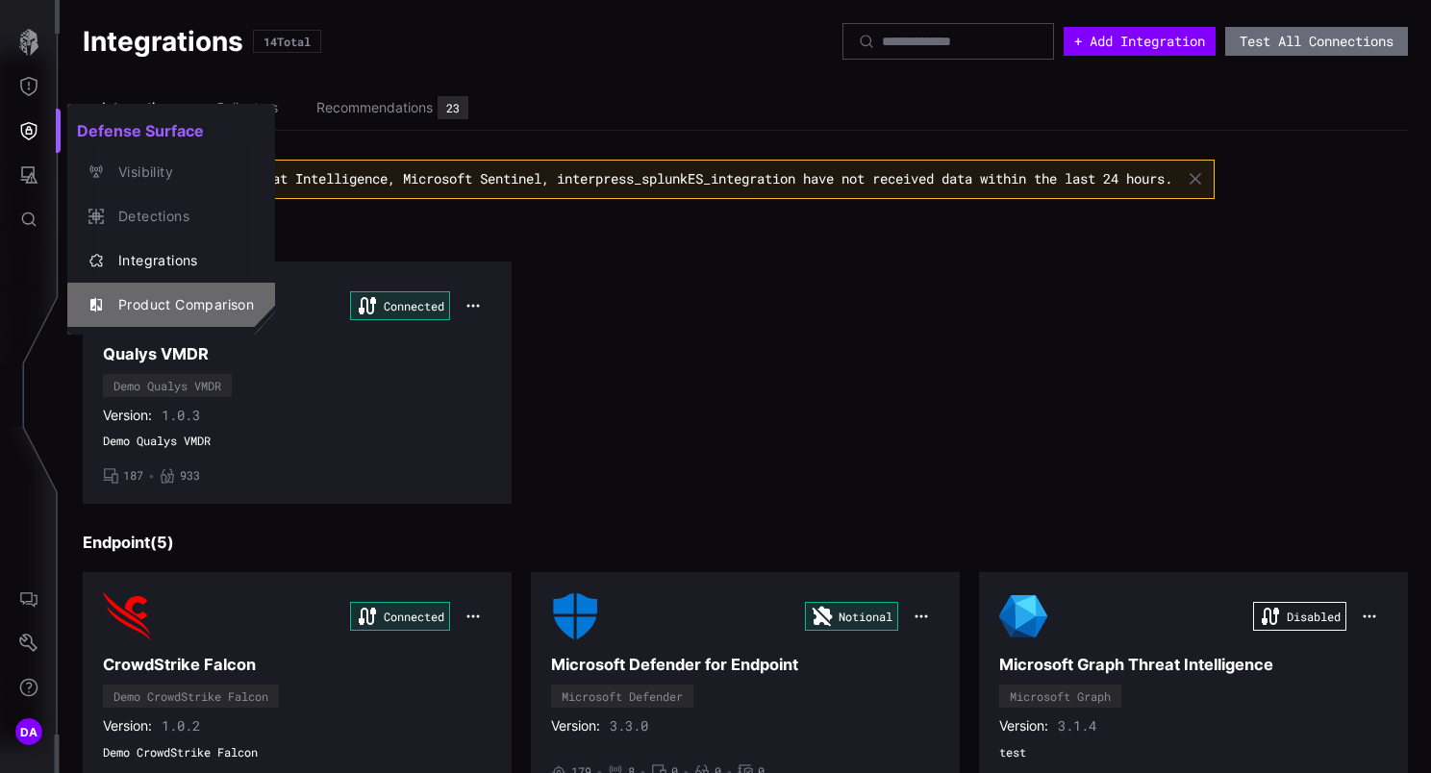
click at [173, 301] on div "Product Comparison" at bounding box center [181, 305] width 145 height 24
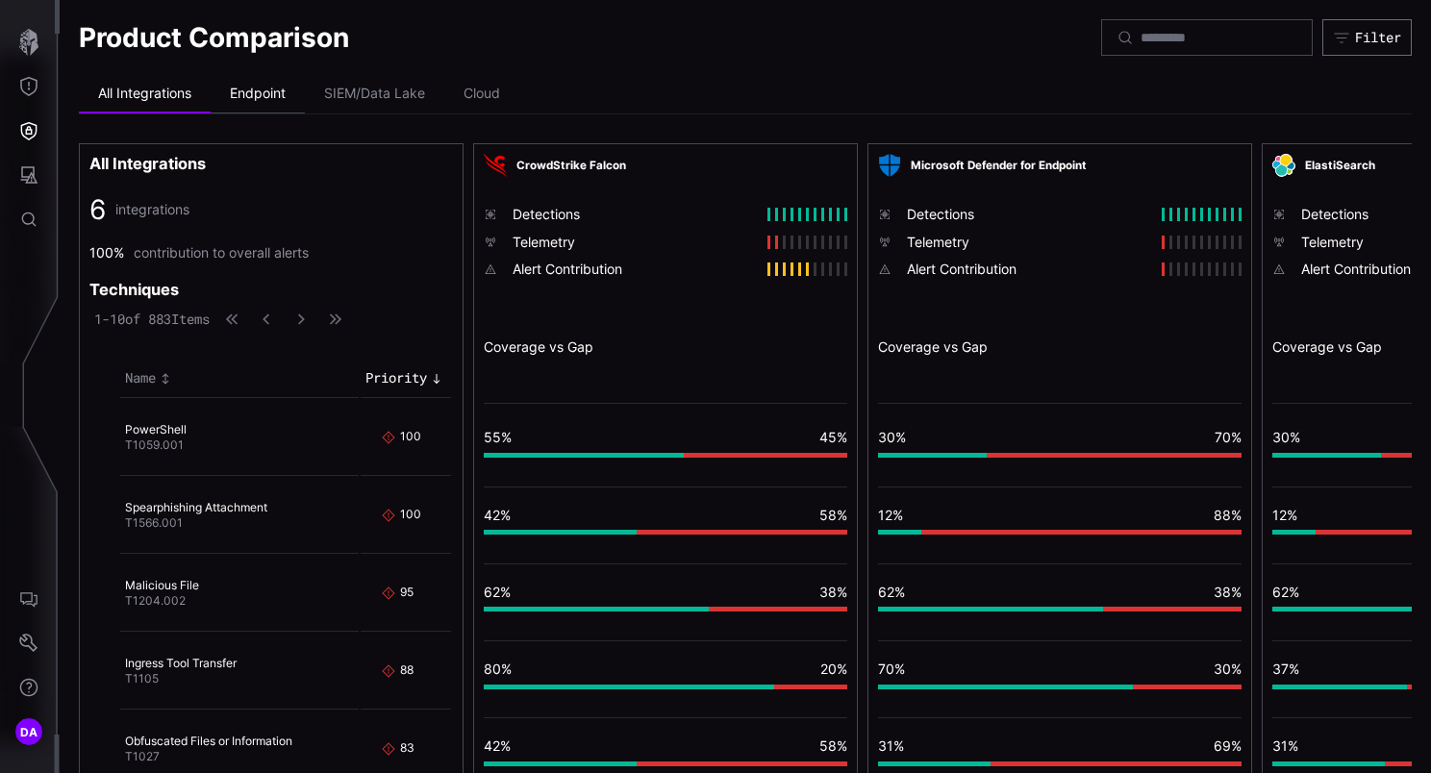
click at [258, 91] on li "Endpoint" at bounding box center [258, 94] width 94 height 38
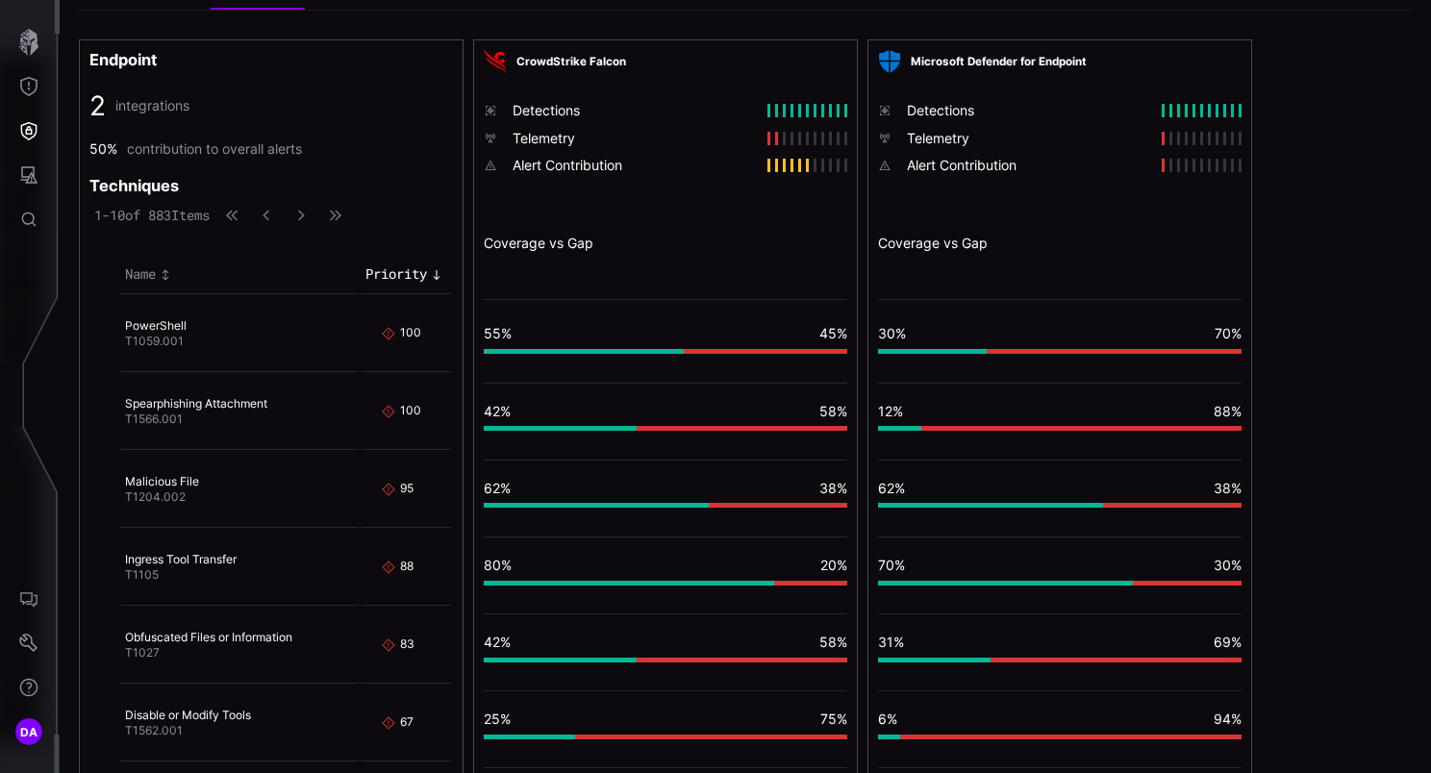
scroll to position [62, 0]
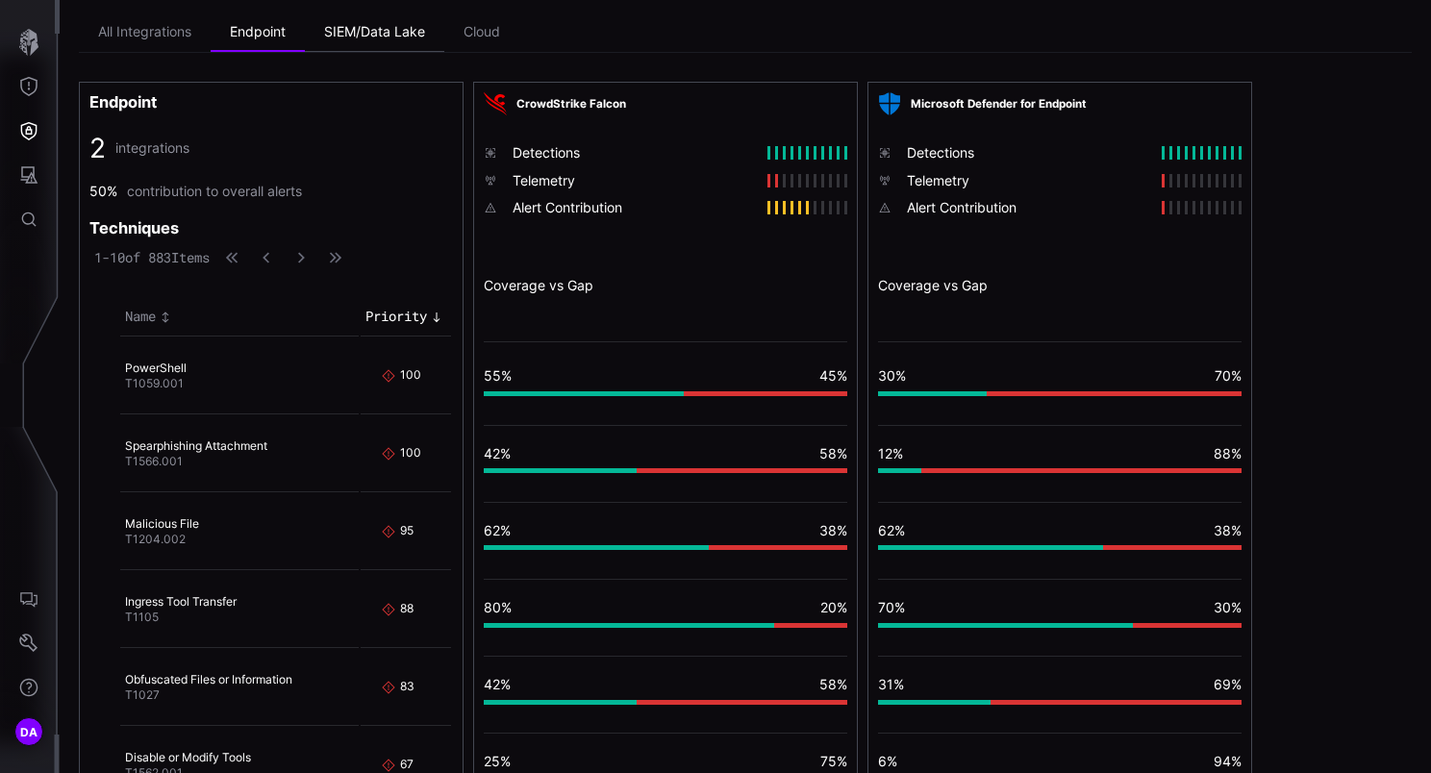
click at [397, 34] on li "SIEM/Data Lake" at bounding box center [374, 32] width 139 height 38
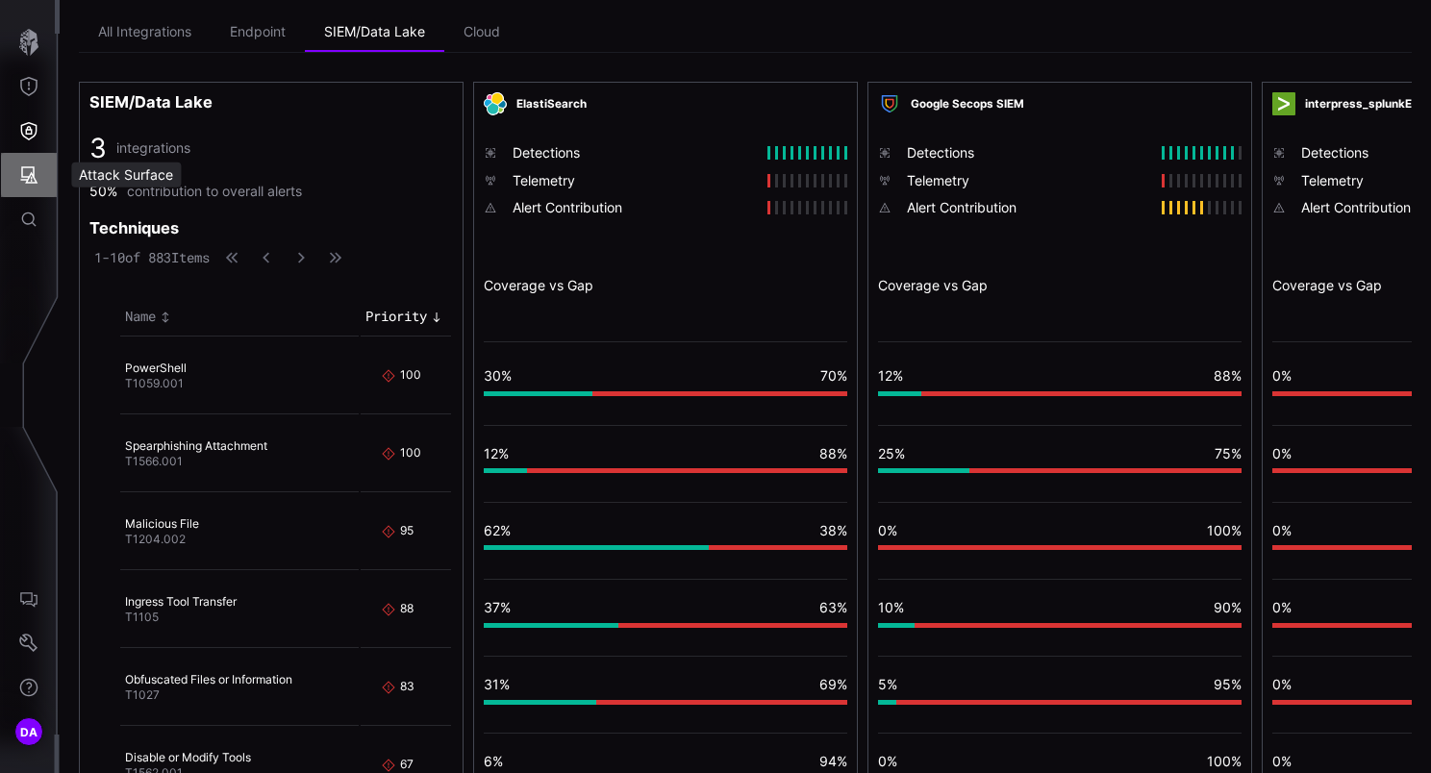
click at [32, 173] on icon "Attack Surface" at bounding box center [28, 174] width 19 height 19
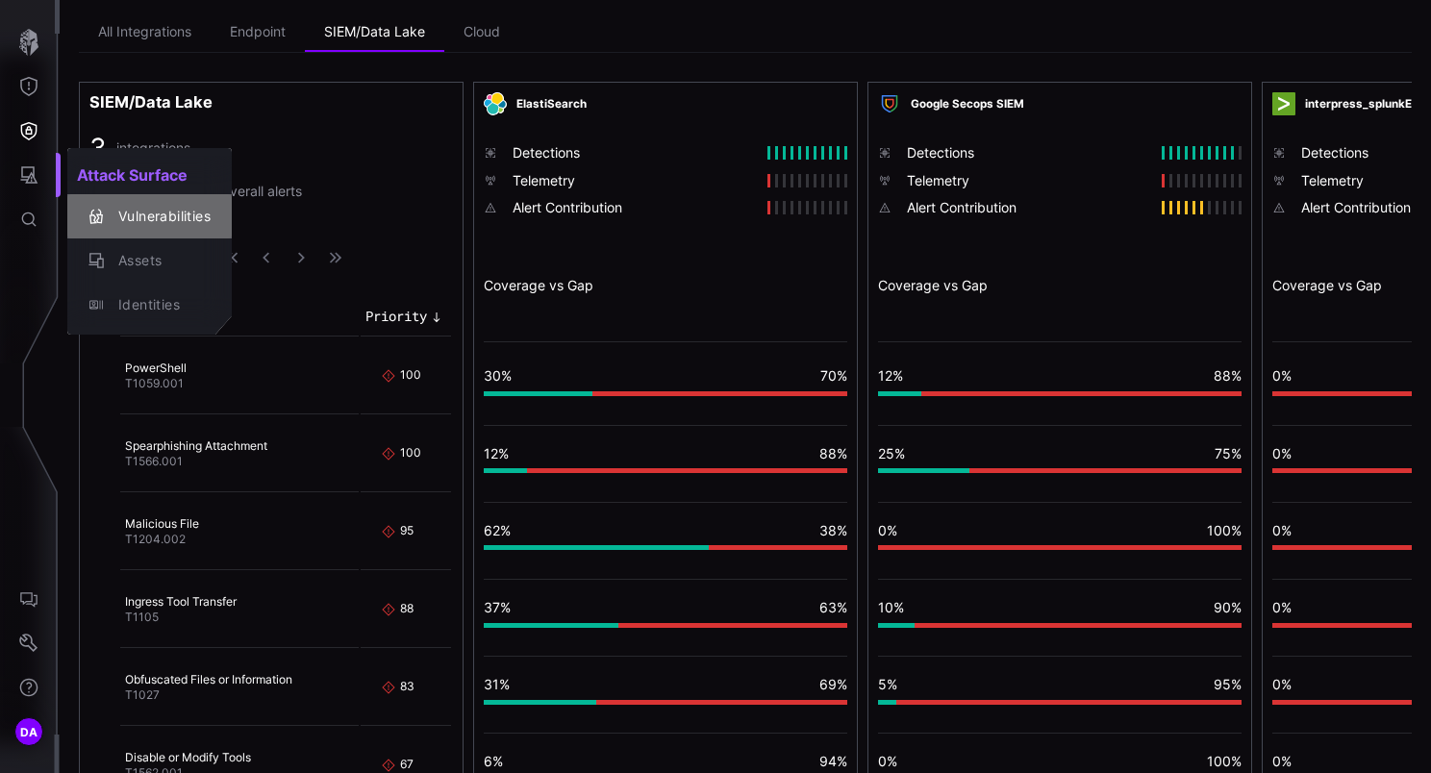
click at [154, 214] on div "Vulnerabilities" at bounding box center [160, 217] width 102 height 24
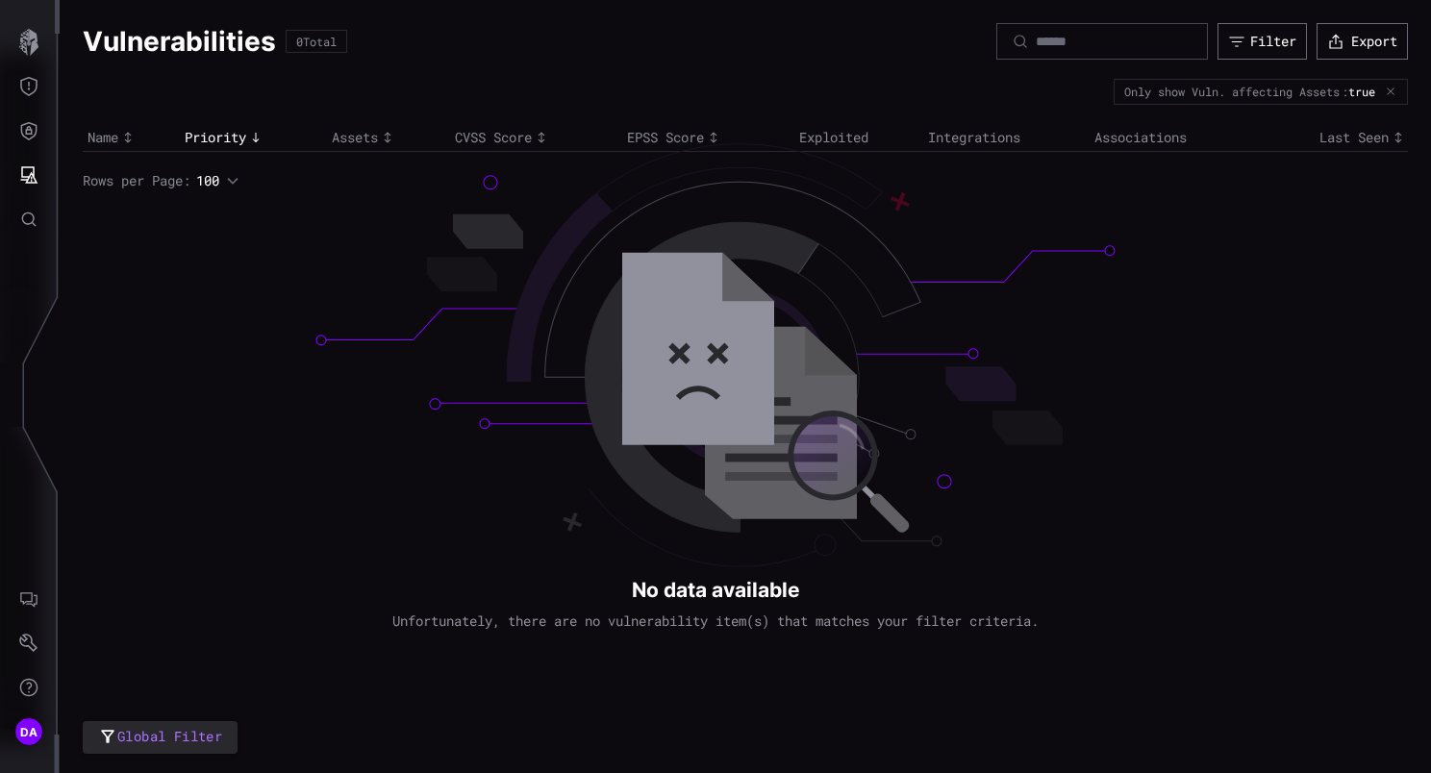
click at [1395, 87] on icon "button" at bounding box center [1390, 92] width 12 height 12
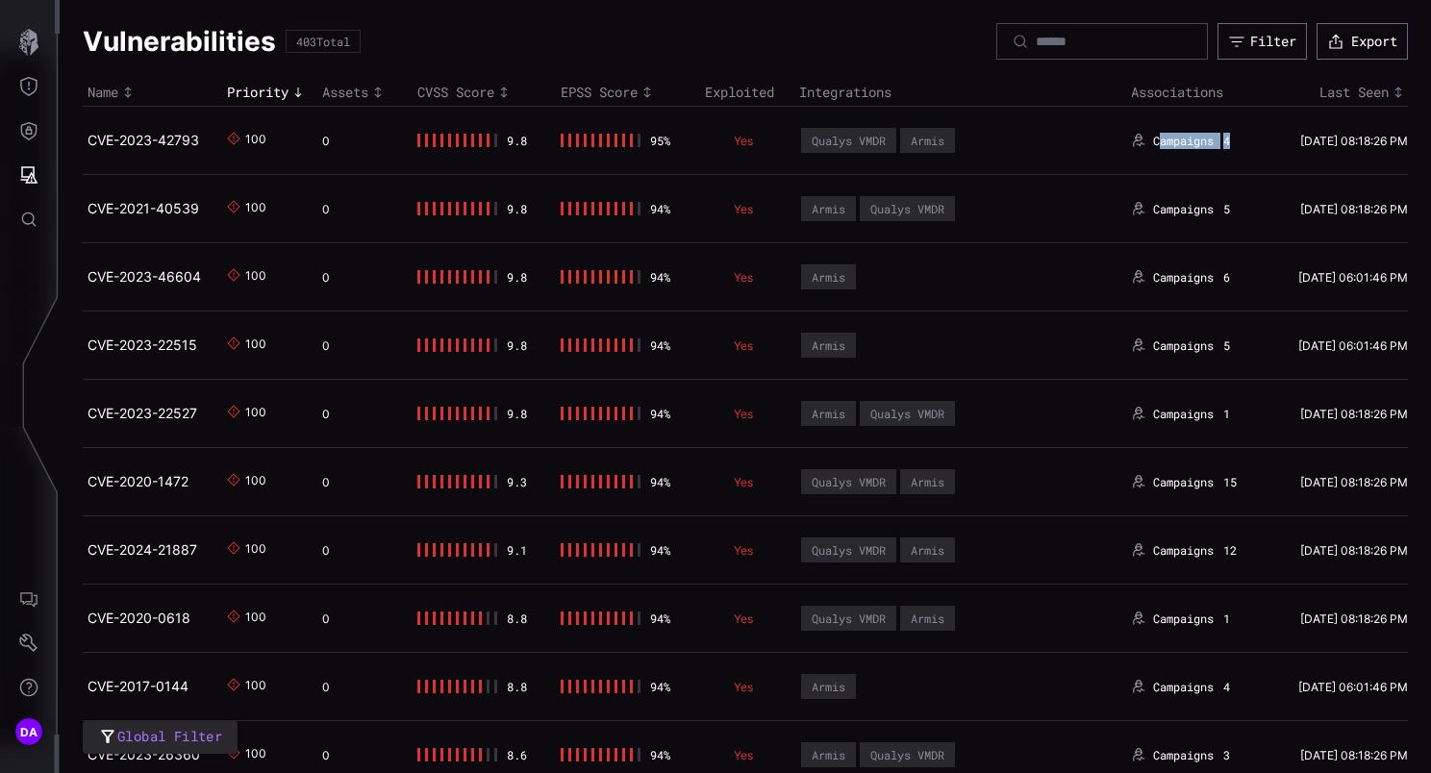
drag, startPoint x: 1235, startPoint y: 138, endPoint x: 1153, endPoint y: 144, distance: 82.9
click at [1153, 144] on div "Campaigns 4" at bounding box center [1190, 140] width 119 height 15
click at [135, 138] on link "CVE-2023-42793" at bounding box center [143, 140] width 112 height 16
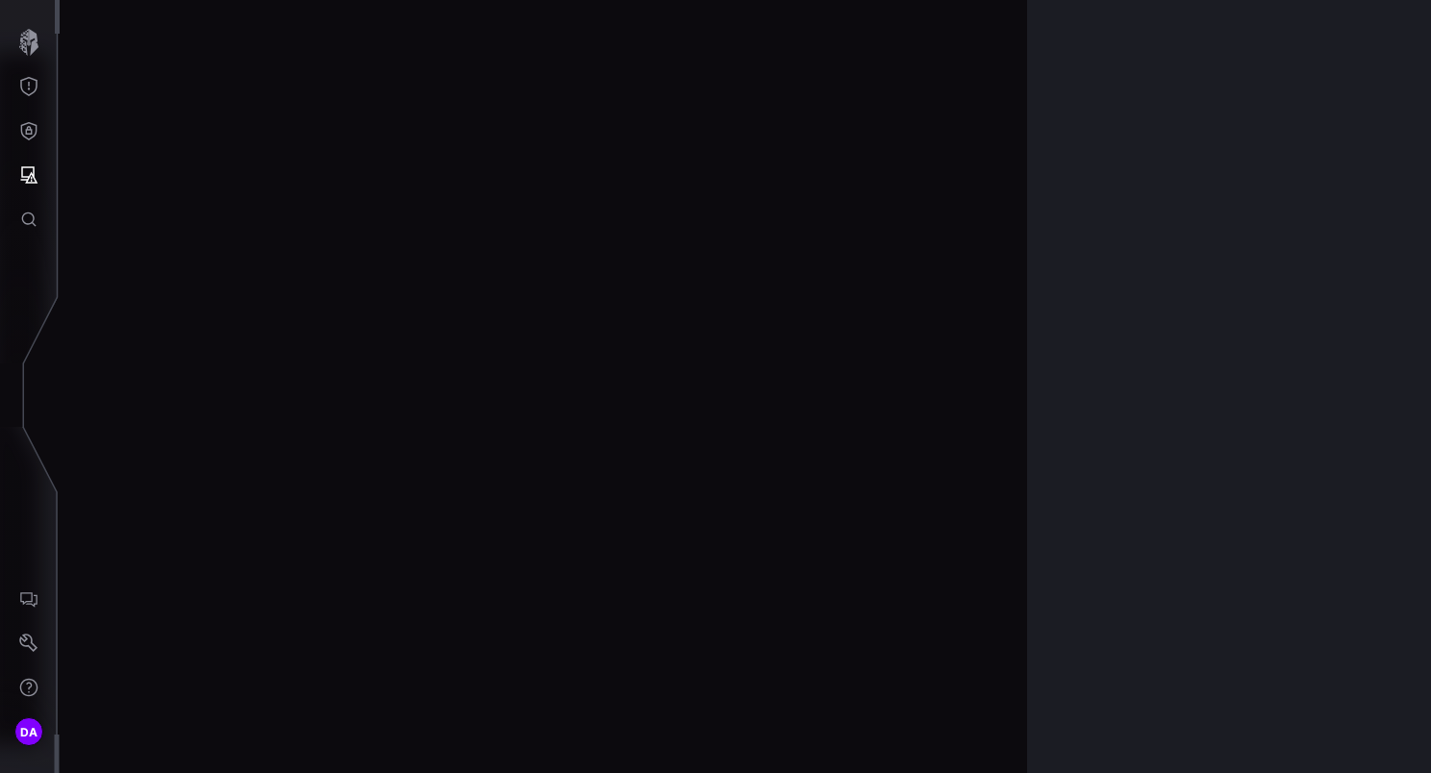
scroll to position [4044, 988]
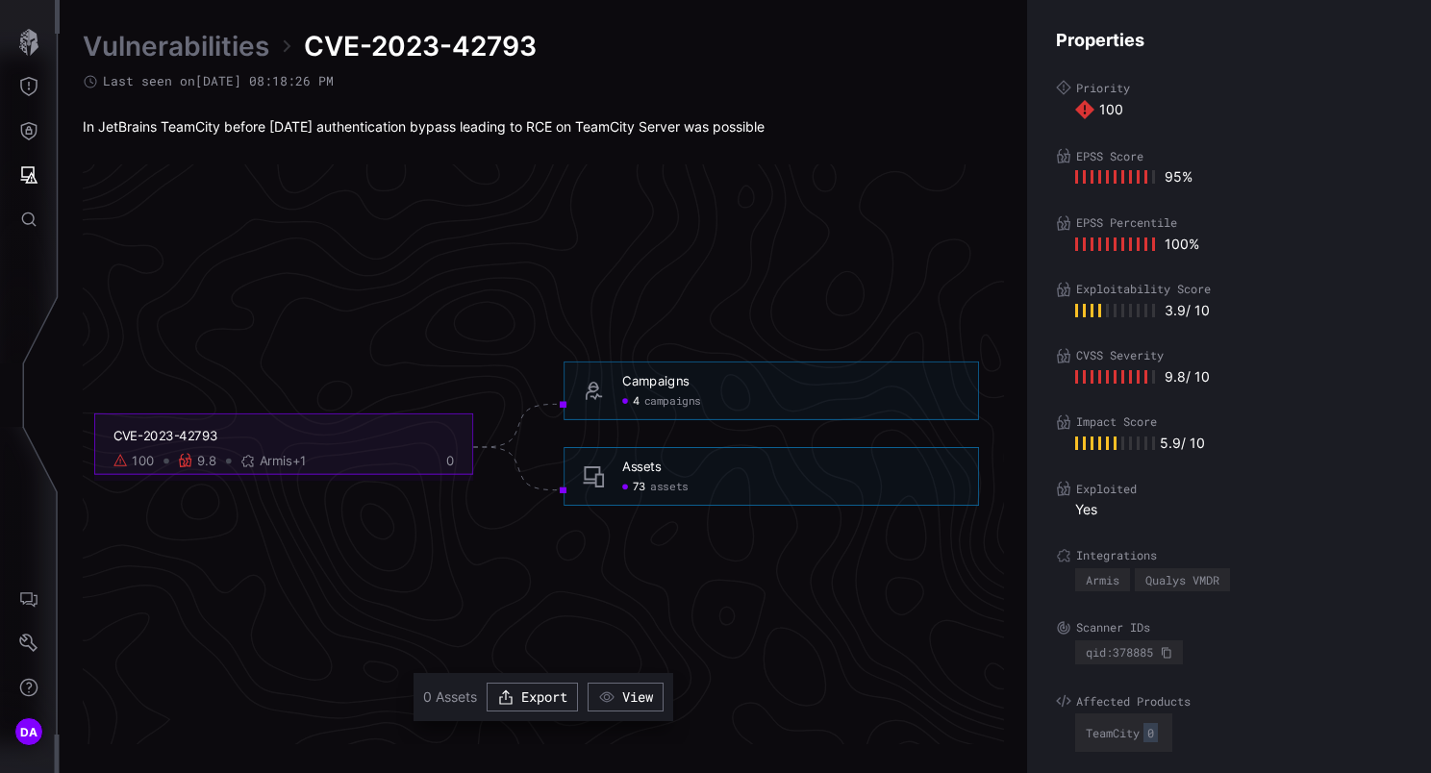
click at [663, 492] on span "assets" at bounding box center [668, 488] width 37 height 14
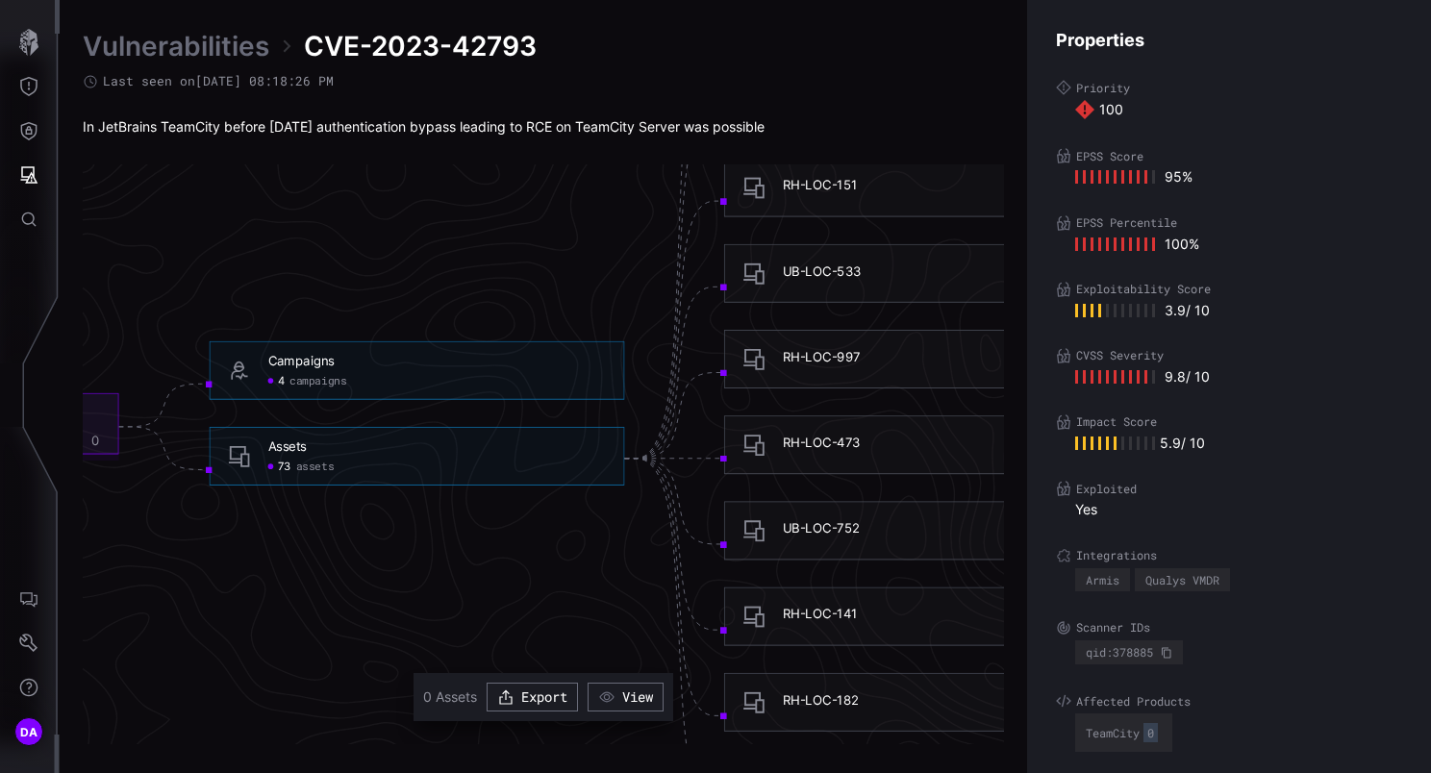
scroll to position [4044, 1068]
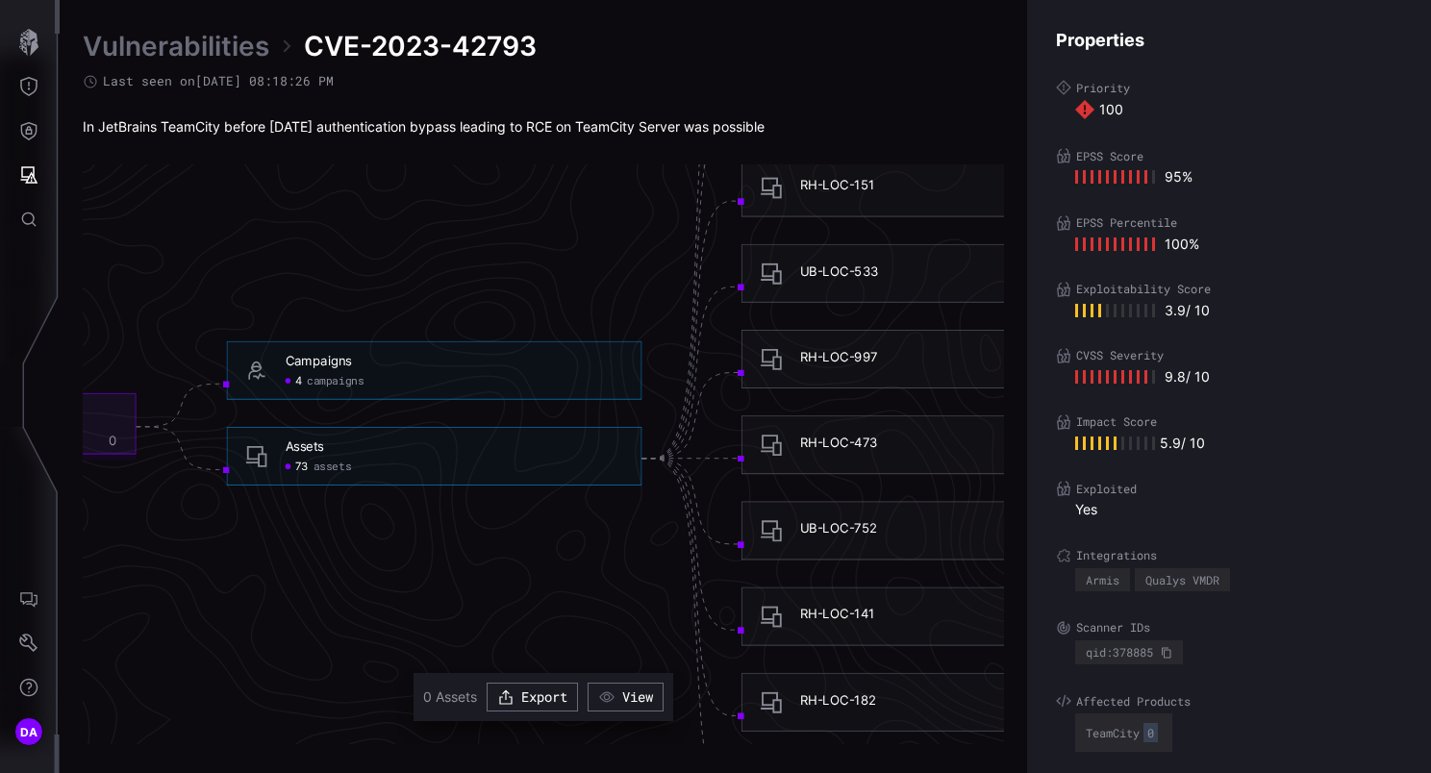
click at [207, 49] on link "Vulnerabilities" at bounding box center [176, 46] width 187 height 35
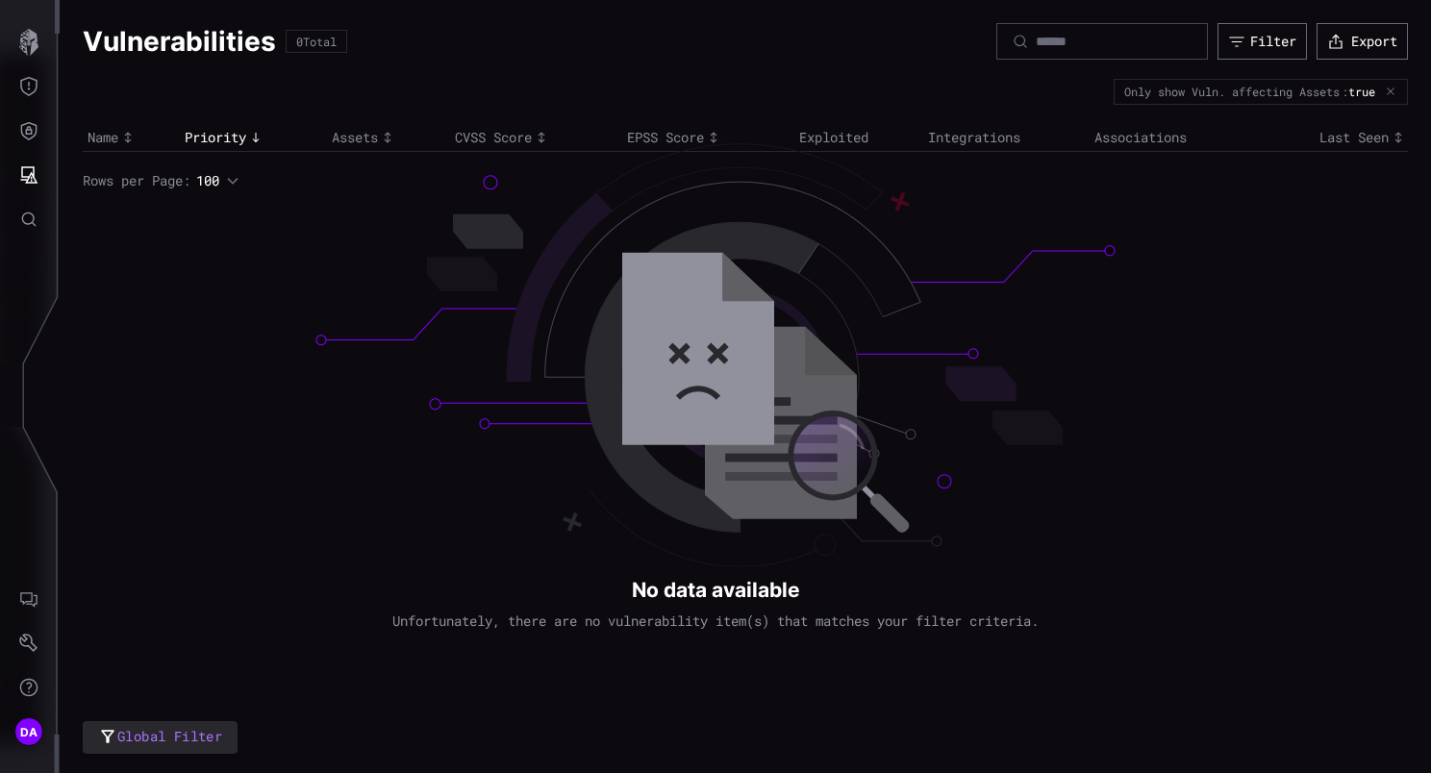
click at [1392, 89] on icon "button" at bounding box center [1390, 92] width 12 height 12
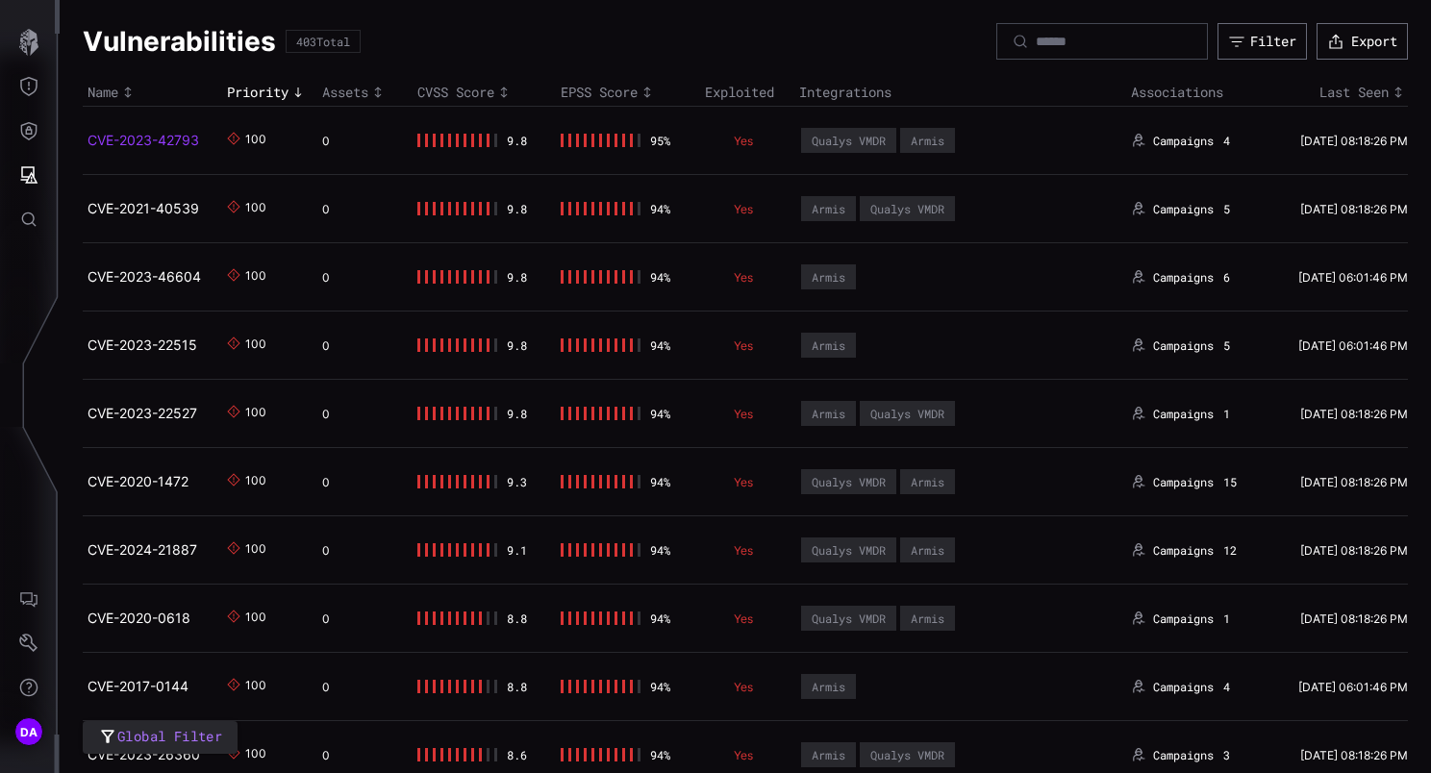
click at [139, 136] on link "CVE-2023-42793" at bounding box center [143, 140] width 112 height 16
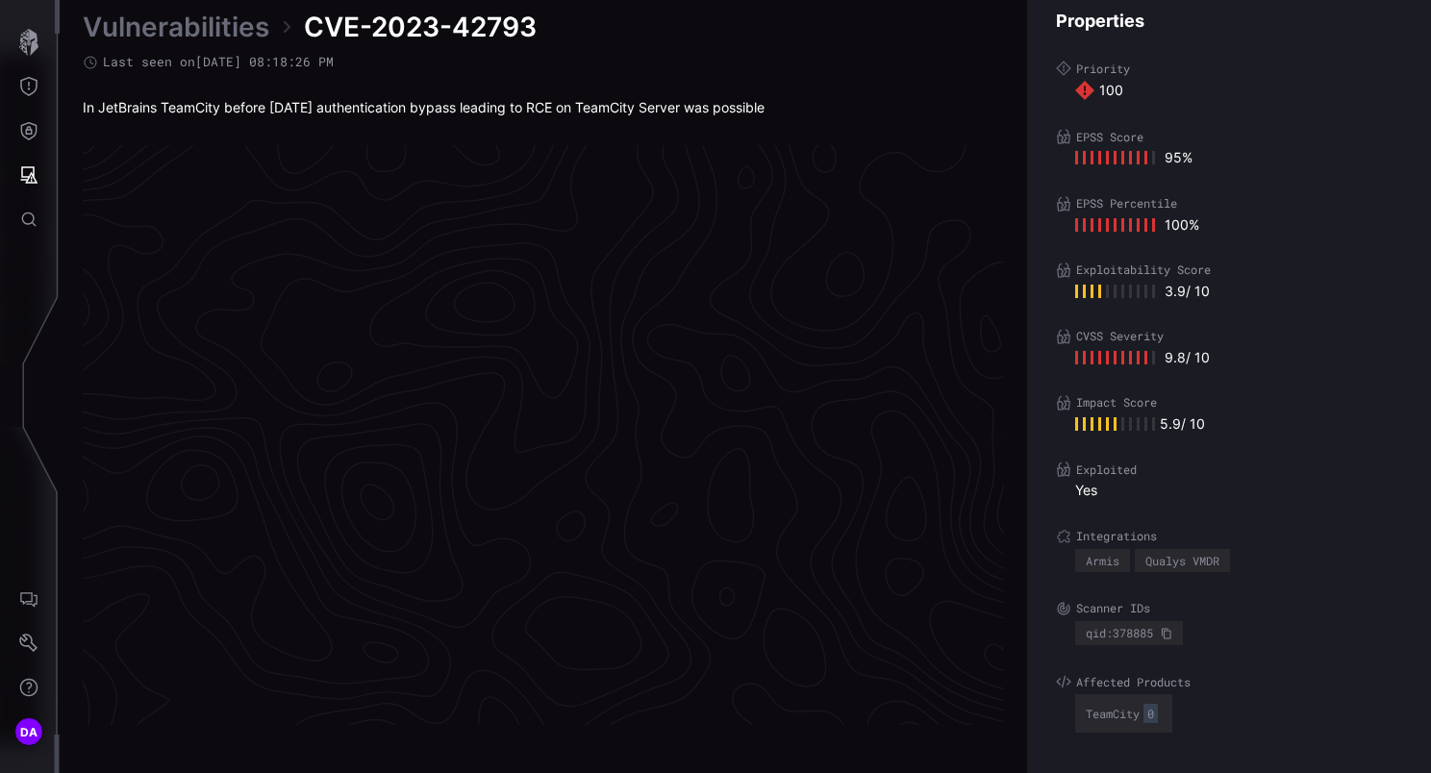
scroll to position [4044, 988]
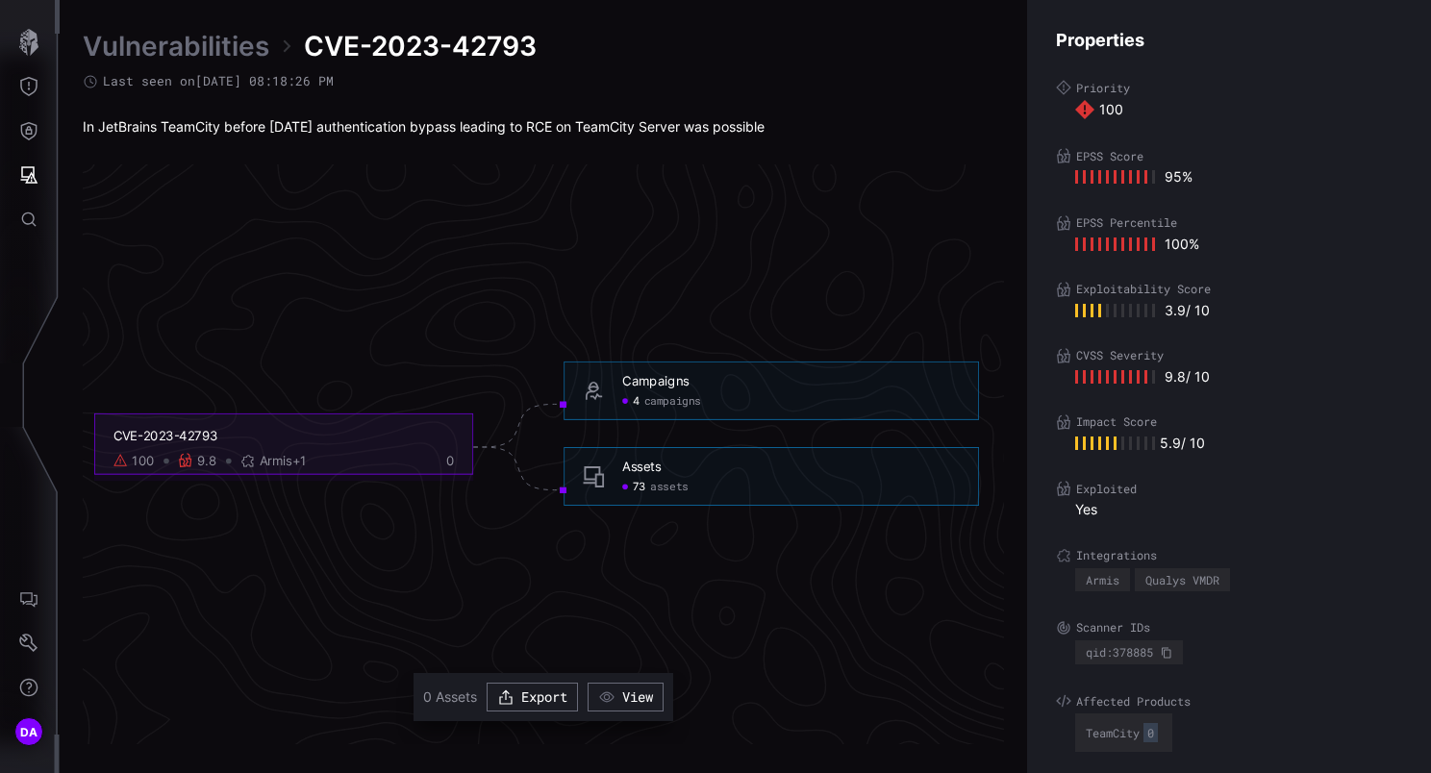
click at [667, 493] on span "assets" at bounding box center [668, 488] width 37 height 14
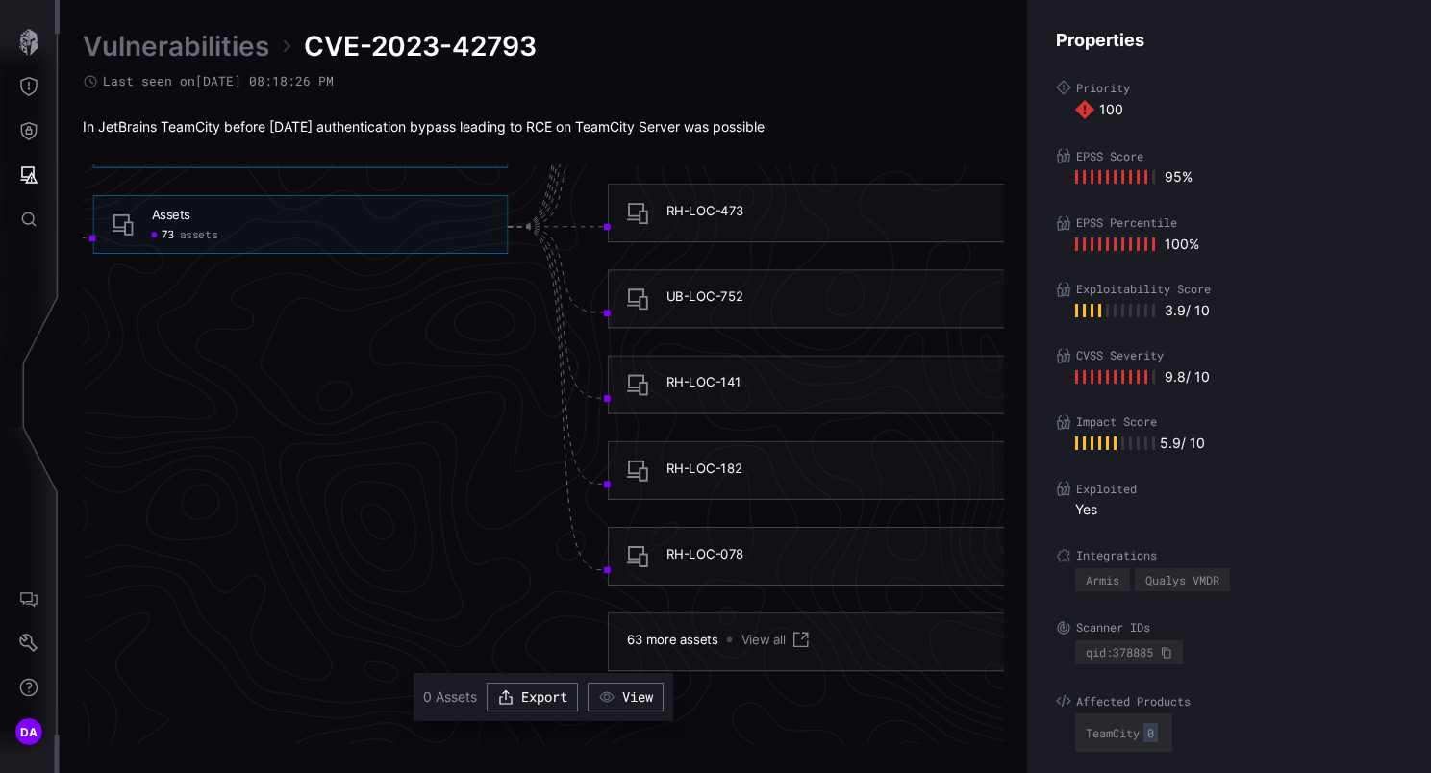
scroll to position [4525, 1202]
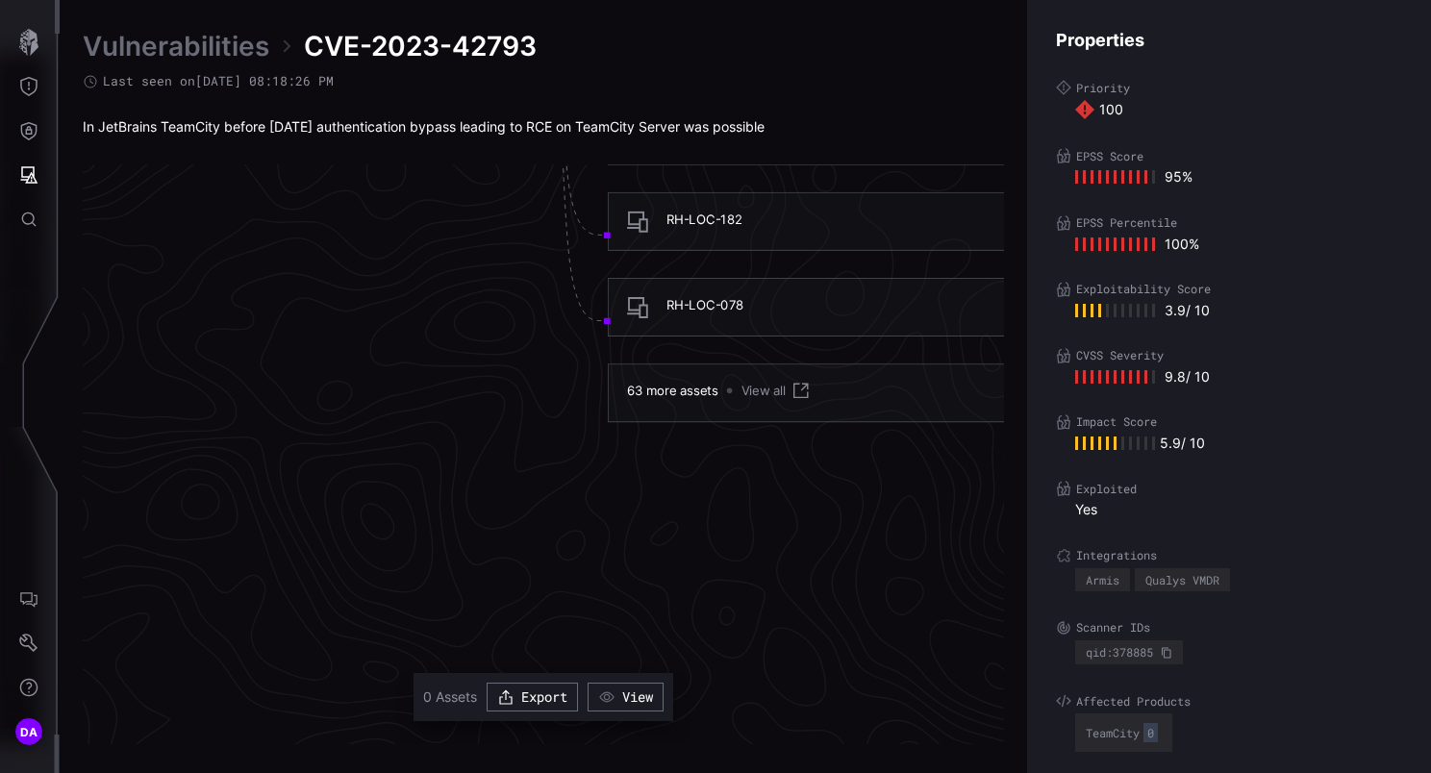
click at [769, 392] on link "View all" at bounding box center [776, 392] width 70 height 22
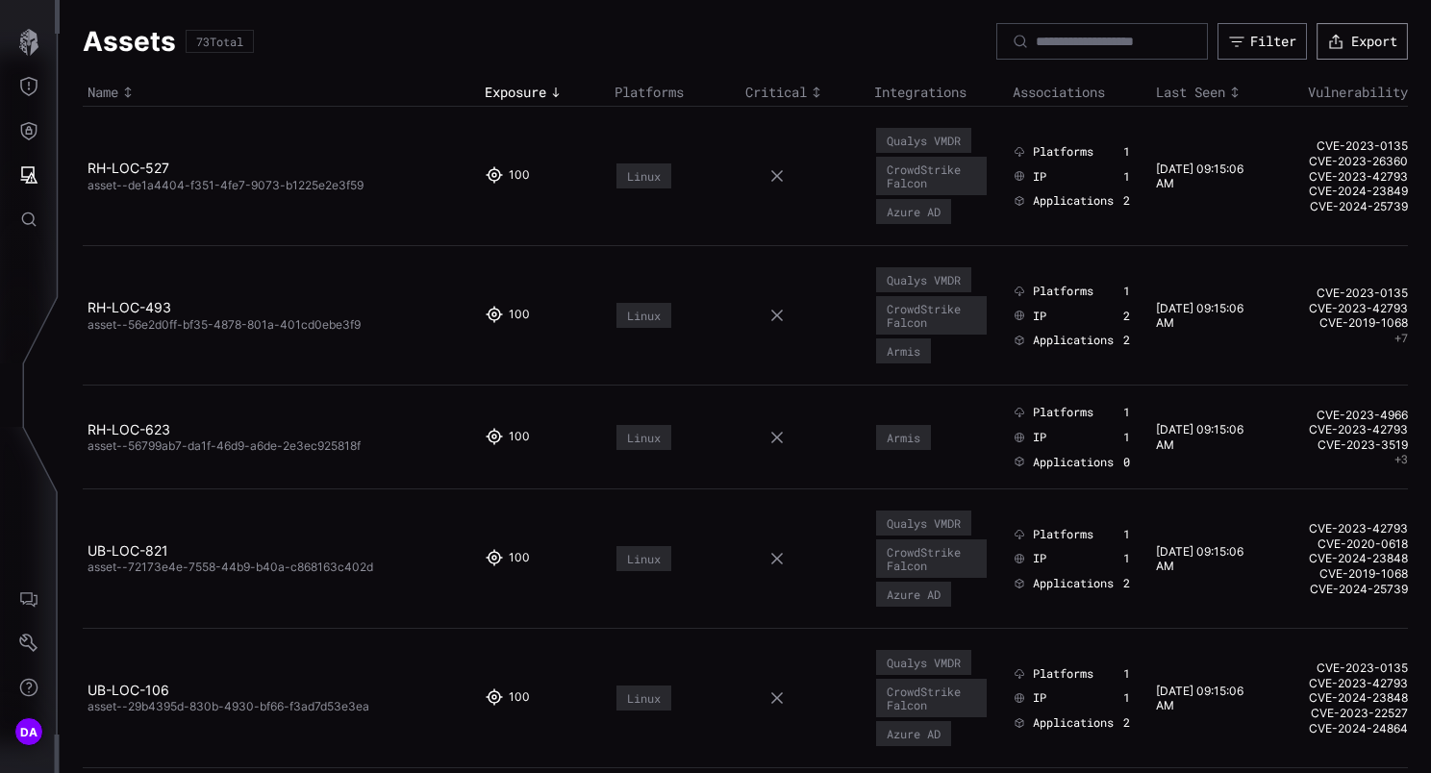
click at [1348, 42] on button "Export" at bounding box center [1361, 41] width 91 height 37
click at [698, 373] on td "Linux" at bounding box center [675, 315] width 131 height 139
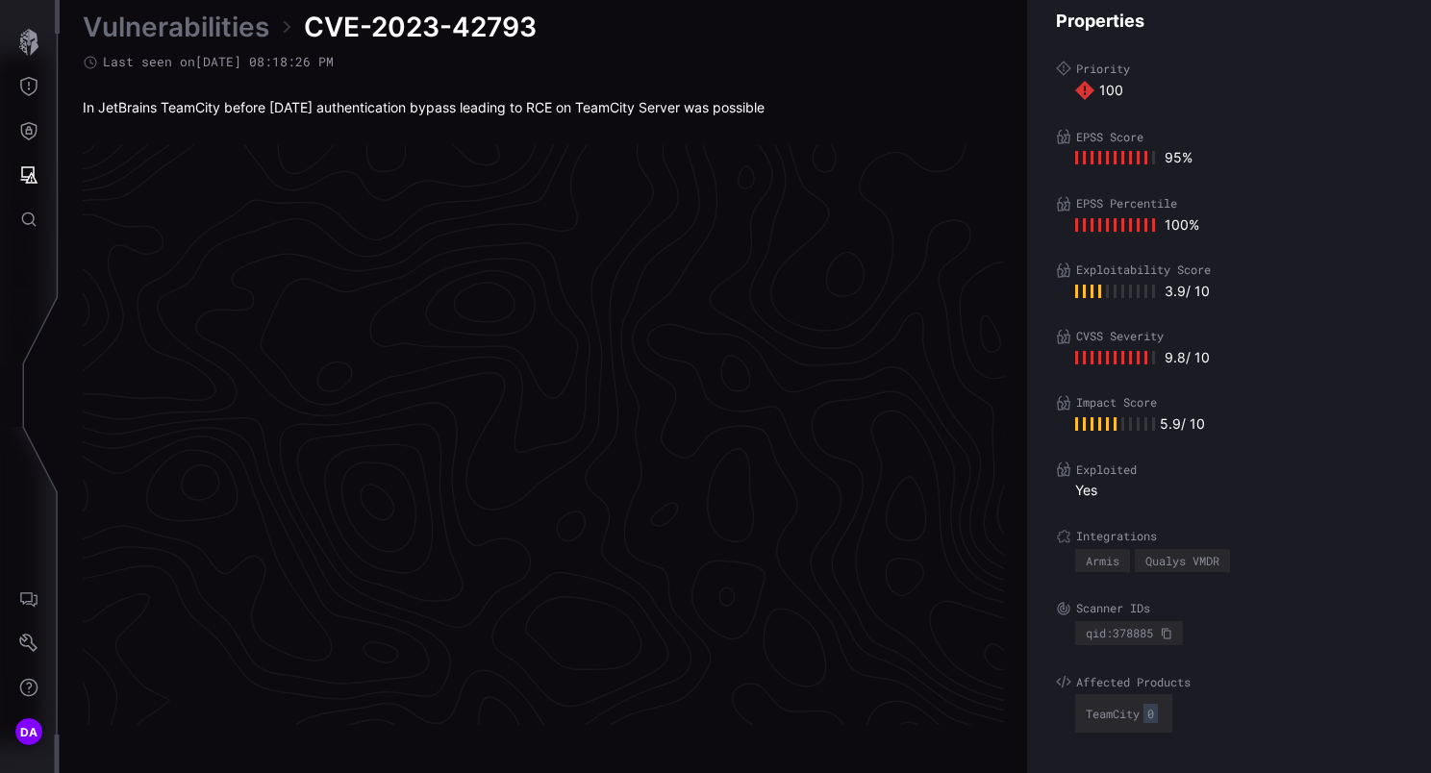
scroll to position [4044, 988]
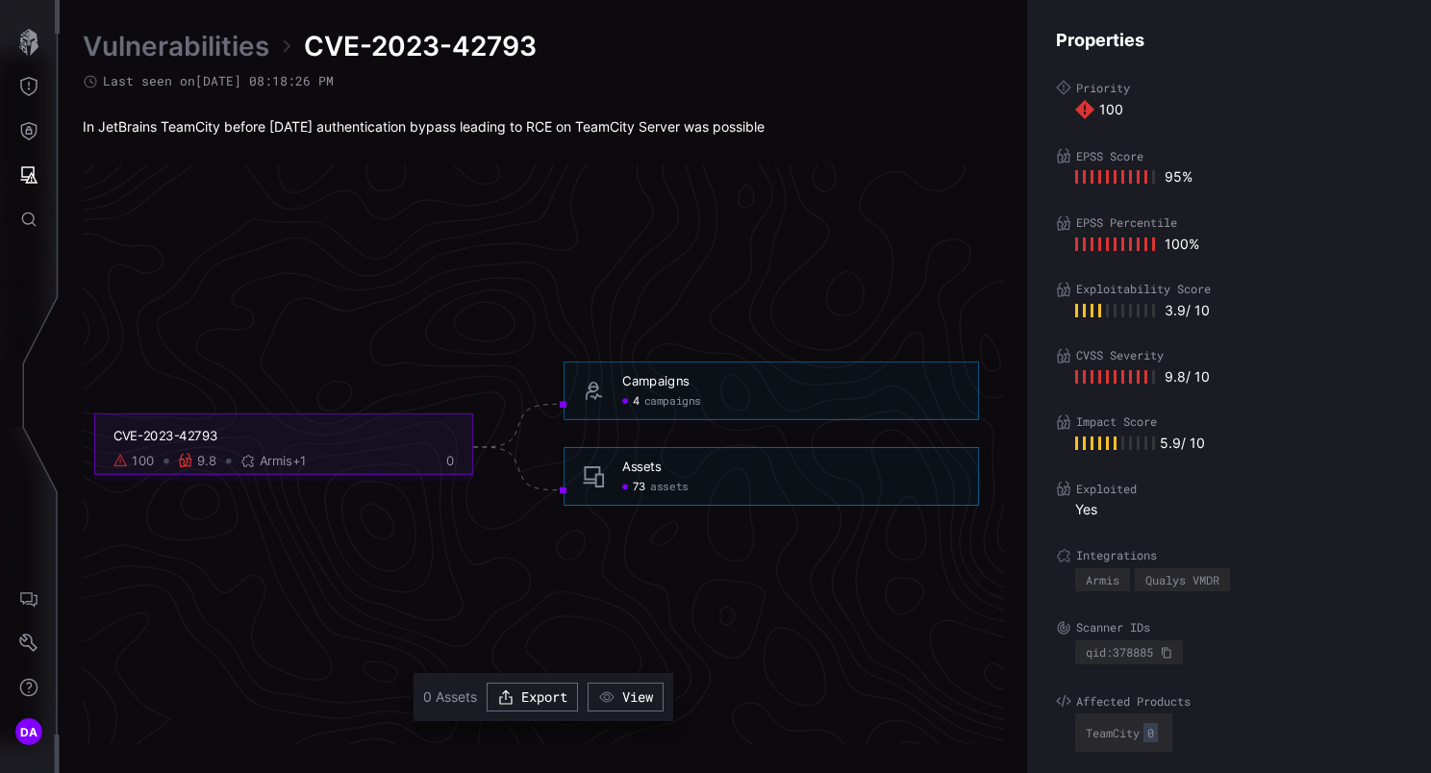
click at [662, 402] on span "campaigns" at bounding box center [672, 401] width 57 height 14
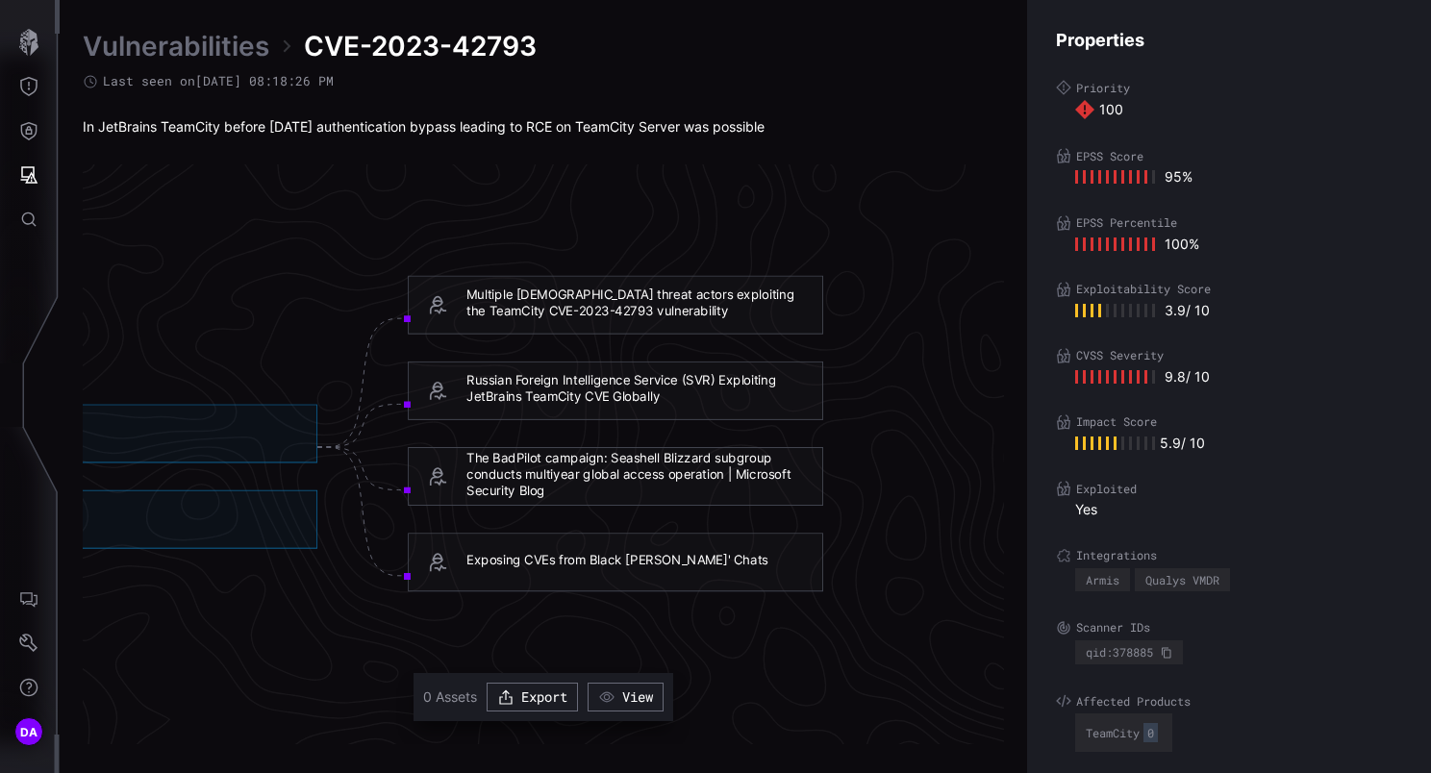
scroll to position [4044, 1401]
click at [209, 43] on link "Vulnerabilities" at bounding box center [176, 46] width 187 height 35
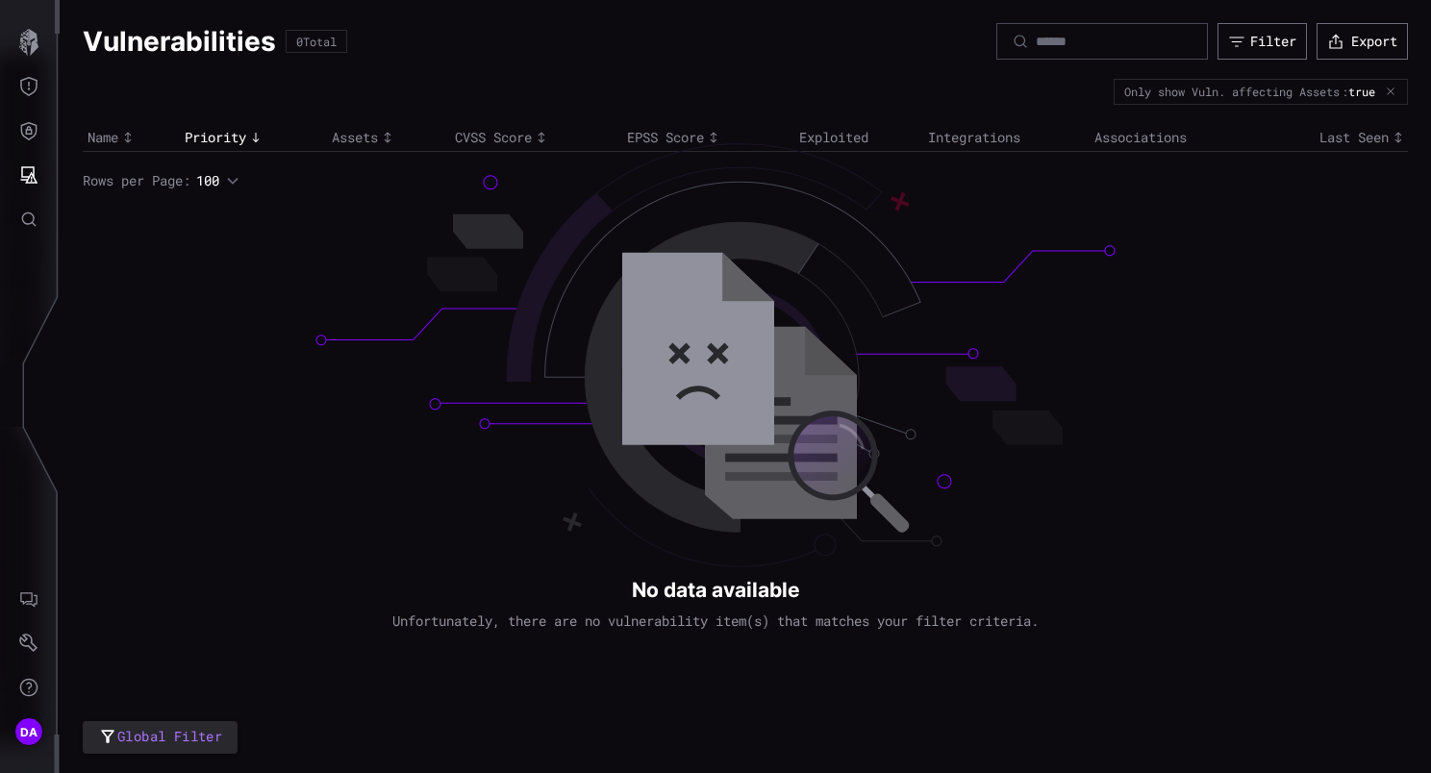
click at [1388, 84] on div "Only show Vuln. affecting Assets : true" at bounding box center [1260, 91] width 294 height 25
click at [1394, 91] on icon "button" at bounding box center [1390, 92] width 12 height 12
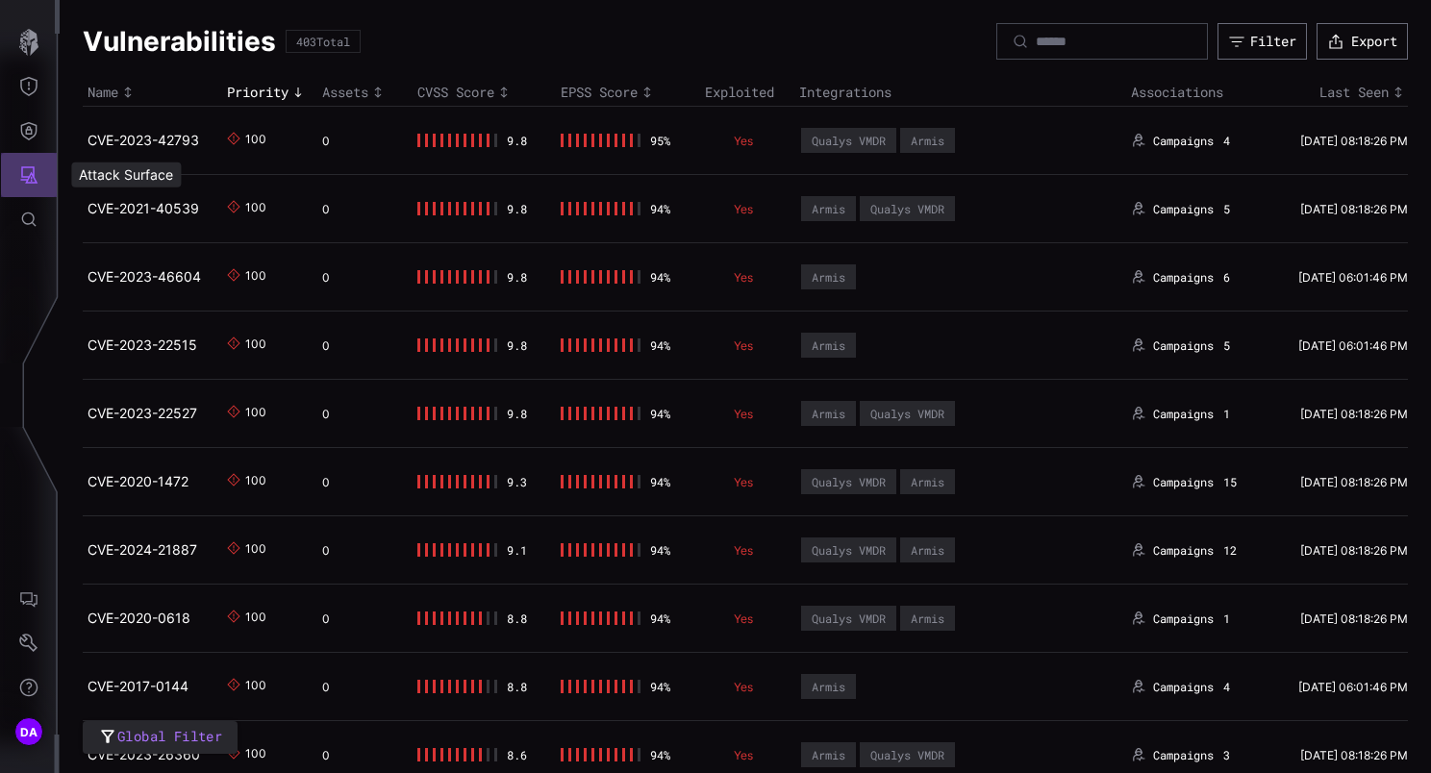
click at [26, 167] on icon "Attack Surface" at bounding box center [29, 174] width 17 height 17
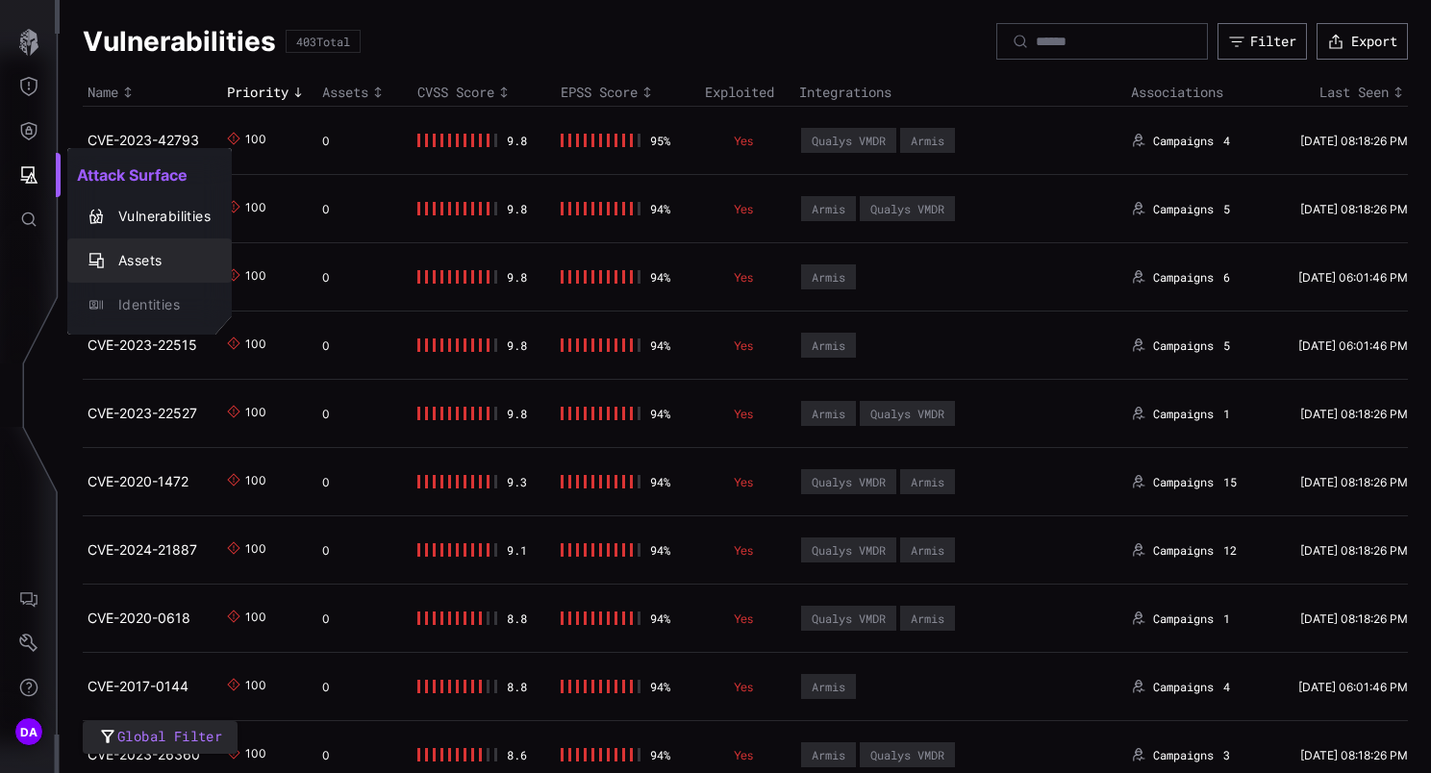
click at [143, 262] on div "Assets" at bounding box center [160, 261] width 102 height 24
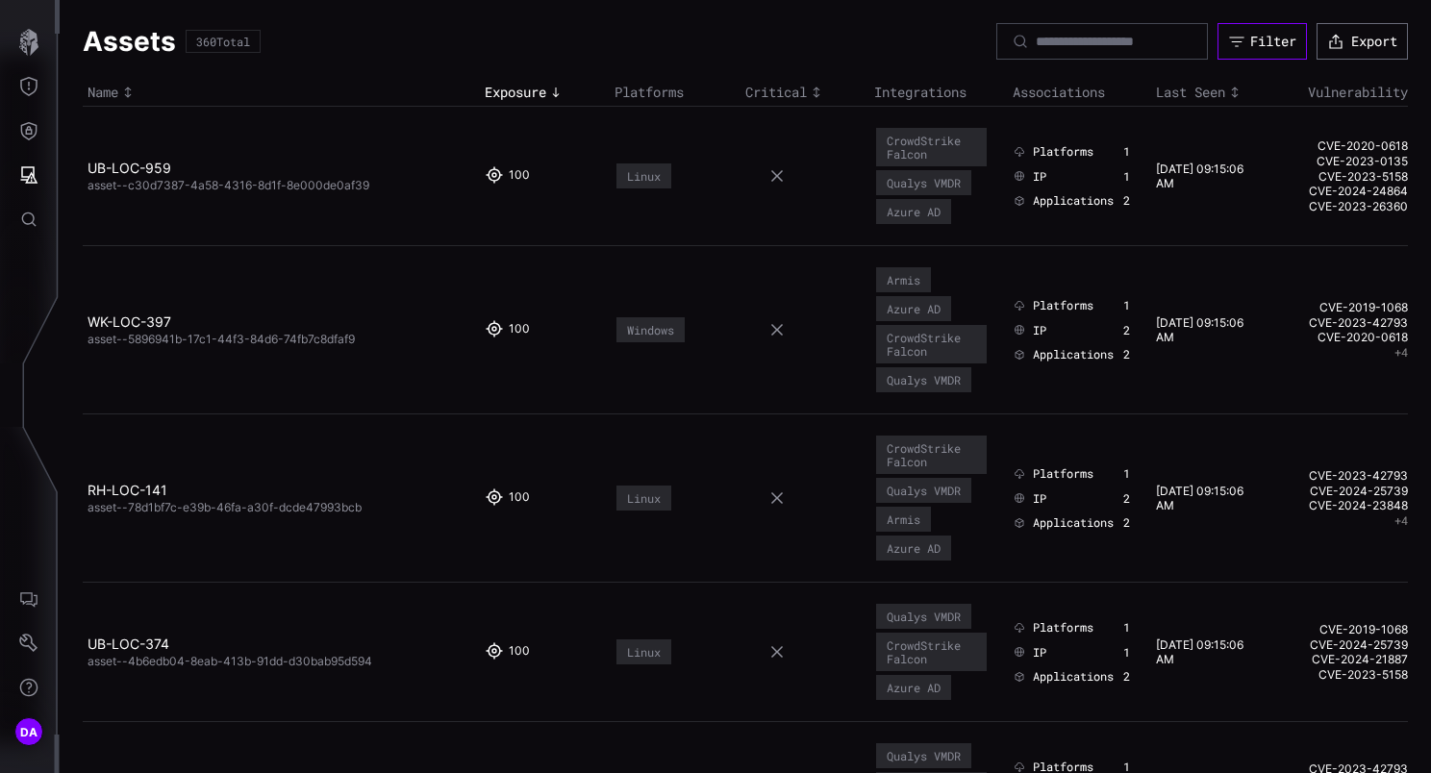
click at [1250, 46] on div "Filter" at bounding box center [1273, 41] width 46 height 17
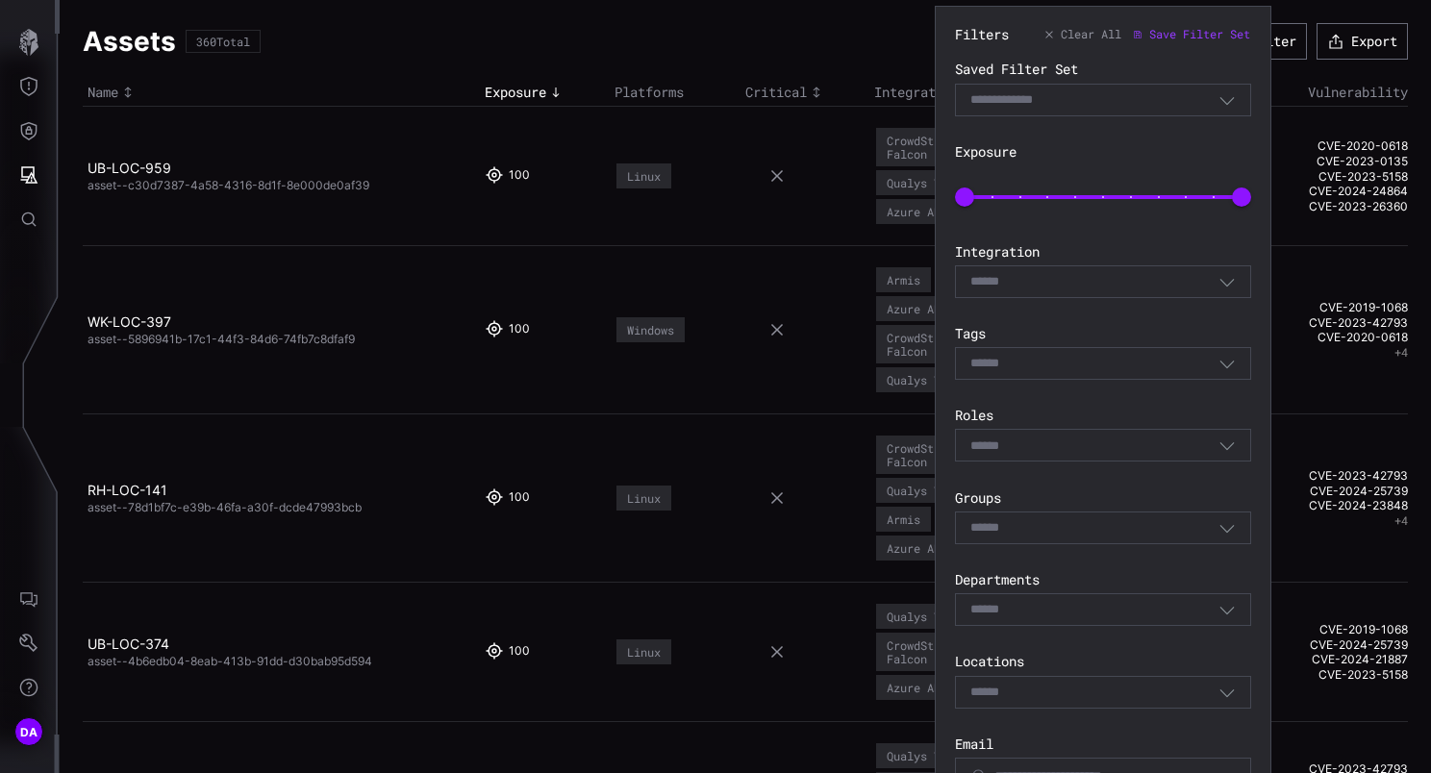
click at [1039, 265] on div "Select" at bounding box center [1103, 281] width 296 height 33
click at [1105, 162] on section "Exposure 0 100" at bounding box center [1103, 179] width 296 height 73
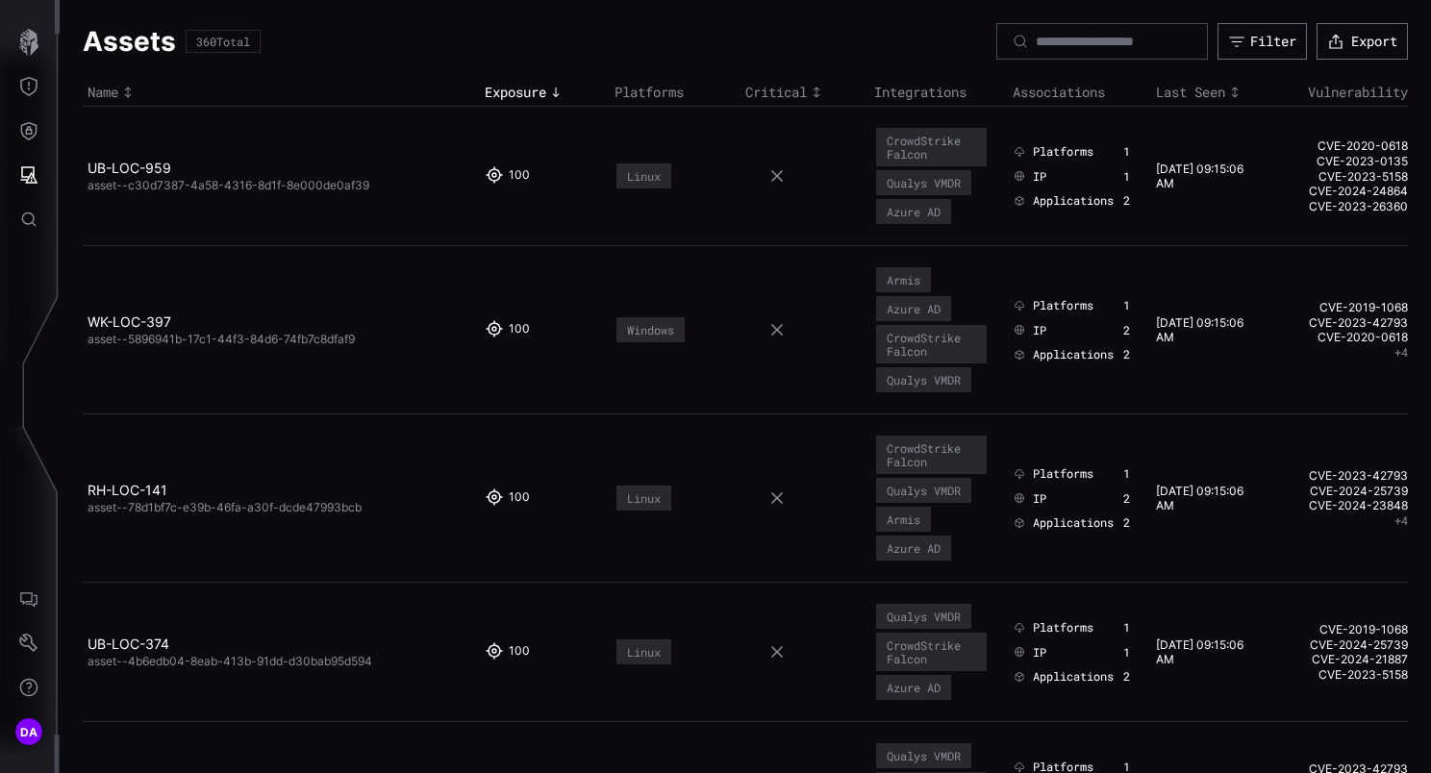
click at [865, 43] on div "Assets 360 Total Filter Export" at bounding box center [745, 41] width 1325 height 37
click at [1339, 36] on button "Export" at bounding box center [1362, 41] width 86 height 35
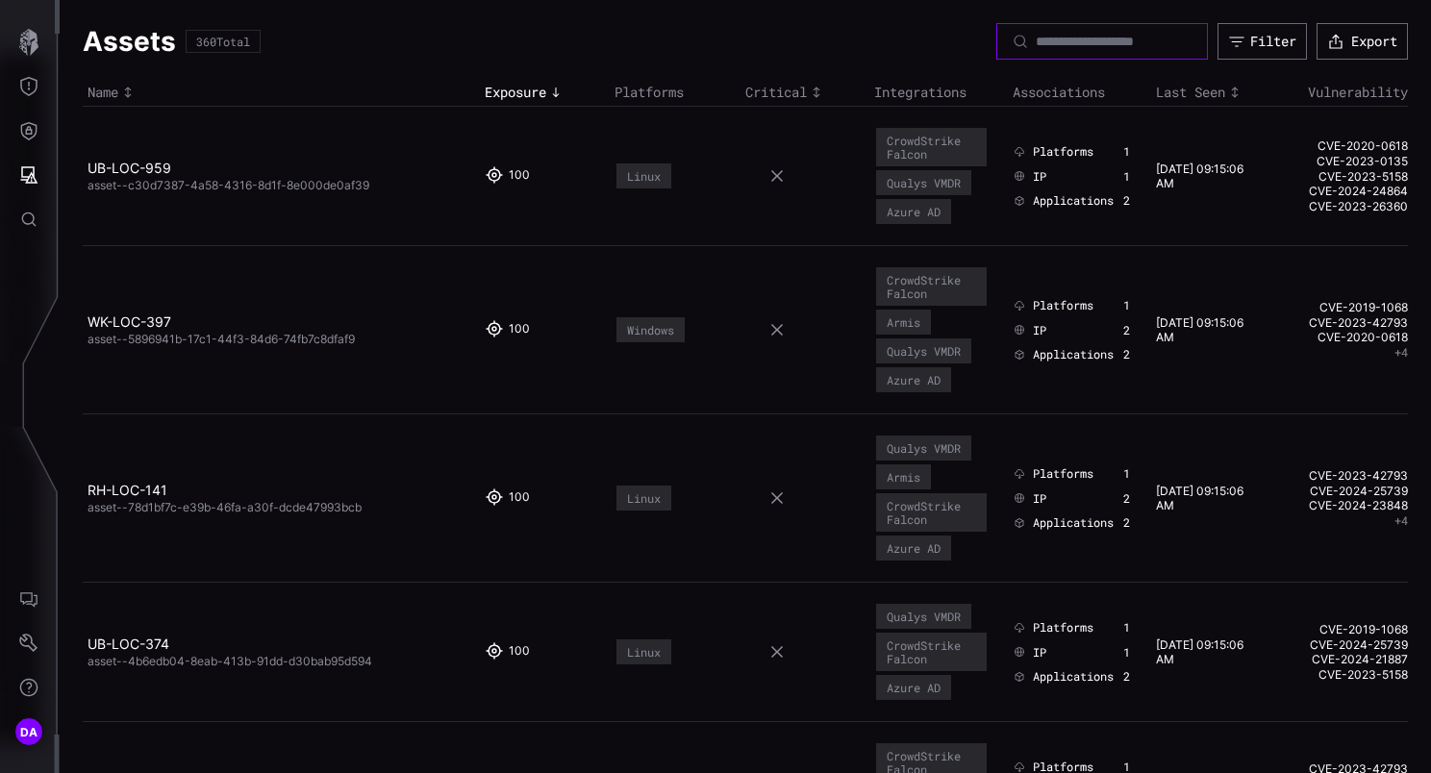
click at [1035, 41] on input at bounding box center [1102, 41] width 135 height 17
paste input "**********"
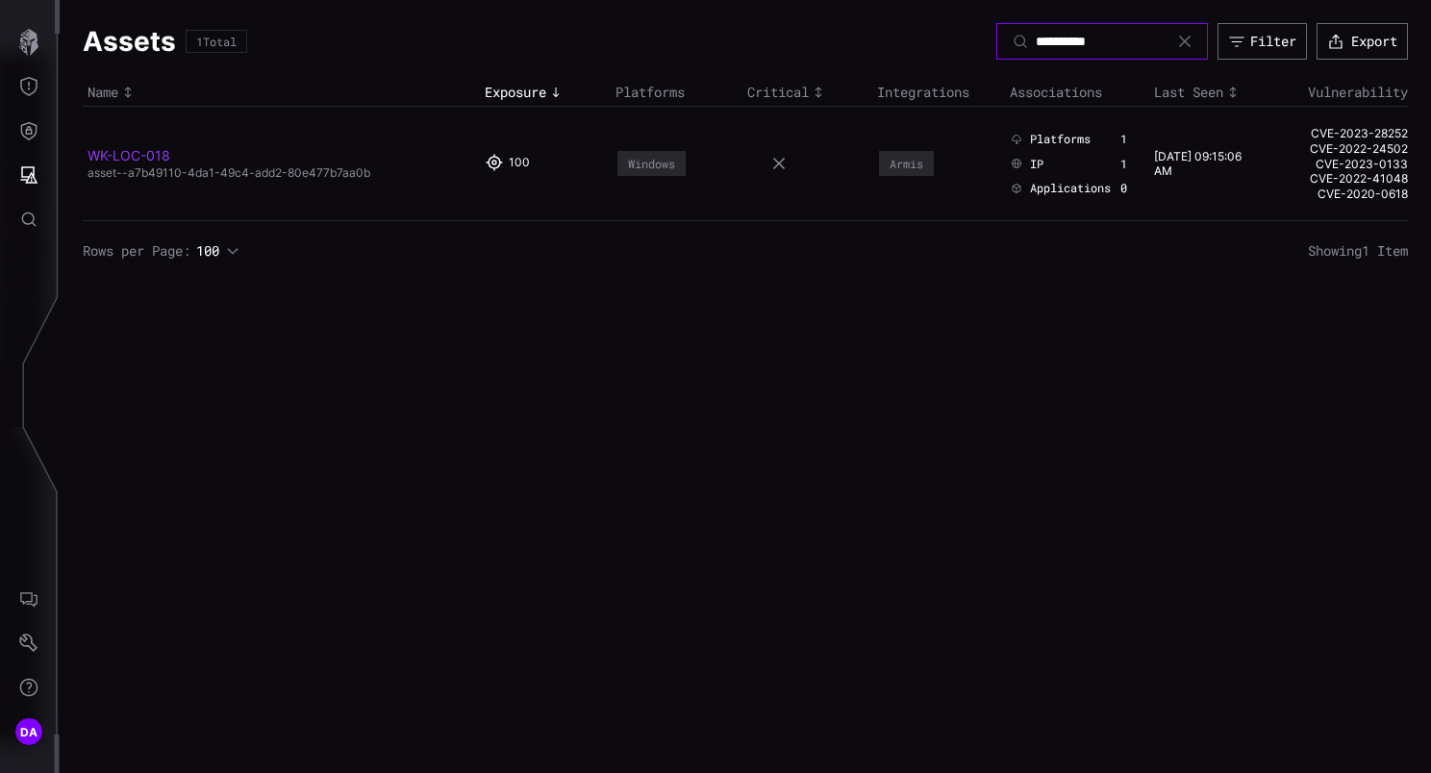
type input "**********"
click at [159, 153] on link "WK-LOC-018" at bounding box center [128, 155] width 83 height 16
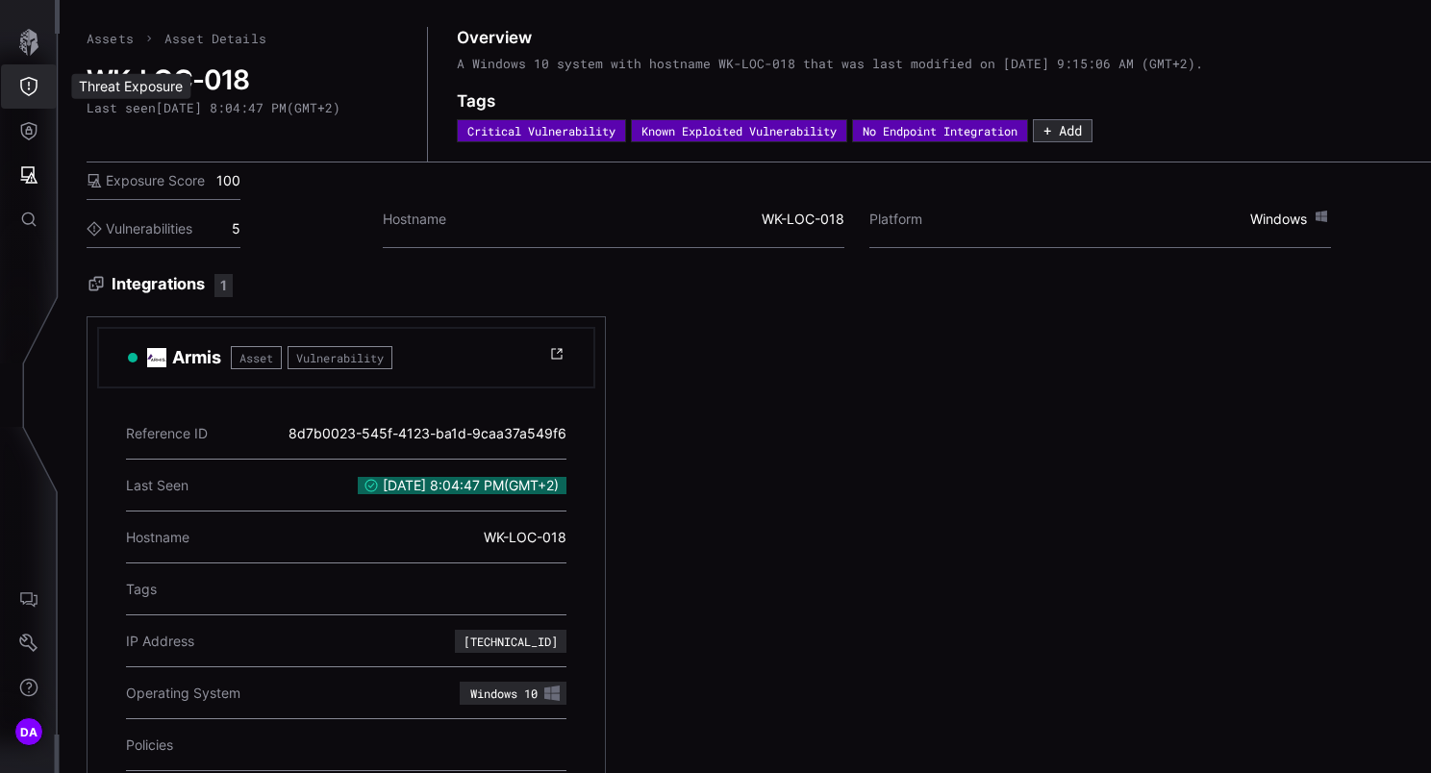
click at [28, 85] on icon "Threat Exposure" at bounding box center [28, 86] width 17 height 19
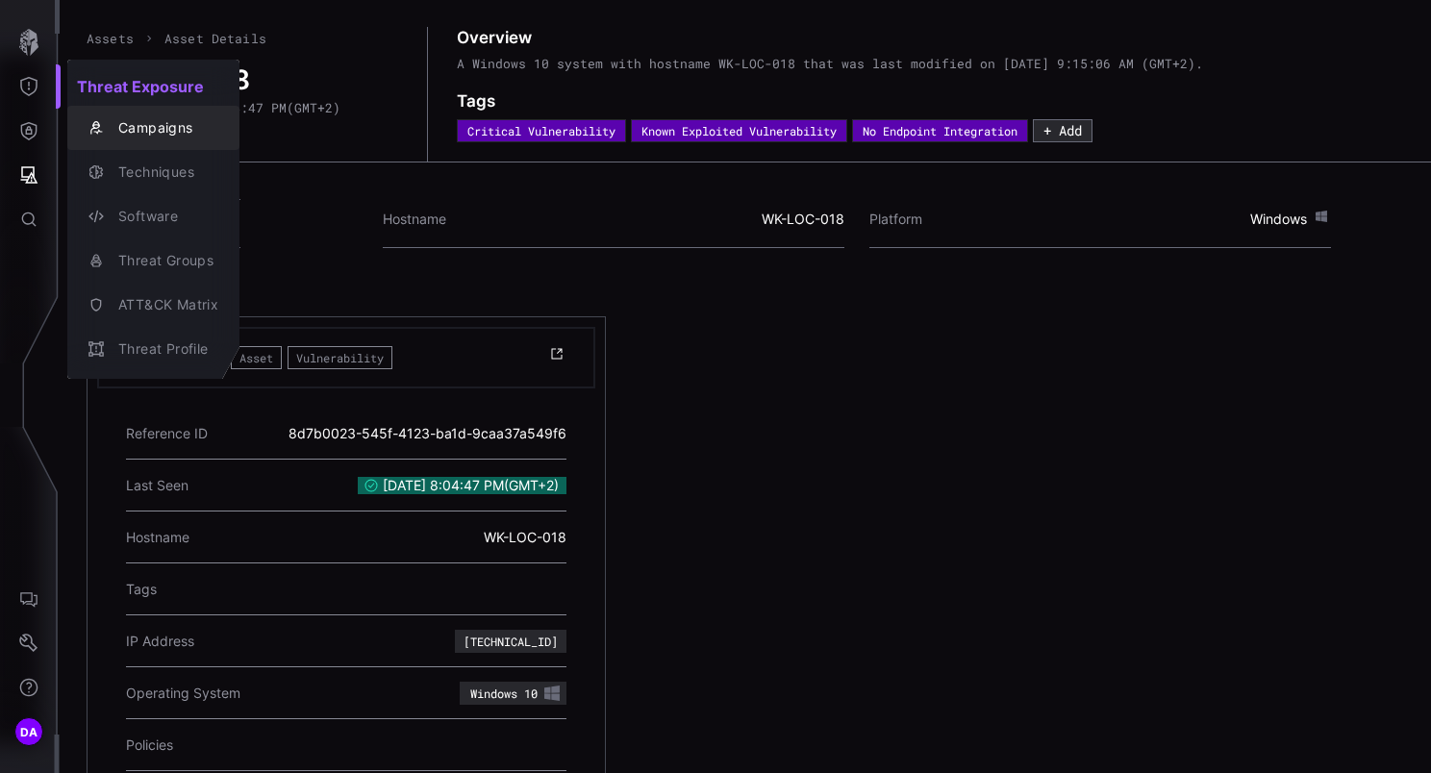
click at [162, 127] on div "Campaigns" at bounding box center [164, 128] width 110 height 24
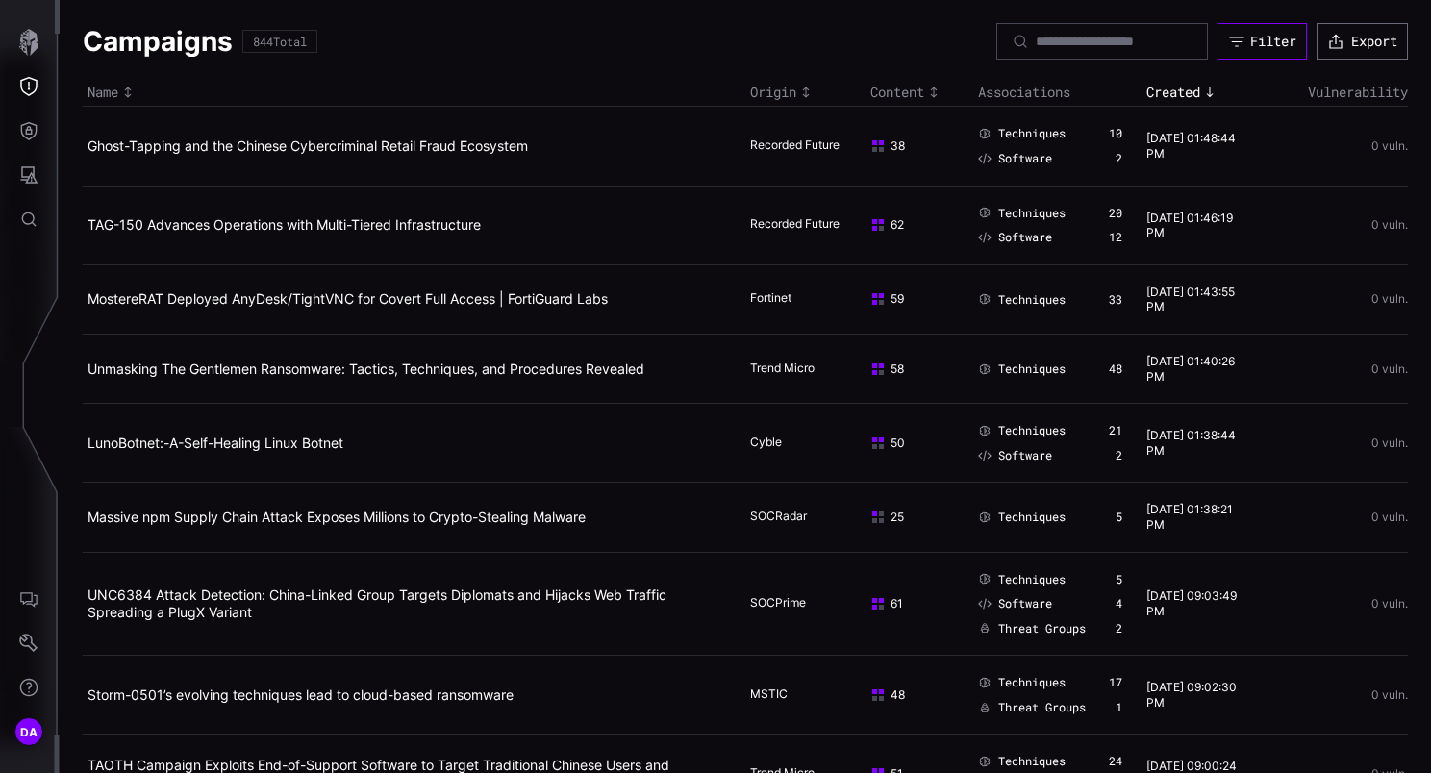
click at [1259, 37] on div "Filter" at bounding box center [1273, 41] width 46 height 17
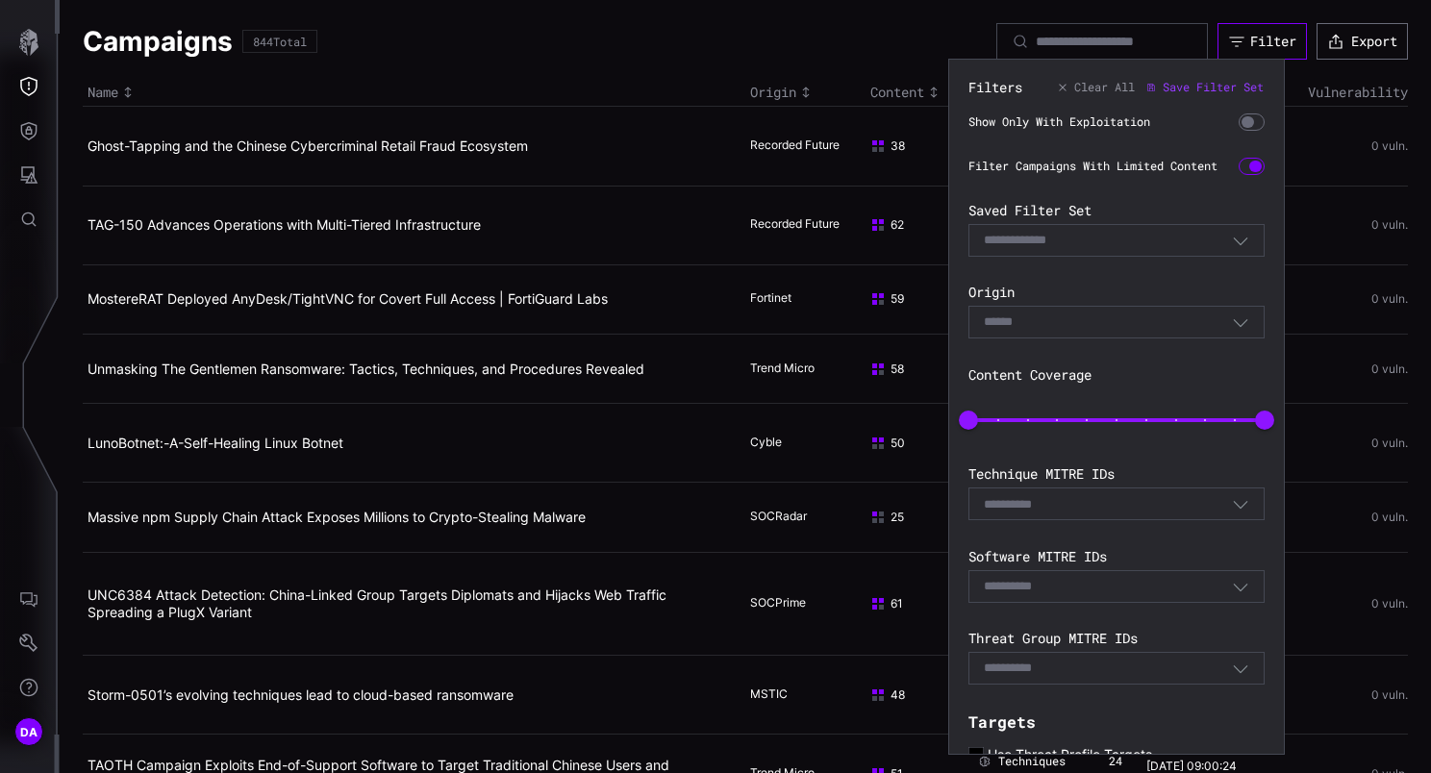
scroll to position [259, 0]
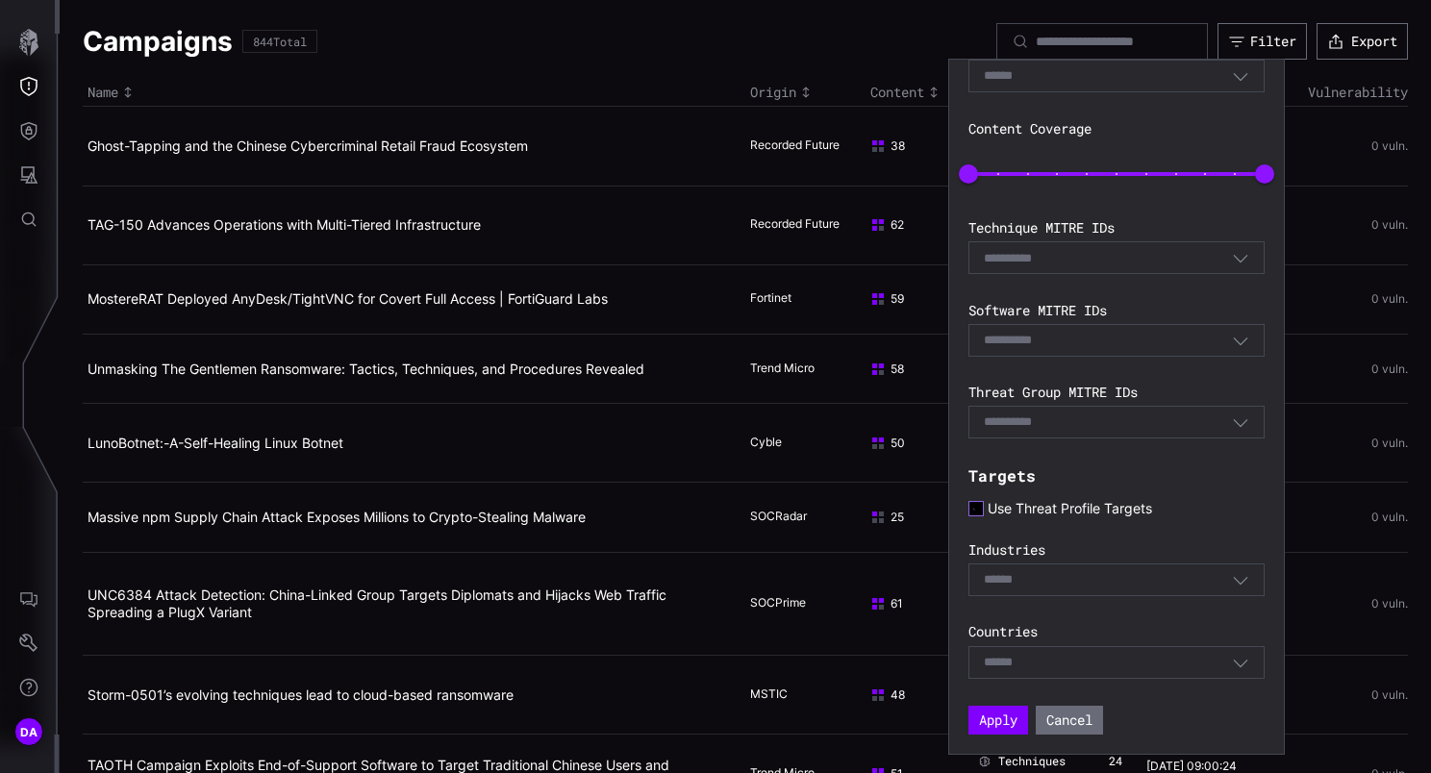
click at [981, 507] on icon at bounding box center [975, 508] width 14 height 14
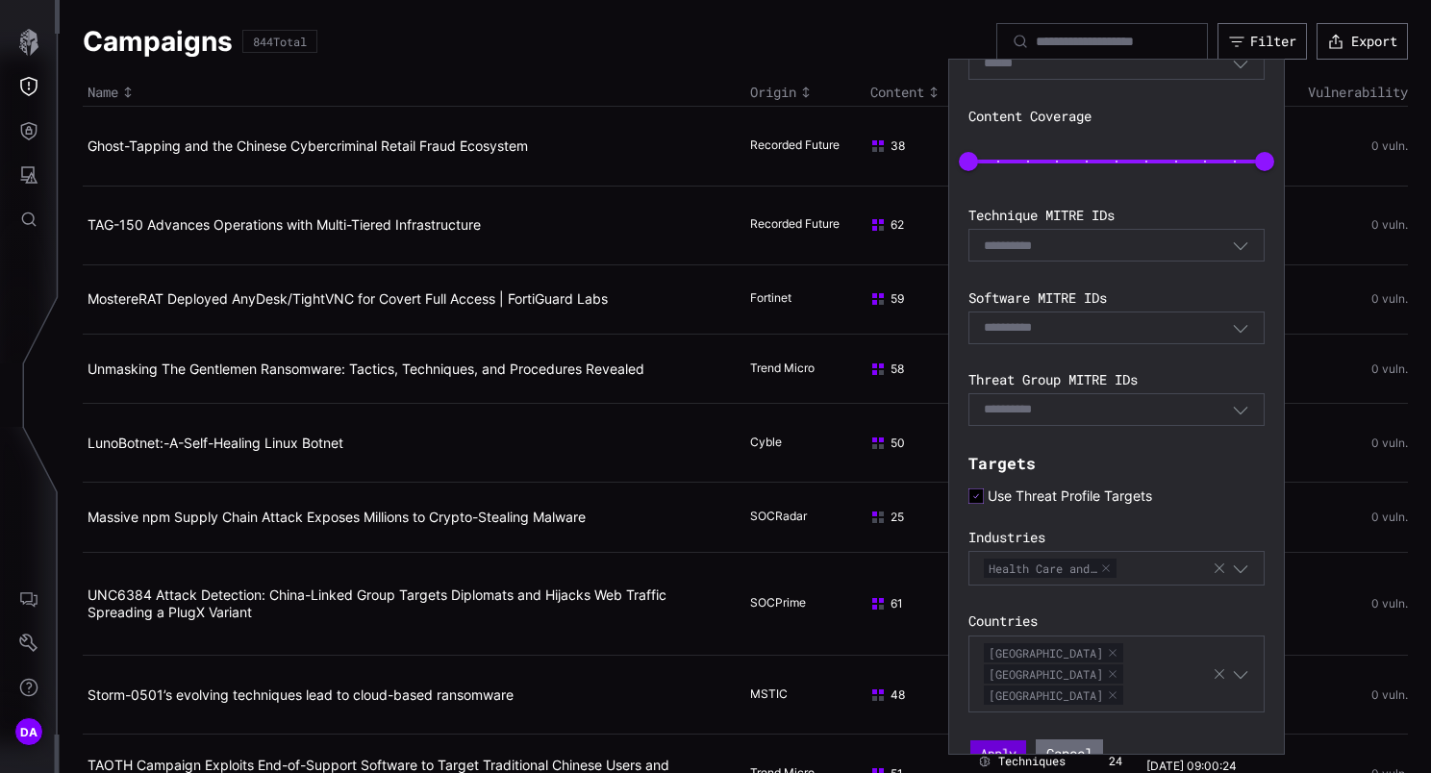
click at [1005, 740] on button "Apply" at bounding box center [998, 753] width 56 height 27
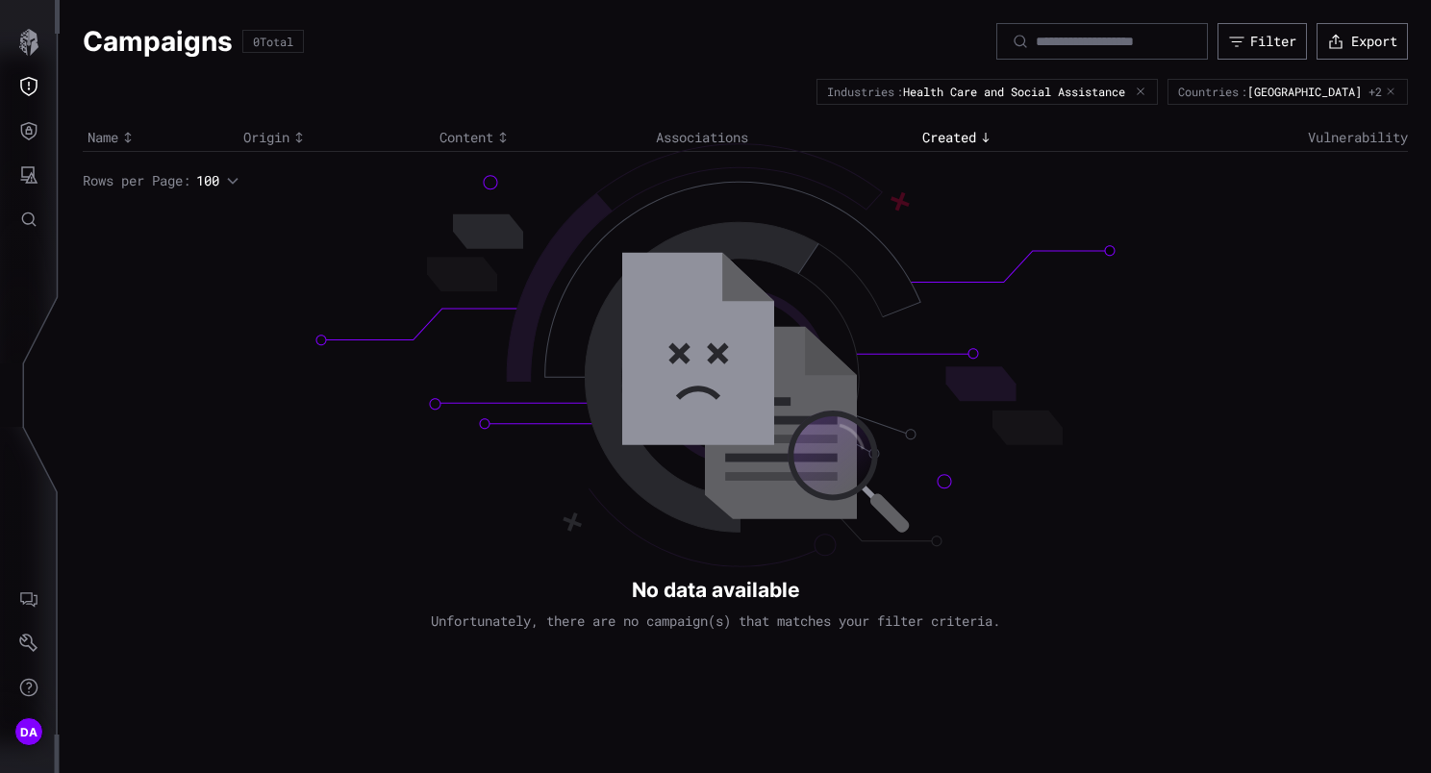
click at [1392, 93] on icon "button" at bounding box center [1390, 92] width 11 height 11
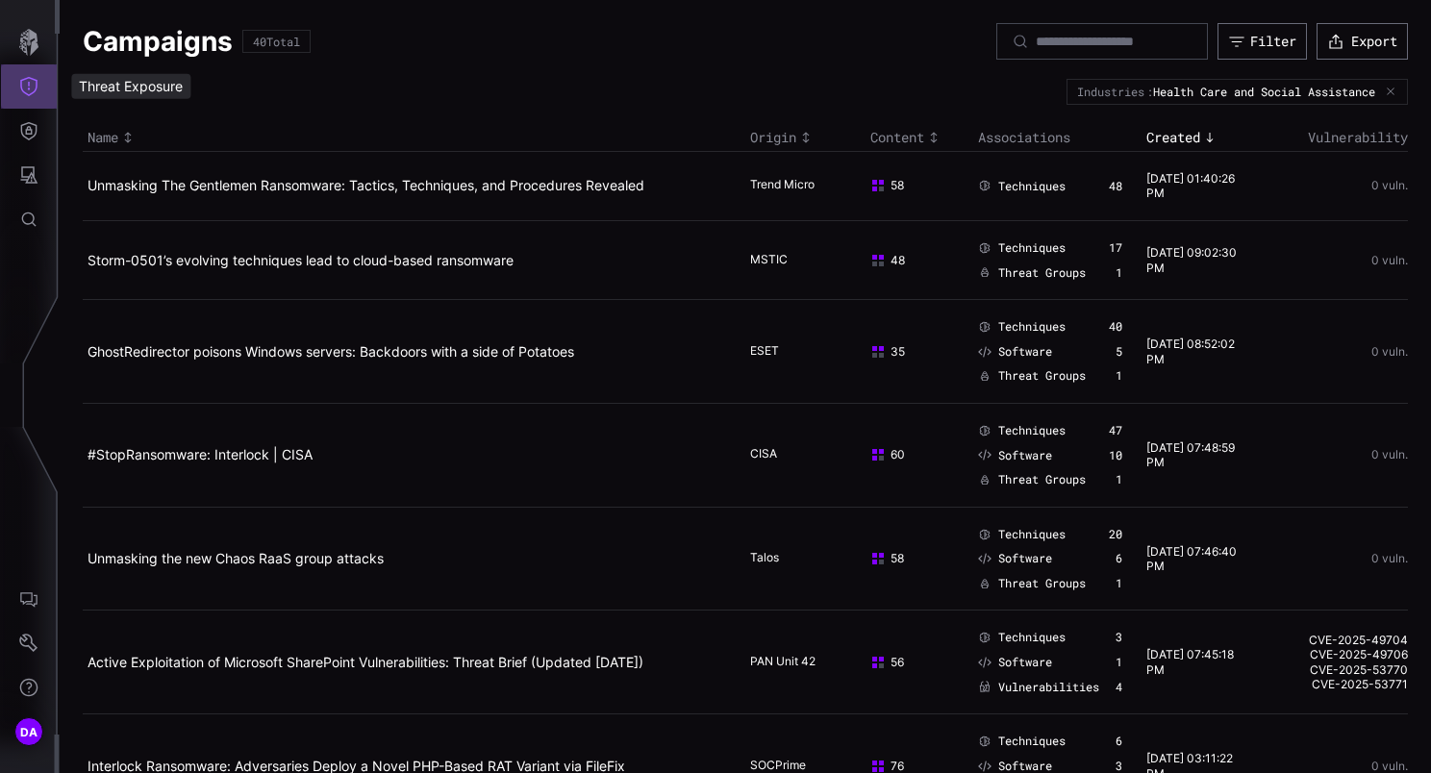
click at [27, 84] on icon "Threat Exposure" at bounding box center [28, 86] width 19 height 19
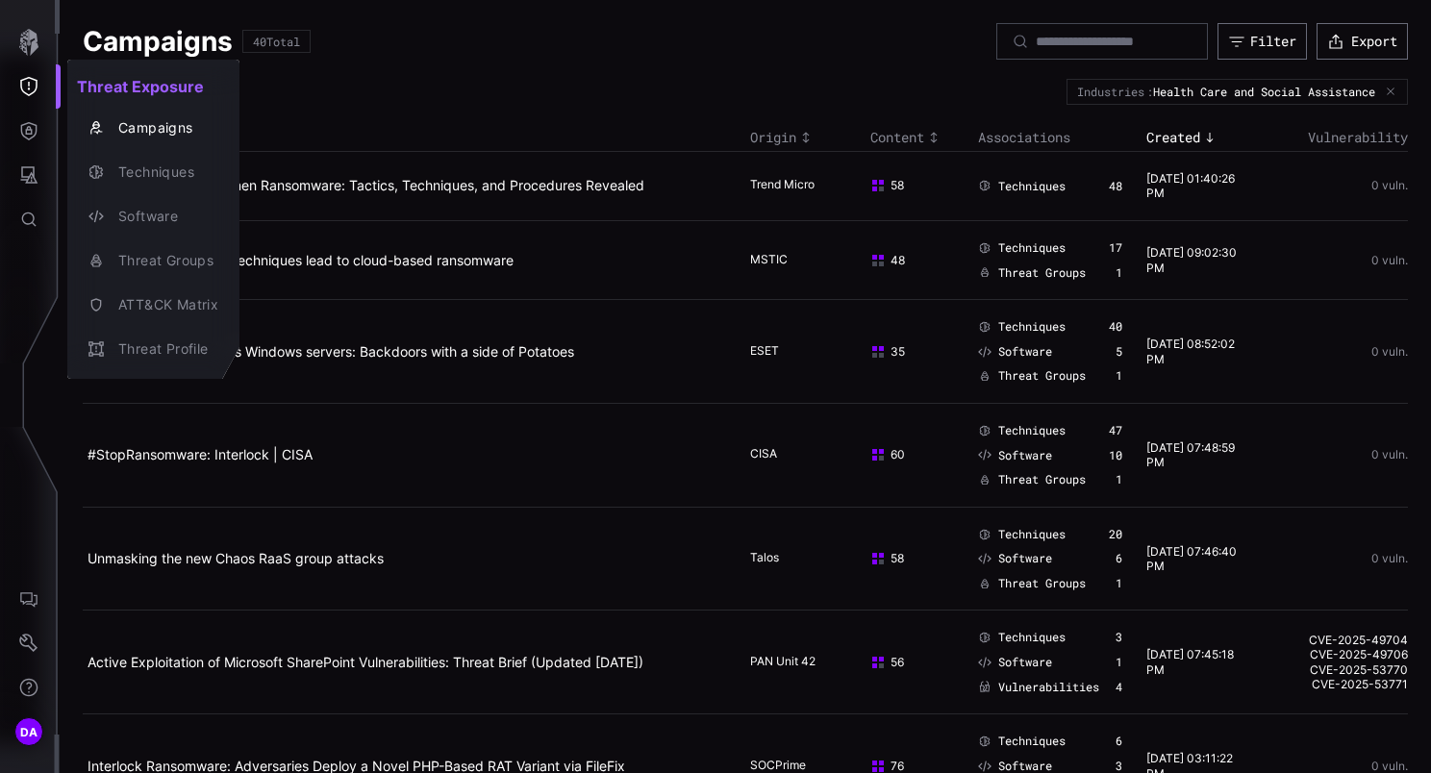
click at [525, 188] on div at bounding box center [715, 386] width 1431 height 773
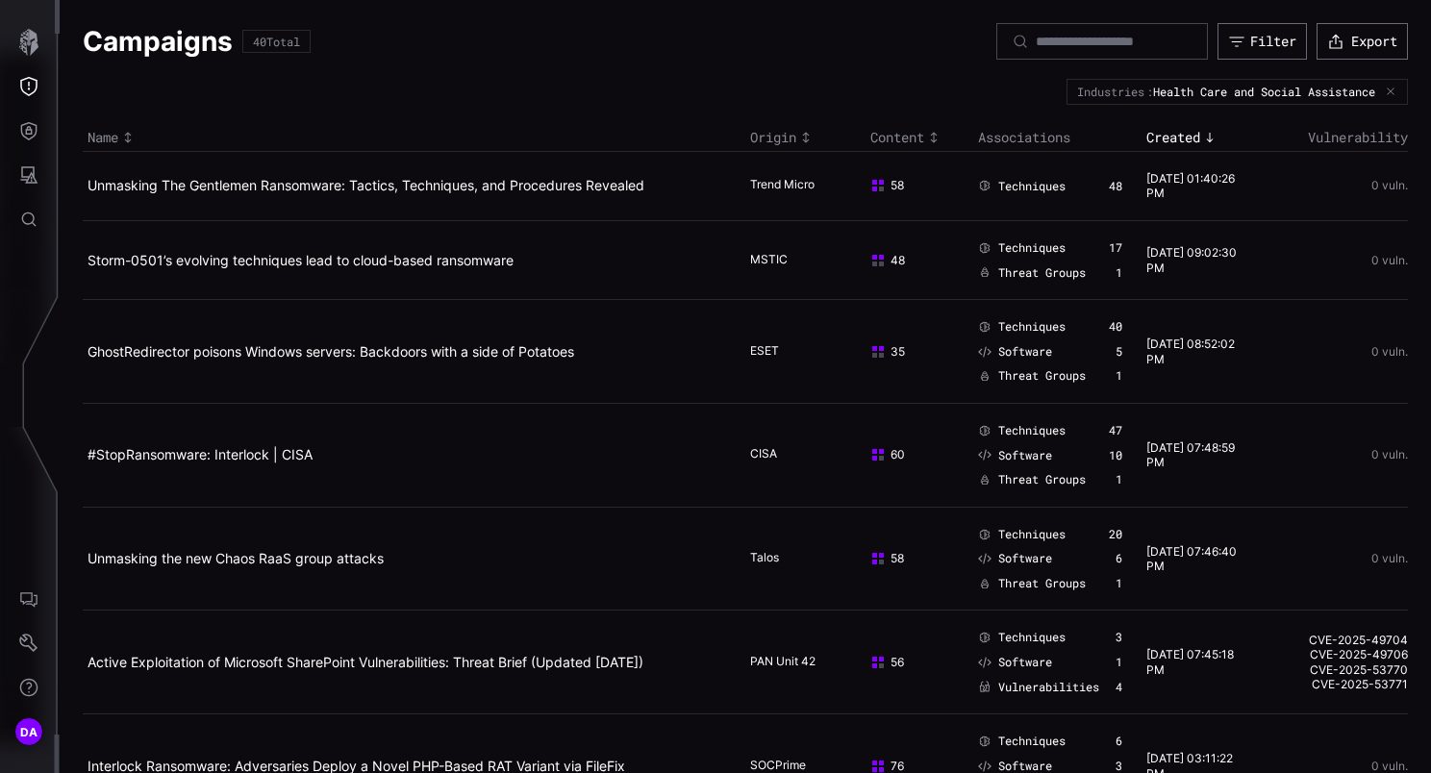
click at [577, 177] on link "Unmasking The Gentlemen Ransomware: Tactics, Techniques, and Procedures Revealed" at bounding box center [365, 185] width 557 height 16
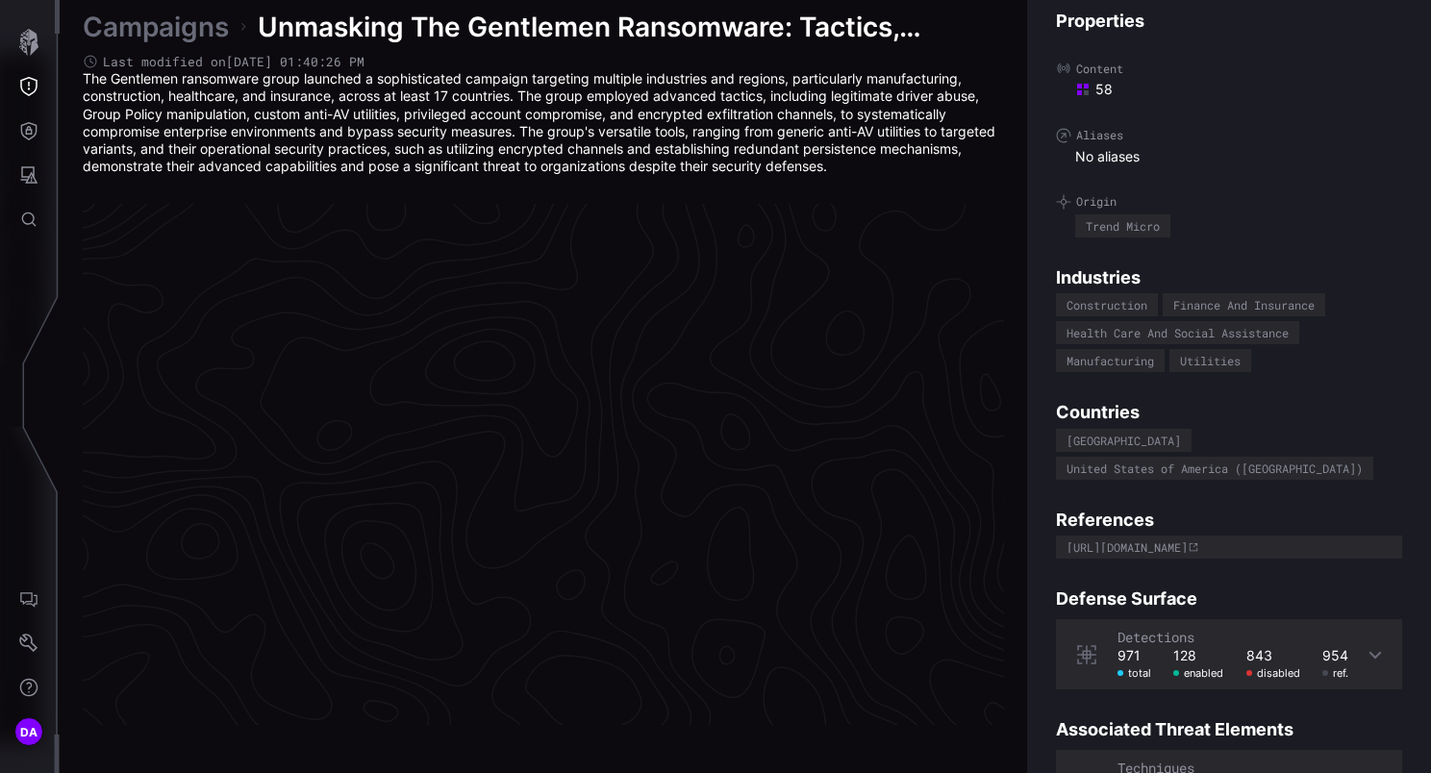
scroll to position [4073, 988]
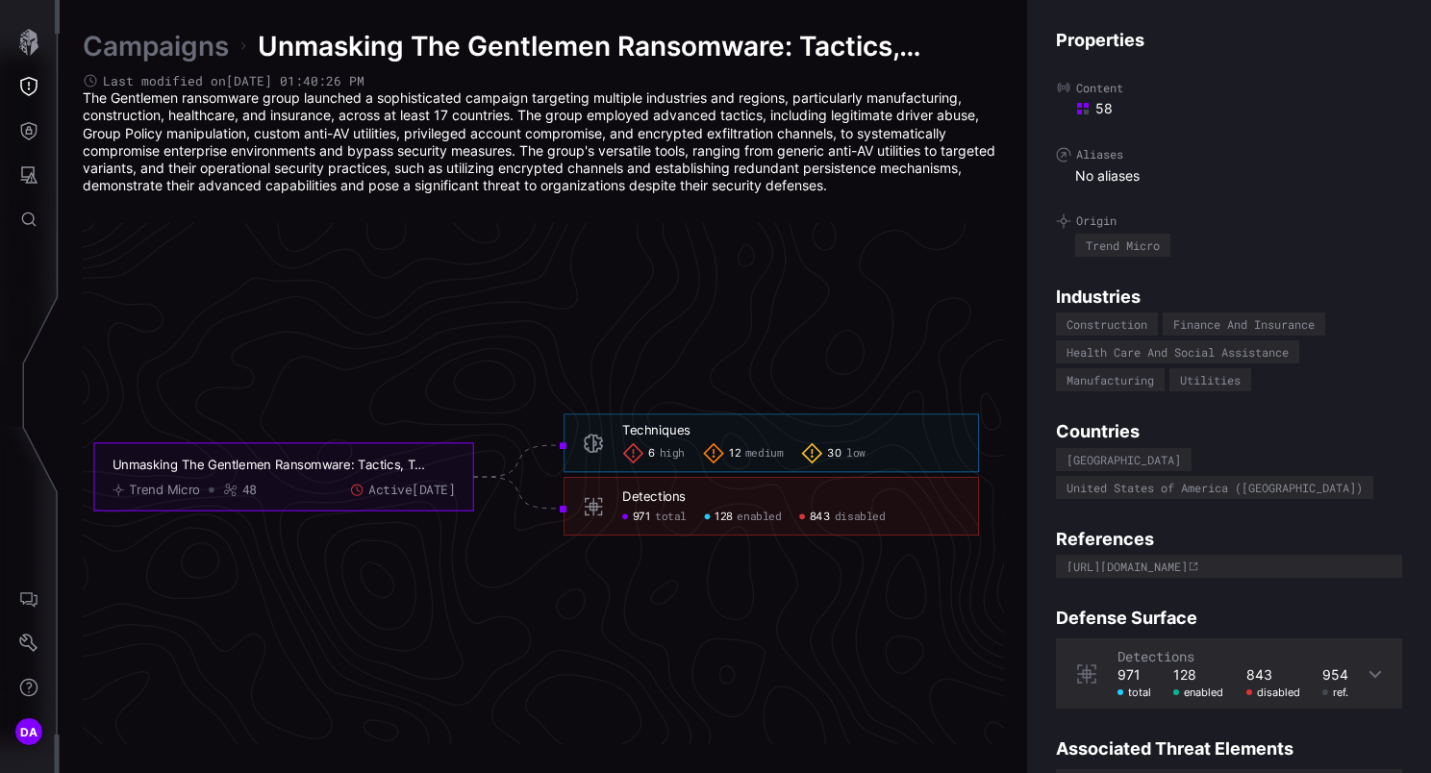
click at [1367, 666] on icon at bounding box center [1374, 673] width 15 height 15
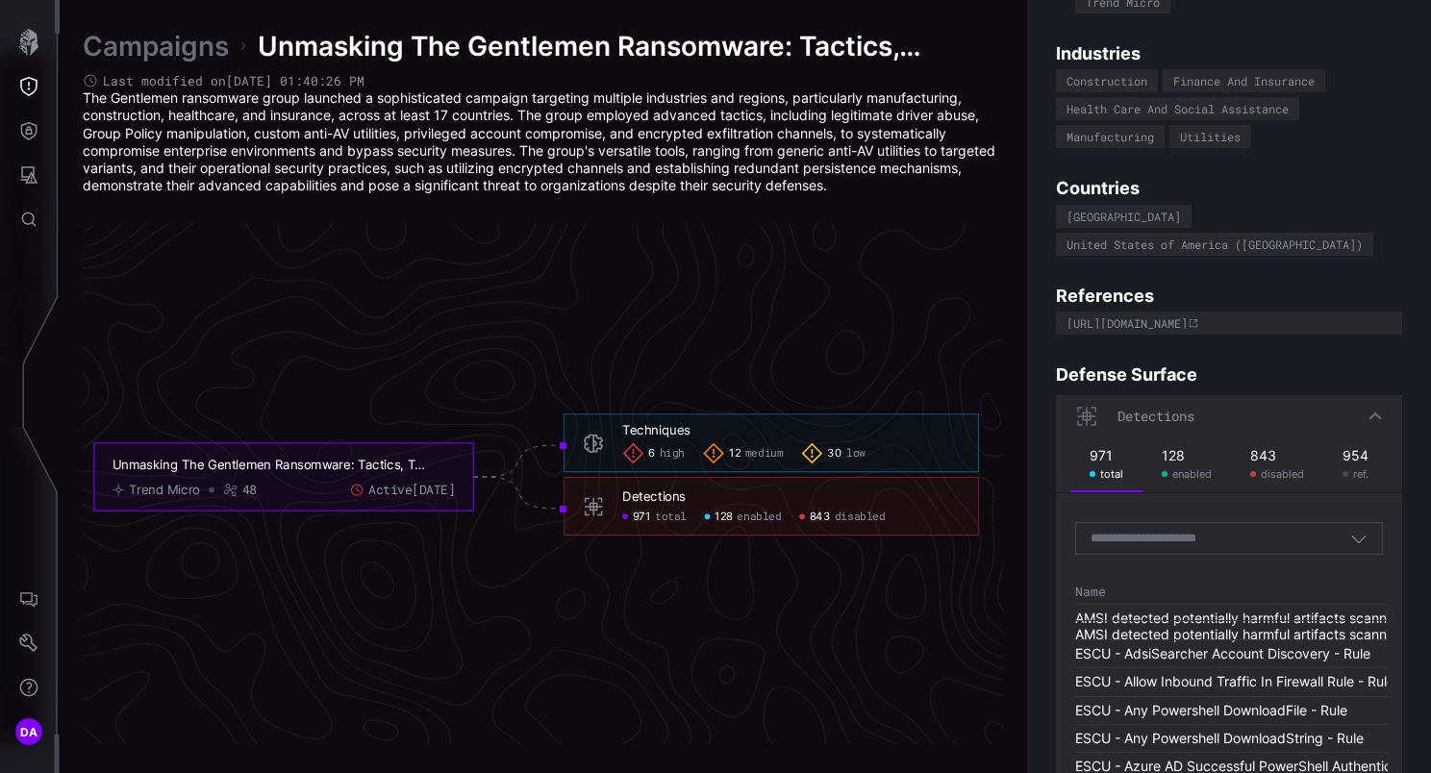
scroll to position [385, 0]
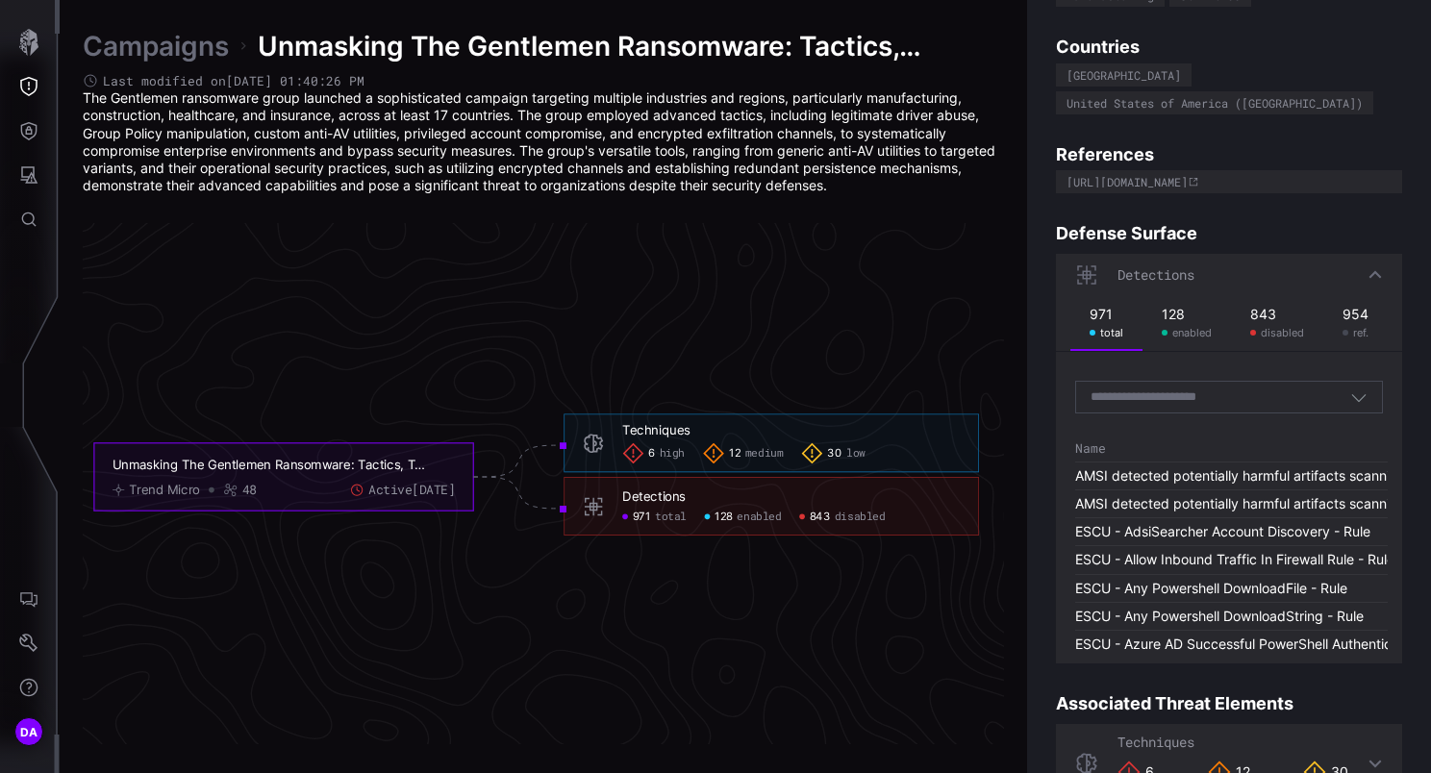
click at [1258, 388] on div "Search by Technique(s)" at bounding box center [1220, 396] width 260 height 17
click at [20, 80] on icon "Threat Exposure" at bounding box center [28, 86] width 17 height 19
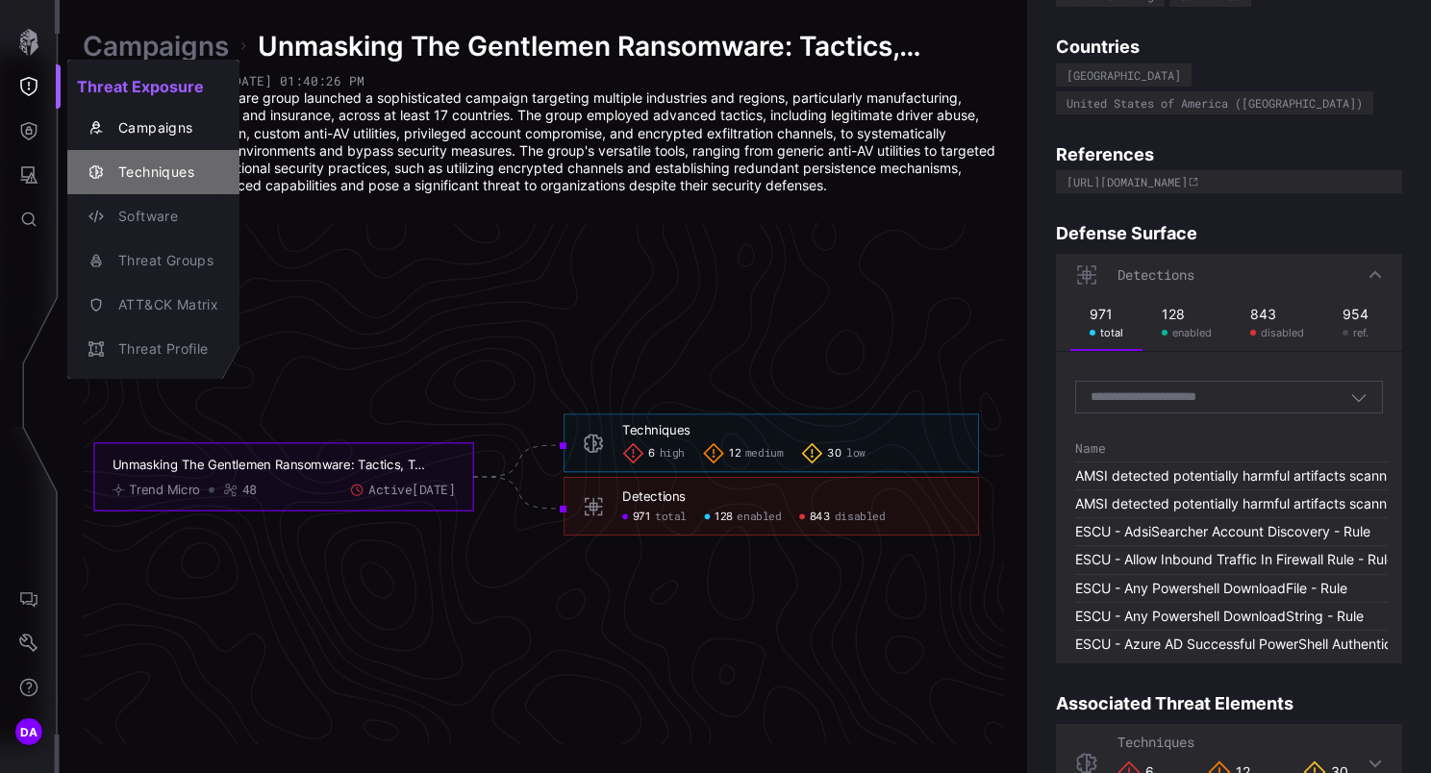
click at [151, 162] on div "Techniques" at bounding box center [164, 173] width 110 height 24
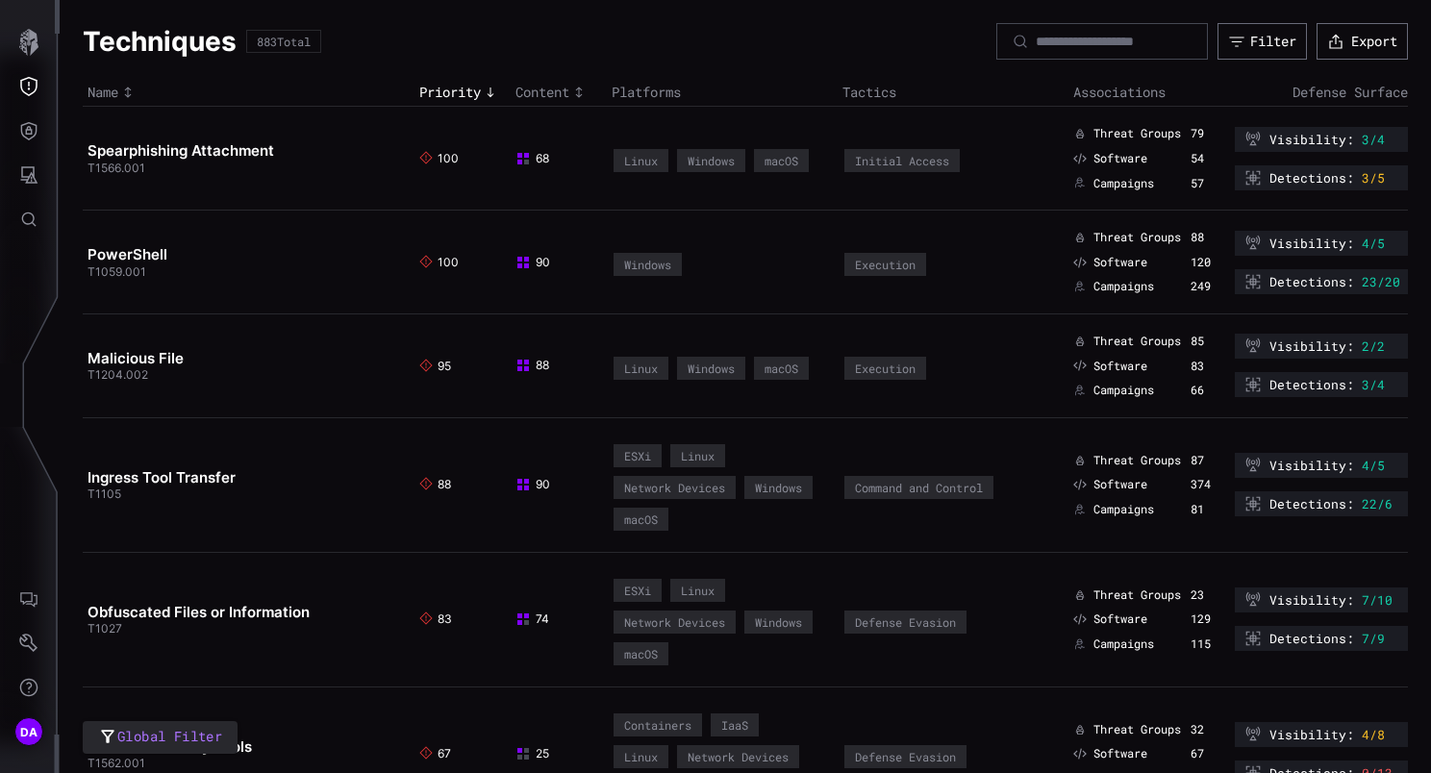
click at [1014, 30] on div at bounding box center [1102, 41] width 212 height 37
click at [1035, 45] on input at bounding box center [1102, 41] width 135 height 17
type input "*****"
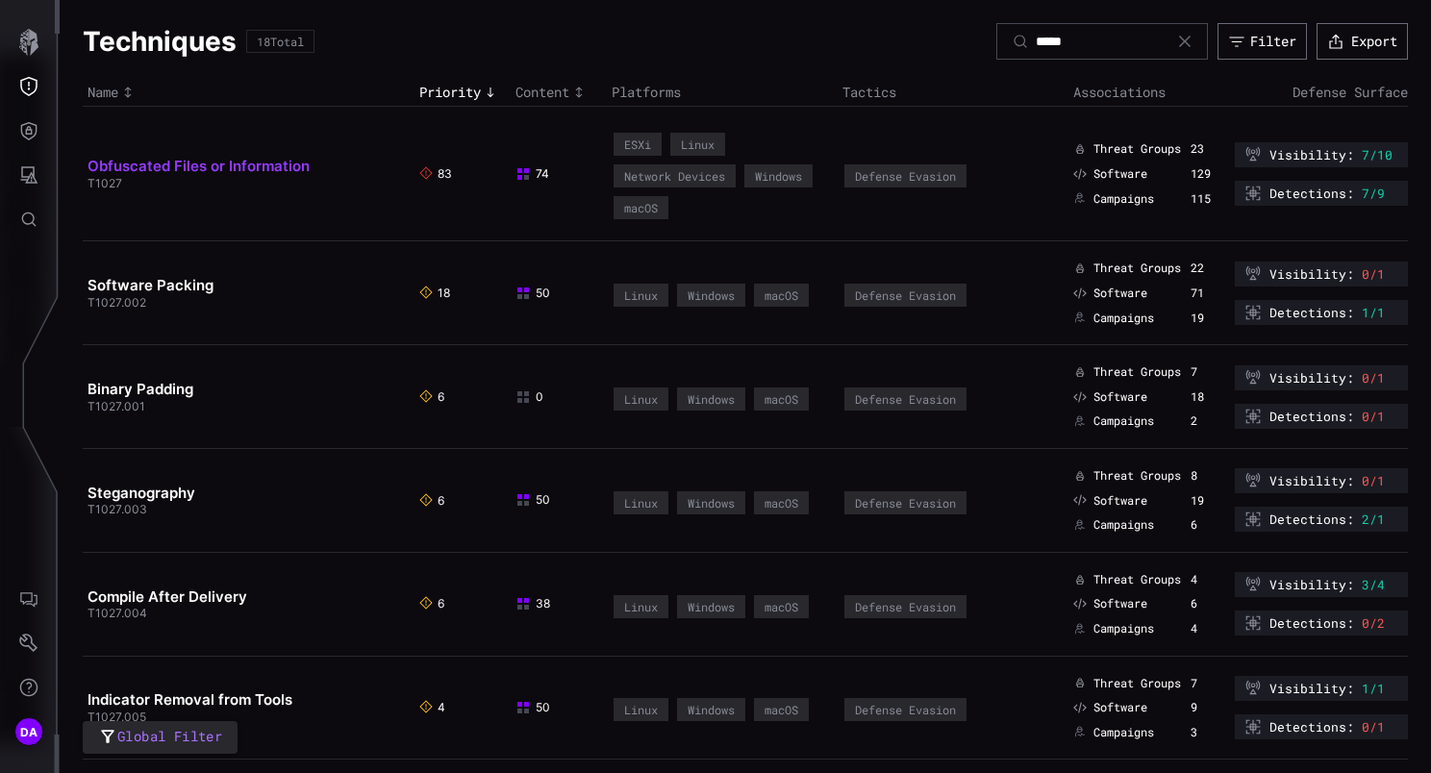
click at [300, 161] on link "Obfuscated Files or Information" at bounding box center [198, 166] width 222 height 18
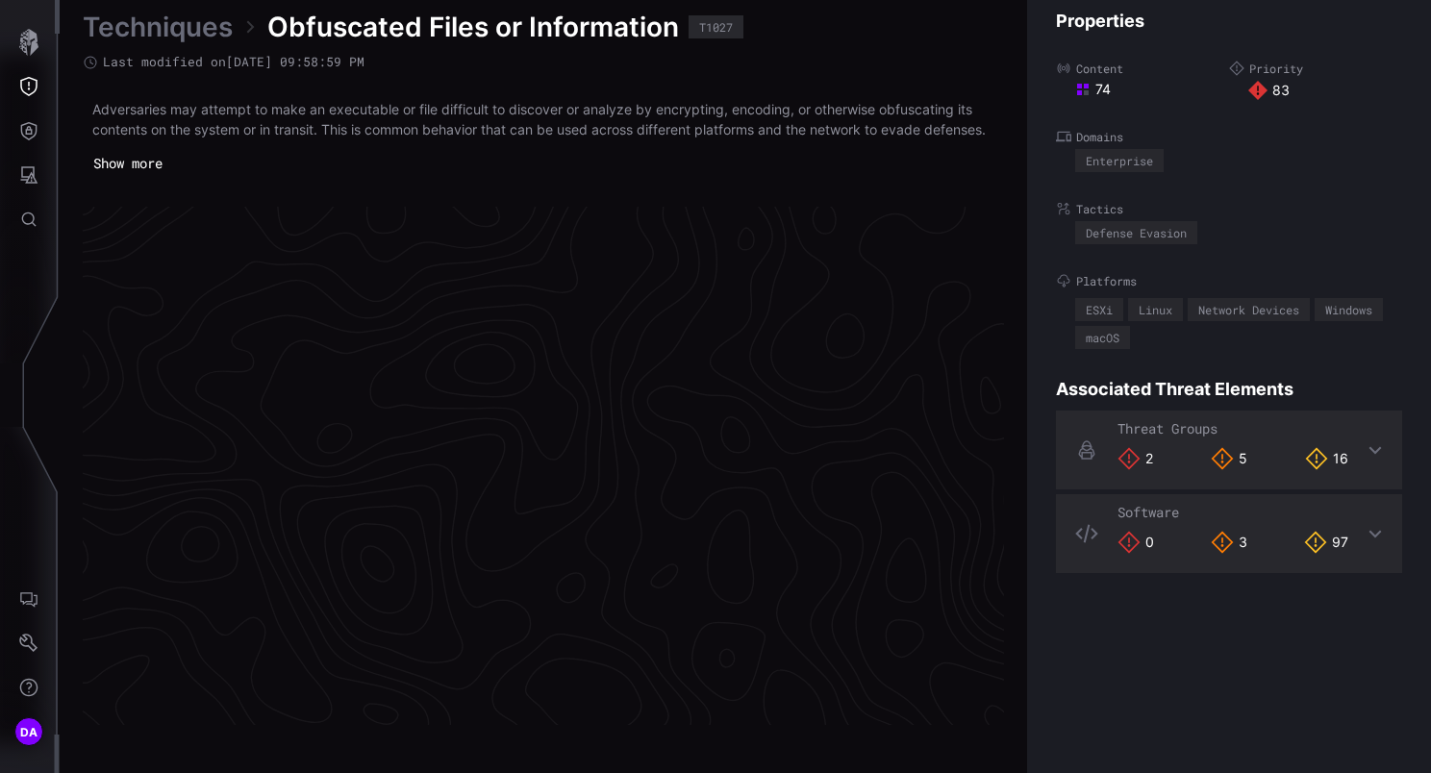
scroll to position [4084, 988]
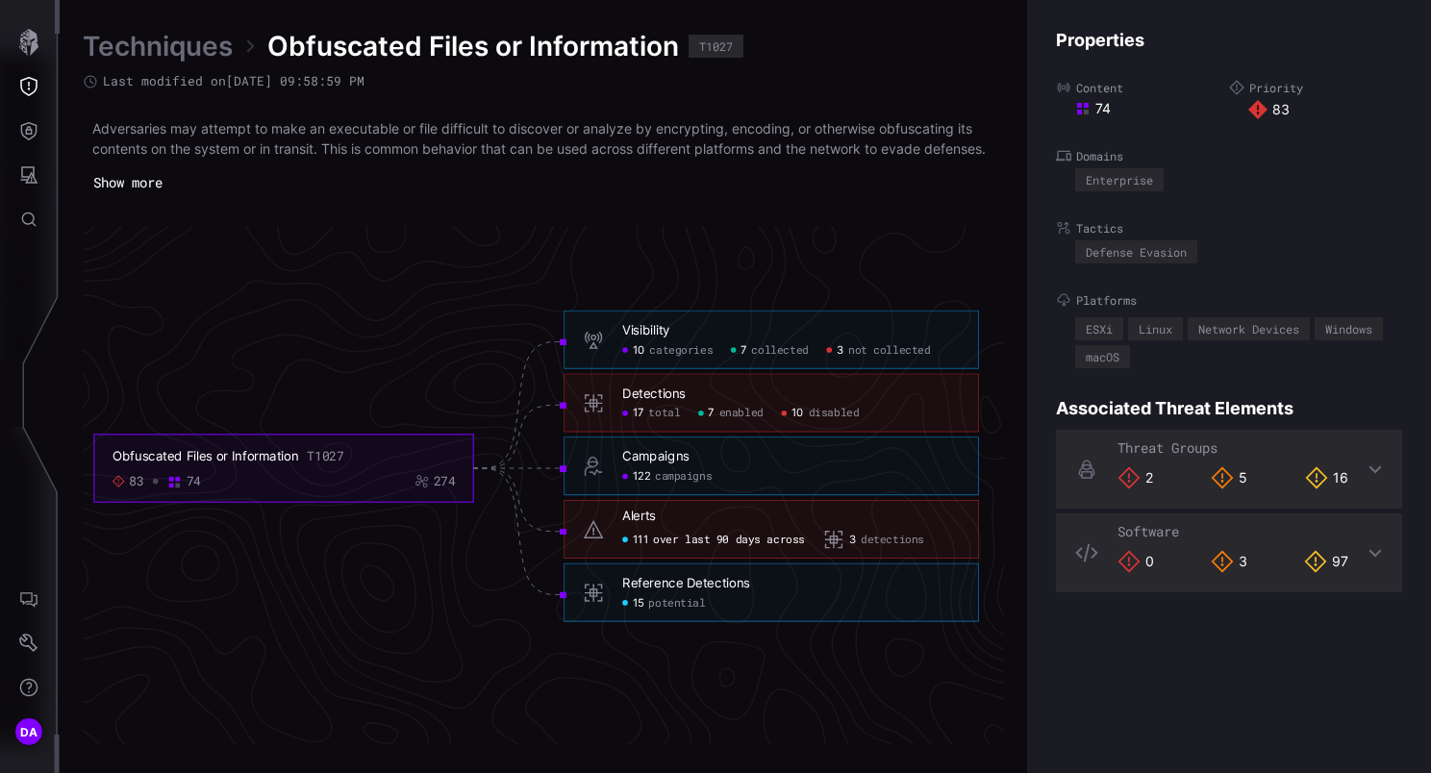
click at [832, 421] on span "disabled" at bounding box center [834, 414] width 51 height 14
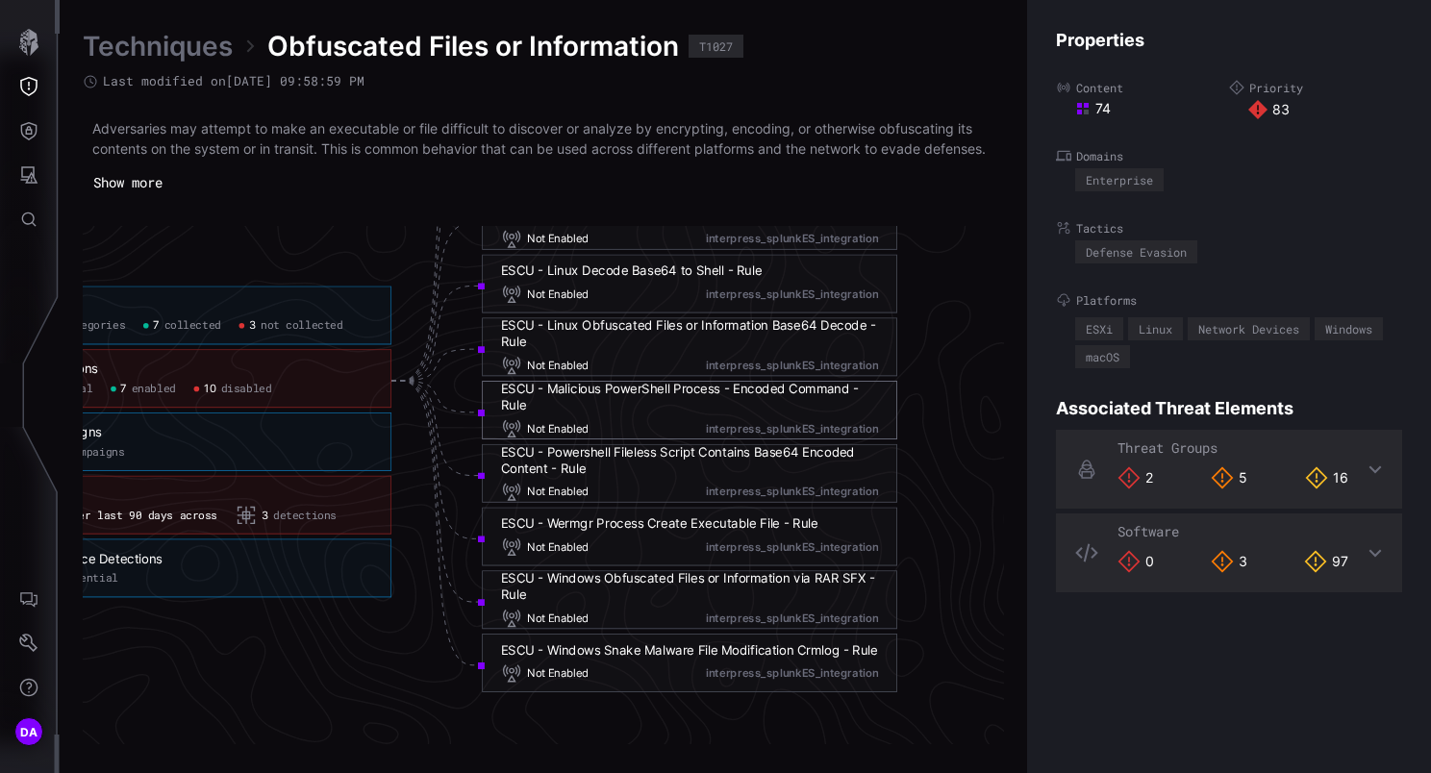
scroll to position [4180, 1323]
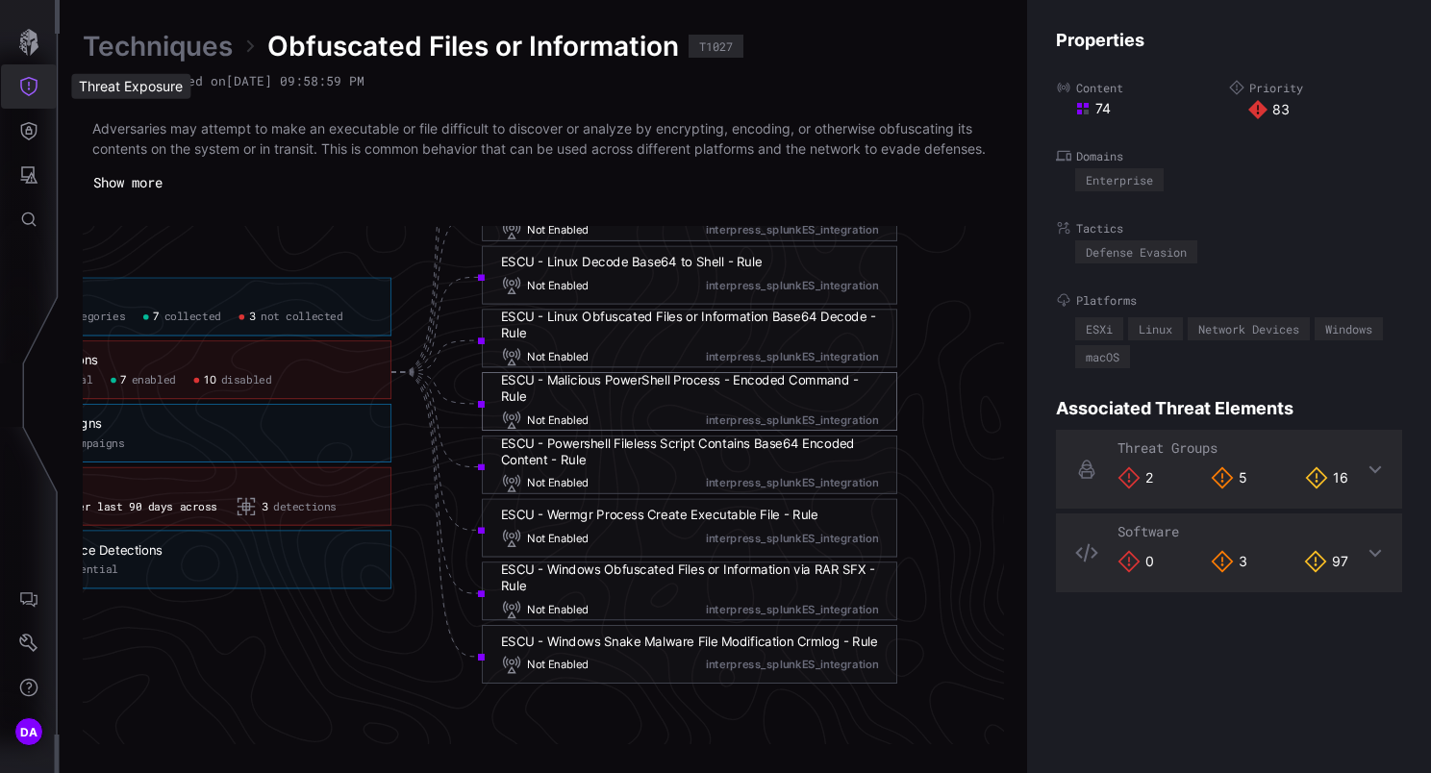
click at [28, 93] on icon "Threat Exposure" at bounding box center [28, 86] width 19 height 19
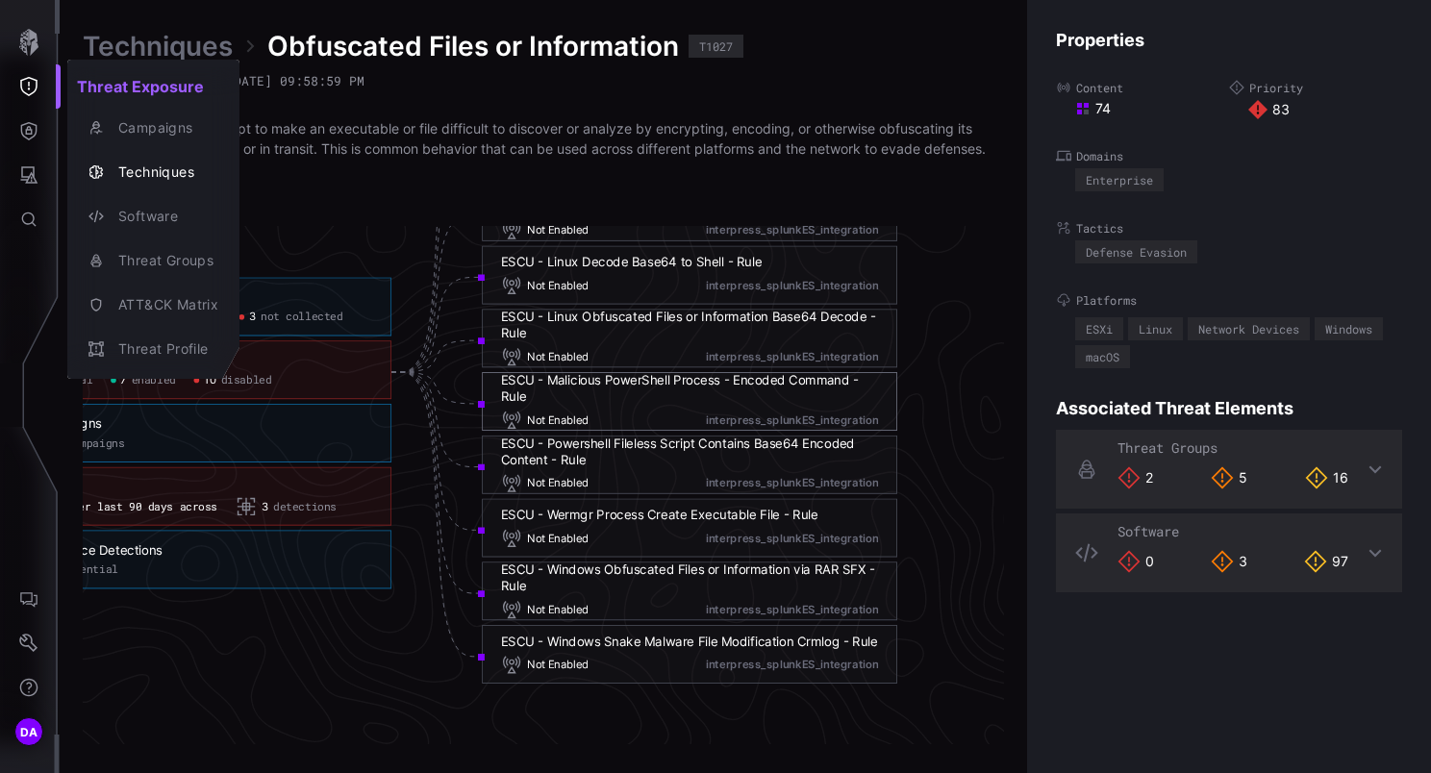
click at [31, 177] on div at bounding box center [715, 386] width 1431 height 773
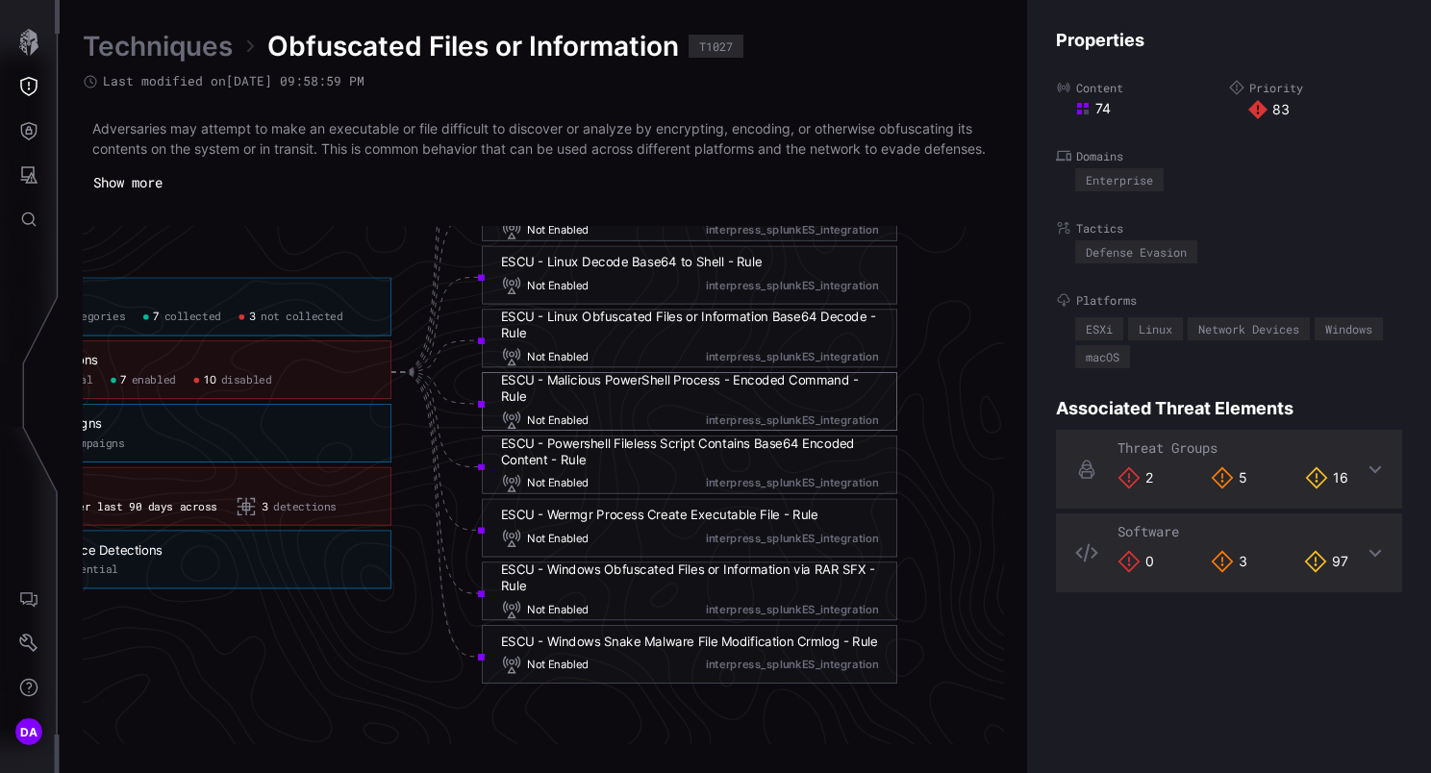
click at [39, 181] on button "Attack Surface" at bounding box center [29, 175] width 56 height 44
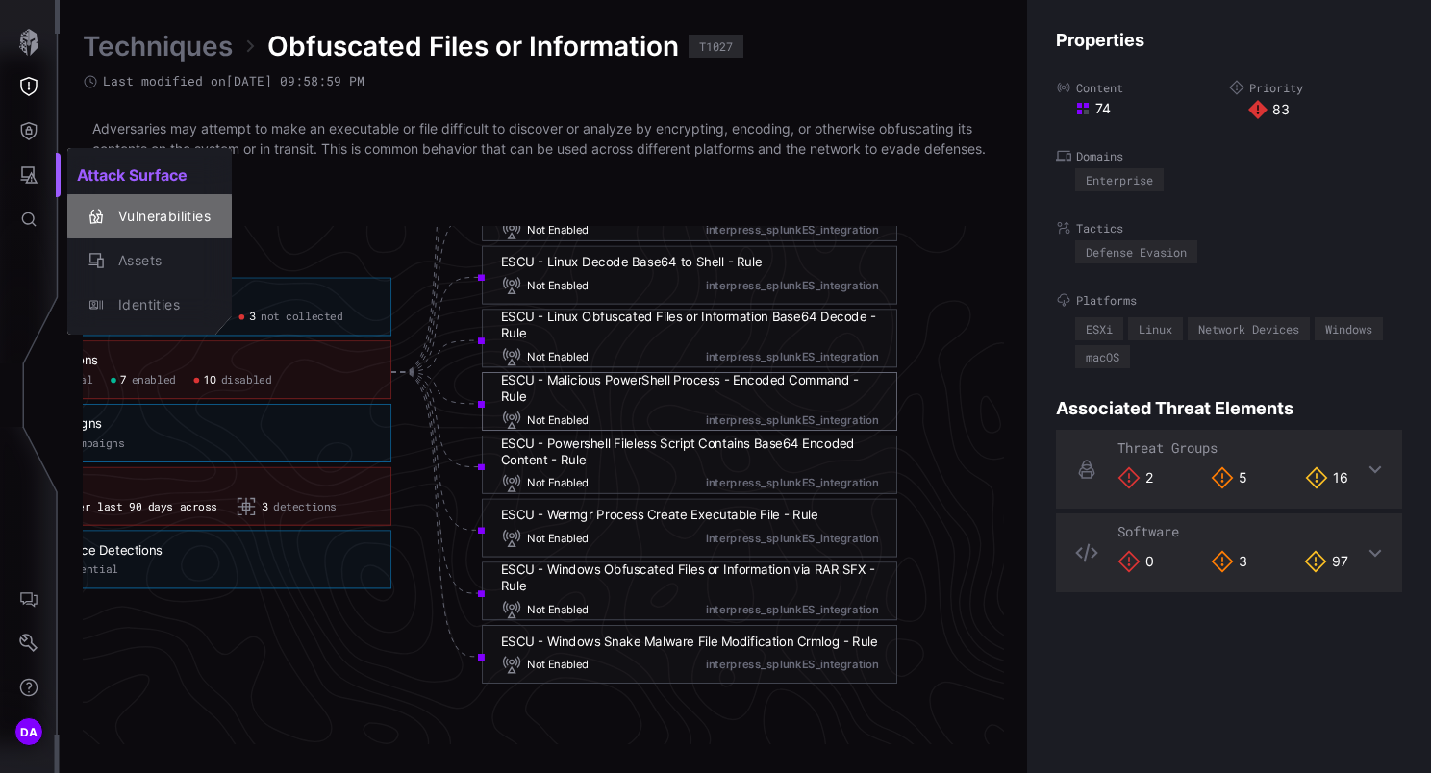
click at [150, 219] on div "Vulnerabilities" at bounding box center [160, 217] width 102 height 24
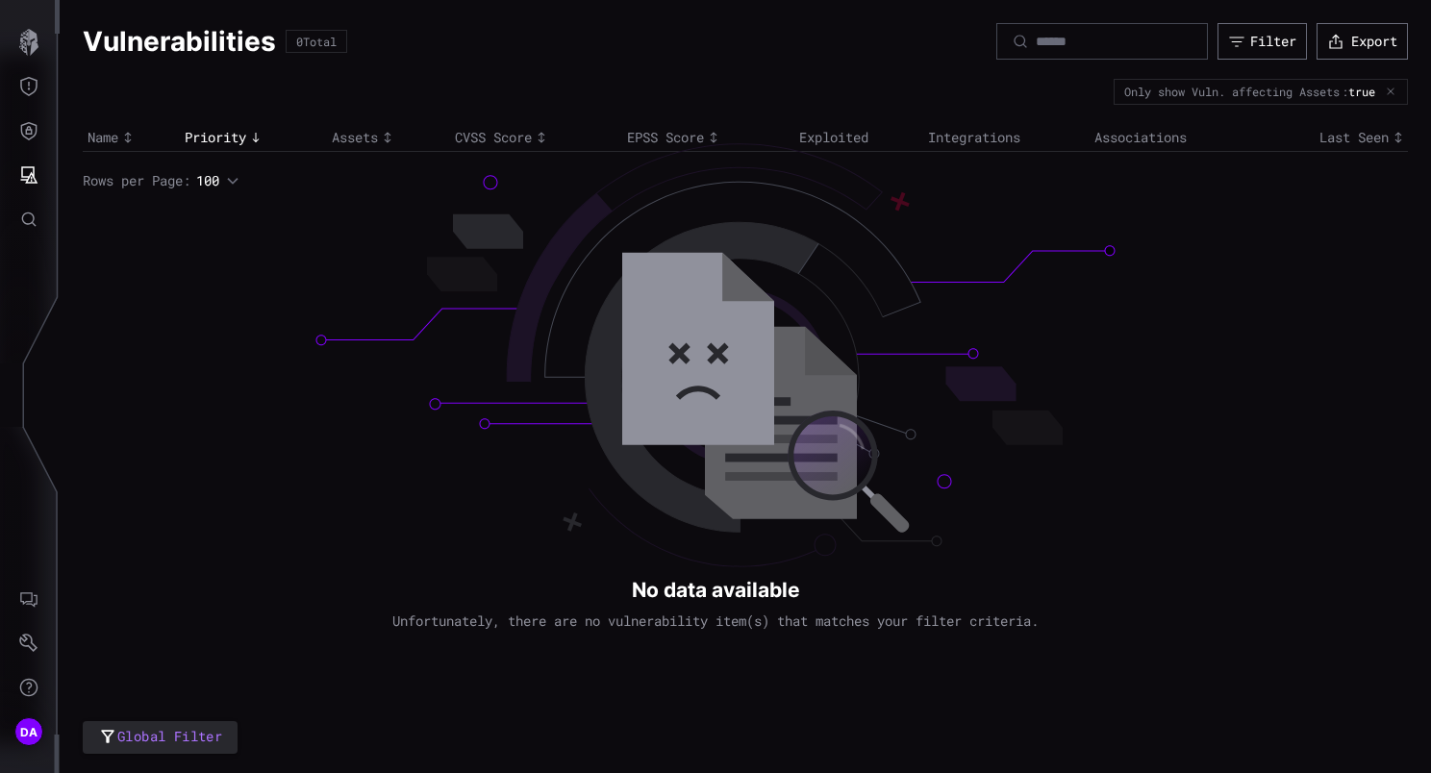
click at [1391, 93] on icon "button" at bounding box center [1389, 92] width 11 height 11
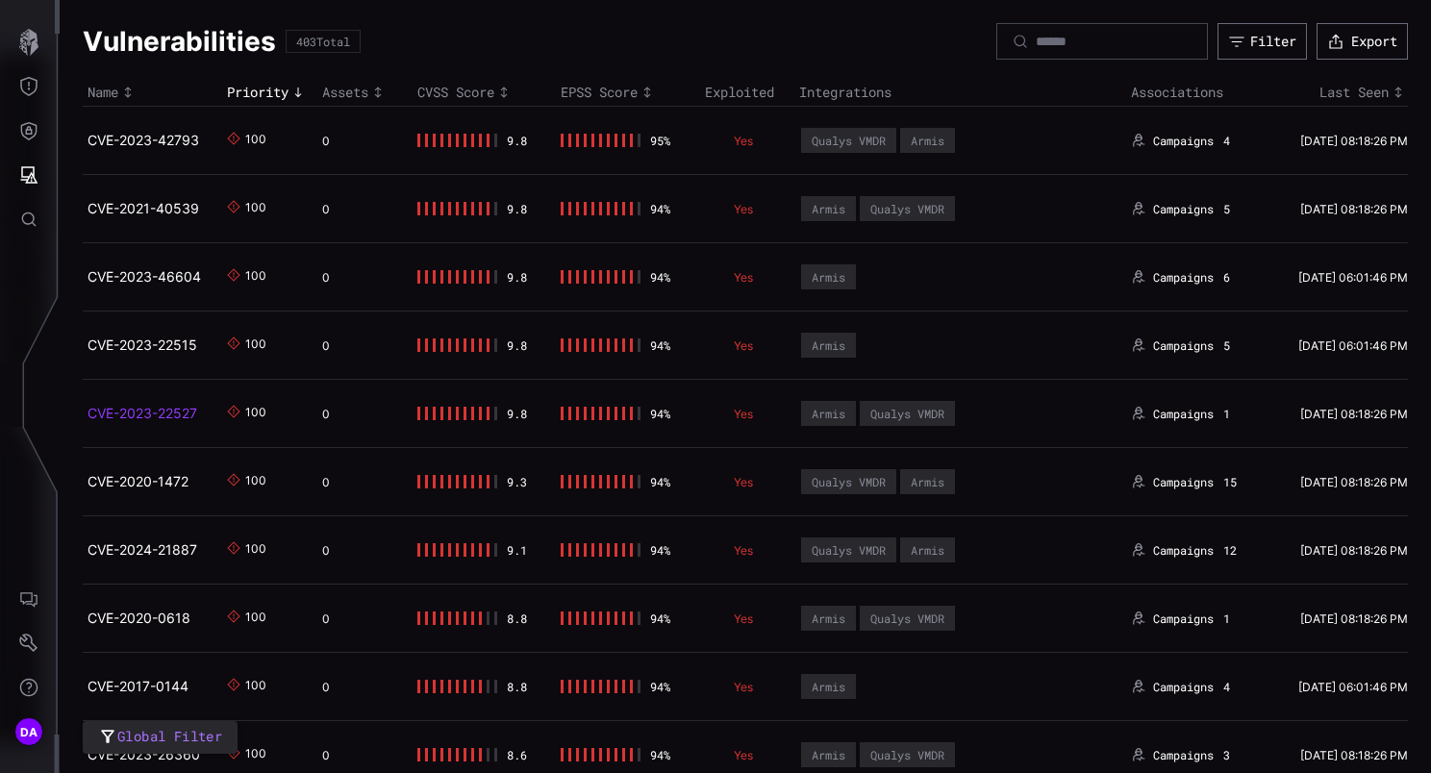
click at [127, 421] on link "CVE-2023-22527" at bounding box center [142, 413] width 110 height 16
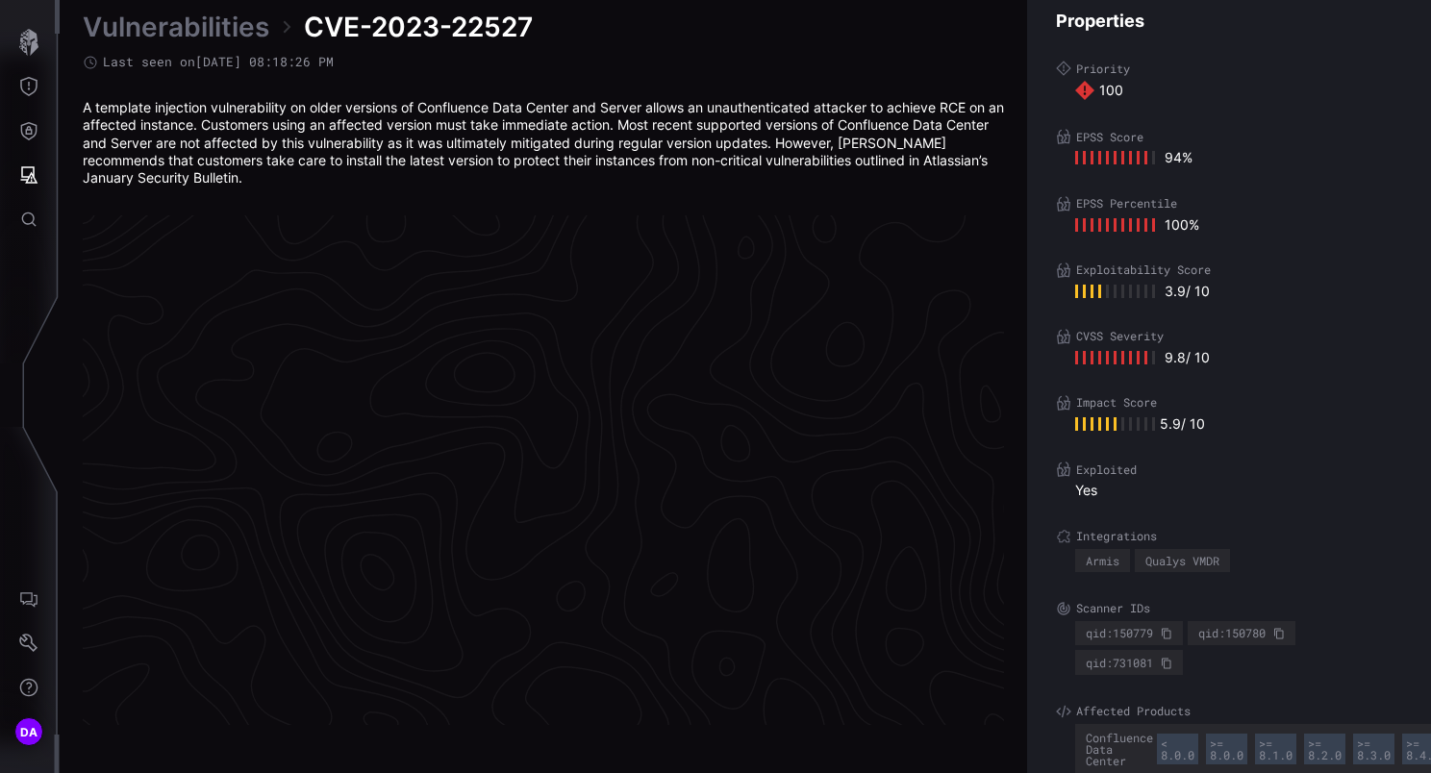
scroll to position [4078, 988]
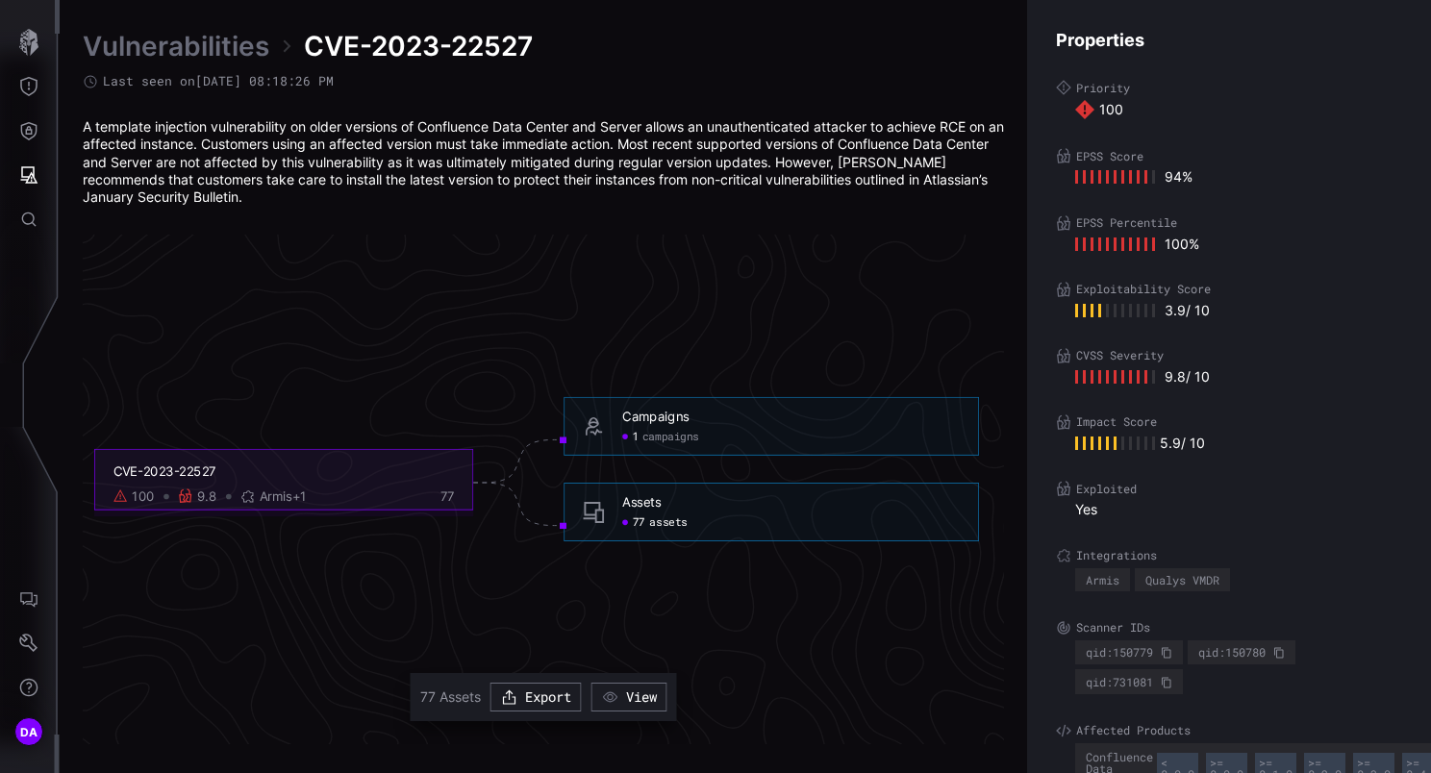
click at [654, 522] on span "assets" at bounding box center [667, 522] width 37 height 14
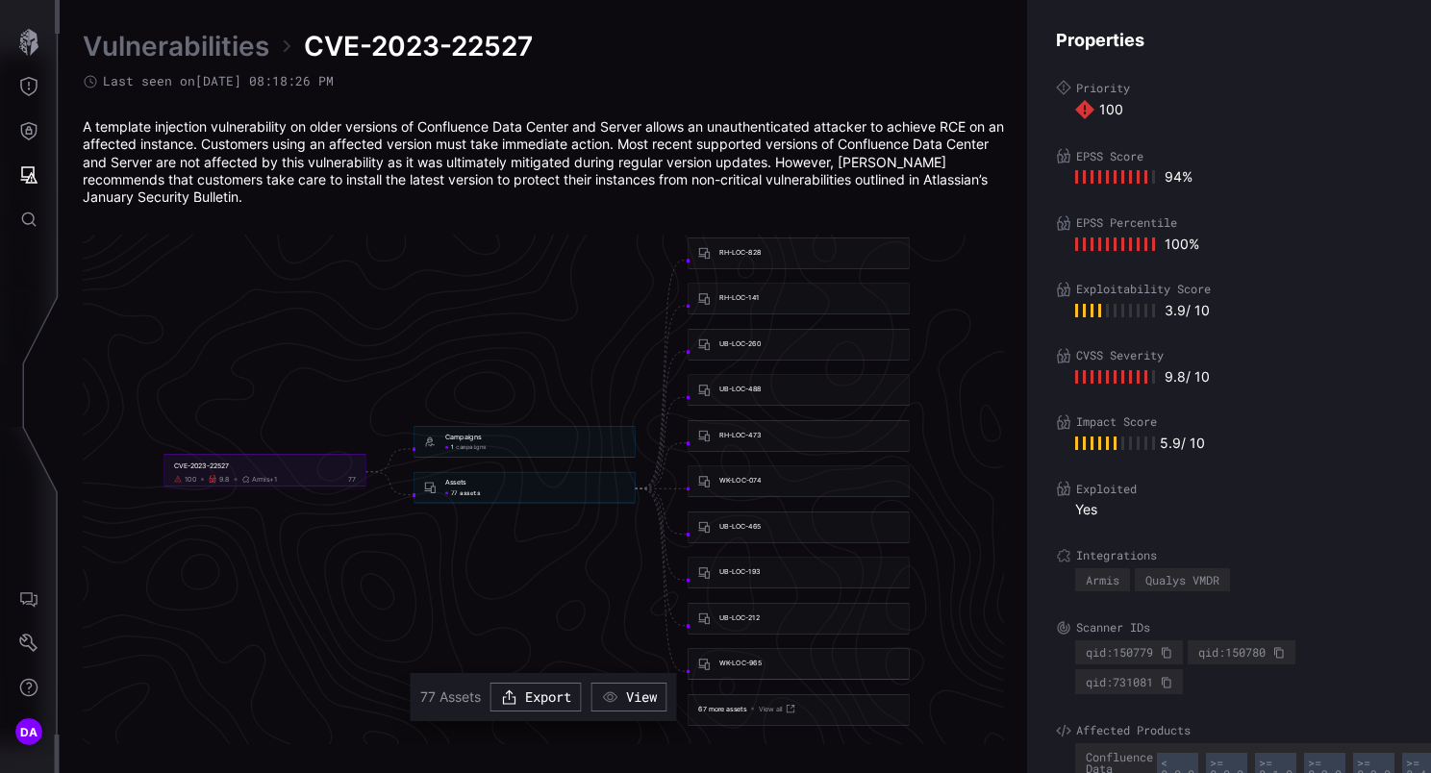
click at [741, 661] on div "WK-LOC-965" at bounding box center [740, 663] width 42 height 9
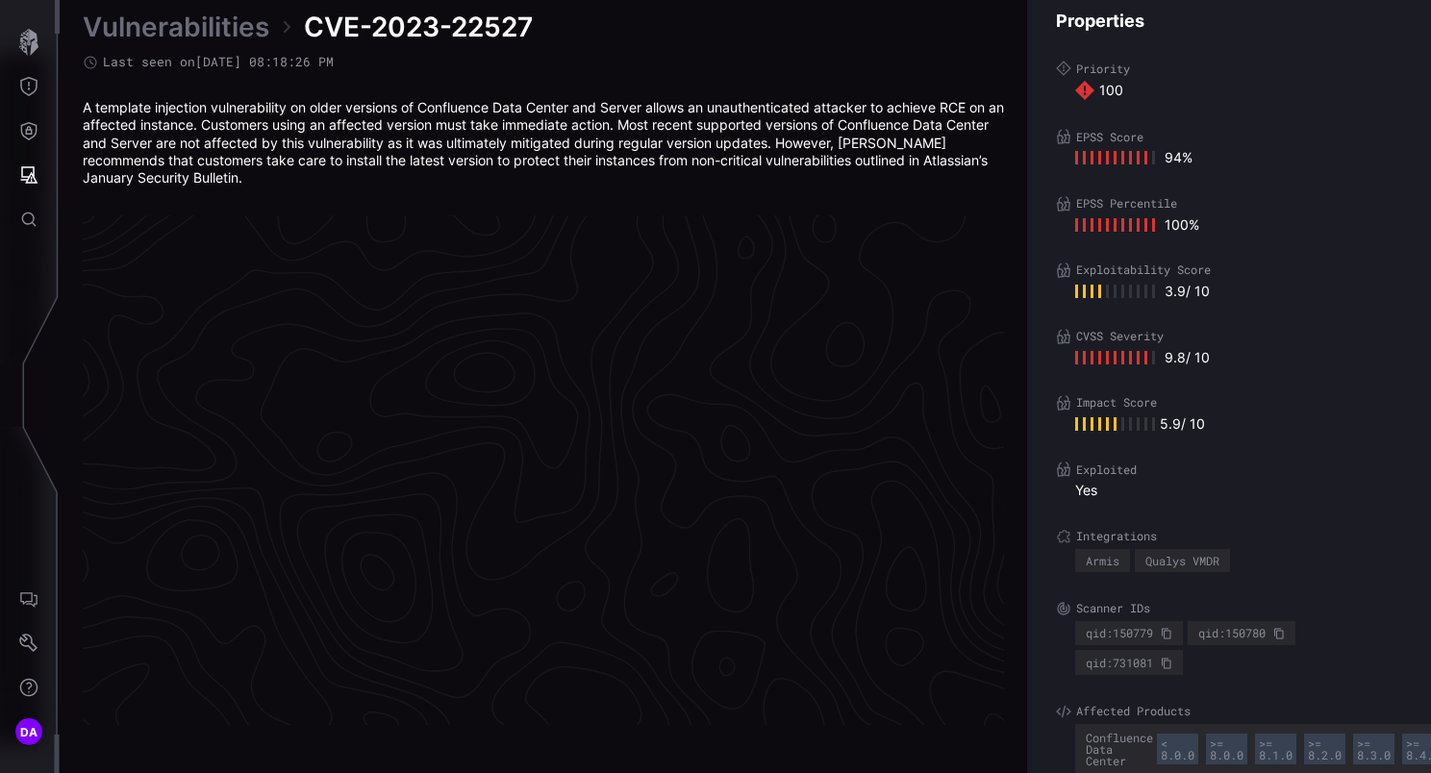
scroll to position [4078, 988]
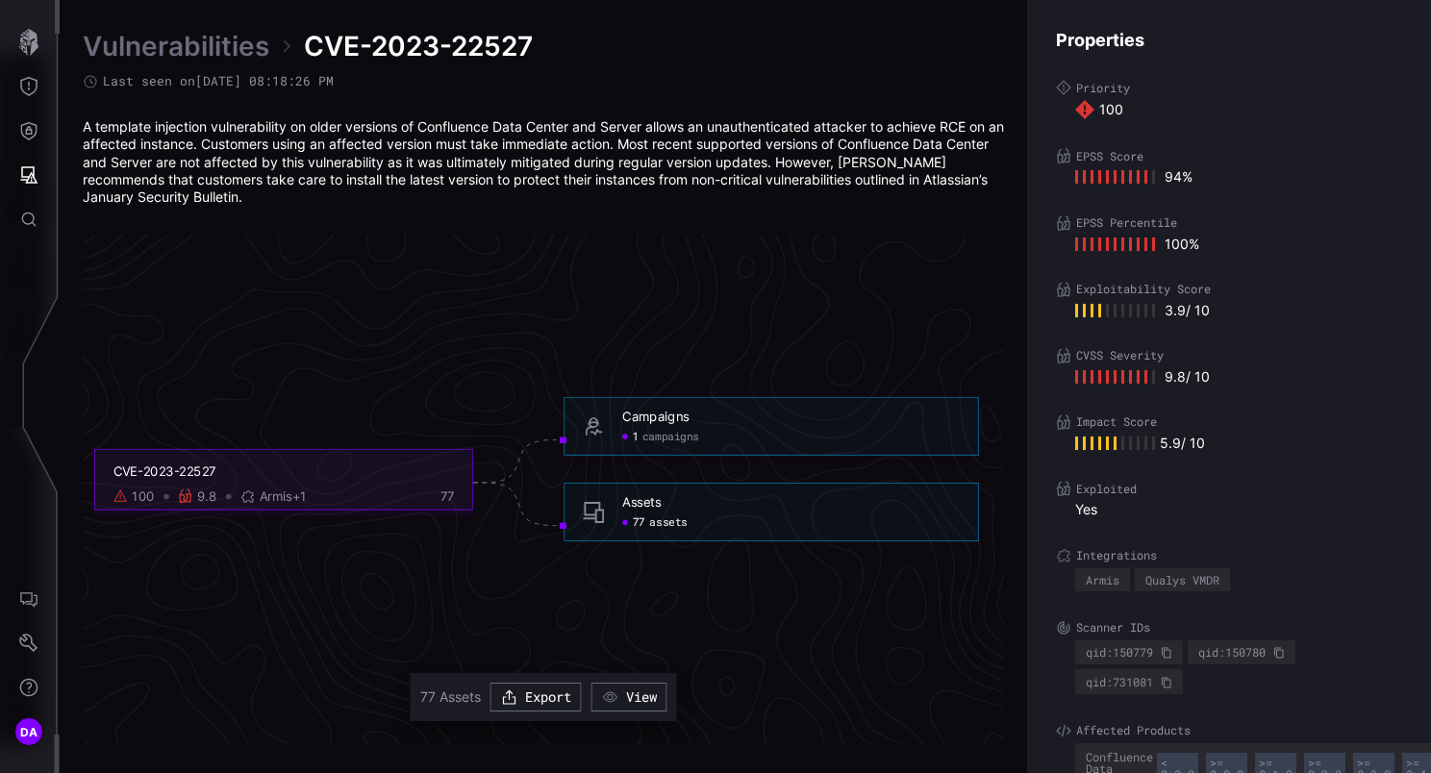
click at [664, 519] on span "assets" at bounding box center [667, 522] width 37 height 14
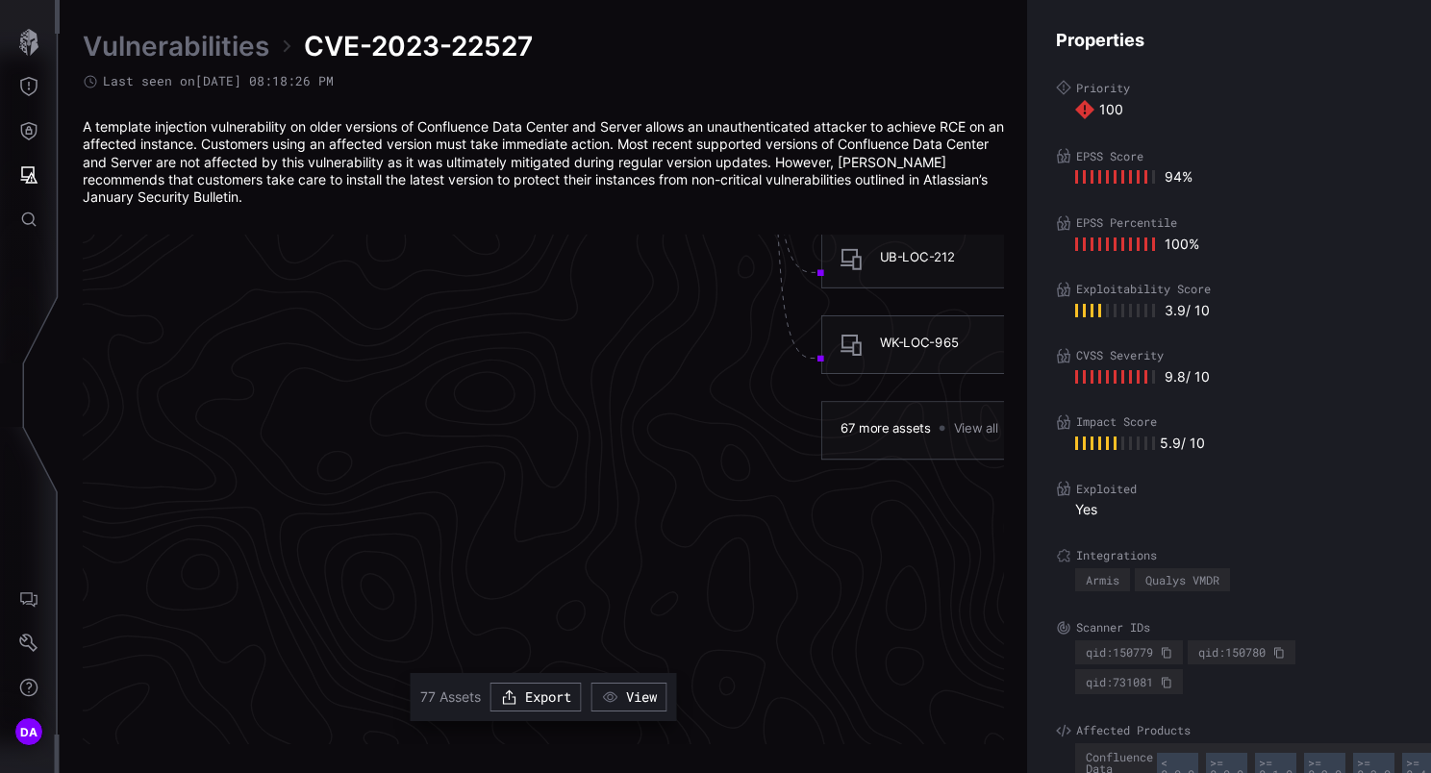
scroll to position [4559, 988]
click at [894, 429] on div "67 more assets" at bounding box center [885, 426] width 90 height 16
click at [965, 427] on link "View all" at bounding box center [989, 426] width 70 height 22
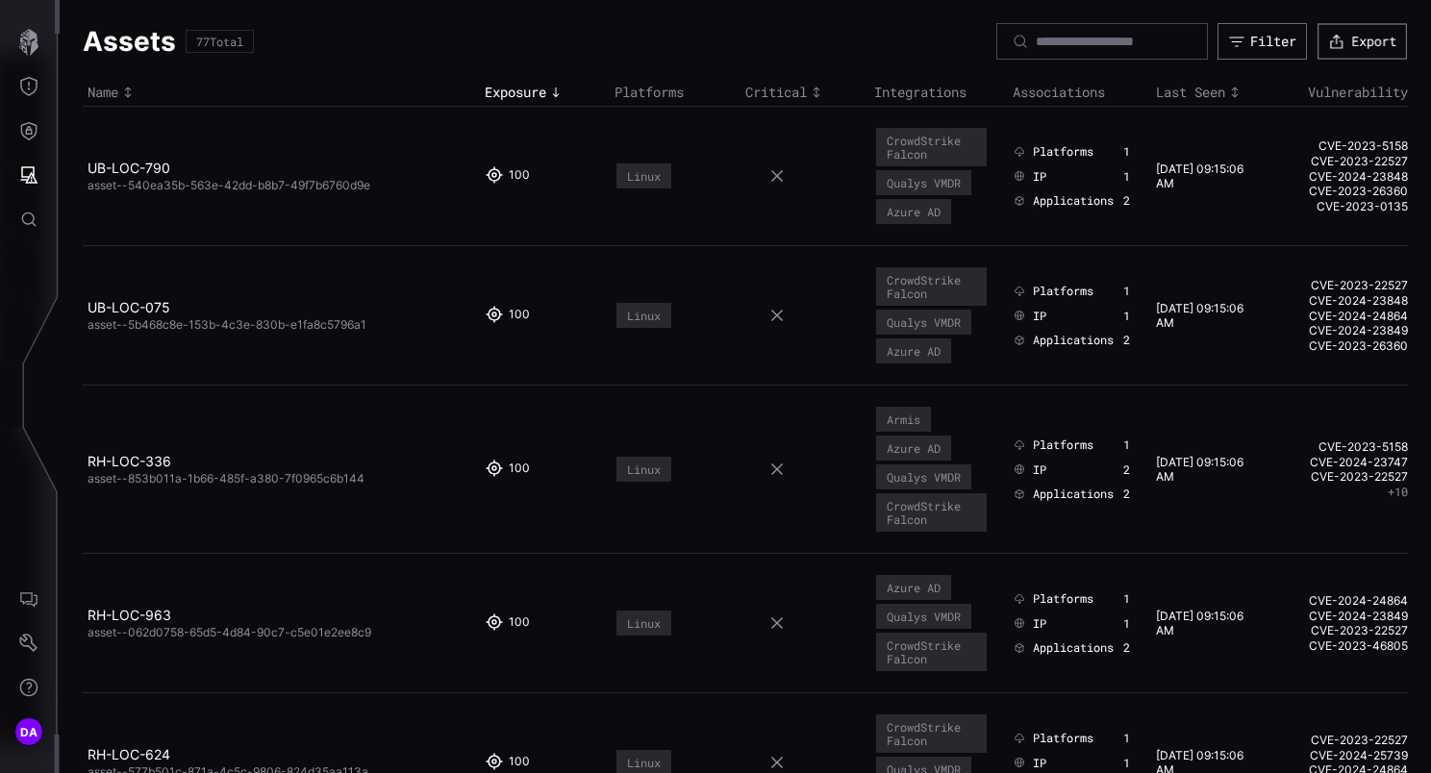
click at [1344, 42] on button "Export" at bounding box center [1361, 41] width 89 height 36
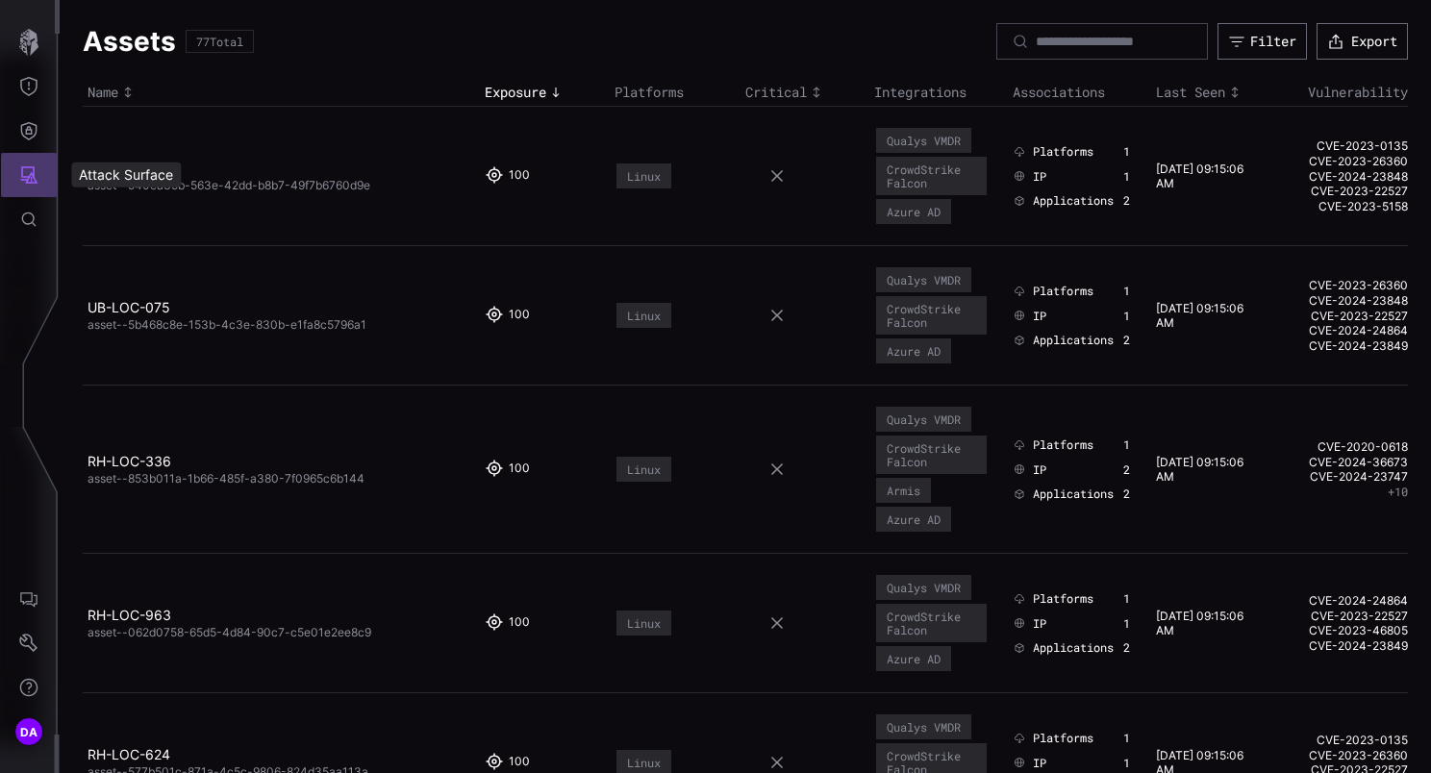
click at [30, 169] on icon "Attack Surface" at bounding box center [28, 174] width 19 height 19
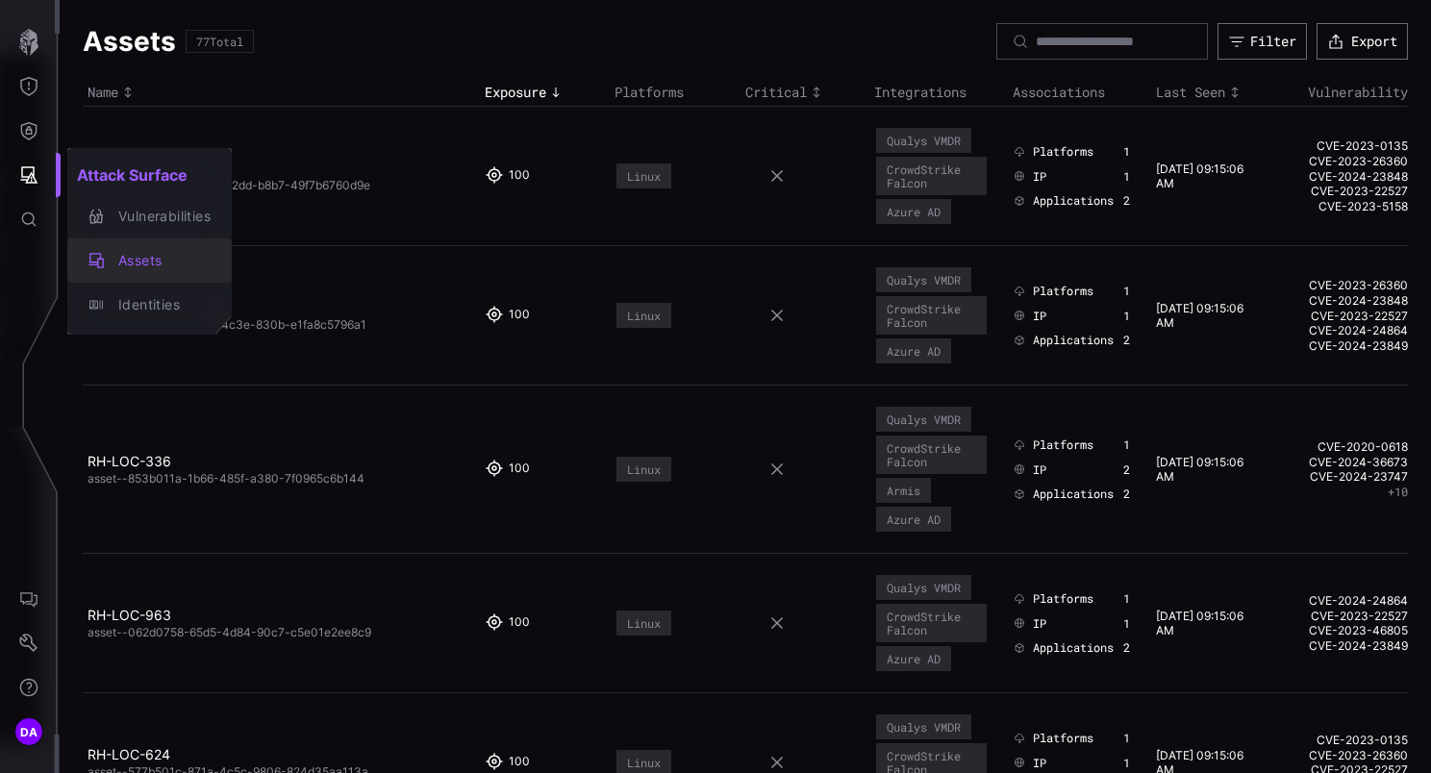
click at [152, 262] on div "Assets" at bounding box center [160, 261] width 102 height 24
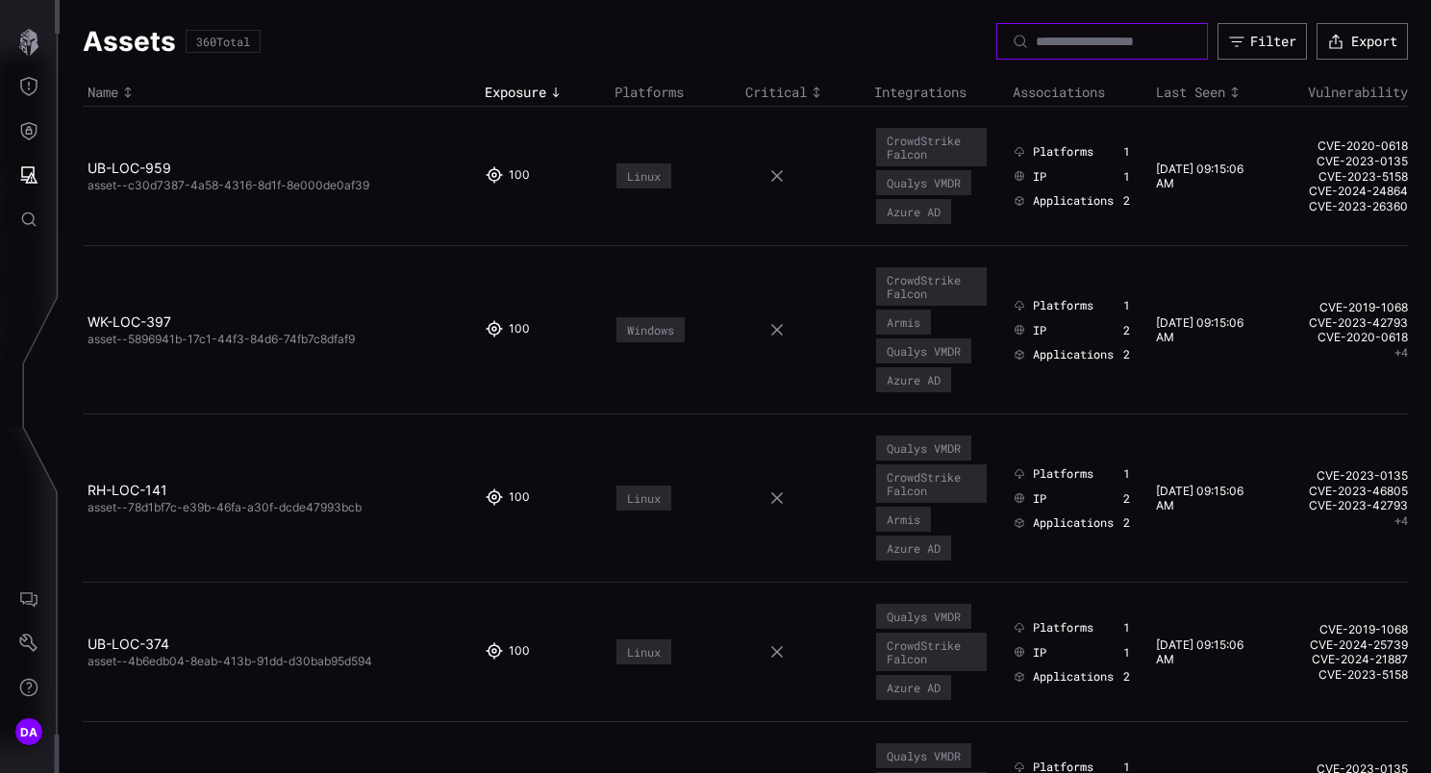
click at [1035, 41] on input at bounding box center [1102, 41] width 135 height 17
paste input "**********"
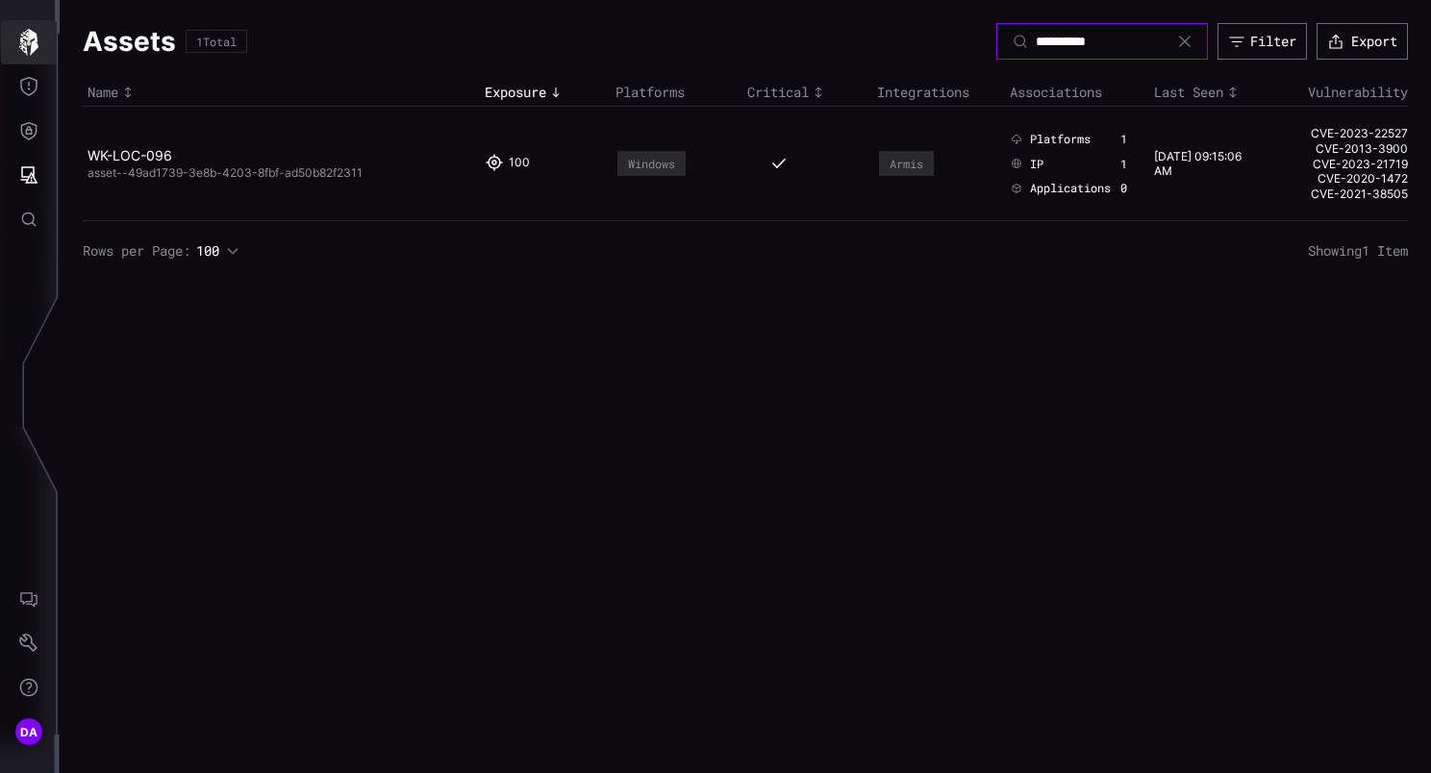
type input "**********"
click at [35, 36] on icon "button" at bounding box center [28, 42] width 19 height 27
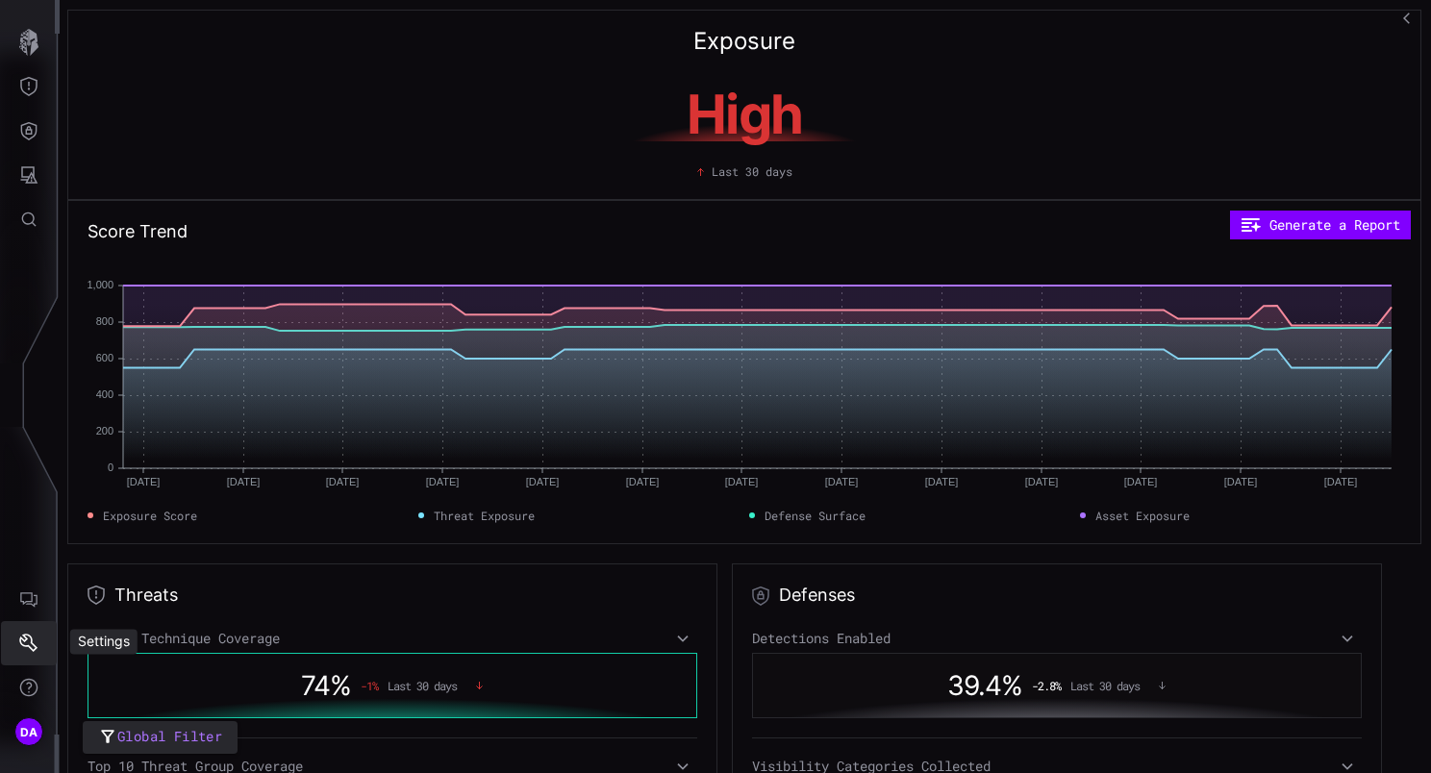
click at [35, 651] on icon "Settings" at bounding box center [28, 643] width 19 height 19
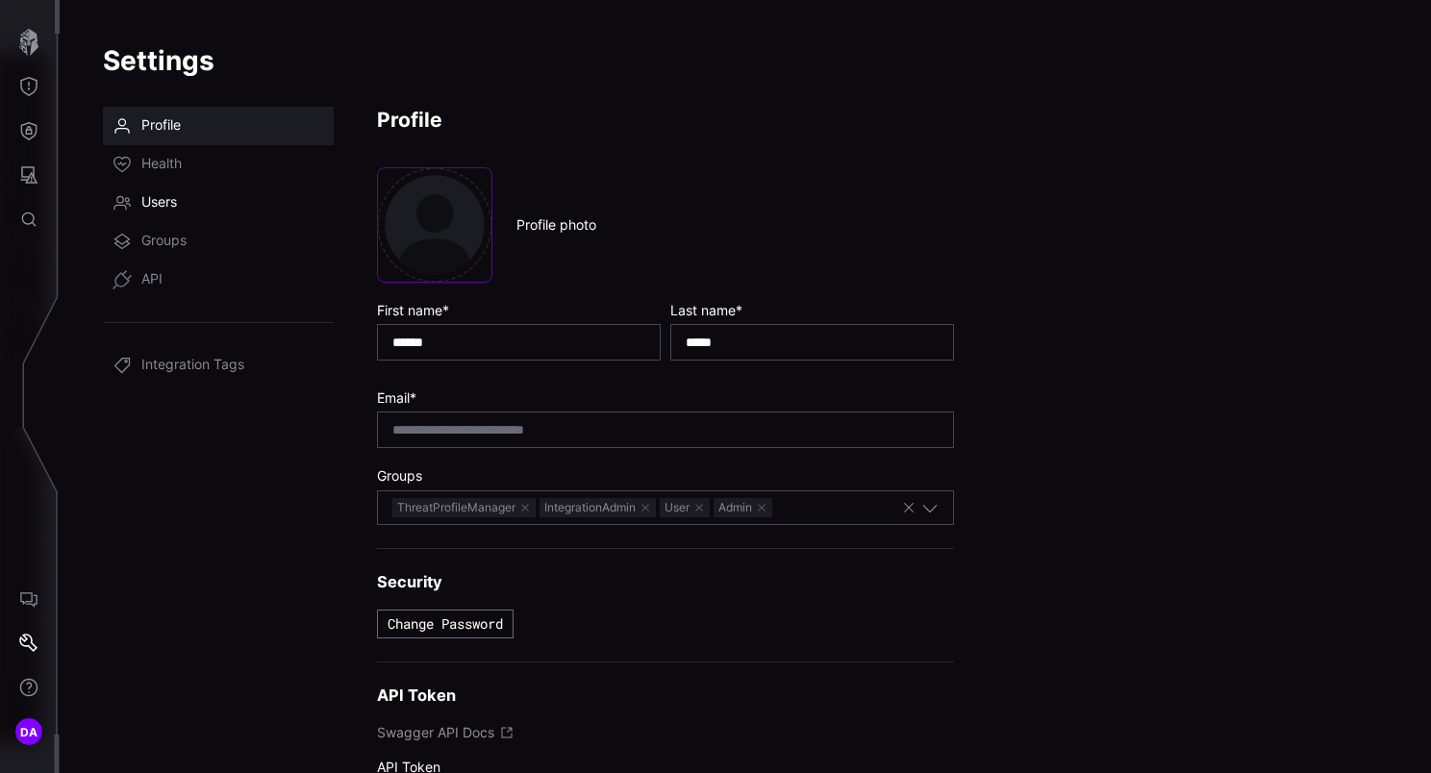
click at [155, 208] on span "Users" at bounding box center [159, 202] width 36 height 19
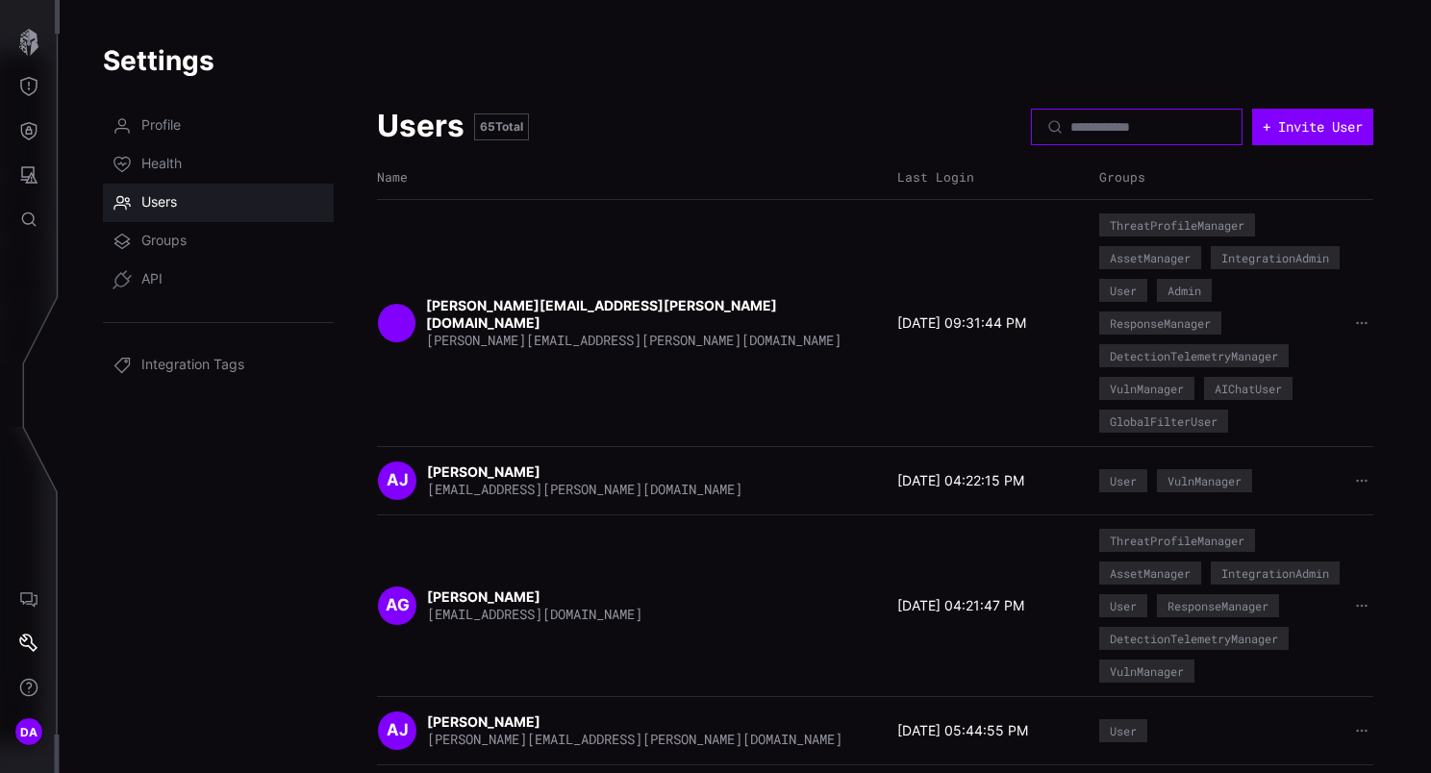
click at [1070, 126] on input at bounding box center [1137, 126] width 135 height 17
paste input "**********"
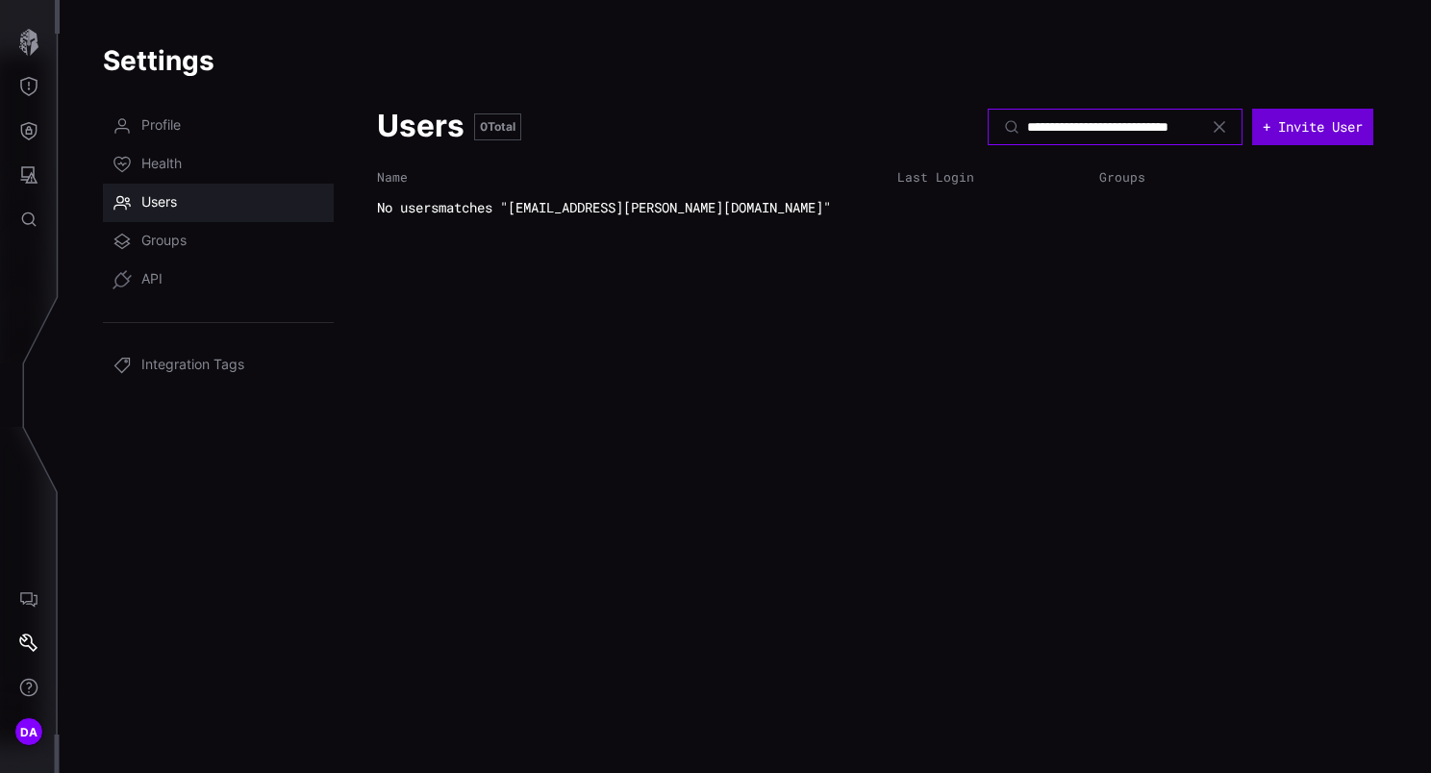
type input "**********"
click at [1310, 118] on button "+ Invite User" at bounding box center [1313, 127] width 118 height 36
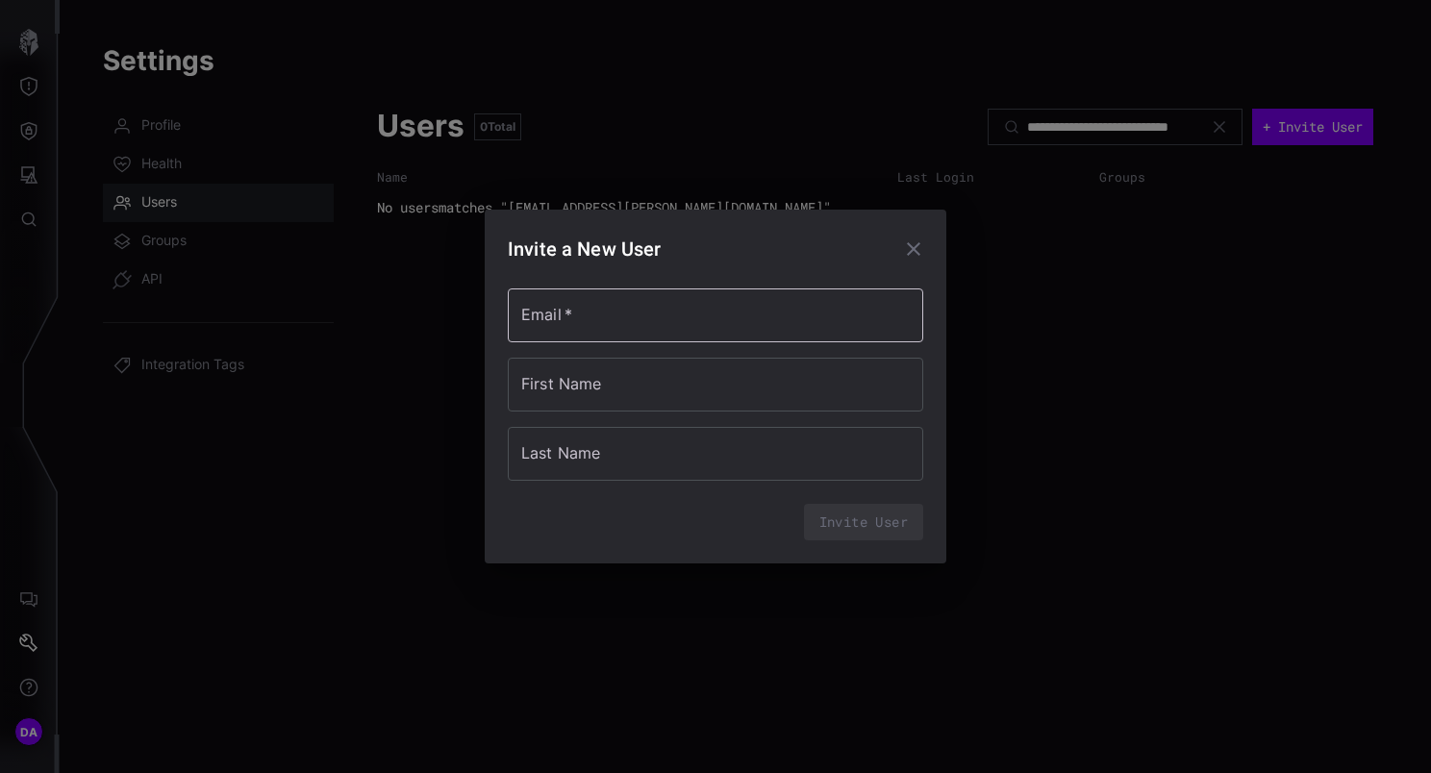
click at [633, 313] on input "Email   *" at bounding box center [715, 315] width 415 height 54
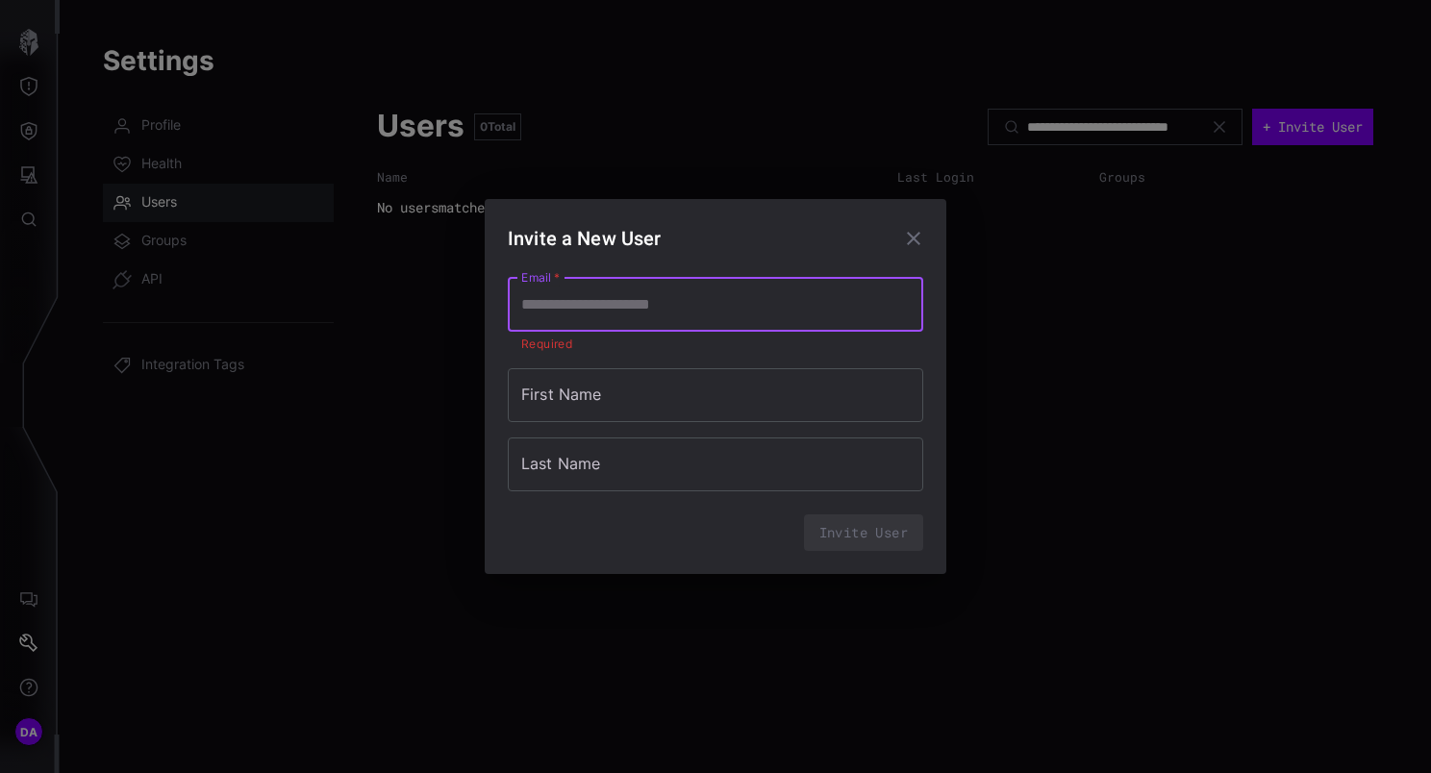
paste input "**********"
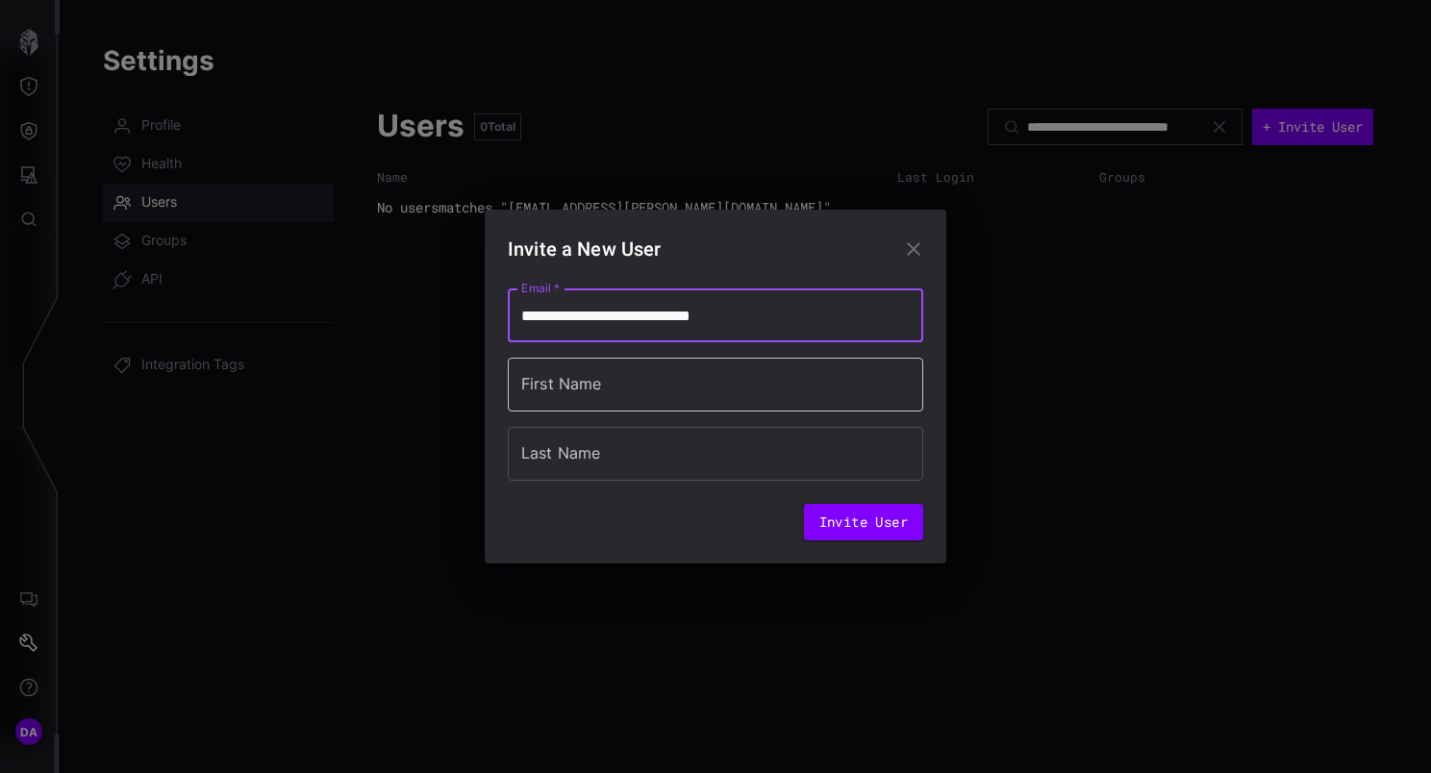
type input "**********"
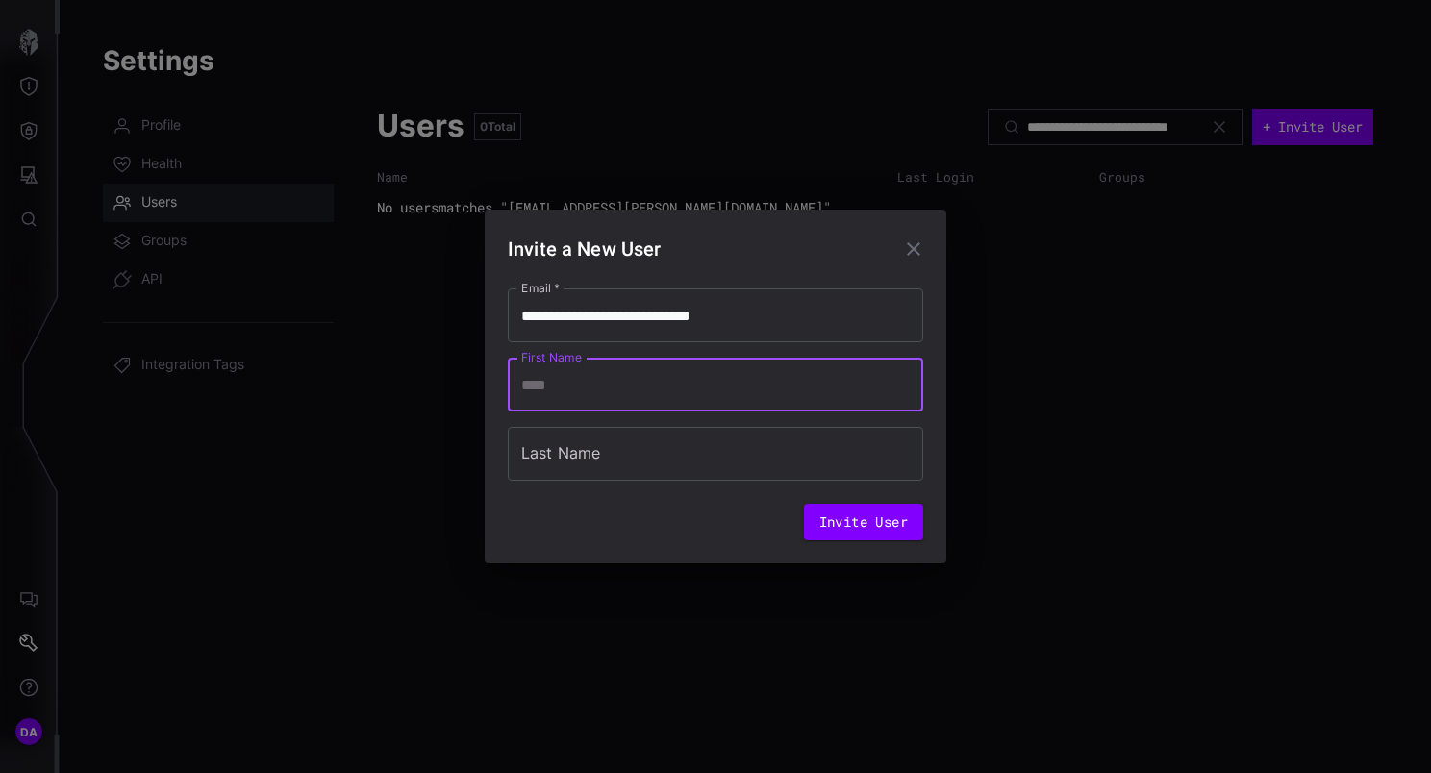
click at [641, 382] on input "First Name" at bounding box center [715, 385] width 415 height 54
type input "***"
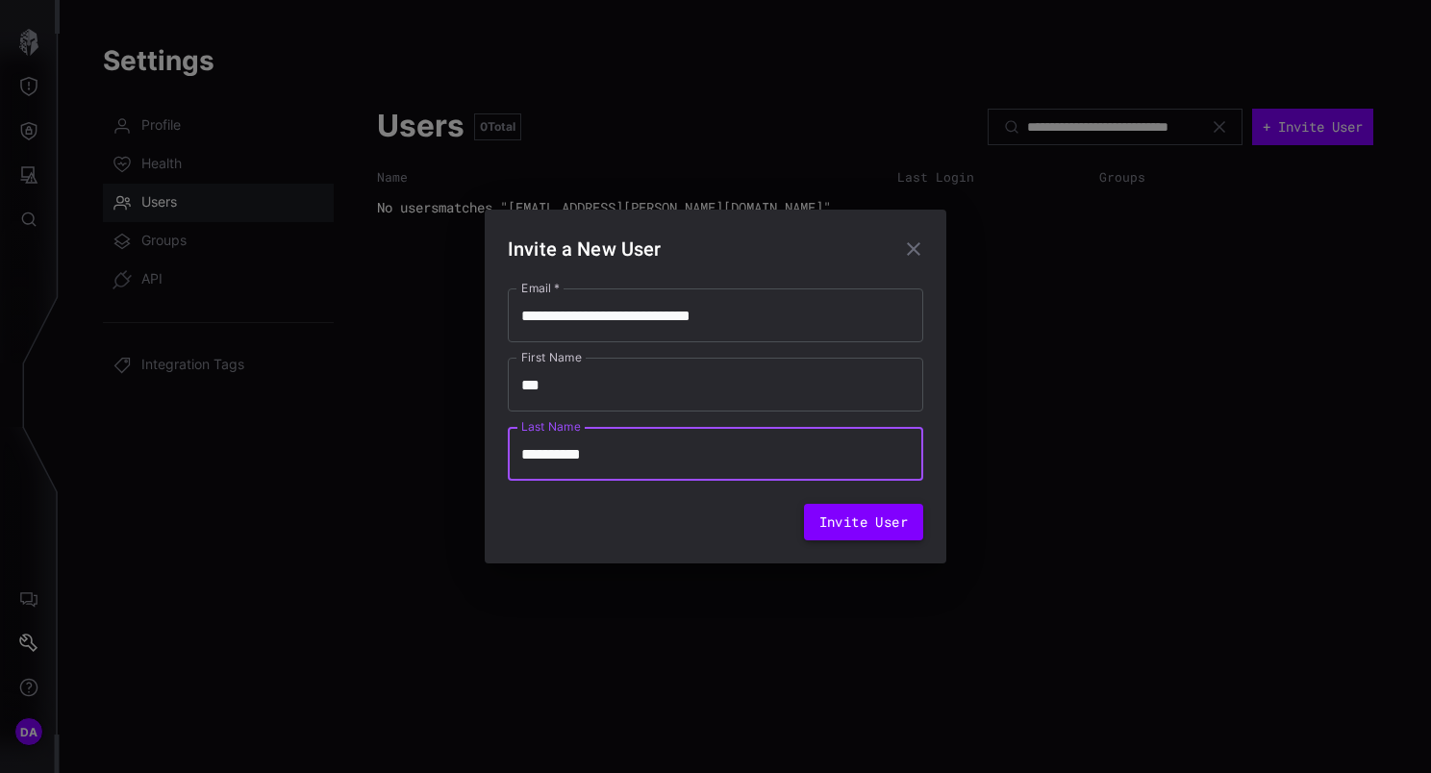
type input "**********"
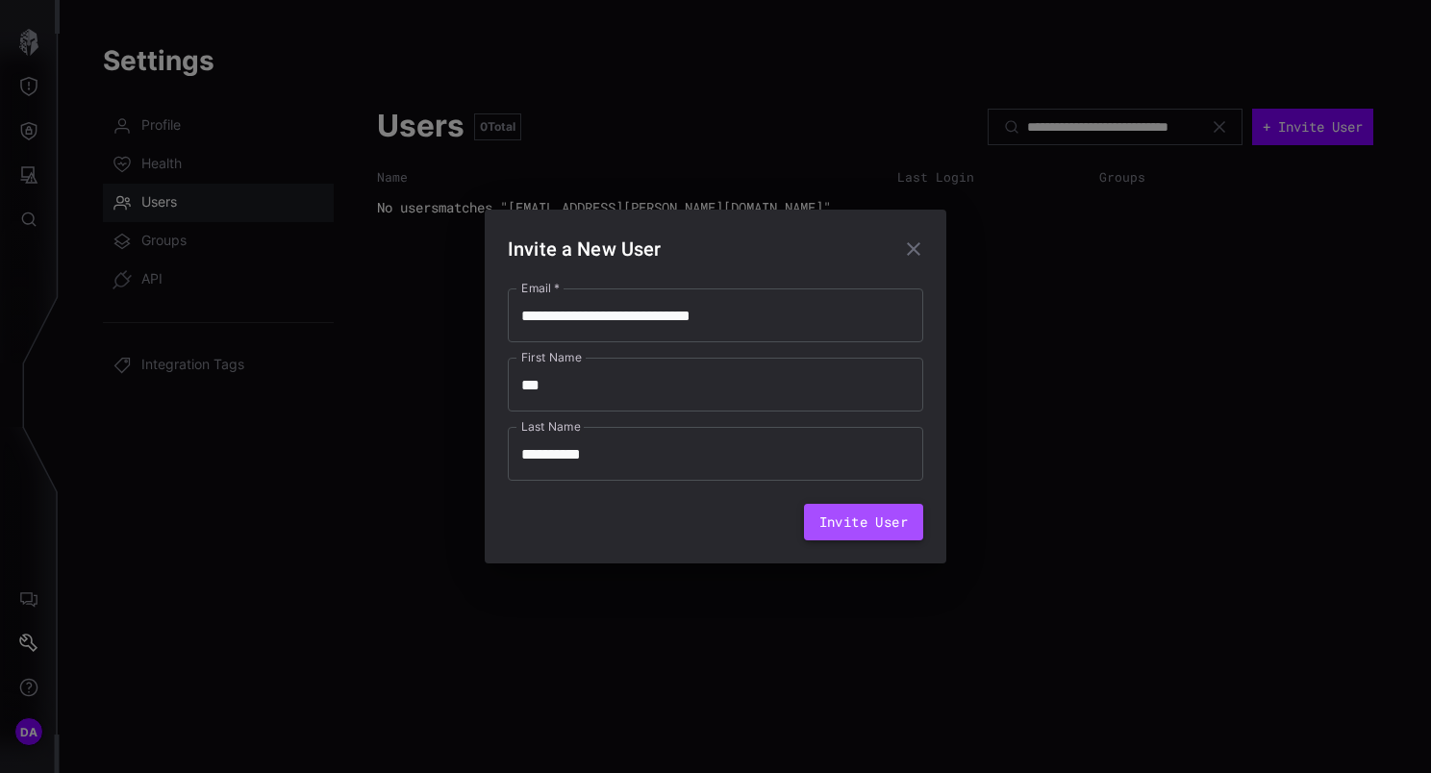
click at [863, 520] on button "Invite User" at bounding box center [863, 522] width 119 height 37
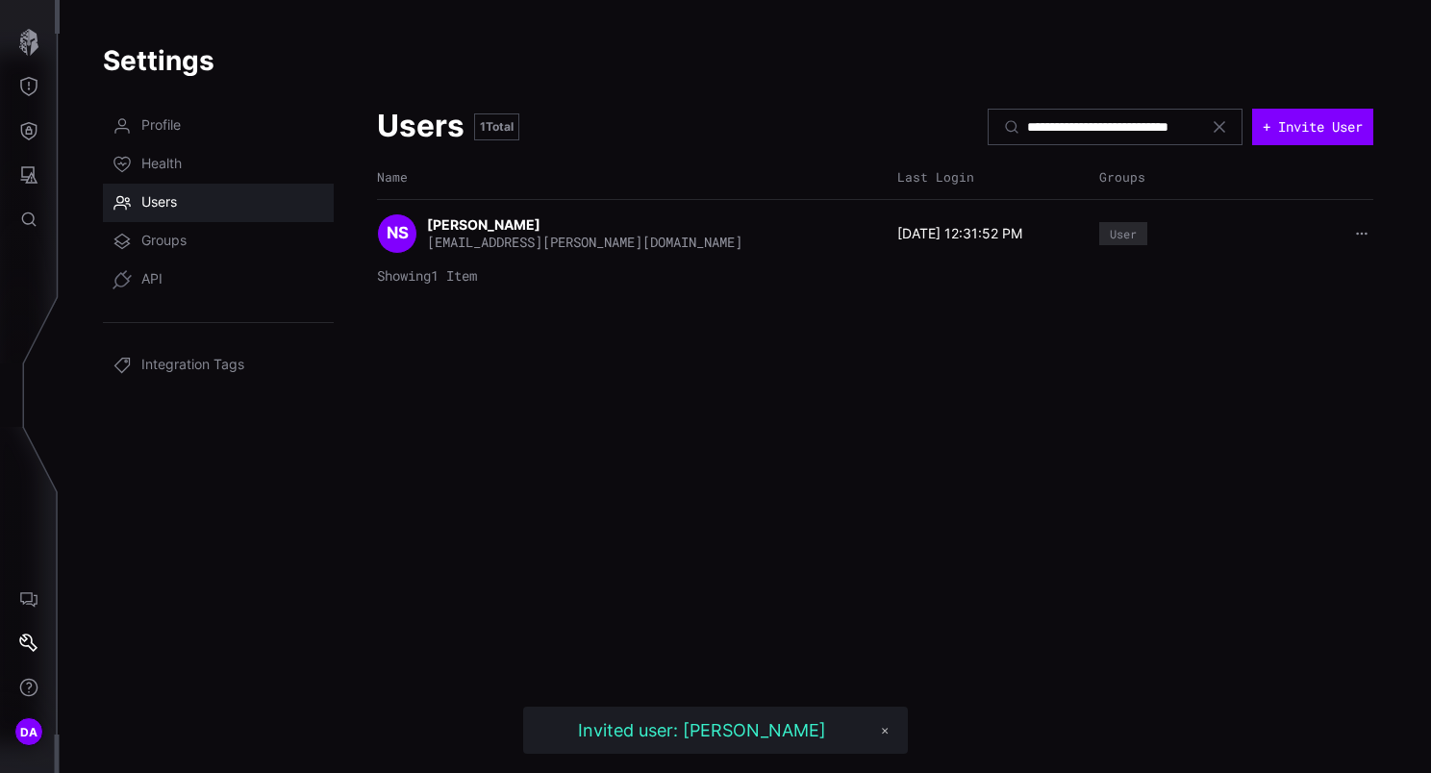
click at [1360, 233] on icon "button" at bounding box center [1361, 233] width 13 height 13
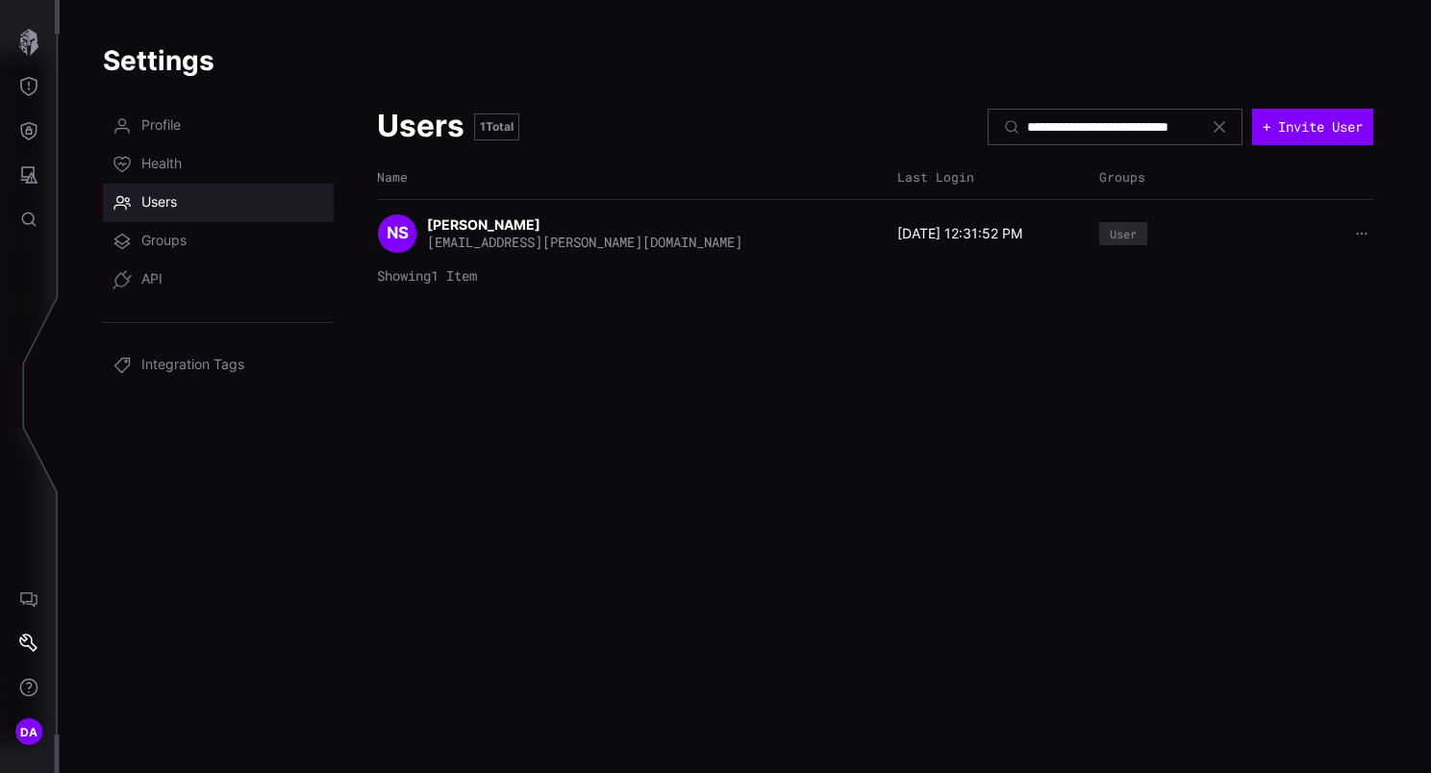
click at [1009, 361] on div "**********" at bounding box center [875, 428] width 996 height 643
click at [182, 234] on span "Groups" at bounding box center [163, 241] width 45 height 19
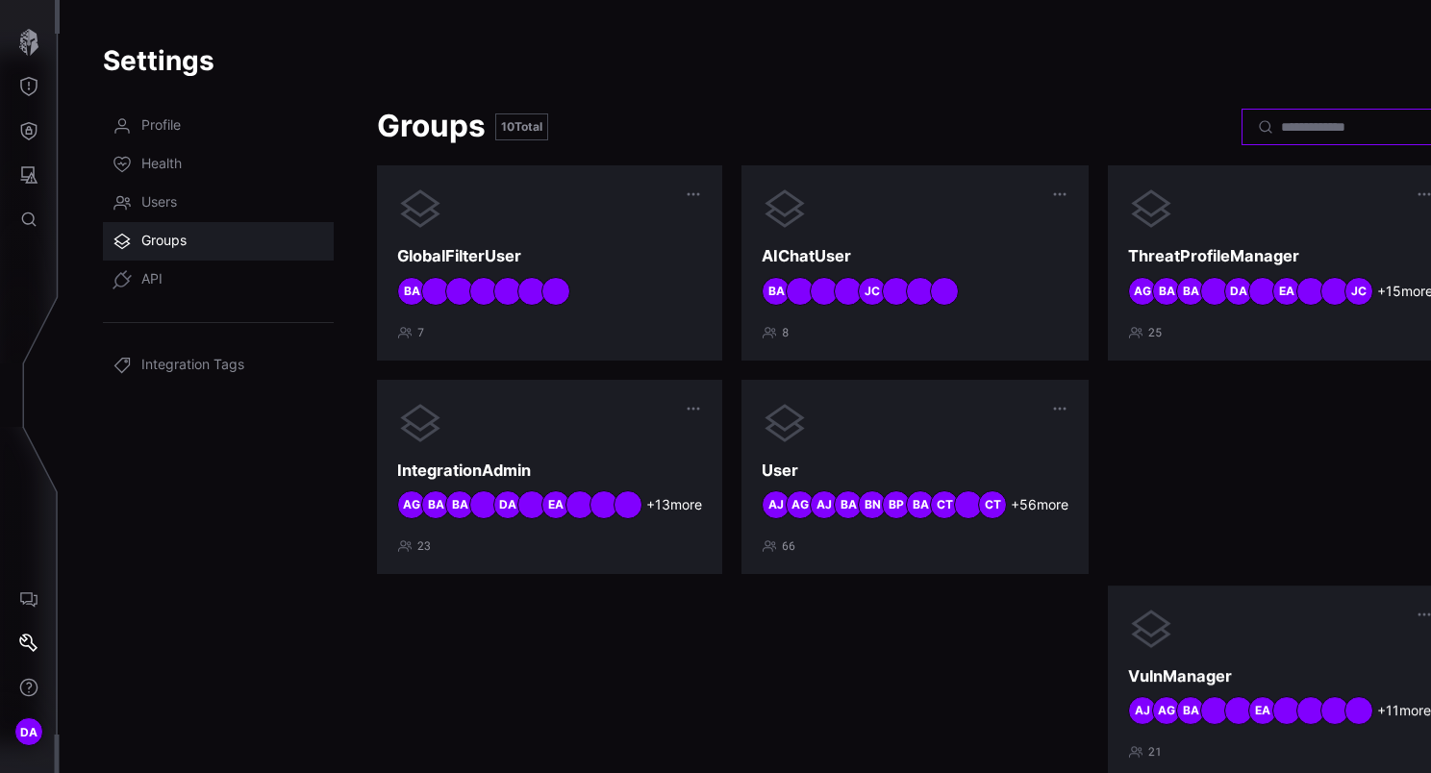
click at [1281, 127] on input at bounding box center [1348, 126] width 135 height 17
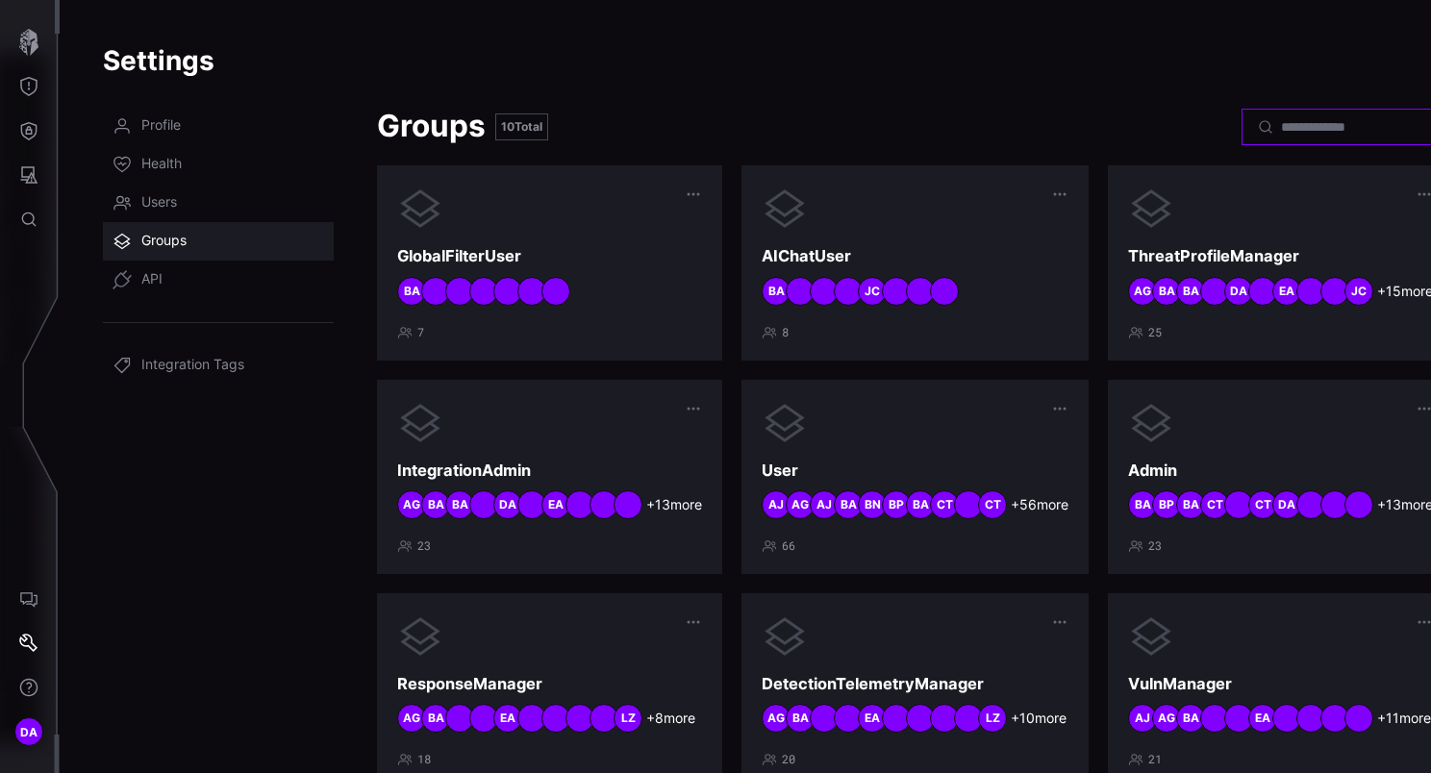
paste input "**********"
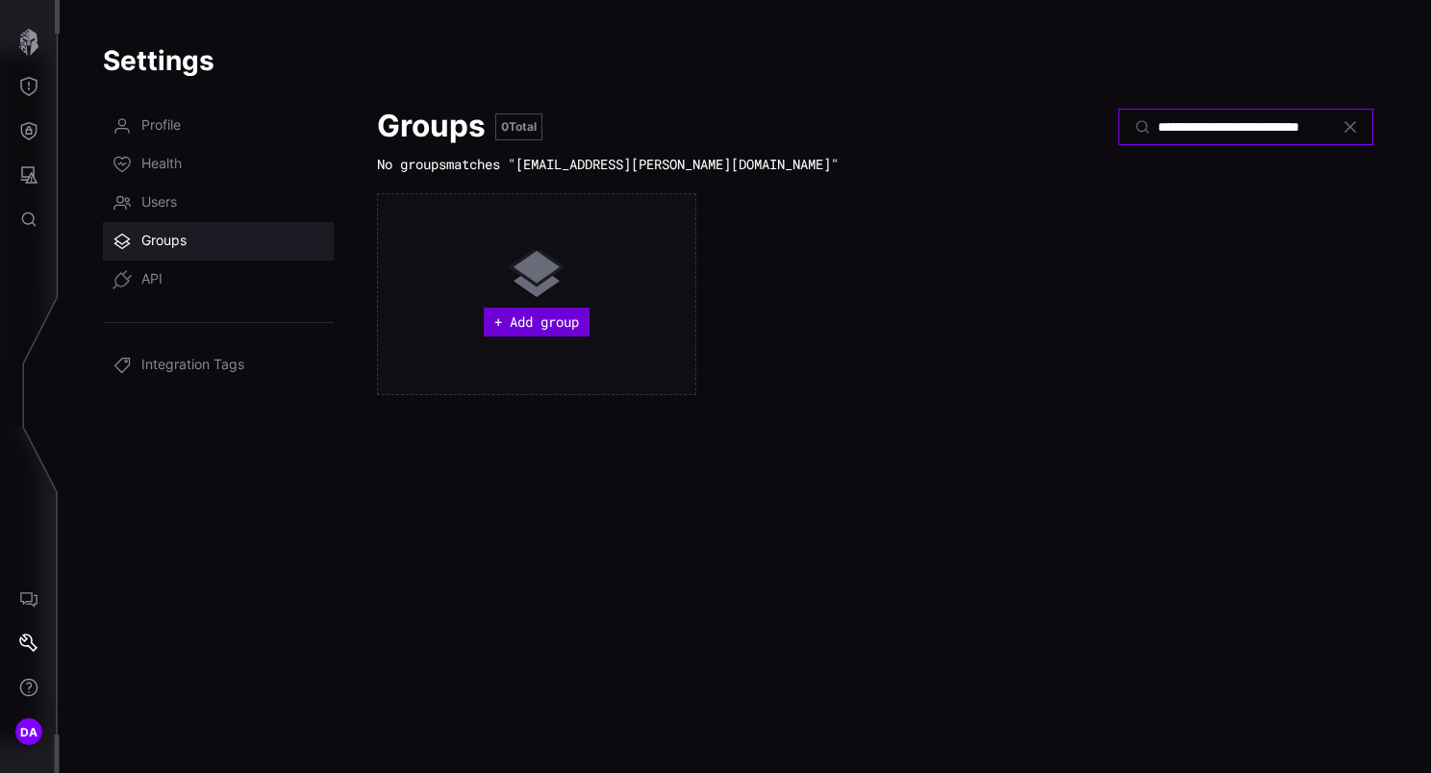
type input "**********"
click at [539, 322] on button "+ Add group" at bounding box center [537, 322] width 106 height 29
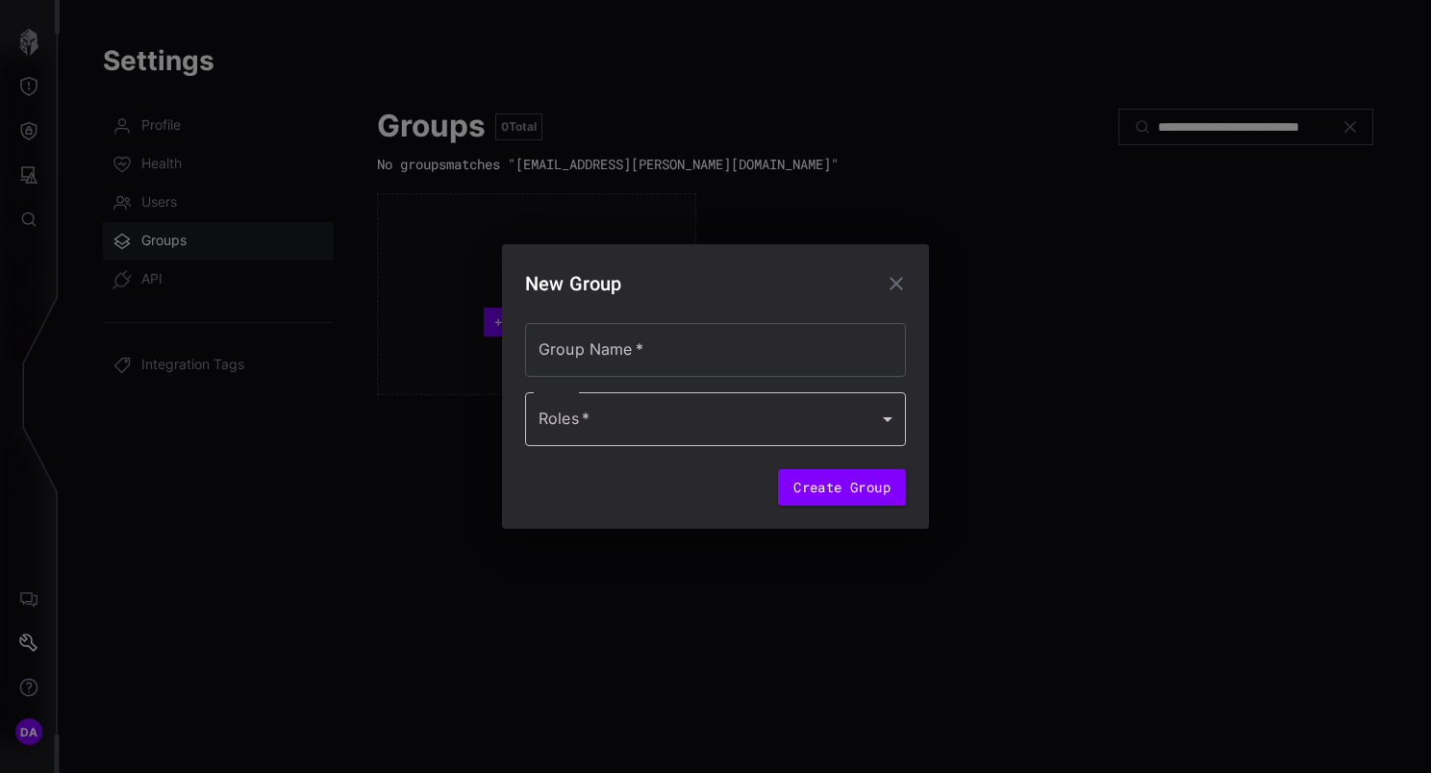
click at [892, 408] on div at bounding box center [715, 419] width 381 height 54
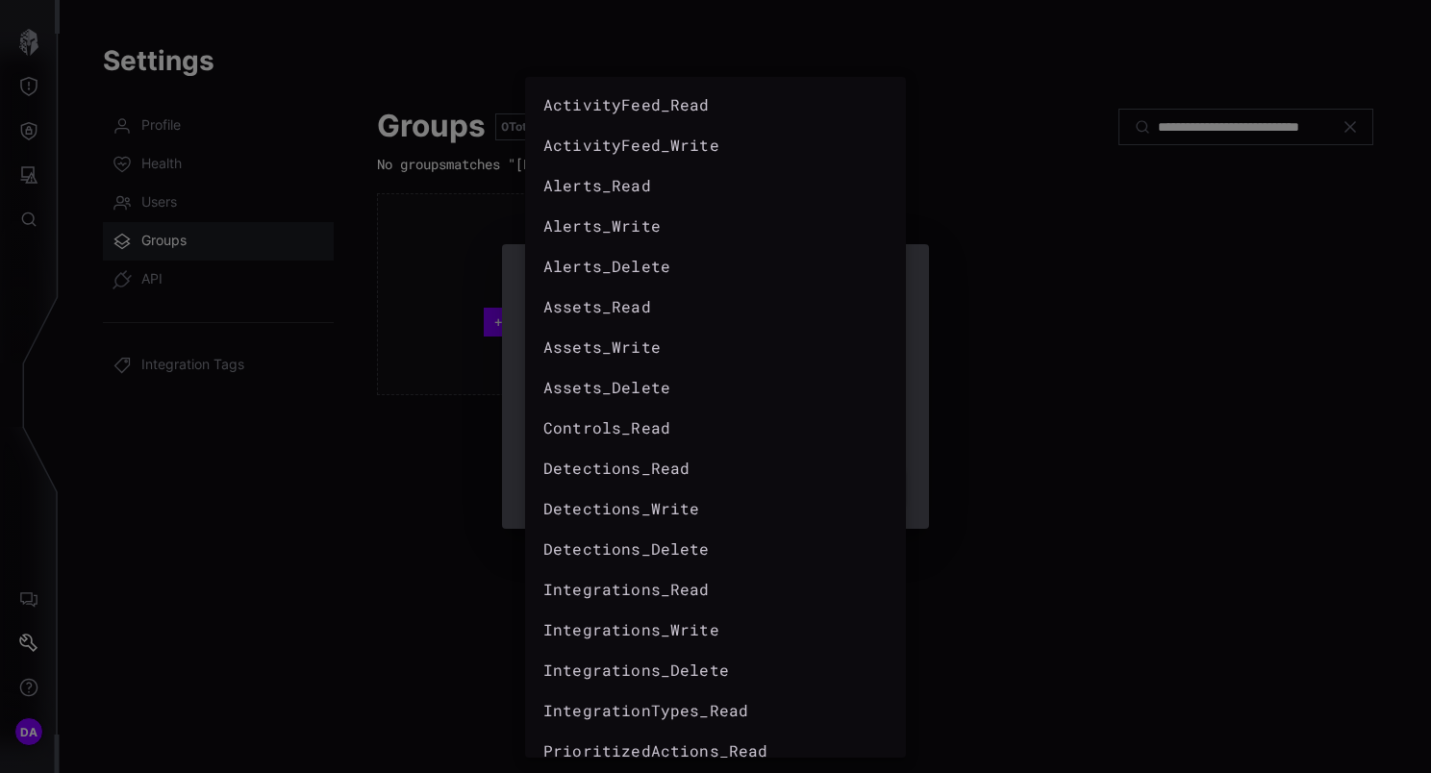
click at [1054, 365] on div at bounding box center [715, 386] width 1431 height 773
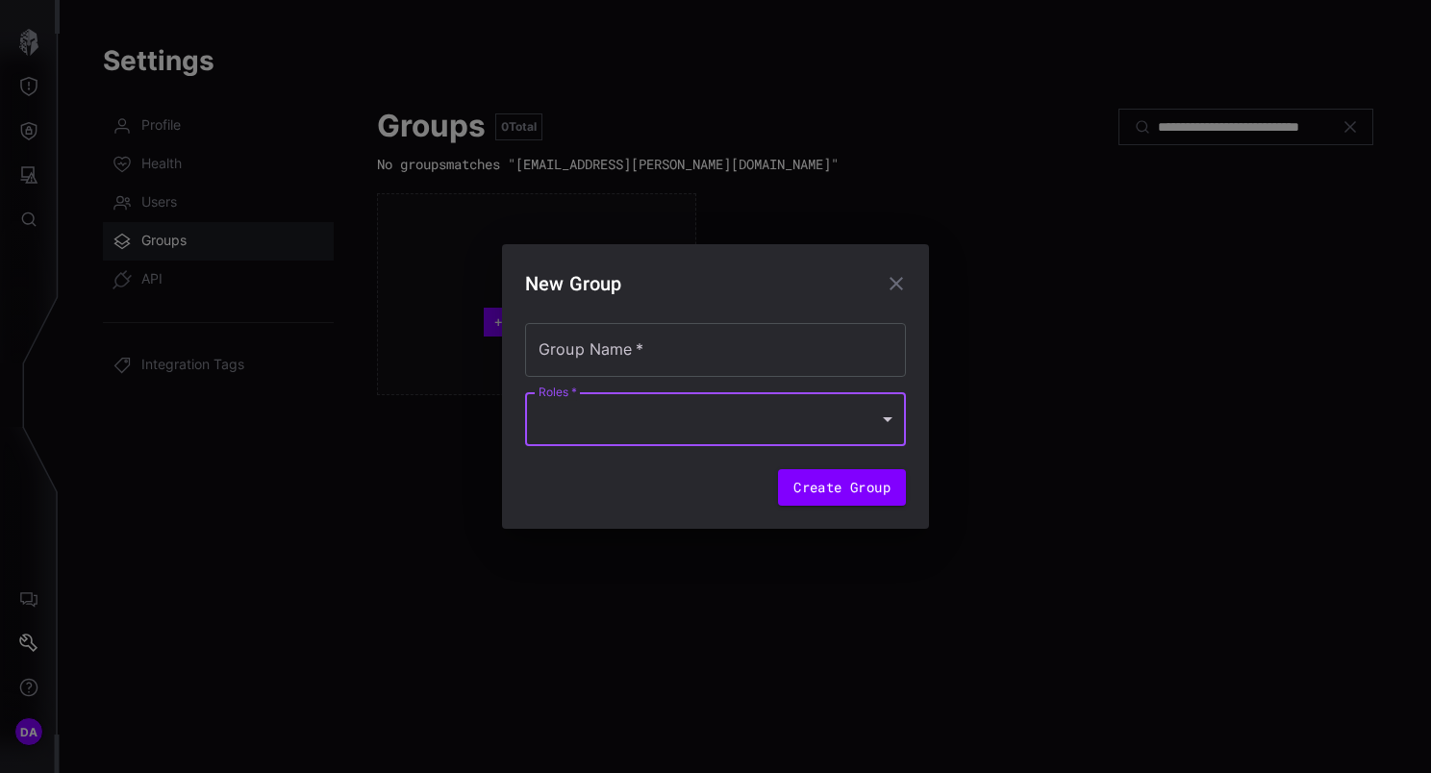
click at [896, 278] on icon "button" at bounding box center [896, 283] width 23 height 23
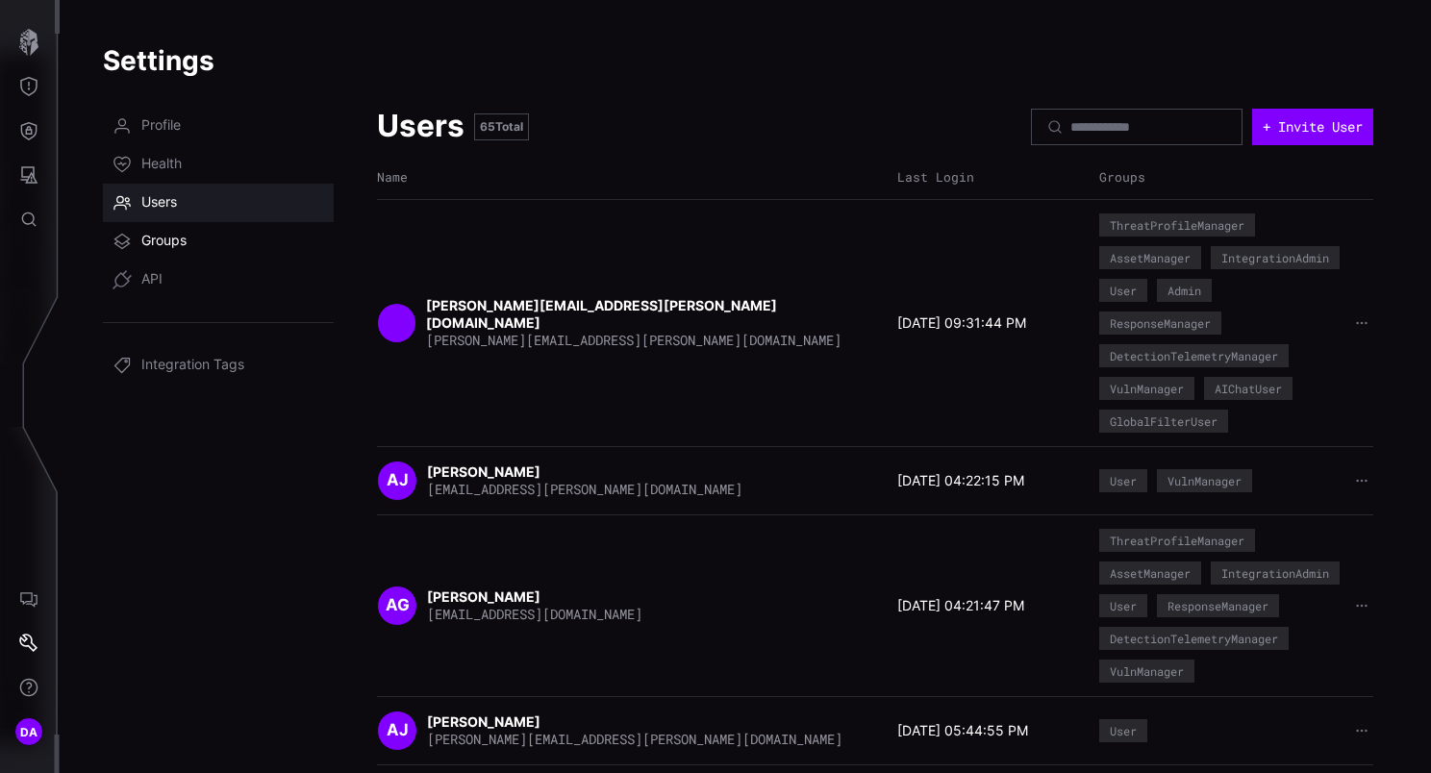
click at [196, 229] on link "Groups" at bounding box center [218, 241] width 231 height 38
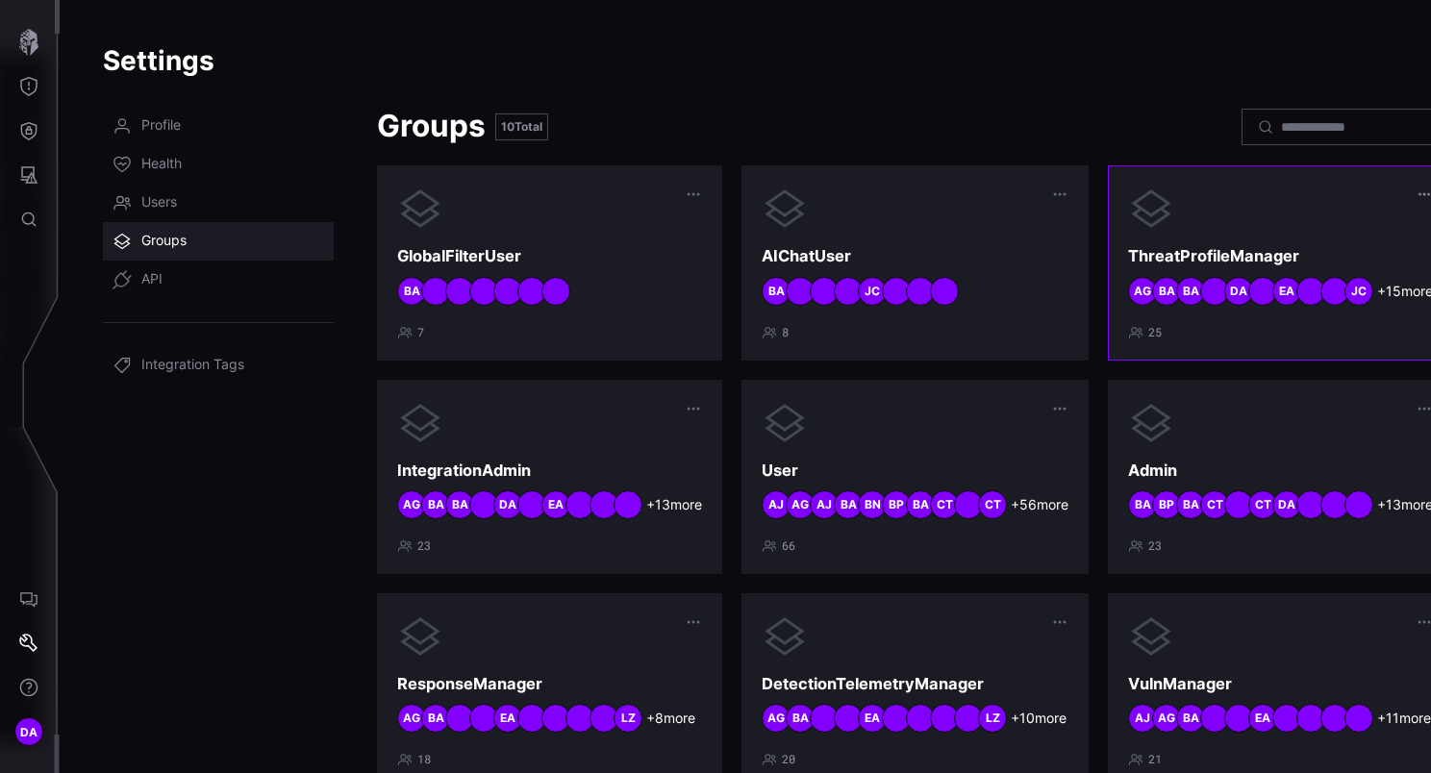
click at [1417, 192] on icon "button" at bounding box center [1423, 193] width 13 height 13
click at [1257, 340] on div "25" at bounding box center [1280, 332] width 305 height 15
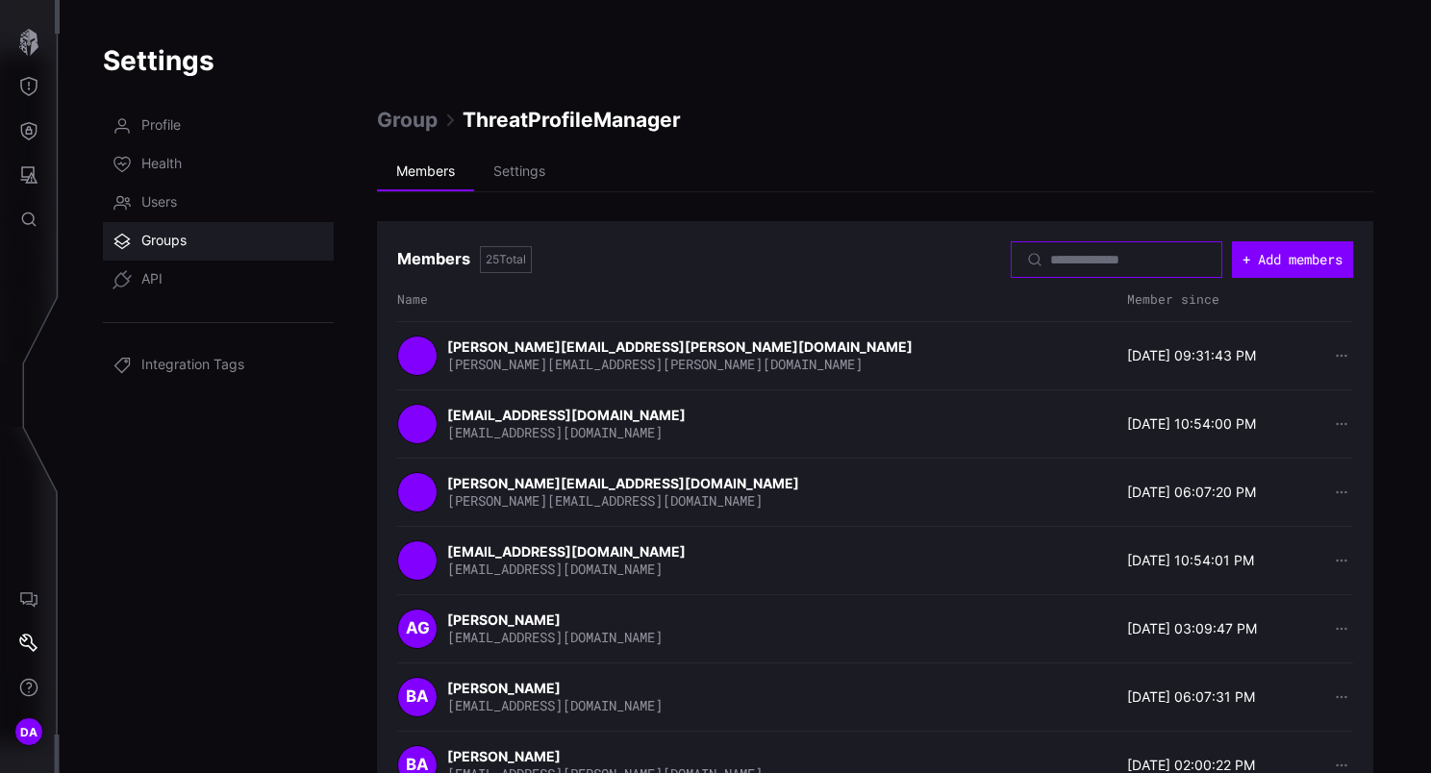
click at [1050, 257] on input at bounding box center [1117, 259] width 135 height 17
paste input "**********"
type input "**********"
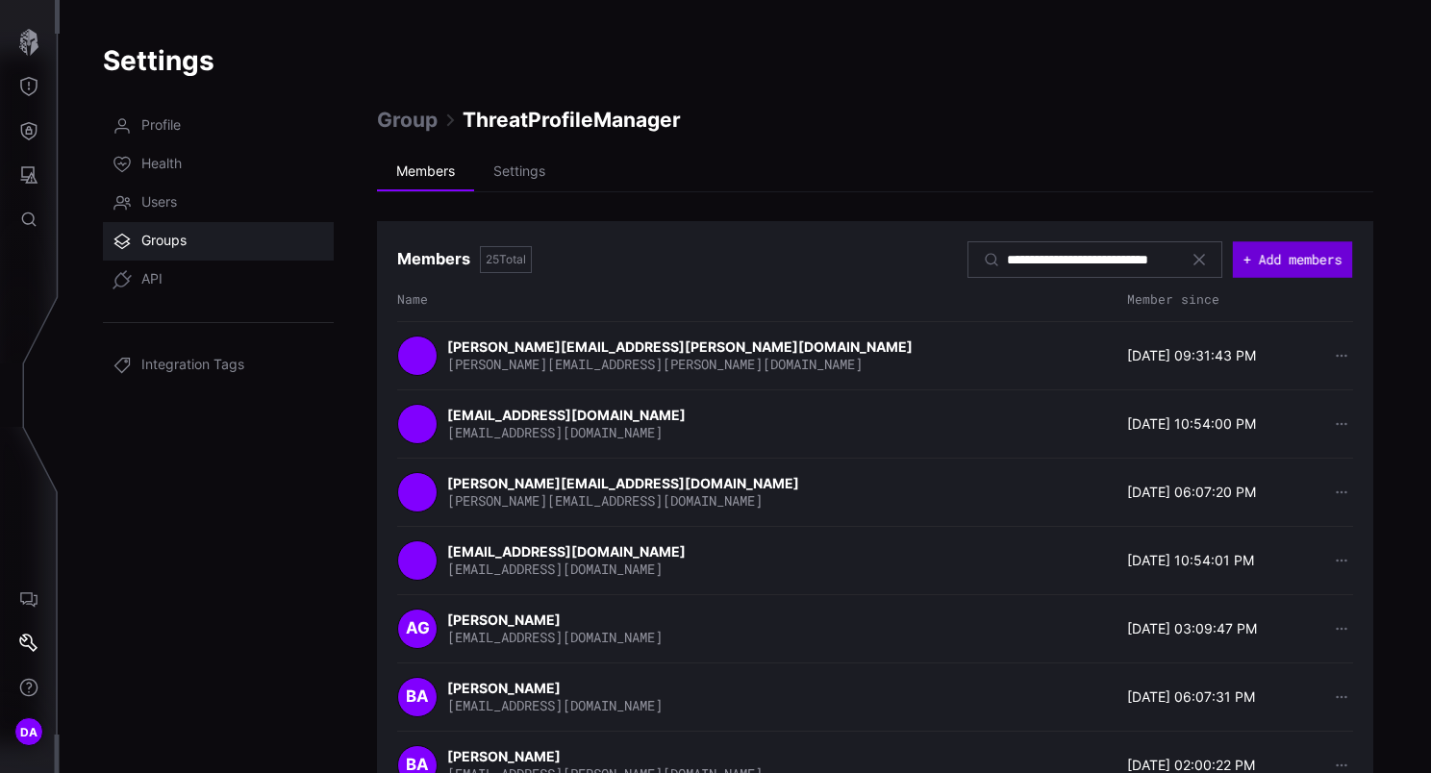
click at [1258, 261] on button "+ Add members" at bounding box center [1292, 259] width 119 height 37
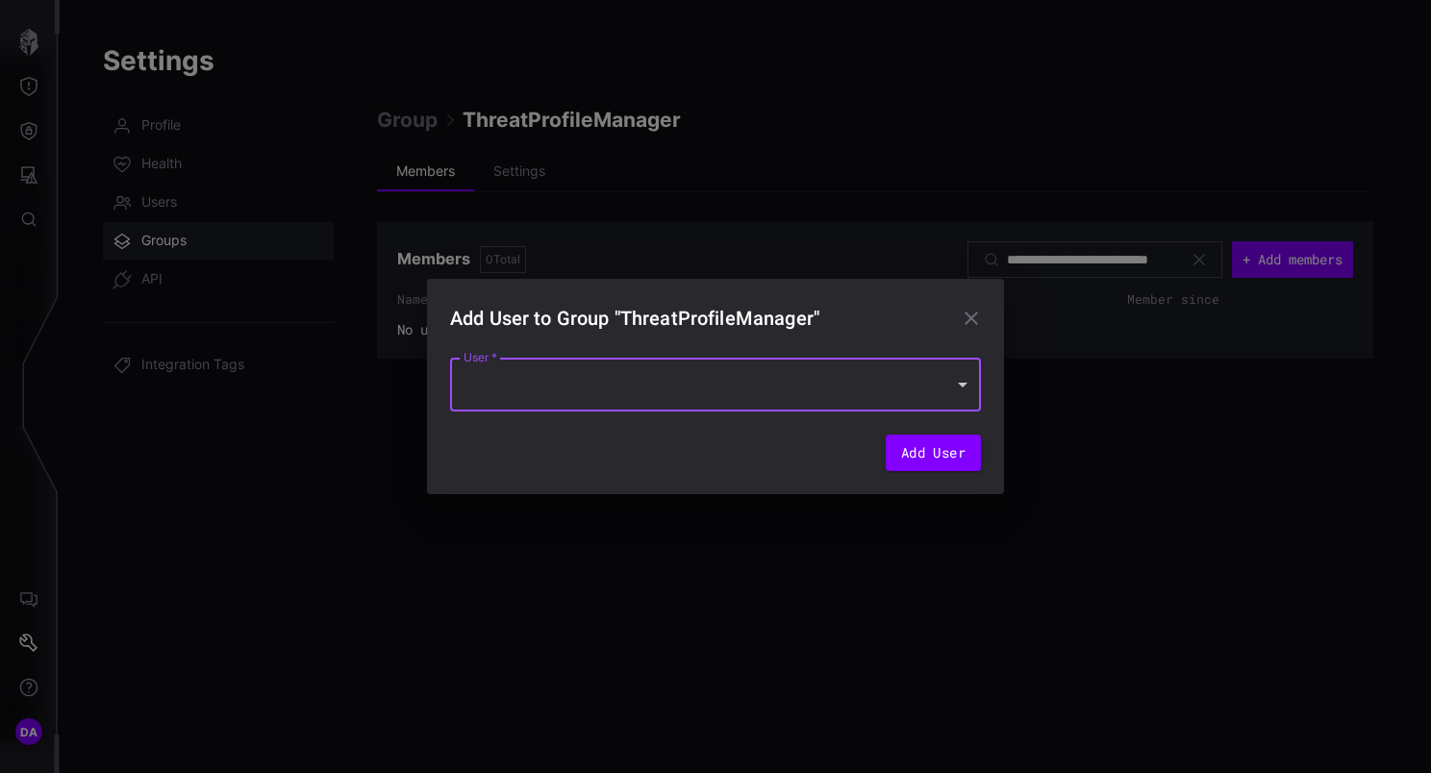
click at [815, 401] on div at bounding box center [715, 385] width 531 height 54
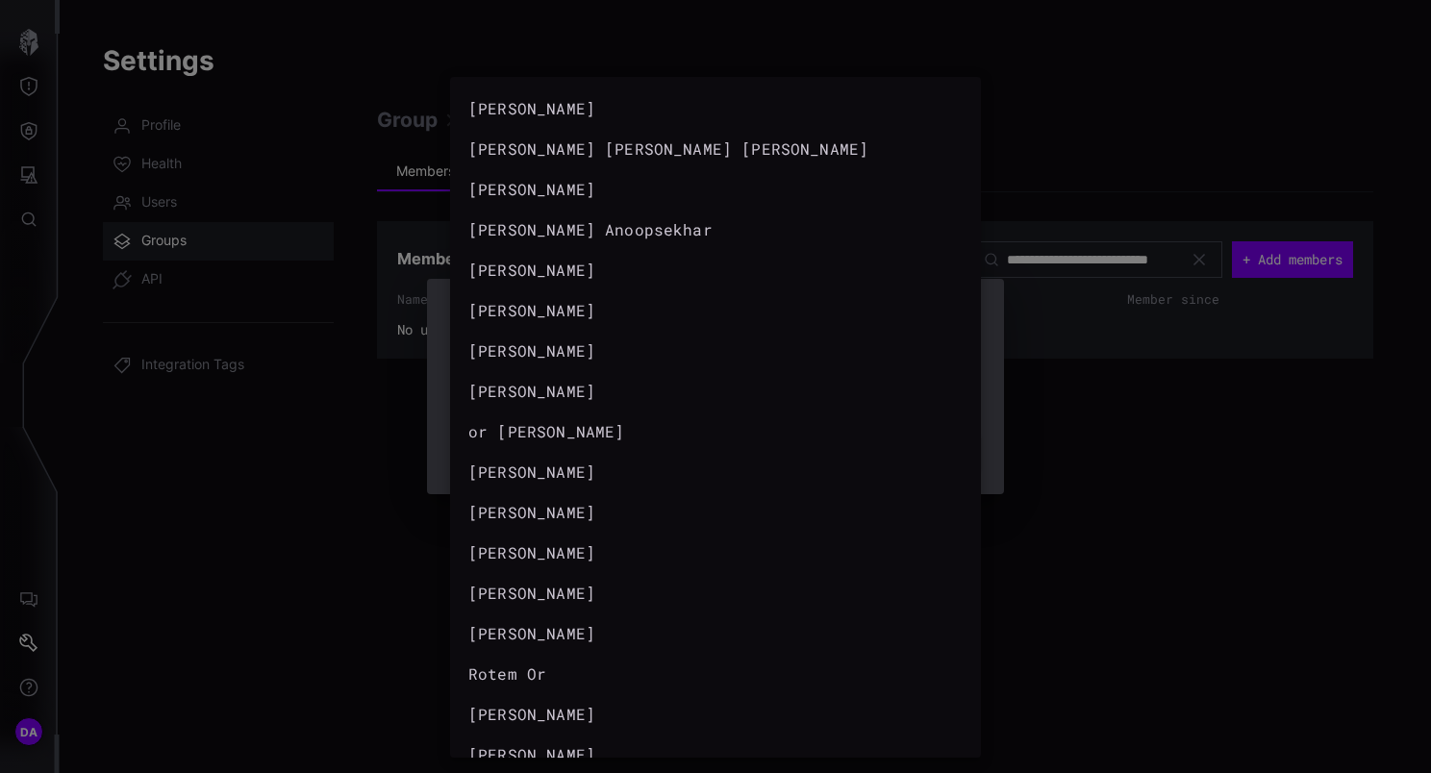
scroll to position [798, 0]
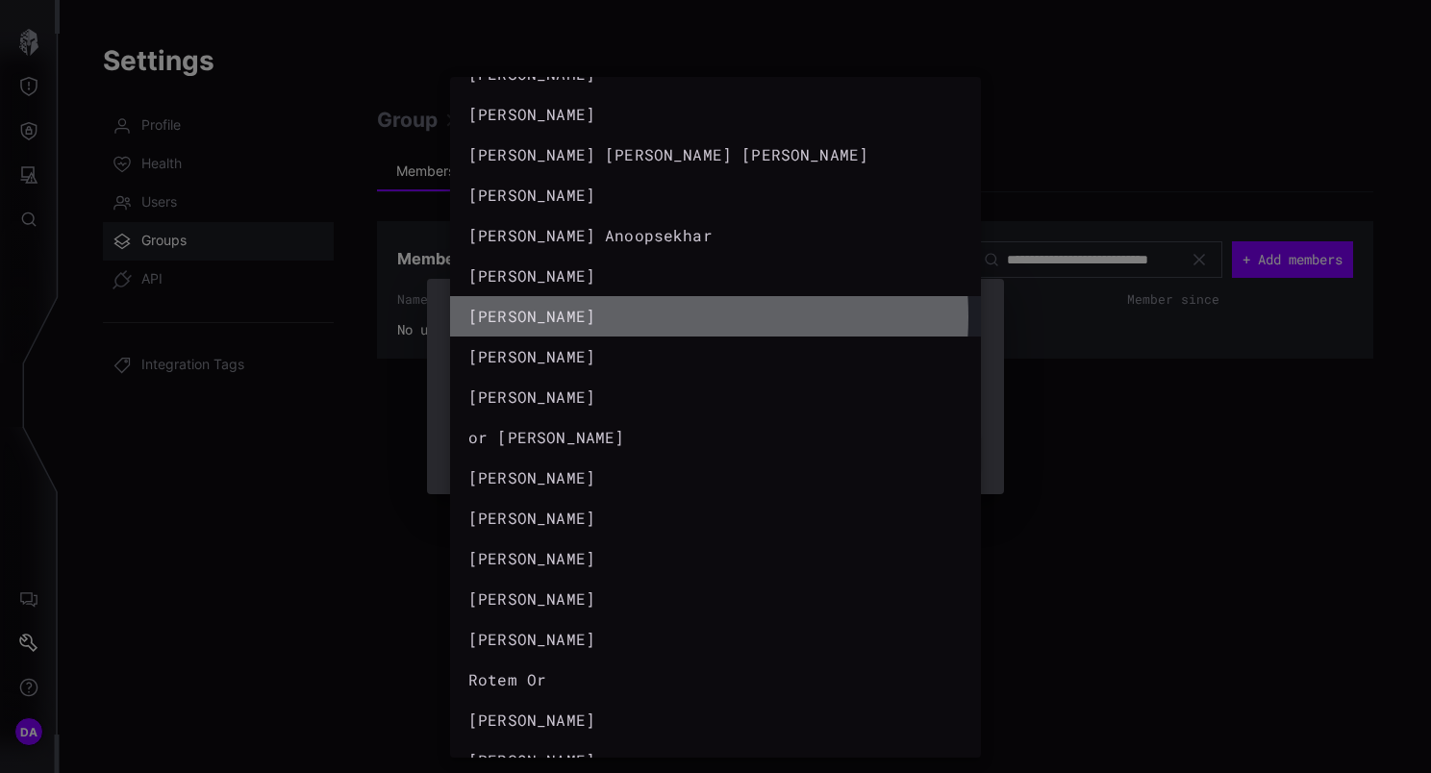
click at [647, 316] on div "nik solomatine" at bounding box center [696, 316] width 456 height 23
type input "**********"
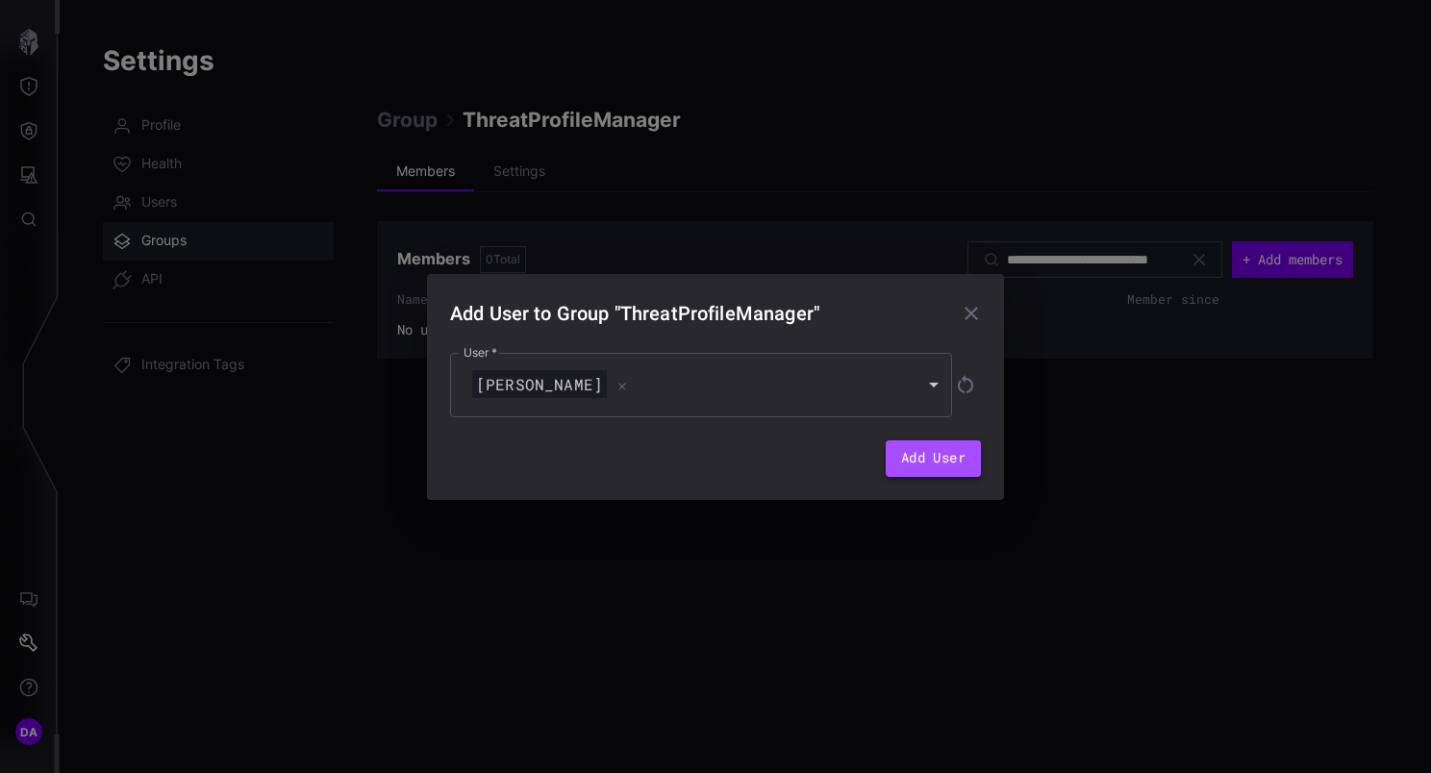
click at [939, 459] on button "Add User" at bounding box center [932, 458] width 95 height 37
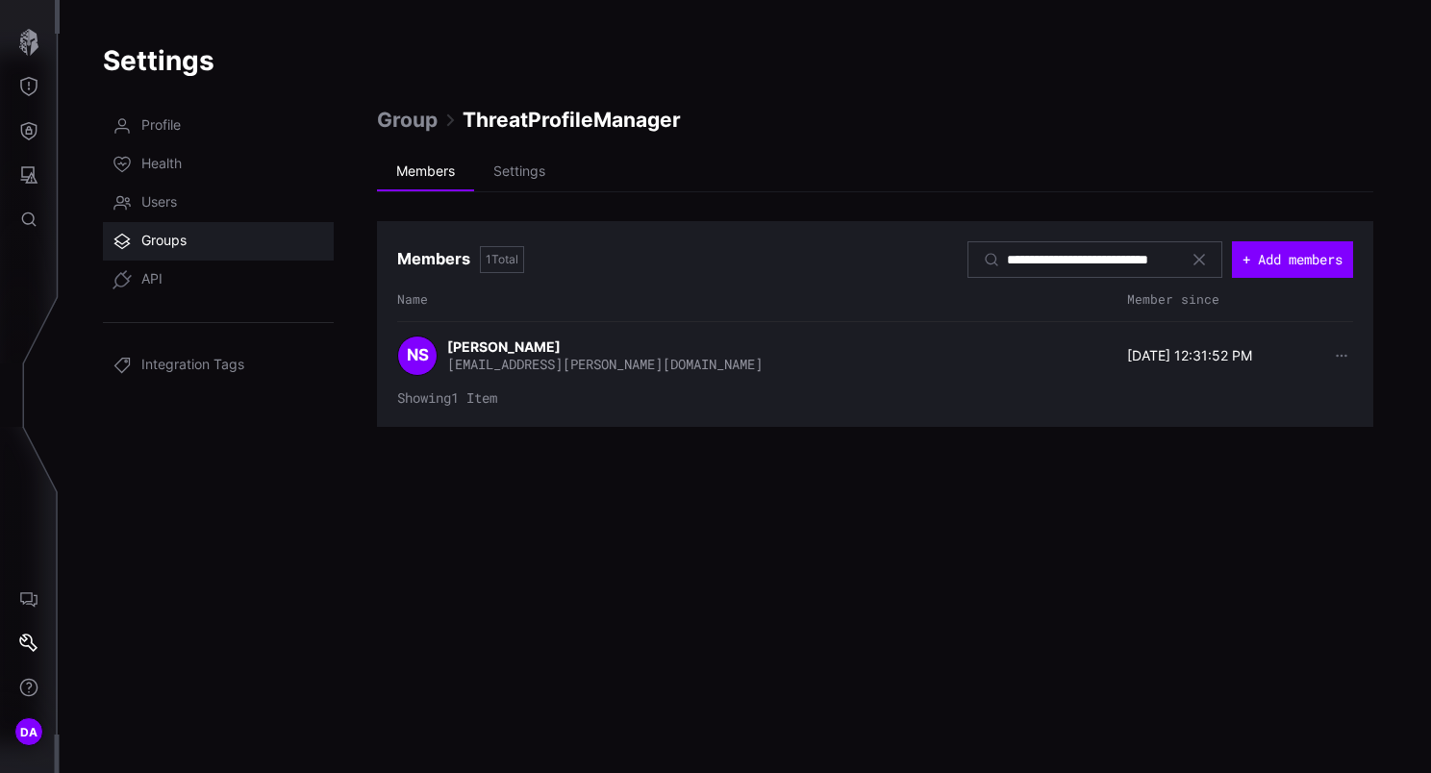
click at [415, 119] on span "Group" at bounding box center [407, 120] width 61 height 26
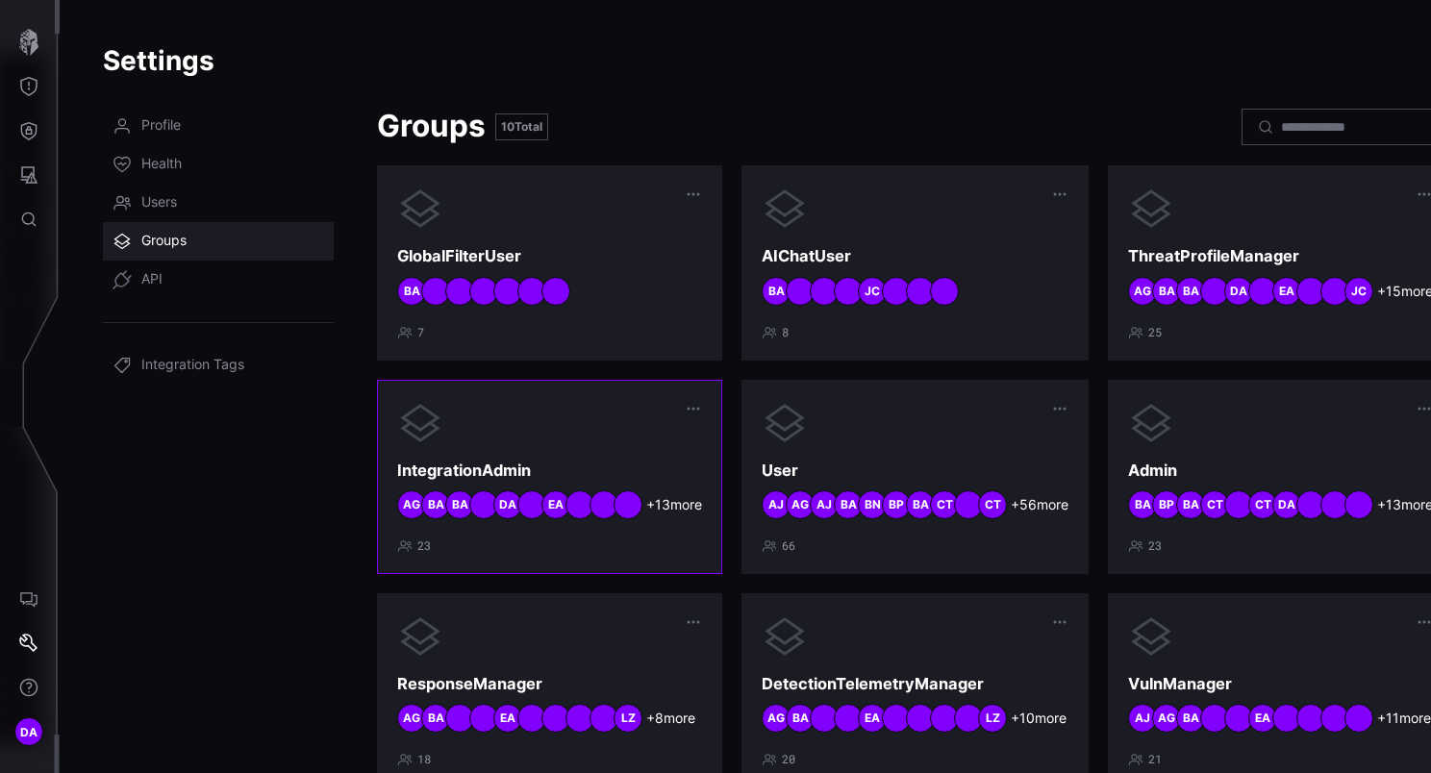
click at [558, 428] on div at bounding box center [549, 423] width 305 height 46
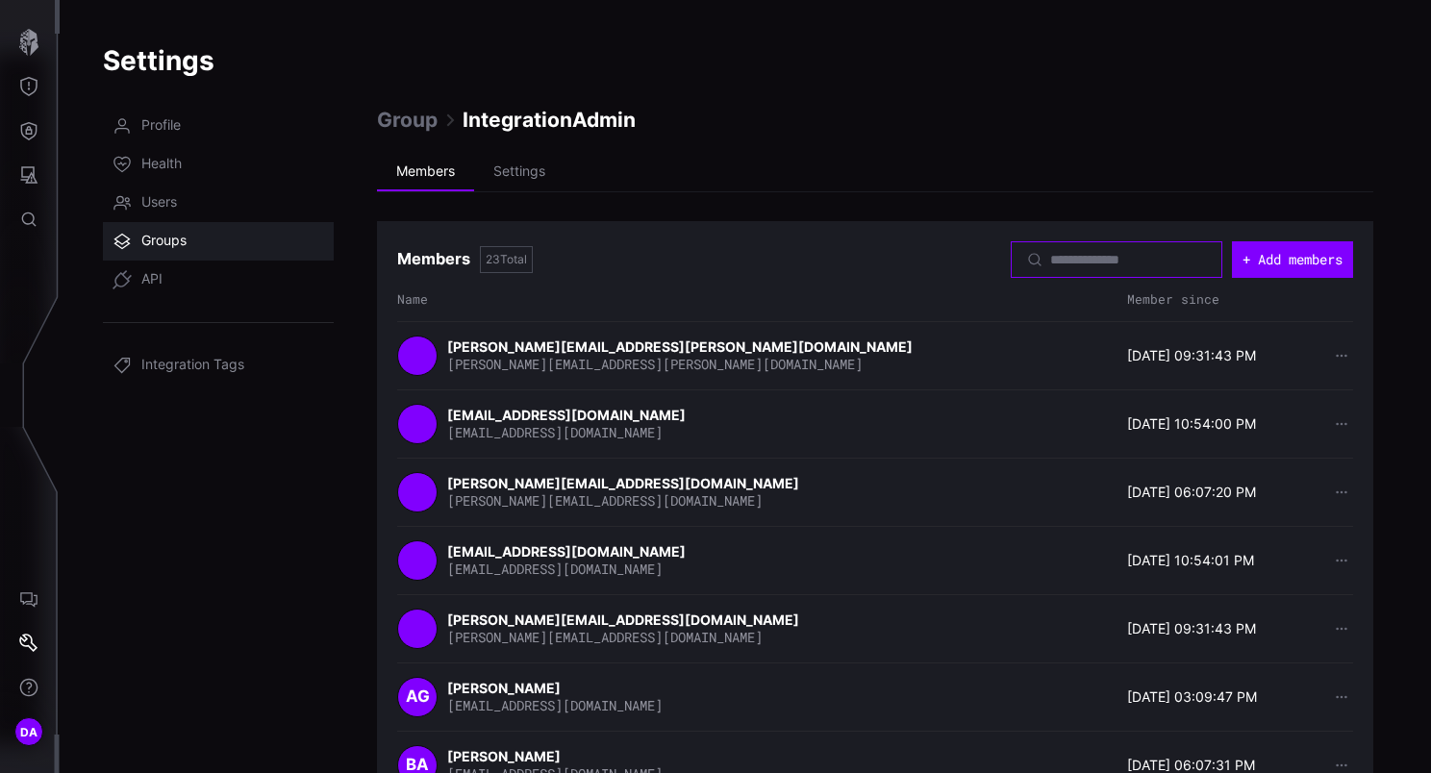
click at [1067, 256] on input at bounding box center [1117, 259] width 135 height 17
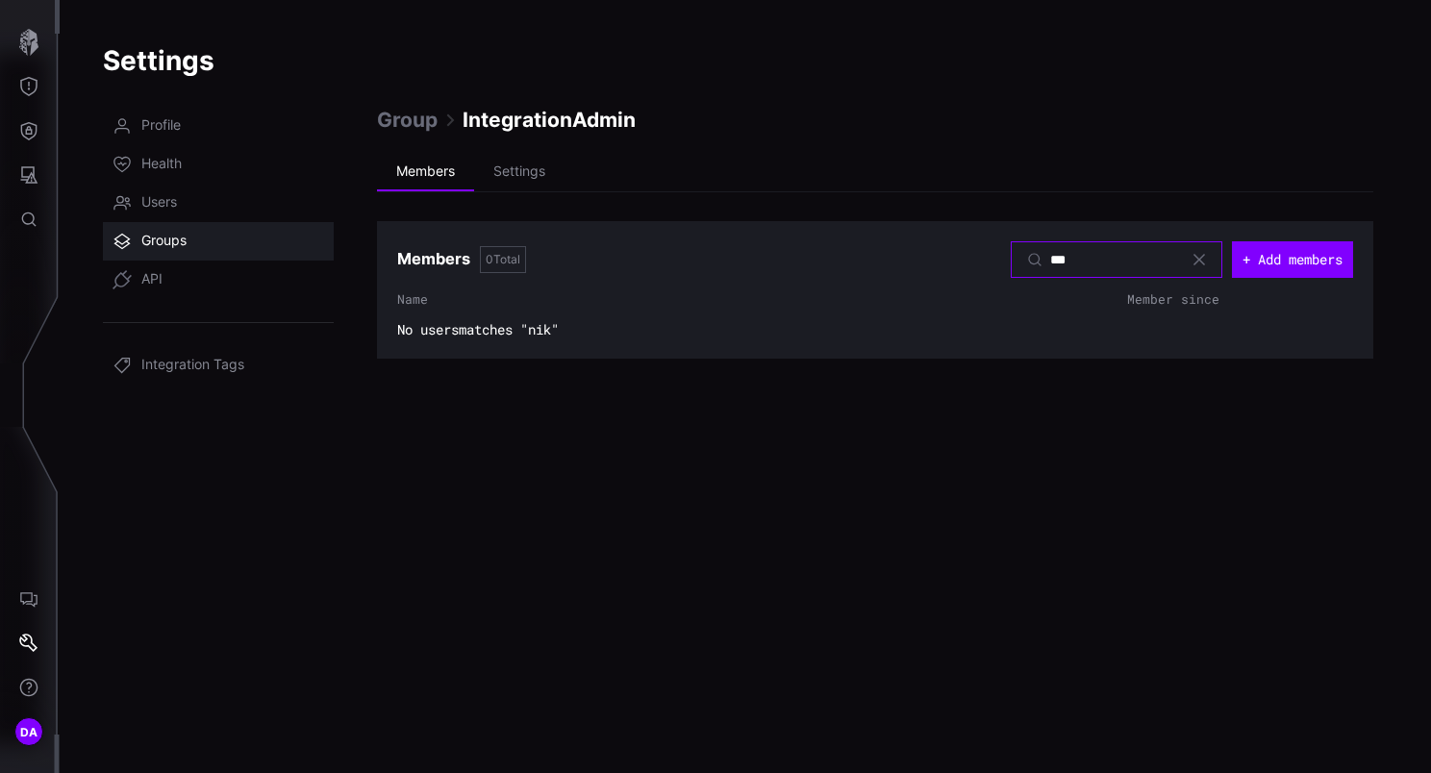
click at [1075, 259] on input "***" at bounding box center [1117, 259] width 135 height 17
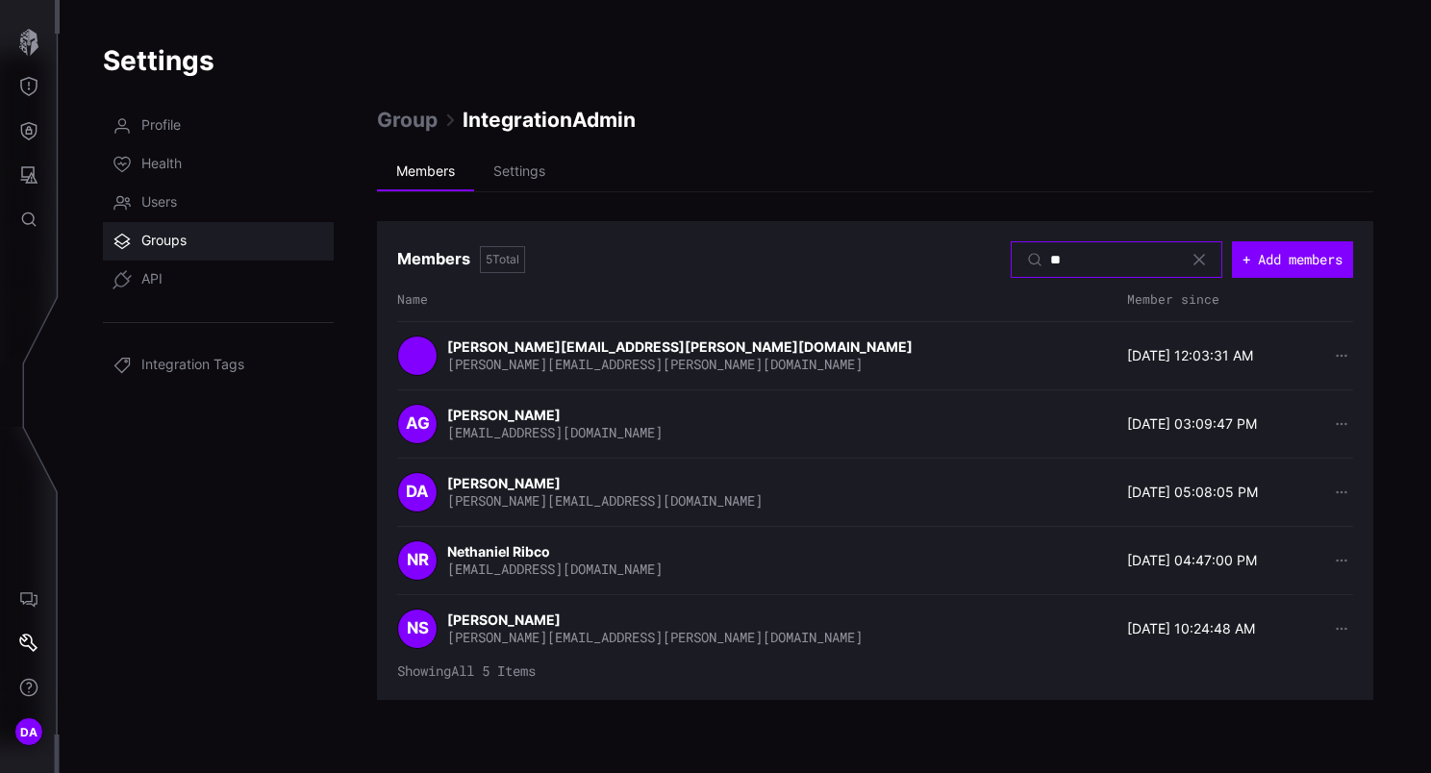
drag, startPoint x: 1066, startPoint y: 251, endPoint x: 973, endPoint y: 250, distance: 93.3
click at [1010, 250] on div "**" at bounding box center [1116, 259] width 212 height 37
paste input "**********"
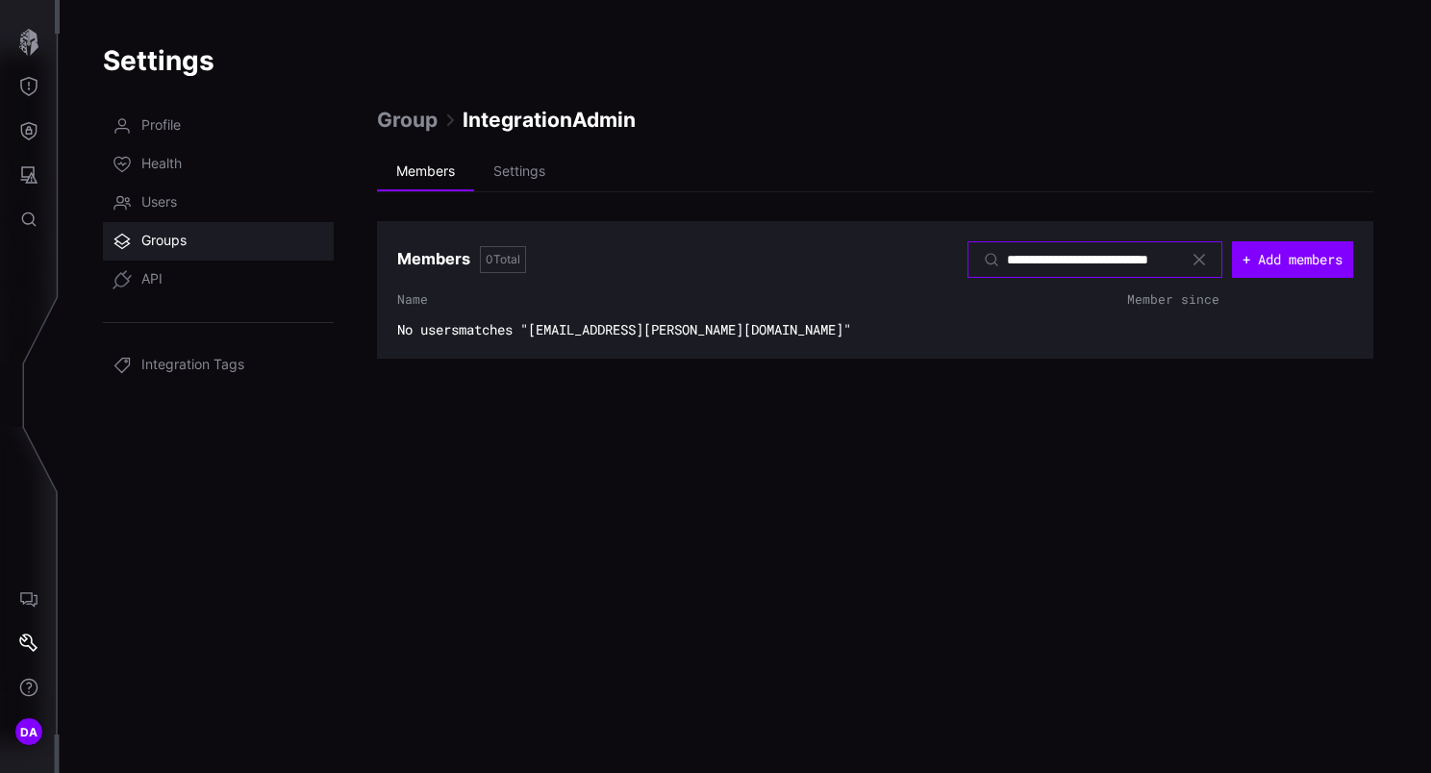
type input "**********"
click at [416, 119] on span "Group" at bounding box center [407, 120] width 61 height 26
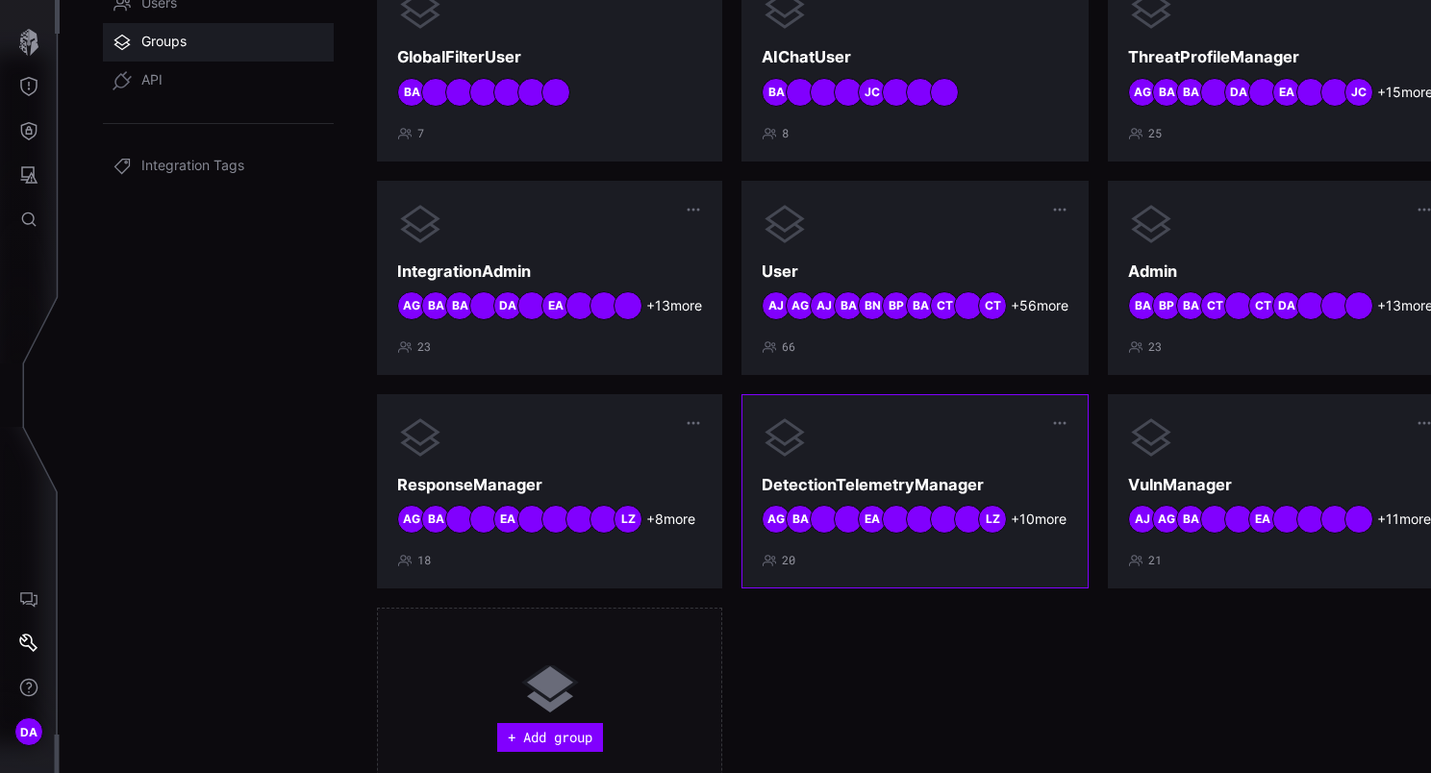
scroll to position [96, 0]
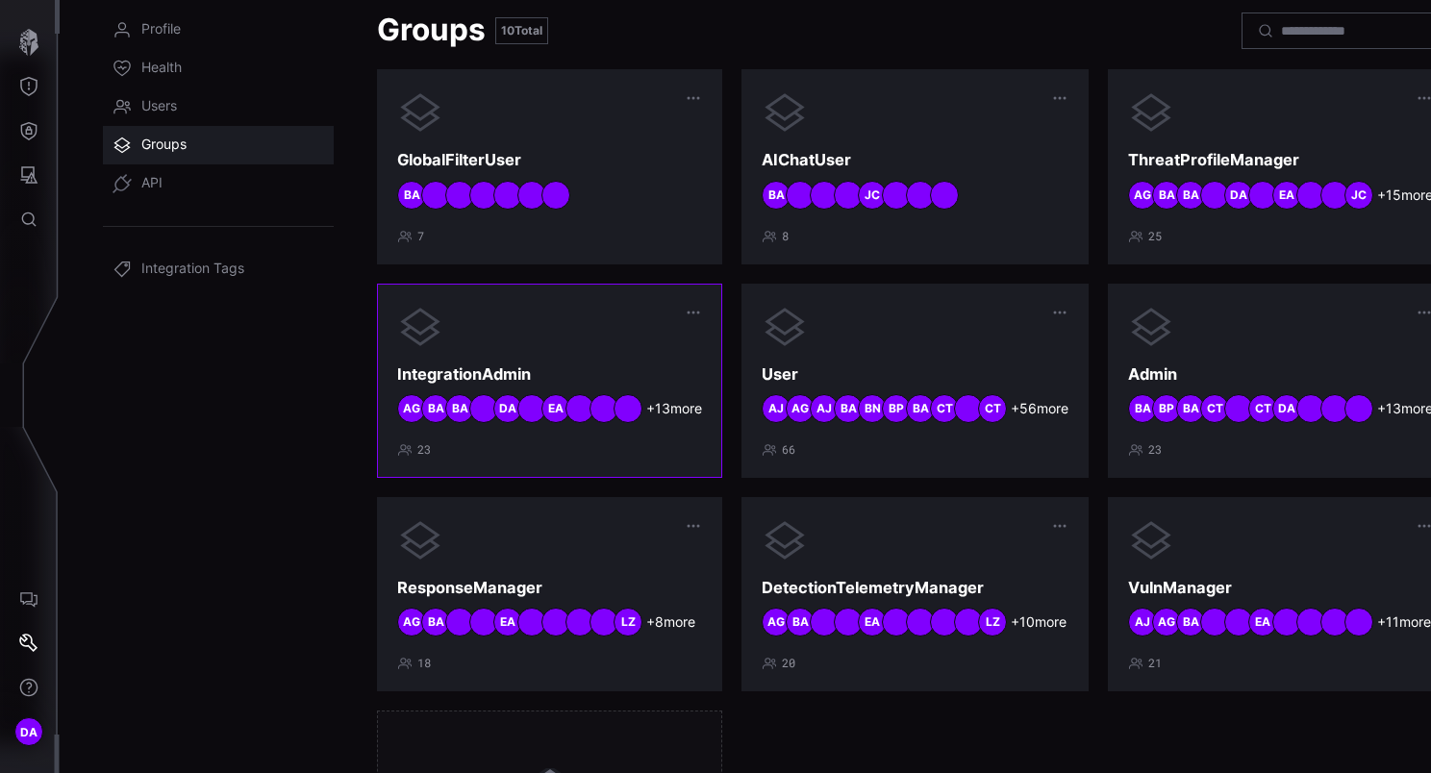
click at [585, 325] on div at bounding box center [549, 327] width 305 height 46
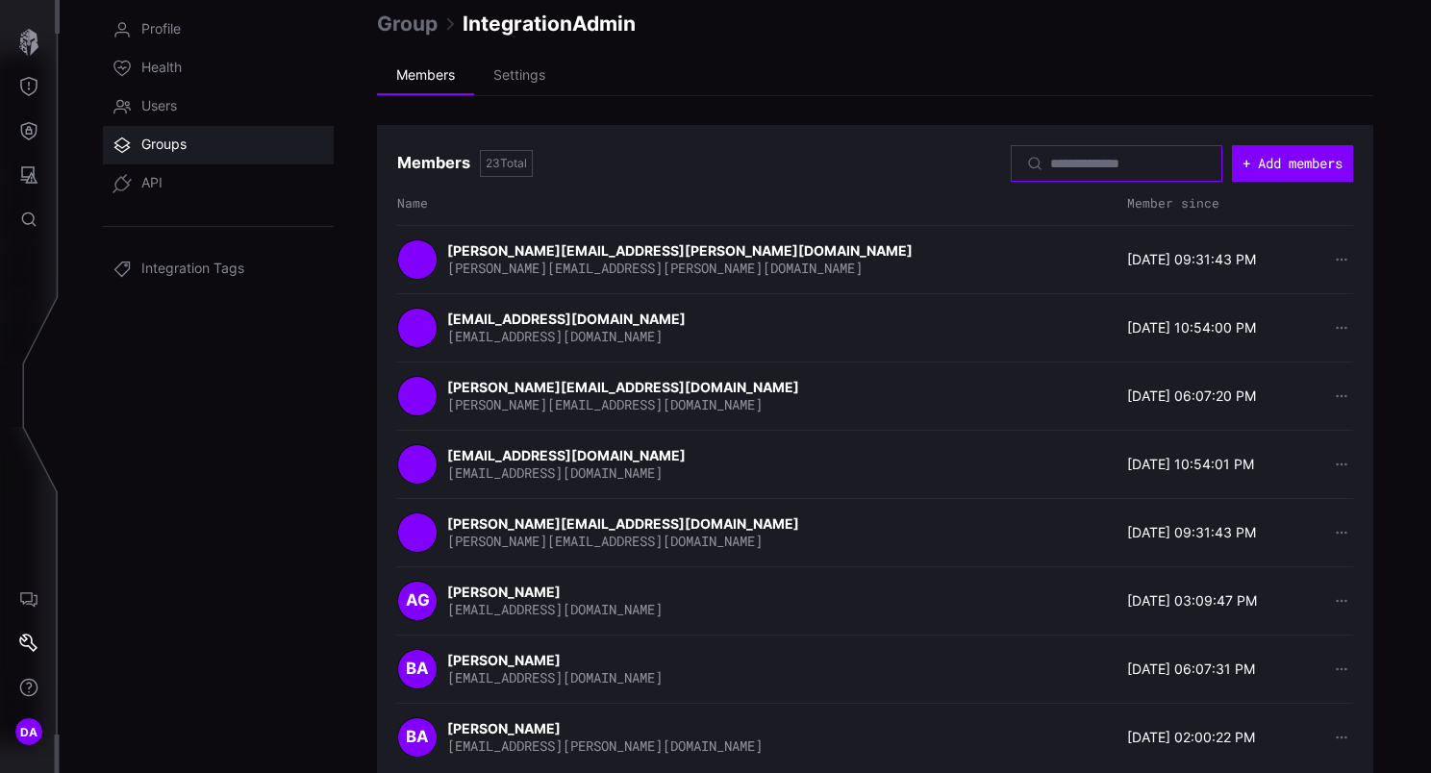
click at [1050, 164] on input at bounding box center [1117, 163] width 135 height 17
paste input "**********"
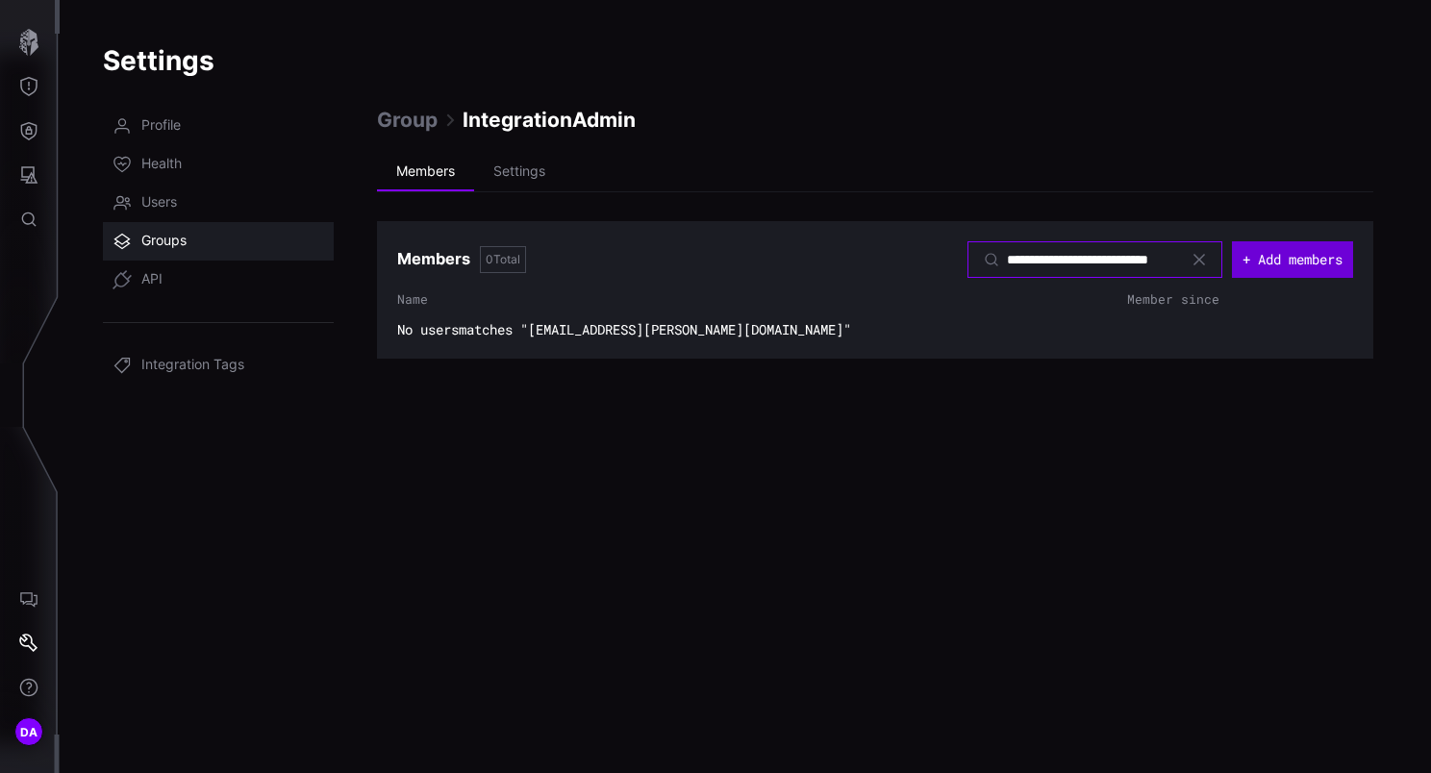
type input "**********"
click at [1287, 258] on button "+ Add members" at bounding box center [1292, 260] width 117 height 36
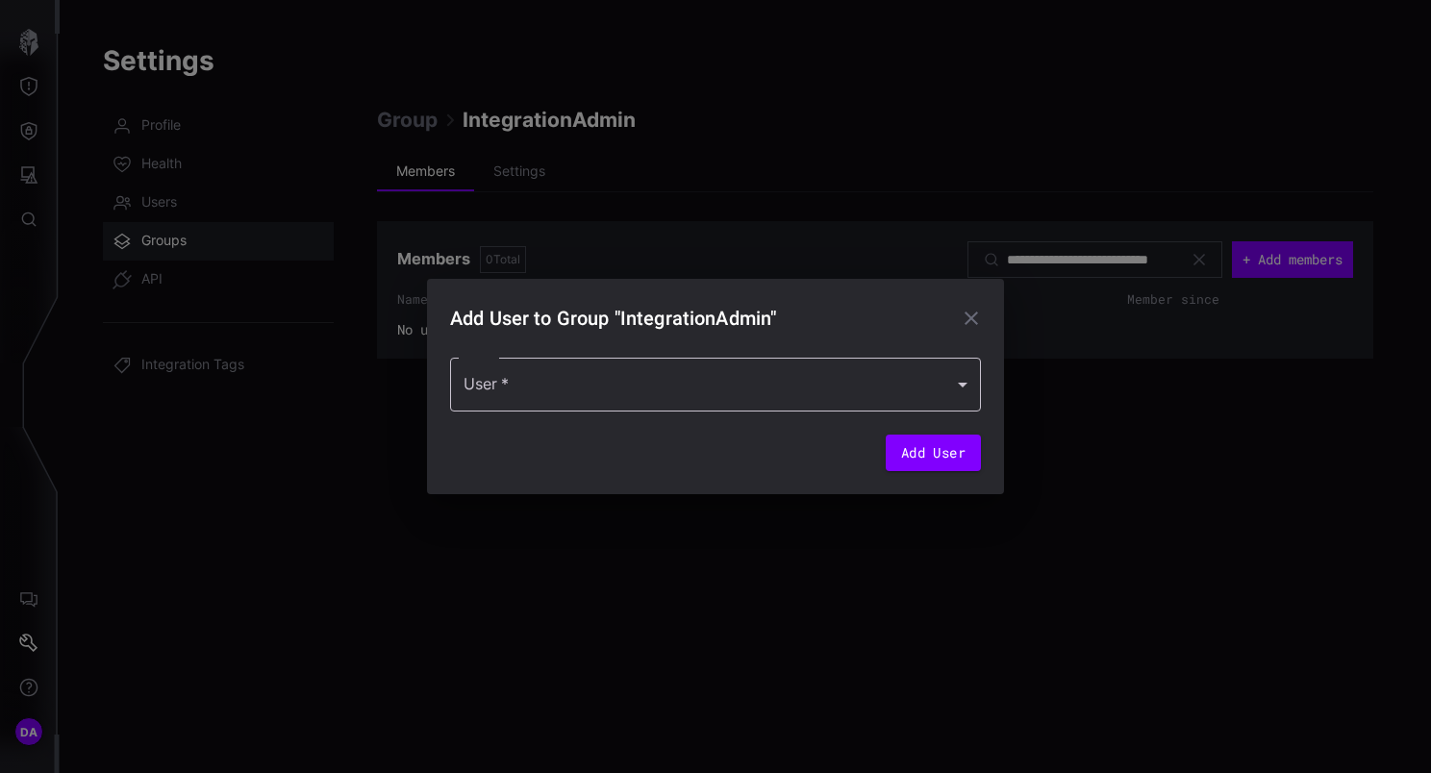
click at [720, 391] on div at bounding box center [715, 385] width 531 height 54
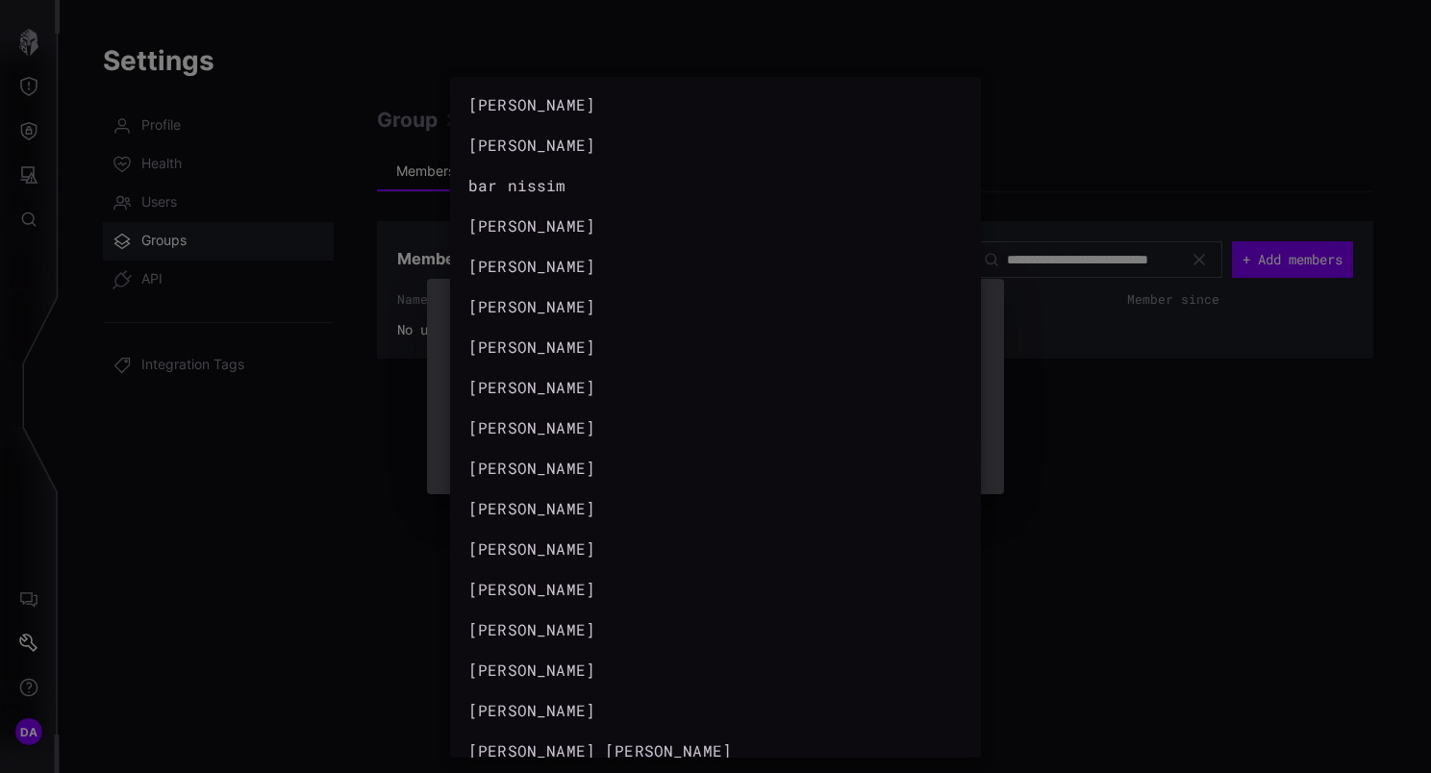
scroll to position [535, 0]
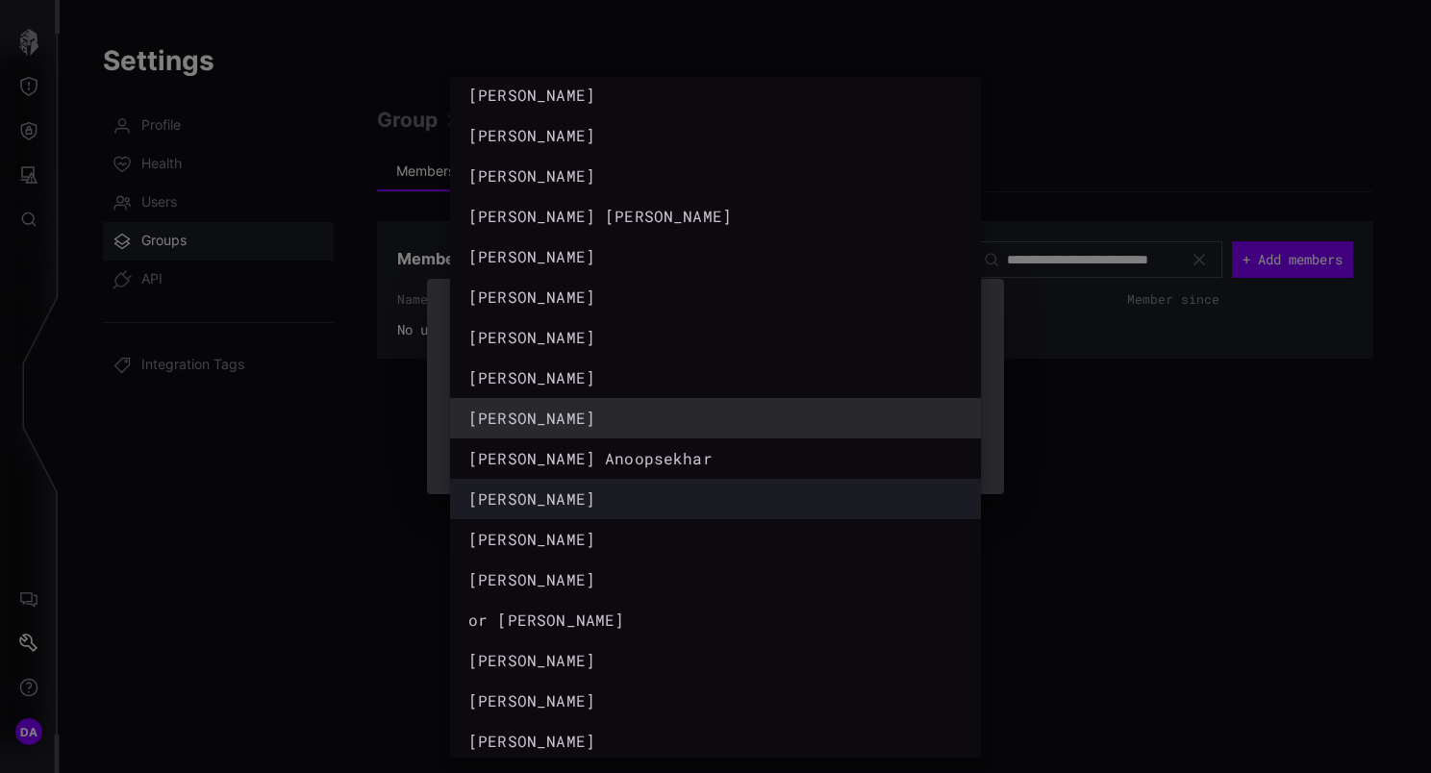
click at [650, 492] on div "nik solomatine" at bounding box center [696, 498] width 456 height 23
type input "**********"
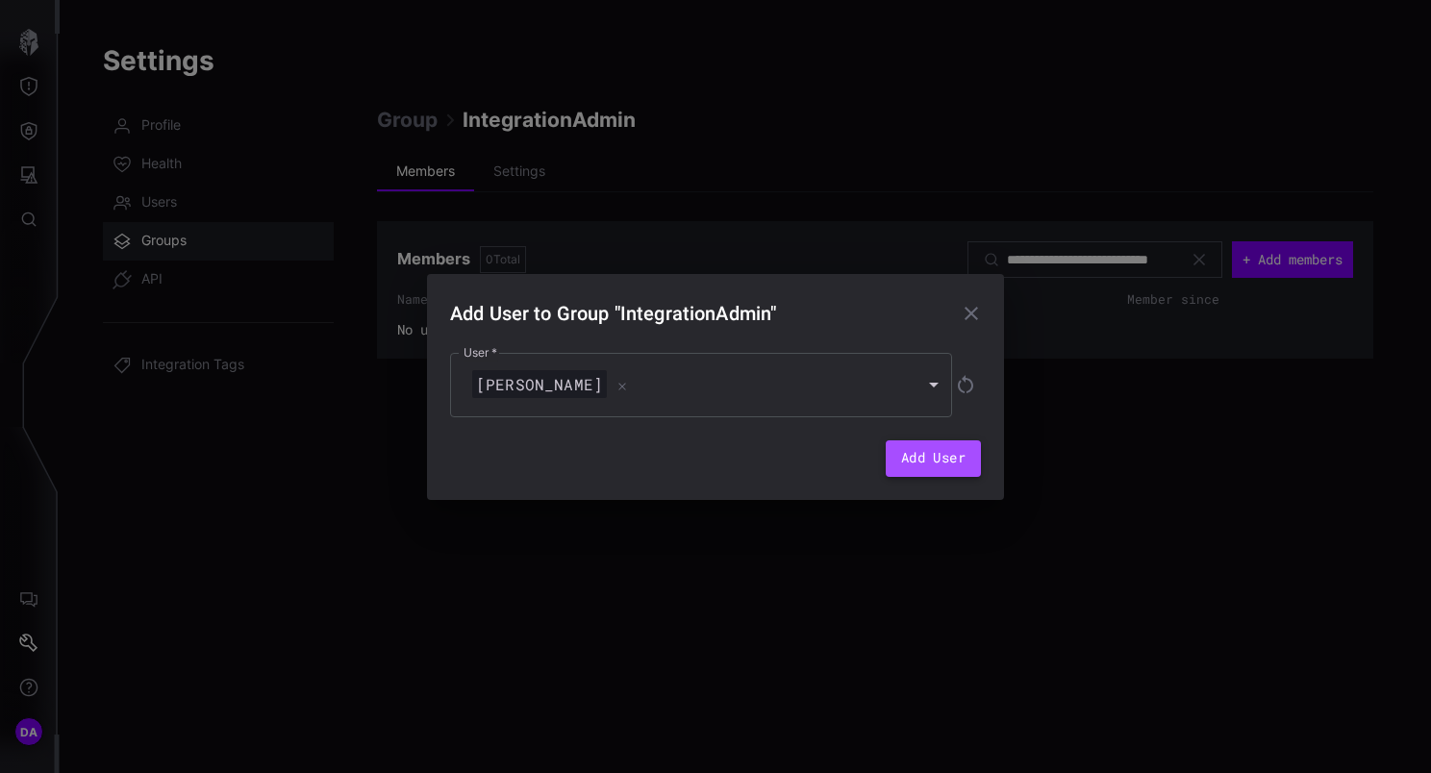
click at [946, 450] on button "Add User" at bounding box center [932, 458] width 95 height 37
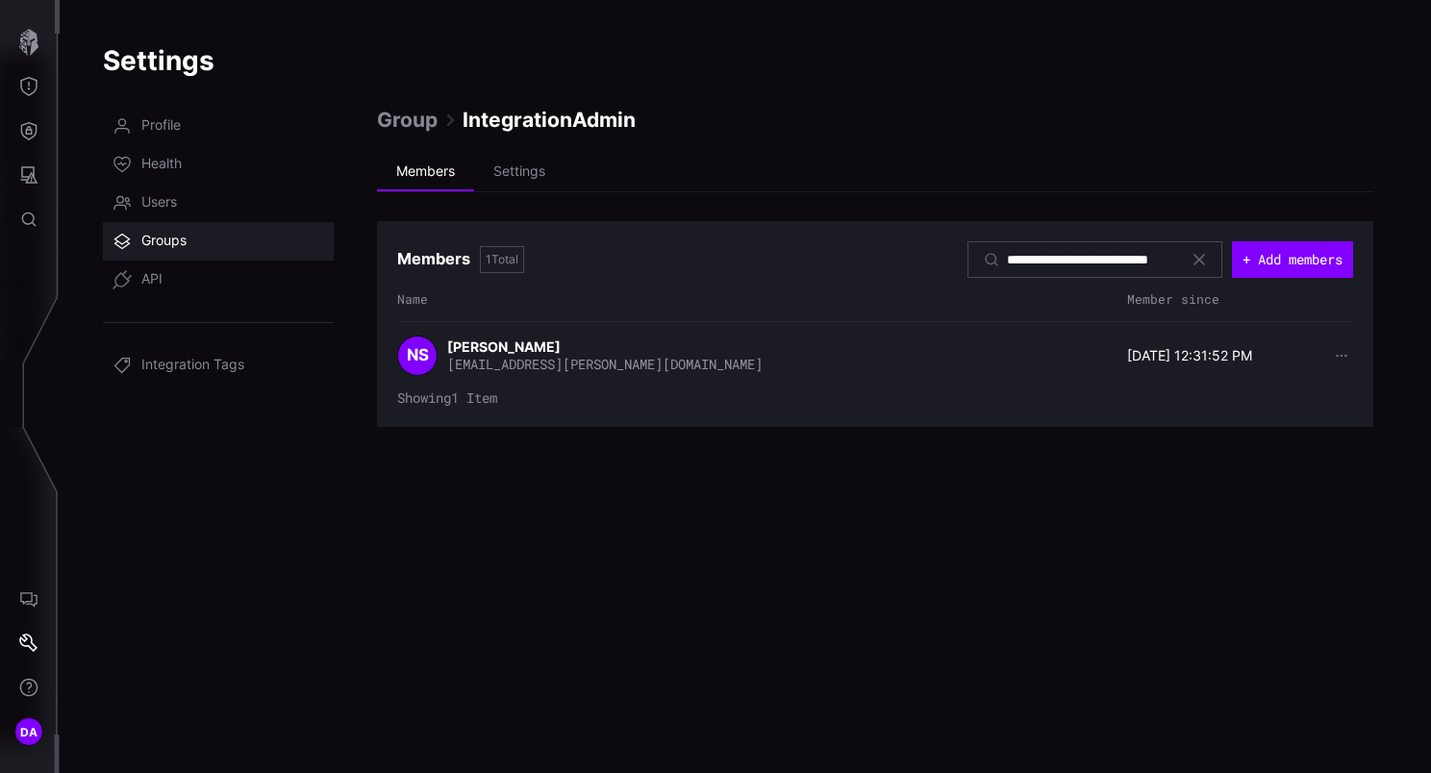
click at [401, 112] on span "Group" at bounding box center [407, 120] width 61 height 26
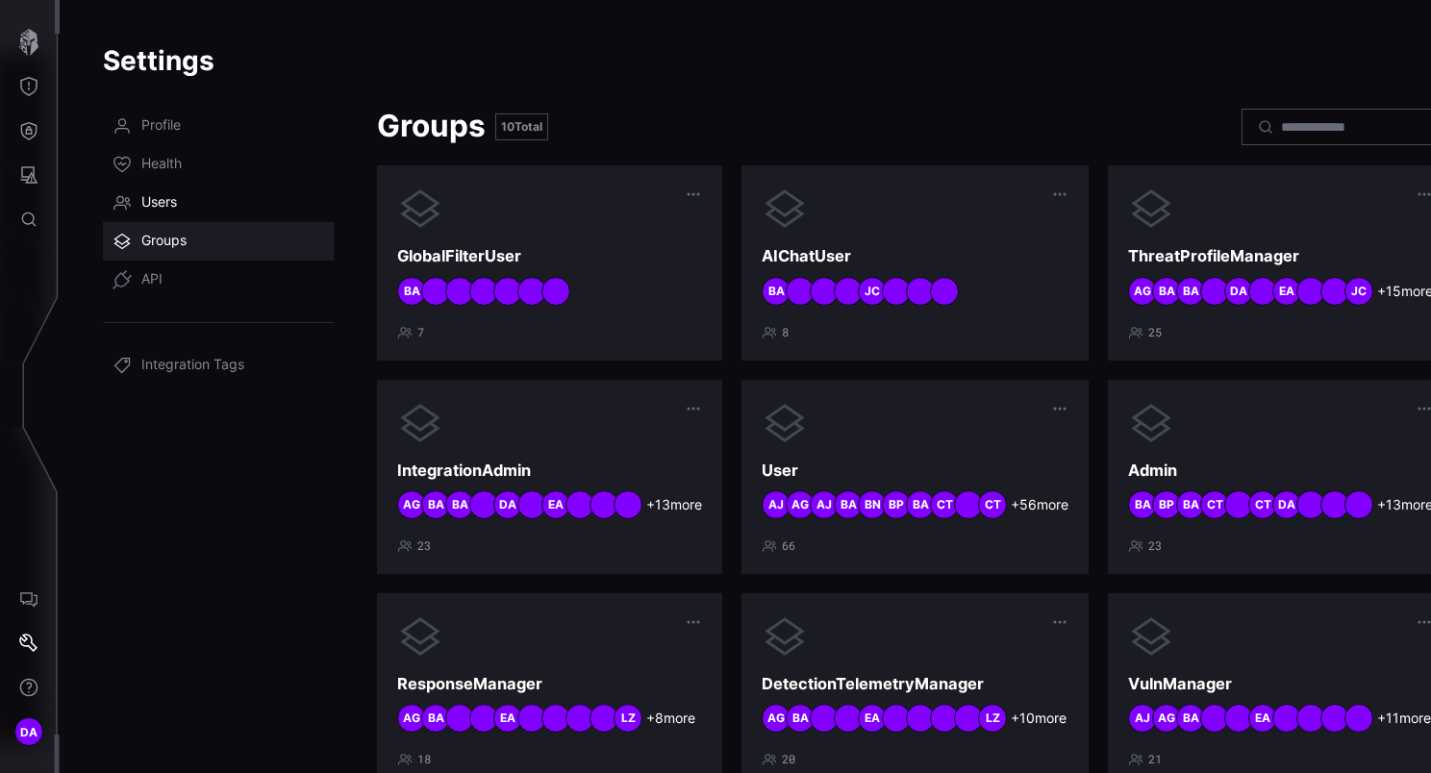
click at [177, 196] on span "Users" at bounding box center [159, 202] width 36 height 19
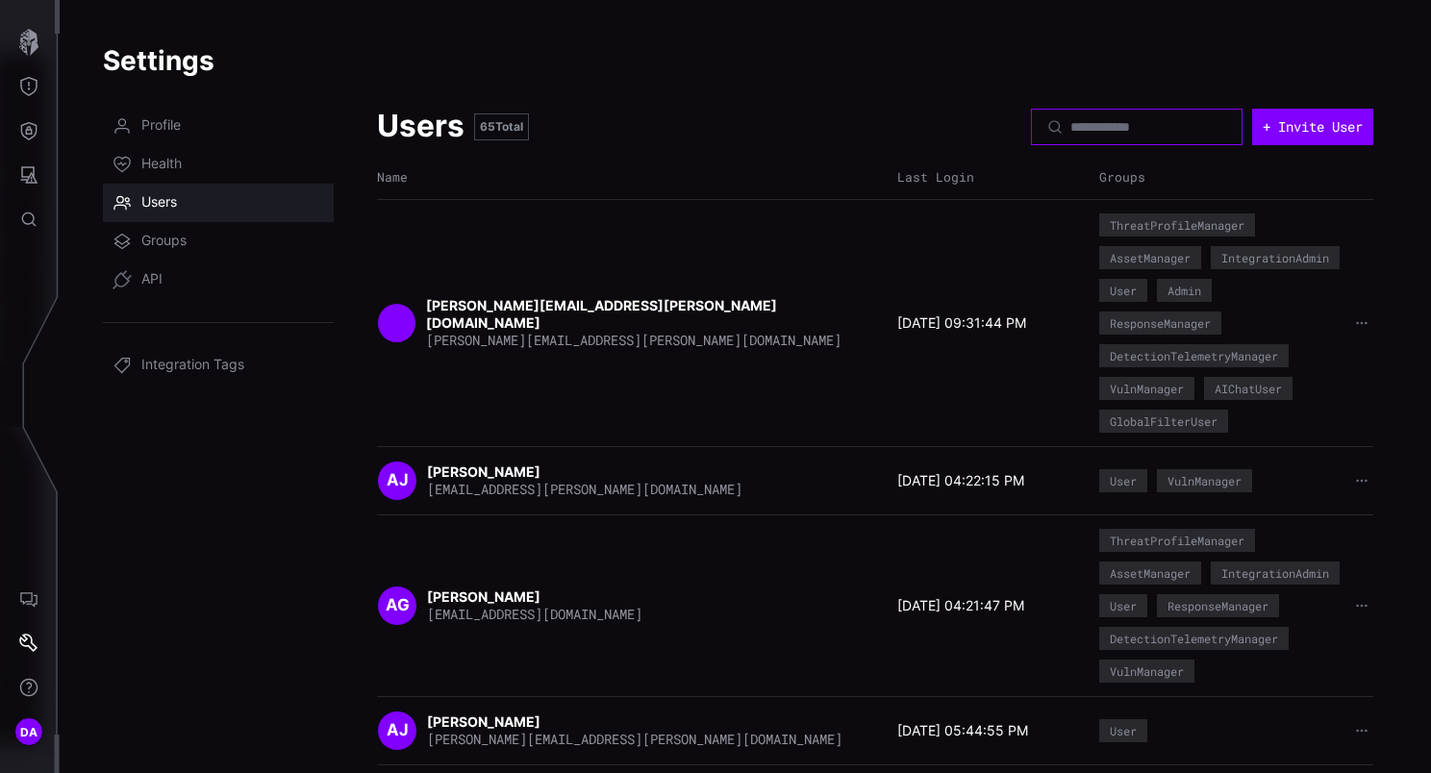
click at [1181, 125] on input at bounding box center [1137, 126] width 135 height 17
click at [1308, 131] on button "+ Invite User" at bounding box center [1312, 127] width 121 height 37
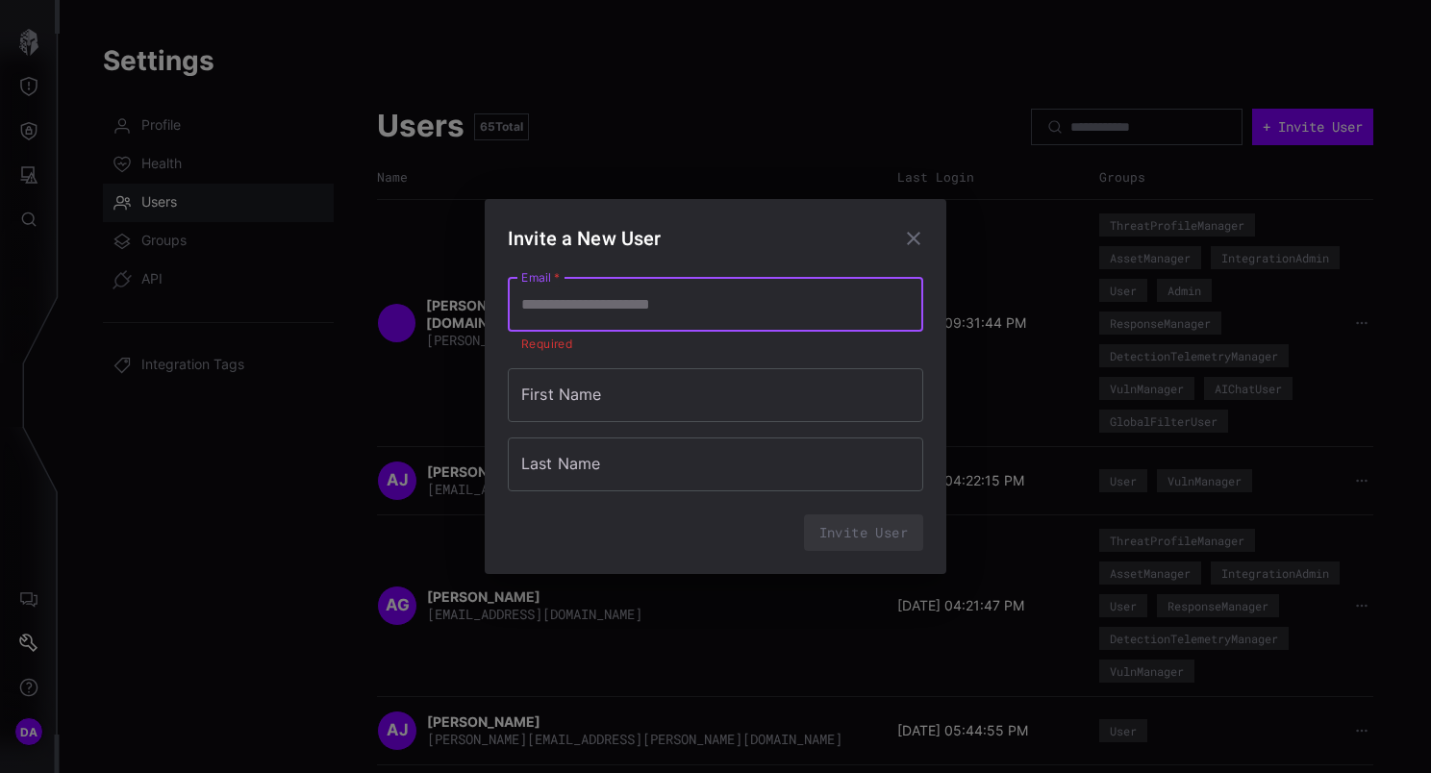
click at [643, 325] on input "Email   *" at bounding box center [715, 305] width 415 height 54
paste input "**********"
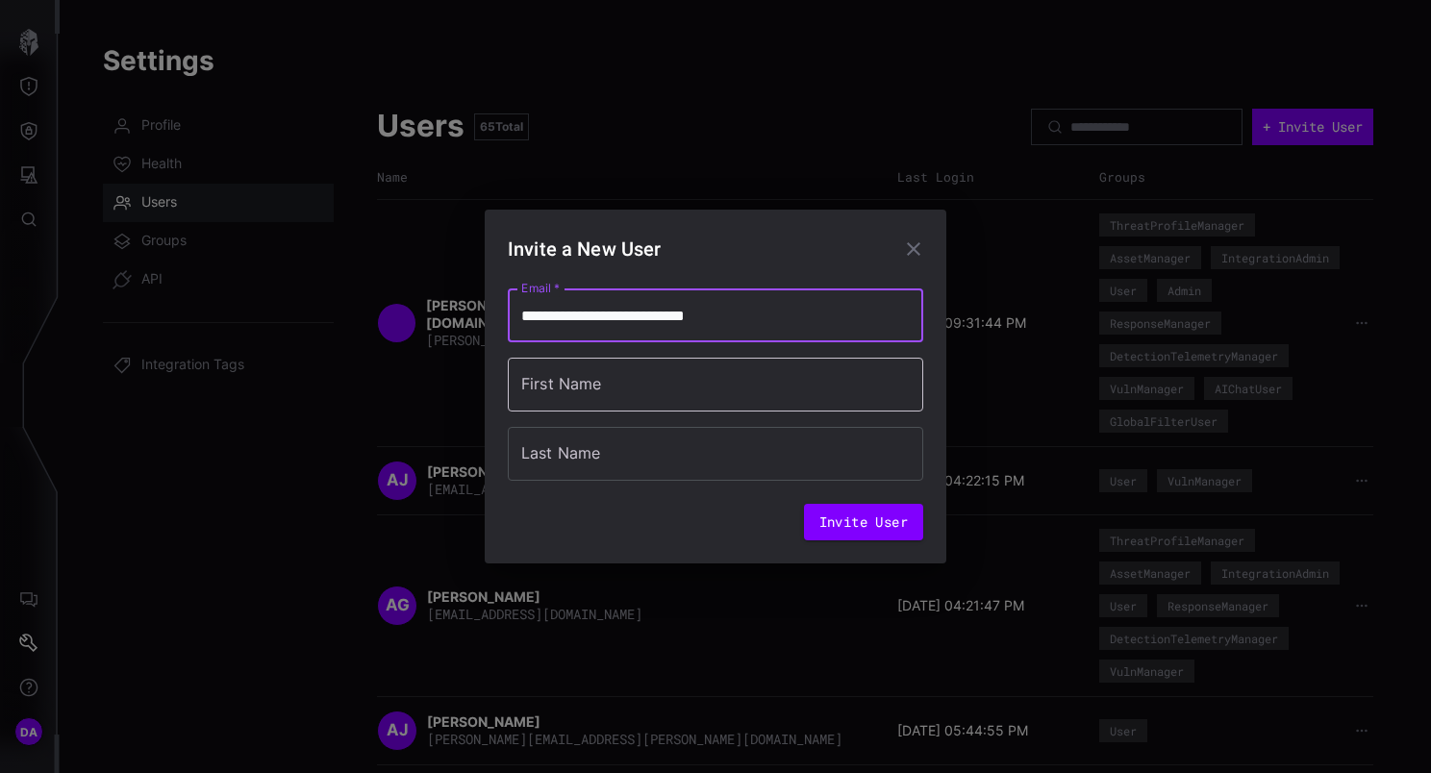
type input "**********"
click at [652, 390] on input "First Name" at bounding box center [715, 385] width 415 height 54
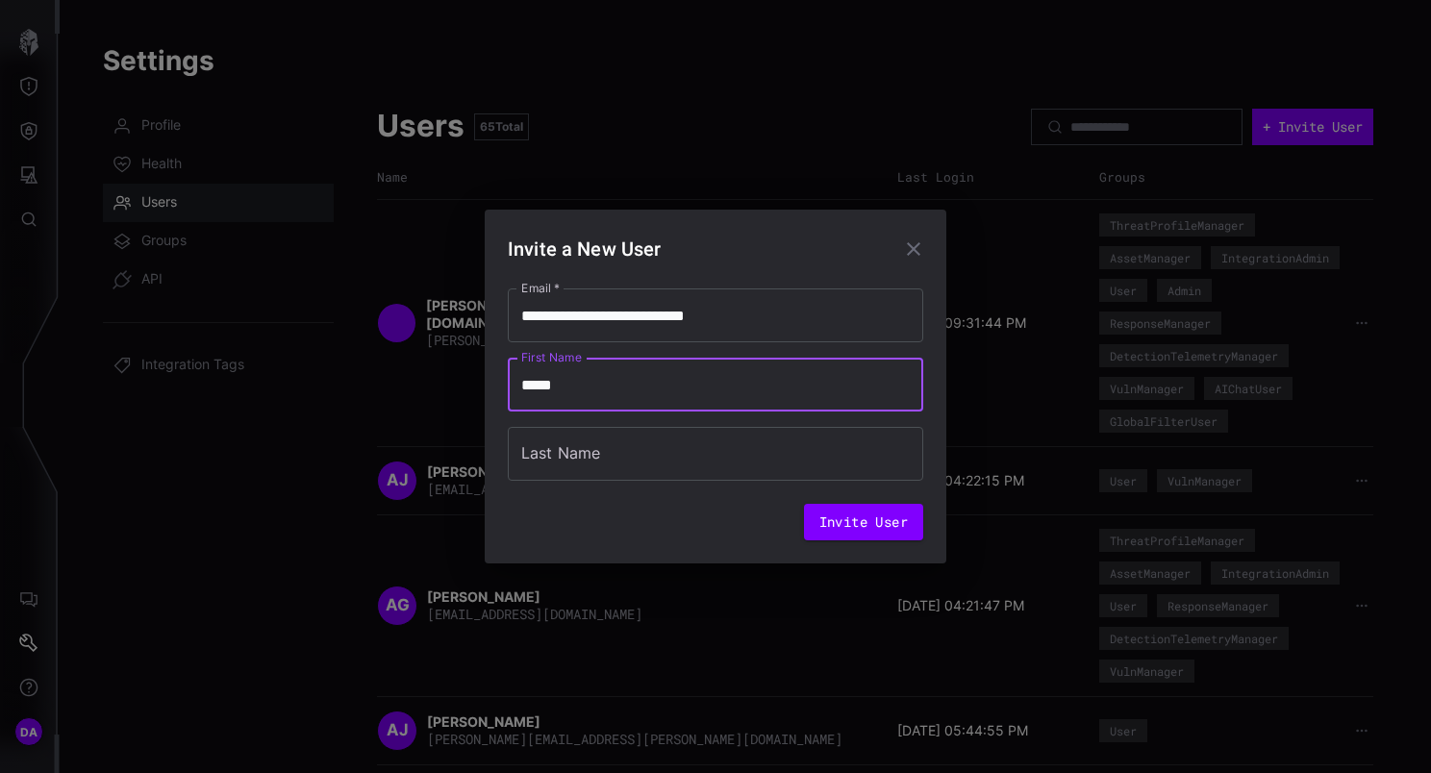
type input "*****"
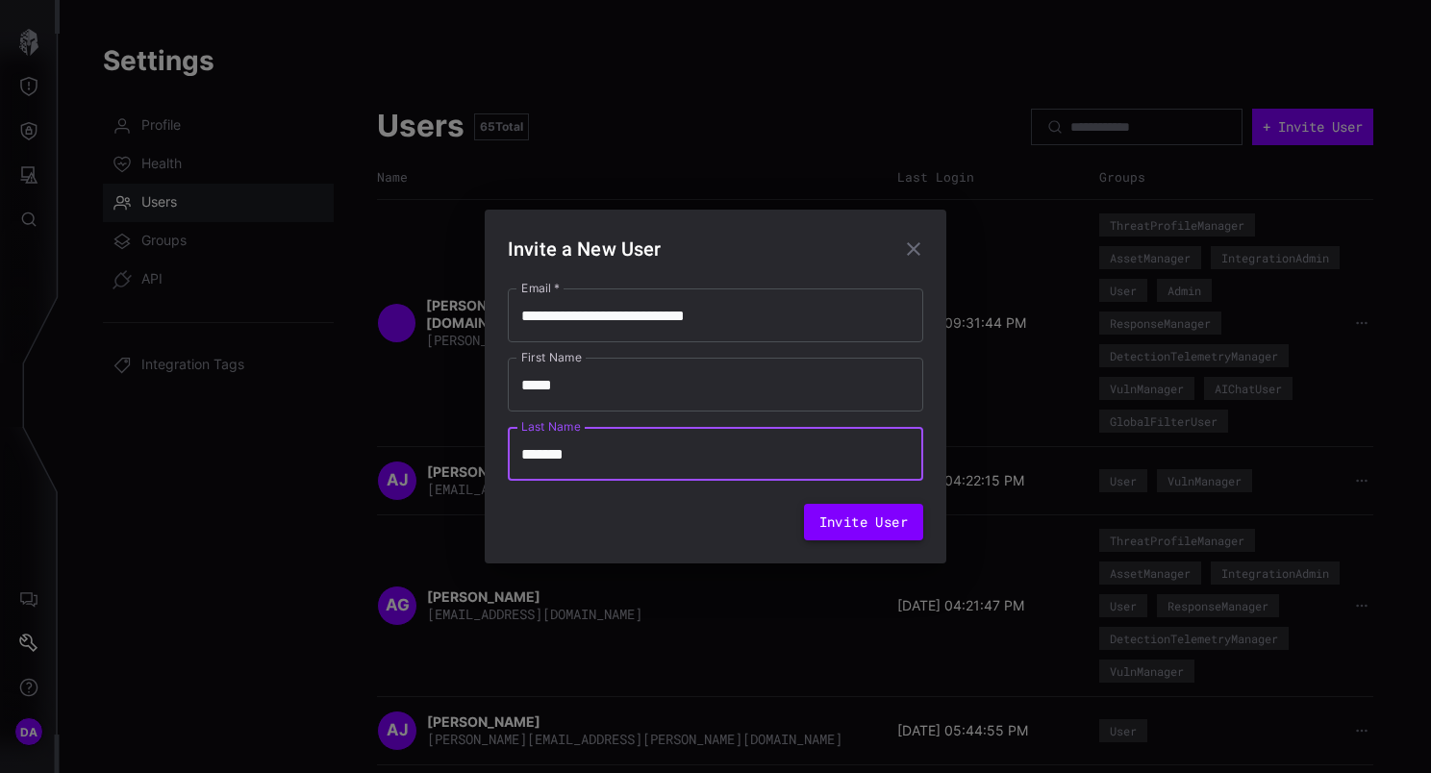
type input "*******"
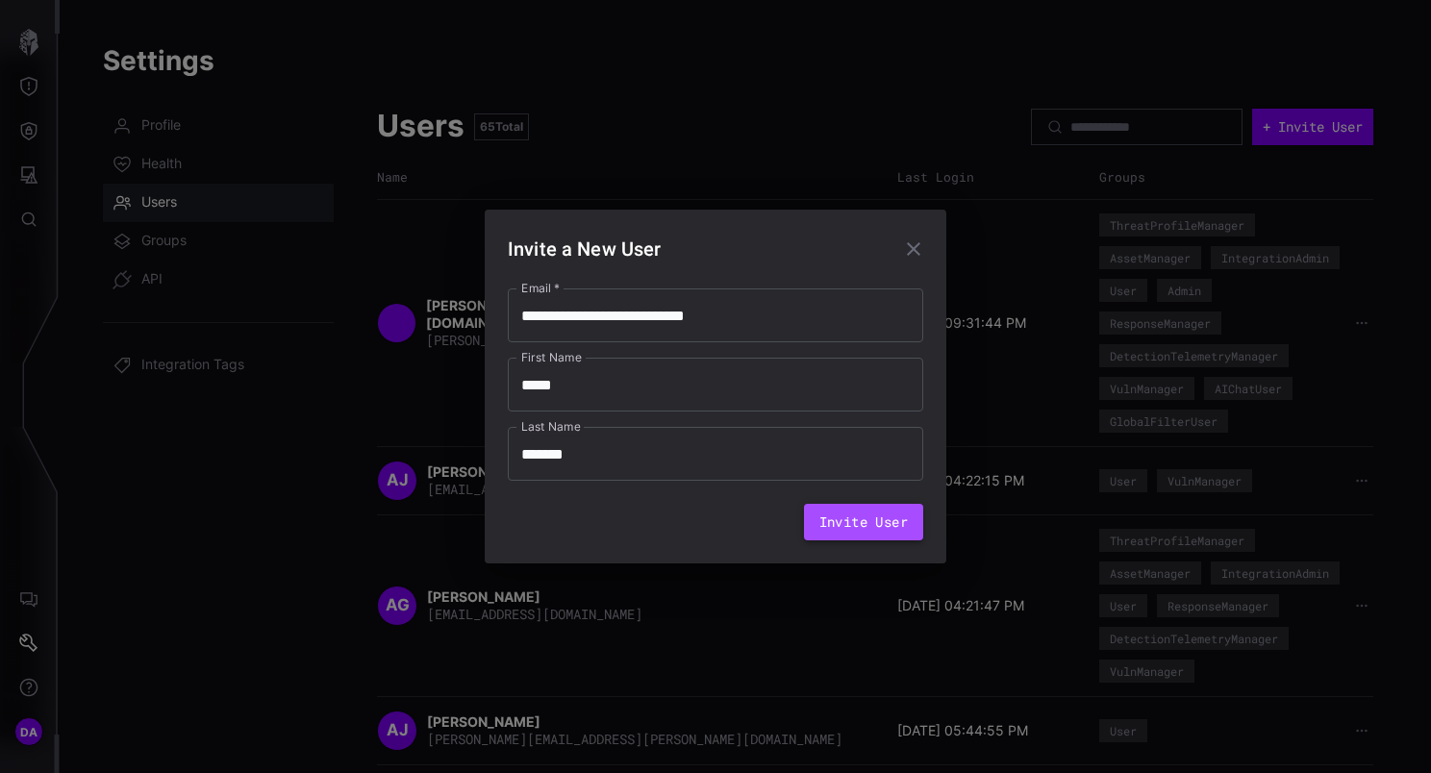
click at [873, 516] on button "Invite User" at bounding box center [863, 522] width 119 height 37
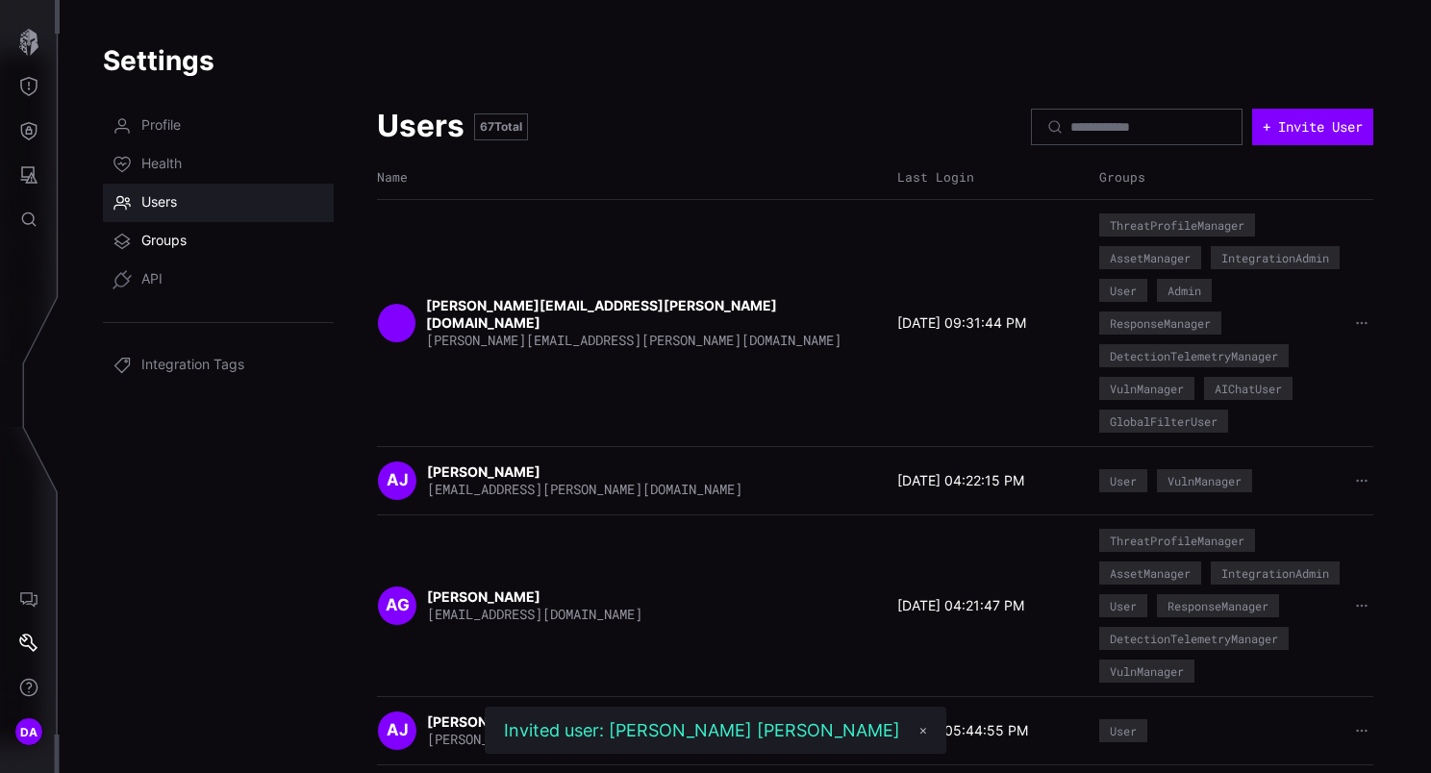
click at [212, 249] on link "Groups" at bounding box center [218, 241] width 231 height 38
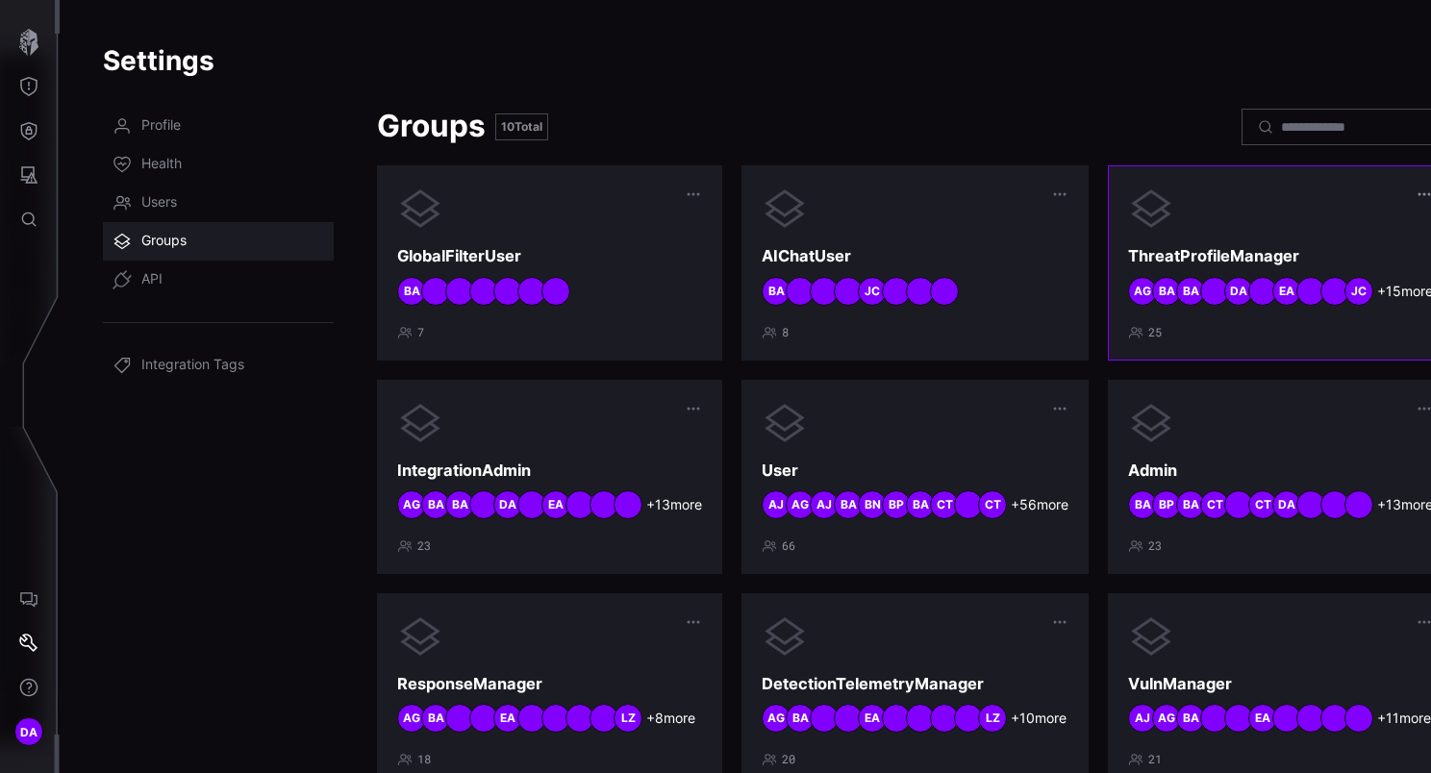
click at [1416, 193] on icon "button" at bounding box center [1423, 194] width 15 height 15
click at [1143, 210] on div at bounding box center [1280, 209] width 305 height 46
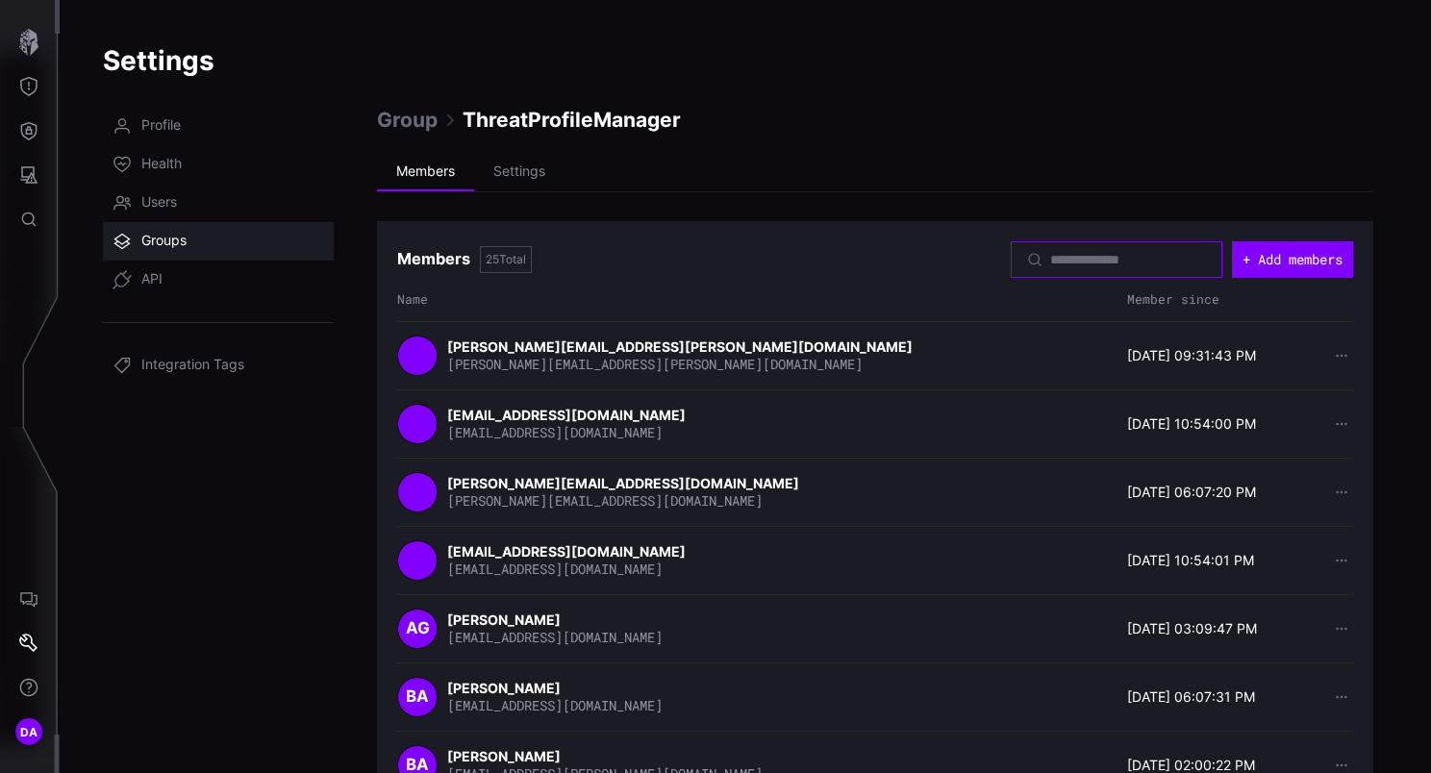
click at [1050, 257] on input at bounding box center [1117, 259] width 135 height 17
paste input "**********"
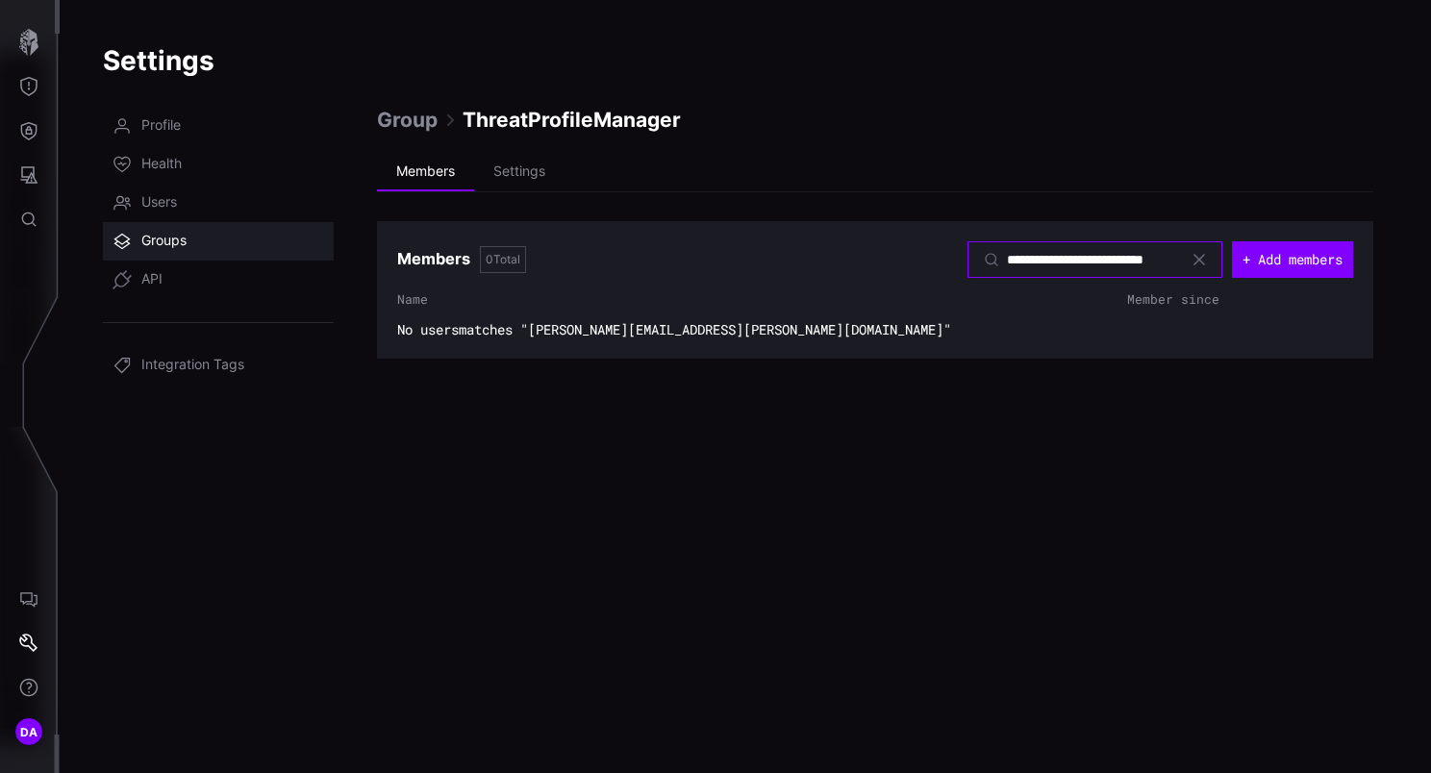
type input "**********"
click at [420, 123] on span "Group" at bounding box center [407, 120] width 61 height 26
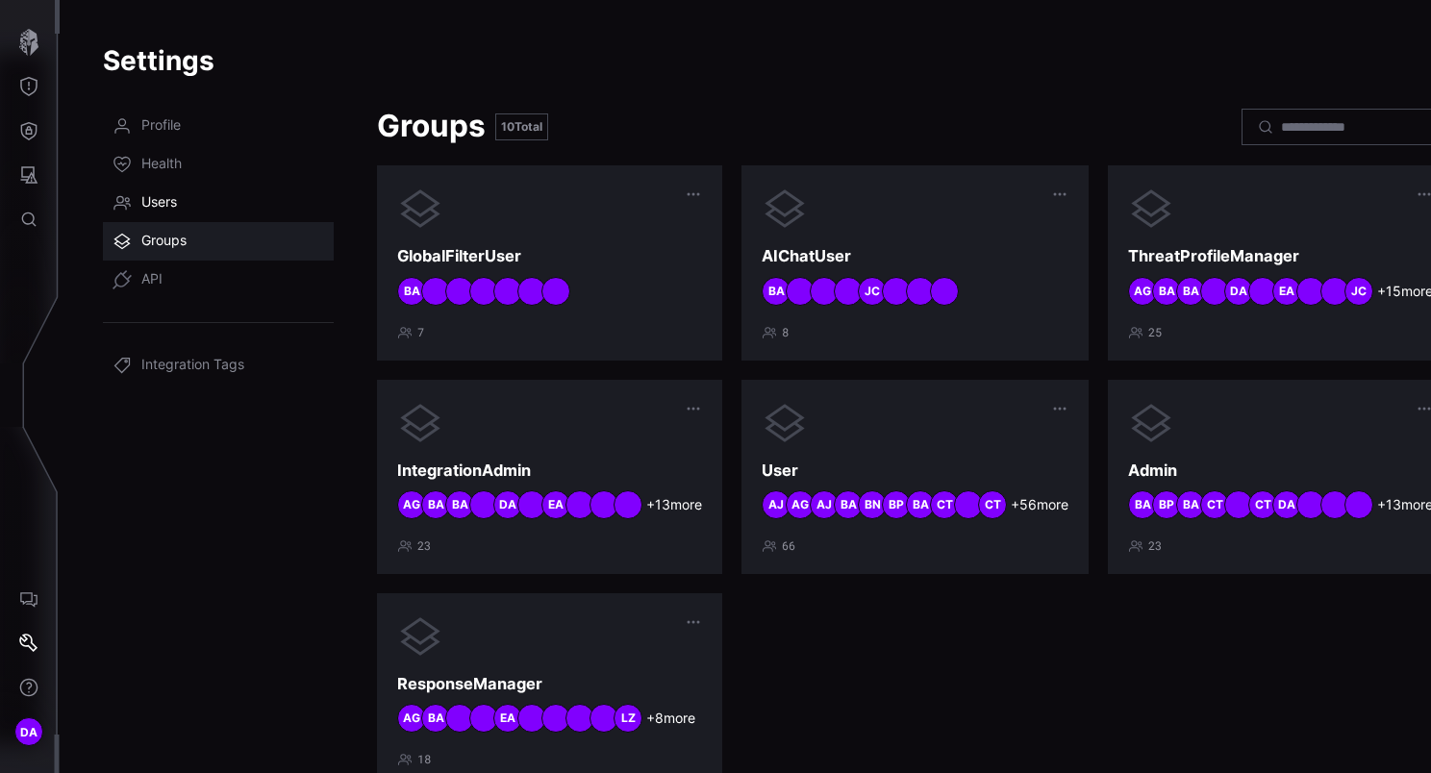
click at [148, 197] on span "Users" at bounding box center [159, 202] width 36 height 19
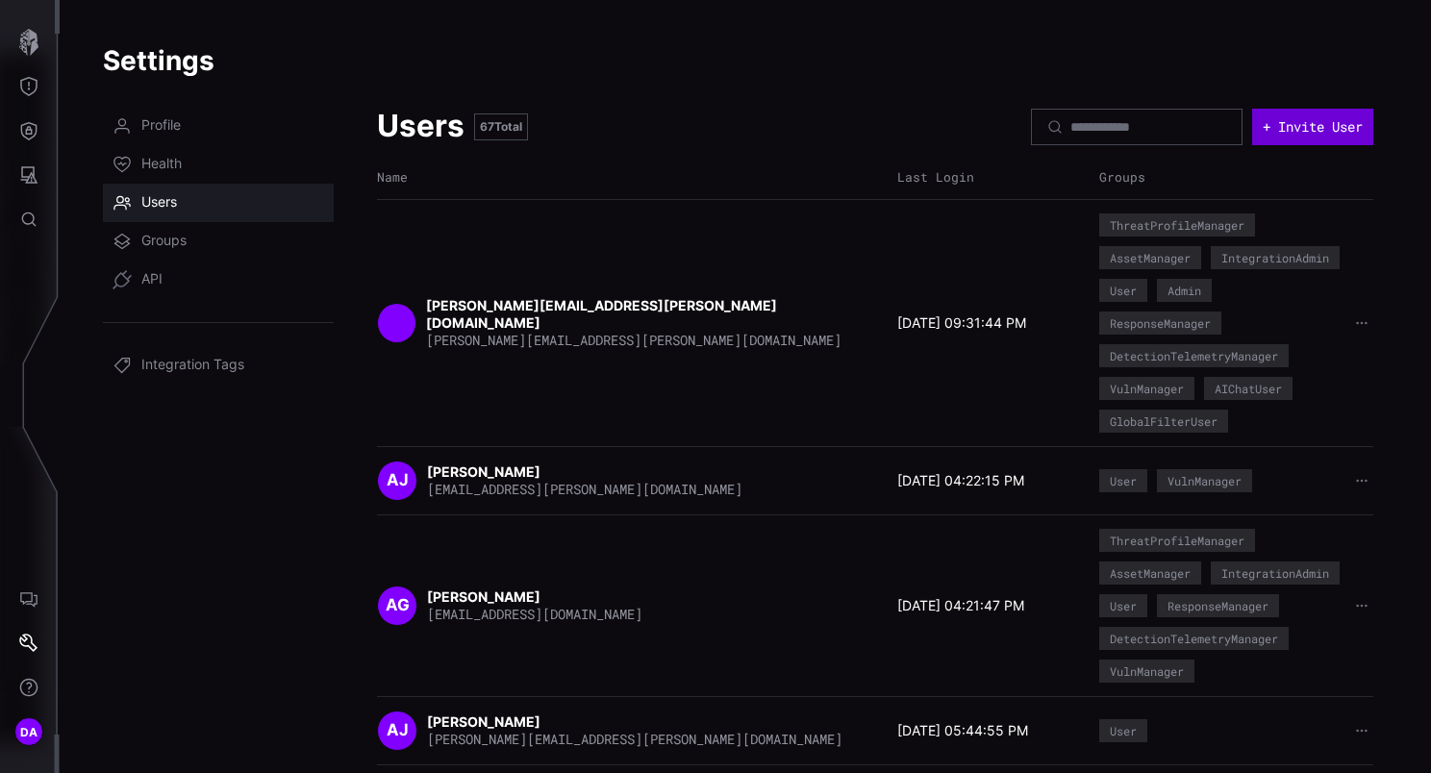
click at [1327, 128] on button "+ Invite User" at bounding box center [1312, 127] width 121 height 37
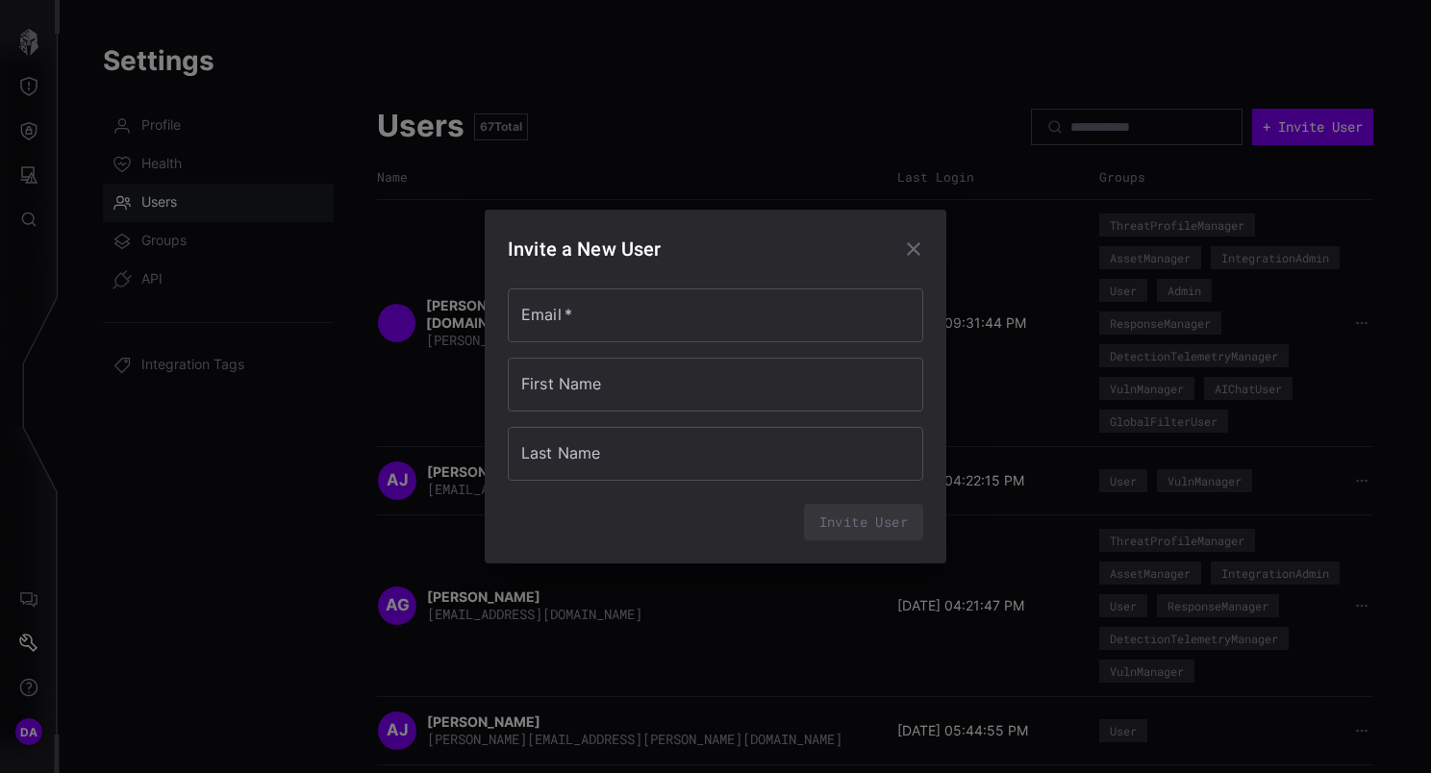
click at [632, 344] on div "Email   * Email   * First Name First Name Last Name Last Name" at bounding box center [715, 384] width 415 height 192
click at [647, 300] on input "Email   *" at bounding box center [715, 315] width 415 height 54
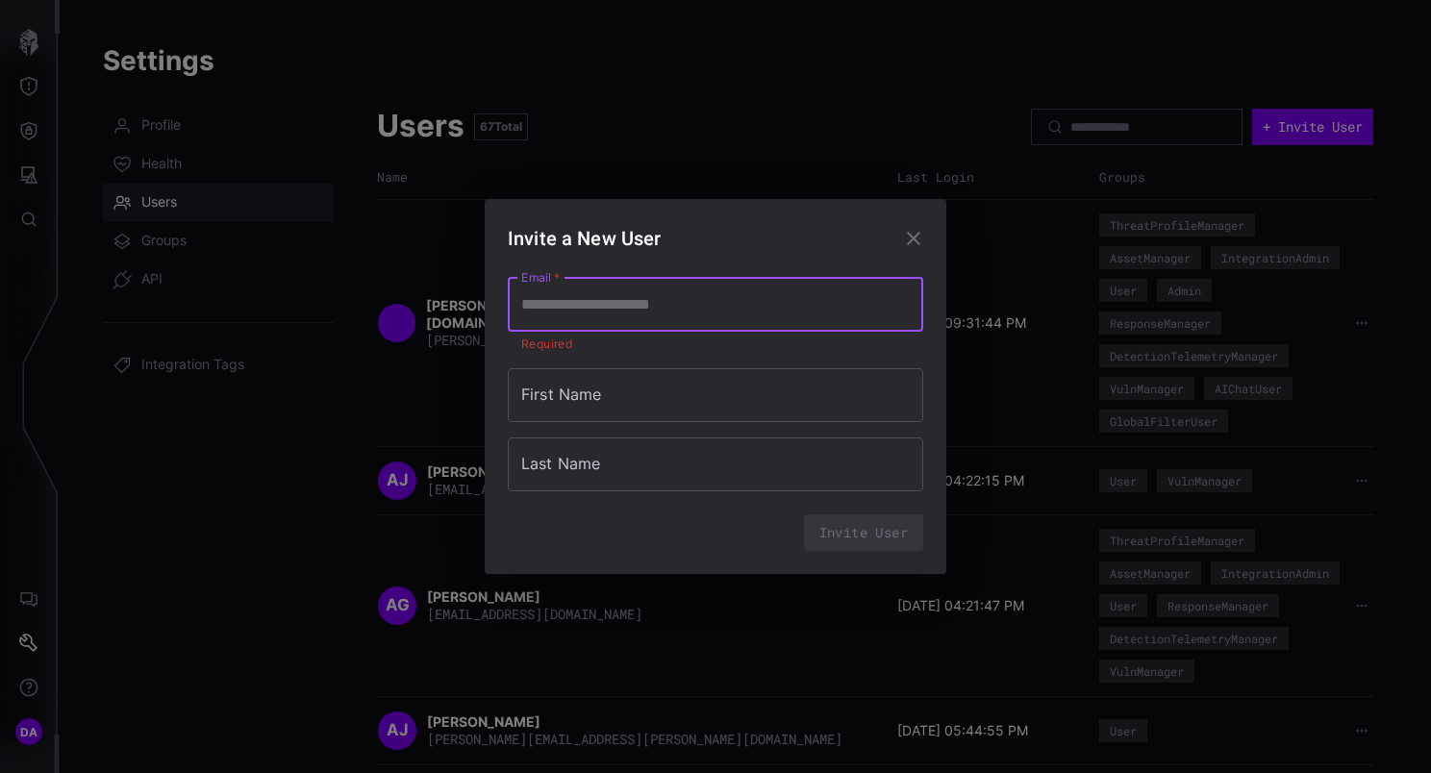
paste input "**********"
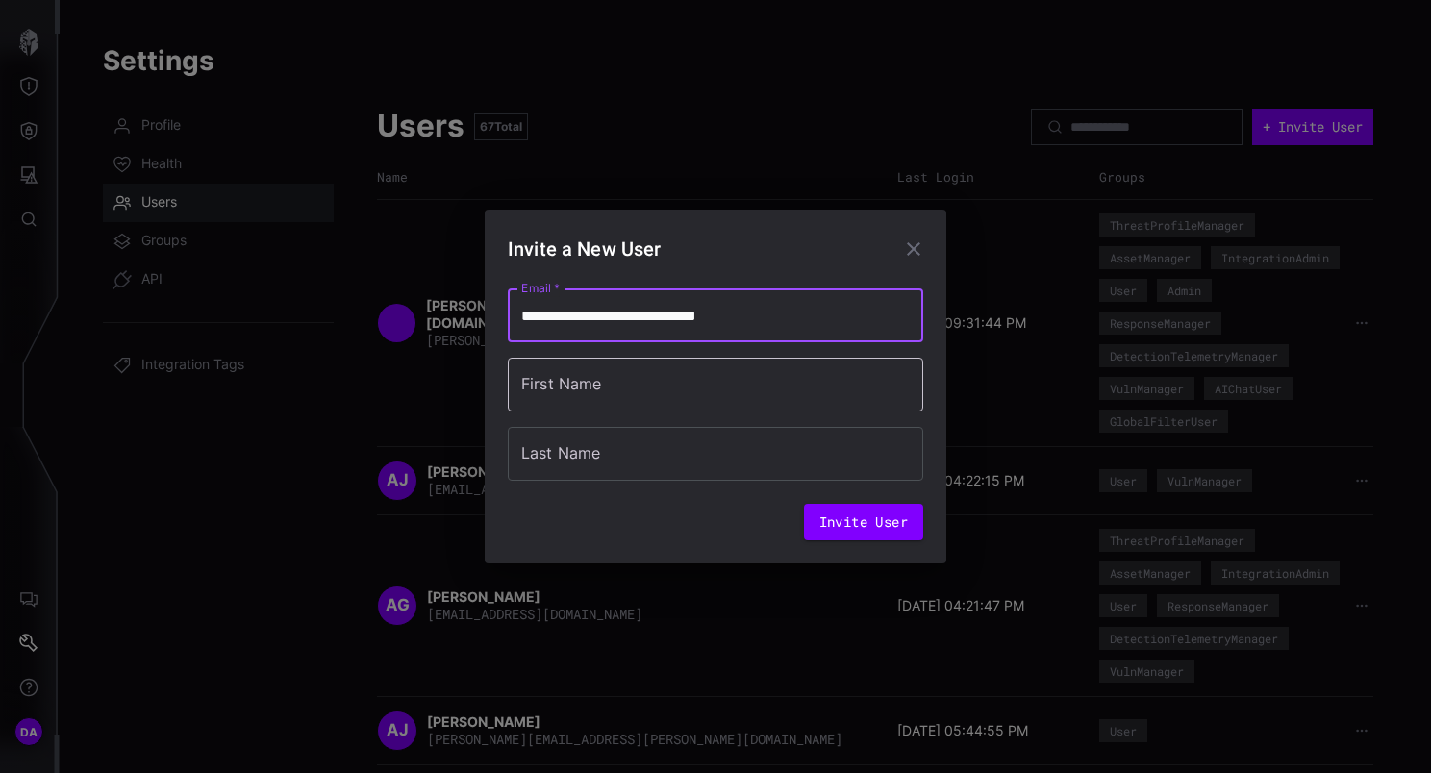
type input "**********"
click at [628, 388] on input "First Name" at bounding box center [715, 385] width 415 height 54
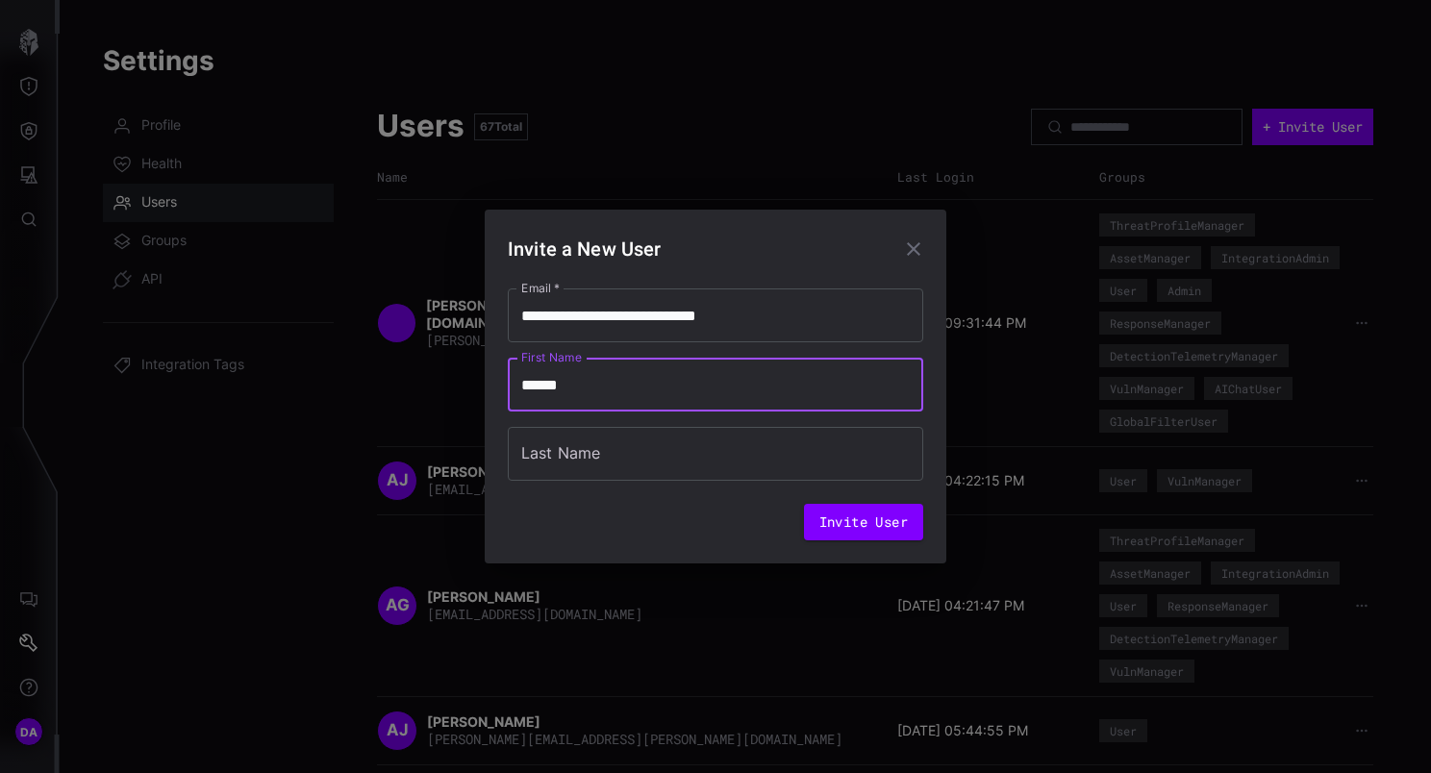
type input "******"
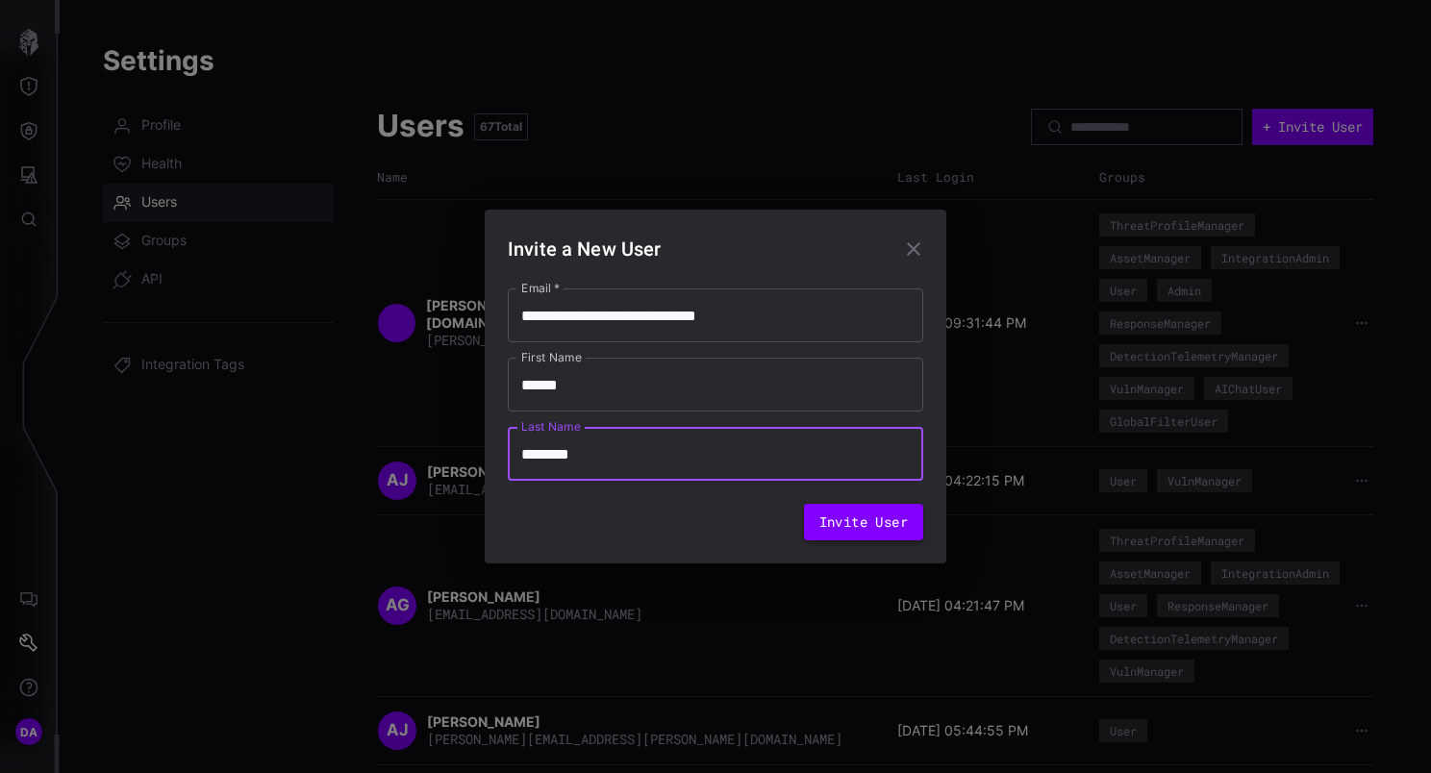
type input "********"
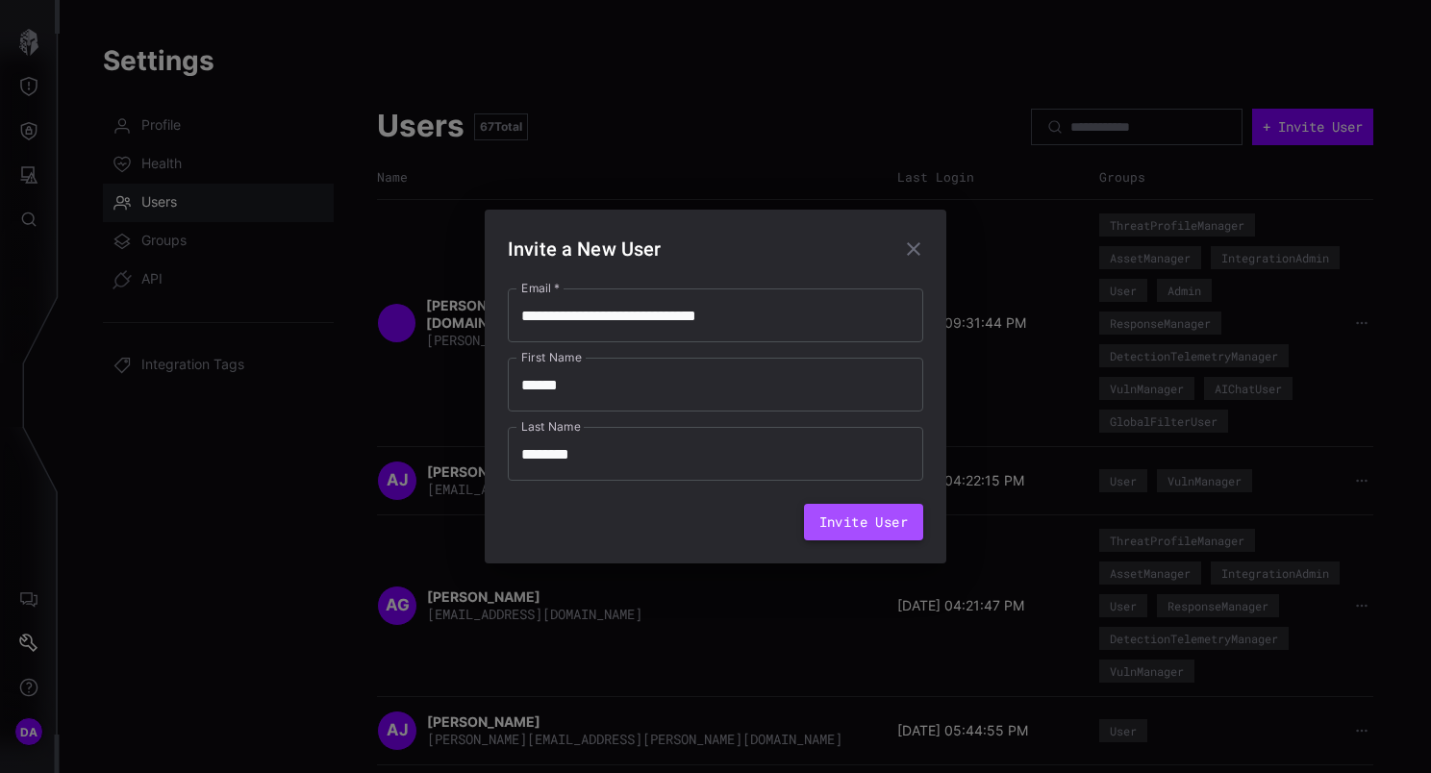
click at [860, 534] on button "Invite User" at bounding box center [863, 522] width 119 height 37
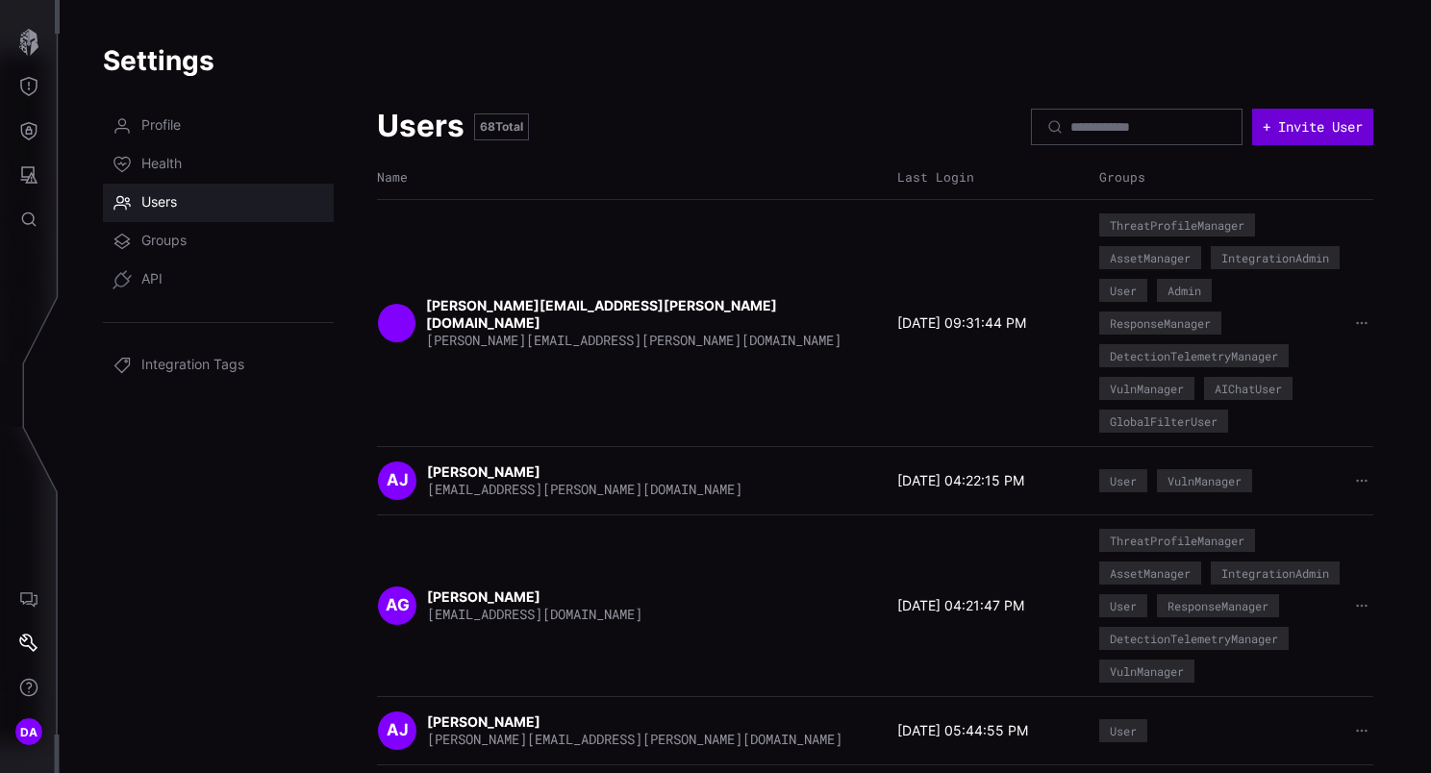
click at [1288, 128] on button "+ Invite User" at bounding box center [1312, 127] width 121 height 37
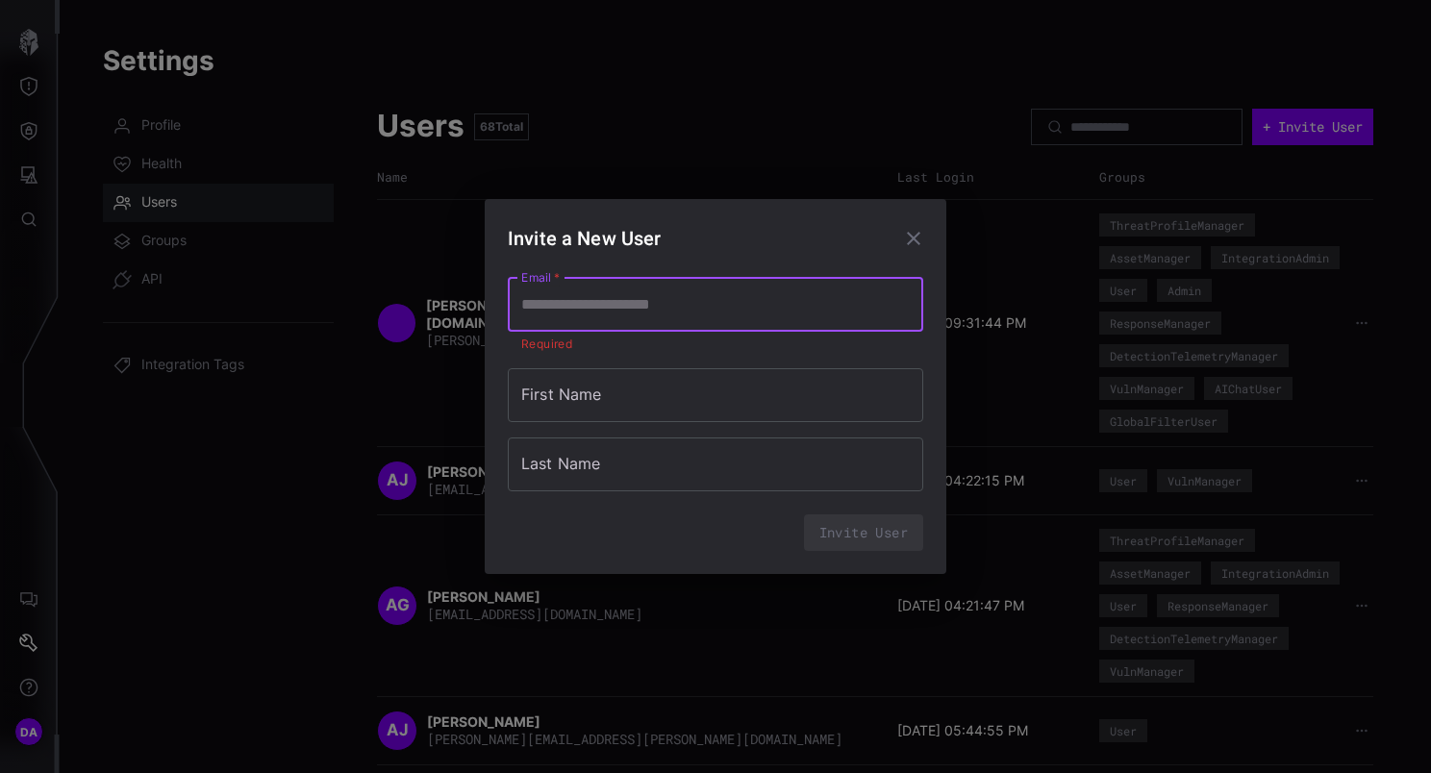
click at [591, 308] on input "Email   *" at bounding box center [715, 305] width 415 height 54
paste input "**********"
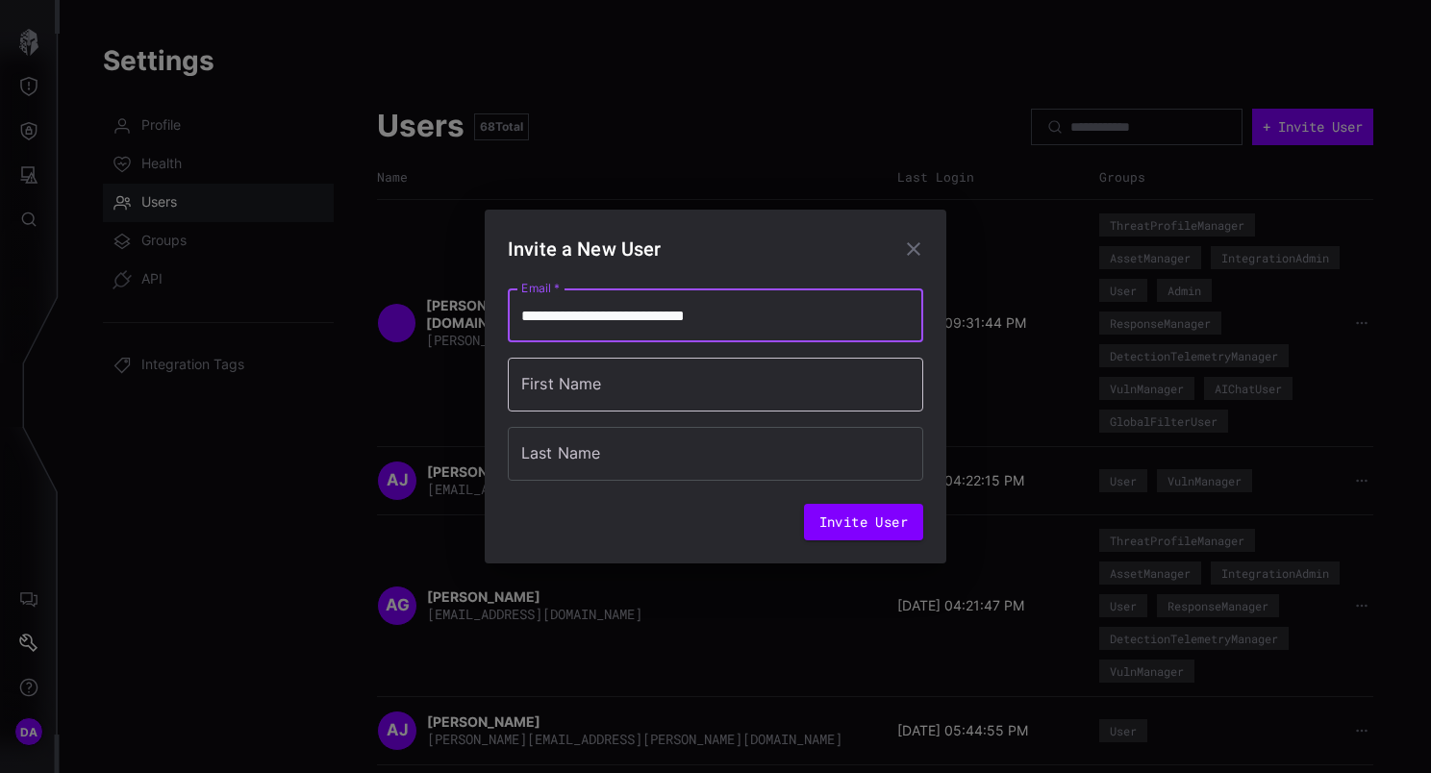
type input "**********"
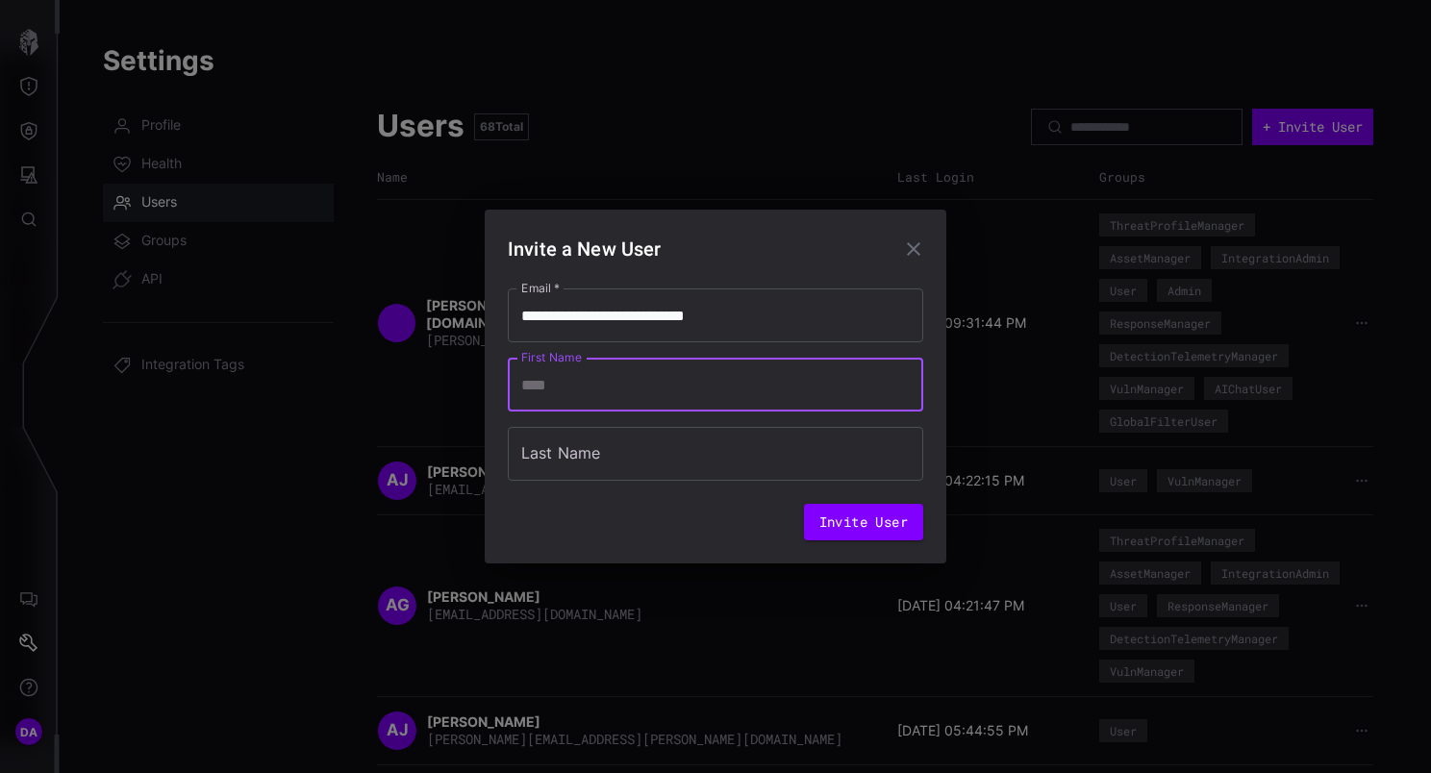
click at [585, 395] on input "First Name" at bounding box center [715, 385] width 415 height 54
type input "*****"
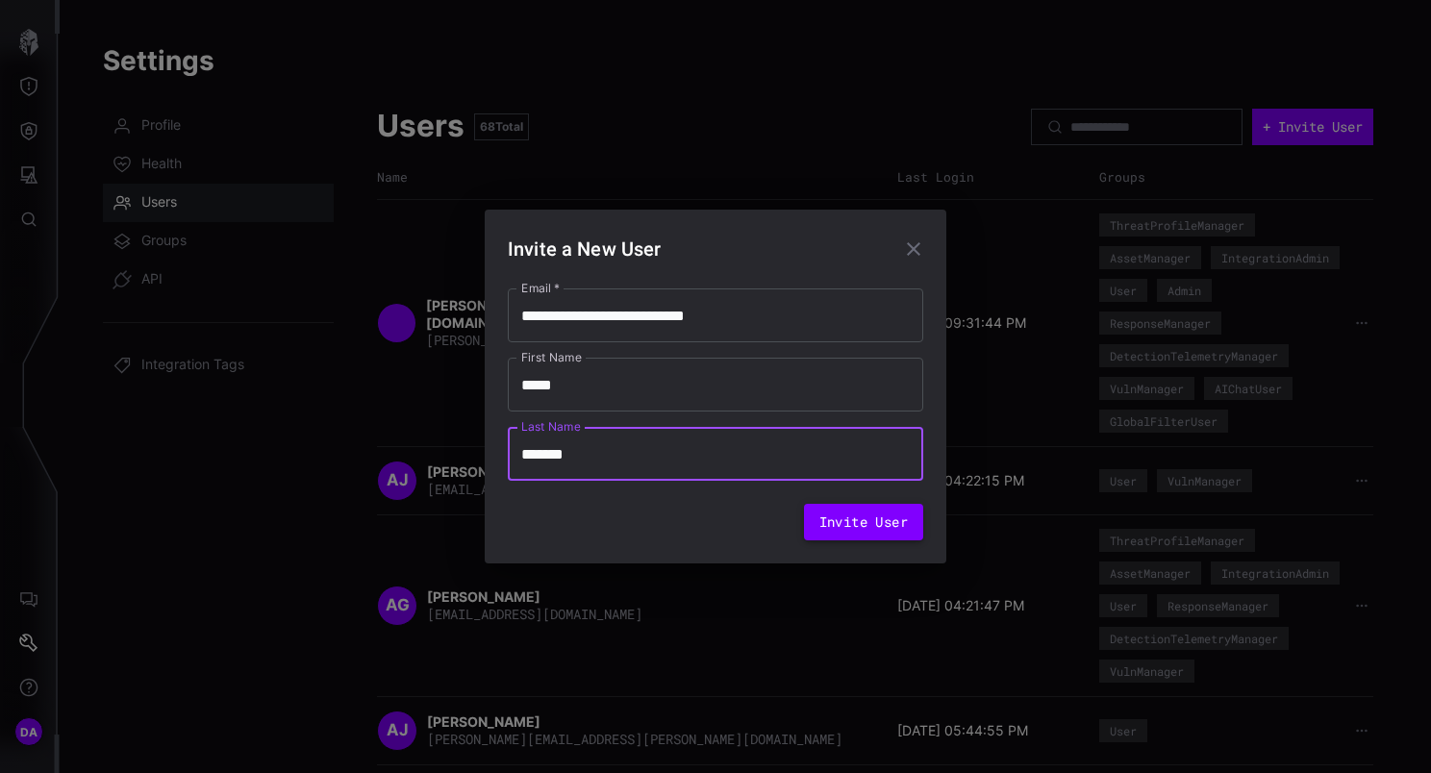
type input "*******"
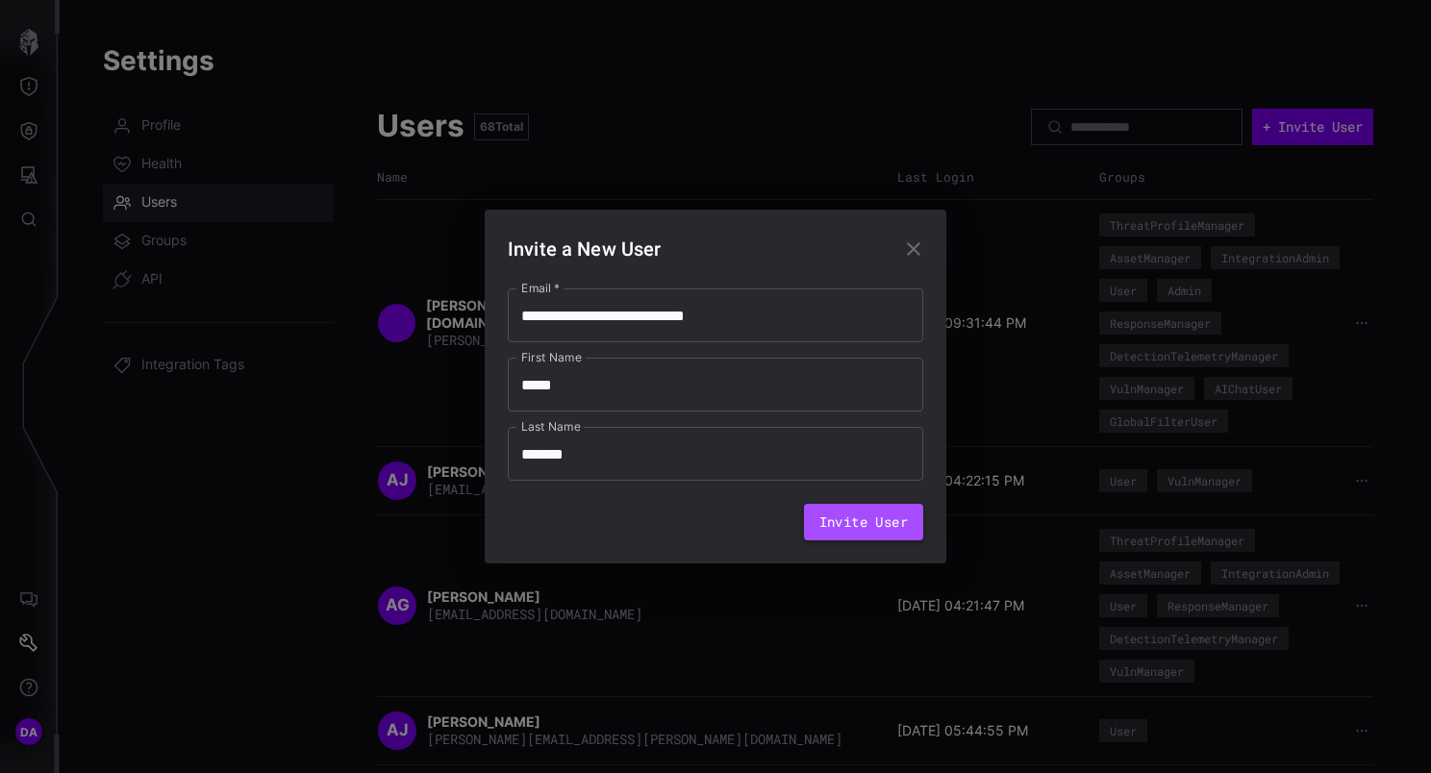
click at [835, 529] on button "Invite User" at bounding box center [863, 522] width 119 height 37
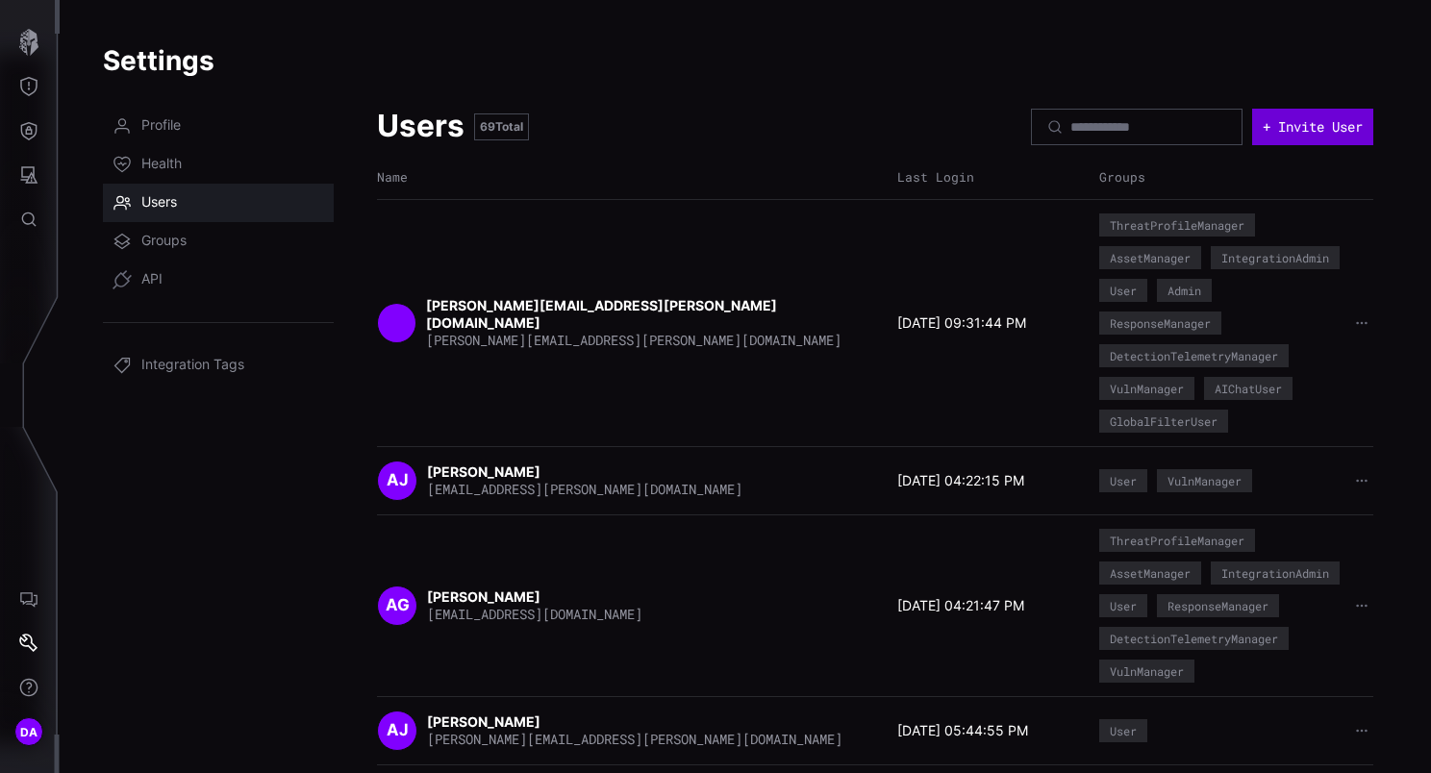
click at [1284, 133] on button "+ Invite User" at bounding box center [1312, 127] width 121 height 37
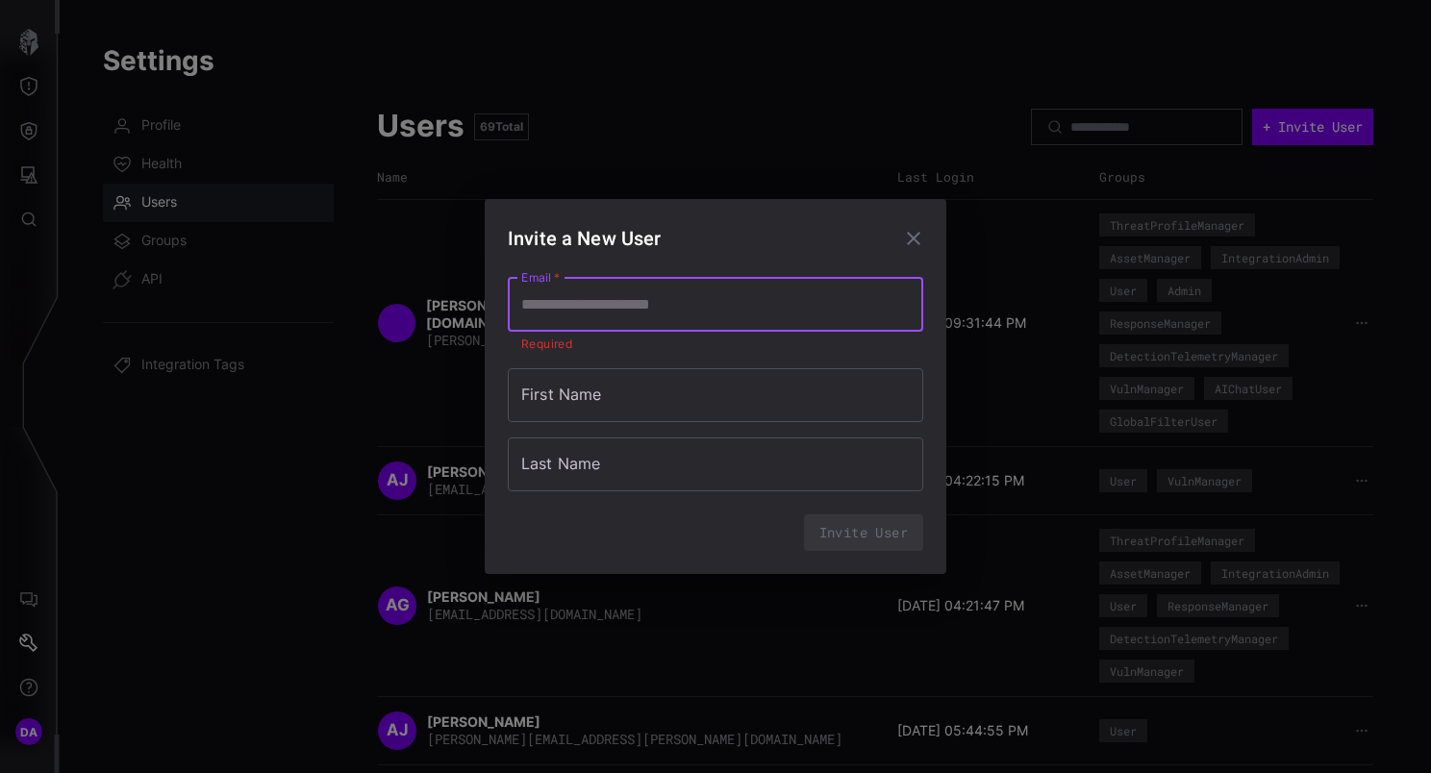
click at [745, 308] on input "Email   *" at bounding box center [715, 305] width 415 height 54
paste input "**********"
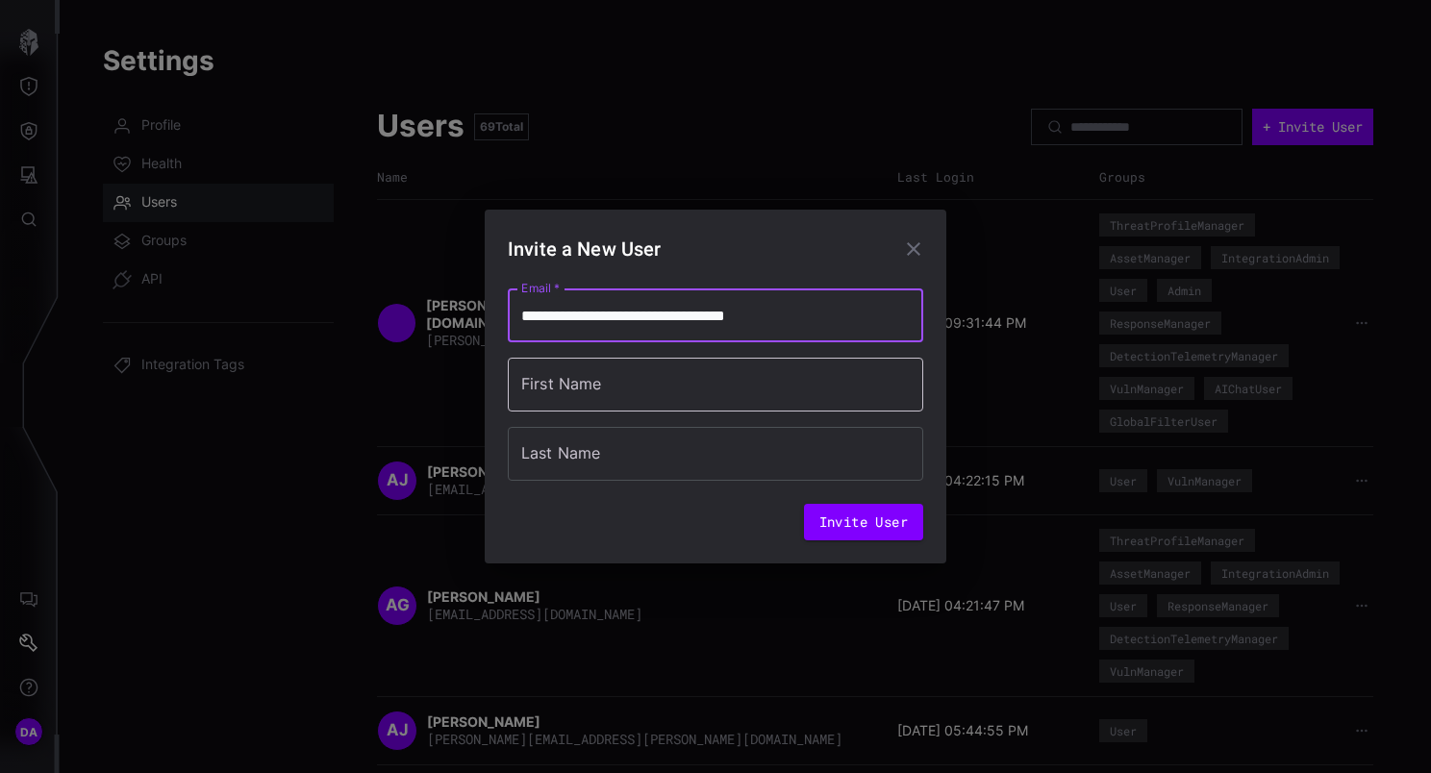
type input "**********"
click at [615, 400] on input "First Name" at bounding box center [715, 385] width 415 height 54
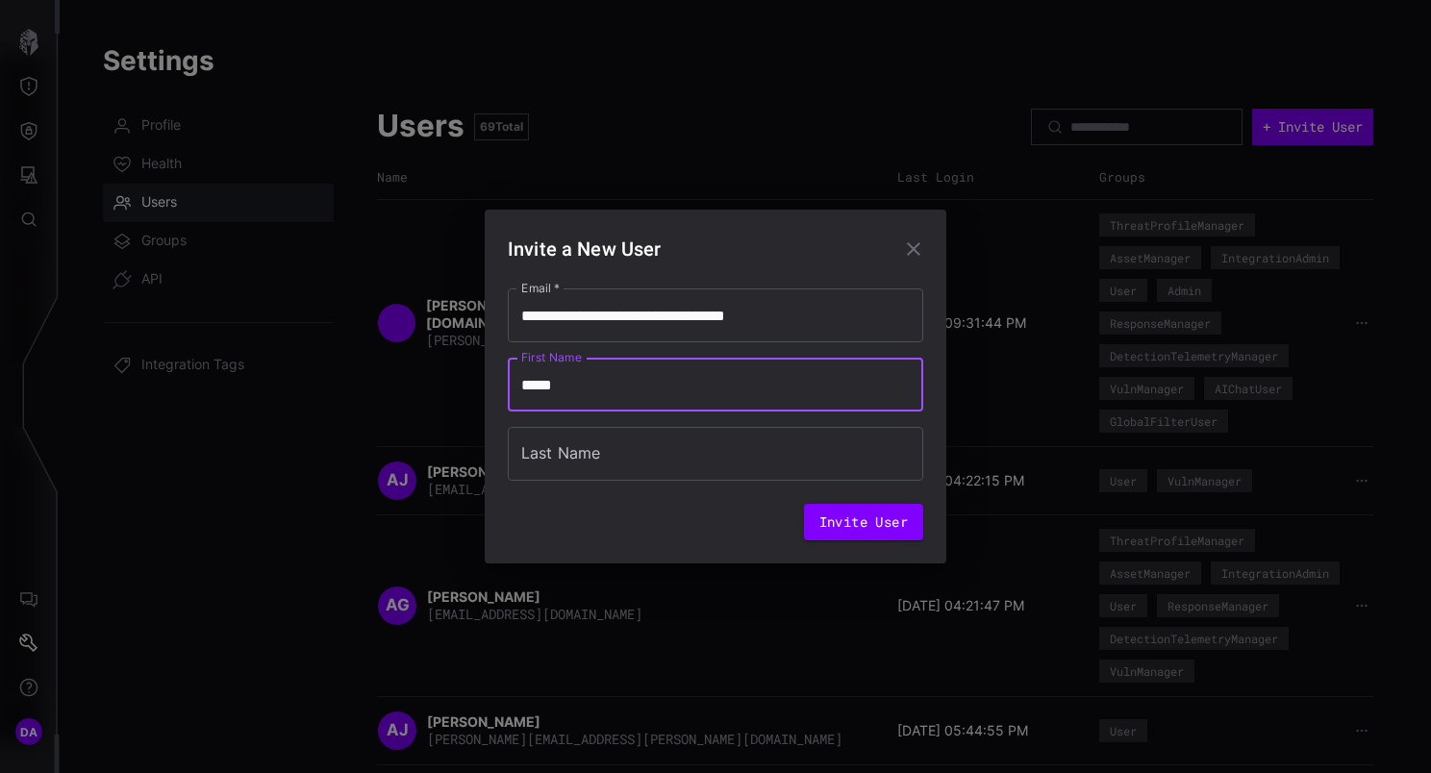
type input "*****"
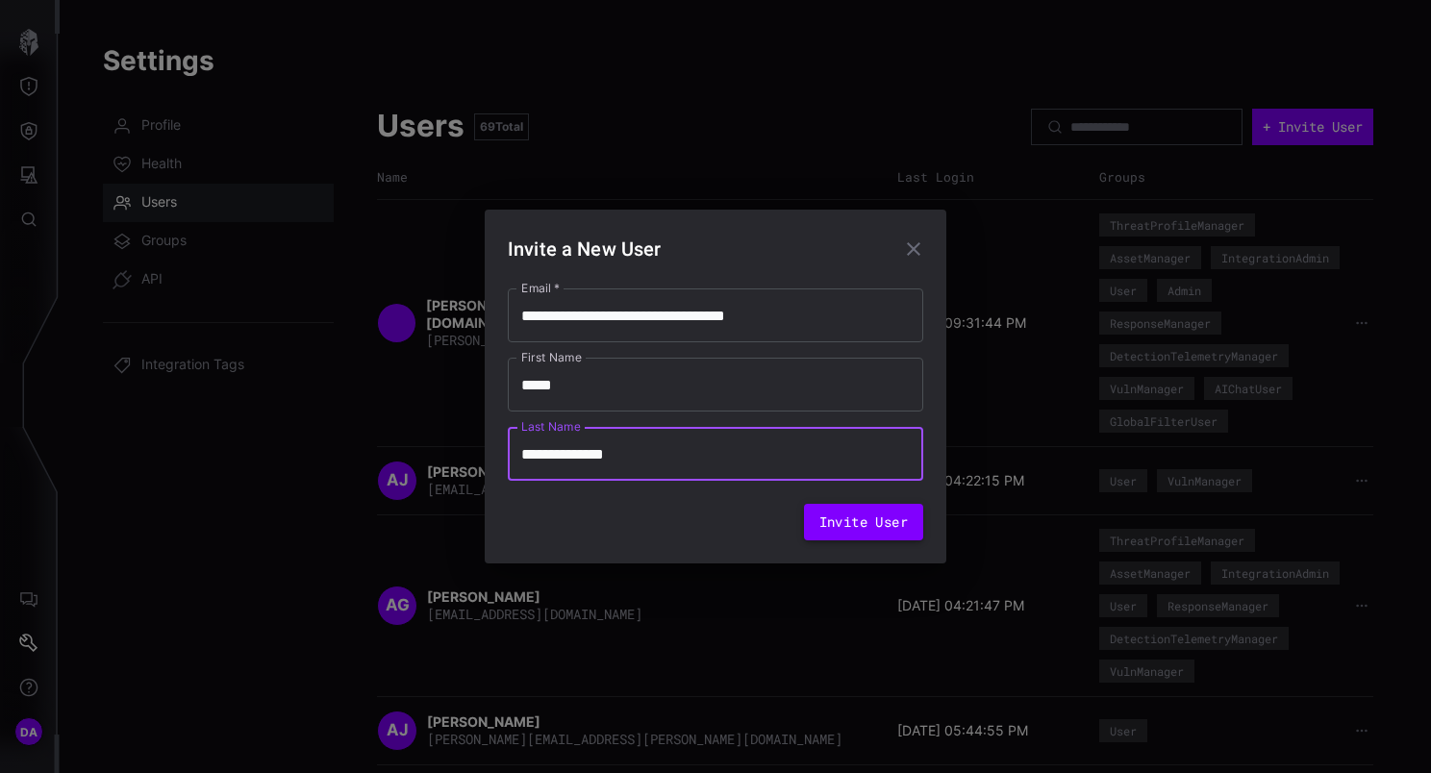
type input "**********"
click at [870, 513] on button "Invite User" at bounding box center [863, 522] width 119 height 37
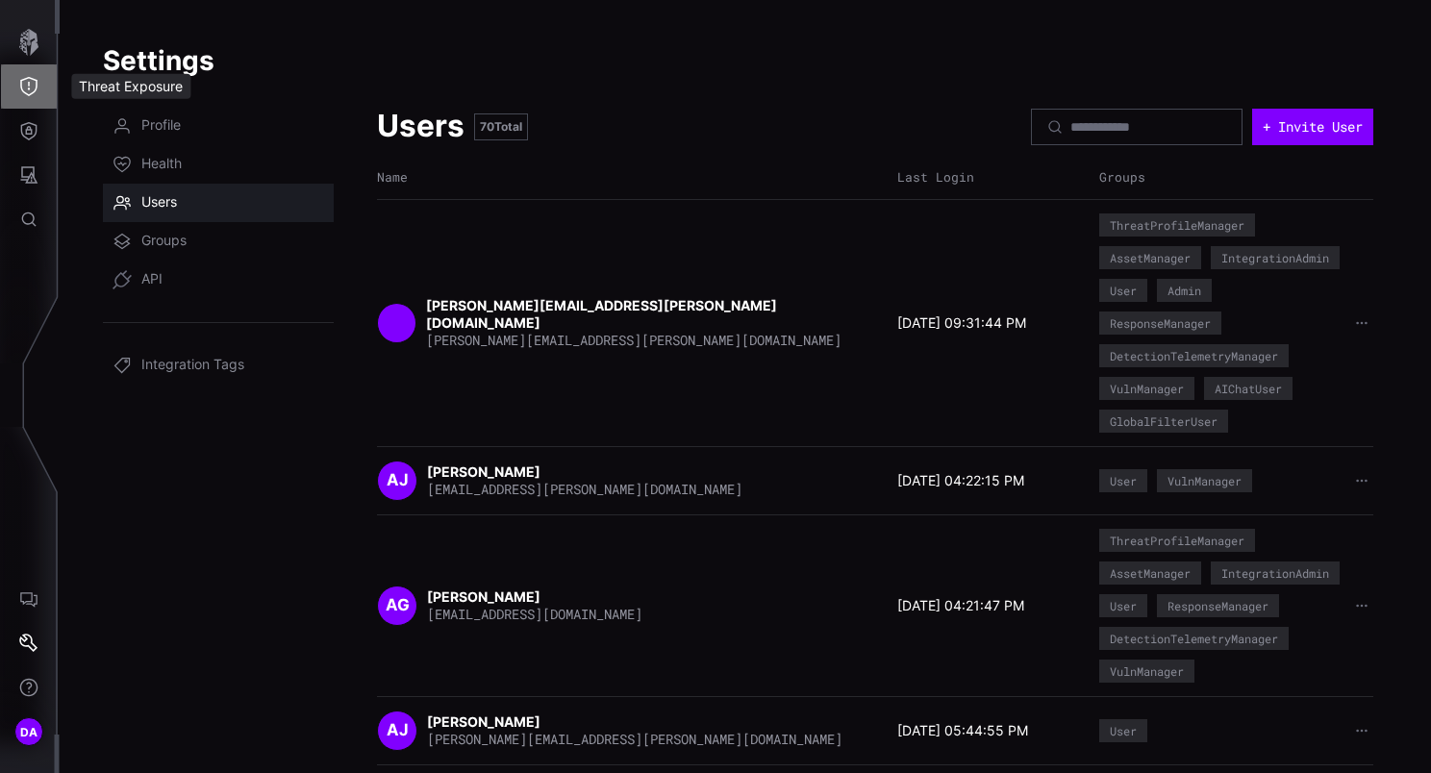
click at [35, 80] on icon "Threat Exposure" at bounding box center [28, 86] width 17 height 19
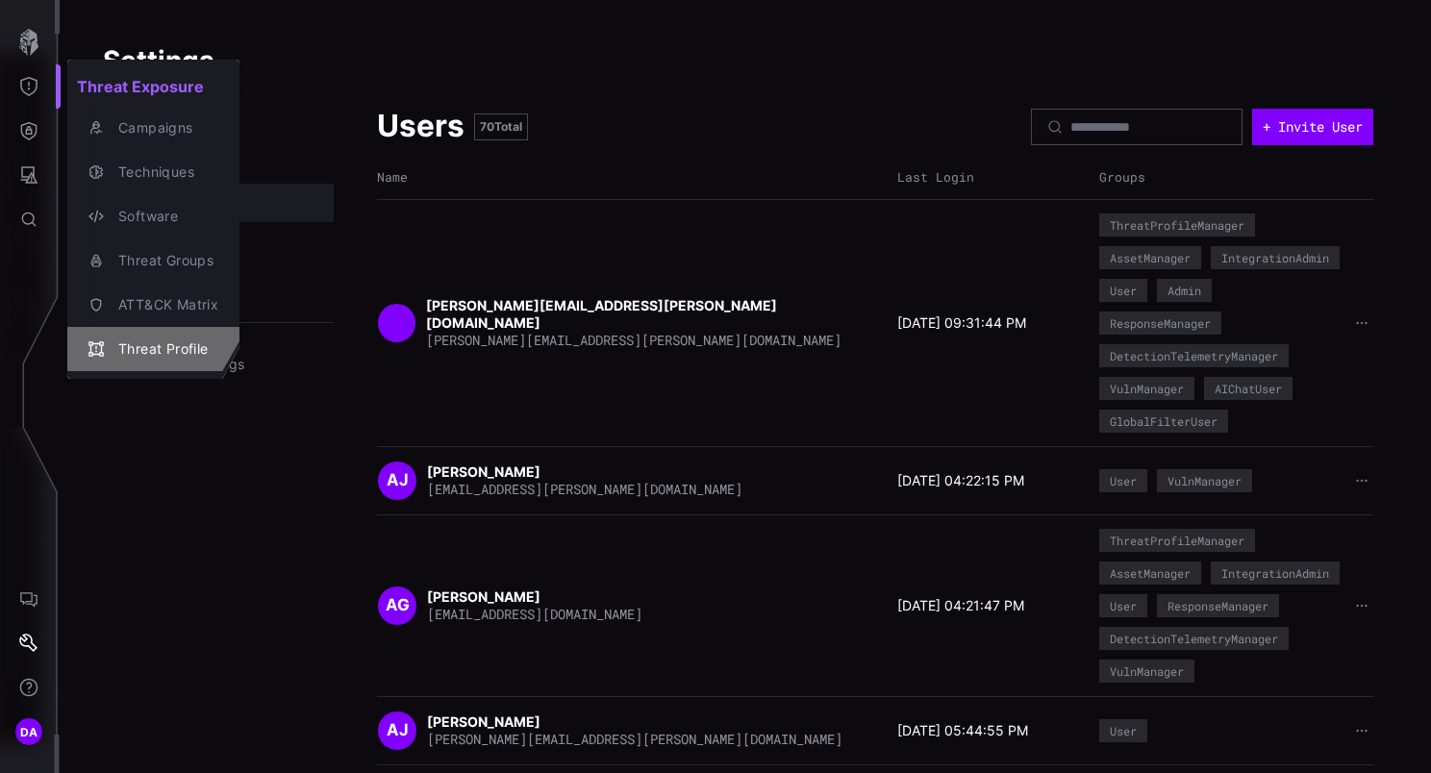
click at [188, 344] on div "Threat Profile" at bounding box center [164, 349] width 110 height 24
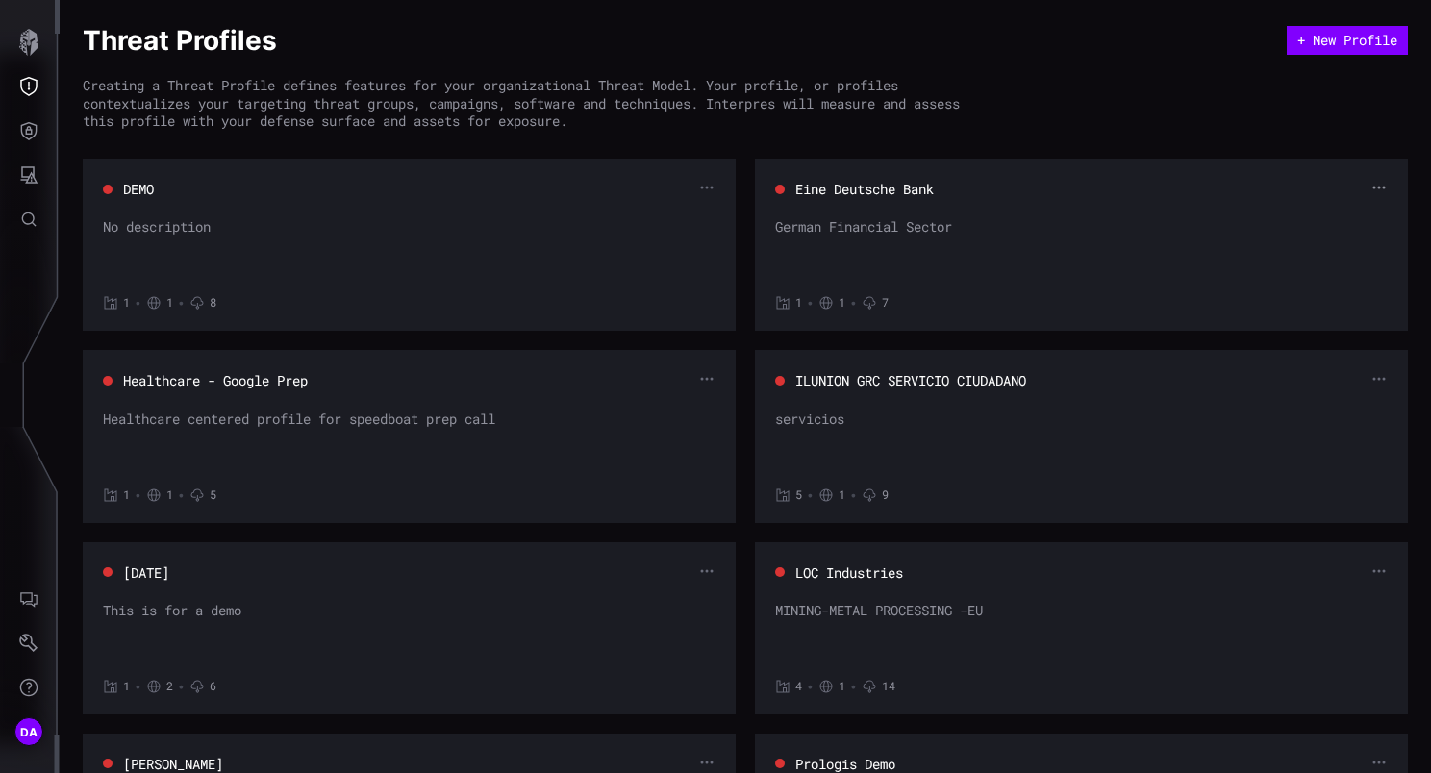
click at [1371, 187] on icon "button" at bounding box center [1378, 187] width 15 height 15
click at [1323, 212] on div "Edit" at bounding box center [1328, 218] width 57 height 17
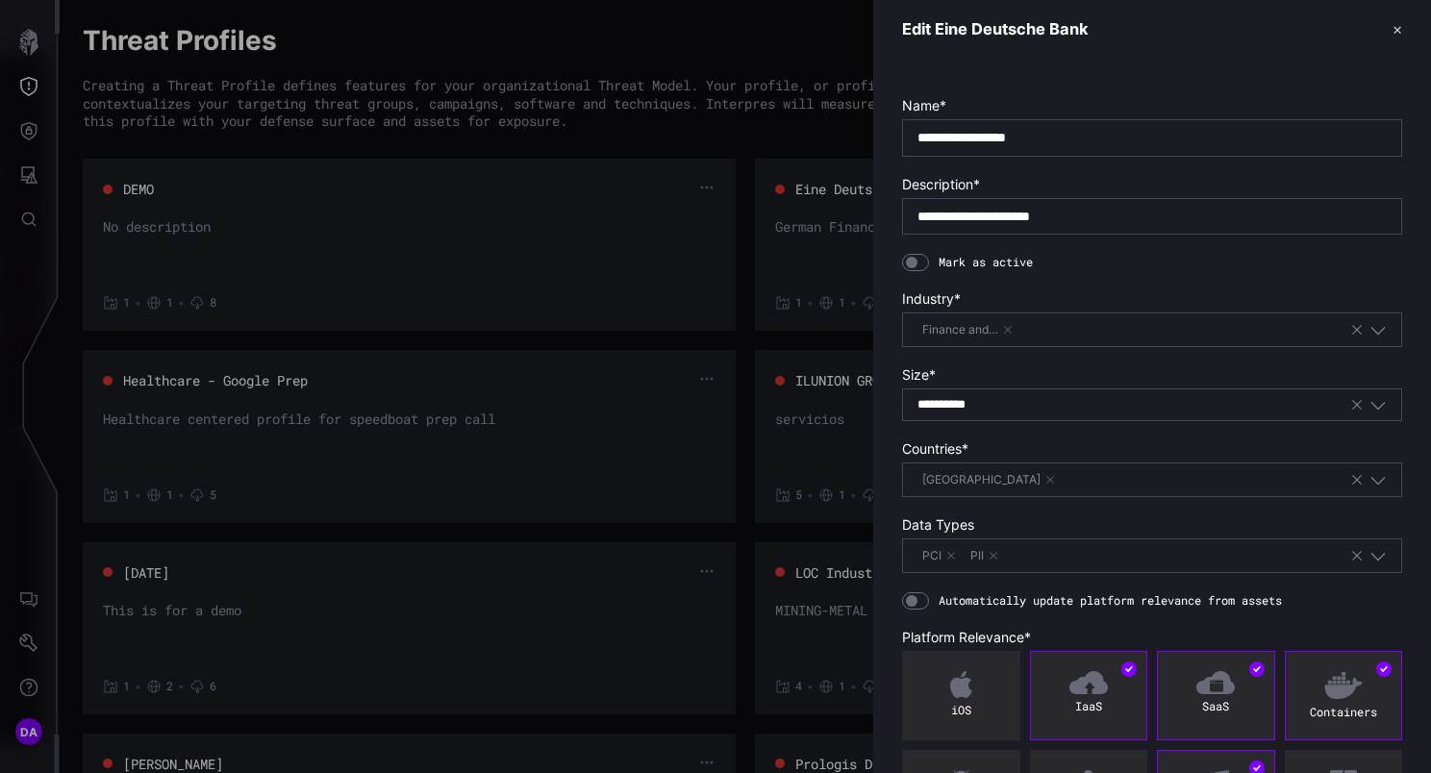
click at [927, 258] on div at bounding box center [915, 262] width 27 height 17
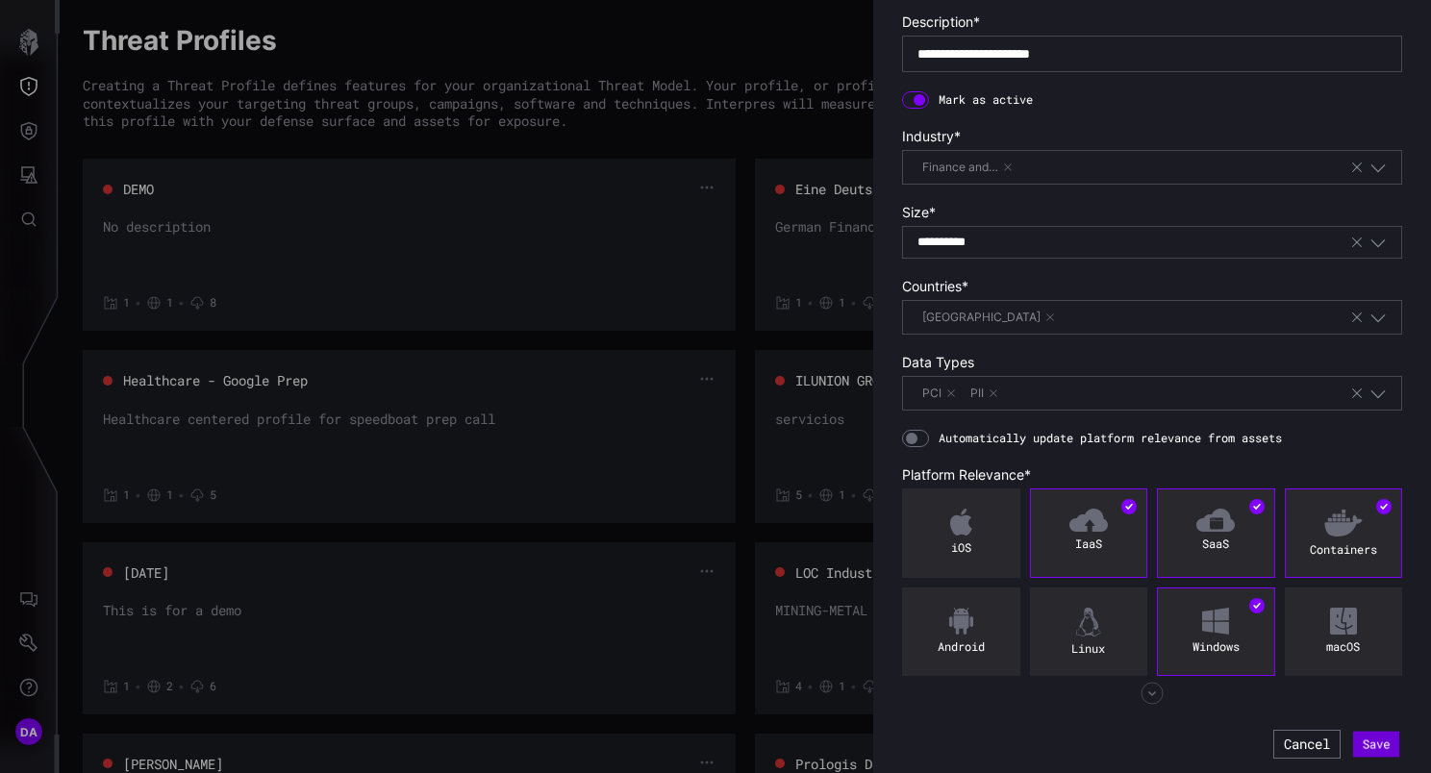
click at [1365, 740] on button "Save" at bounding box center [1376, 745] width 46 height 26
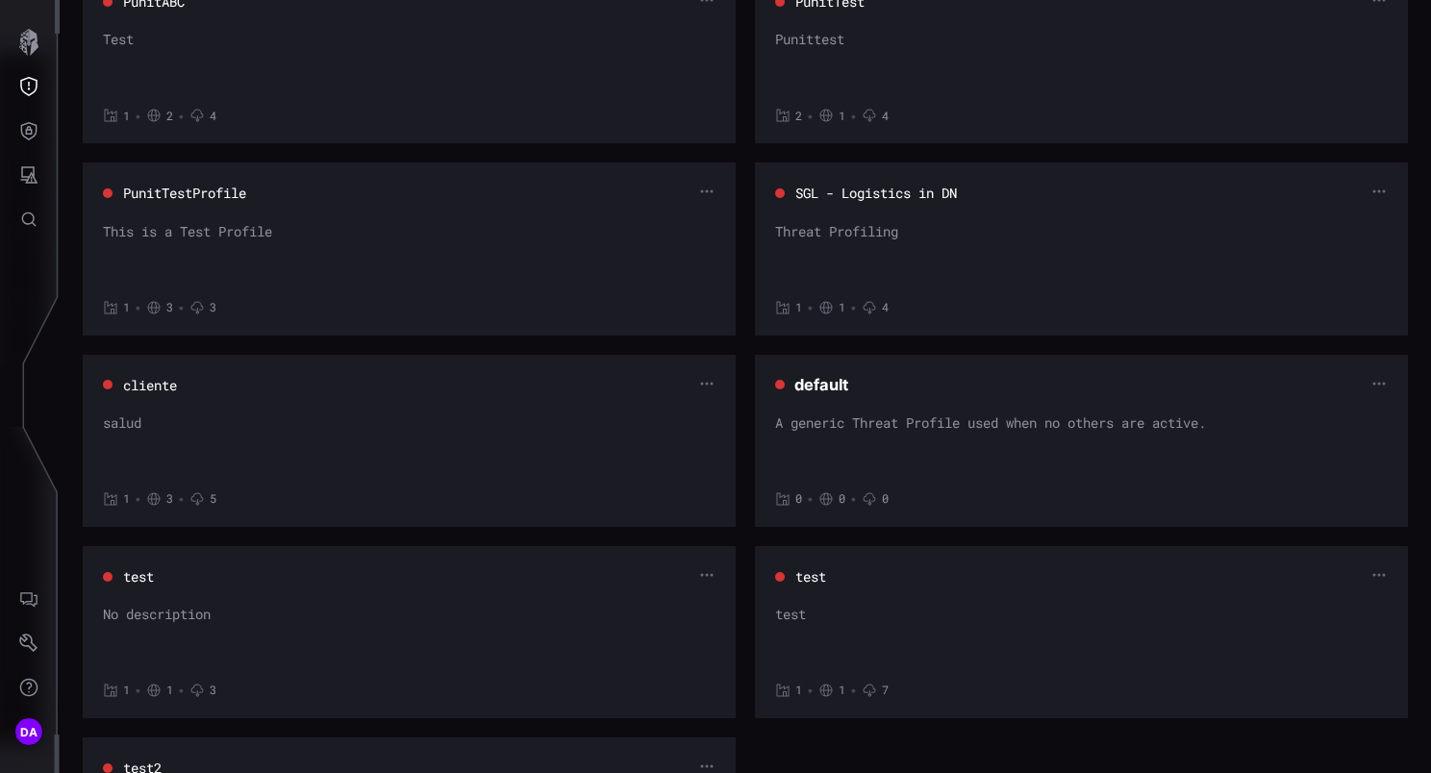
scroll to position [961, 0]
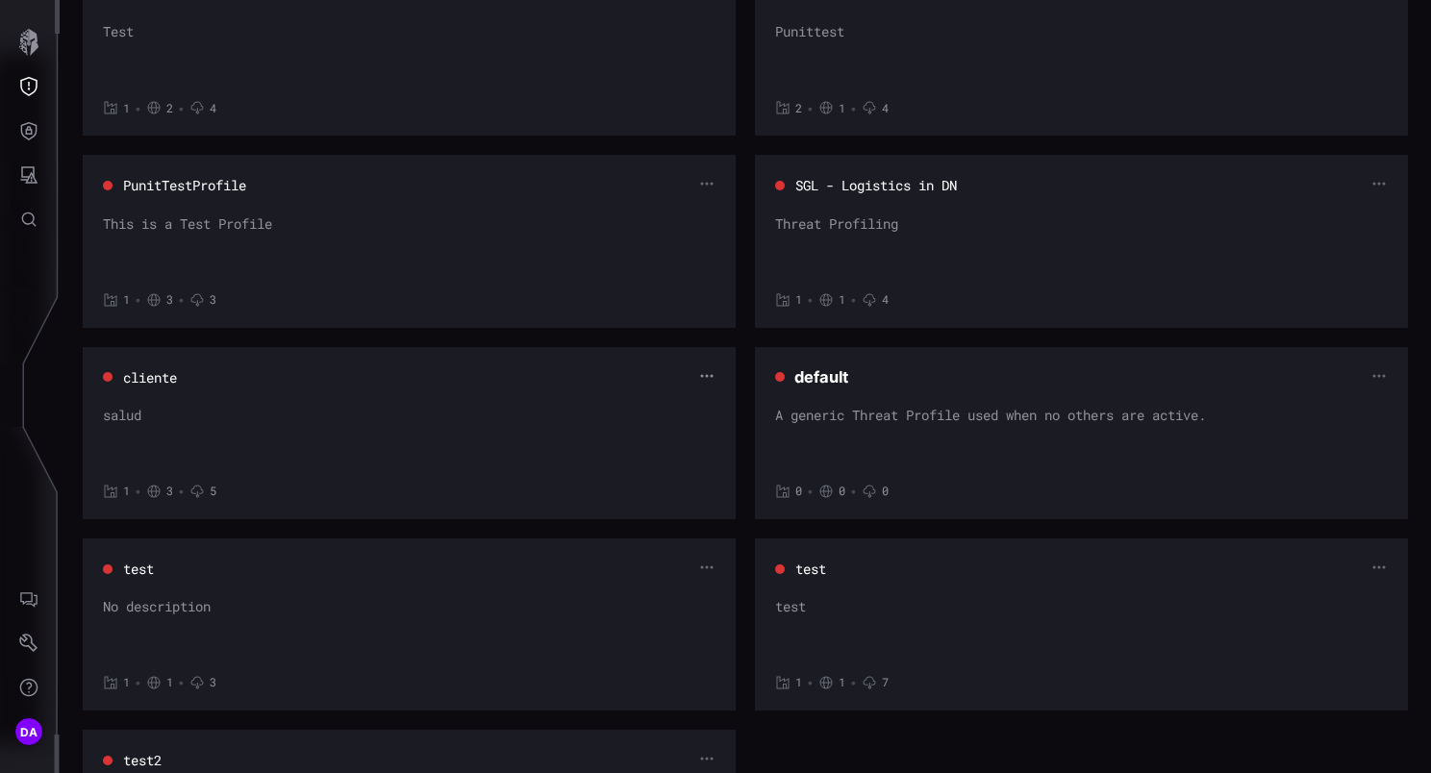
click at [701, 374] on icon "button" at bounding box center [707, 375] width 12 height 3
click at [653, 448] on div "Delete" at bounding box center [663, 448] width 57 height 17
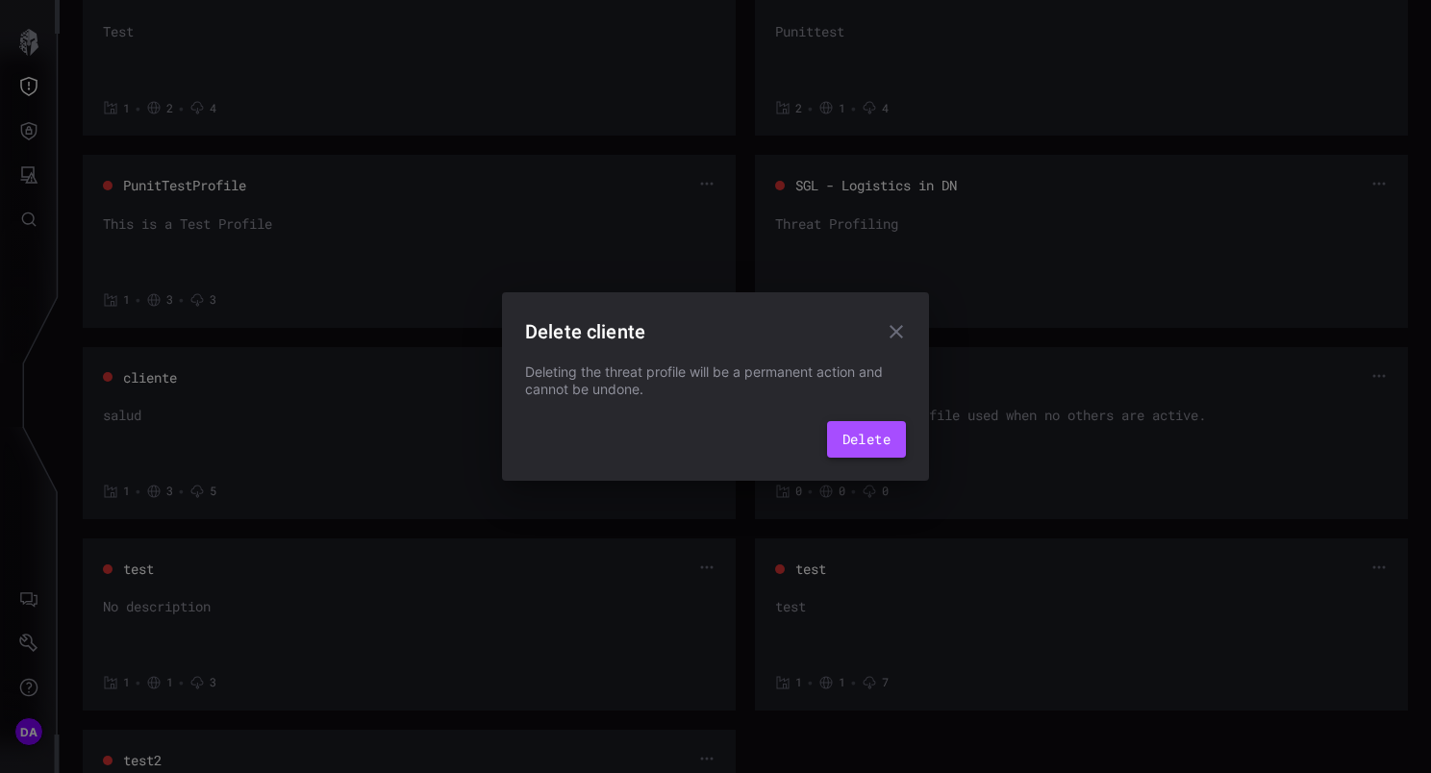
click at [881, 431] on button "Delete" at bounding box center [866, 439] width 79 height 37
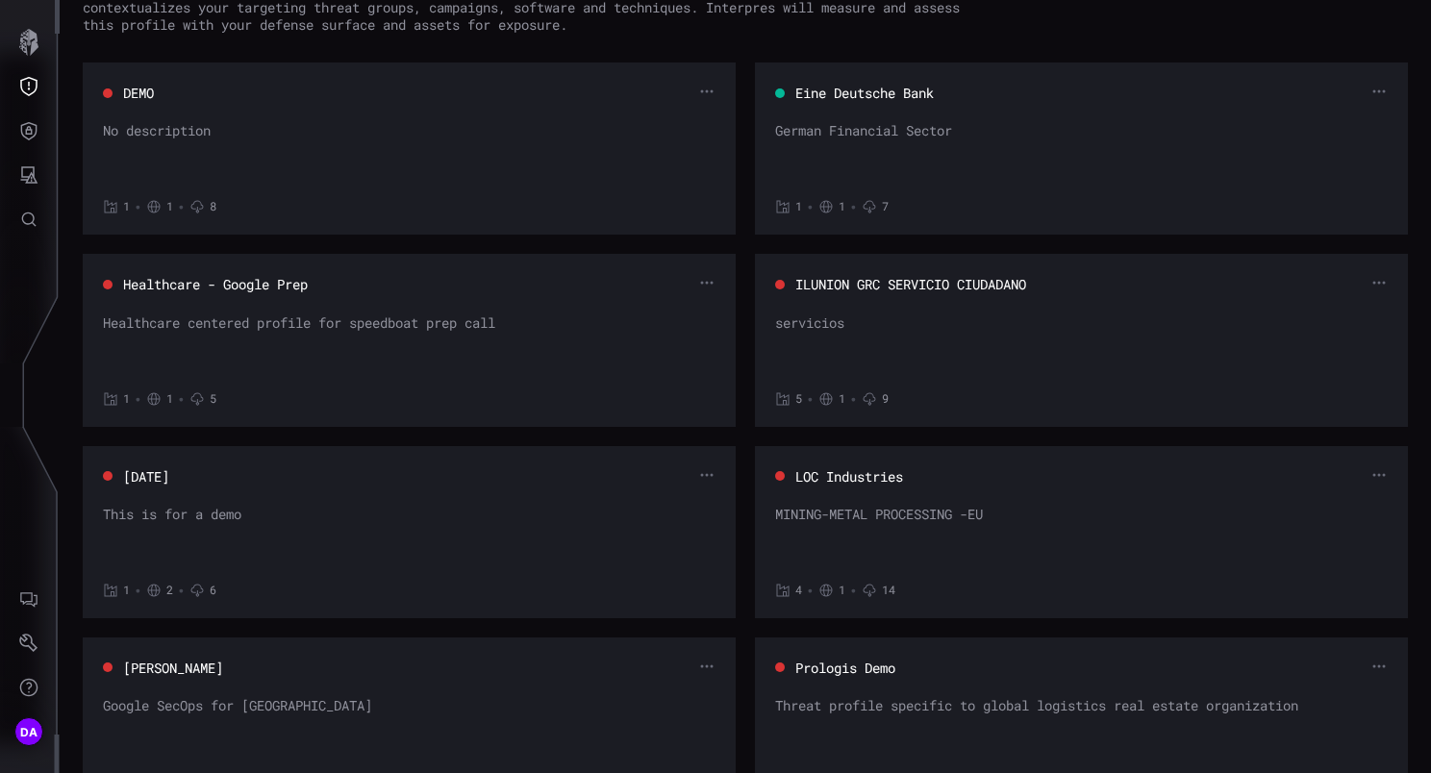
scroll to position [96, 0]
click at [1372, 281] on icon "button" at bounding box center [1378, 282] width 13 height 13
click at [1327, 361] on div "Delete" at bounding box center [1328, 357] width 57 height 17
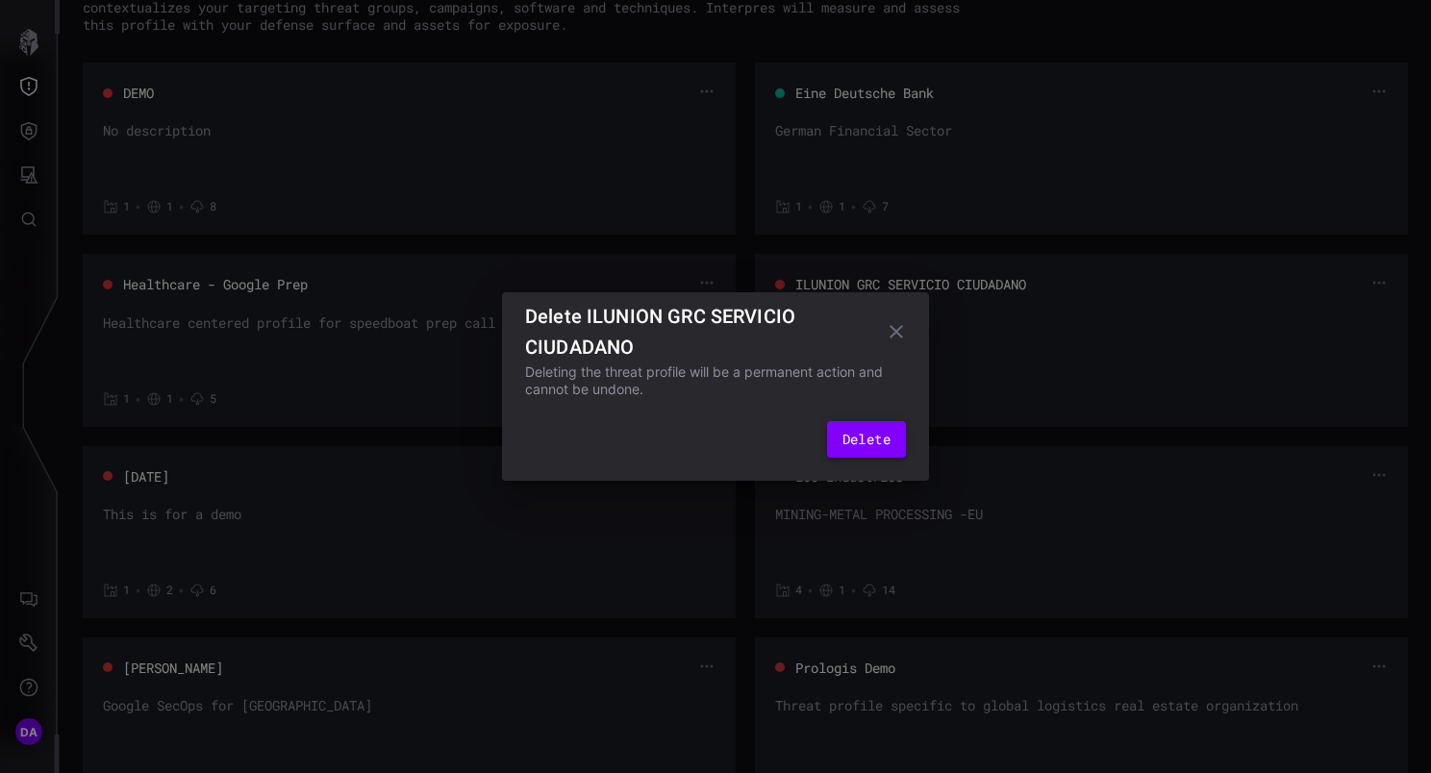
click at [876, 436] on button "Delete" at bounding box center [866, 439] width 79 height 37
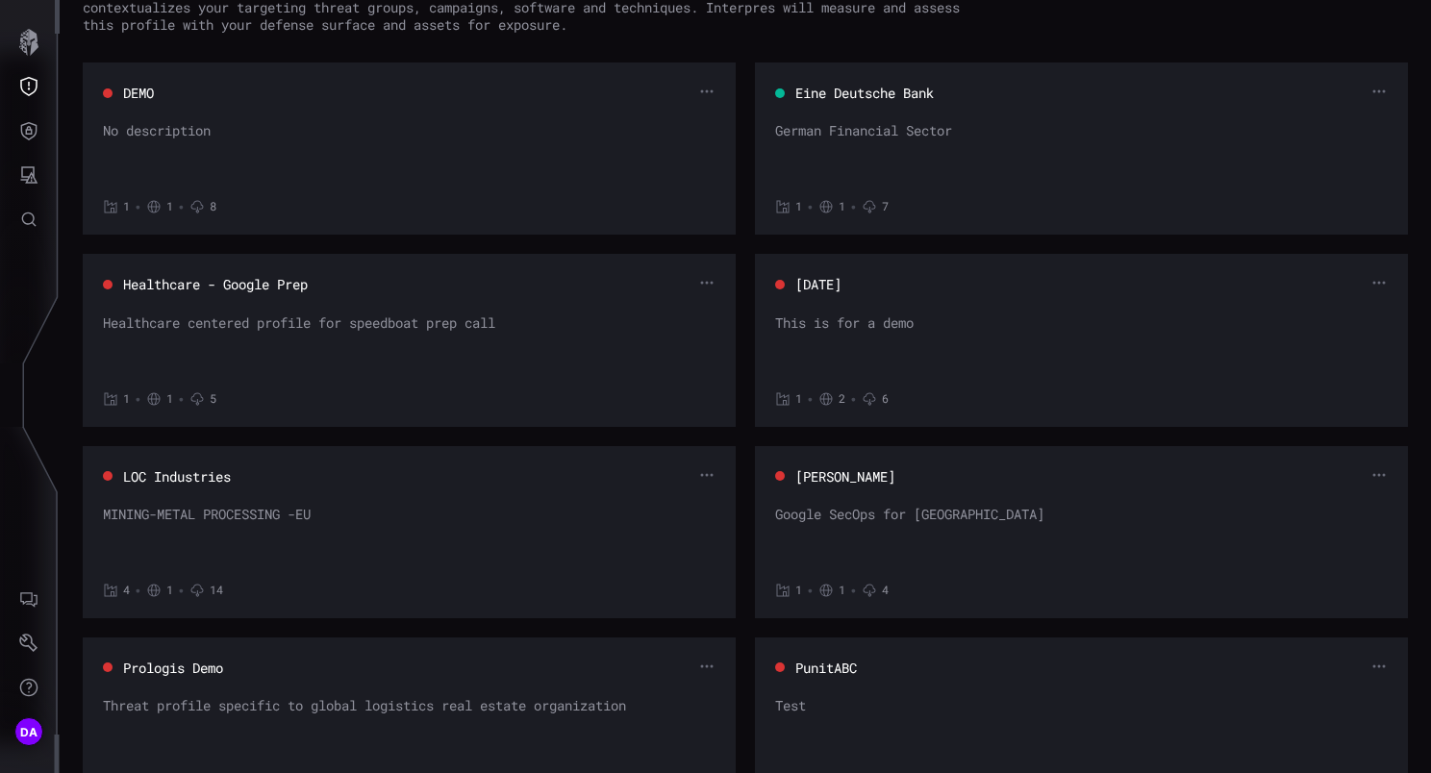
scroll to position [0, 0]
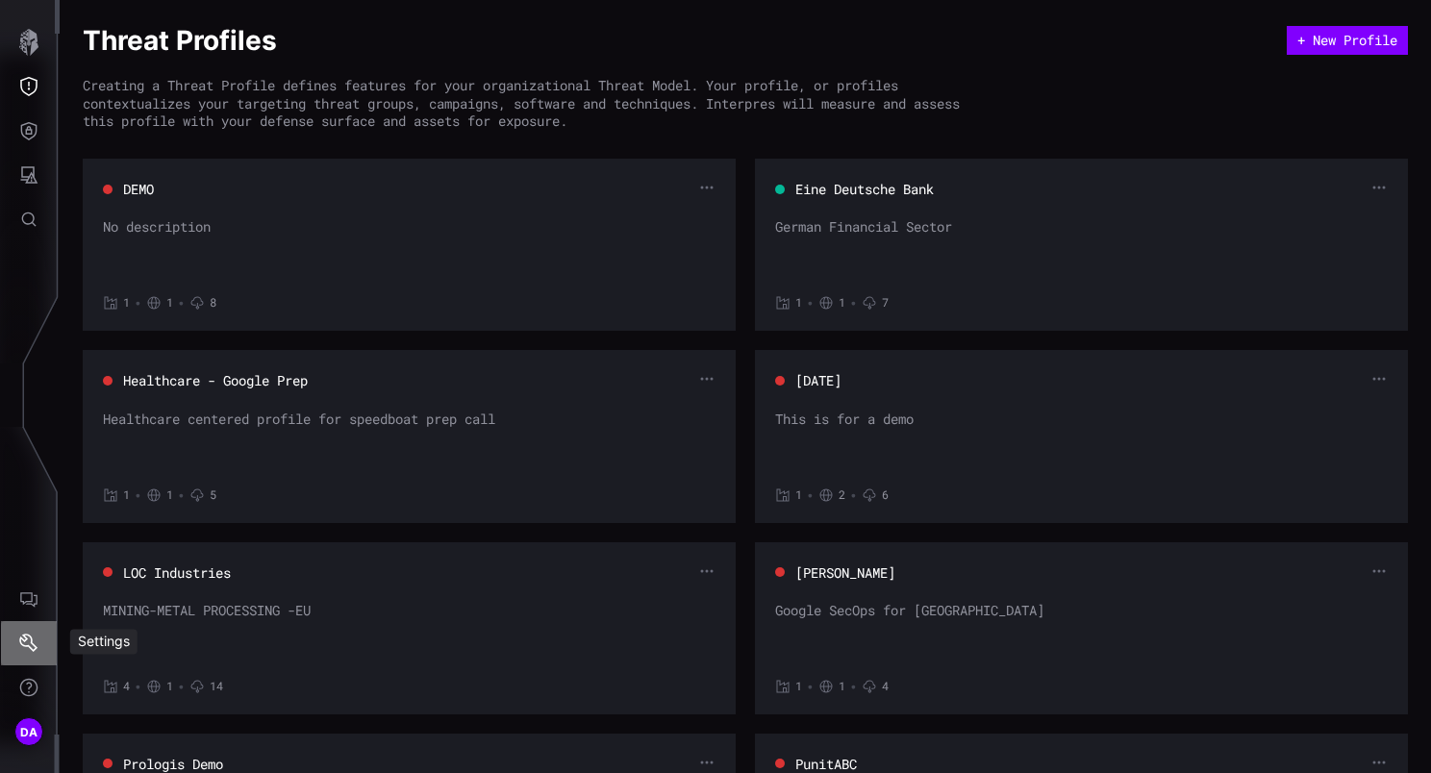
click at [35, 639] on icon "Settings" at bounding box center [28, 643] width 19 height 19
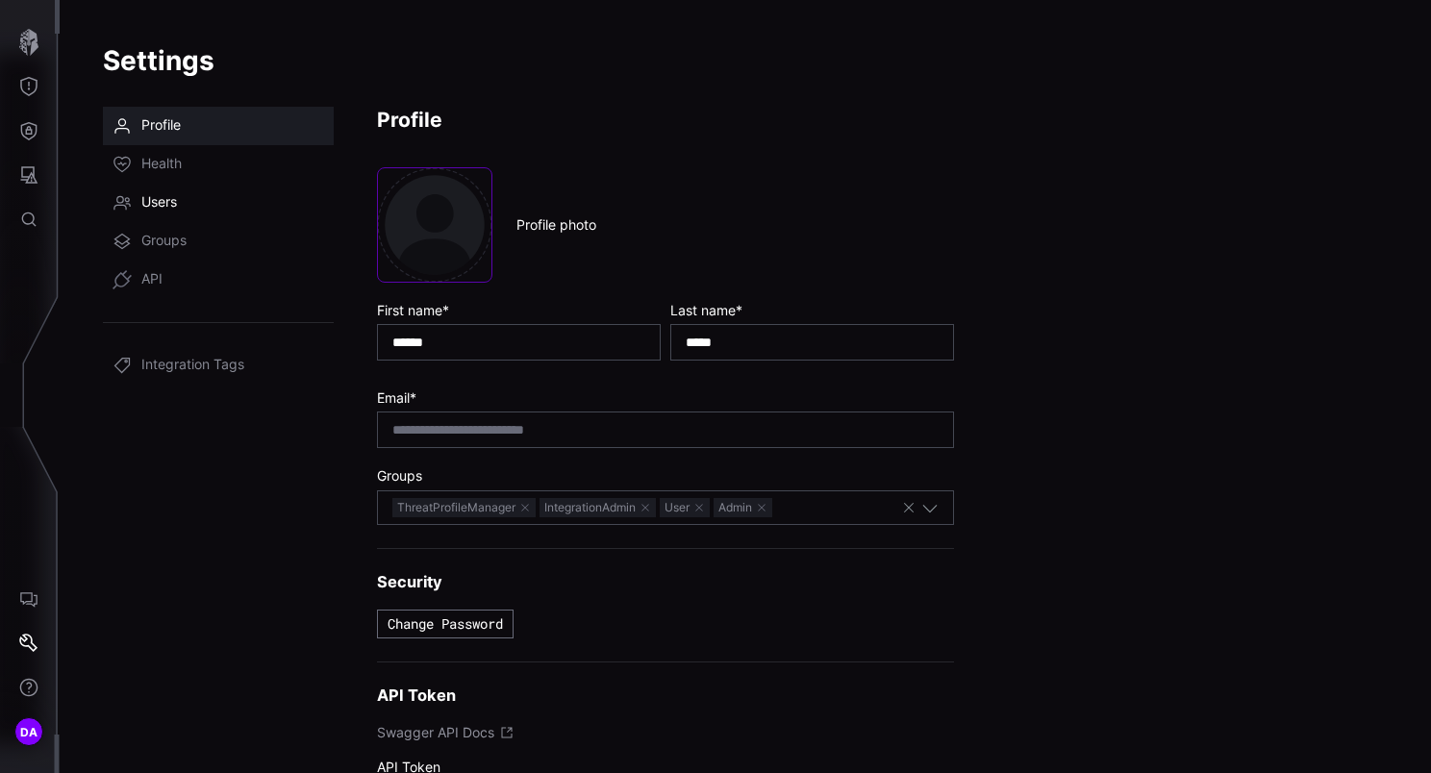
click at [163, 204] on span "Users" at bounding box center [159, 202] width 36 height 19
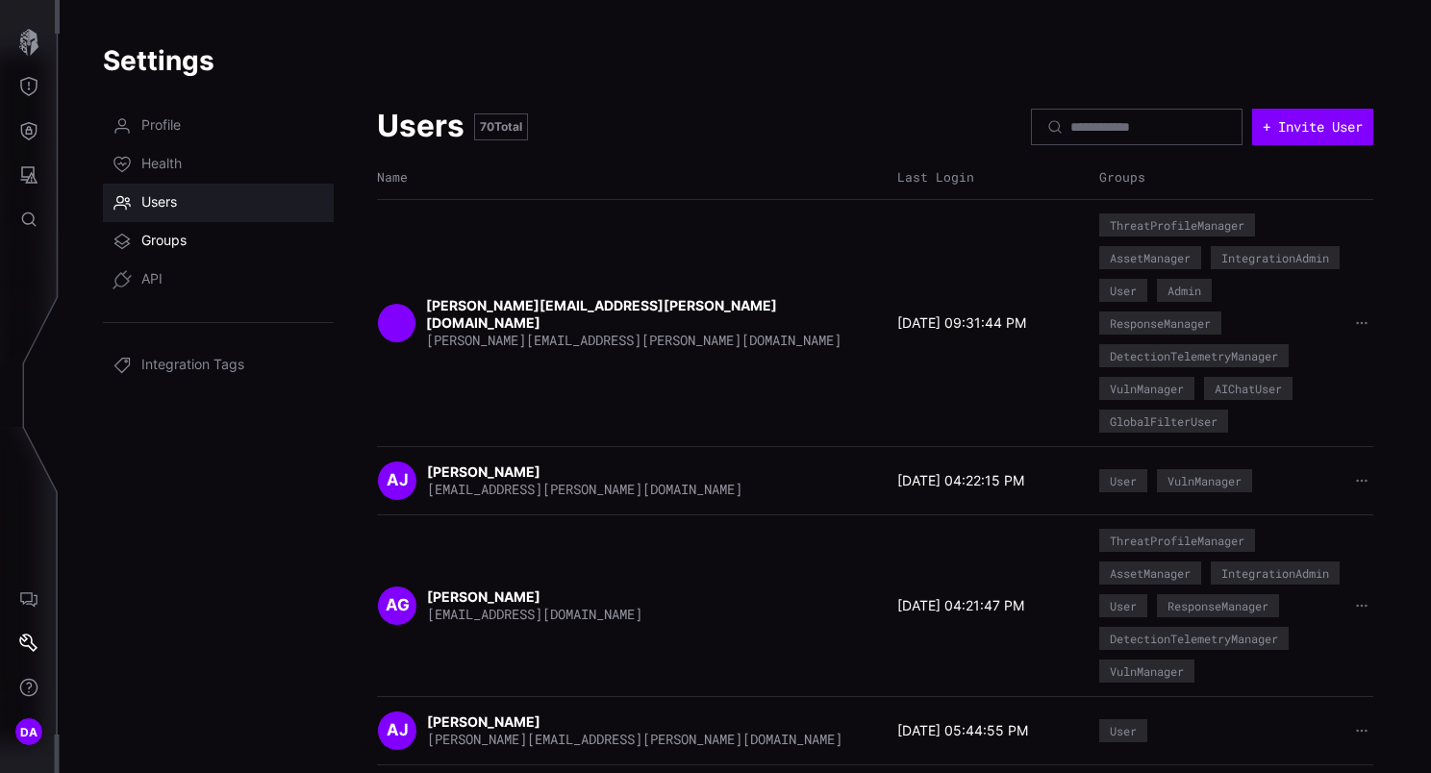
click at [172, 231] on link "Groups" at bounding box center [218, 241] width 231 height 38
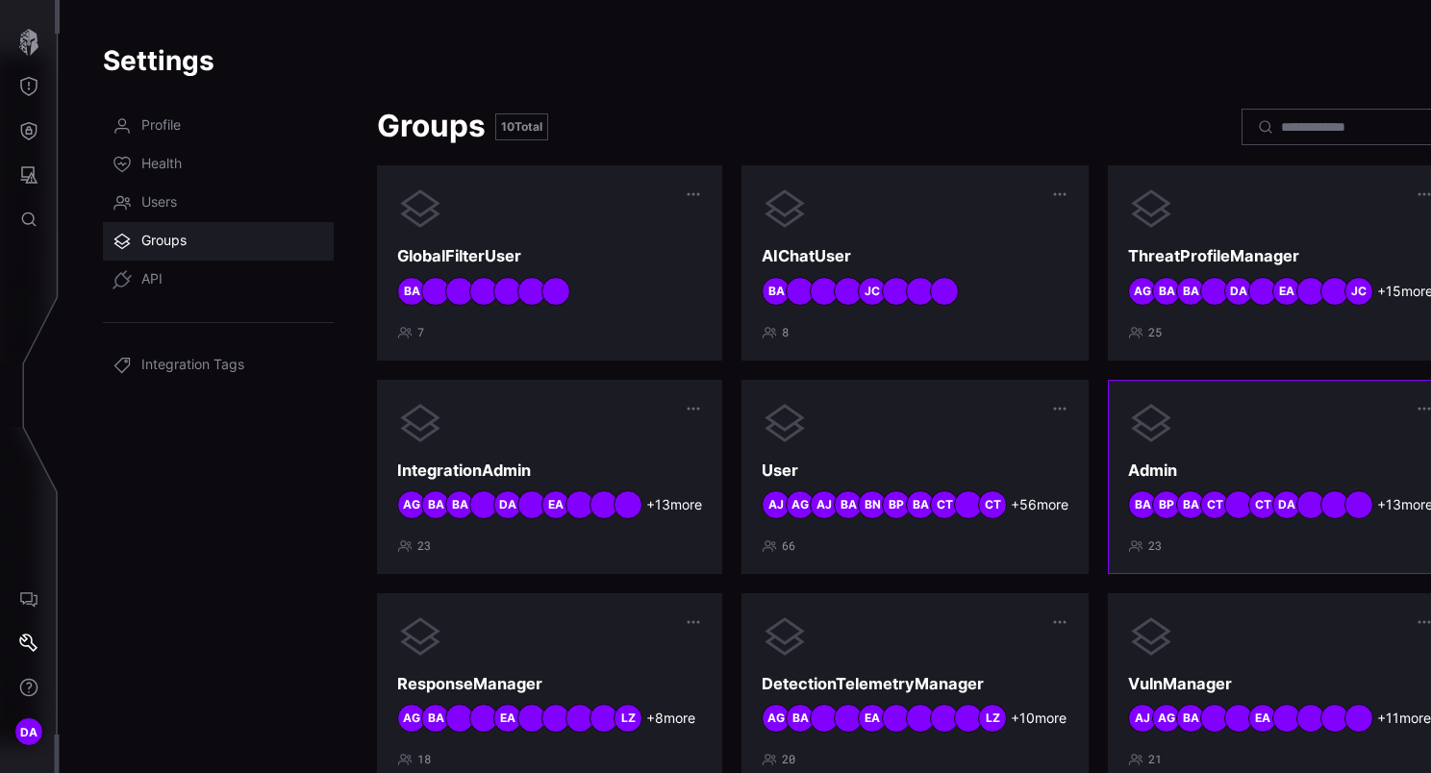
click at [1188, 466] on h3 "Admin" at bounding box center [1280, 471] width 305 height 20
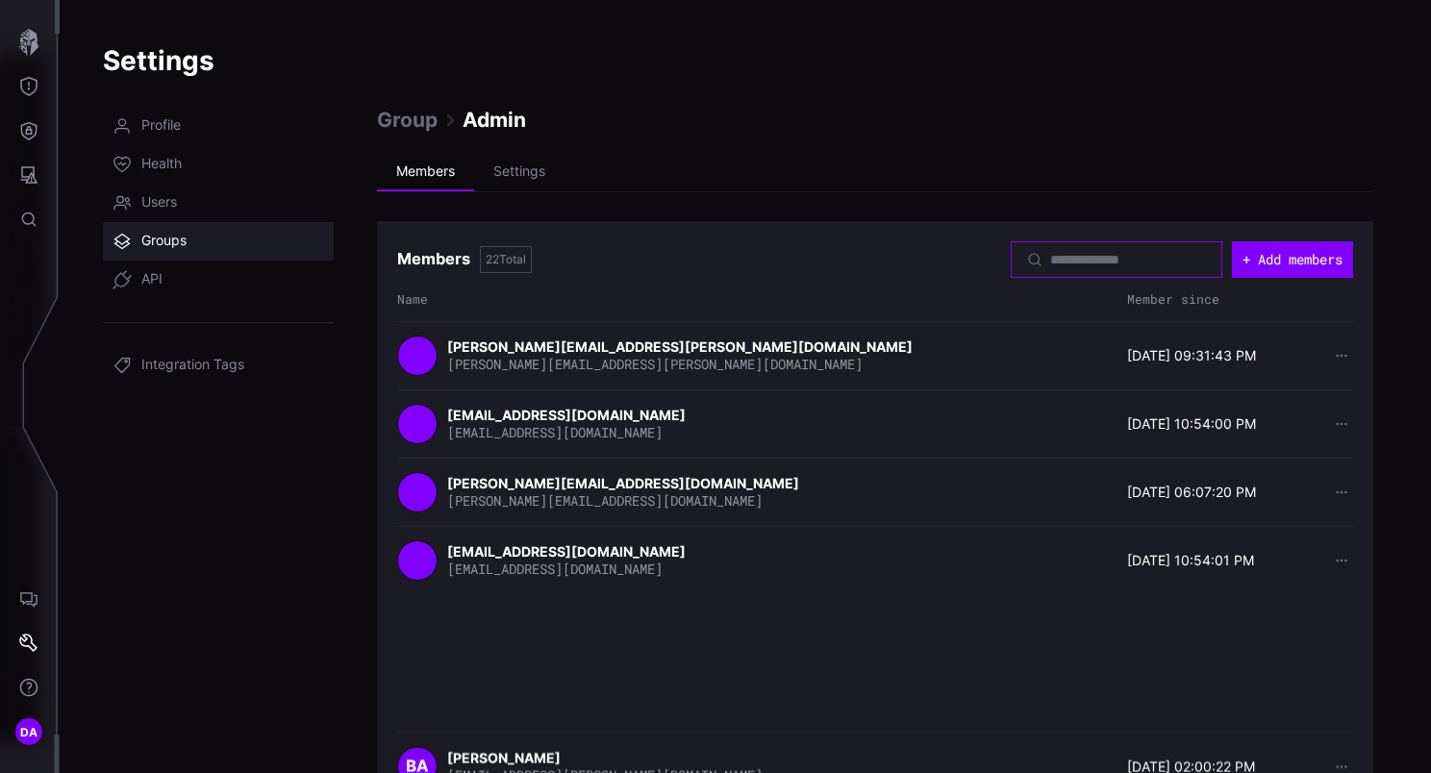
click at [1096, 257] on input at bounding box center [1117, 259] width 135 height 17
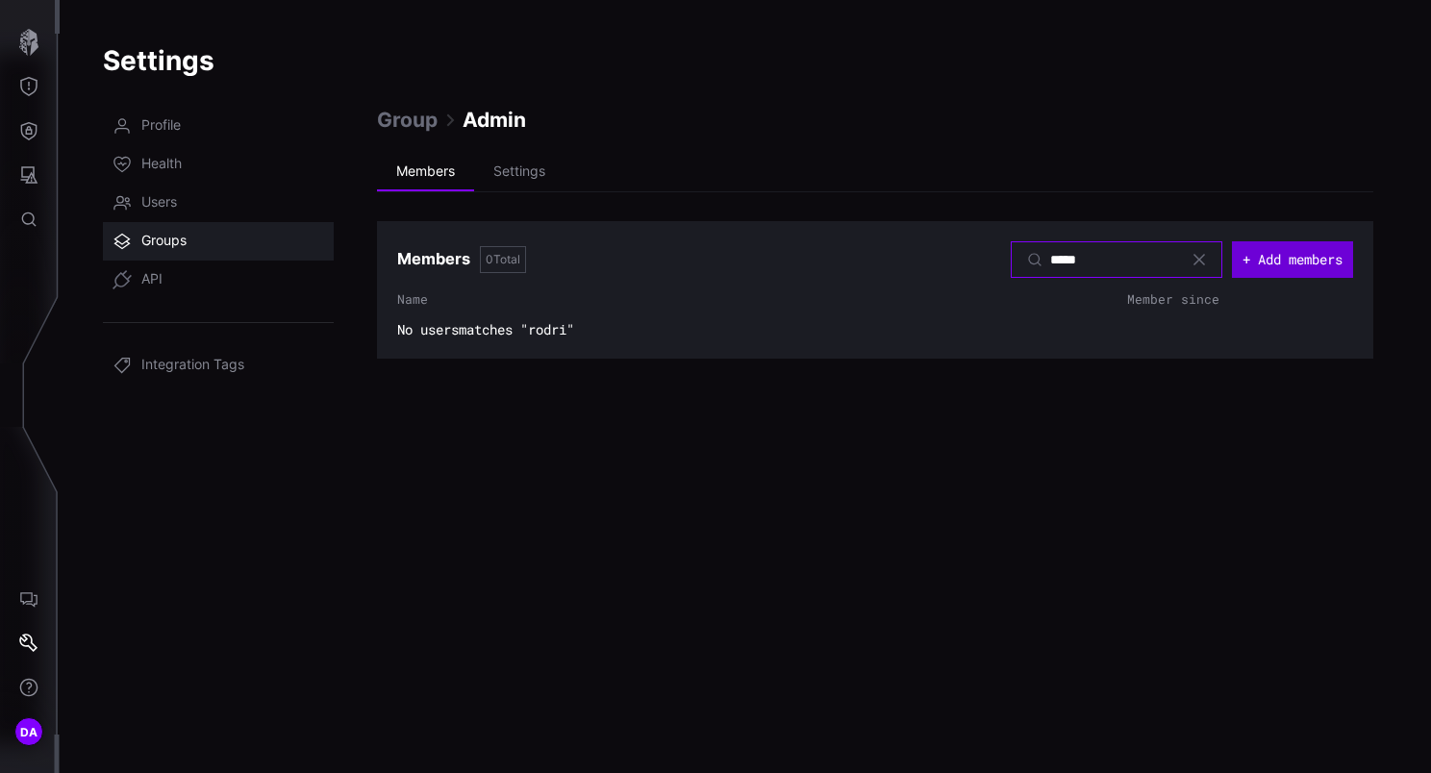
type input "*****"
click at [1284, 260] on button "+ Add members" at bounding box center [1292, 259] width 112 height 34
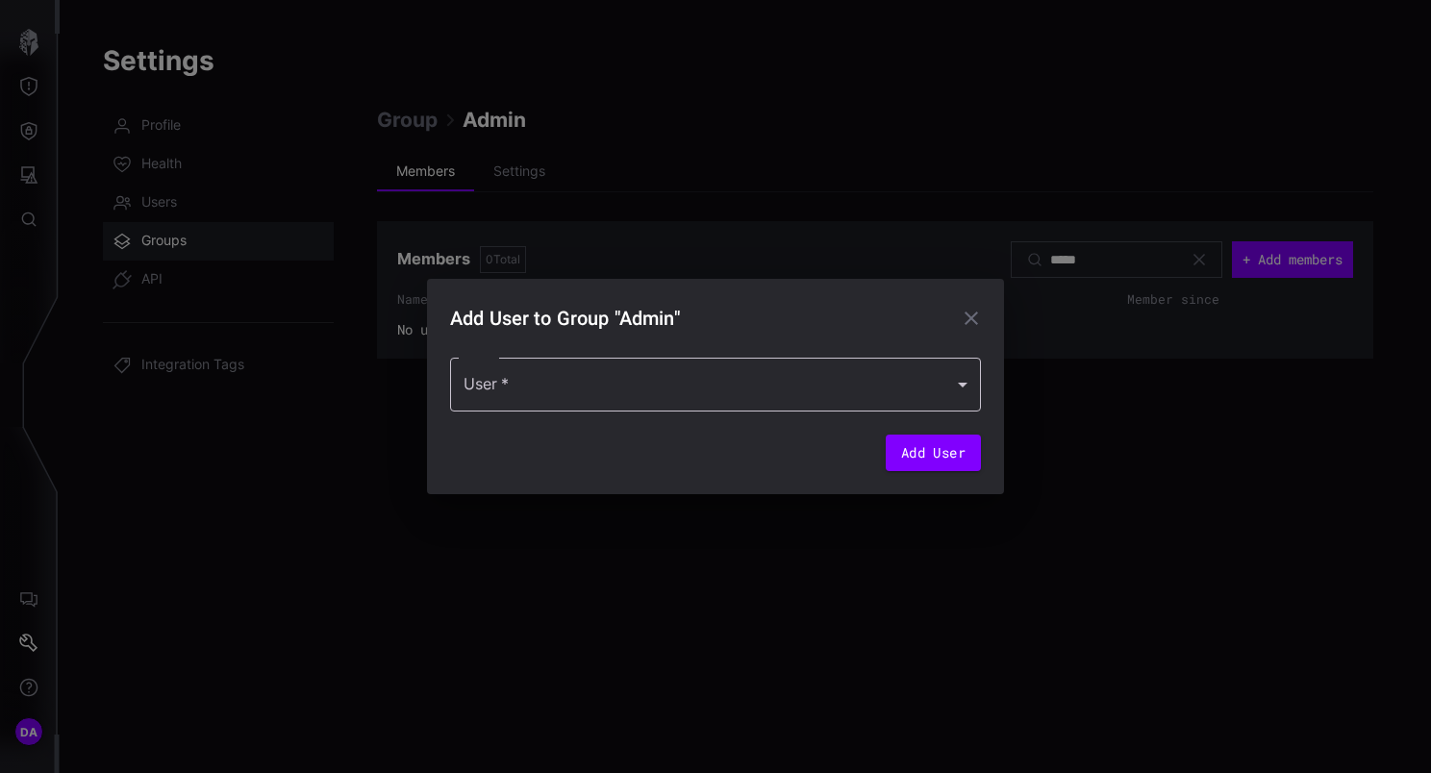
click at [577, 389] on div at bounding box center [715, 385] width 531 height 54
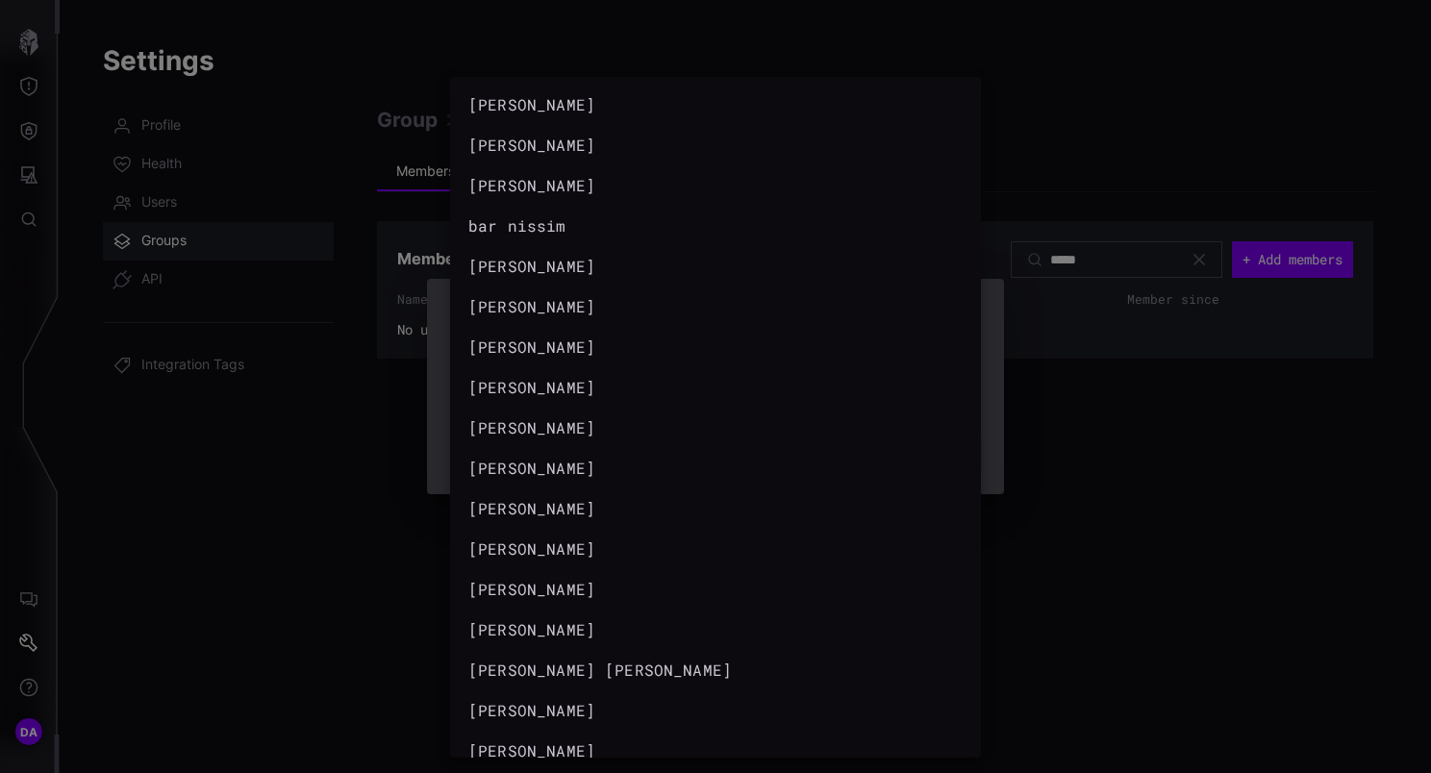
scroll to position [818, 0]
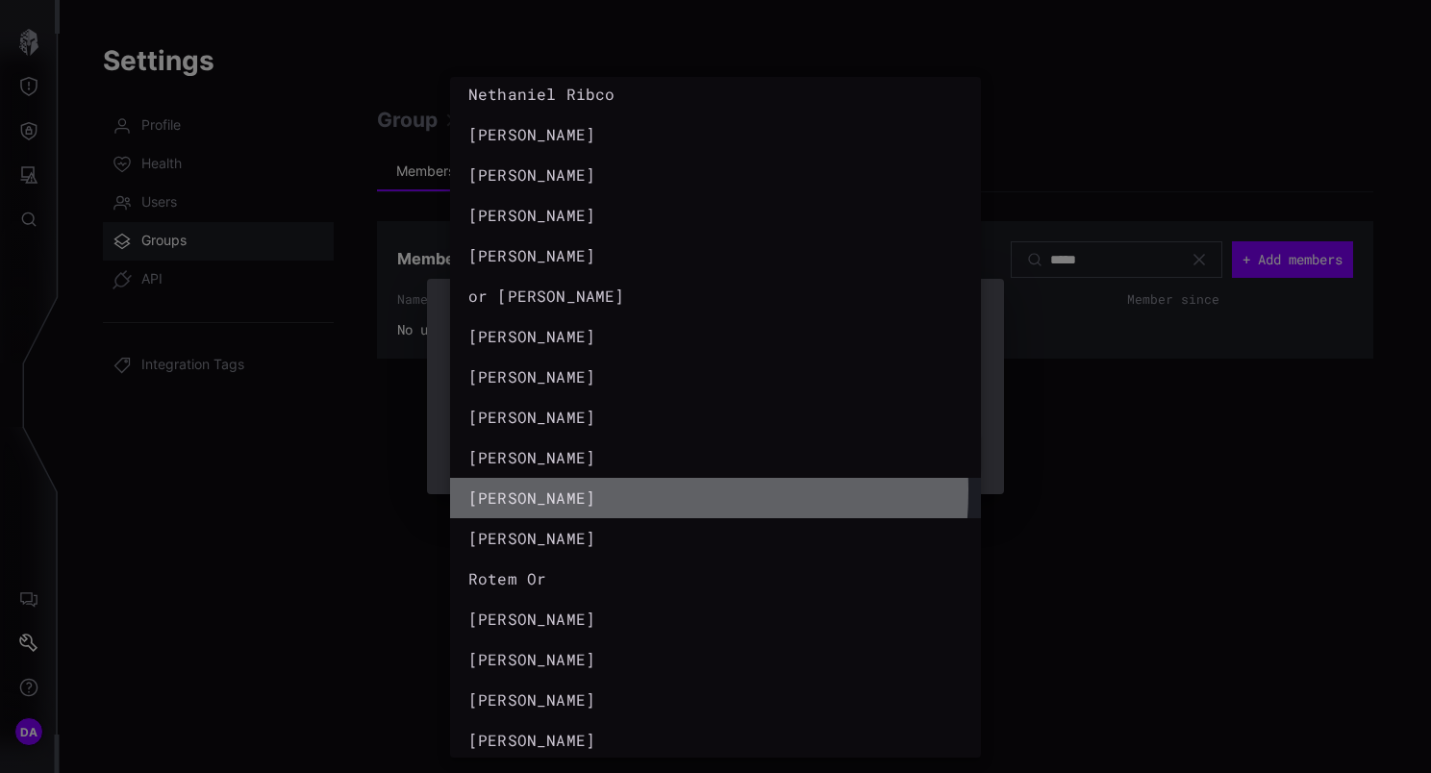
click at [604, 490] on div "Rodrigo Jimenez" at bounding box center [696, 497] width 456 height 23
type input "**********"
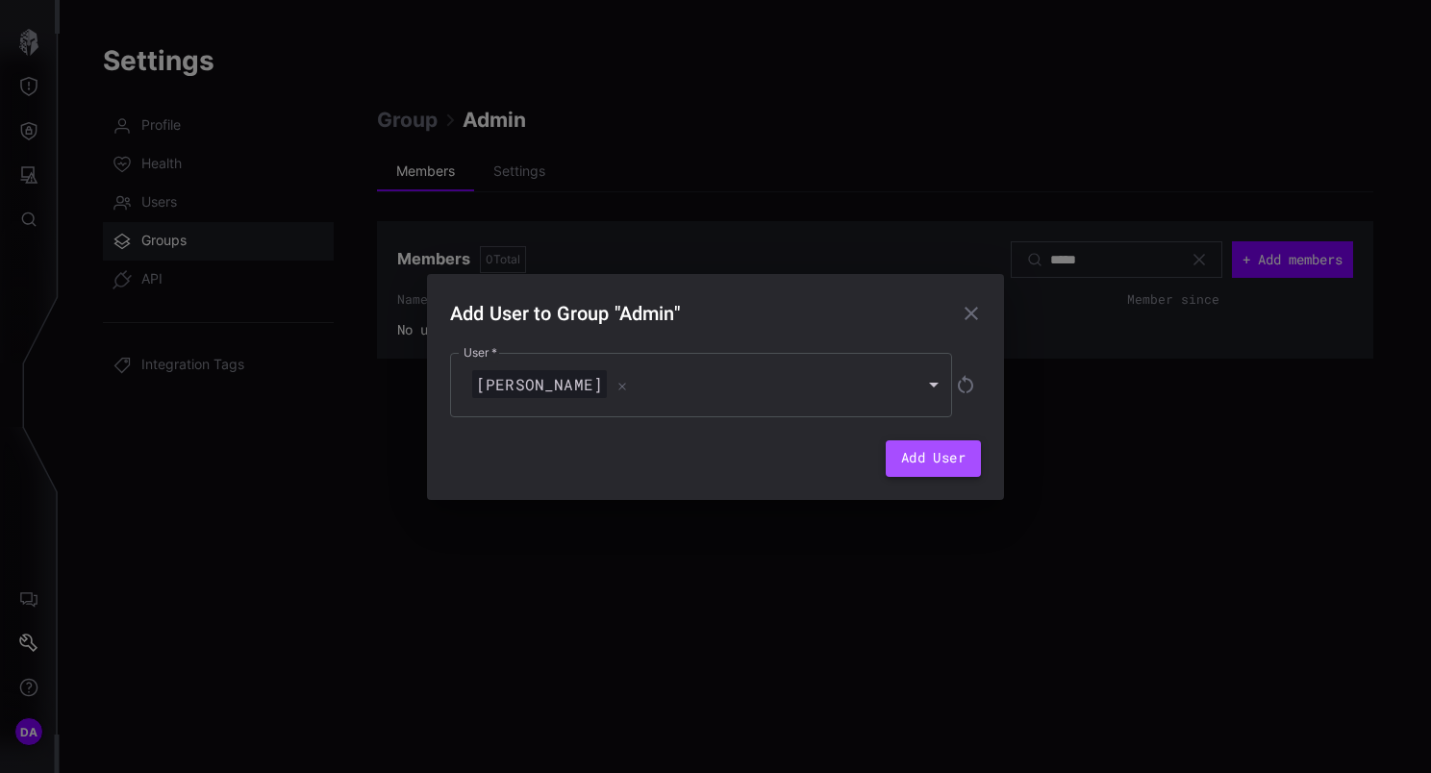
click at [941, 454] on button "Add User" at bounding box center [932, 458] width 95 height 37
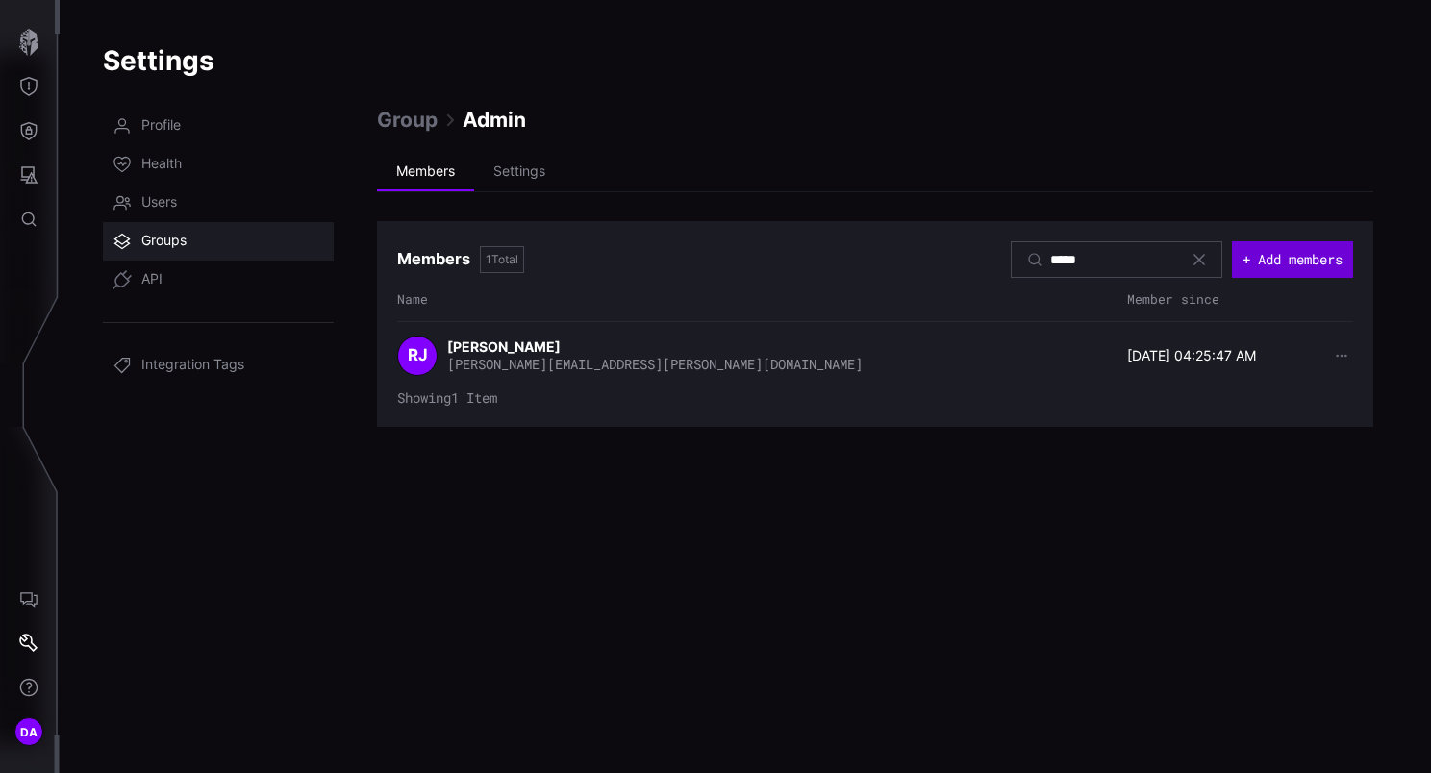
click at [1281, 261] on button "+ Add members" at bounding box center [1292, 259] width 121 height 37
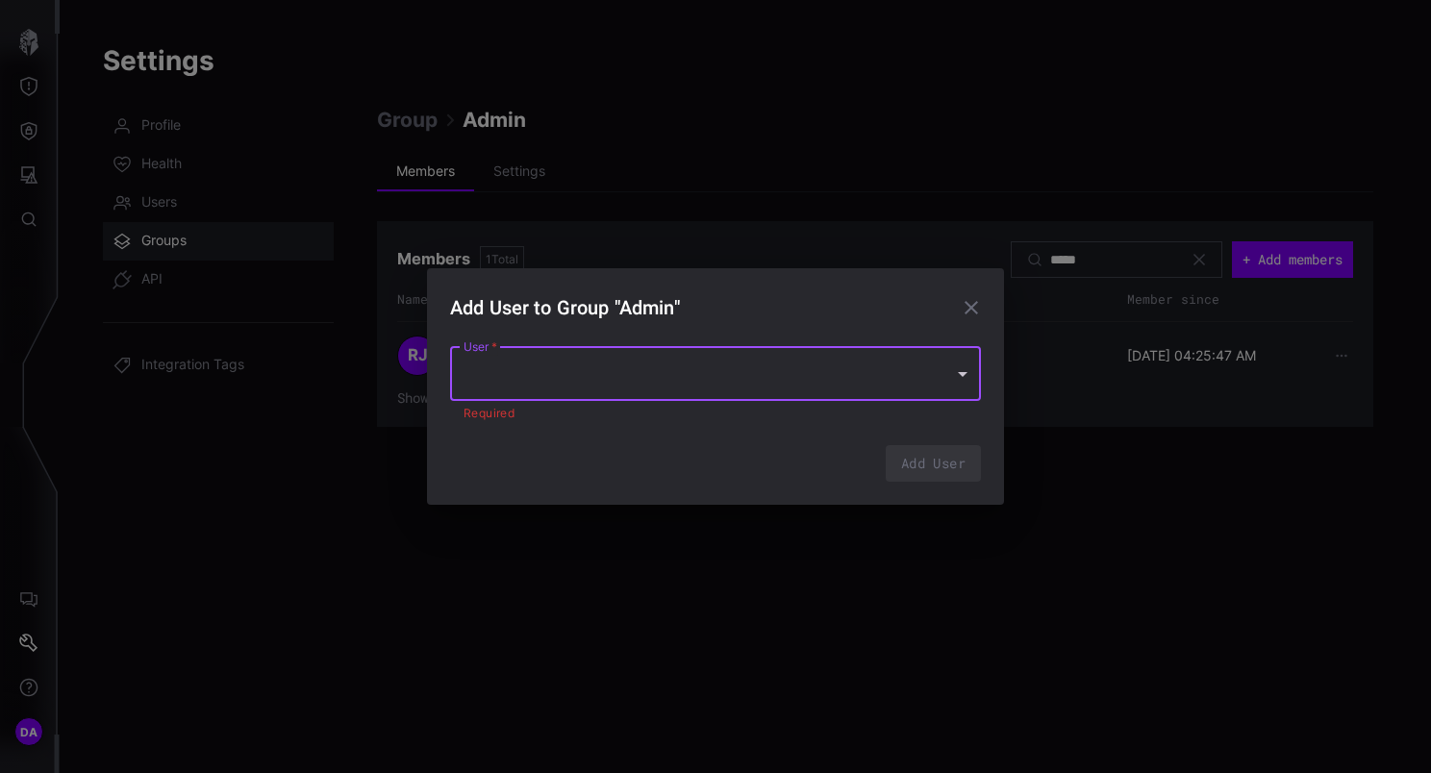
click at [642, 388] on div at bounding box center [715, 374] width 531 height 54
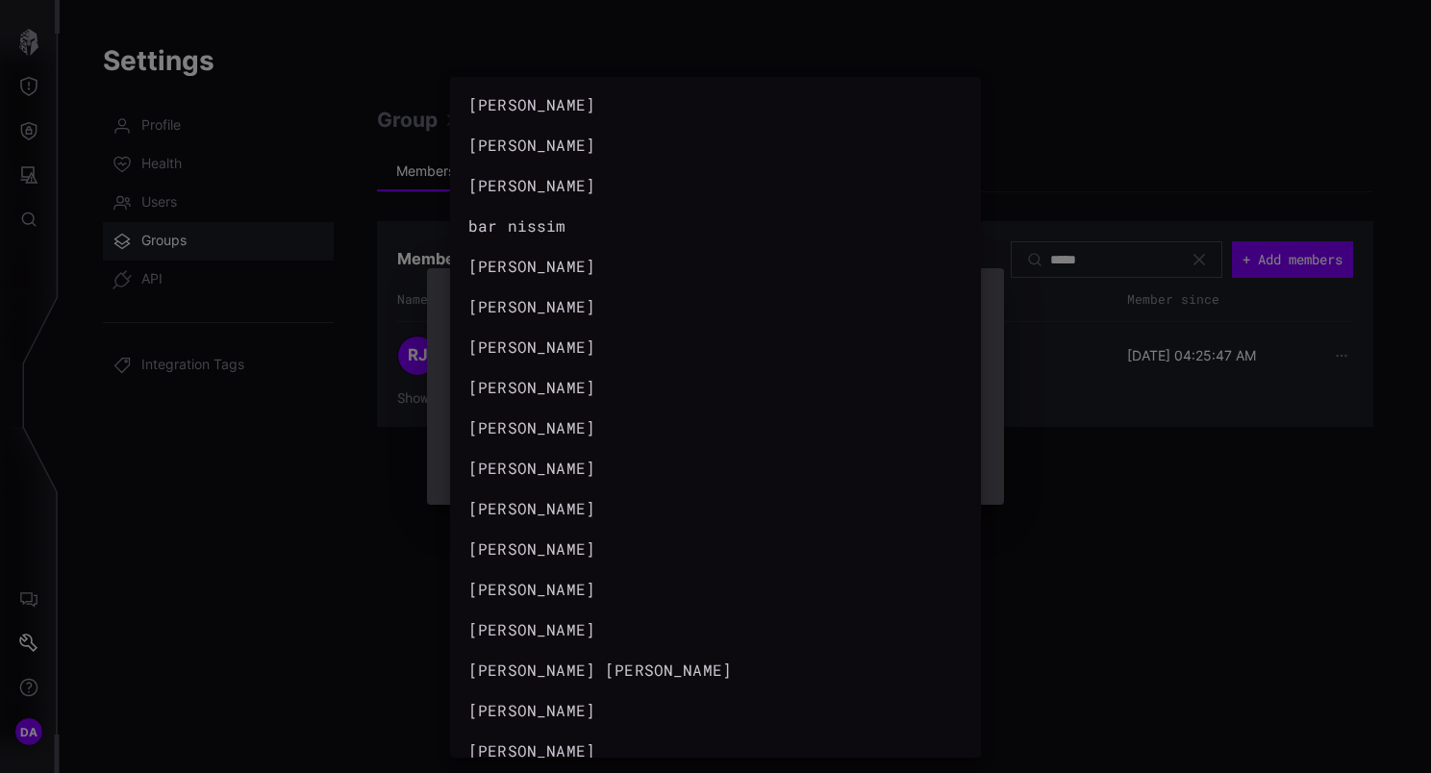
scroll to position [454, 0]
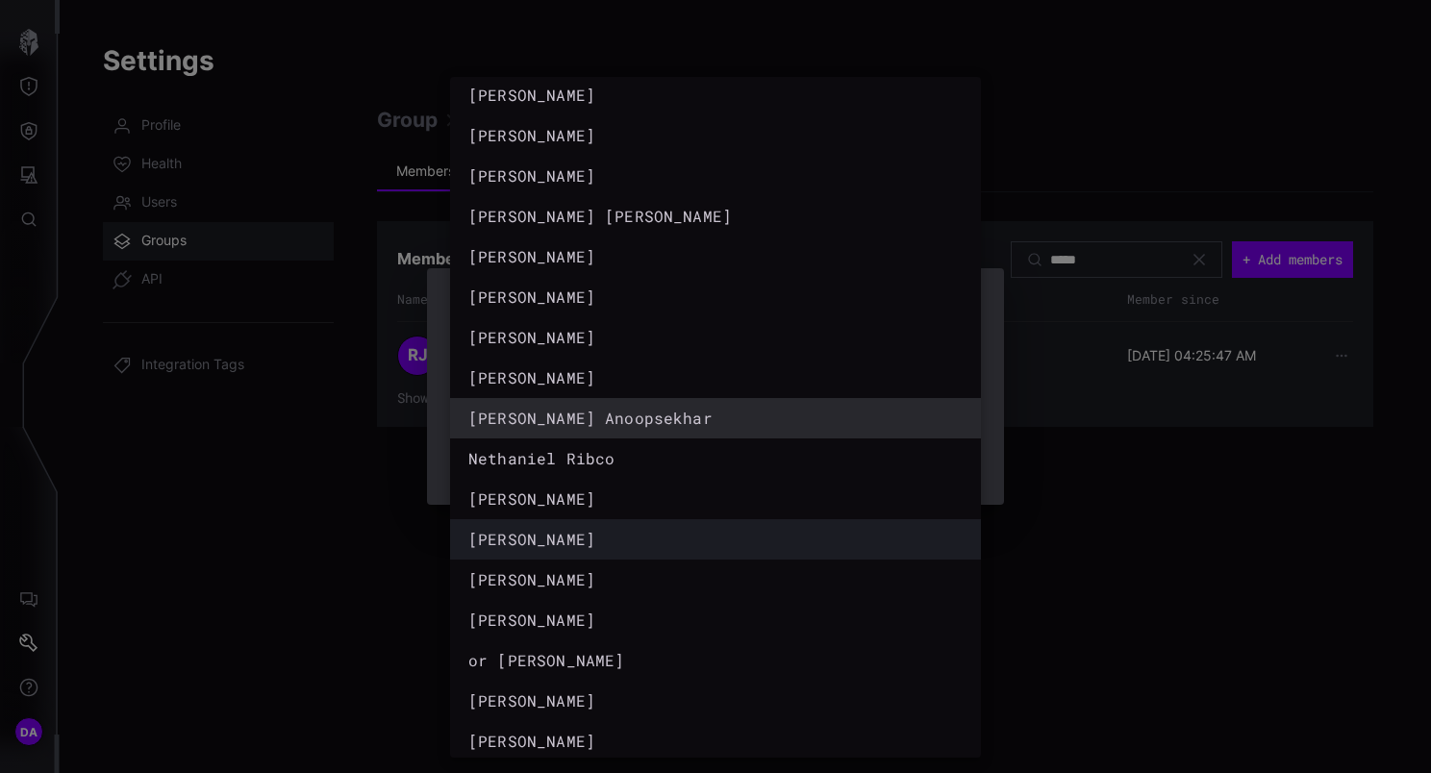
click at [568, 537] on div "nik solomatine" at bounding box center [696, 539] width 456 height 23
type input "**********"
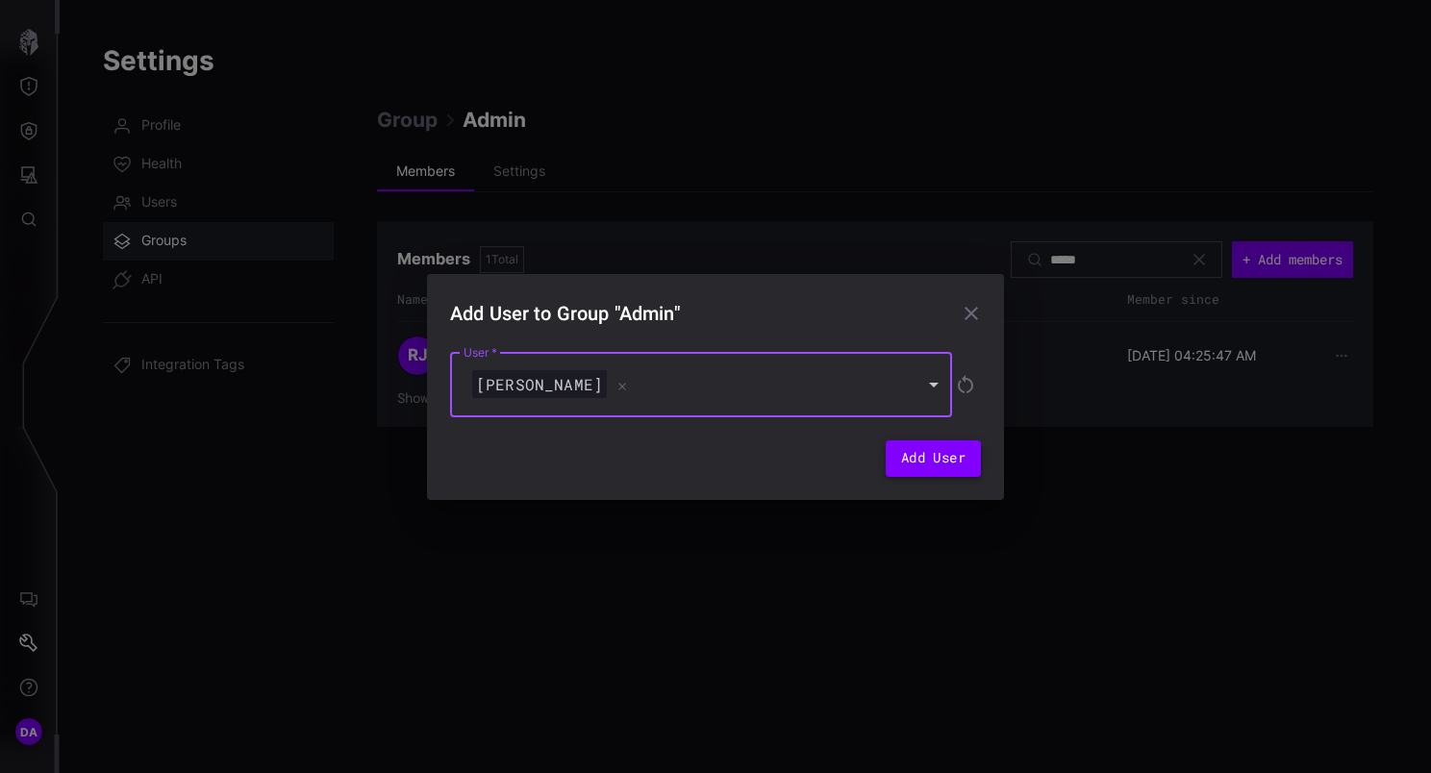
click at [915, 460] on button "Add User" at bounding box center [932, 458] width 95 height 37
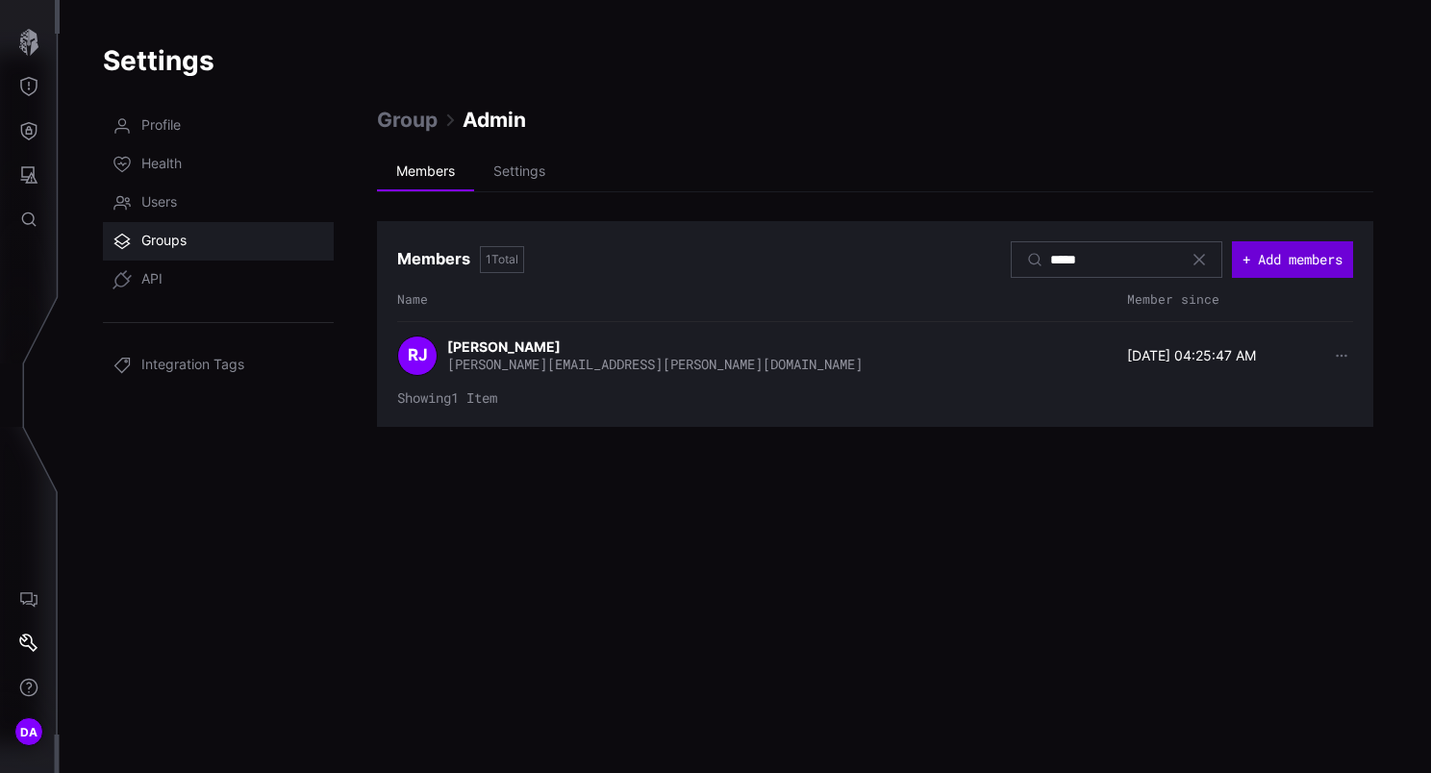
click at [1277, 262] on button "+ Add members" at bounding box center [1292, 259] width 121 height 37
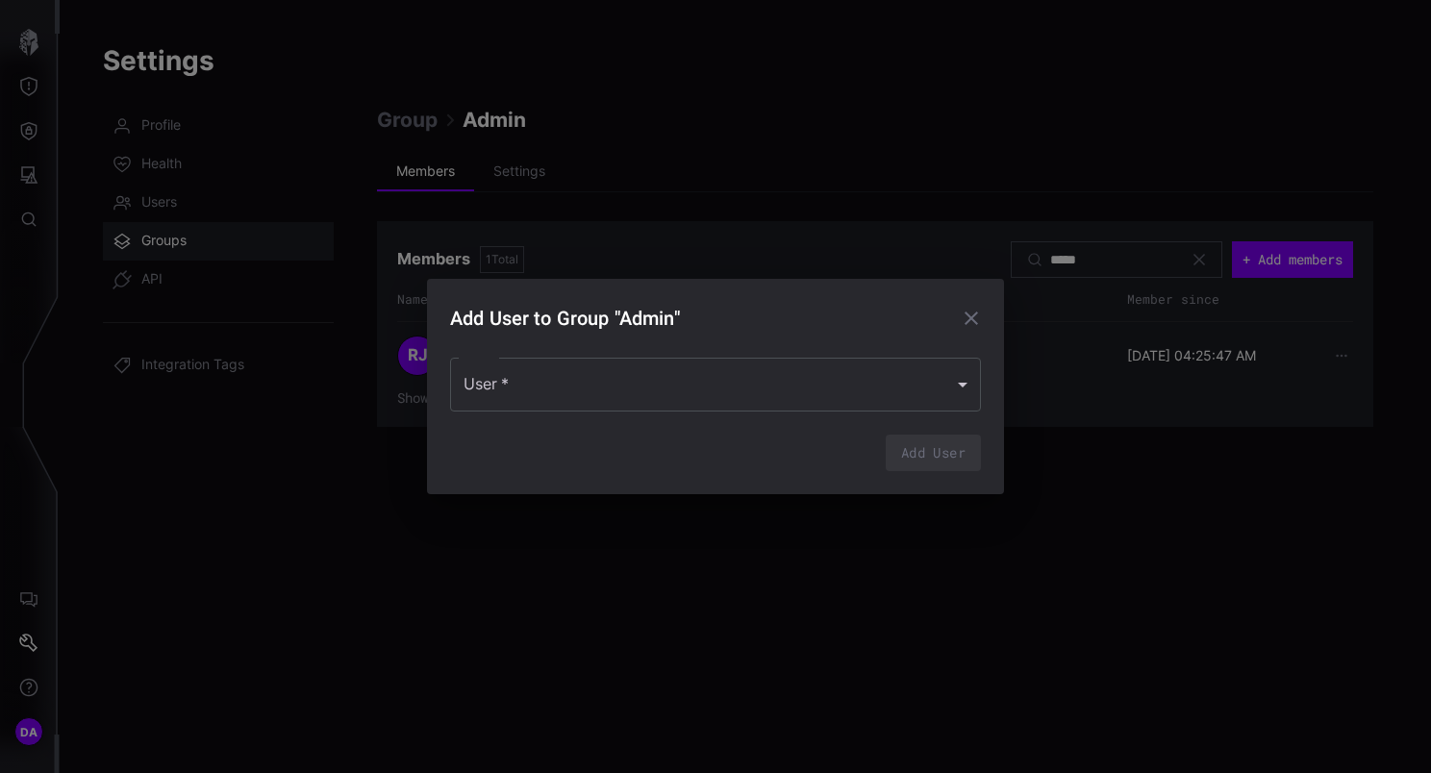
click at [517, 420] on form "User   * User   * Add User" at bounding box center [715, 403] width 531 height 137
click at [546, 401] on div "User   * User   *" at bounding box center [715, 385] width 531 height 54
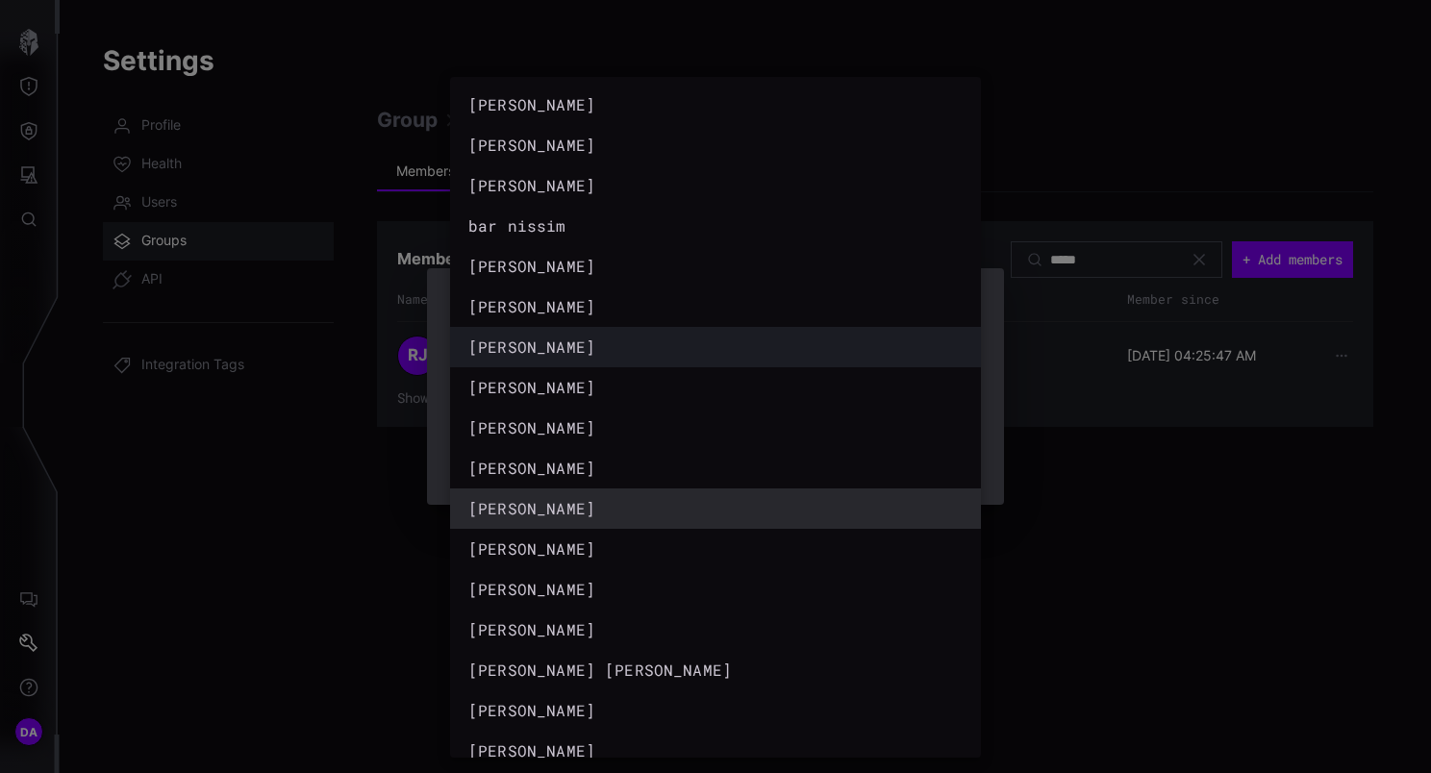
scroll to position [414, 0]
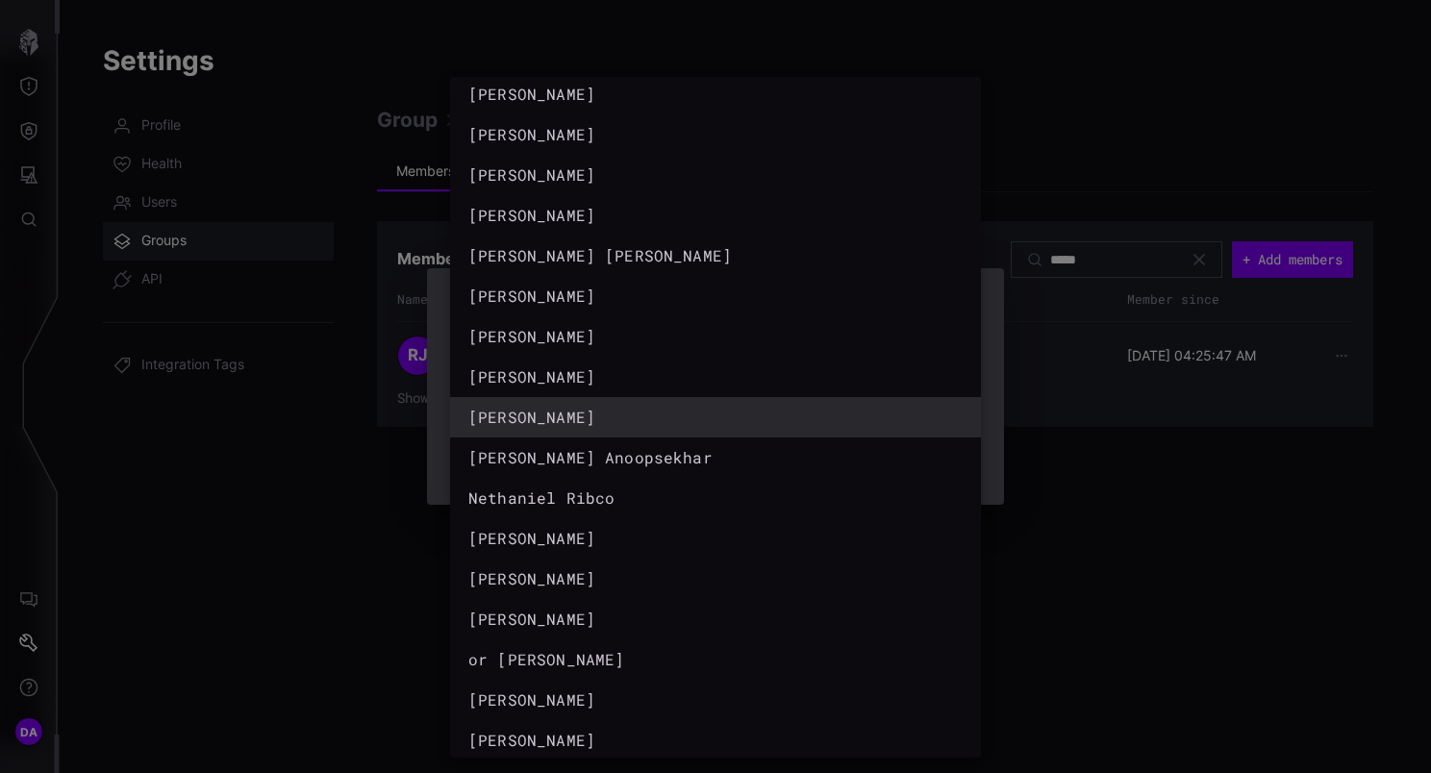
click at [1112, 181] on div at bounding box center [715, 386] width 1431 height 773
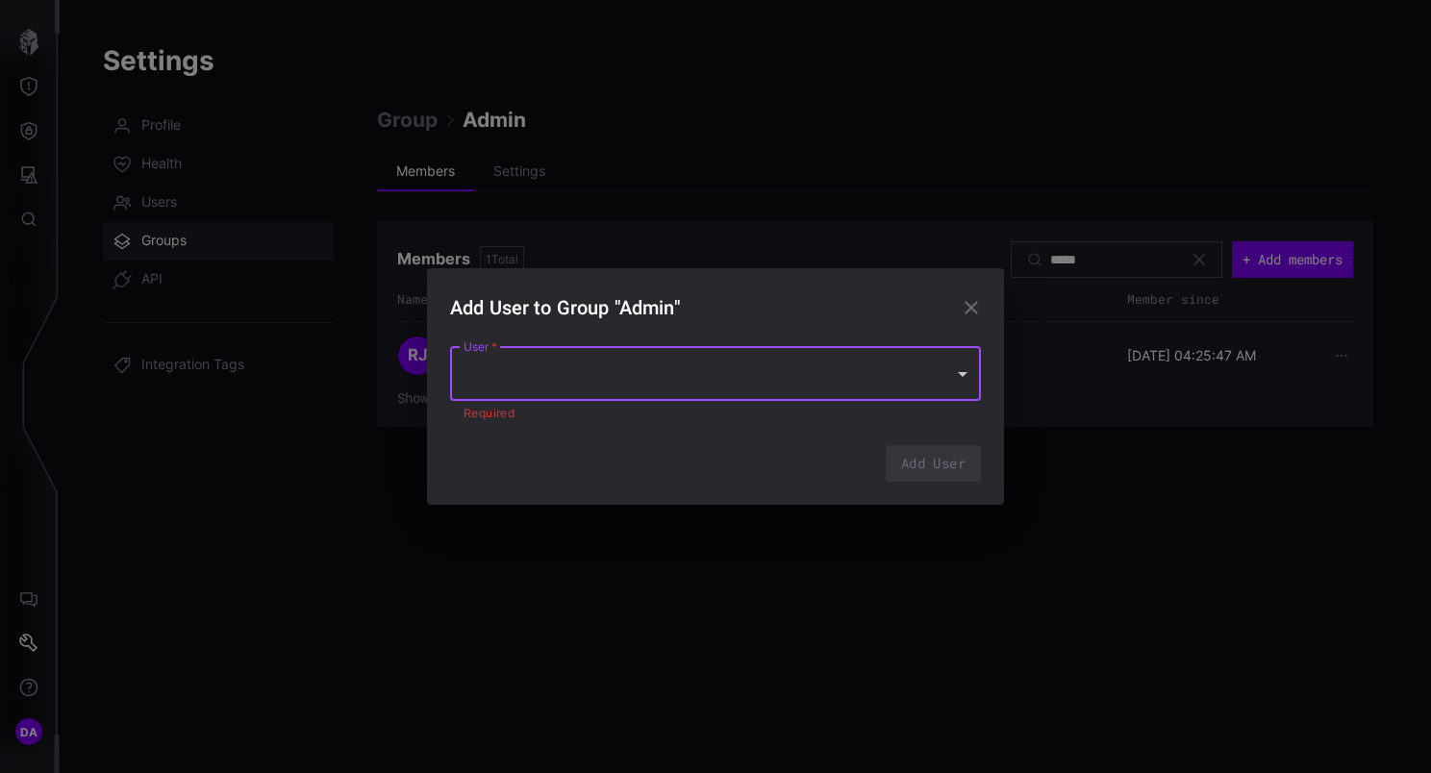
click at [883, 360] on div at bounding box center [715, 374] width 531 height 54
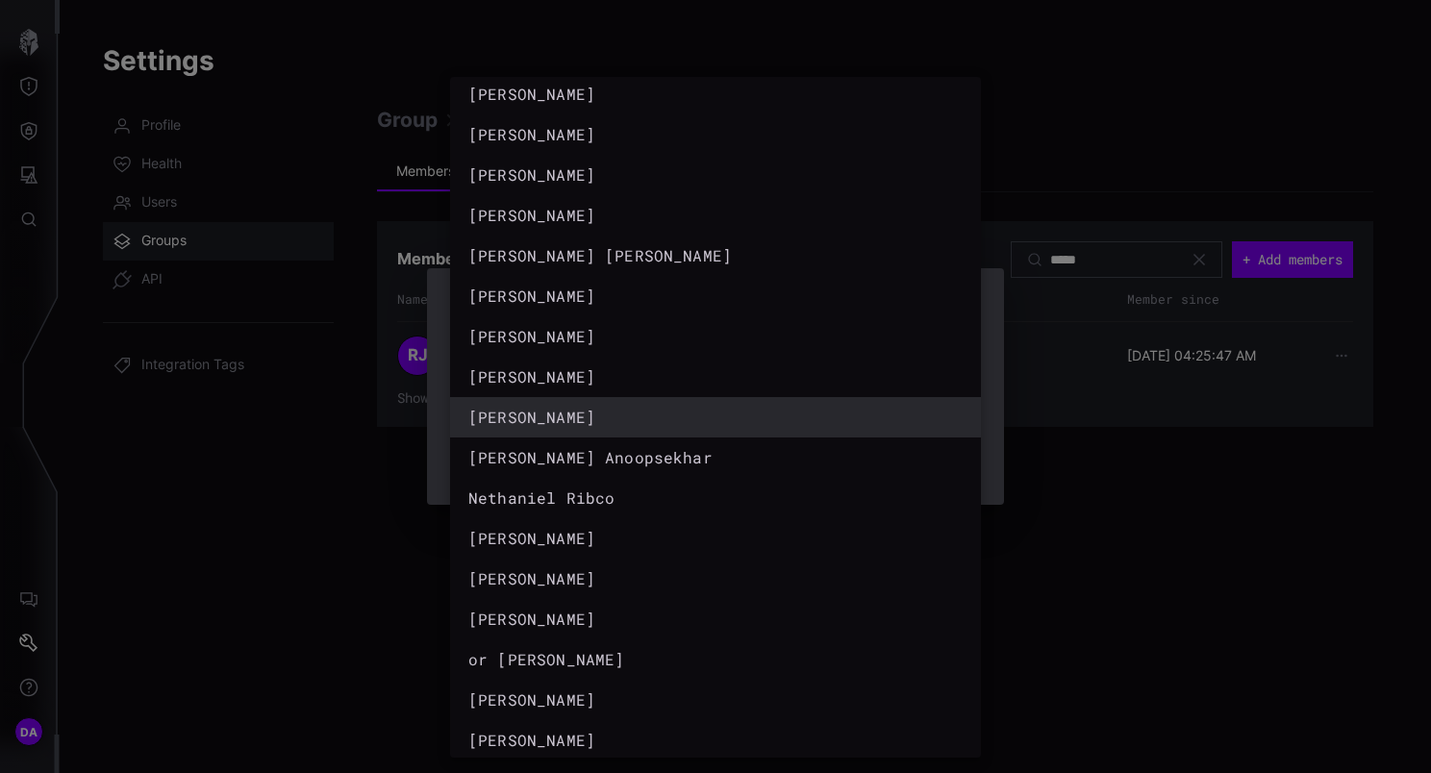
click at [1038, 432] on div at bounding box center [715, 386] width 1431 height 773
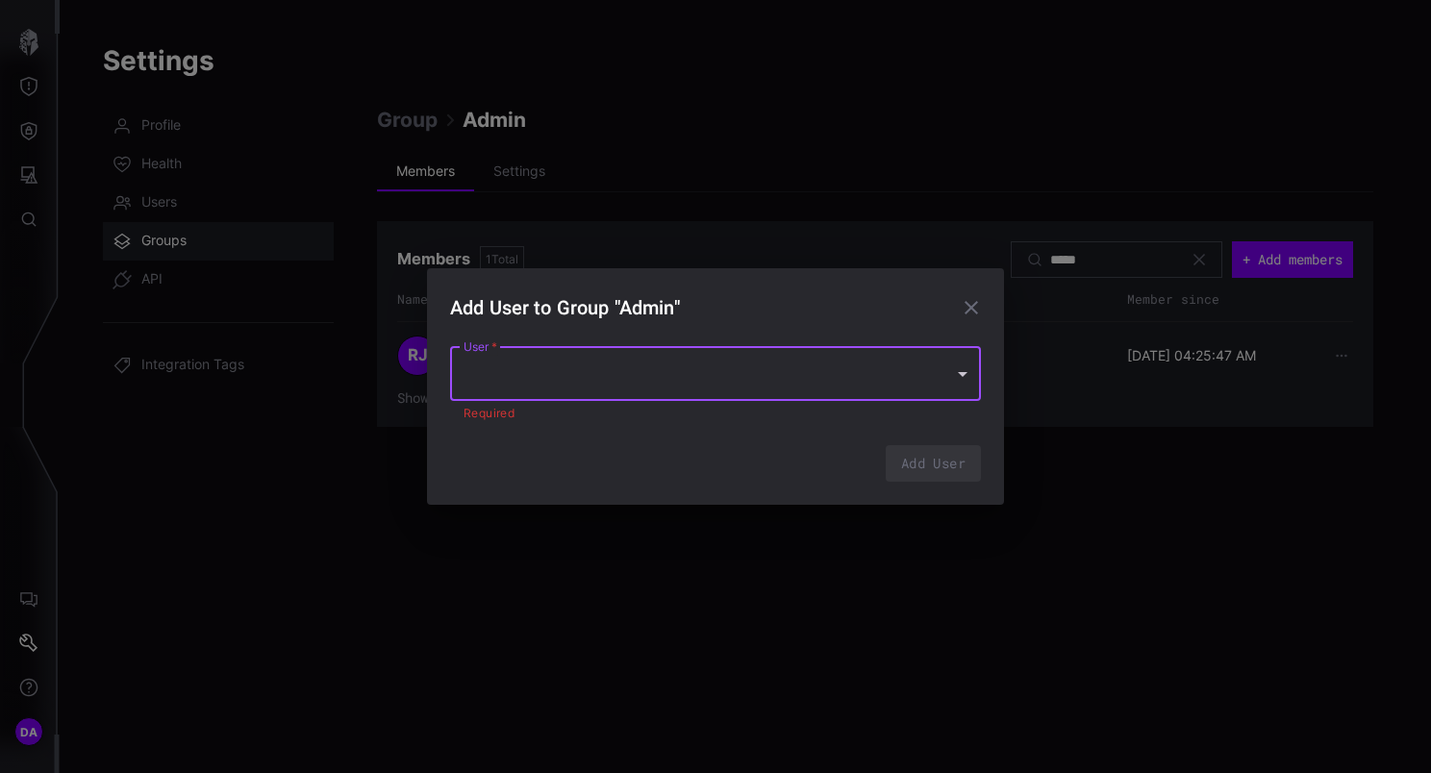
click at [800, 373] on div at bounding box center [715, 374] width 531 height 54
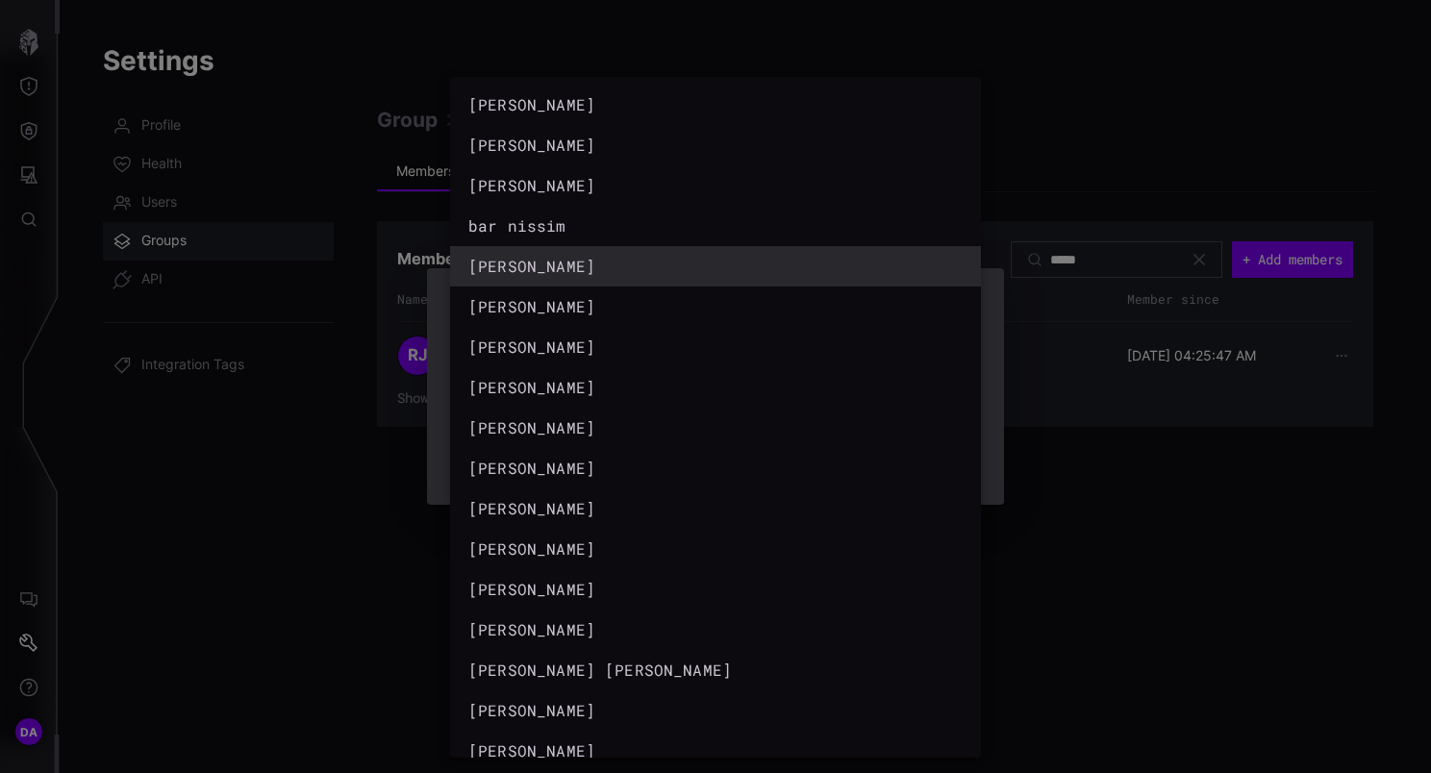
click at [621, 255] on div "David" at bounding box center [696, 266] width 456 height 23
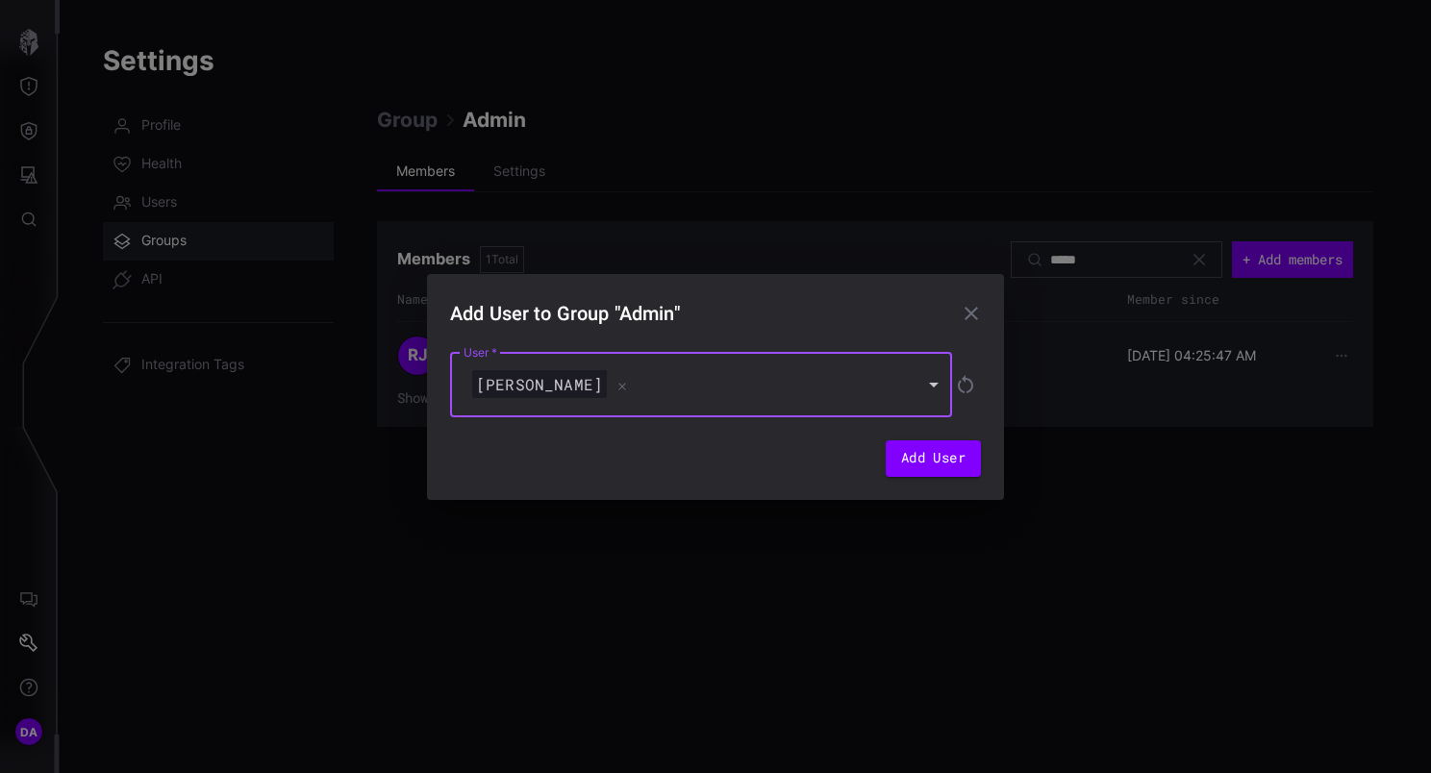
type input "**********"
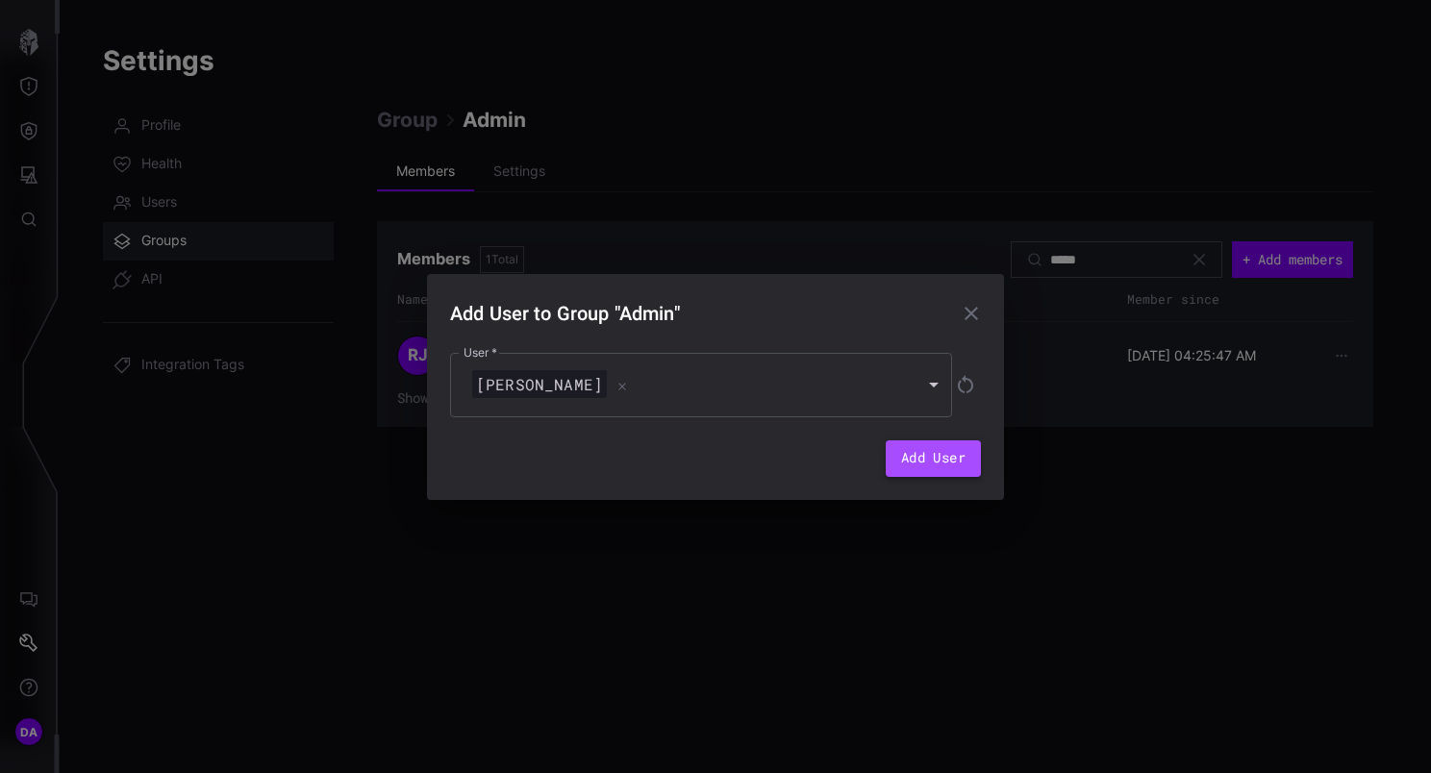
click at [934, 455] on button "Add User" at bounding box center [932, 458] width 95 height 37
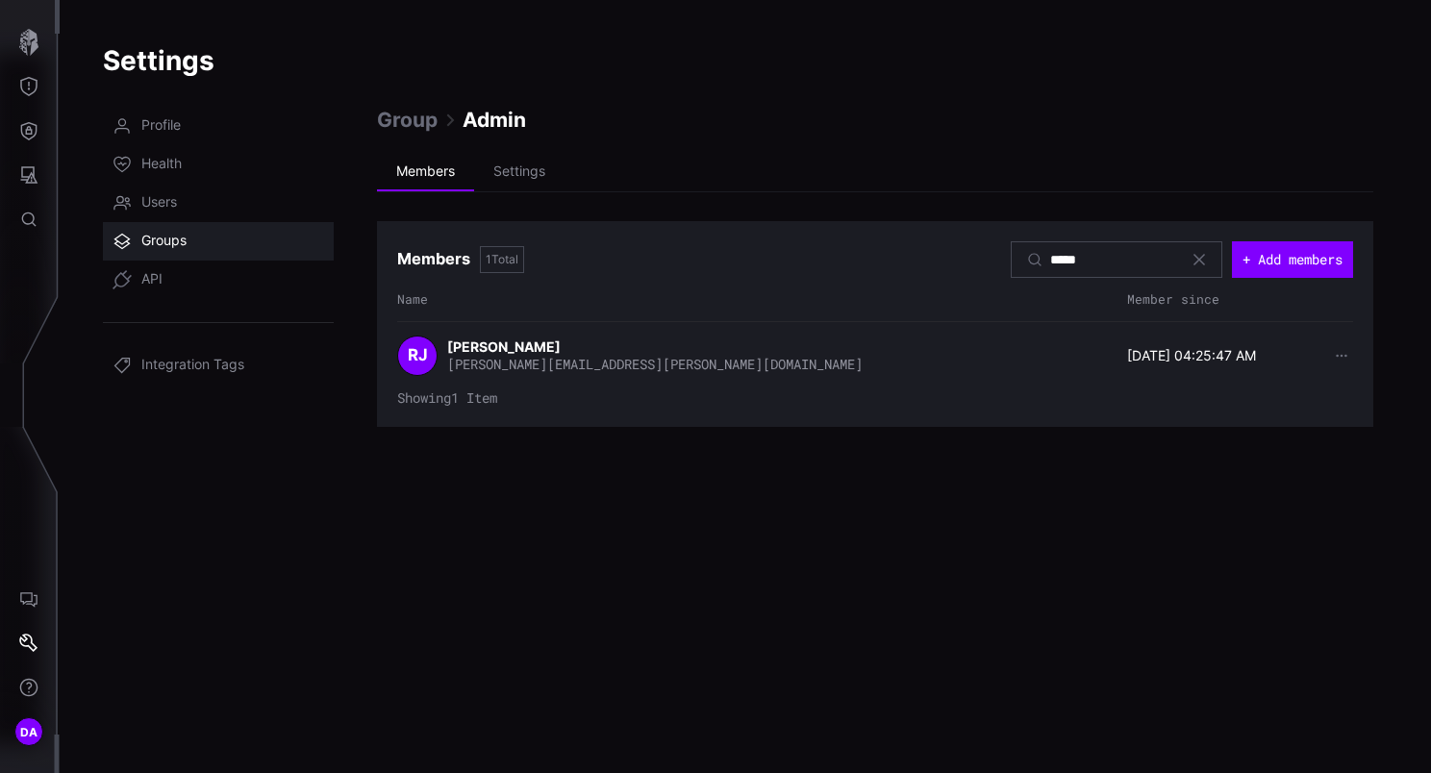
click at [1194, 257] on icon at bounding box center [1198, 259] width 15 height 15
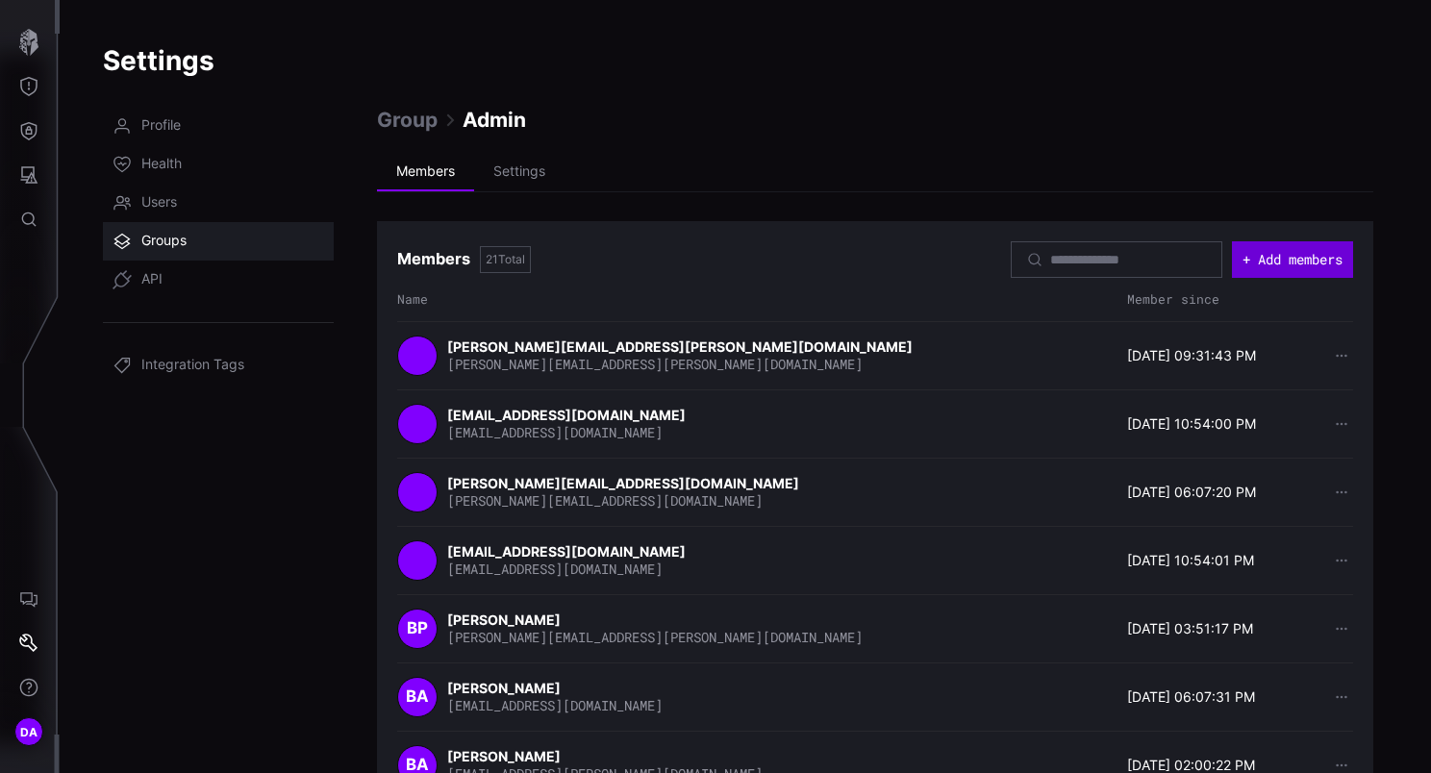
click at [1261, 261] on button "+ Add members" at bounding box center [1292, 259] width 121 height 37
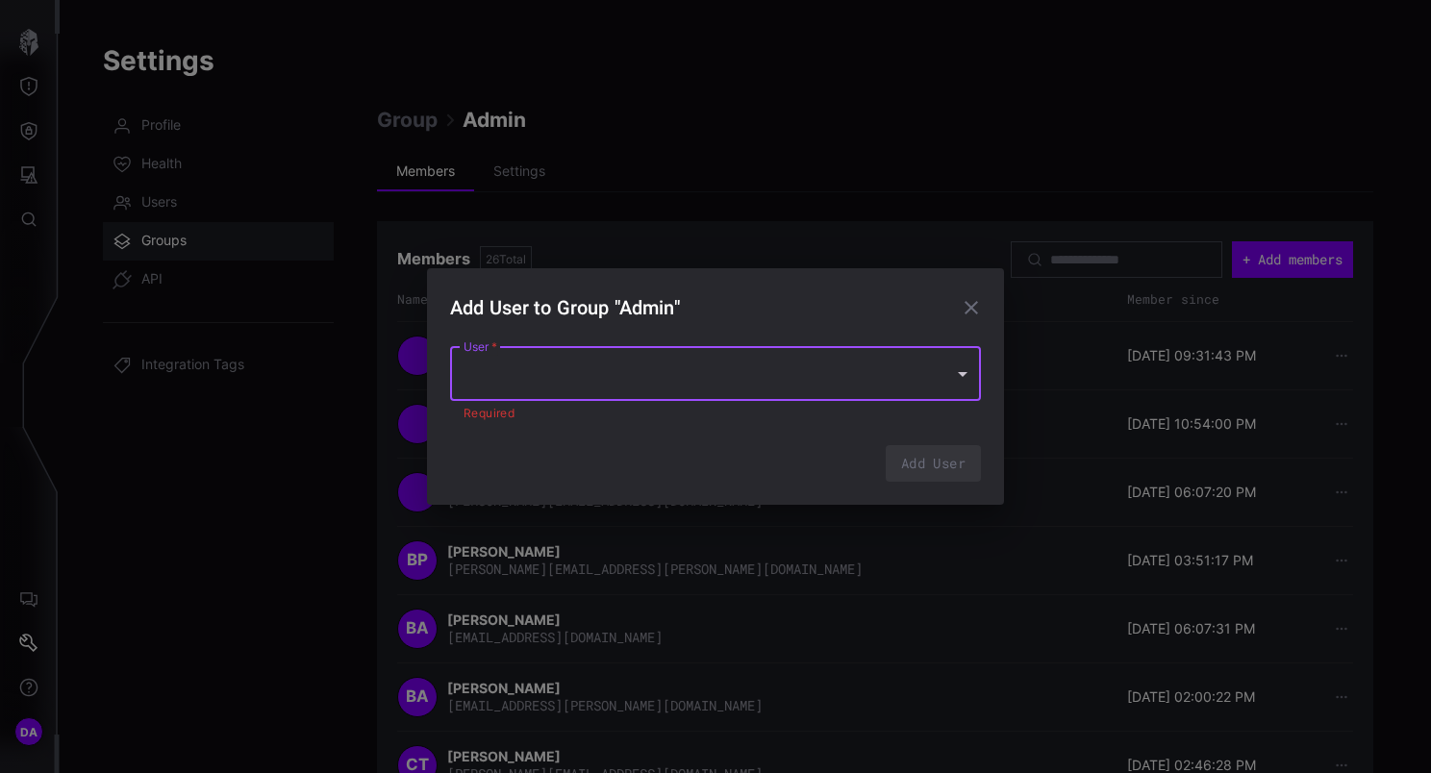
click at [507, 384] on div at bounding box center [715, 374] width 531 height 54
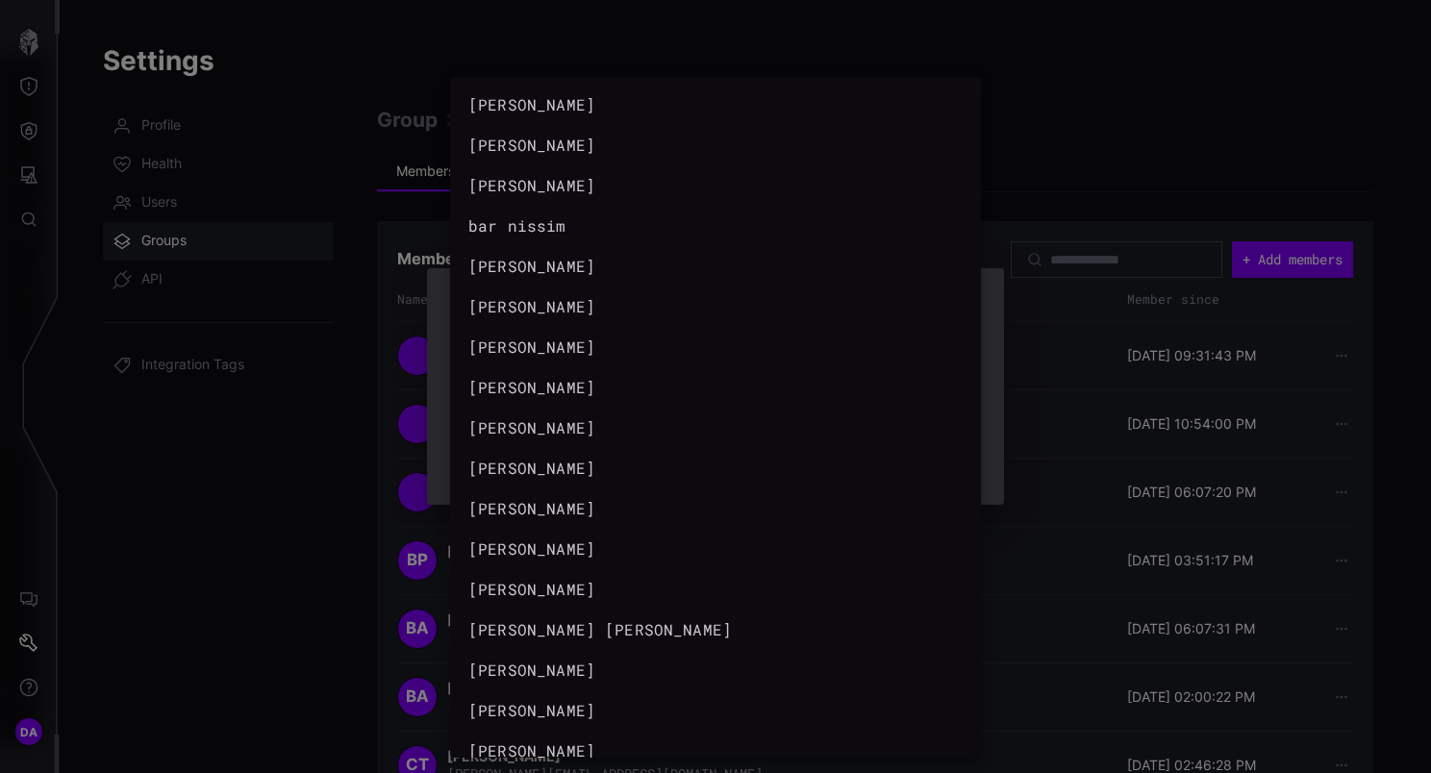
click at [1242, 127] on div at bounding box center [715, 386] width 1431 height 773
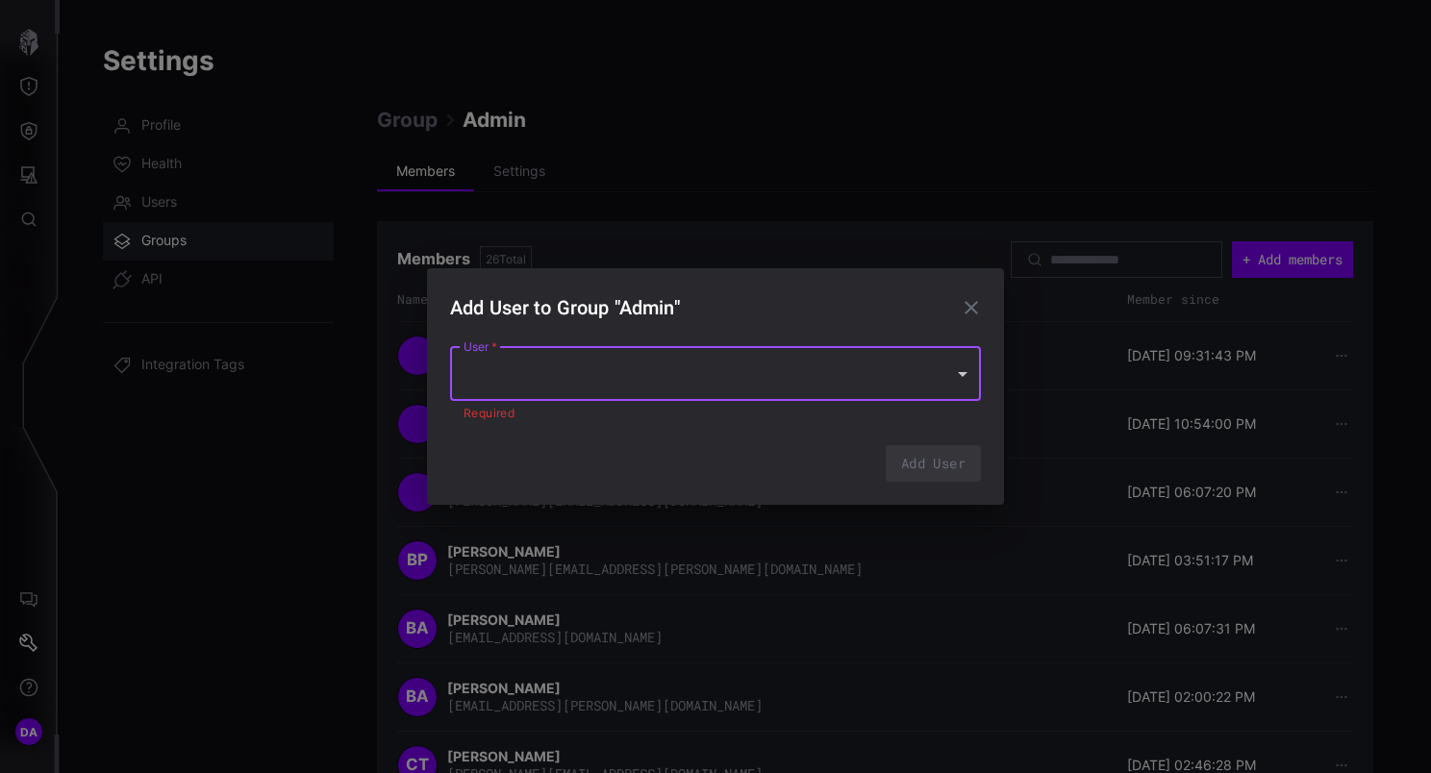
click at [730, 360] on div at bounding box center [715, 374] width 531 height 54
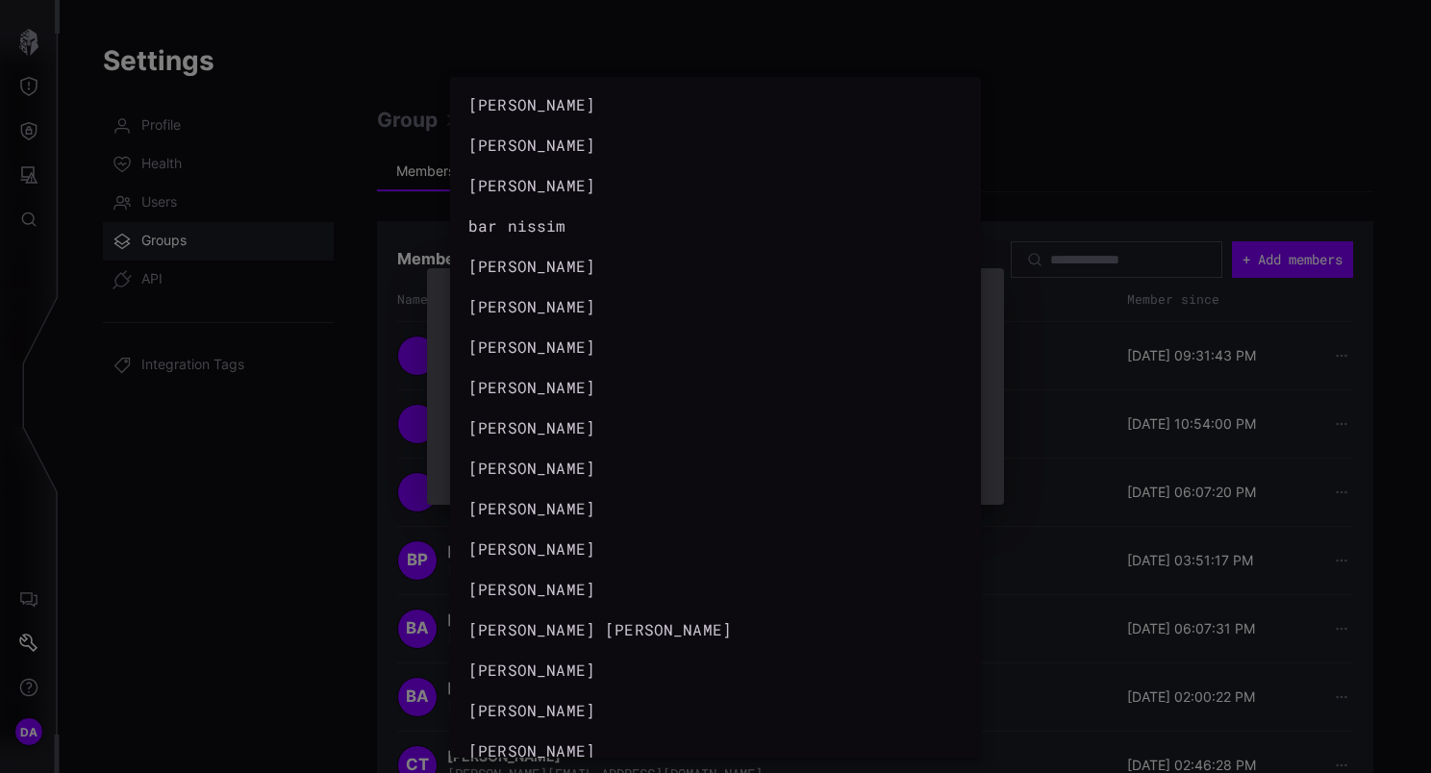
click at [1185, 141] on div at bounding box center [715, 386] width 1431 height 773
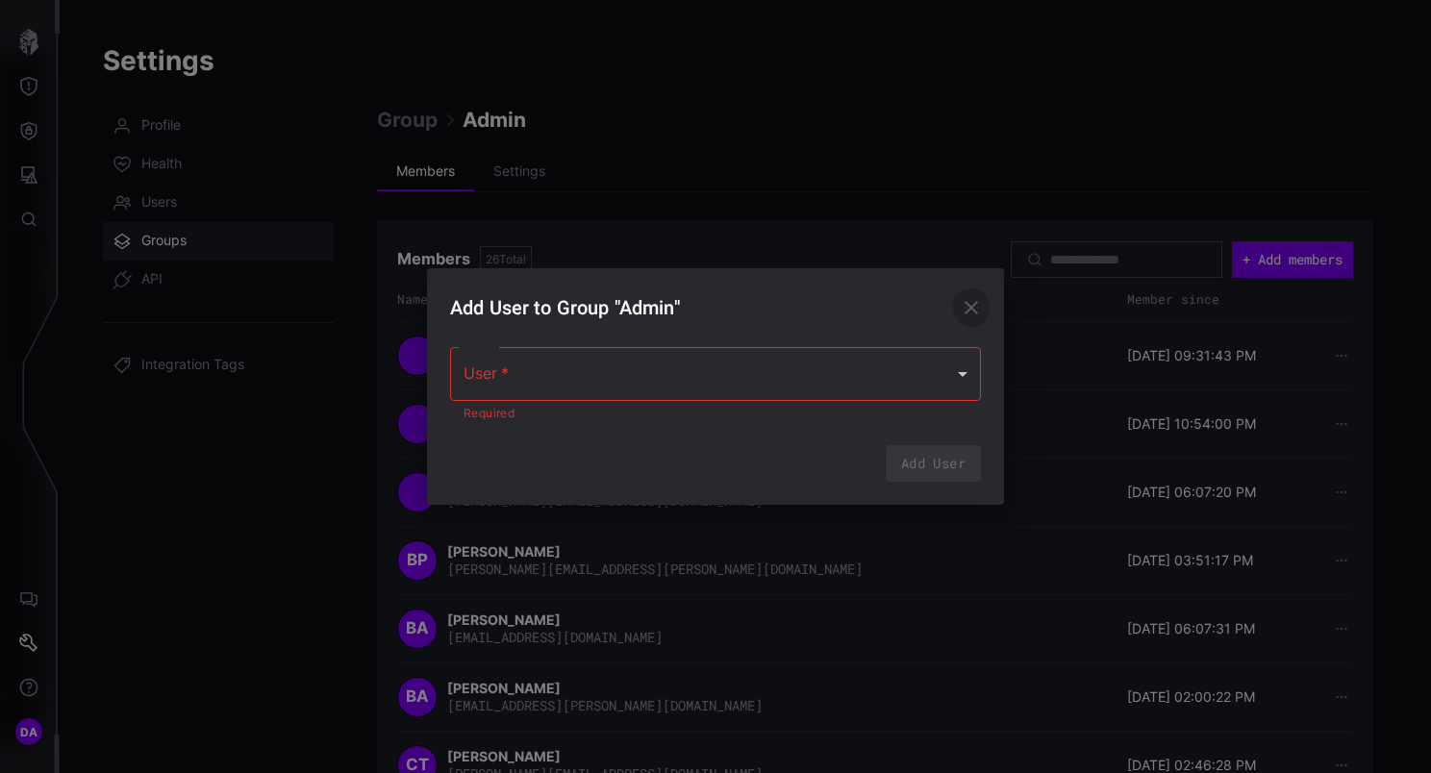
click at [977, 308] on icon "button" at bounding box center [971, 307] width 23 height 23
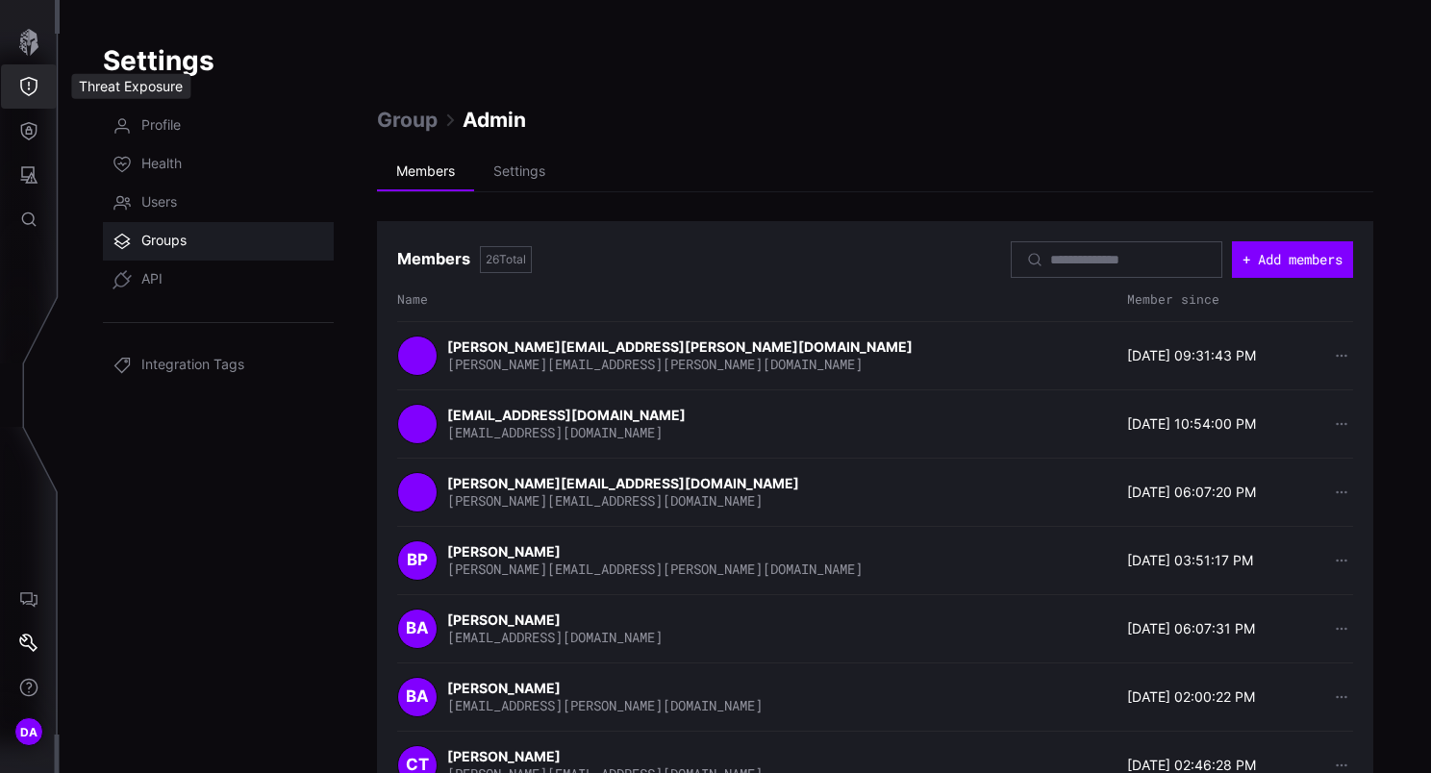
click at [15, 85] on button "Threat Exposure" at bounding box center [29, 86] width 56 height 44
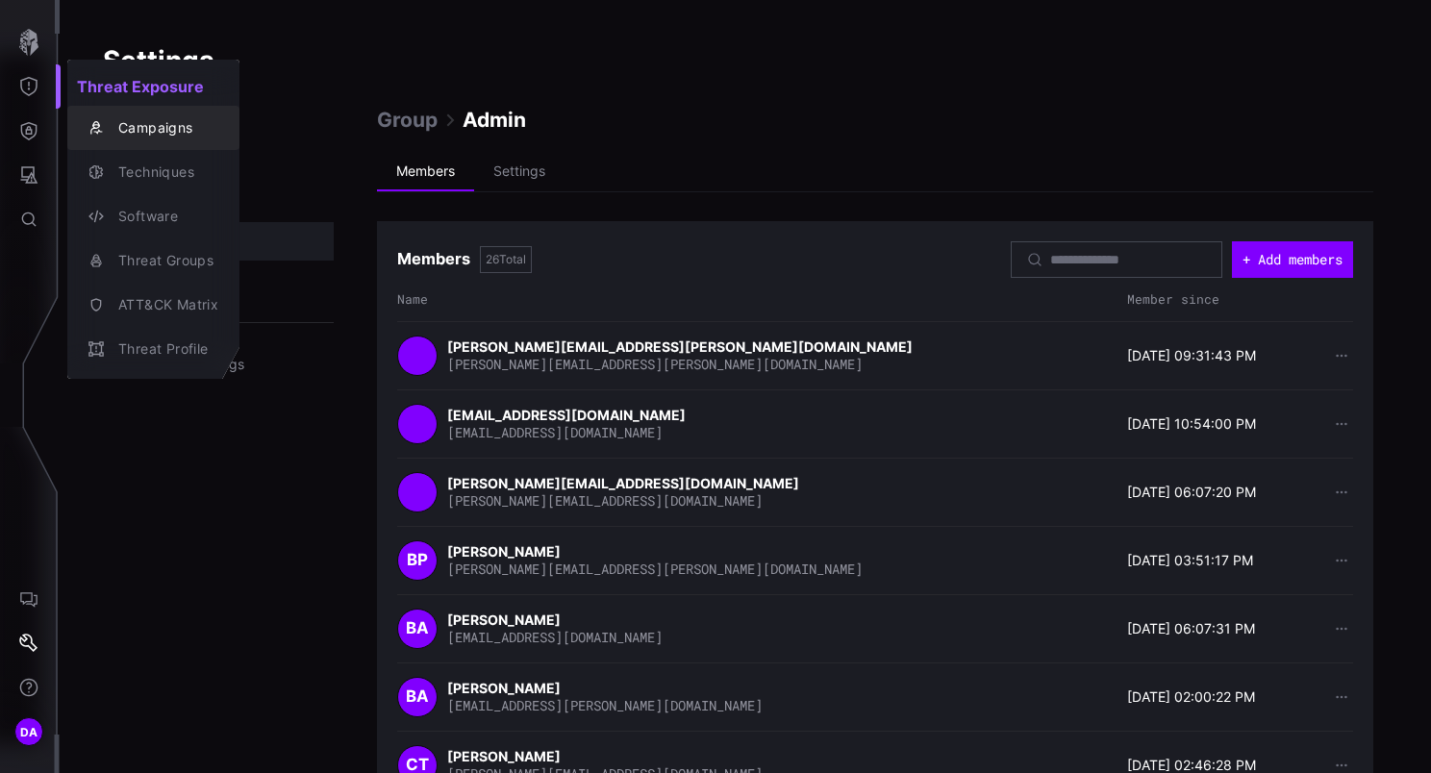
click at [175, 127] on div "Campaigns" at bounding box center [164, 128] width 110 height 24
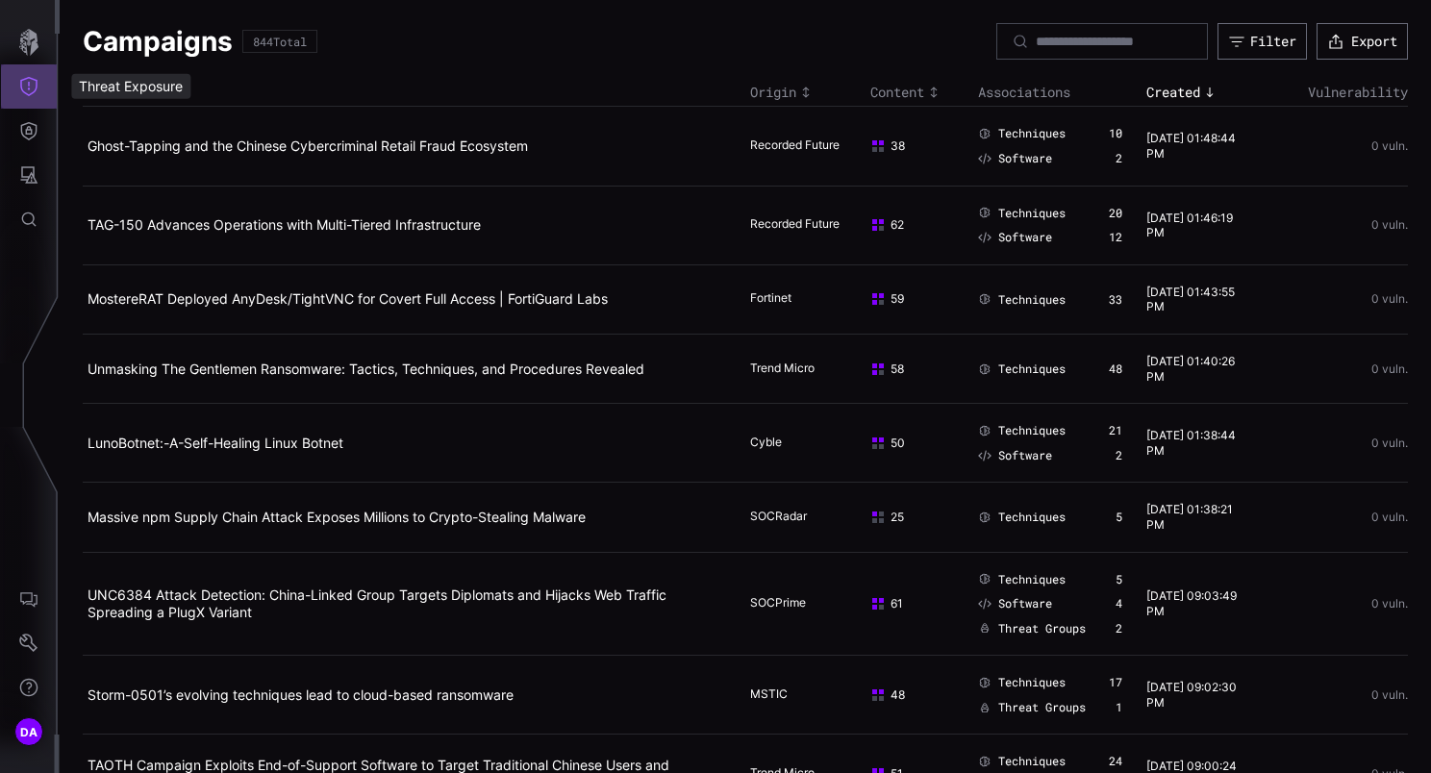
click at [29, 90] on icon "Threat Exposure" at bounding box center [28, 86] width 19 height 19
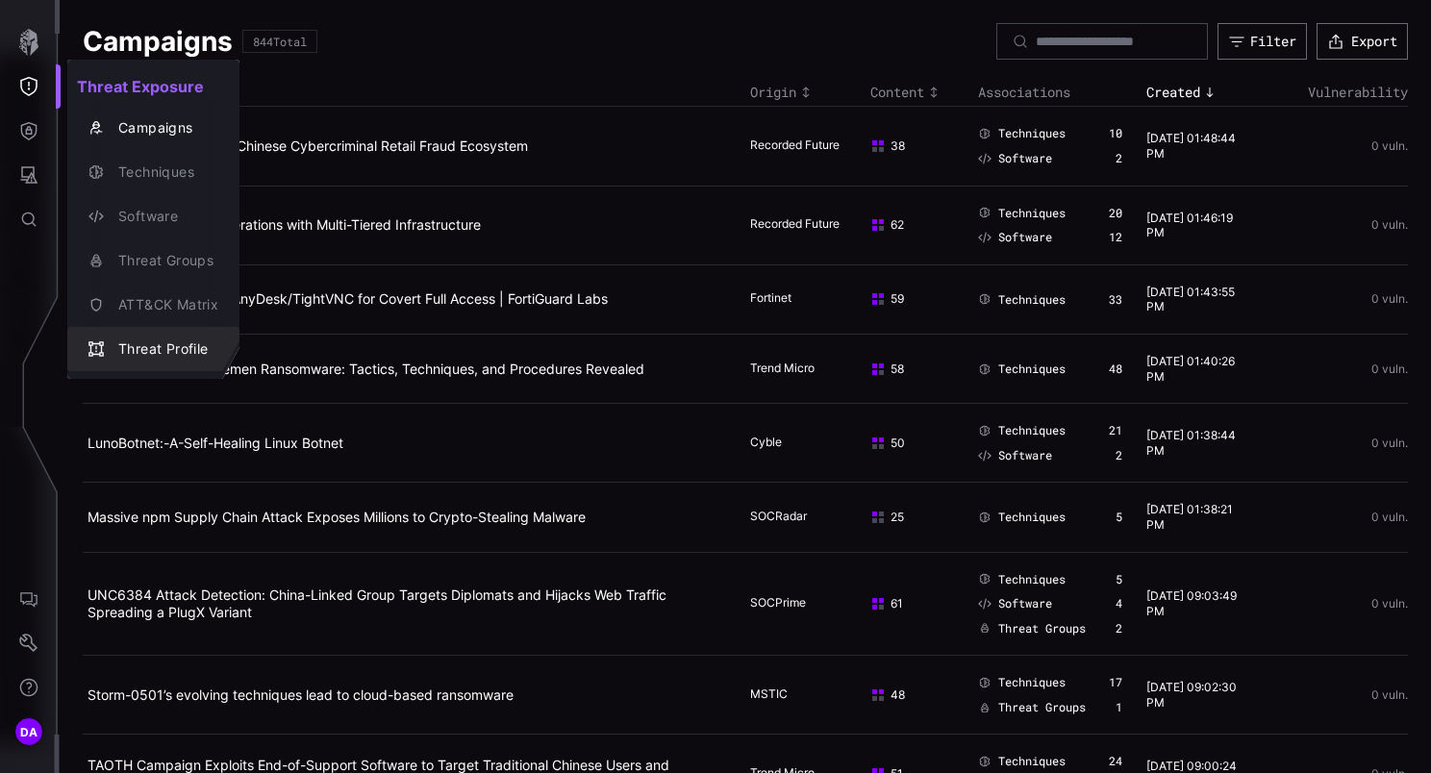
click at [161, 338] on div "Threat Profile" at bounding box center [164, 349] width 110 height 24
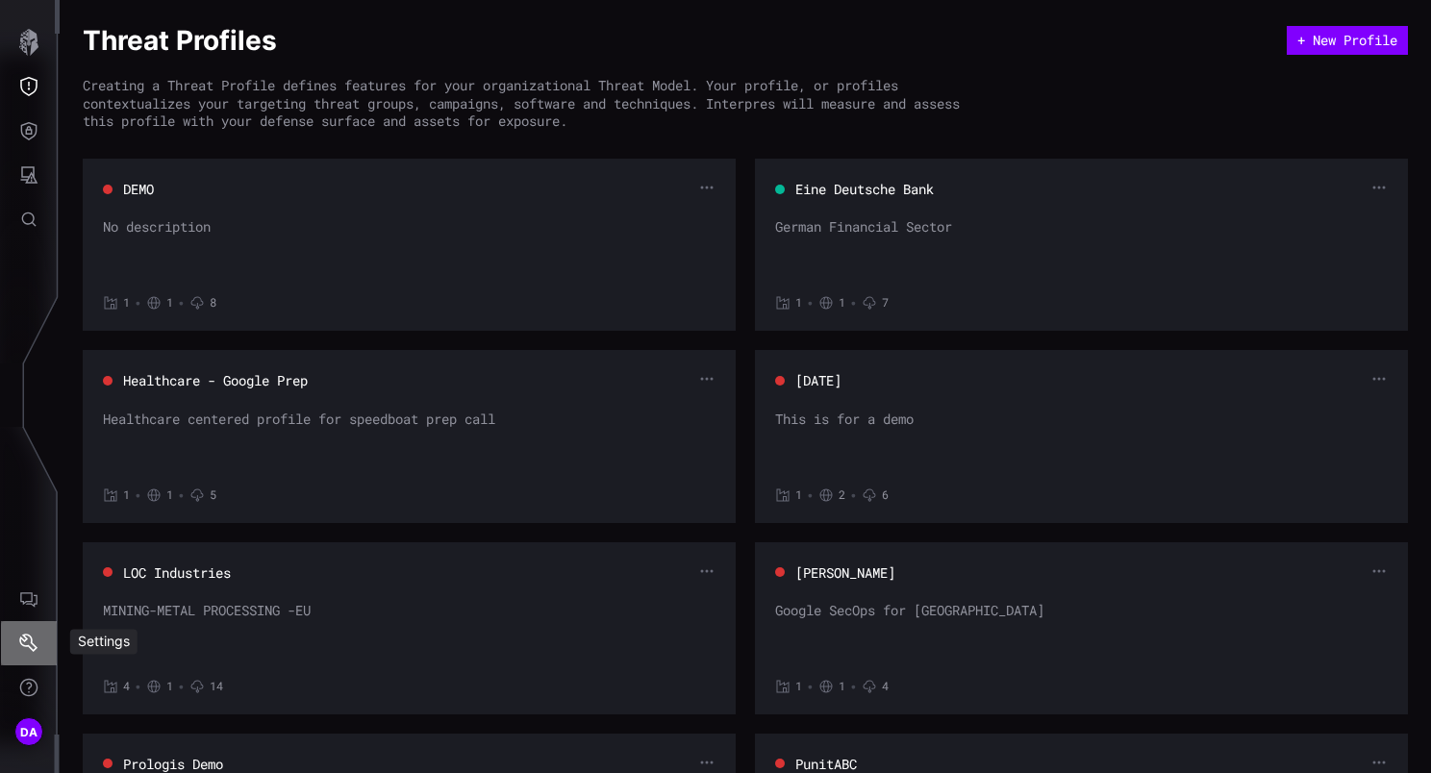
click at [30, 645] on icon "Settings" at bounding box center [28, 643] width 19 height 19
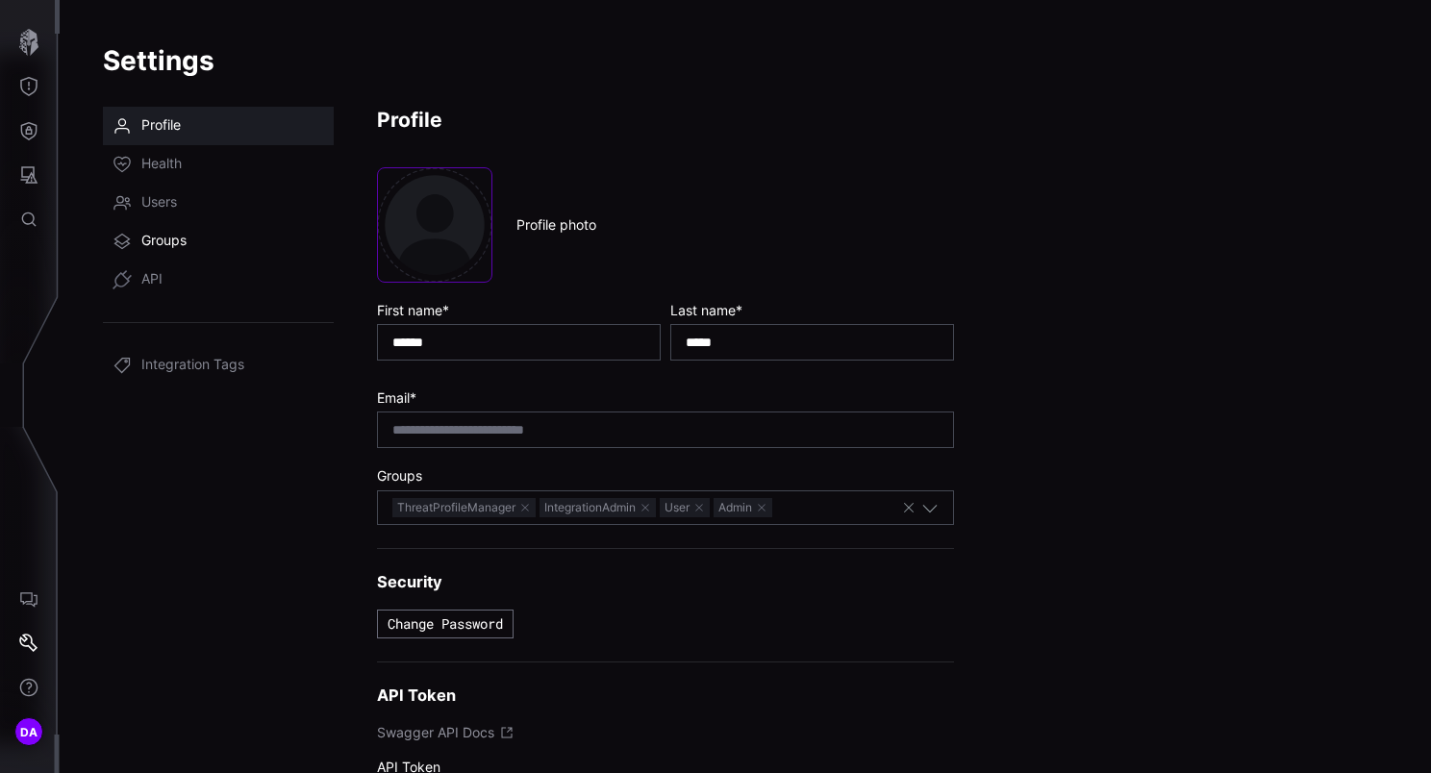
click at [163, 242] on span "Groups" at bounding box center [163, 241] width 45 height 19
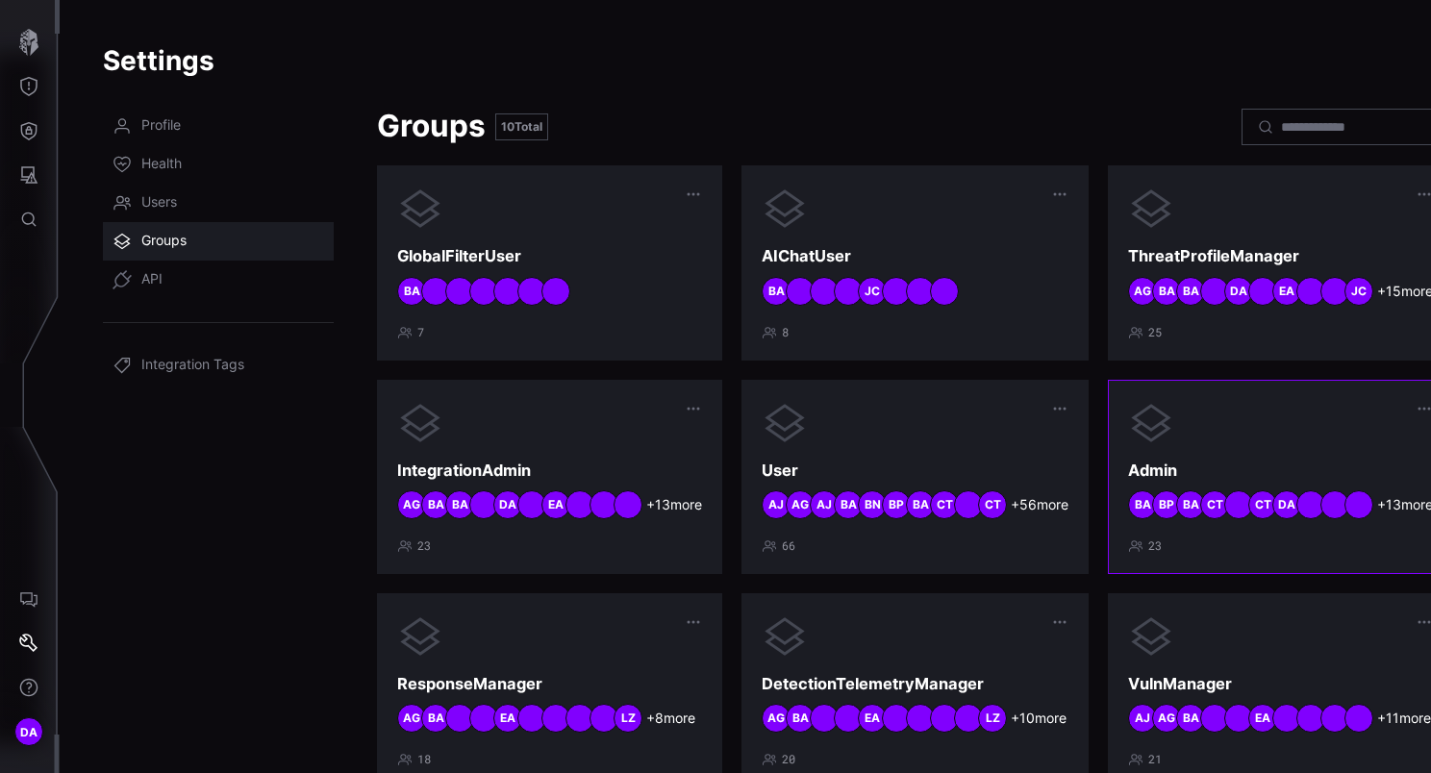
click at [1247, 446] on div at bounding box center [1280, 423] width 305 height 46
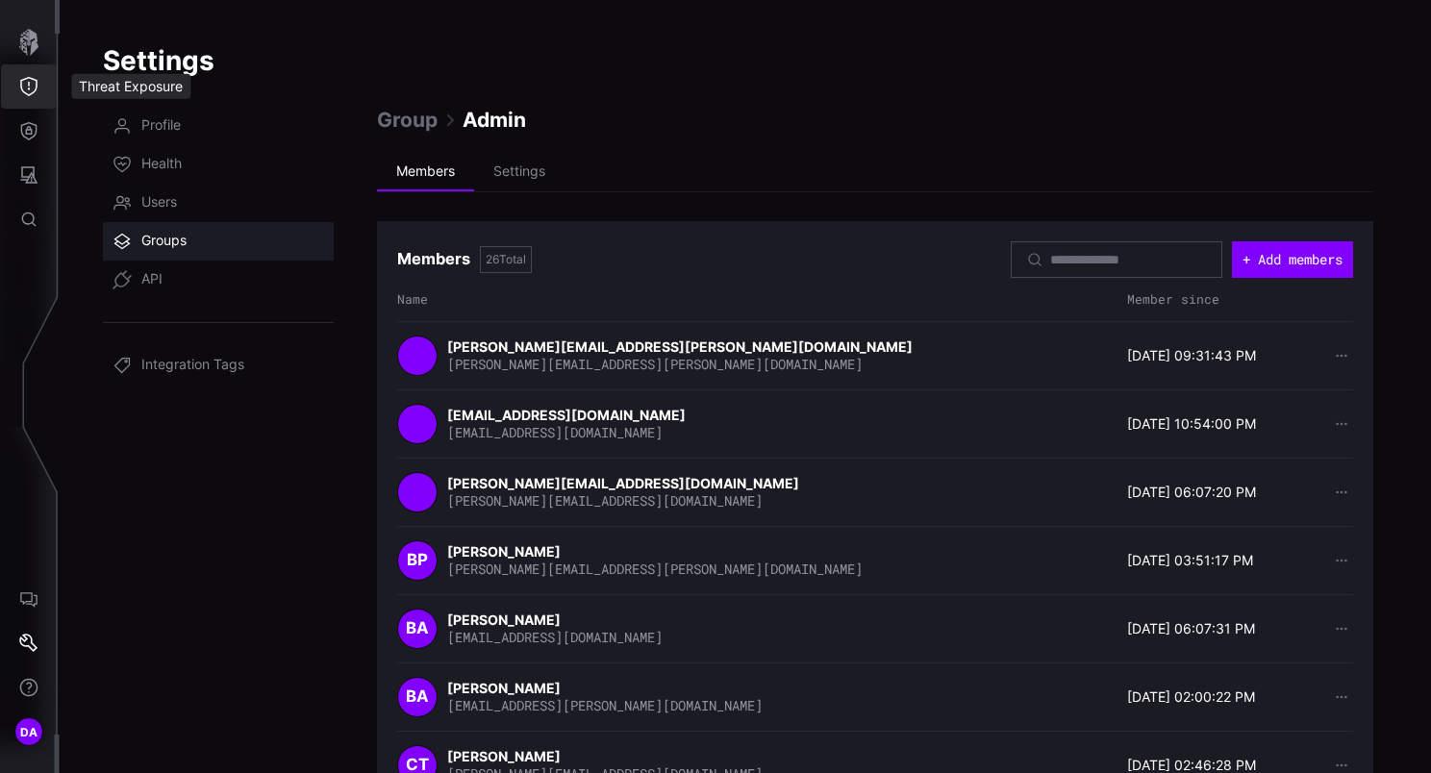
click at [26, 77] on icon "Threat Exposure" at bounding box center [28, 86] width 19 height 19
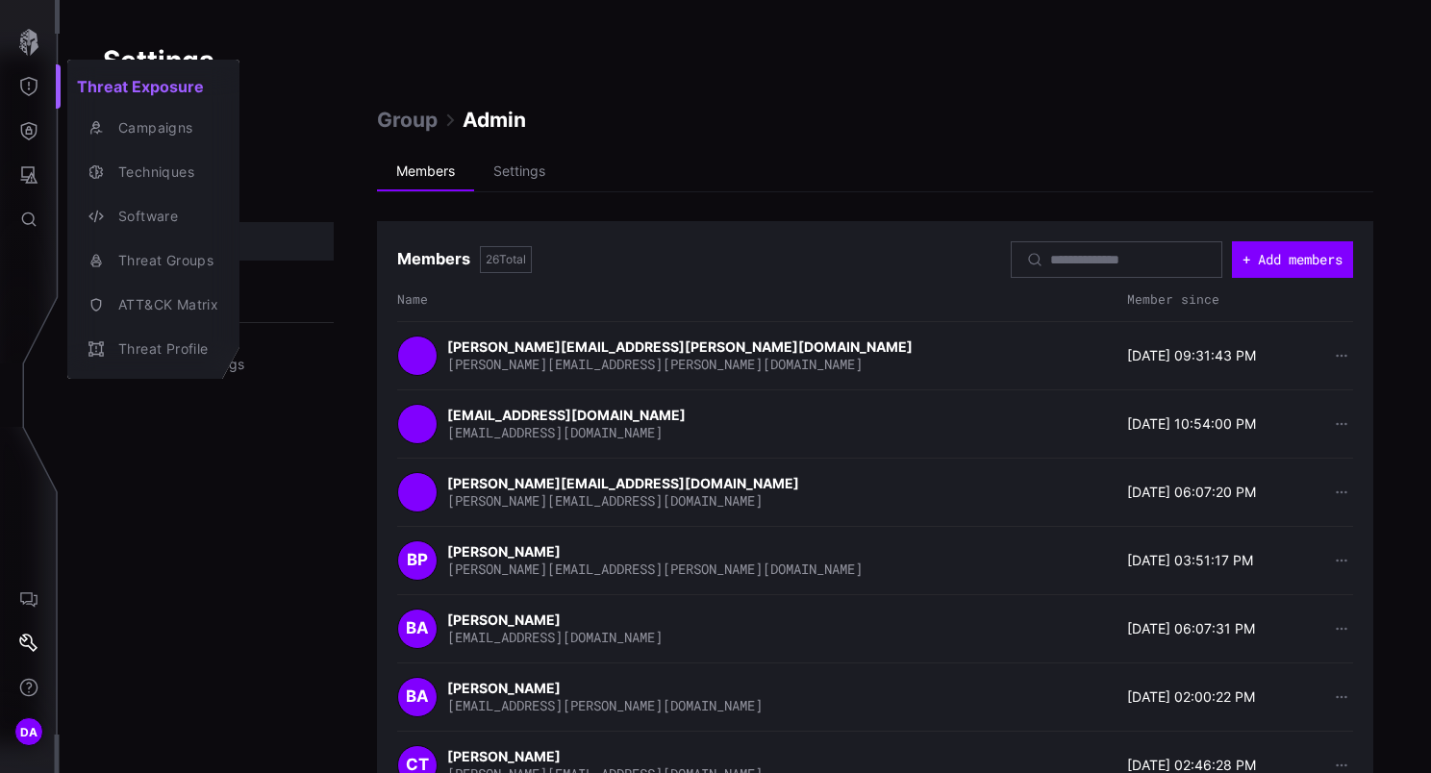
click at [423, 121] on div at bounding box center [715, 386] width 1431 height 773
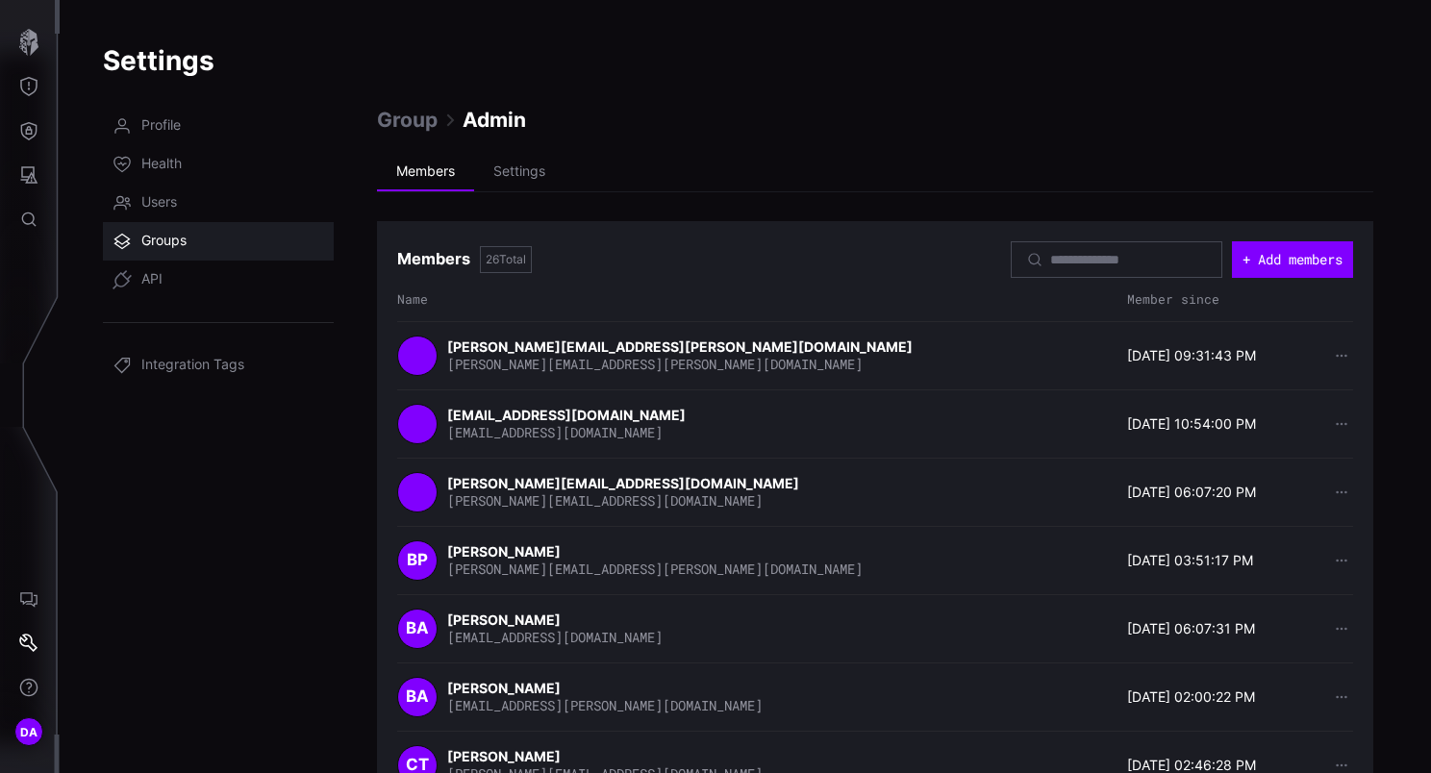
click at [137, 244] on link "Groups" at bounding box center [218, 241] width 231 height 38
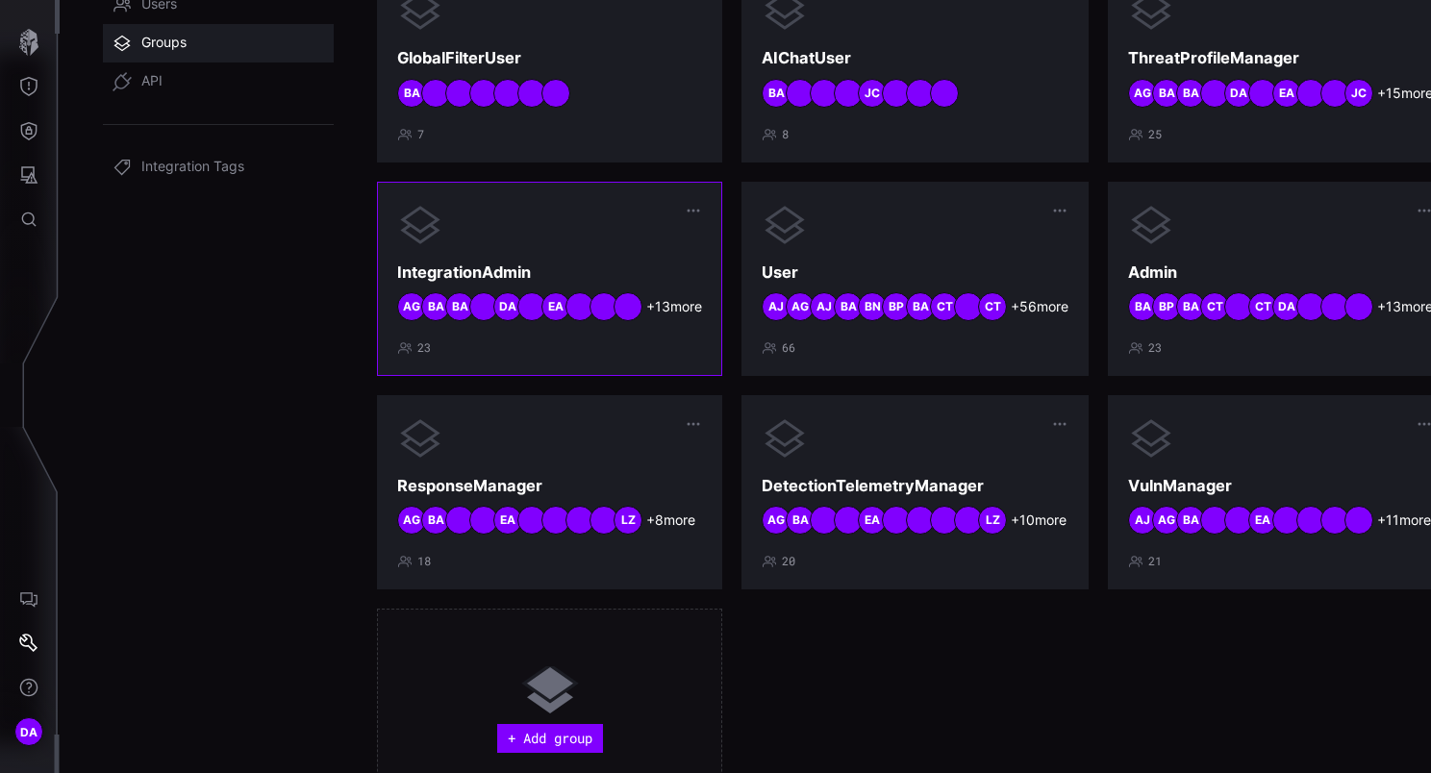
scroll to position [300, 0]
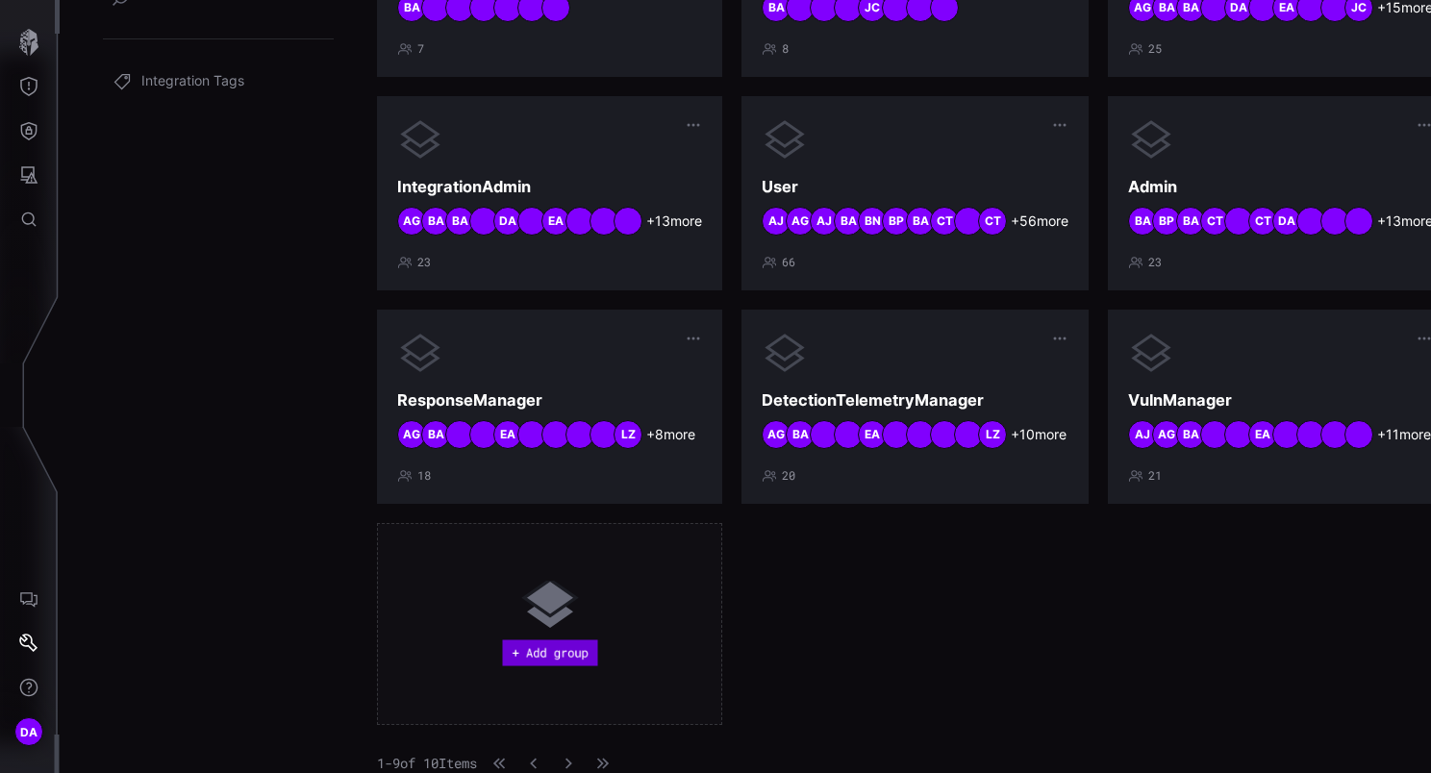
click at [536, 653] on button "+ Add group" at bounding box center [549, 653] width 95 height 26
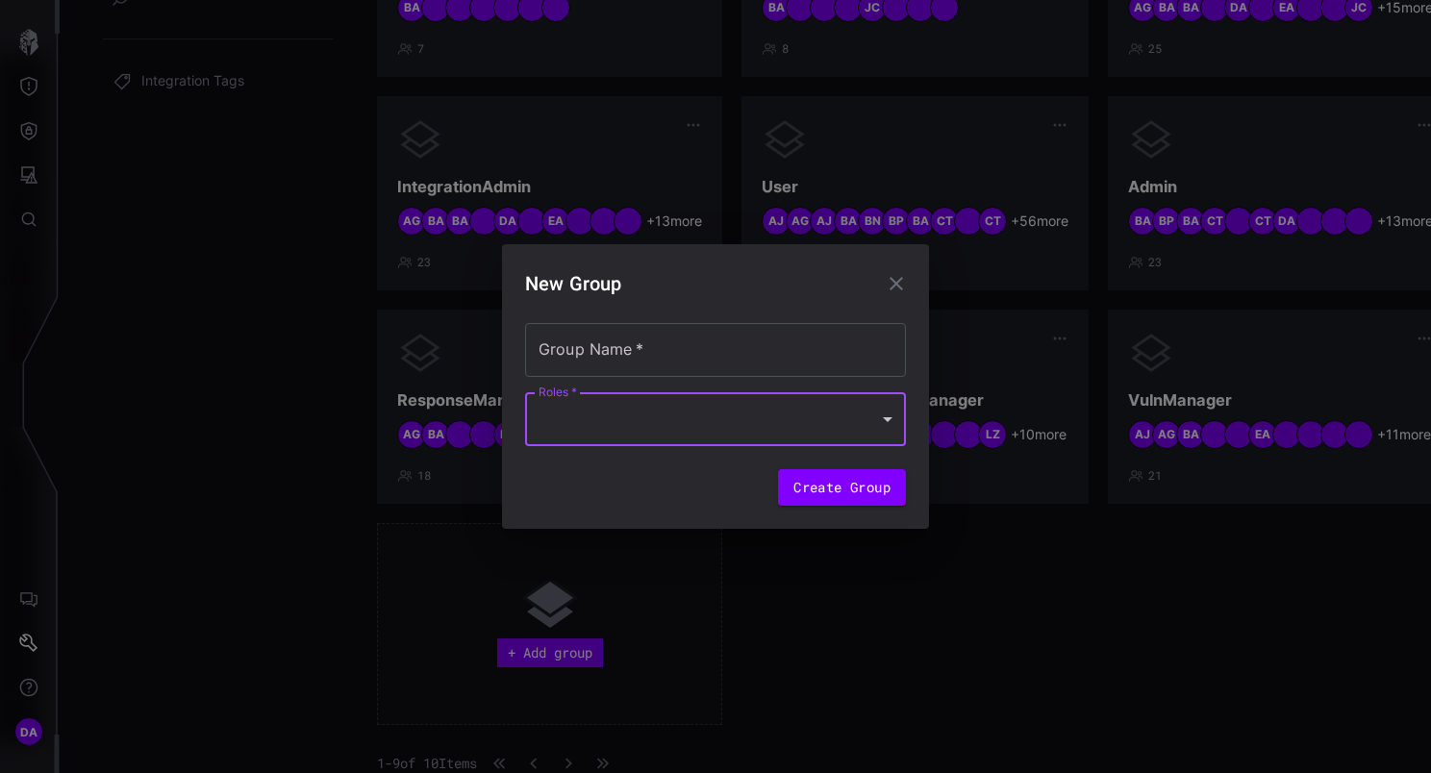
click at [634, 413] on div at bounding box center [715, 419] width 381 height 54
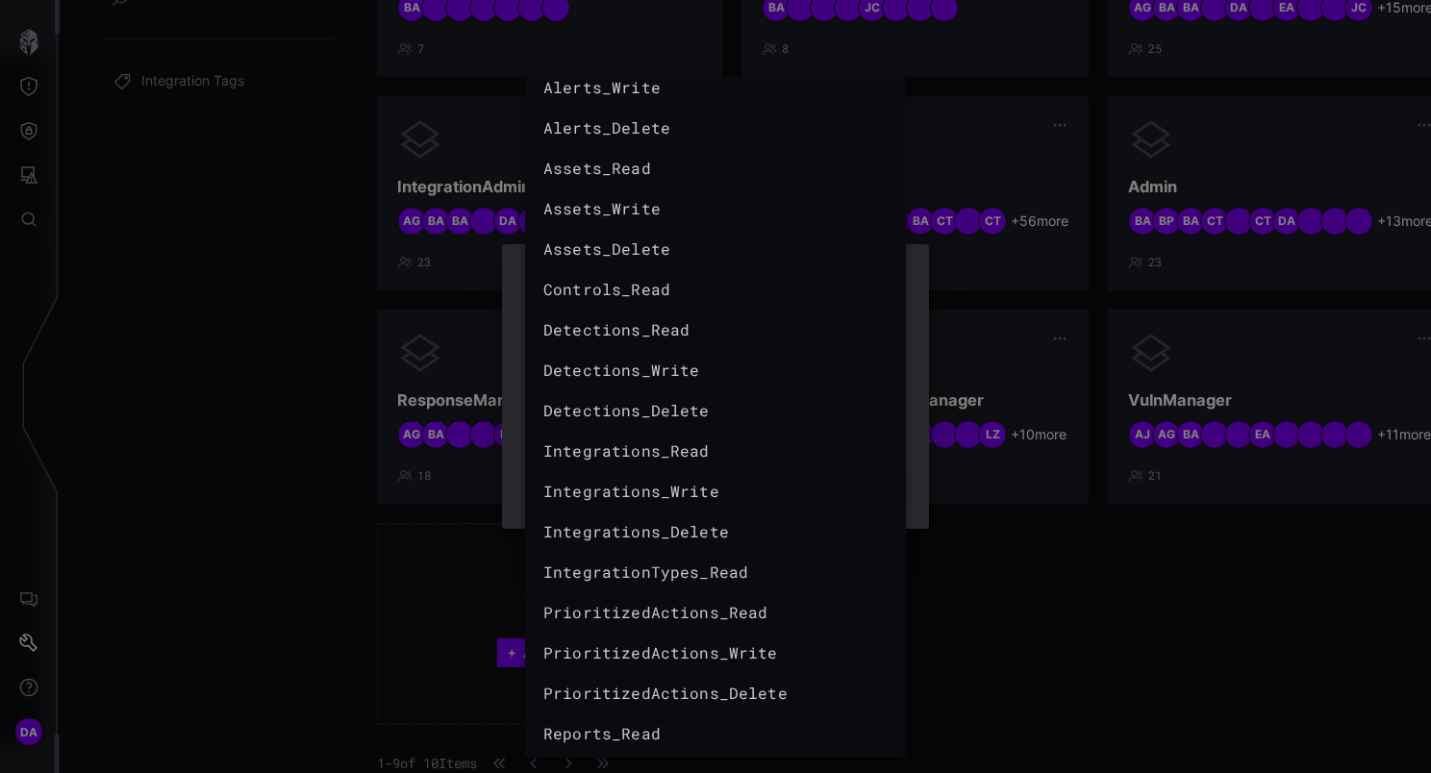
scroll to position [0, 0]
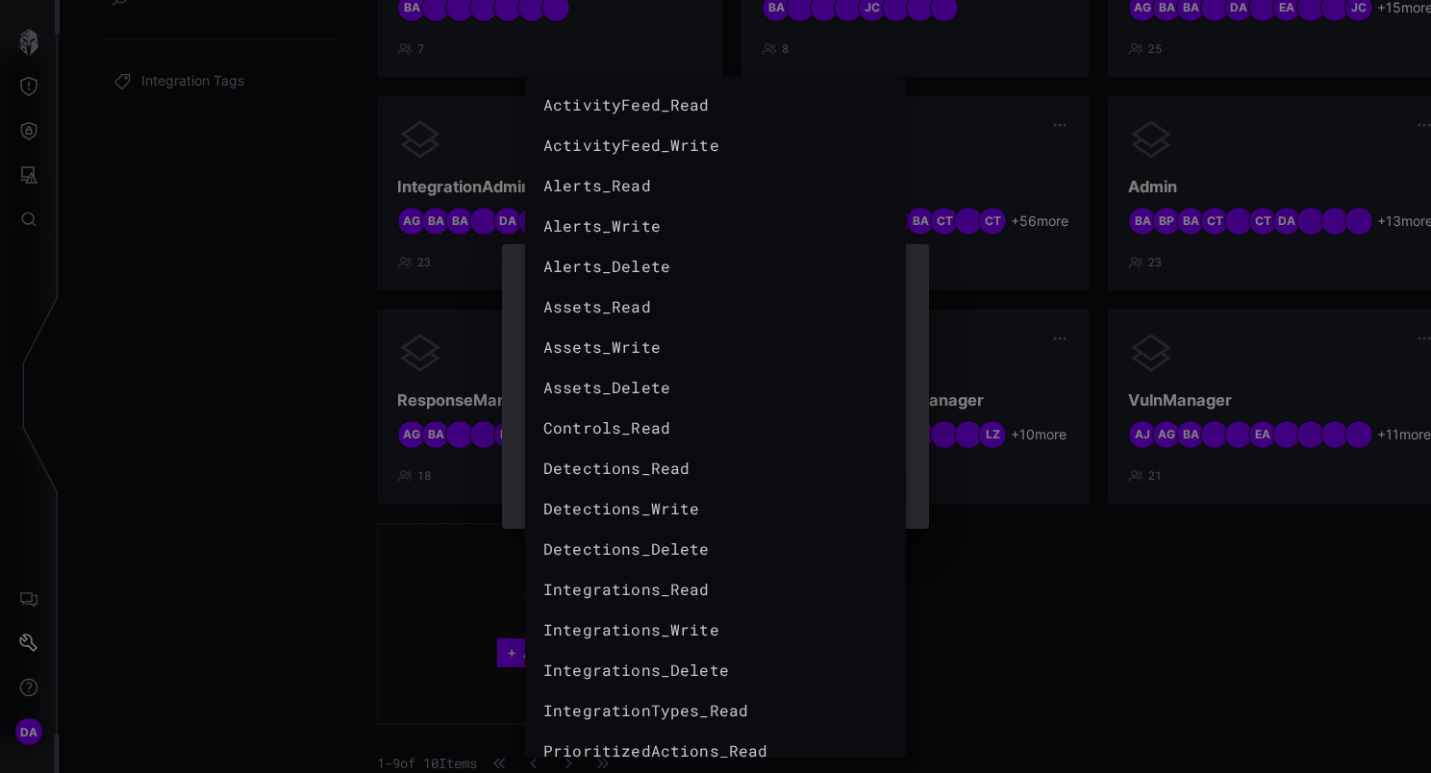
click at [1090, 691] on div at bounding box center [715, 386] width 1431 height 773
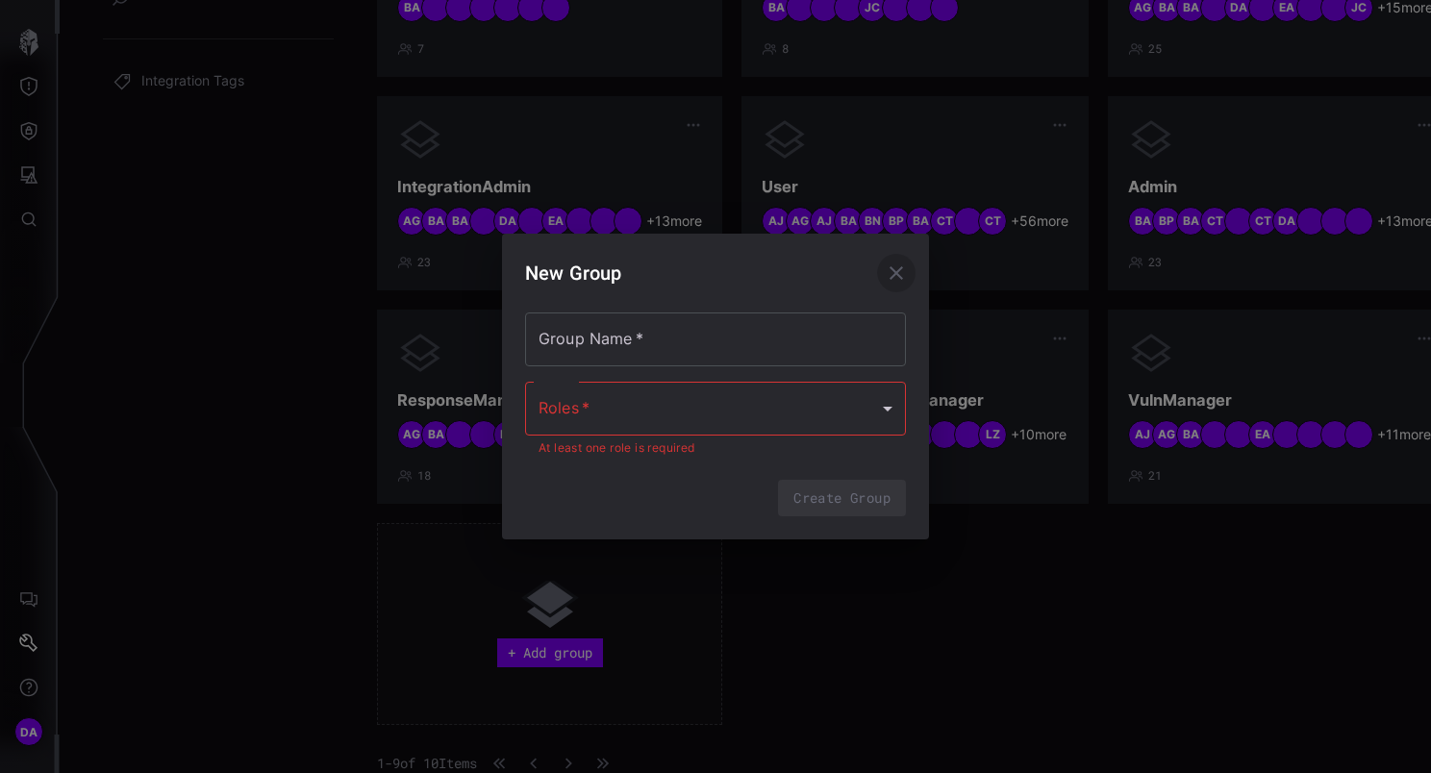
click at [894, 284] on icon "button" at bounding box center [896, 273] width 23 height 23
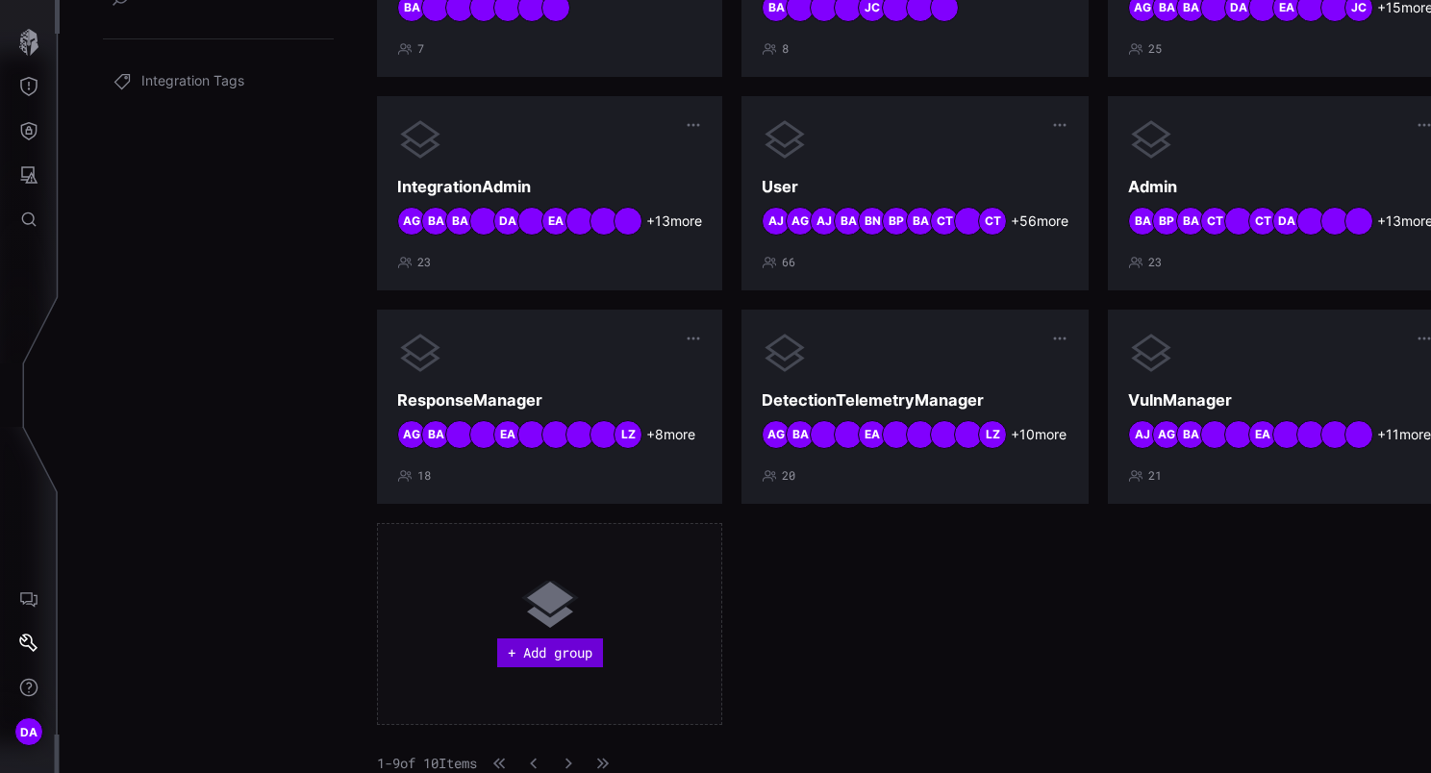
click at [535, 658] on button "+ Add group" at bounding box center [550, 652] width 106 height 29
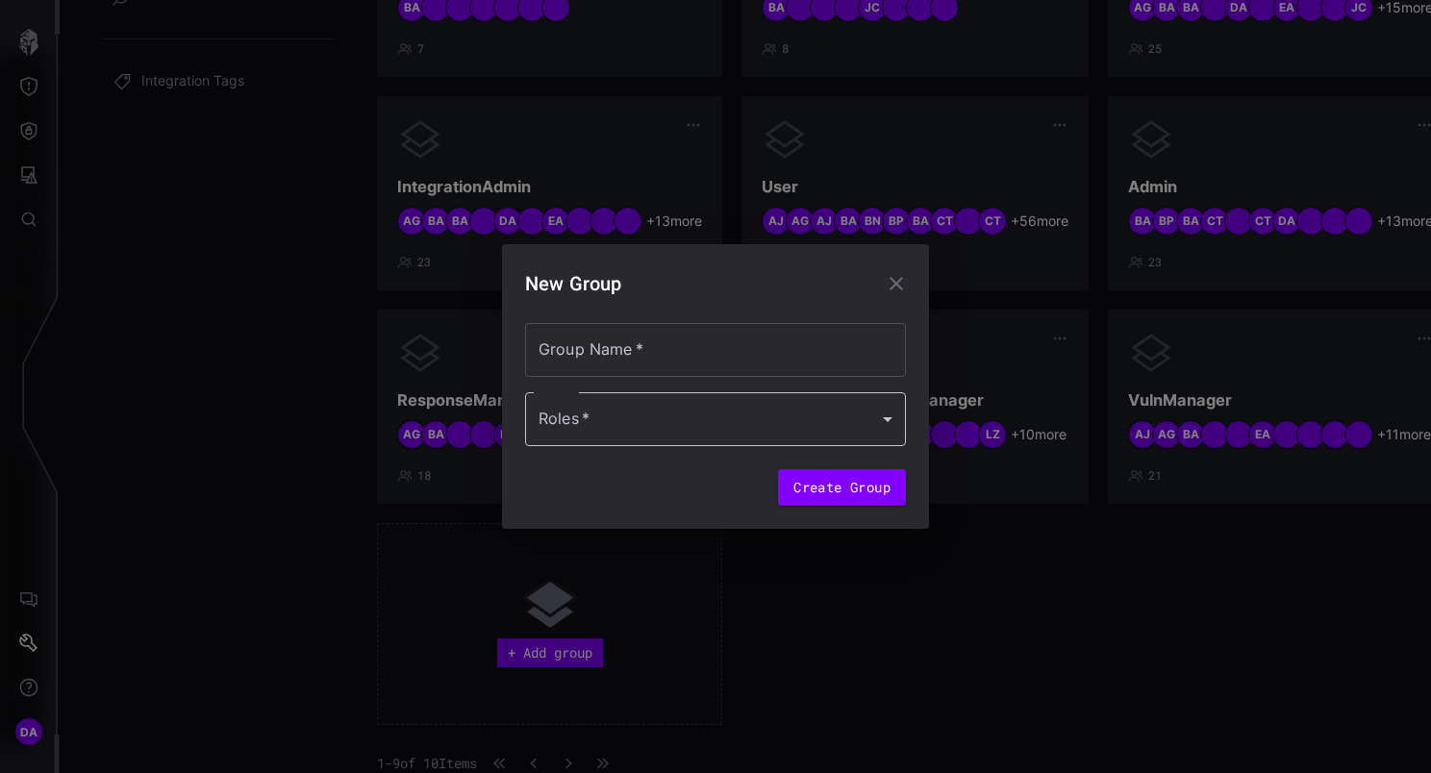
click at [677, 431] on div at bounding box center [715, 419] width 381 height 54
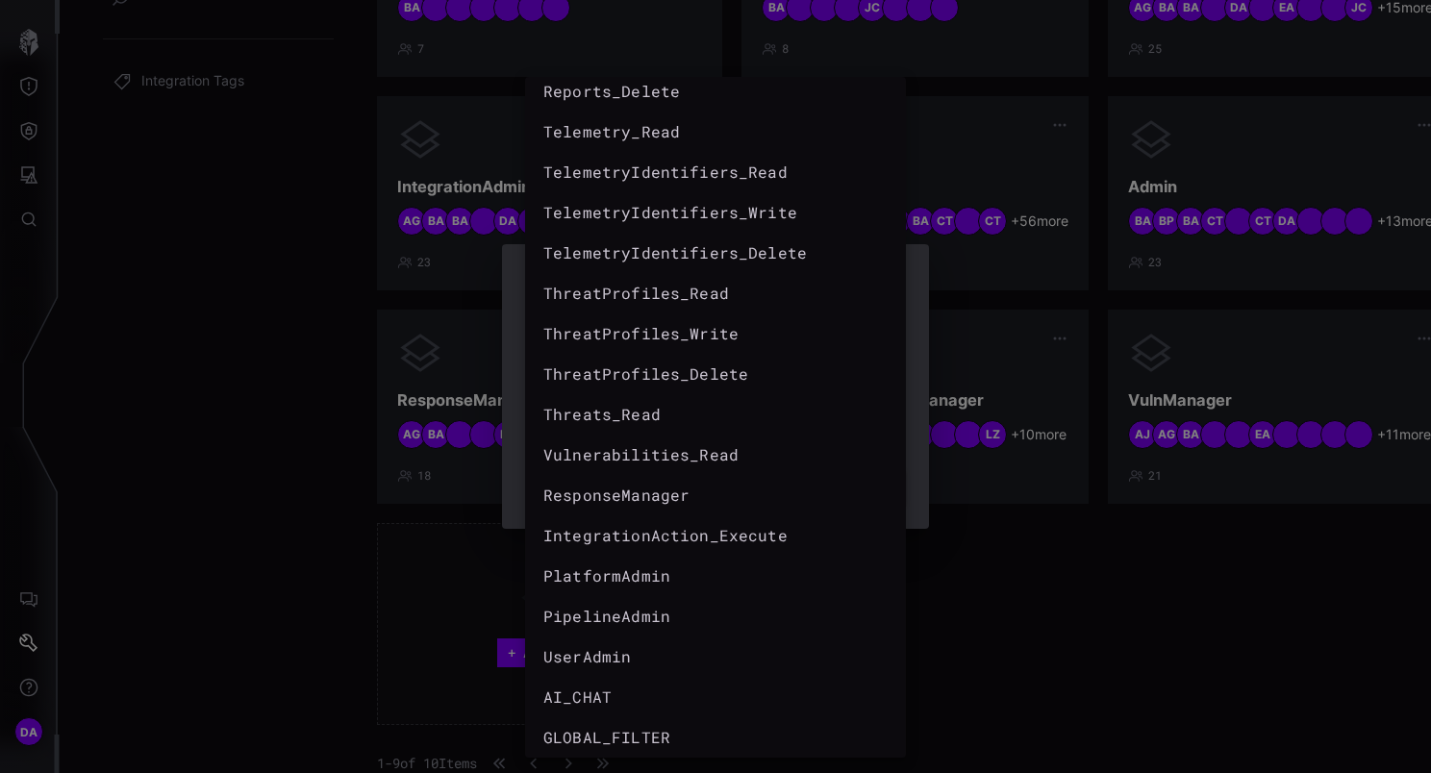
scroll to position [869, 0]
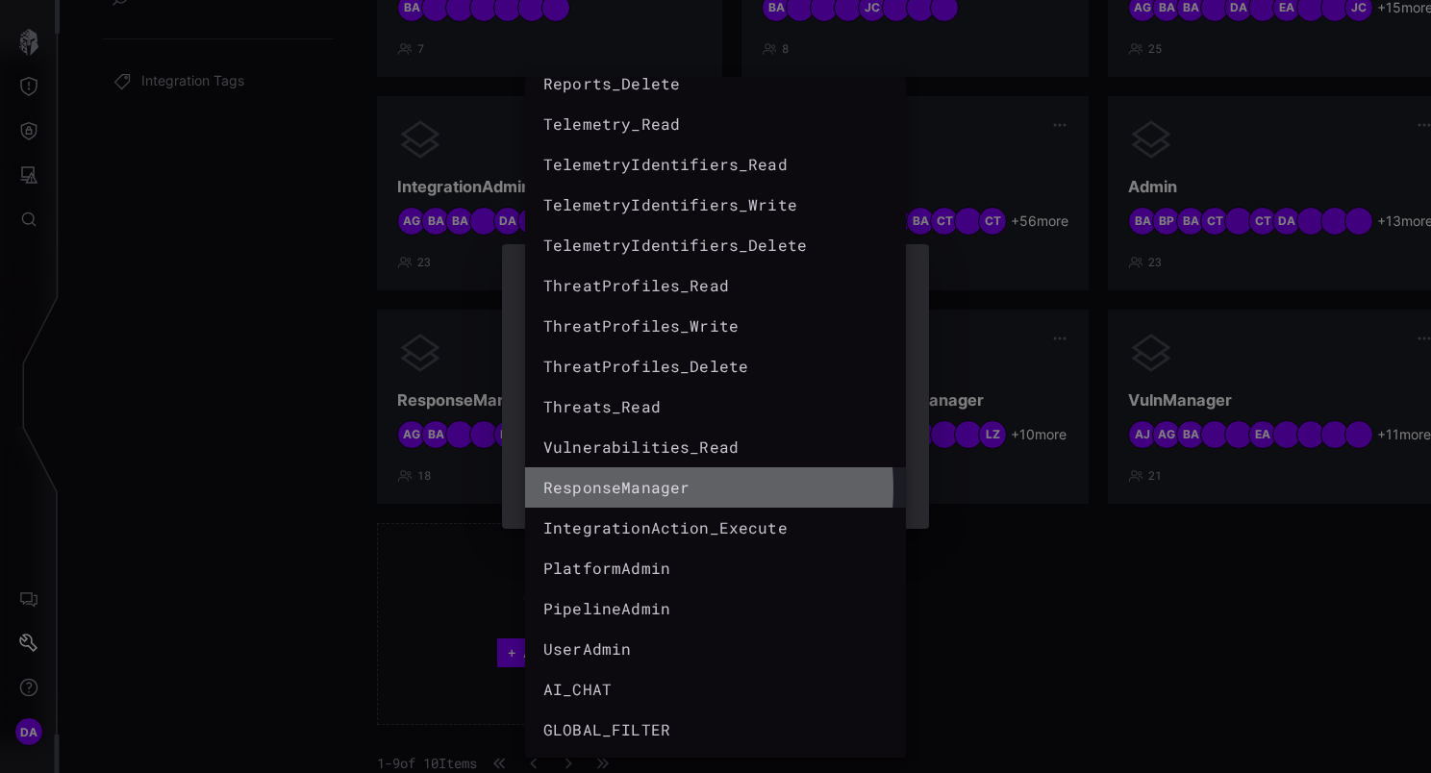
click at [653, 488] on div "ResponseManager" at bounding box center [696, 487] width 306 height 23
type input "**********"
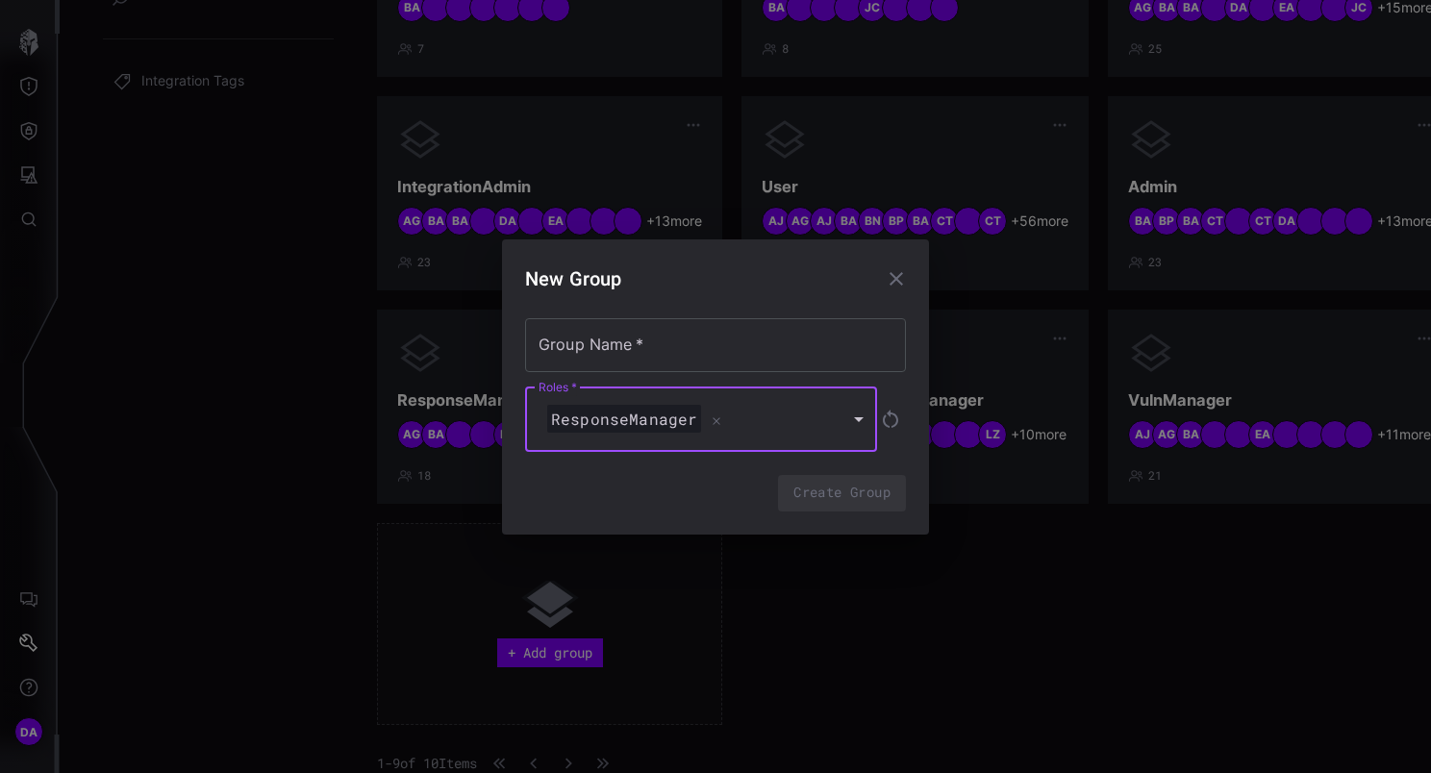
click at [765, 417] on div "ResponseManager" at bounding box center [691, 419] width 296 height 29
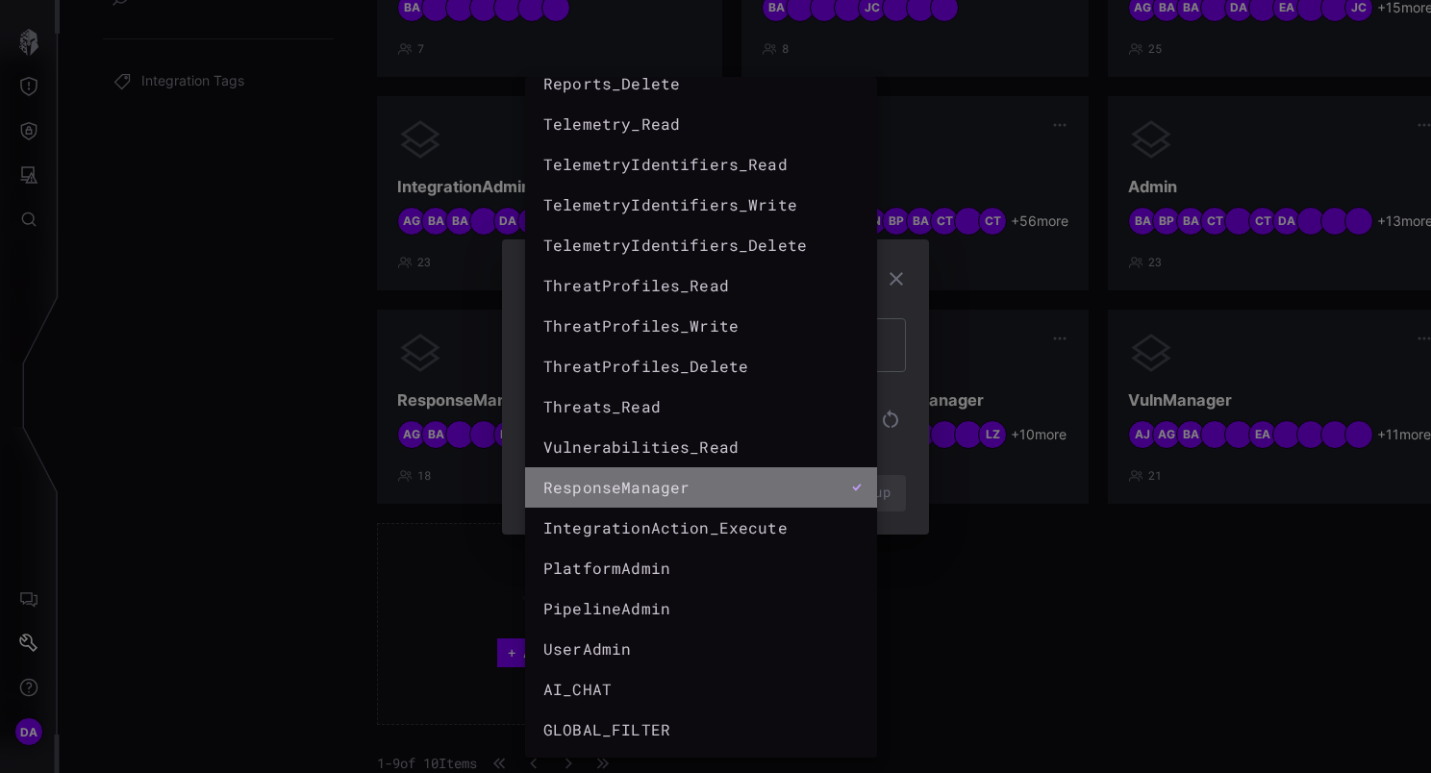
click at [852, 486] on icon at bounding box center [857, 488] width 10 height 10
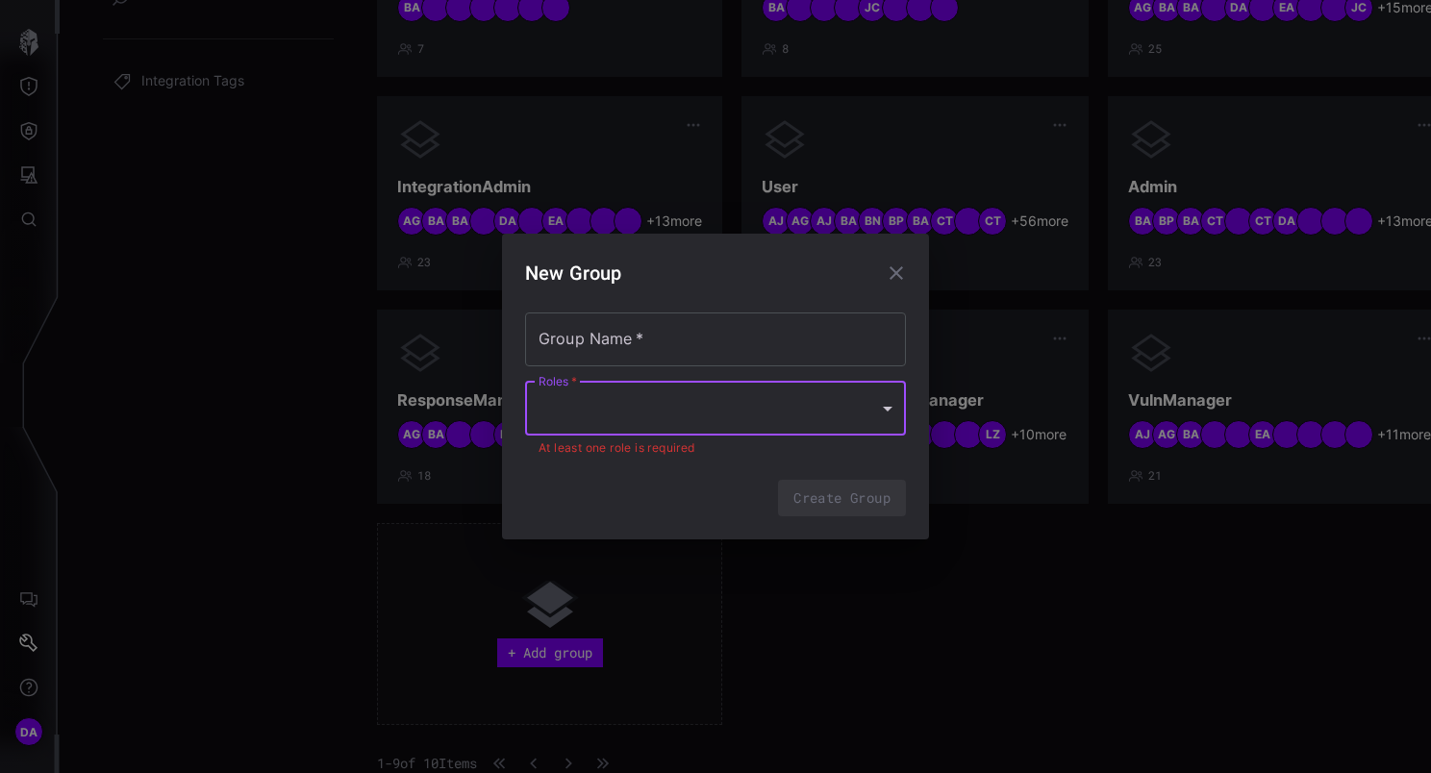
click at [896, 274] on icon "button" at bounding box center [895, 272] width 13 height 13
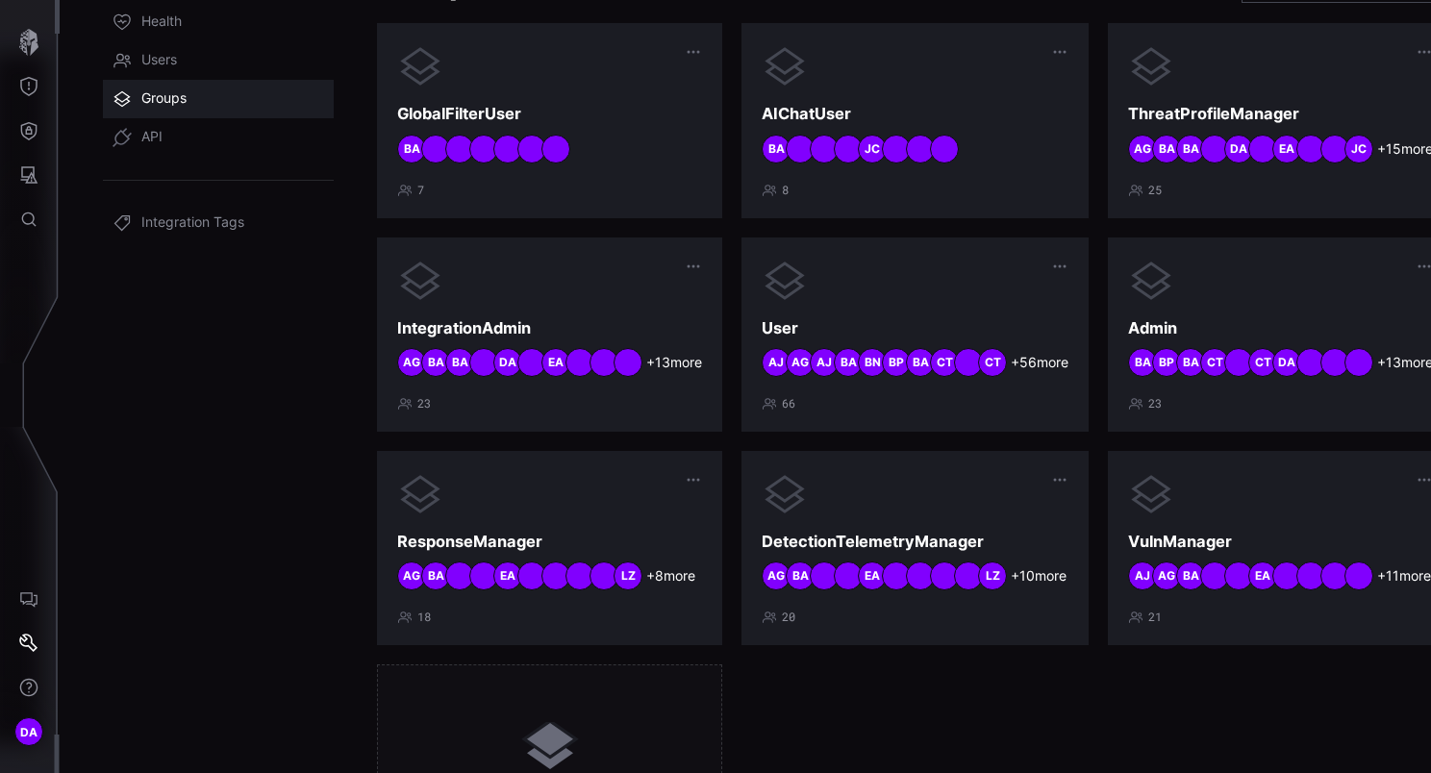
scroll to position [0, 0]
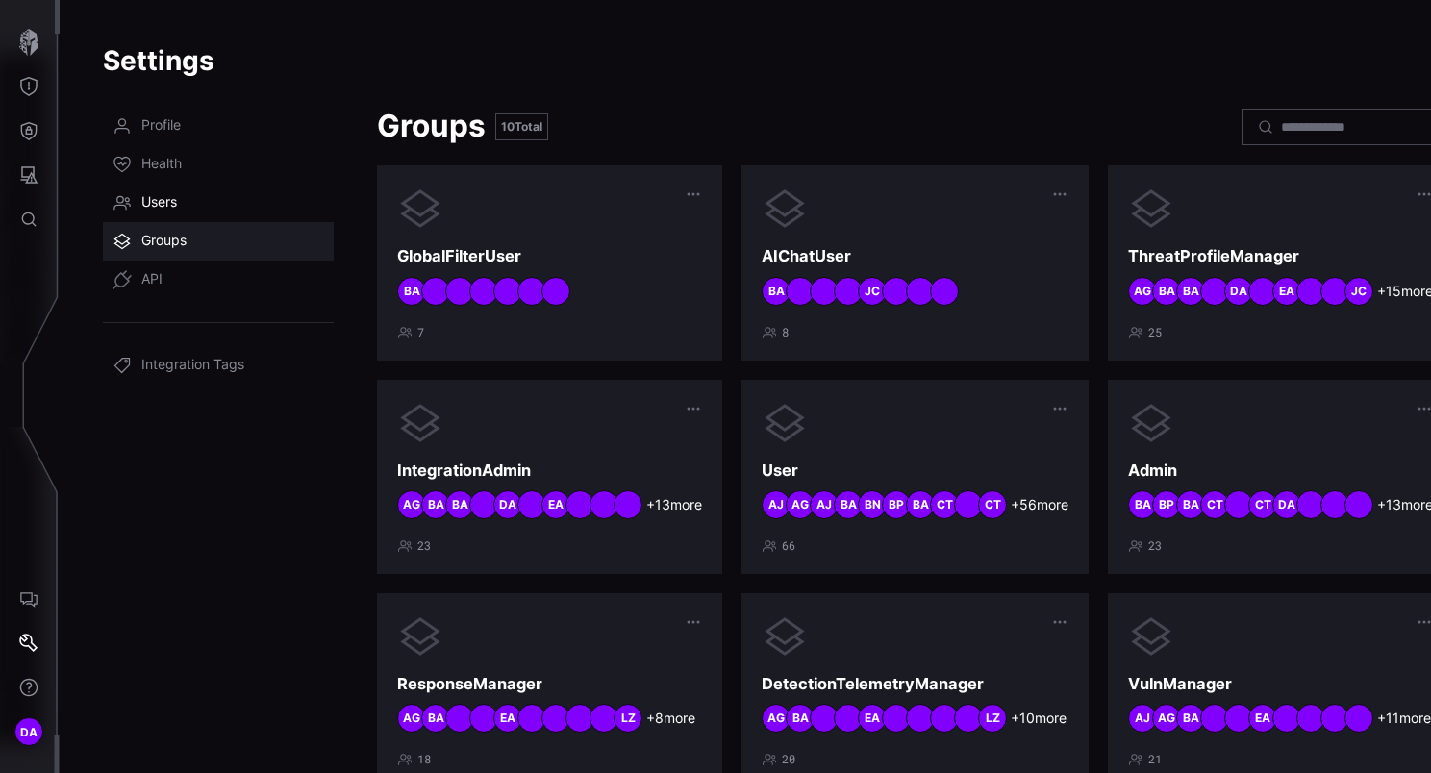
click at [164, 194] on span "Users" at bounding box center [159, 202] width 36 height 19
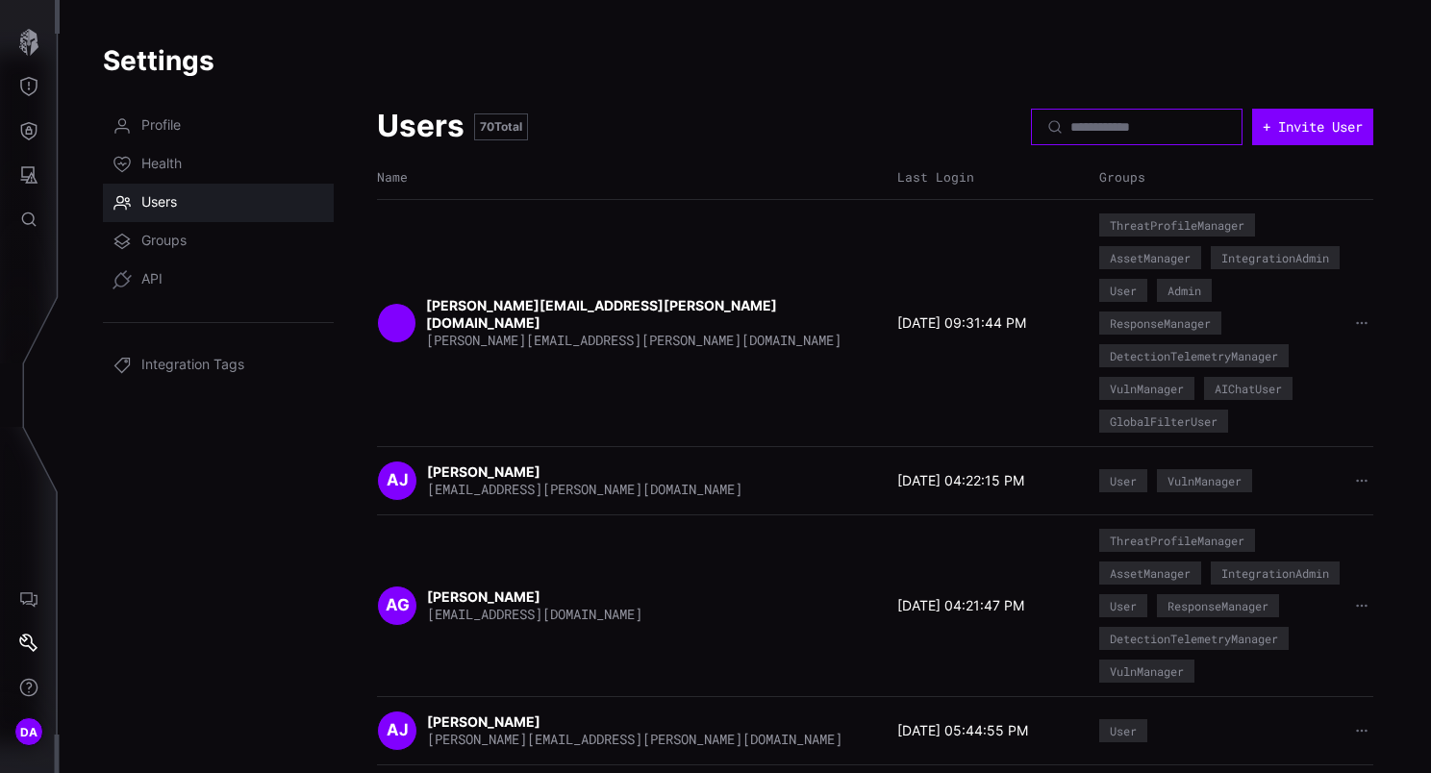
click at [1108, 122] on input at bounding box center [1137, 126] width 135 height 17
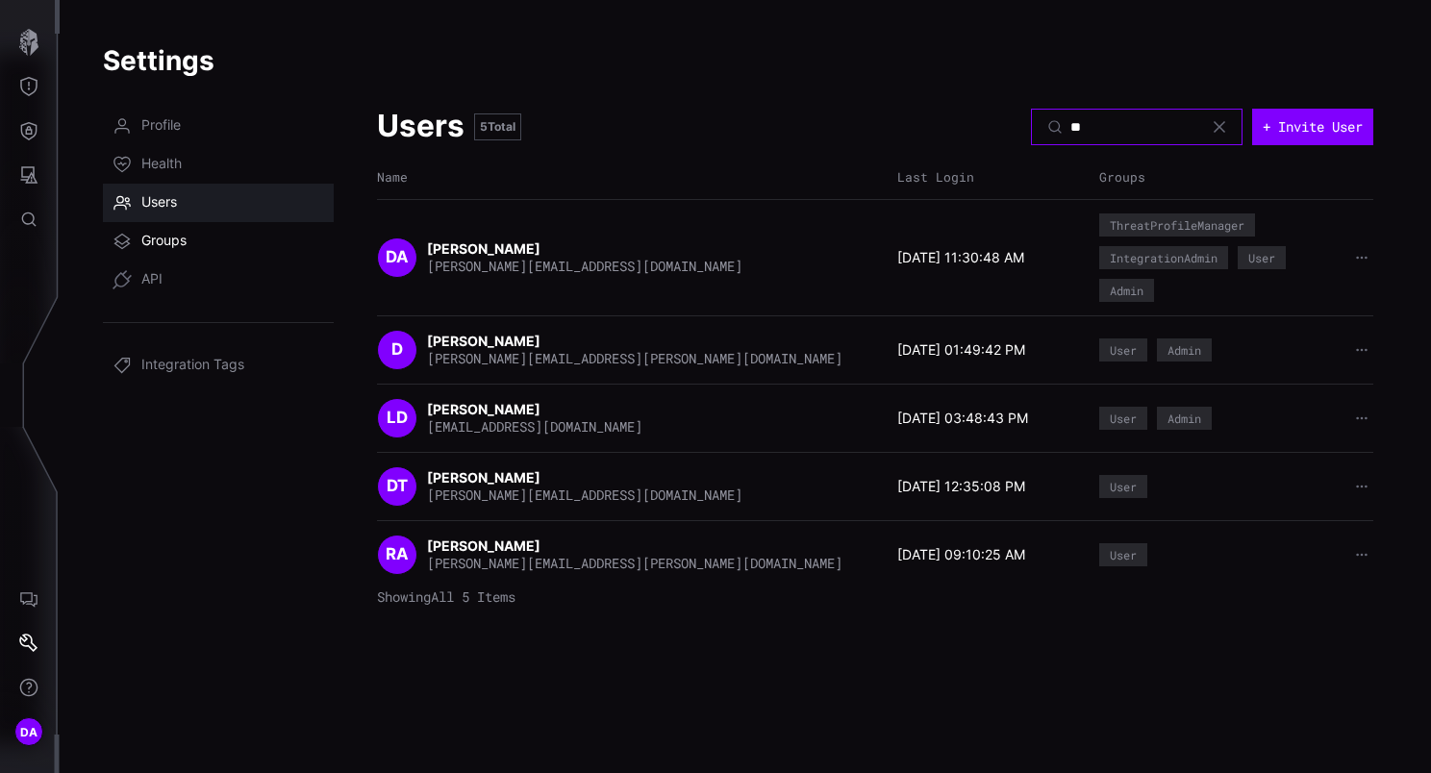
type input "**"
click at [152, 238] on span "Groups" at bounding box center [163, 241] width 45 height 19
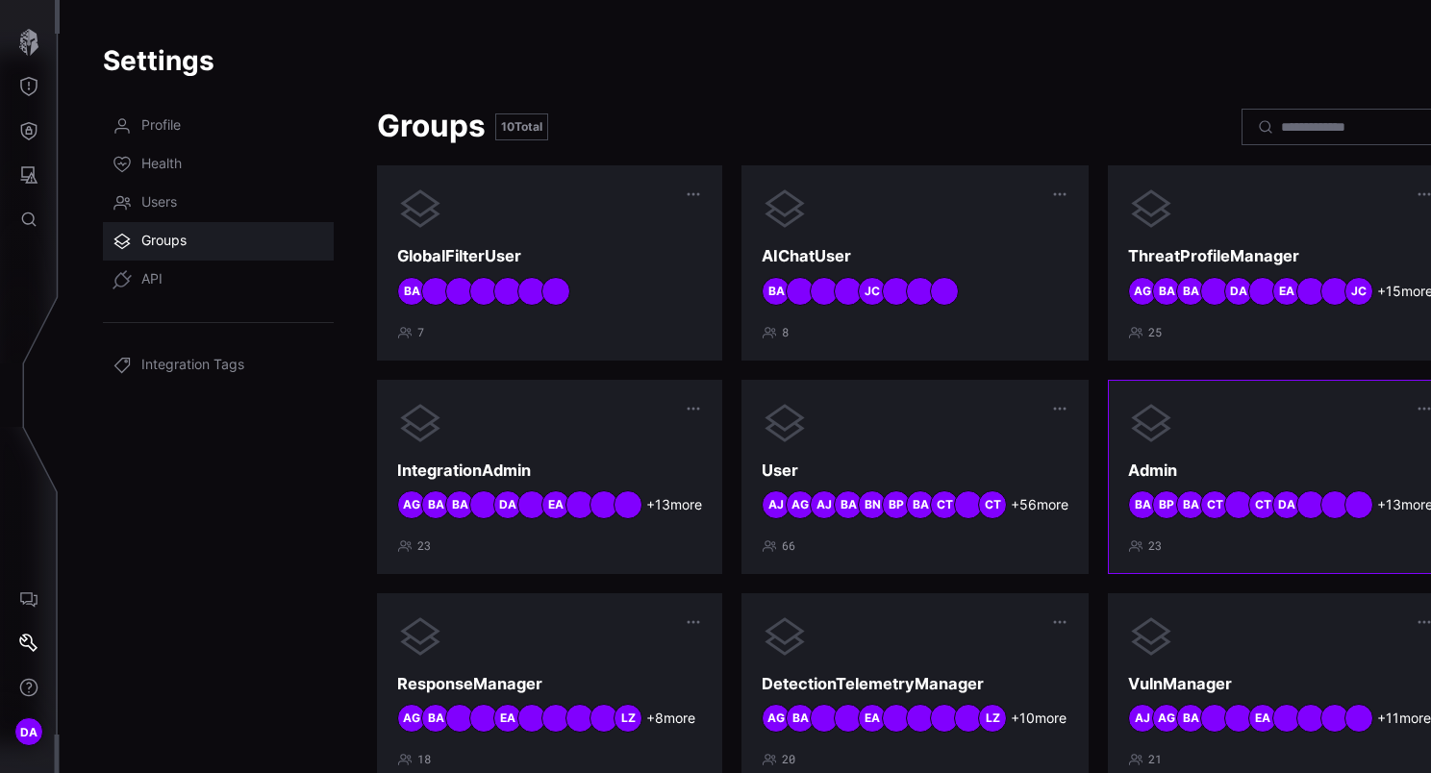
click at [1173, 446] on div at bounding box center [1280, 423] width 305 height 46
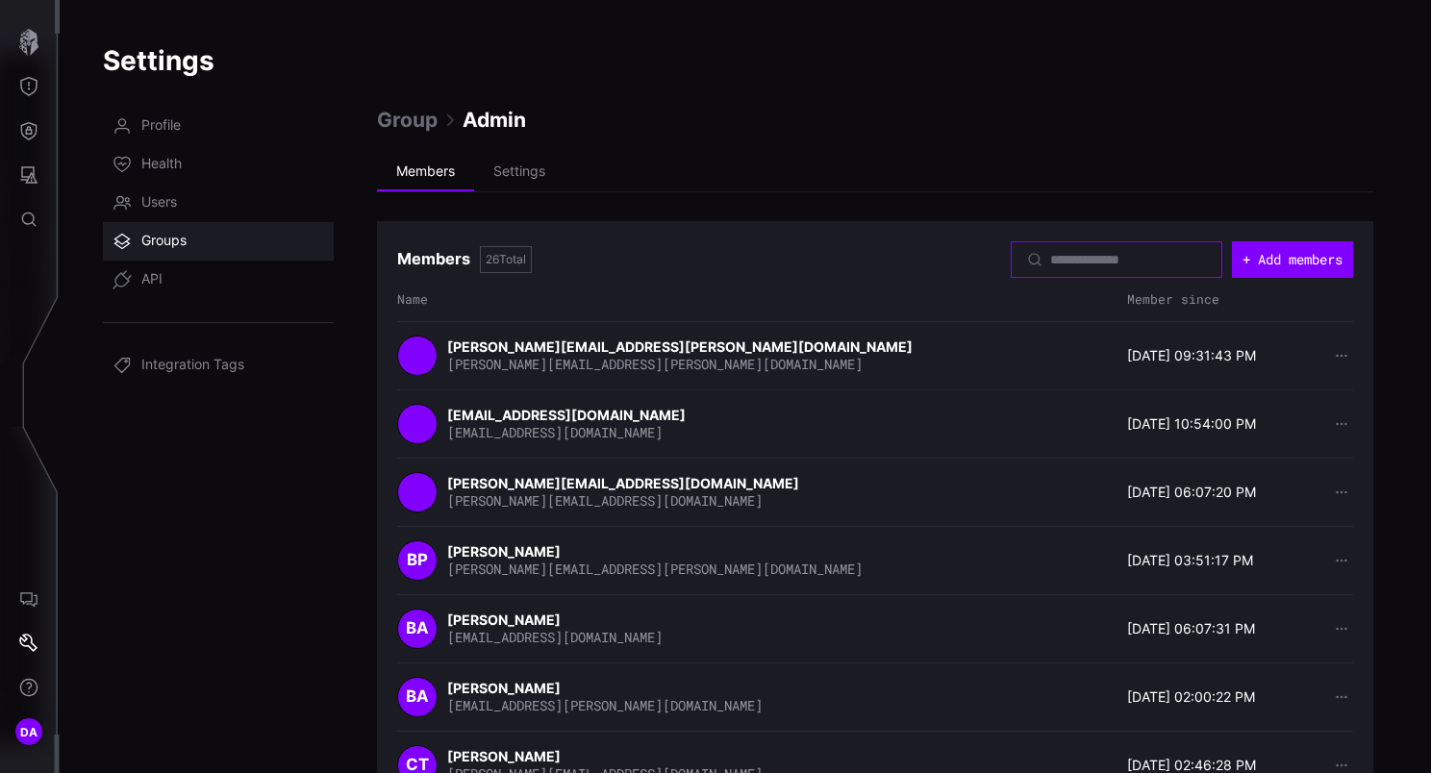
click at [1050, 256] on input at bounding box center [1117, 259] width 135 height 17
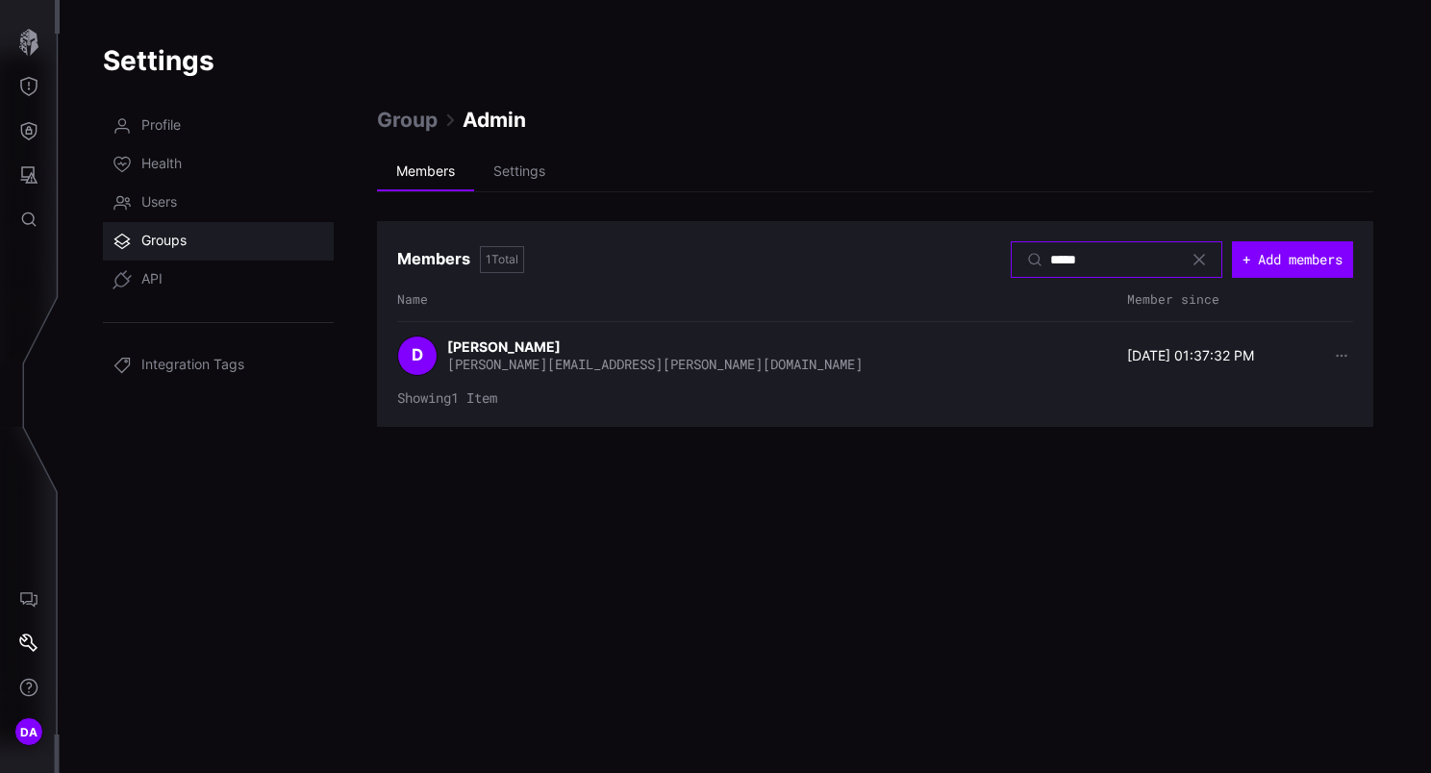
type input "*****"
click at [1192, 258] on icon at bounding box center [1198, 259] width 15 height 15
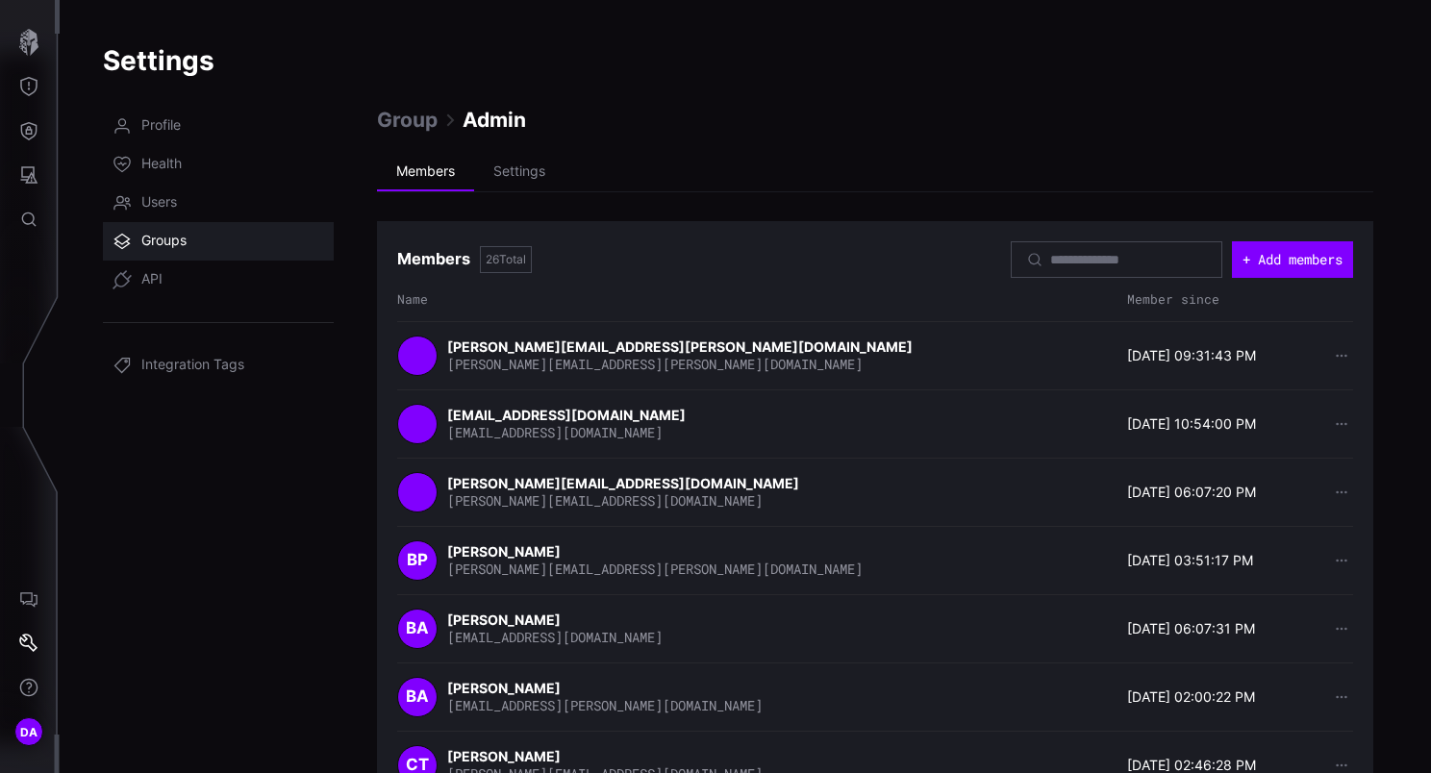
click at [187, 246] on span "Groups" at bounding box center [163, 241] width 45 height 19
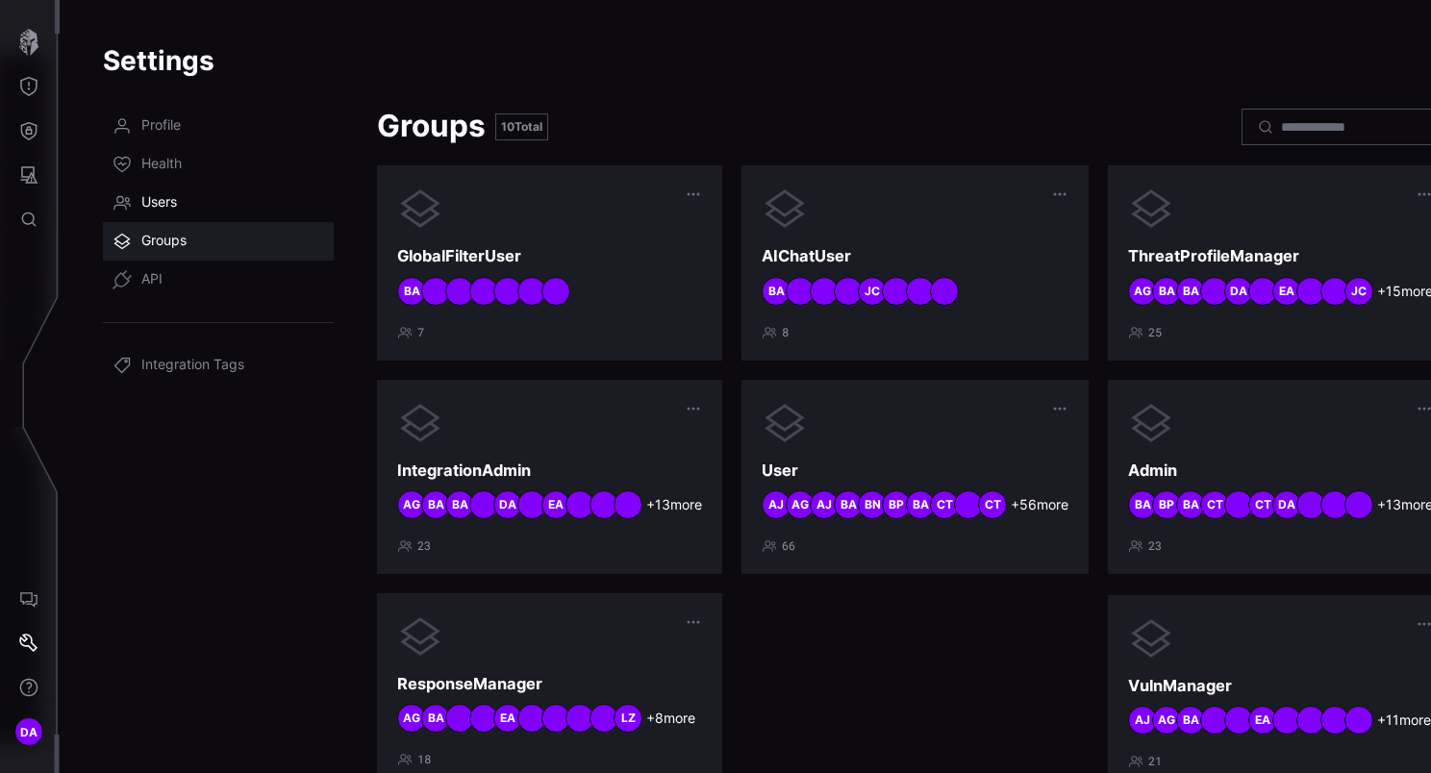
click at [169, 198] on span "Users" at bounding box center [159, 202] width 36 height 19
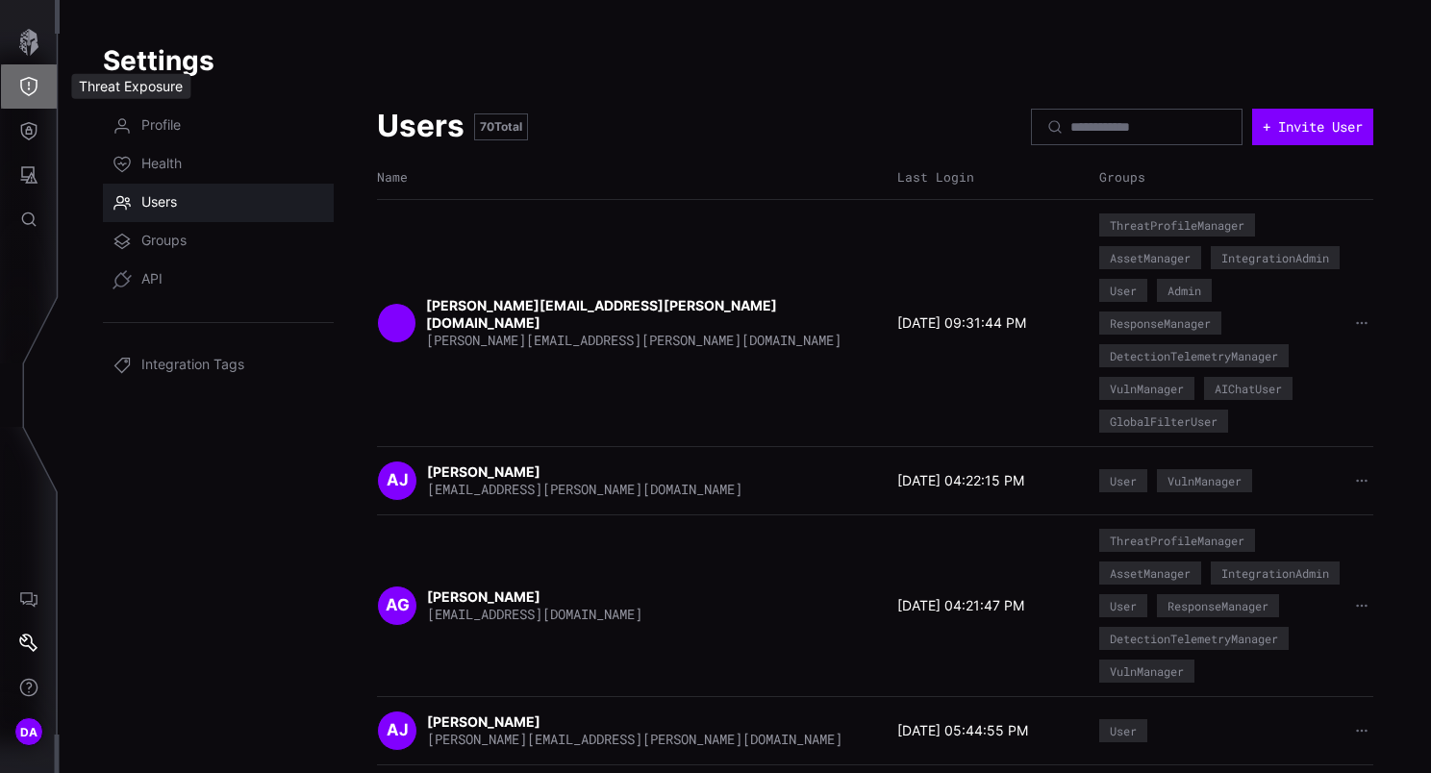
click at [37, 85] on icon "Threat Exposure" at bounding box center [28, 86] width 17 height 19
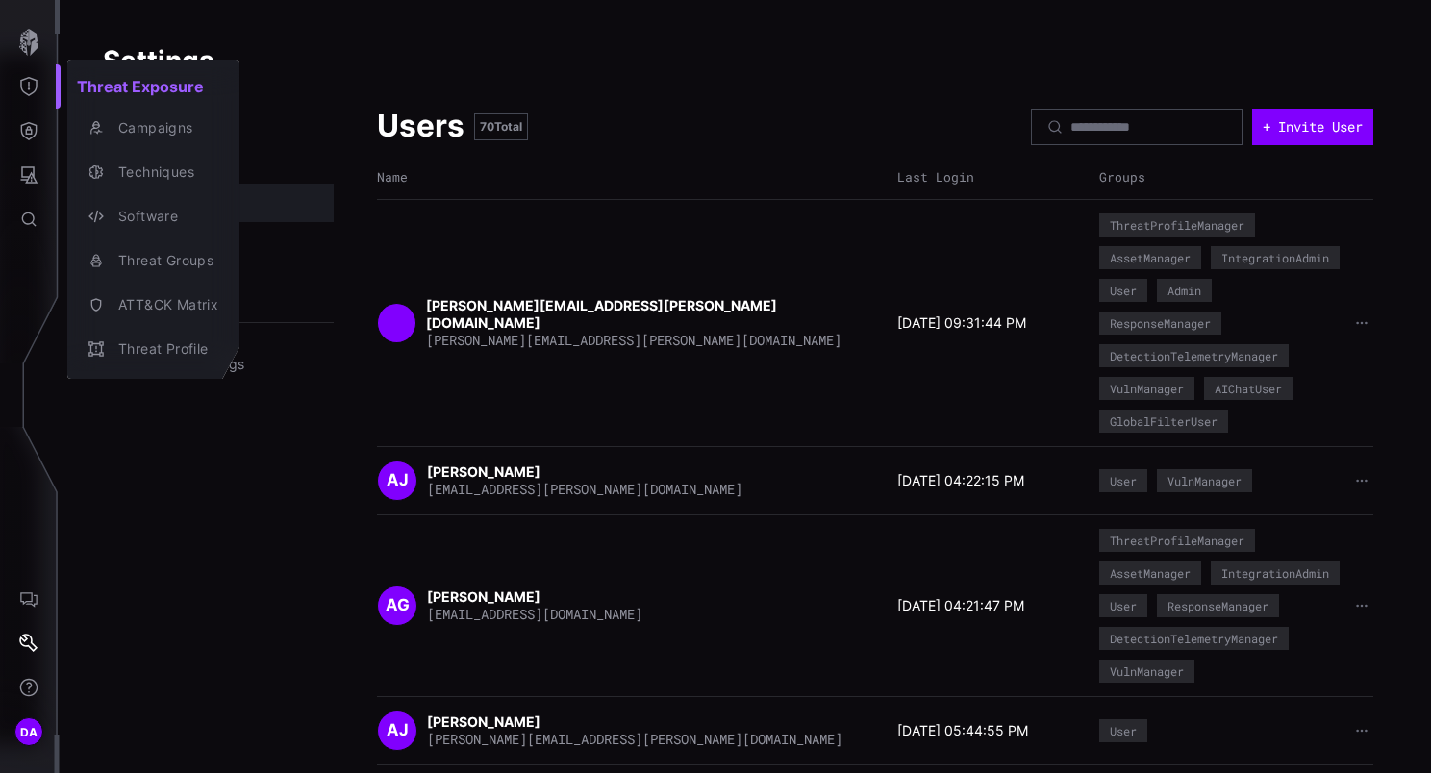
click at [29, 38] on div at bounding box center [715, 386] width 1431 height 773
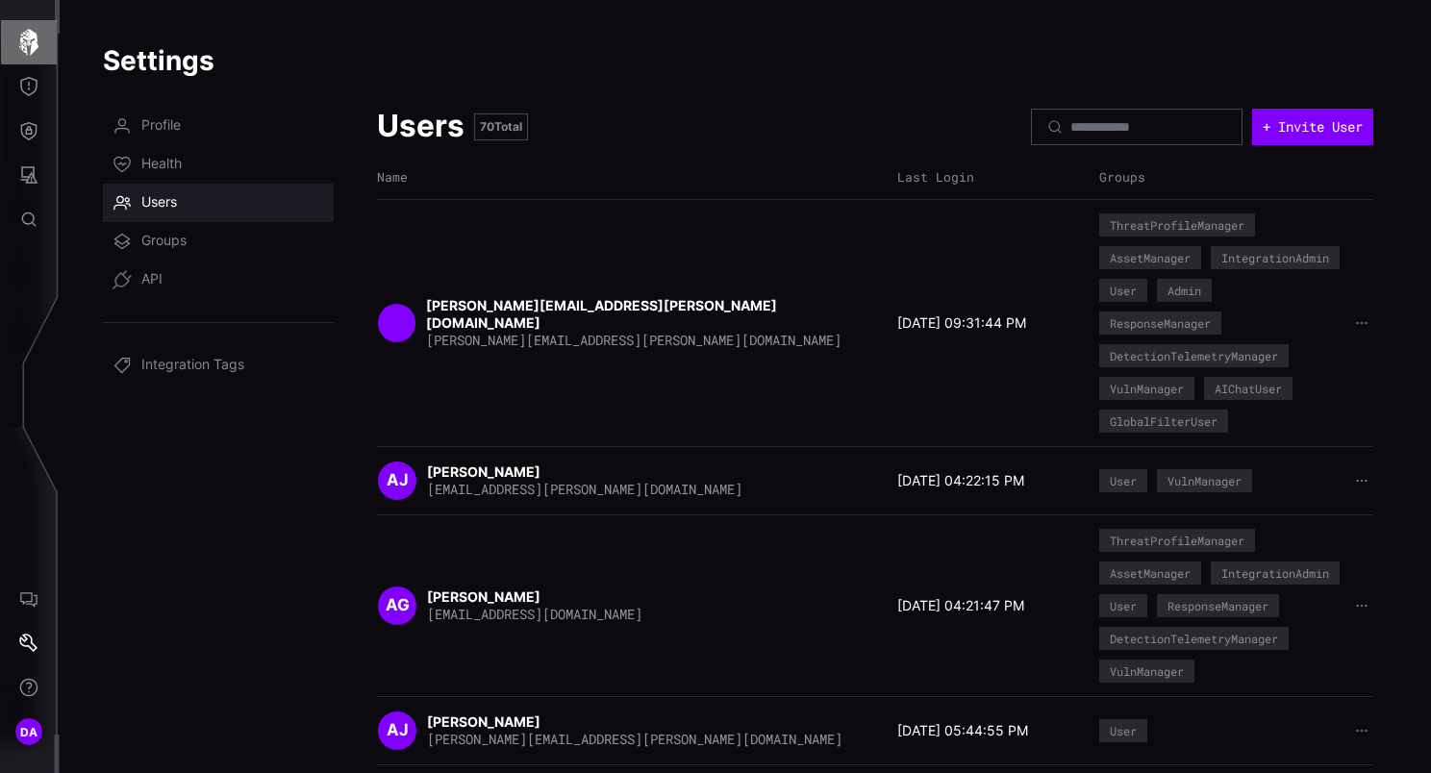
click at [26, 38] on icon "button" at bounding box center [28, 42] width 19 height 27
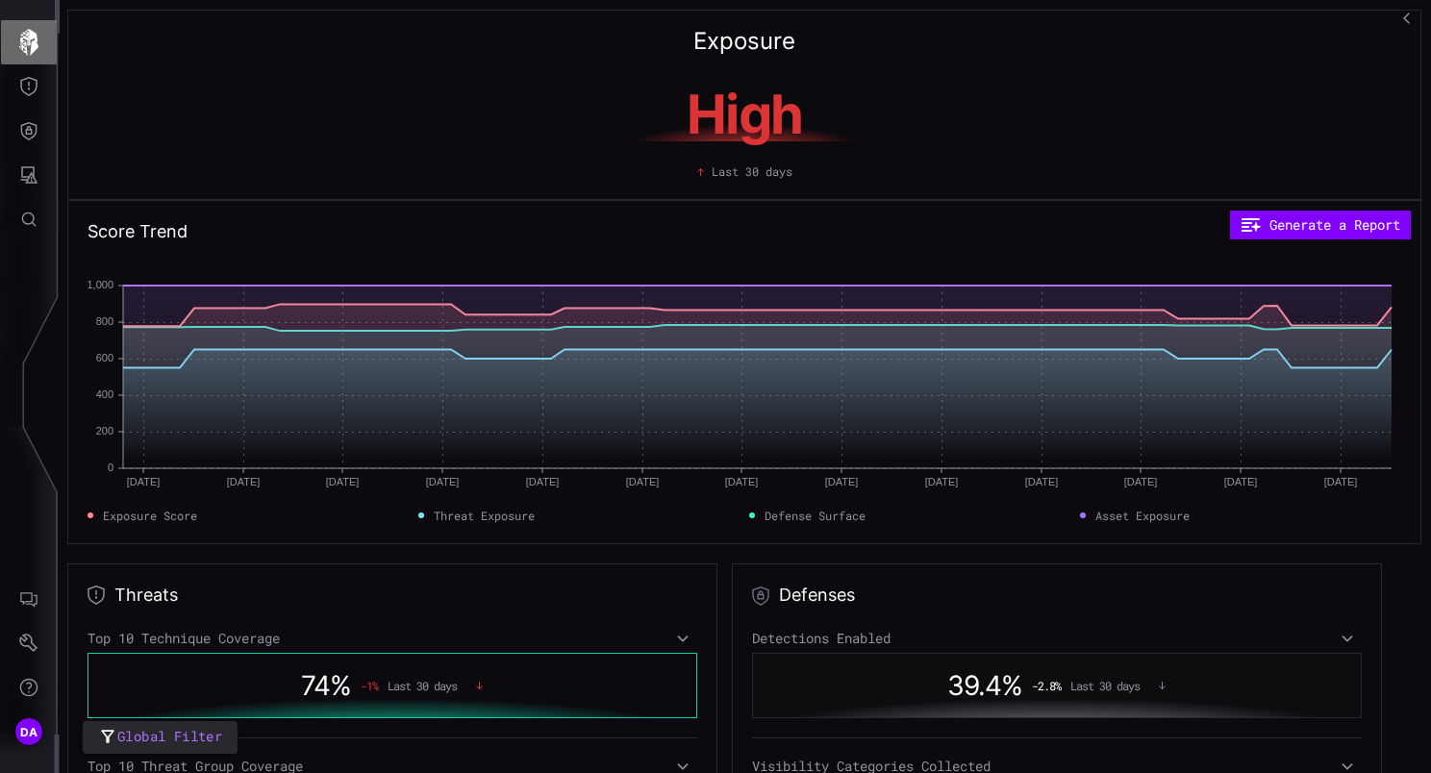
click at [42, 44] on button "button" at bounding box center [29, 42] width 56 height 44
click at [29, 86] on icon "Threat Exposure" at bounding box center [28, 86] width 17 height 19
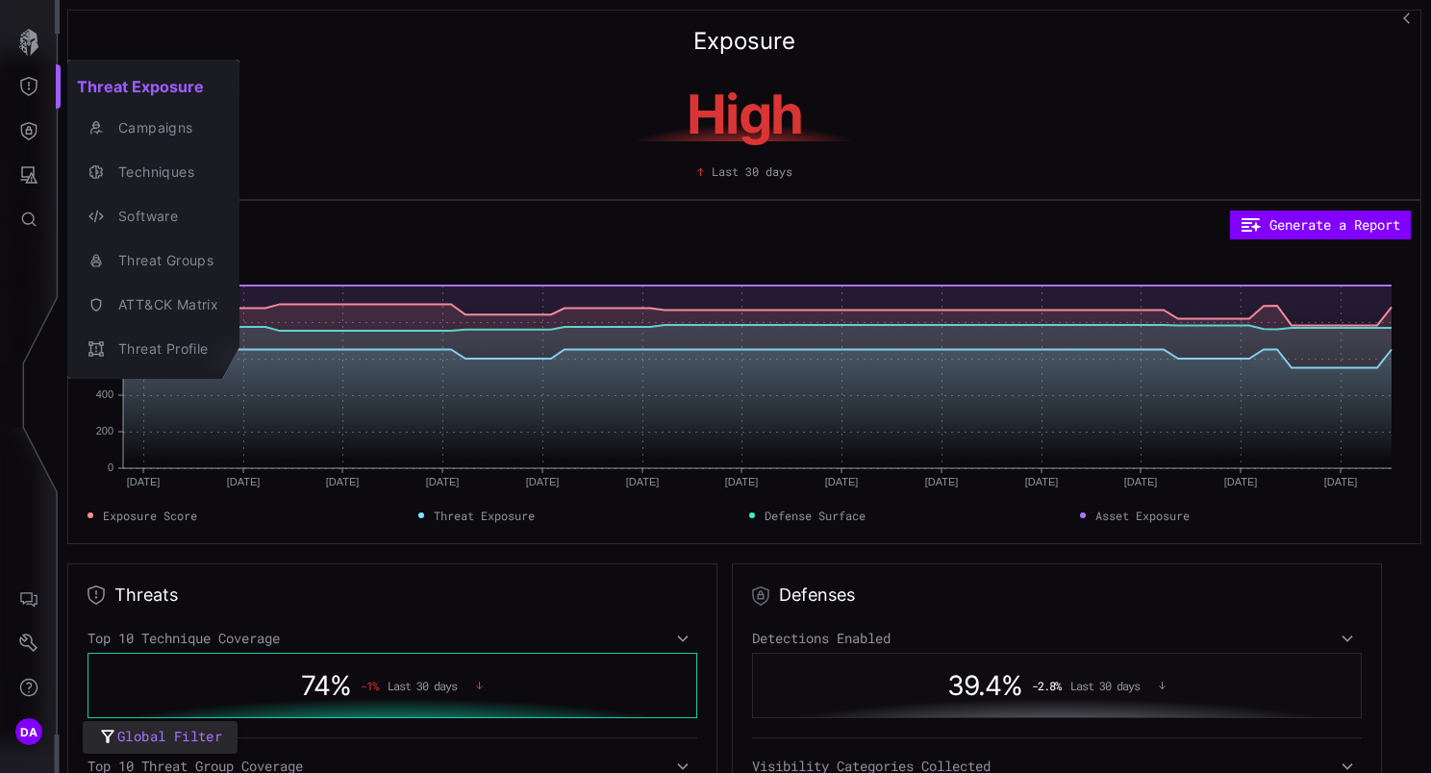
click at [1170, 77] on div at bounding box center [715, 386] width 1431 height 773
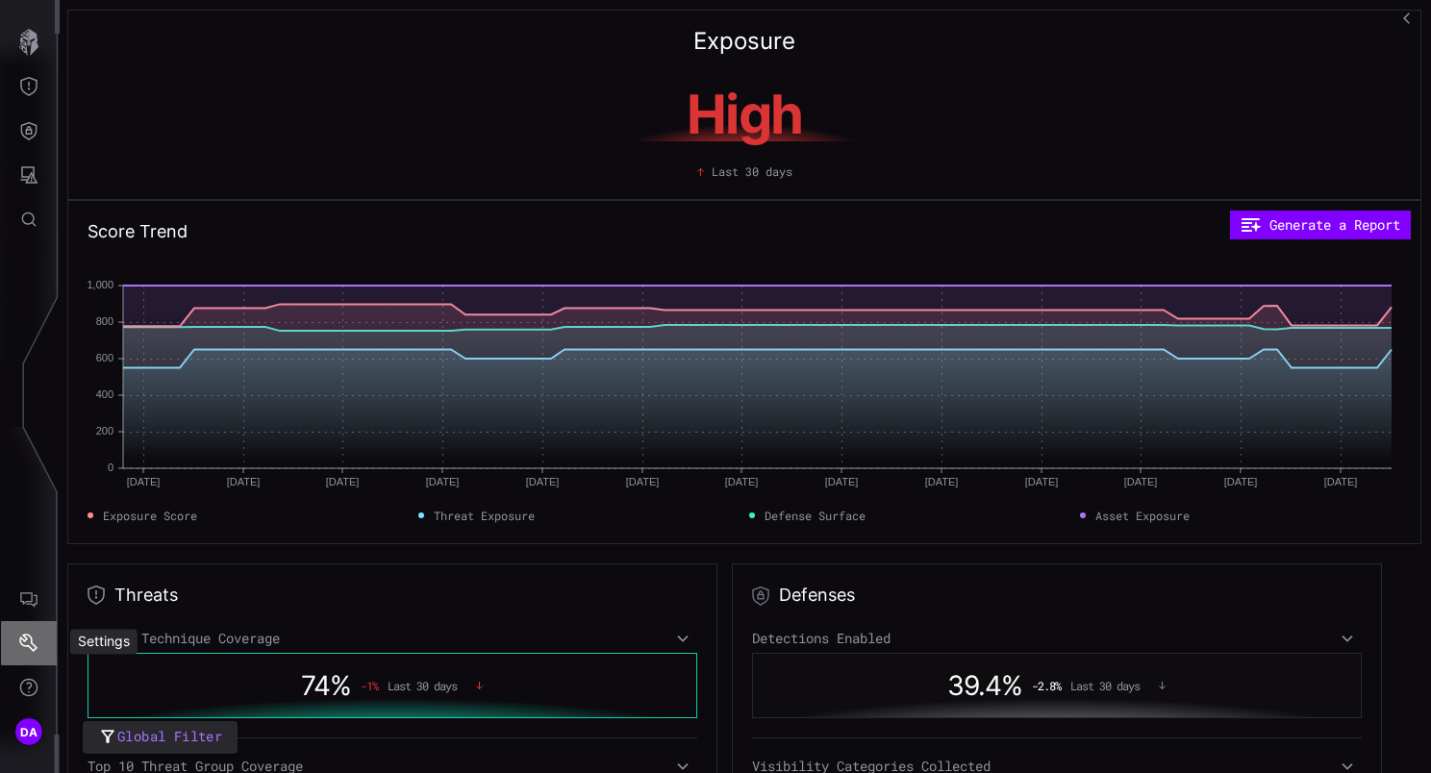
click at [34, 647] on icon "Settings" at bounding box center [28, 643] width 19 height 19
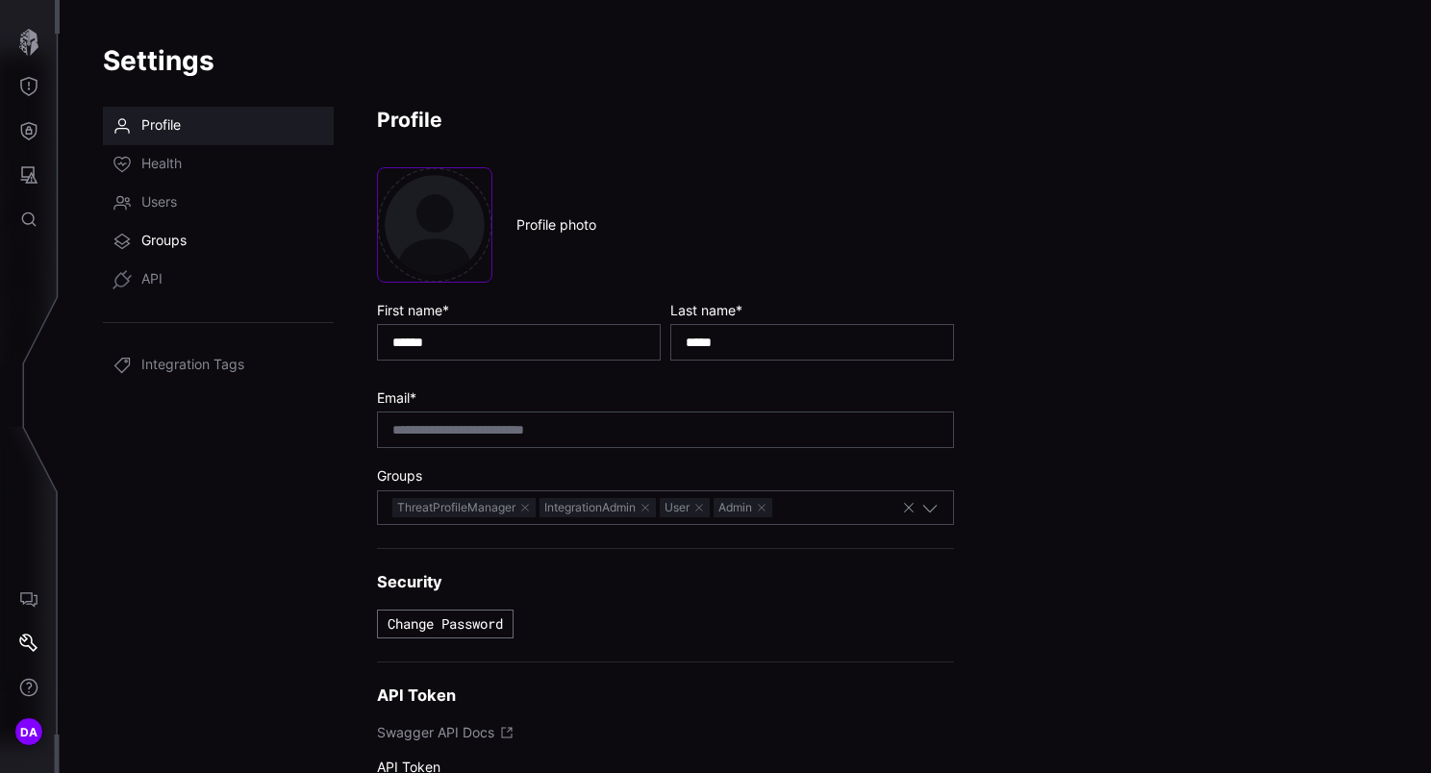
click at [175, 246] on span "Groups" at bounding box center [163, 241] width 45 height 19
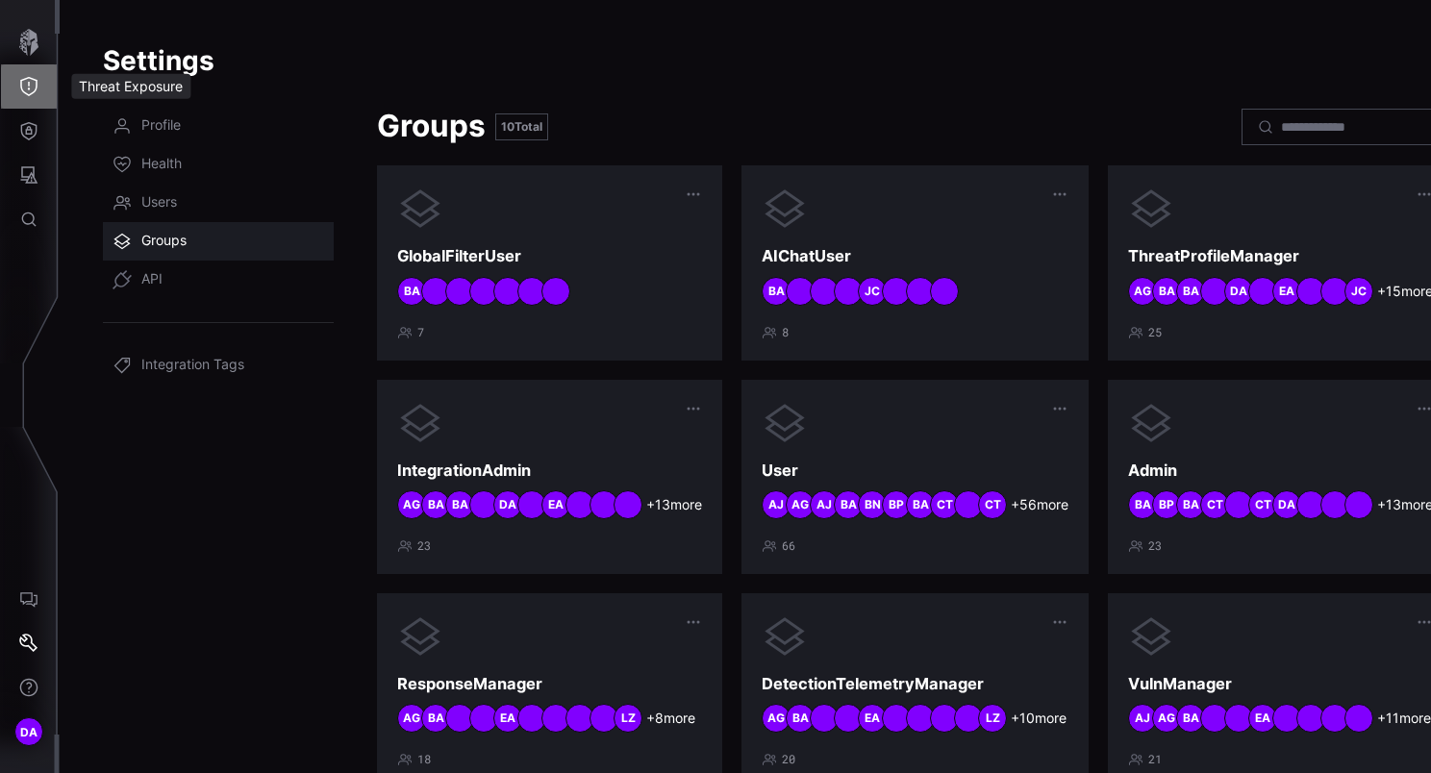
click at [37, 88] on icon "Threat Exposure" at bounding box center [28, 86] width 19 height 19
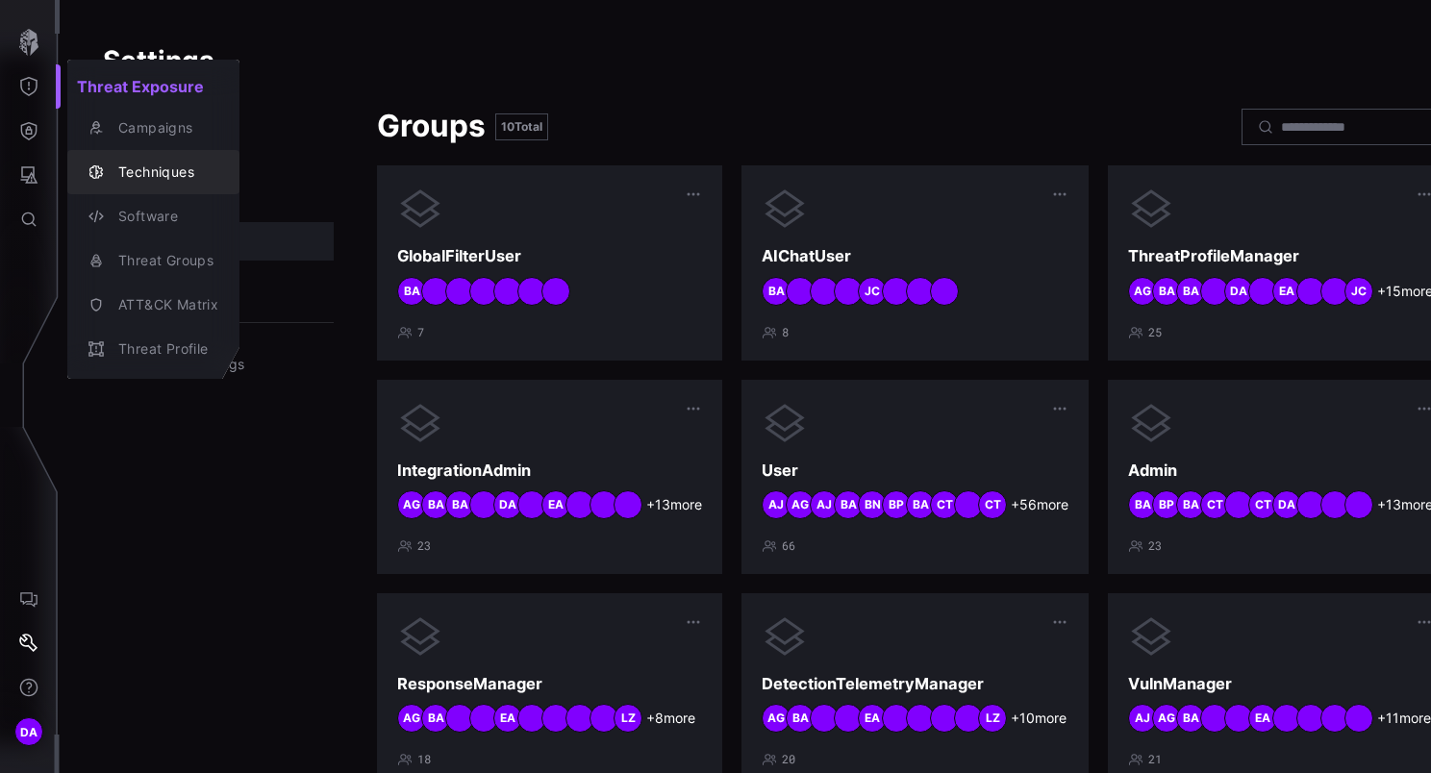
click at [147, 166] on div "Techniques" at bounding box center [164, 173] width 110 height 24
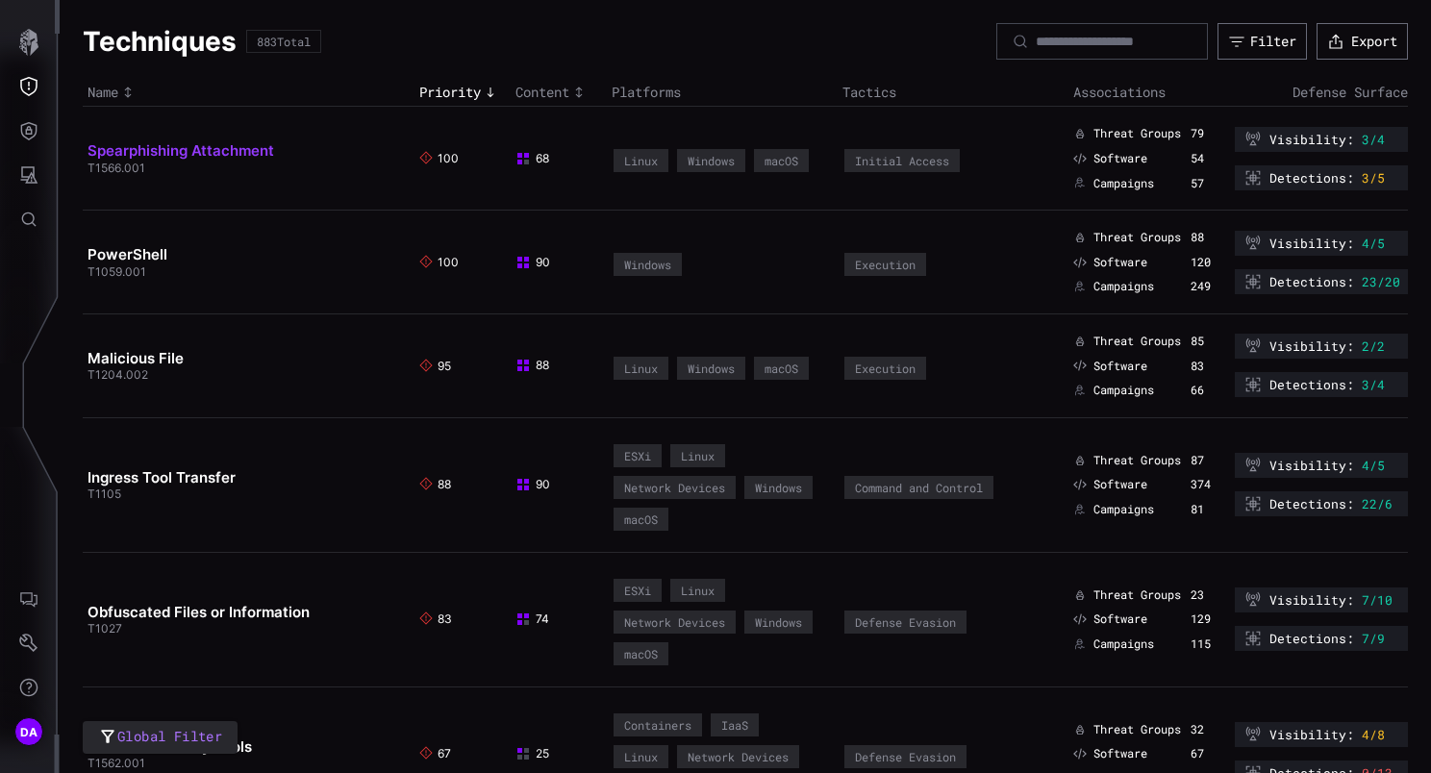
click at [230, 144] on link "Spearphishing Attachment" at bounding box center [180, 150] width 187 height 18
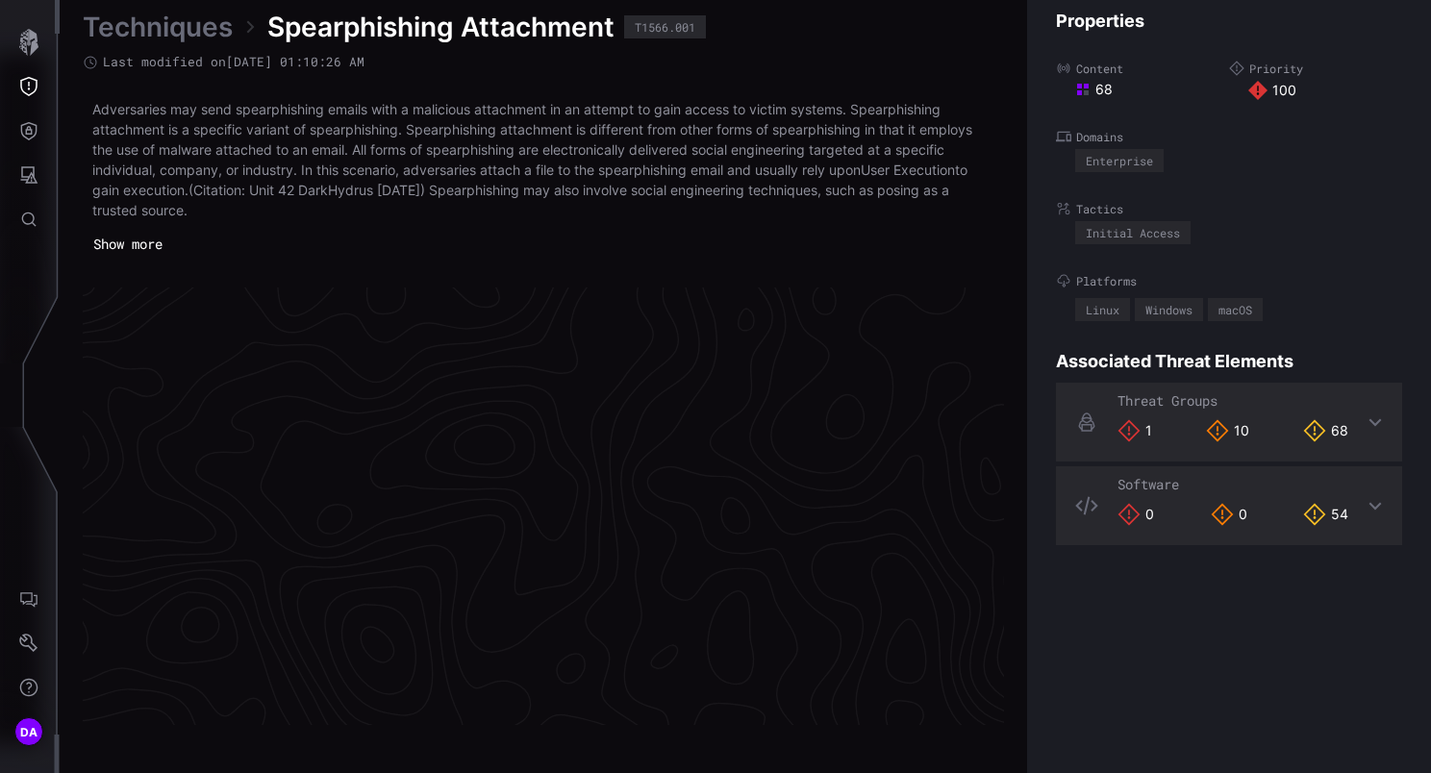
scroll to position [4115, 988]
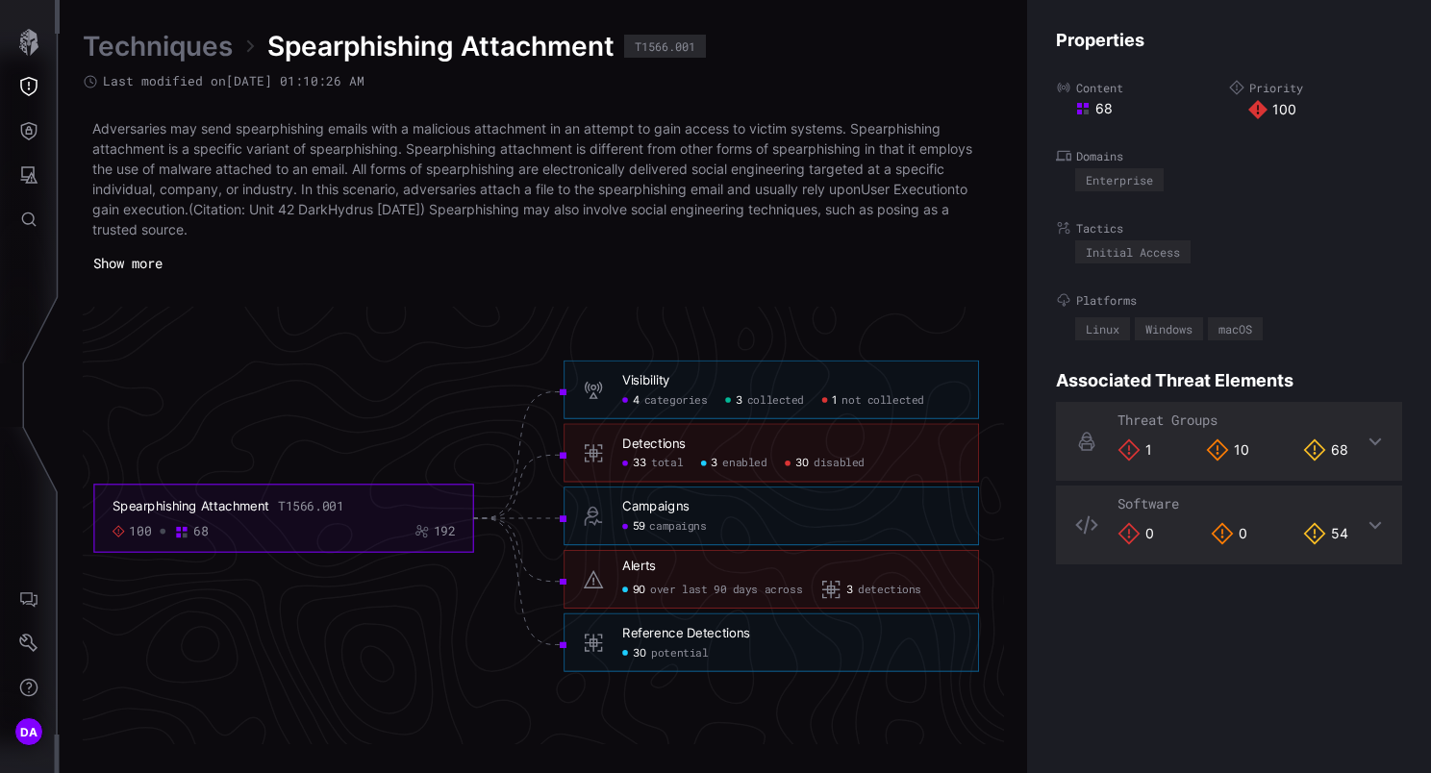
click at [148, 48] on link "Techniques" at bounding box center [158, 46] width 150 height 35
